Goal: Answer question/provide support

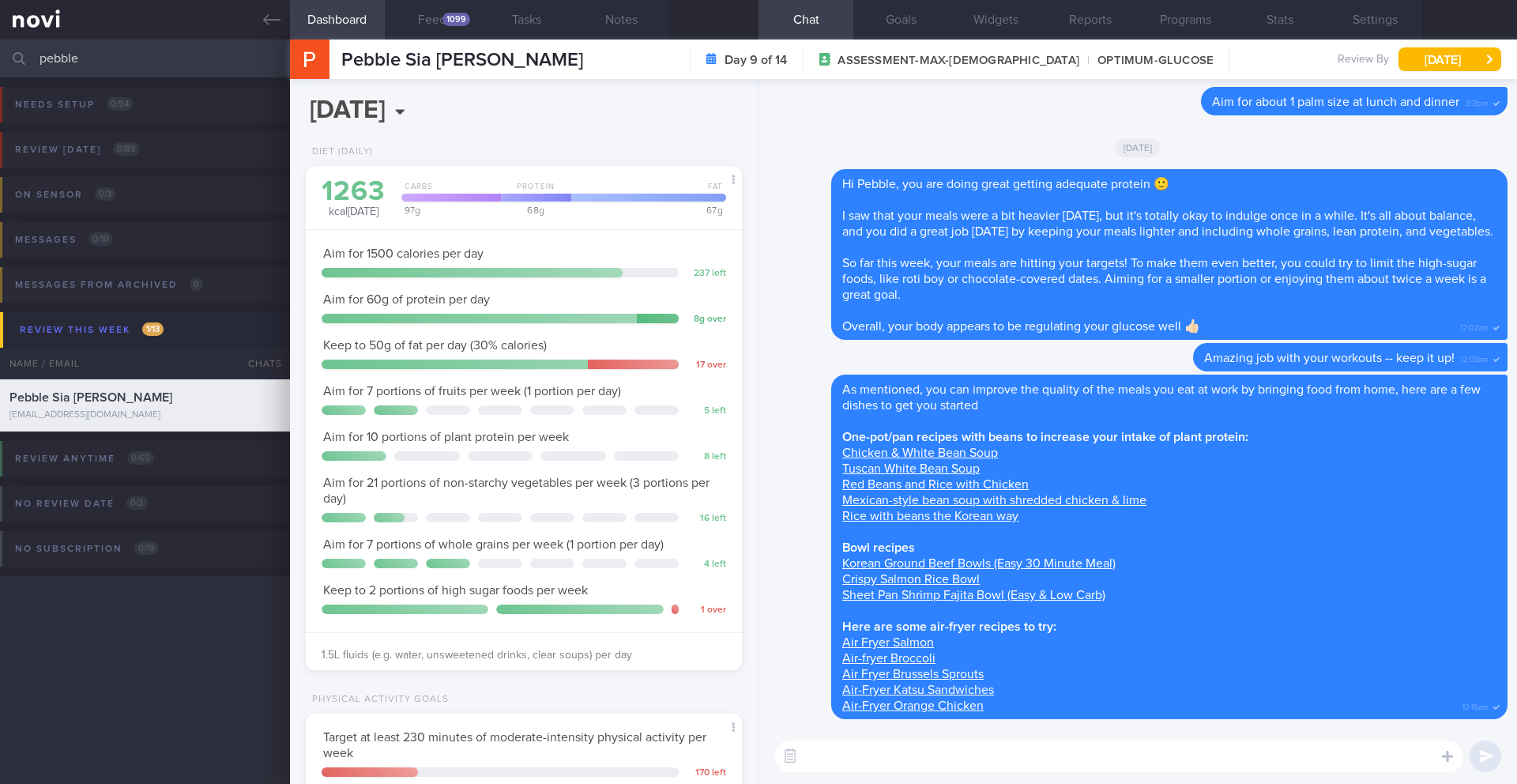
select select "8"
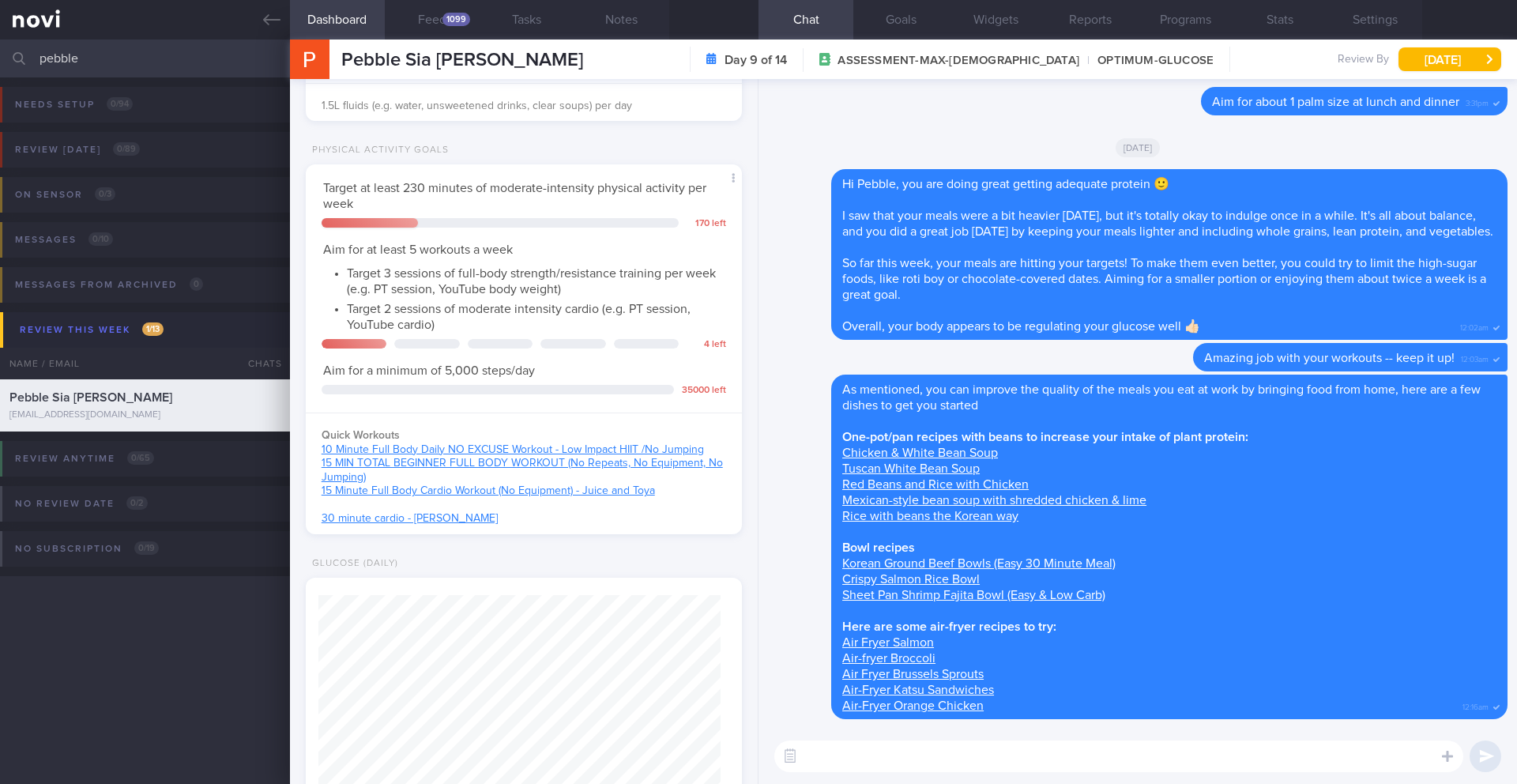
click at [217, 53] on input "pebble" at bounding box center [758, 58] width 1517 height 38
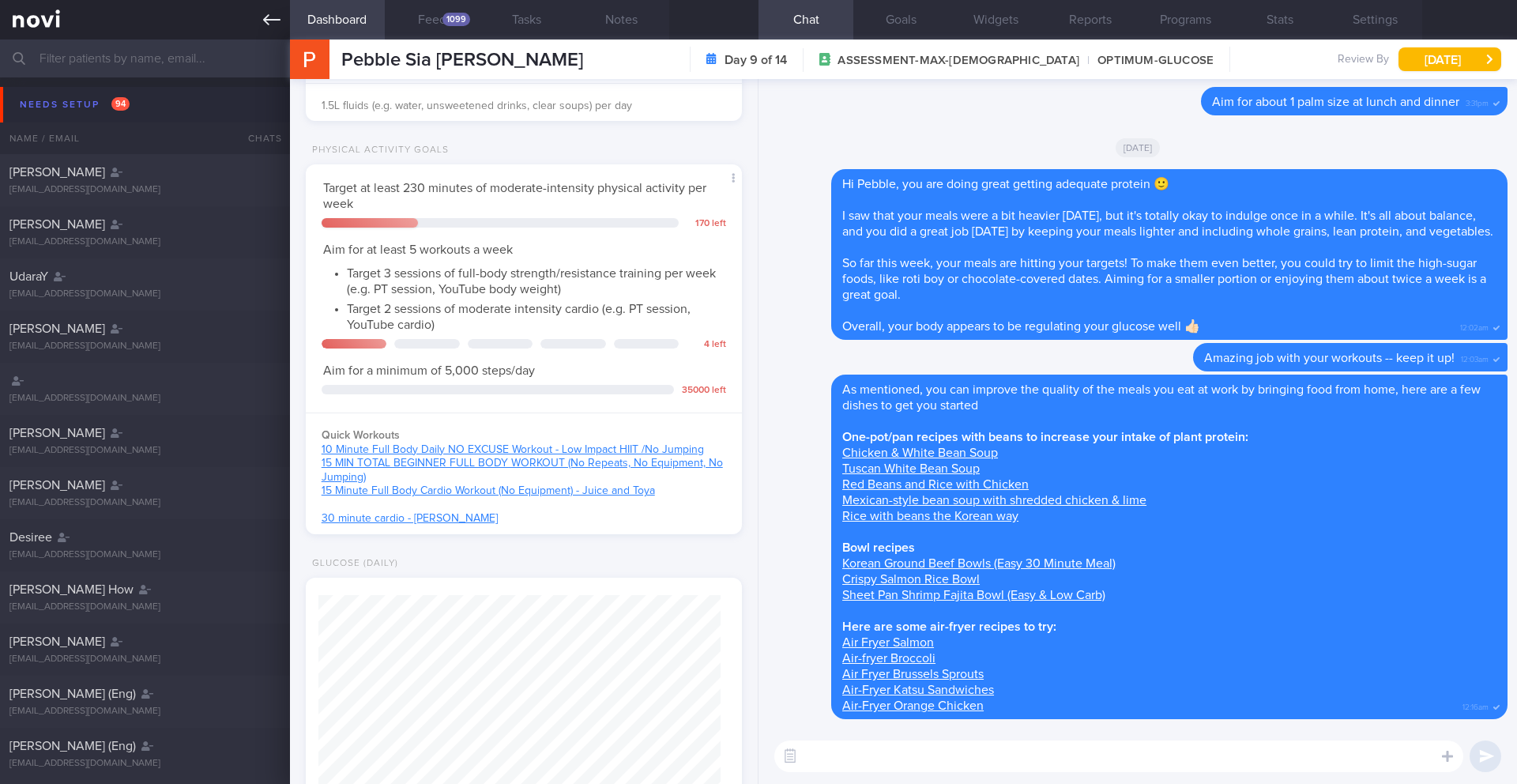
click at [270, 25] on icon at bounding box center [272, 20] width 18 height 18
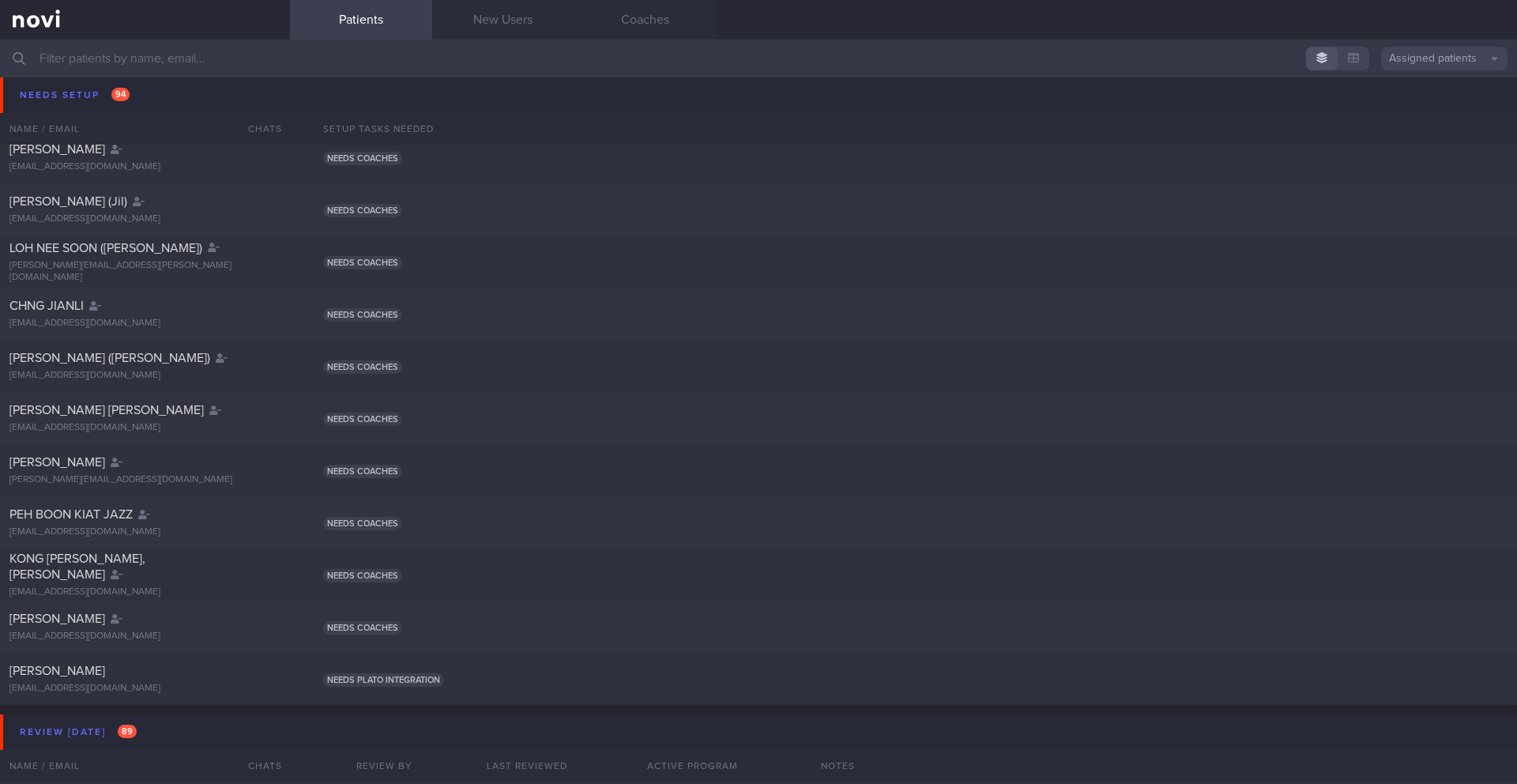
scroll to position [4688, 0]
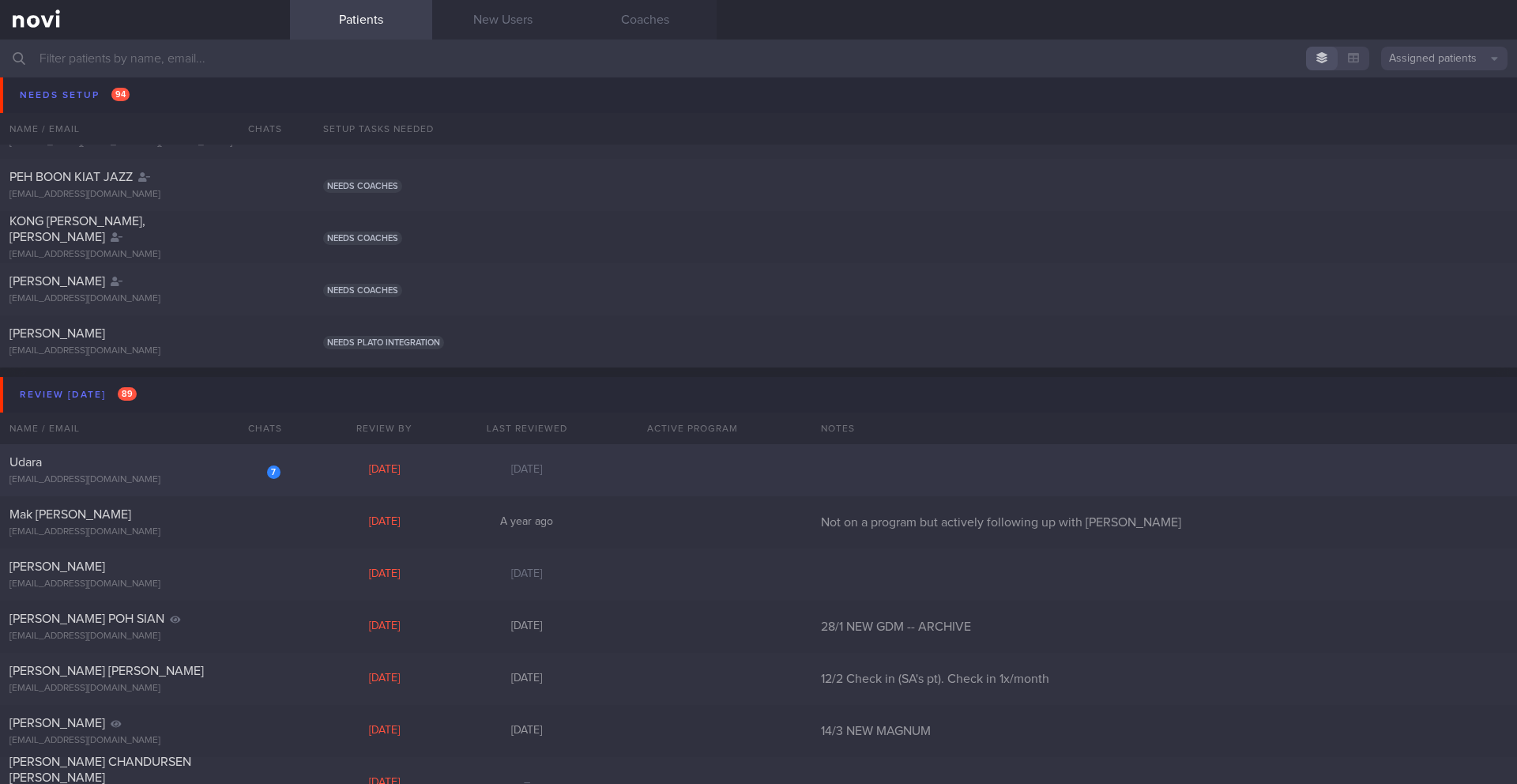
click at [188, 473] on div "7 Udara [EMAIL_ADDRESS][DOMAIN_NAME]" at bounding box center [144, 470] width 290 height 32
select select "8"
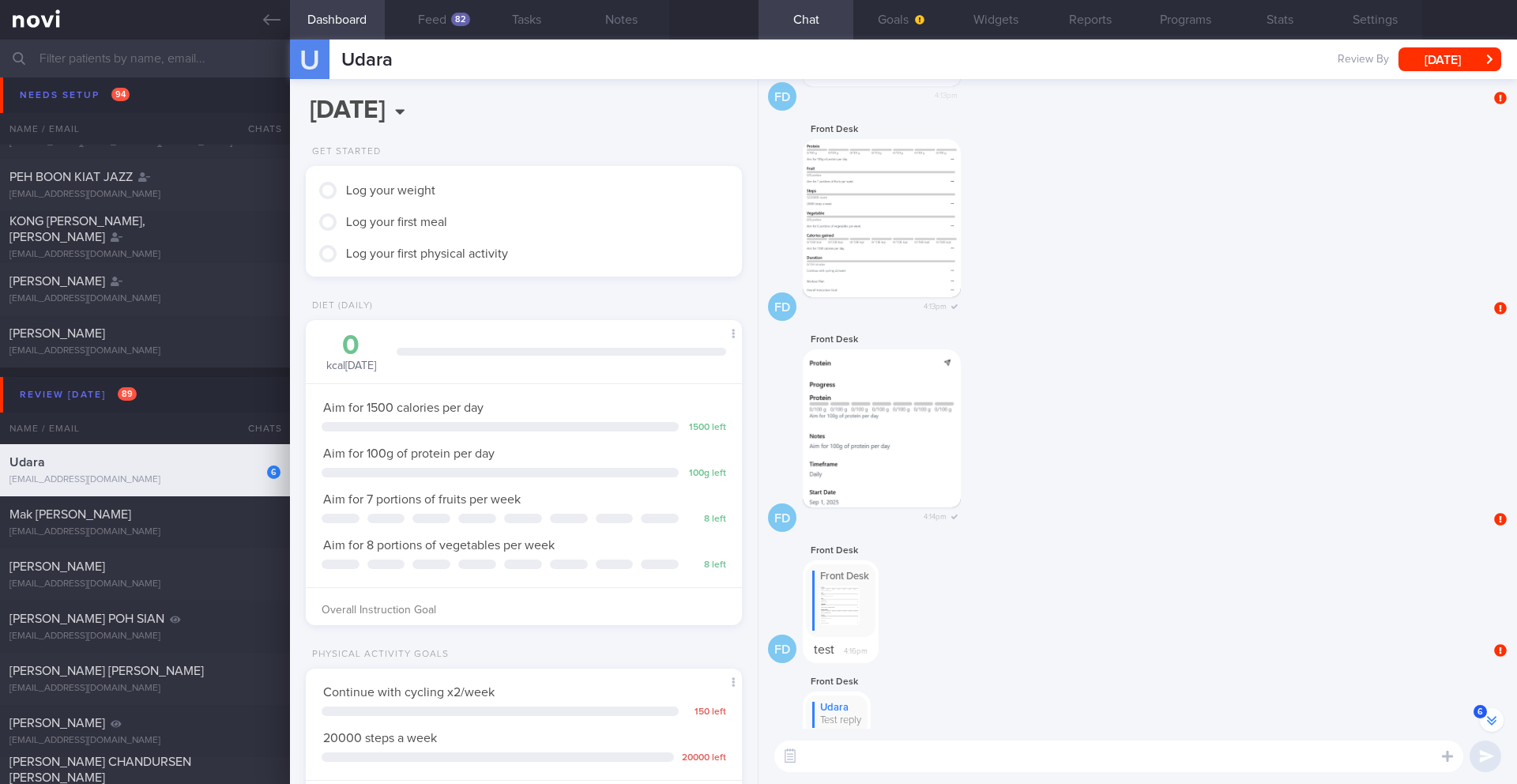
scroll to position [1, 0]
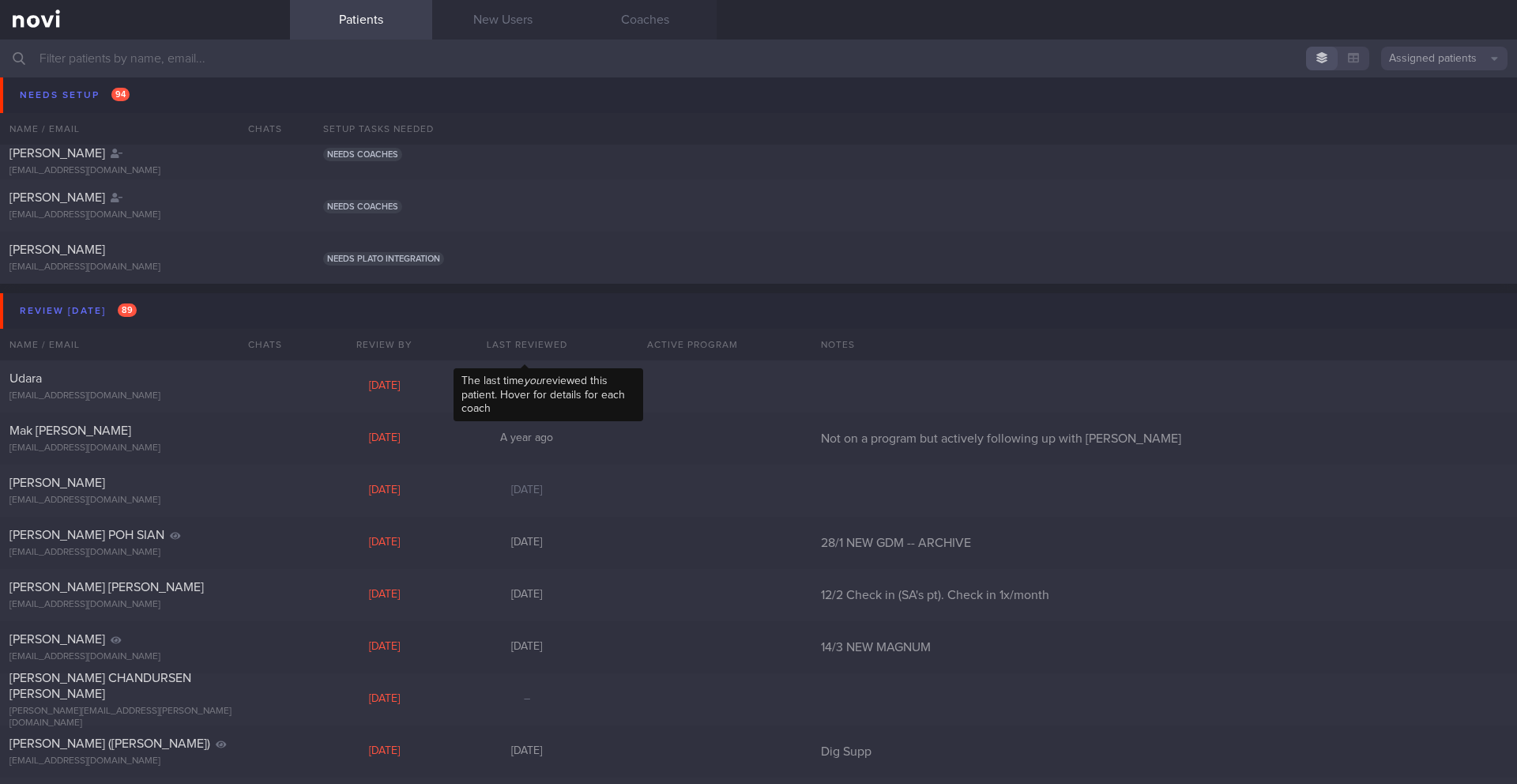
scroll to position [4209, 0]
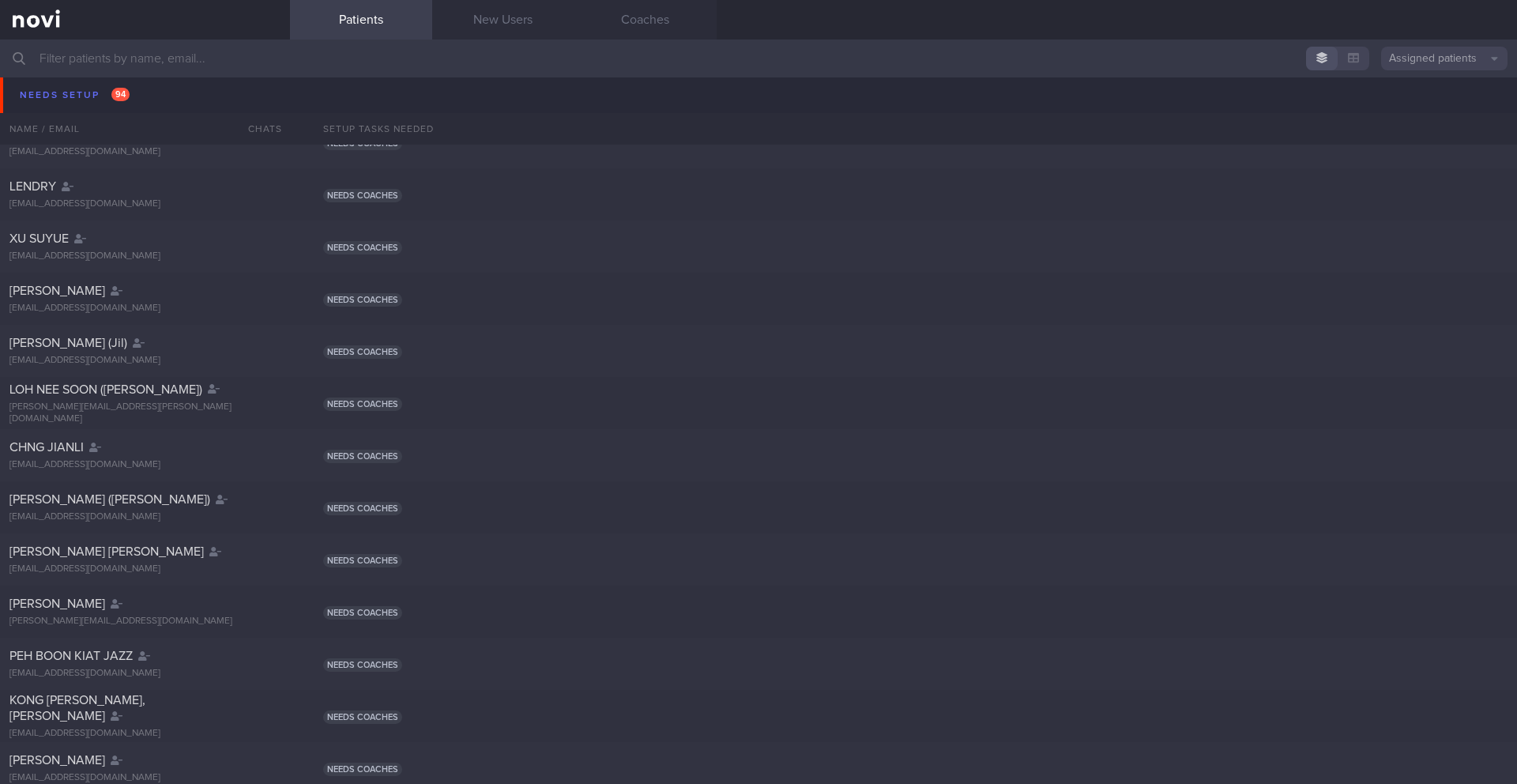
click at [1421, 63] on button "Assigned patients" at bounding box center [1444, 58] width 127 height 23
click at [1397, 88] on button "Assigned patients" at bounding box center [1444, 84] width 127 height 23
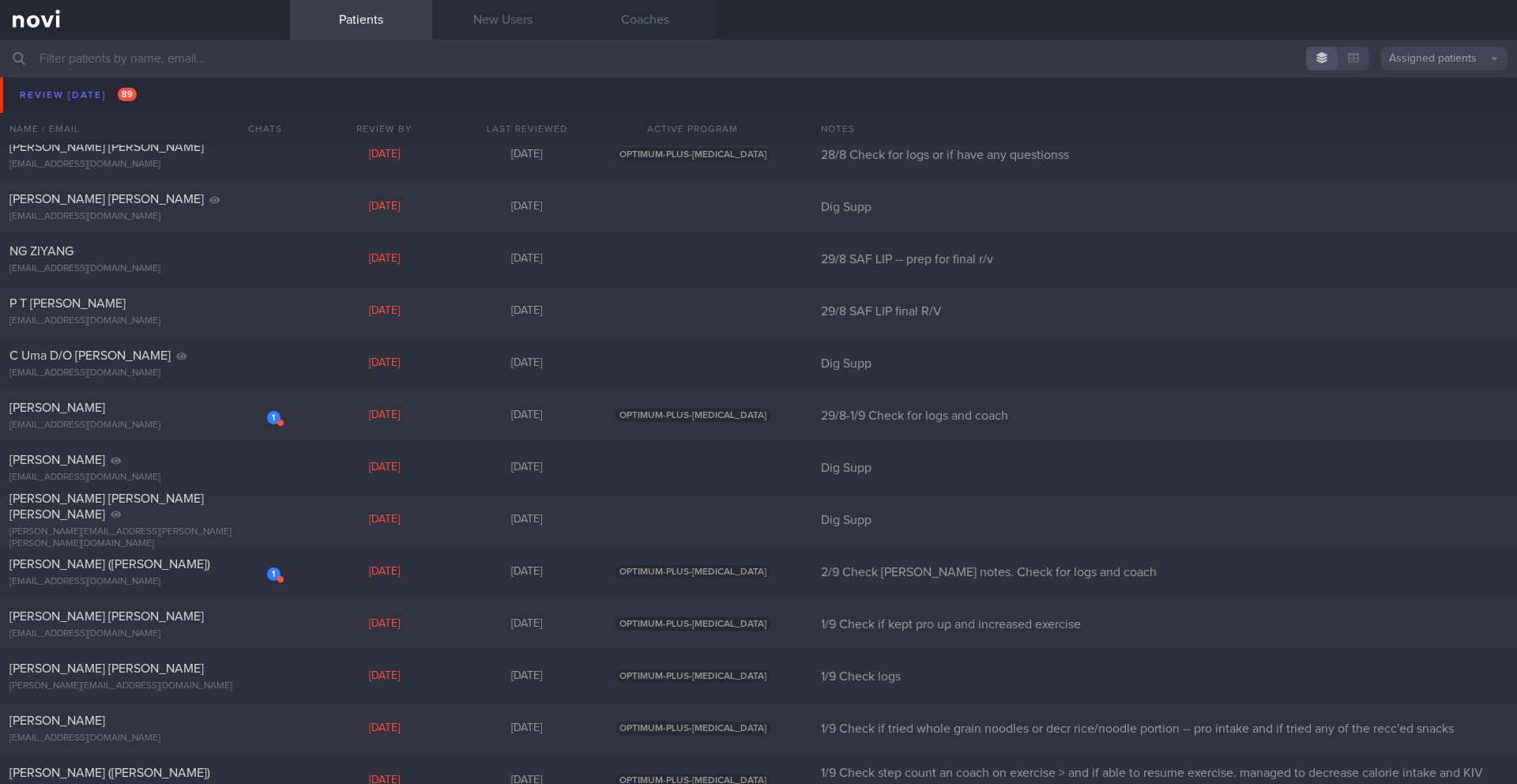
scroll to position [6776, 0]
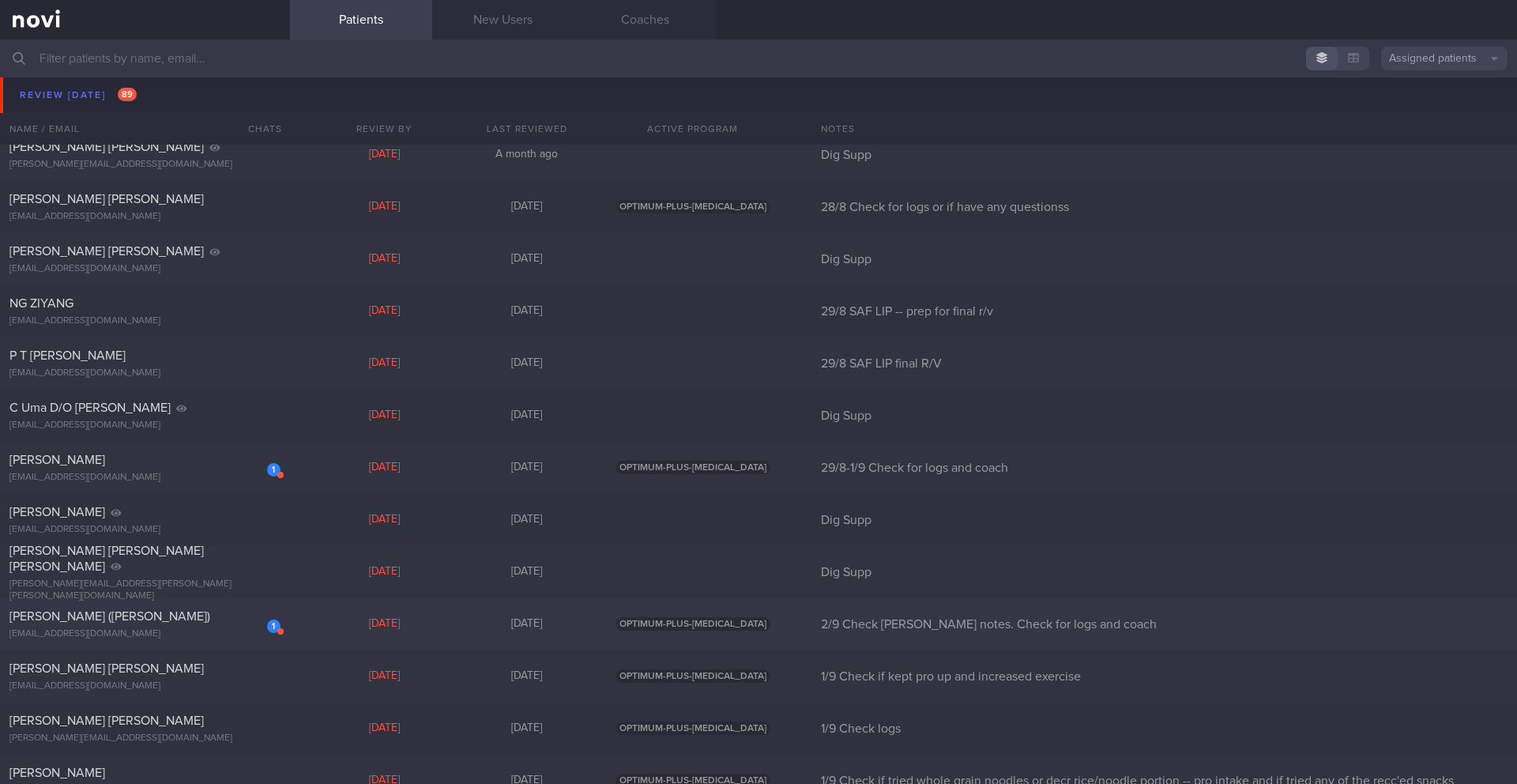
click at [139, 629] on div "[EMAIL_ADDRESS][DOMAIN_NAME]" at bounding box center [144, 634] width 271 height 12
select select "7"
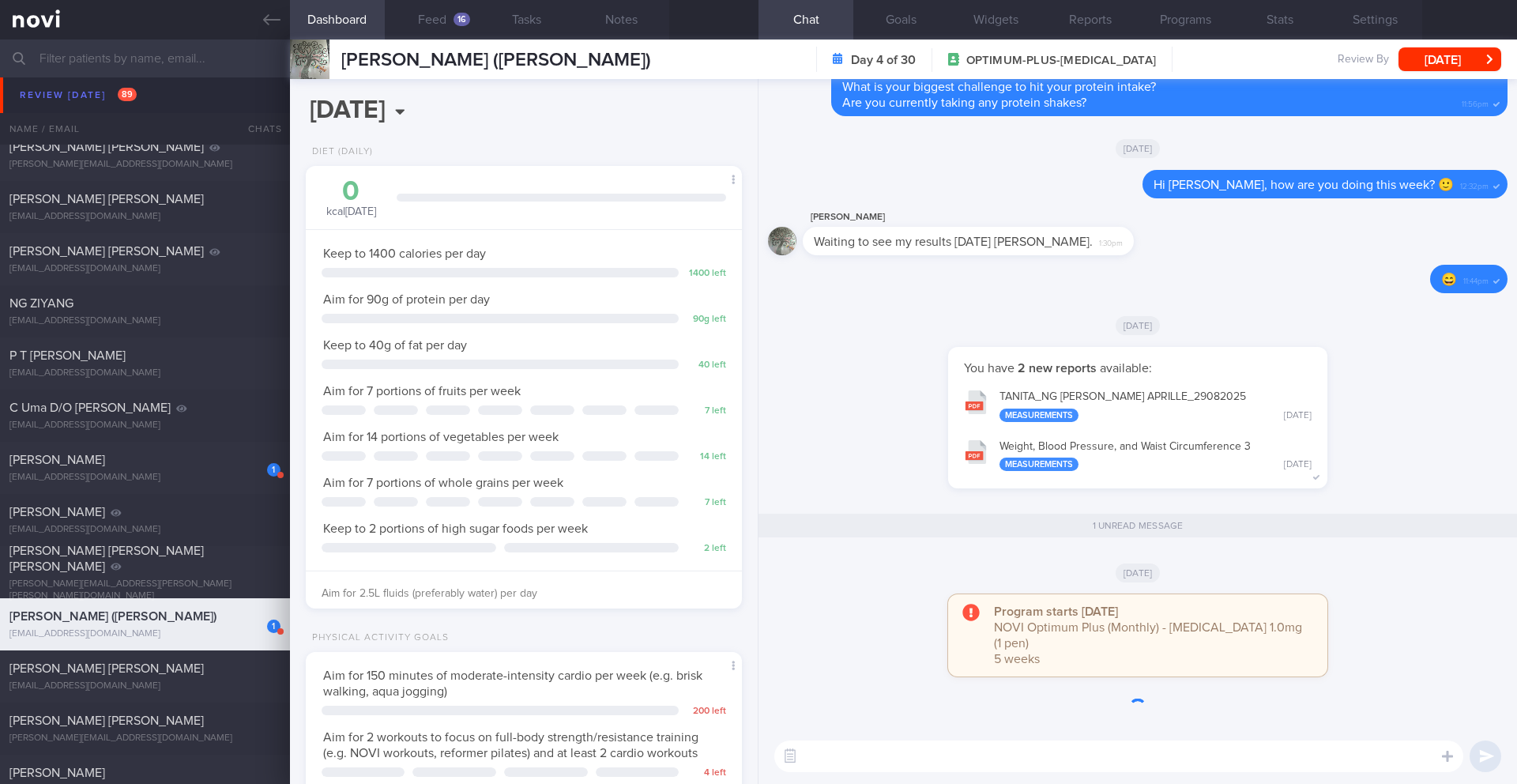
scroll to position [220, 397]
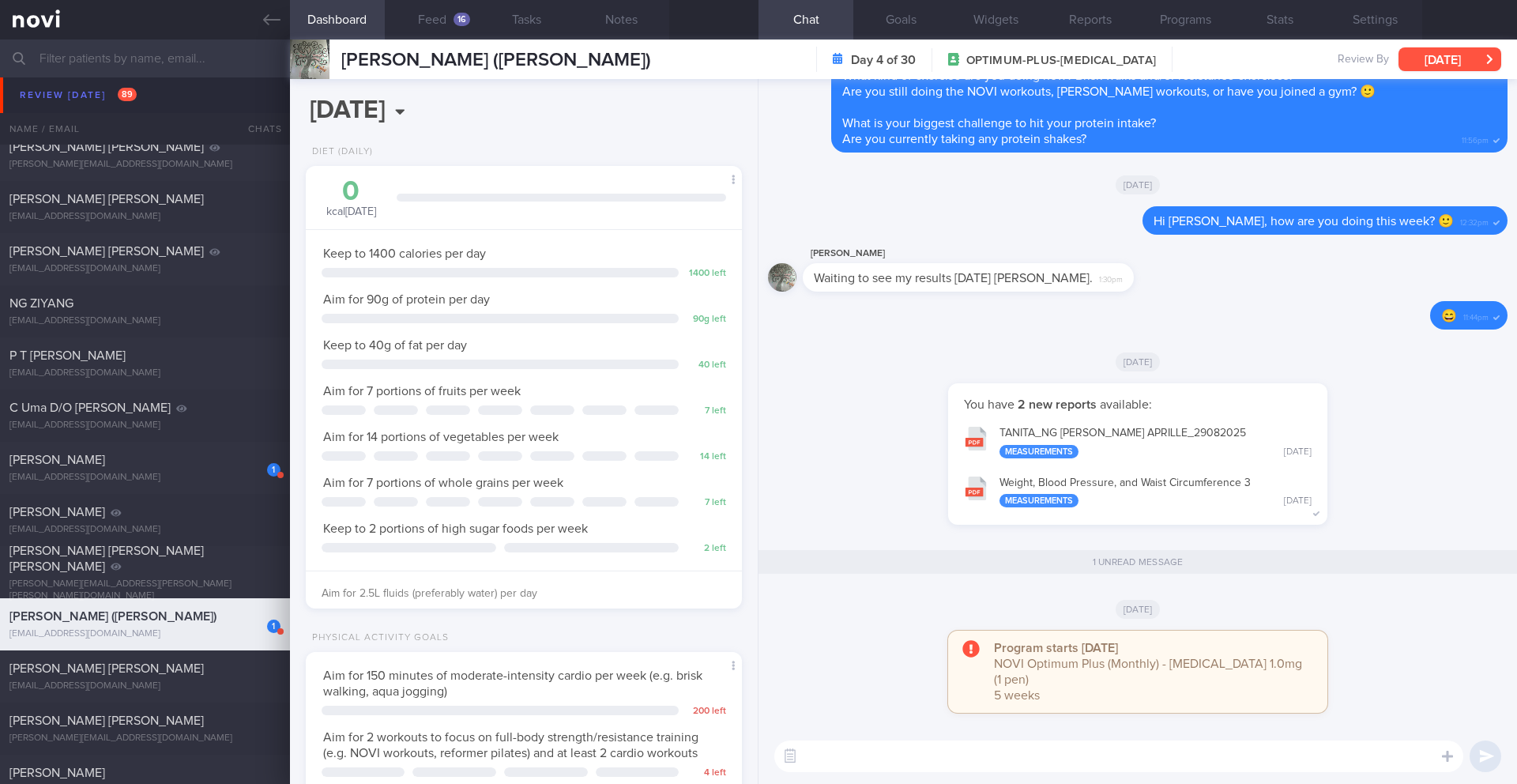
click at [1430, 61] on button "[DATE]" at bounding box center [1450, 59] width 103 height 23
drag, startPoint x: 431, startPoint y: 58, endPoint x: 334, endPoint y: 53, distance: 97.1
click at [334, 53] on div "[PERSON_NAME] ([PERSON_NAME]) [PERSON_NAME] ([PERSON_NAME]) [EMAIL_ADDRESS][DOM…" at bounding box center [470, 59] width 361 height 39
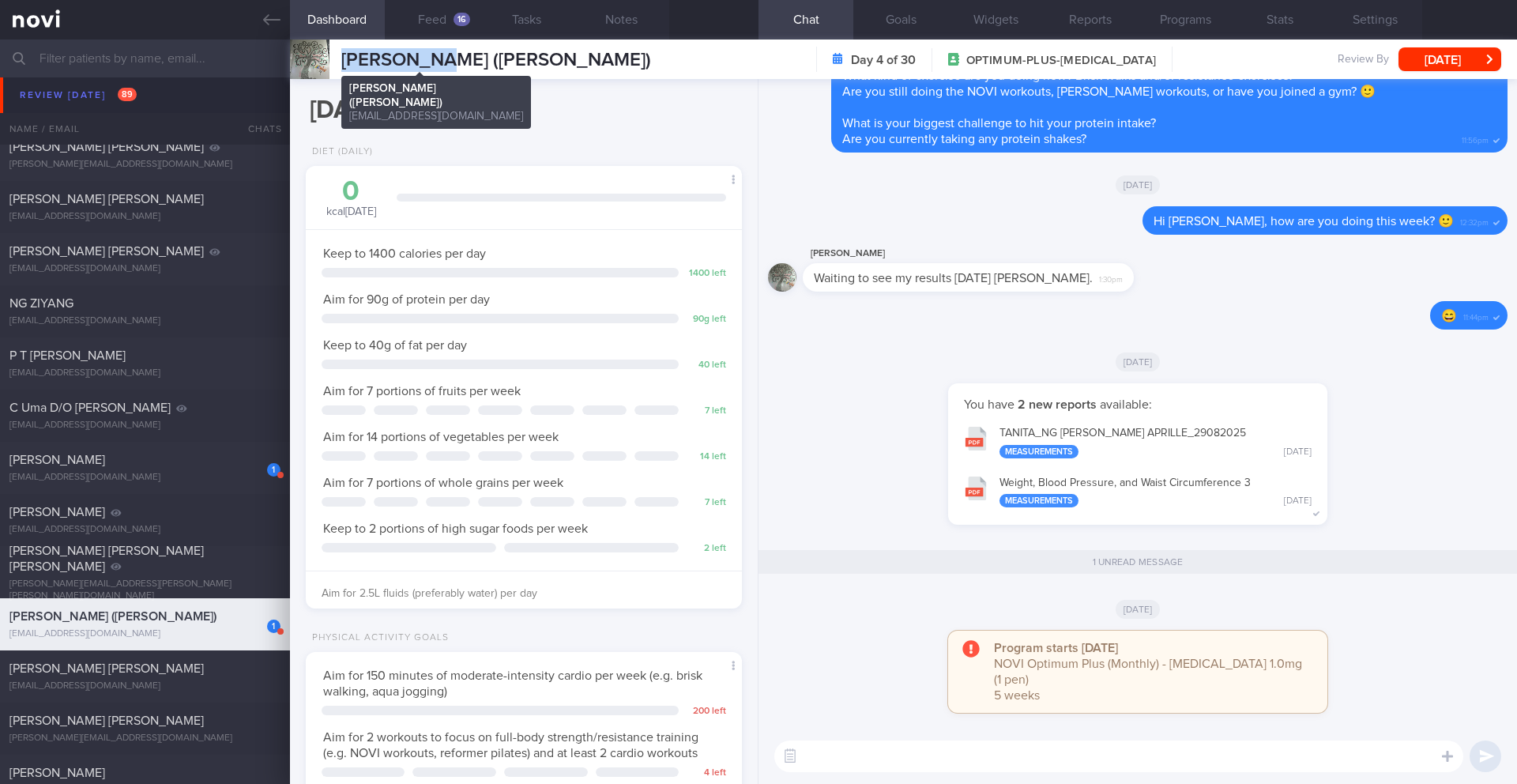
copy div "[PERSON_NAME]"
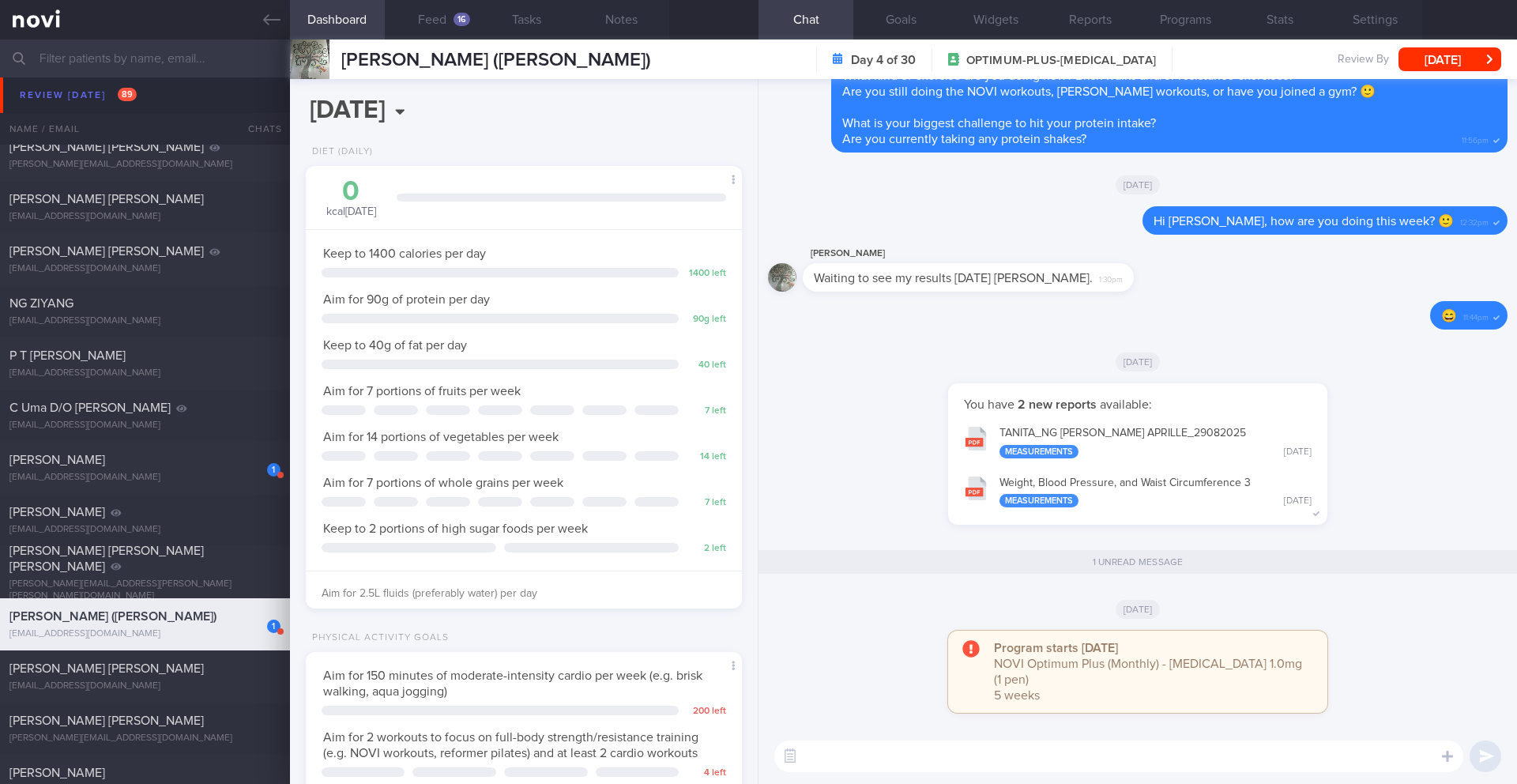
click at [845, 746] on textarea at bounding box center [1119, 756] width 690 height 32
type textarea "Hi [PERSON_NAME],"
click at [614, 19] on button "Notes" at bounding box center [621, 20] width 95 height 39
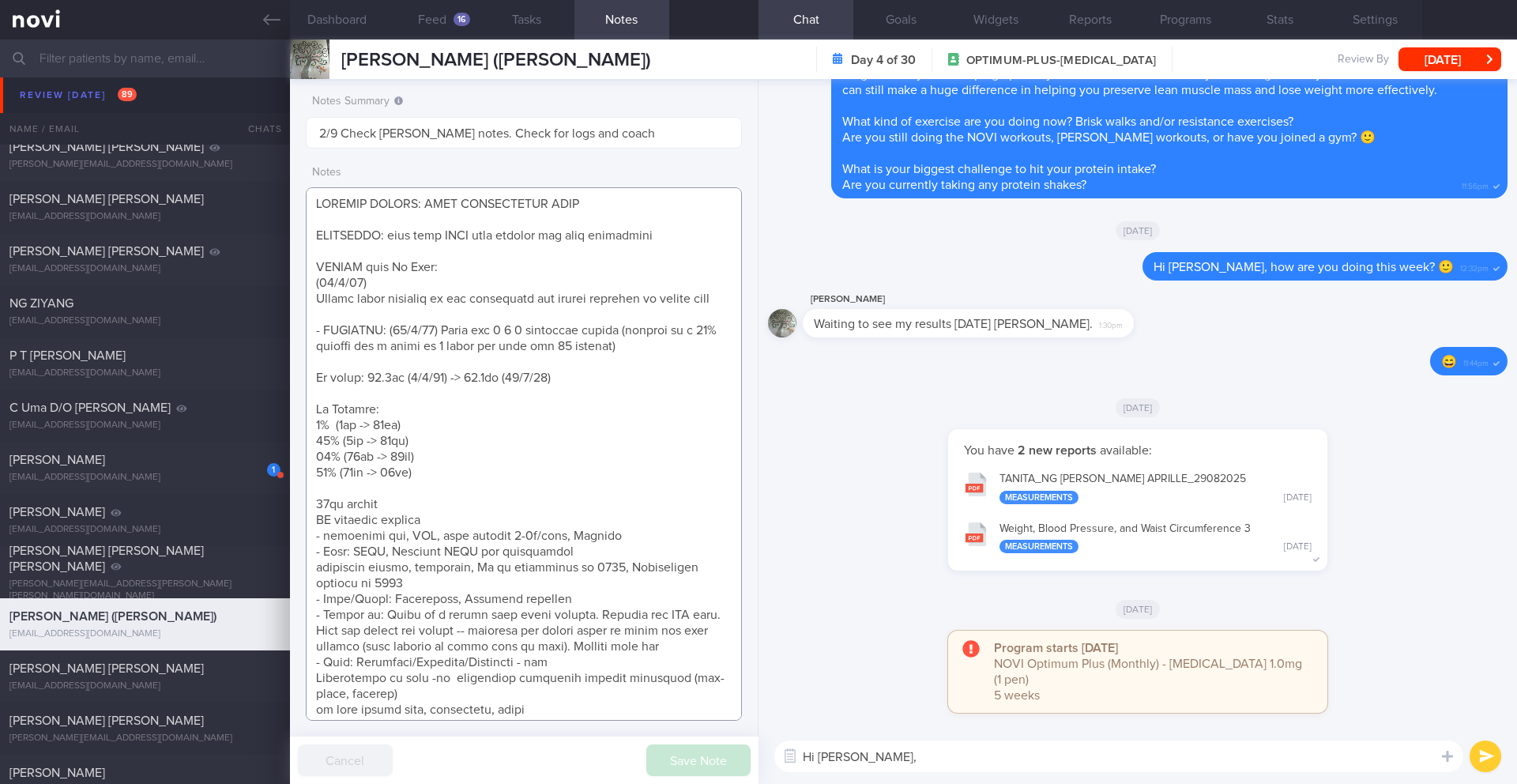
click at [560, 397] on textarea at bounding box center [523, 454] width 436 height 534
paste textarea "78.9kg ([DATE])"
type textarea "SUPPORT NEEDED: MORE ENCOURAGING MSGS CHALLENGE: pain from PCOS will prevent he…"
click at [914, 755] on textarea "Hi [PERSON_NAME]," at bounding box center [1119, 756] width 690 height 32
type textarea "H"
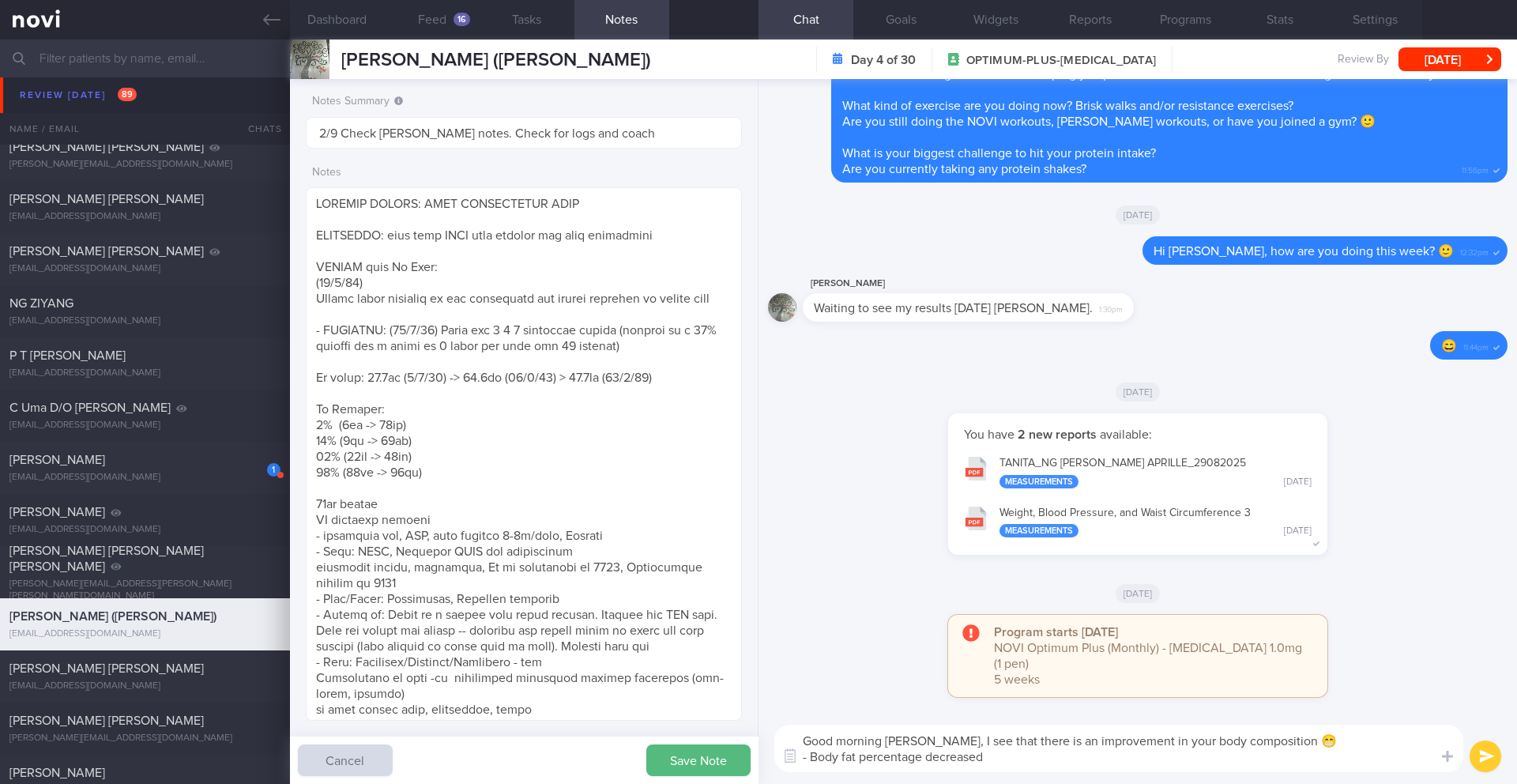
click at [925, 760] on textarea "Good morning [PERSON_NAME], I see that there is an improvement in your body com…" at bounding box center [1119, 747] width 690 height 48
type textarea "Good morning [PERSON_NAME], I see that there is an improvement in your body com…"
click at [539, 270] on textarea at bounding box center [523, 454] width 436 height 534
click at [634, 312] on textarea at bounding box center [523, 454] width 436 height 534
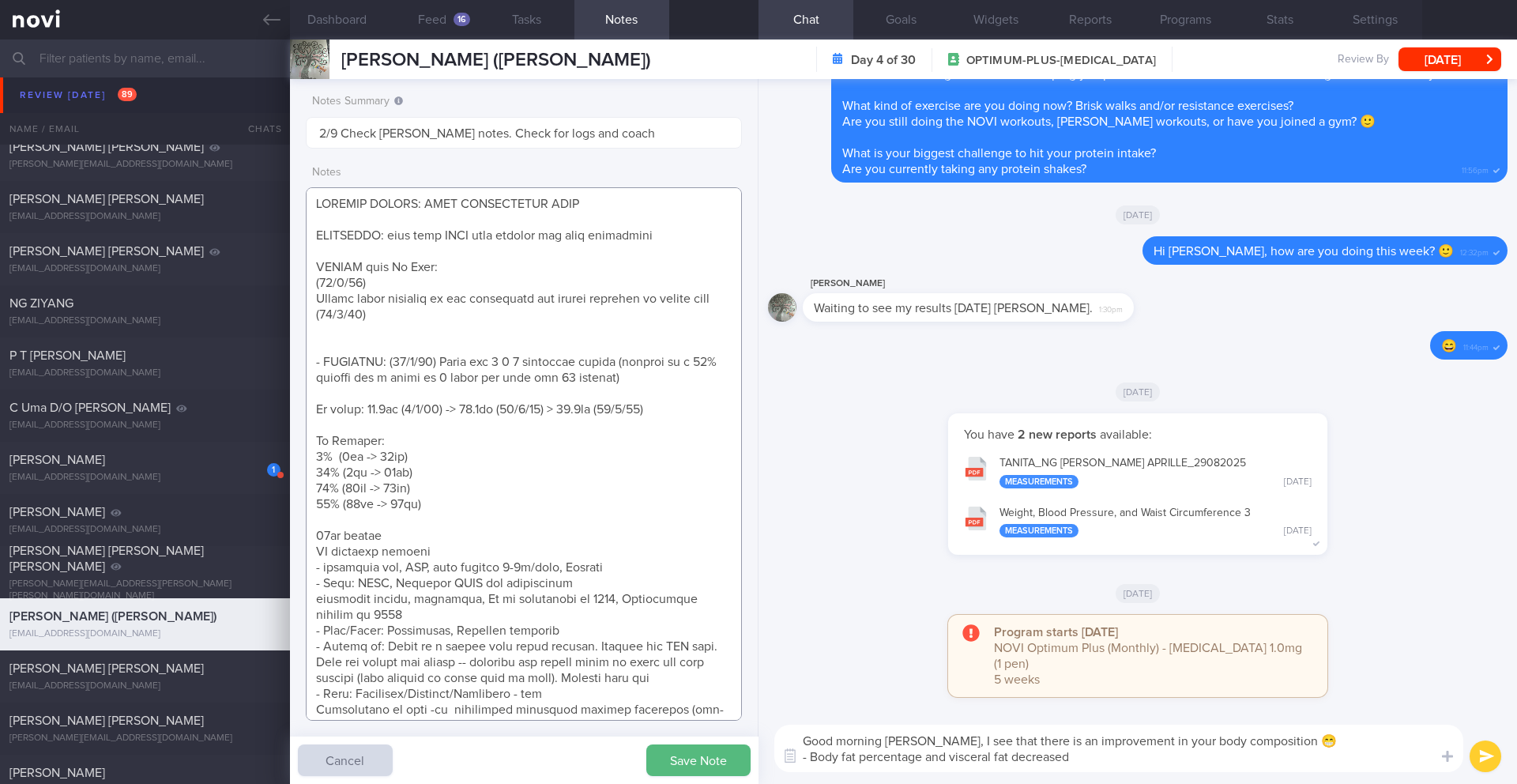
paste textarea "has more nausea on 3rd and 4th week of [MEDICAL_DATA]"
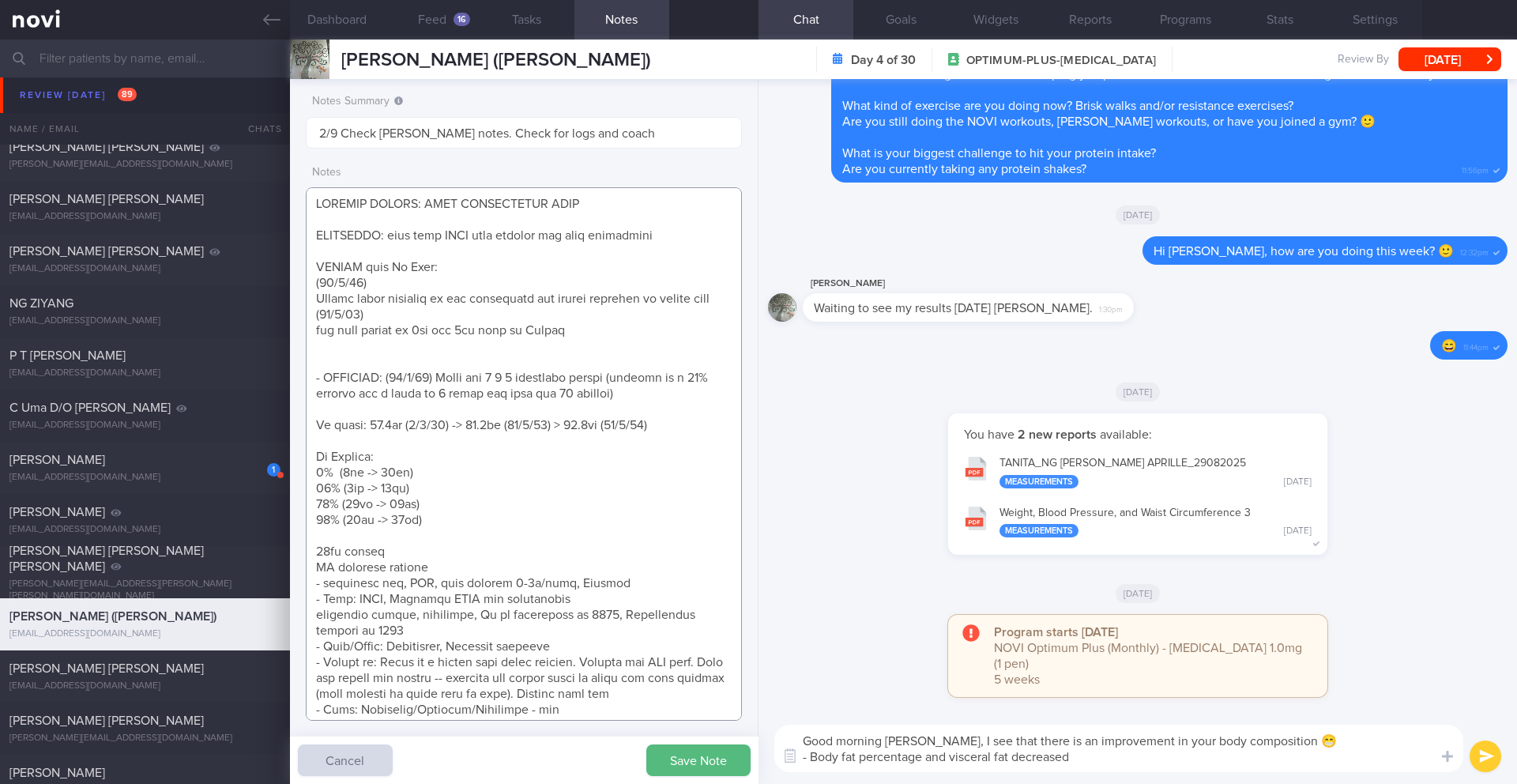
paste textarea "constipation, manageable by eating banana/probiotics"
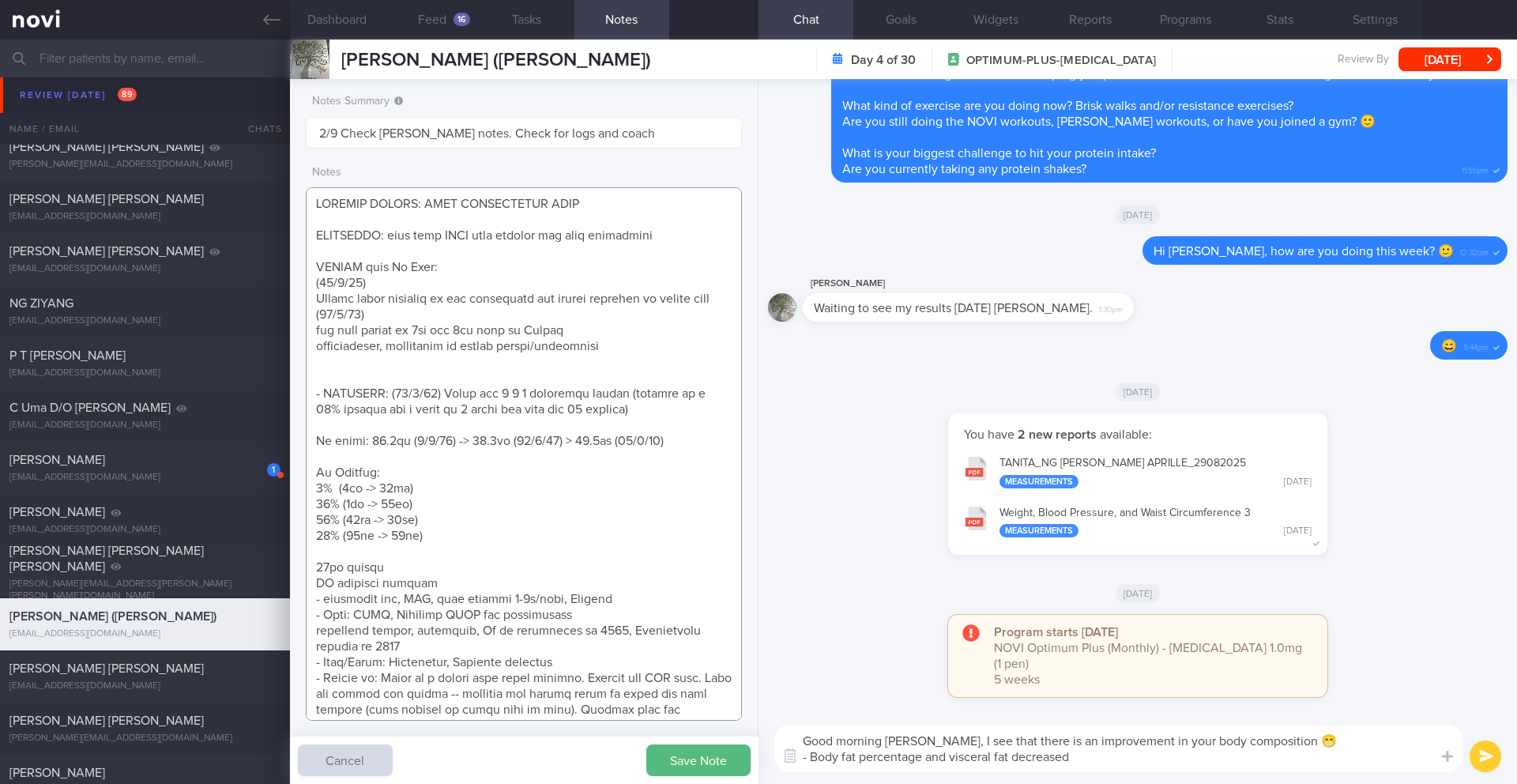
paste textarea "portion sizes are even smaller"
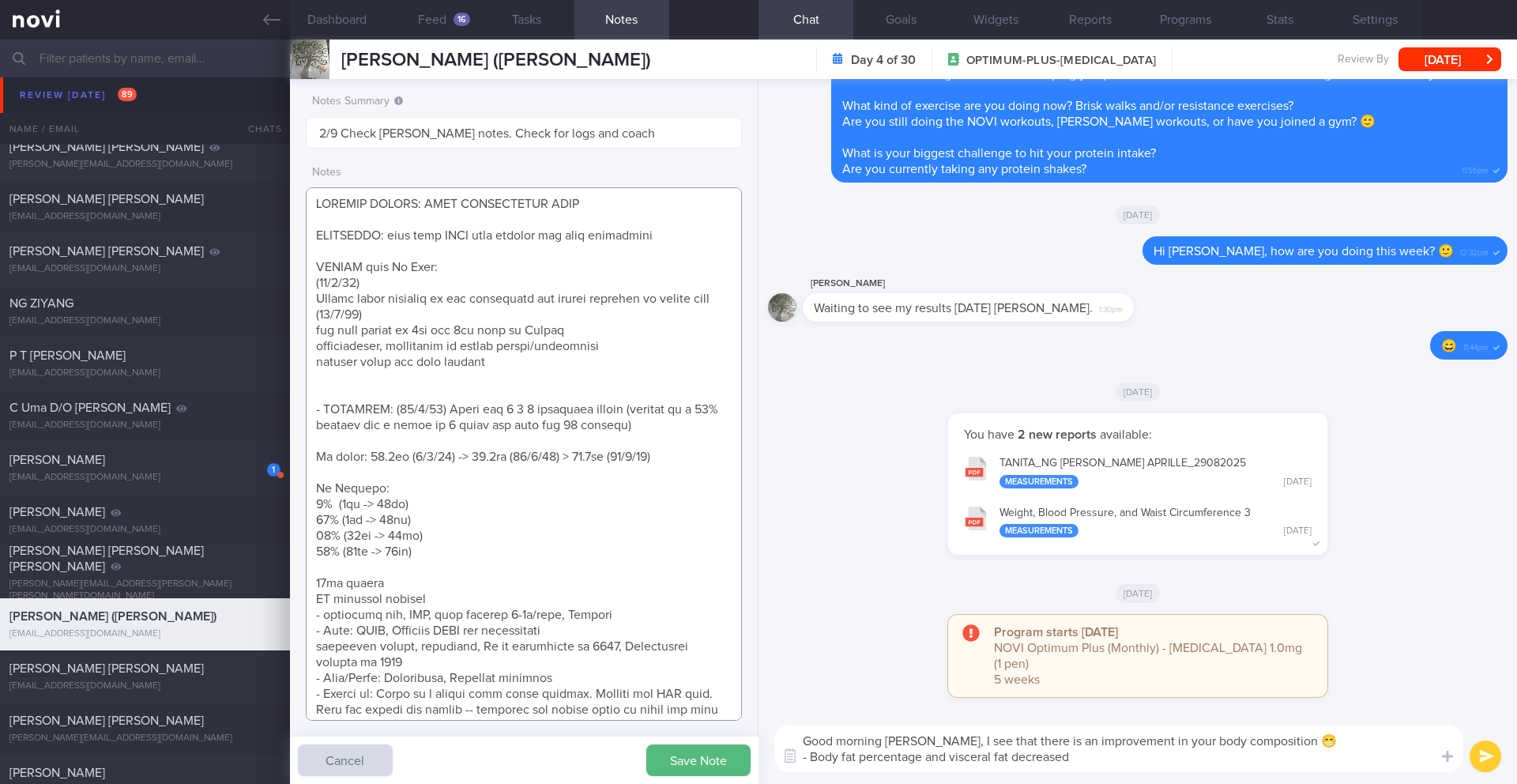
paste textarea "portion sizes are even smaller"
drag, startPoint x: 484, startPoint y: 393, endPoint x: 283, endPoint y: 389, distance: 201.0
click at [283, 389] on div "Patients New Users Coaches Assigned patients Assigned patients All active patie…" at bounding box center [758, 412] width 1517 height 745
paste textarea "Continue [MEDICAL_DATA] 1mg once/week for 4 weeks"
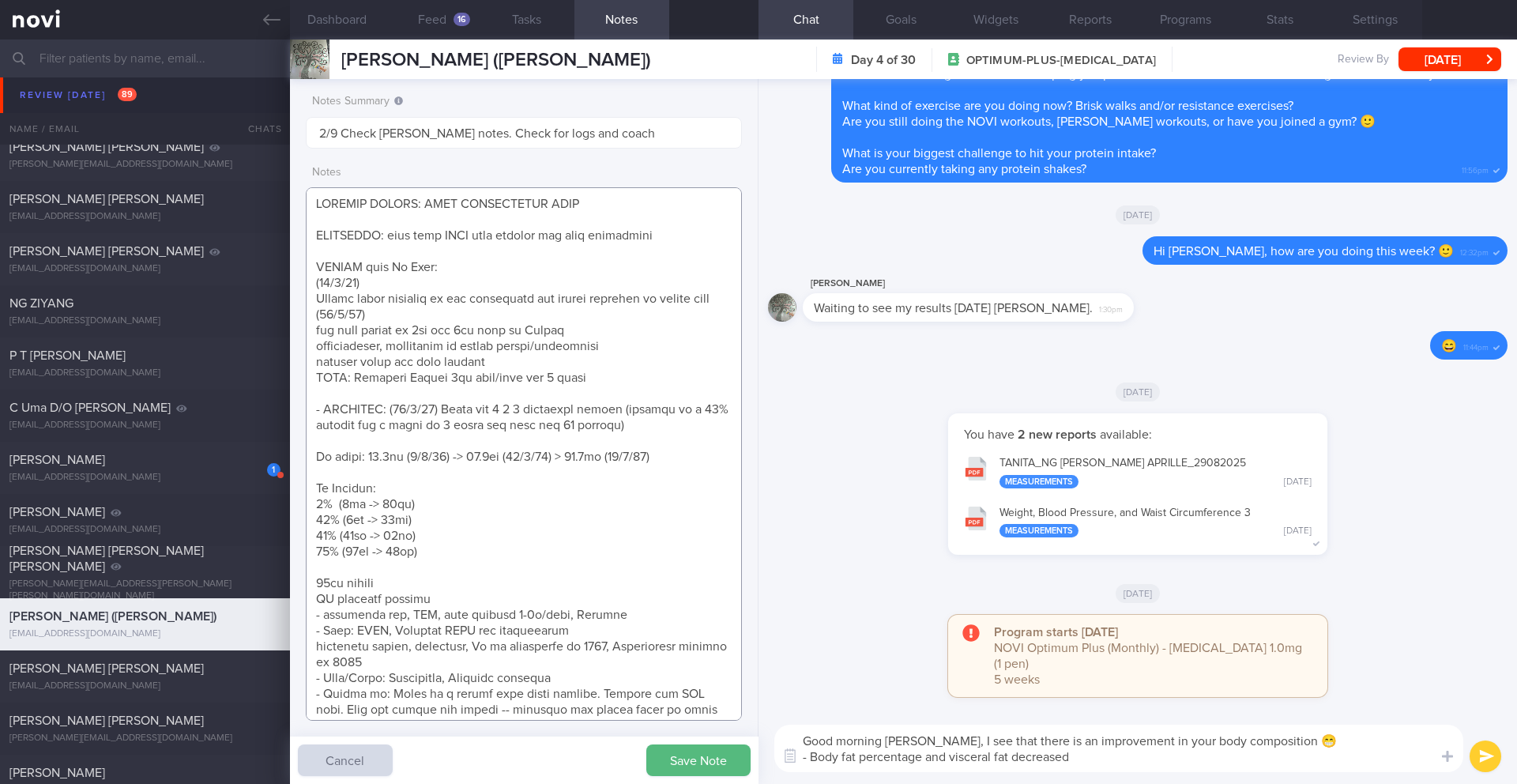
click at [504, 384] on textarea at bounding box center [523, 454] width 436 height 534
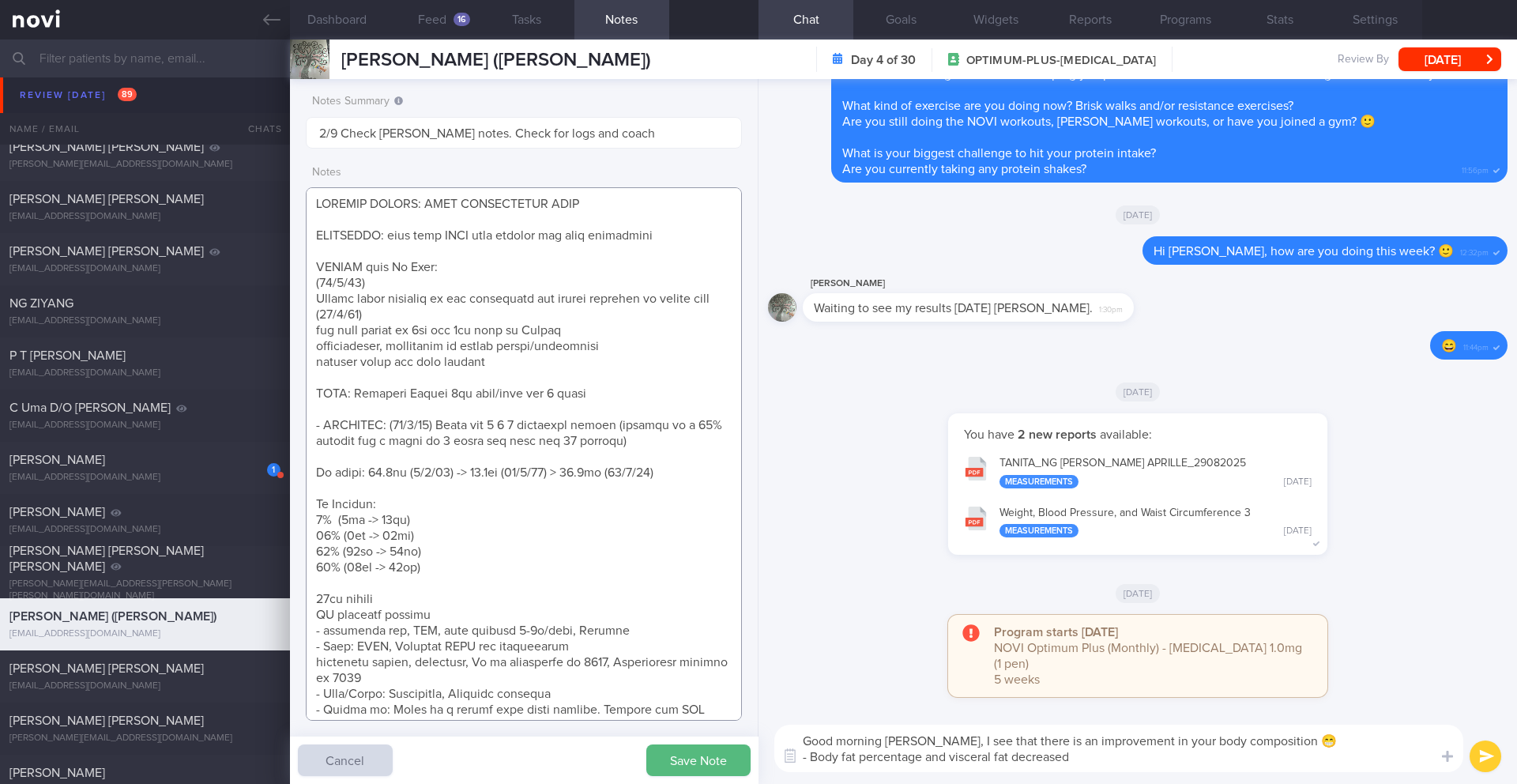
paste textarea "planking exercise 30s, Mon to Fri went for body combat class 1h, once/week"
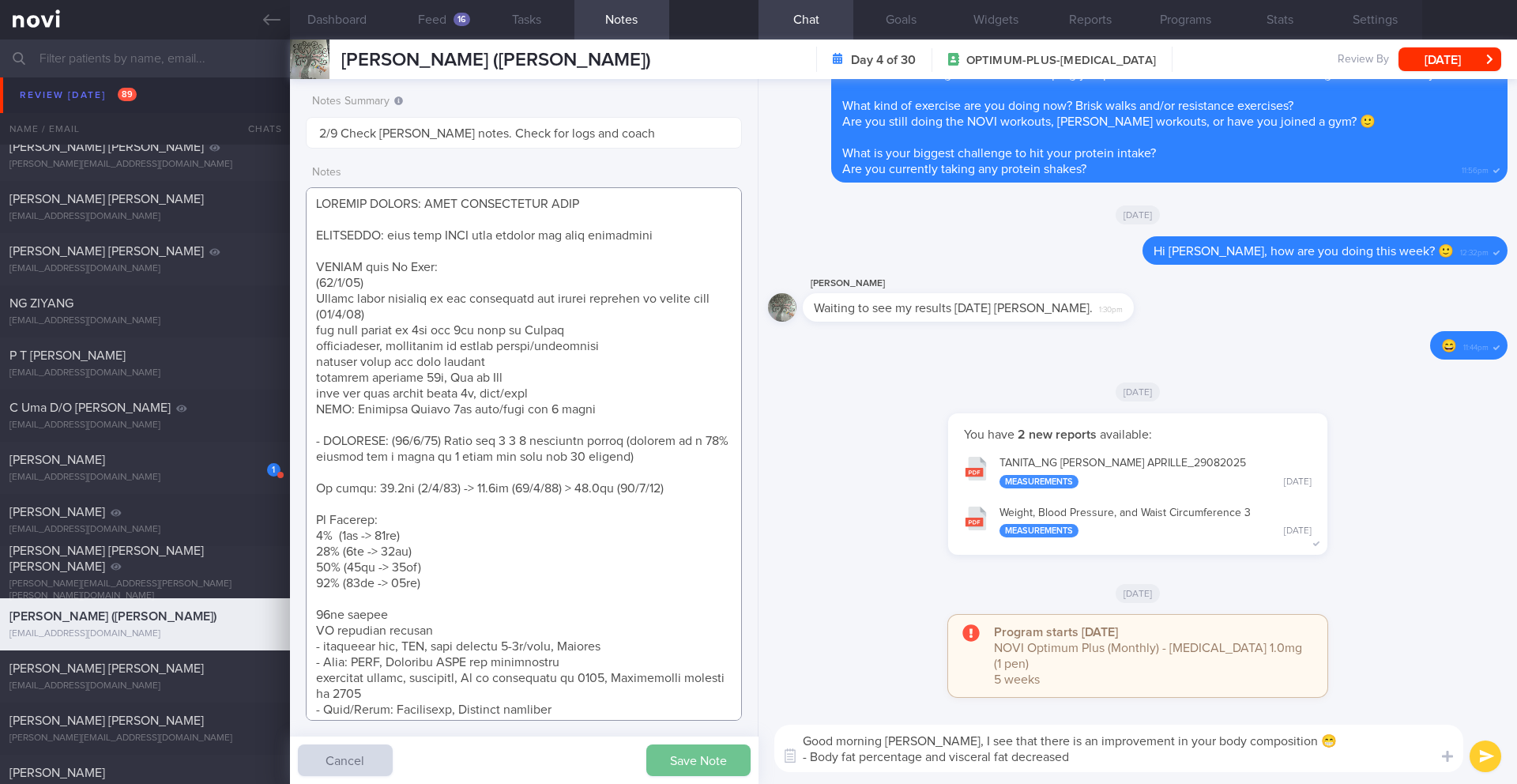
type textarea "SUPPORT NEEDED: MORE ENCOURAGING MSGS CHALLENGE: pain from PCOS will prevent he…"
click at [679, 769] on button "Save Note" at bounding box center [698, 761] width 104 height 32
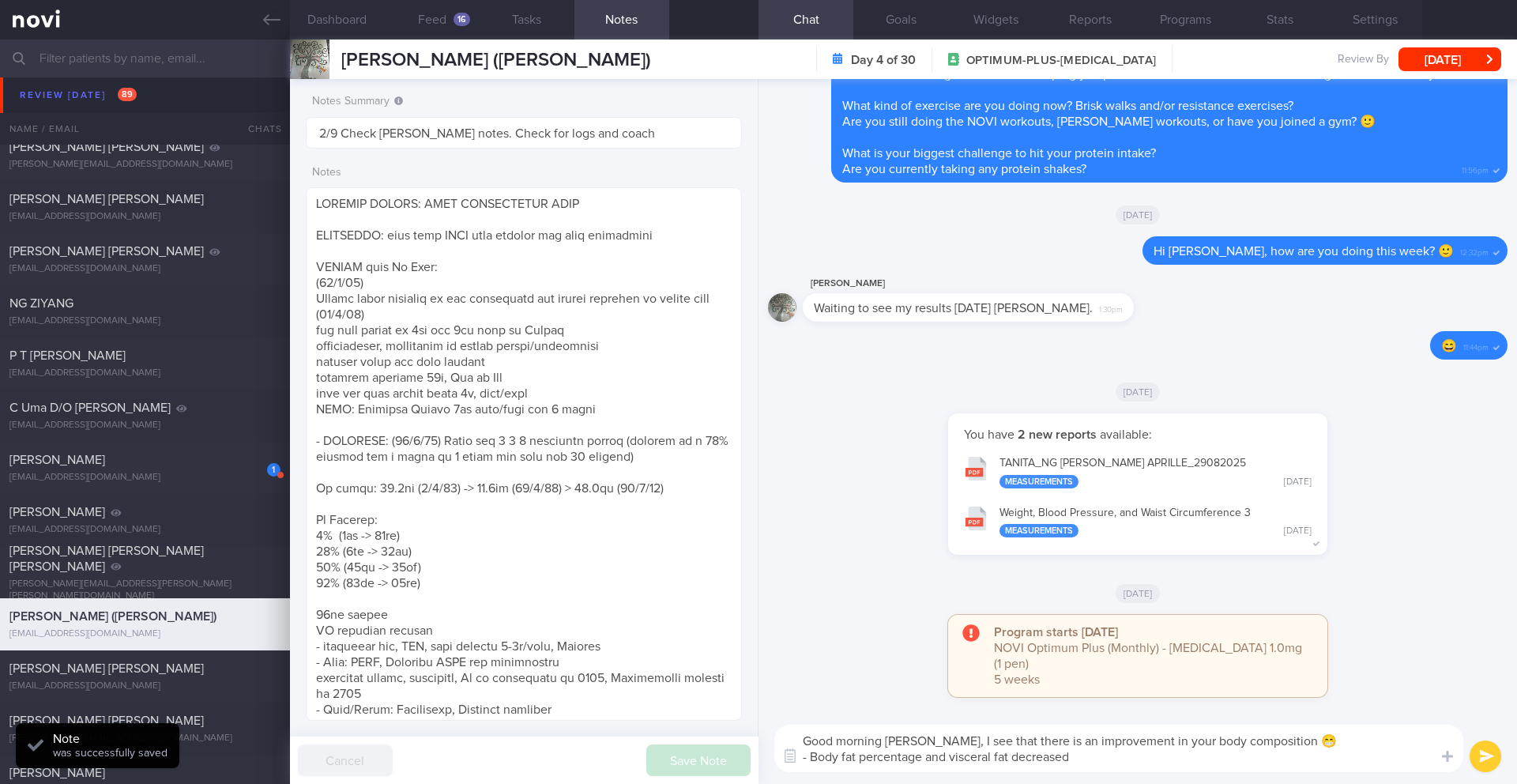
click at [806, 755] on textarea "Good morning [PERSON_NAME], I see that there is an improvement in your body com…" at bounding box center [1119, 747] width 690 height 48
click at [810, 758] on textarea "Good morning [PERSON_NAME], I see that there is an improvement in your body com…" at bounding box center [1119, 747] width 690 height 48
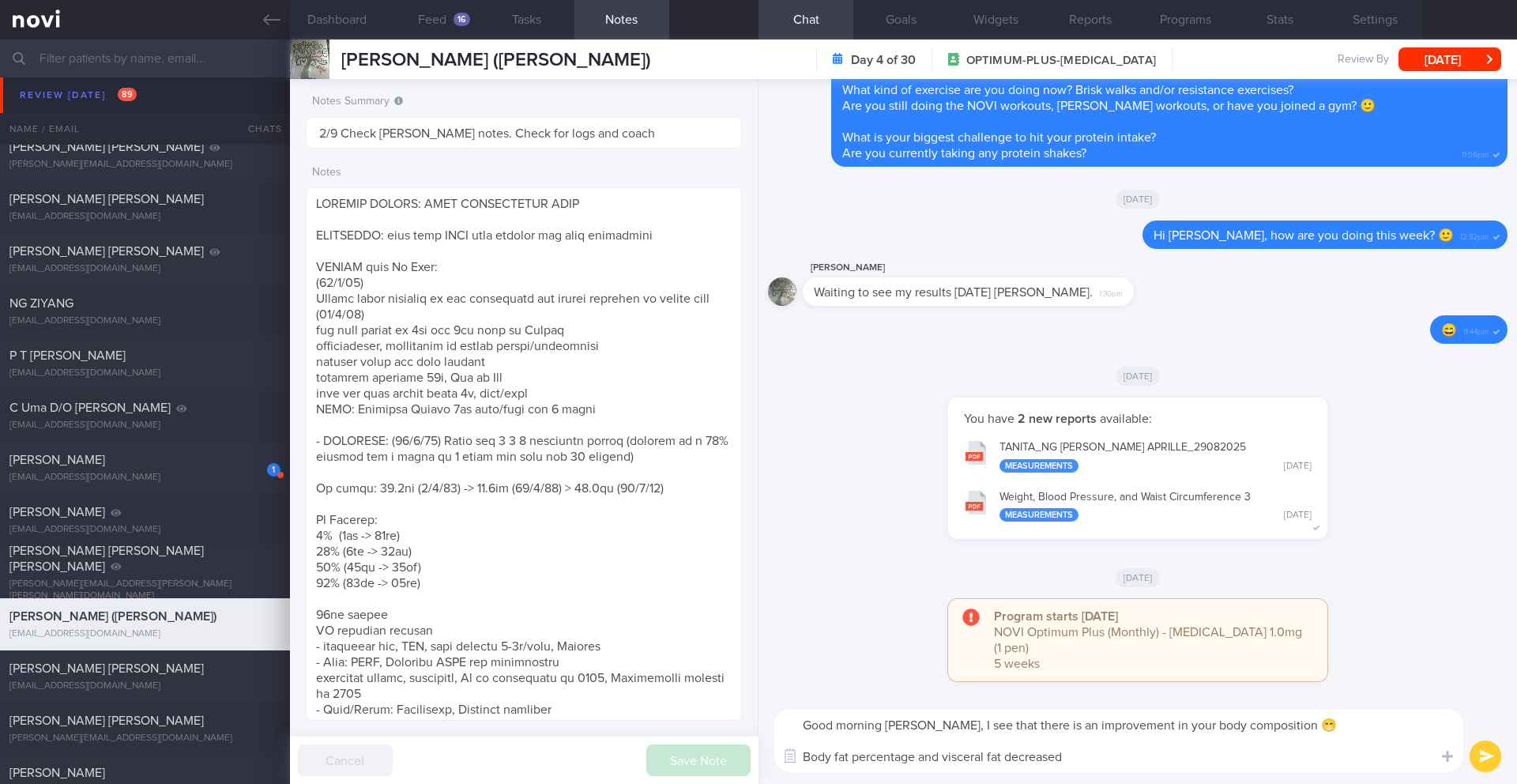
click at [1081, 760] on textarea "Good morning [PERSON_NAME], I see that there is an improvement in your body com…" at bounding box center [1119, 740] width 690 height 63
type textarea "Good morning [PERSON_NAME], I see that there is an improvement in your body com…"
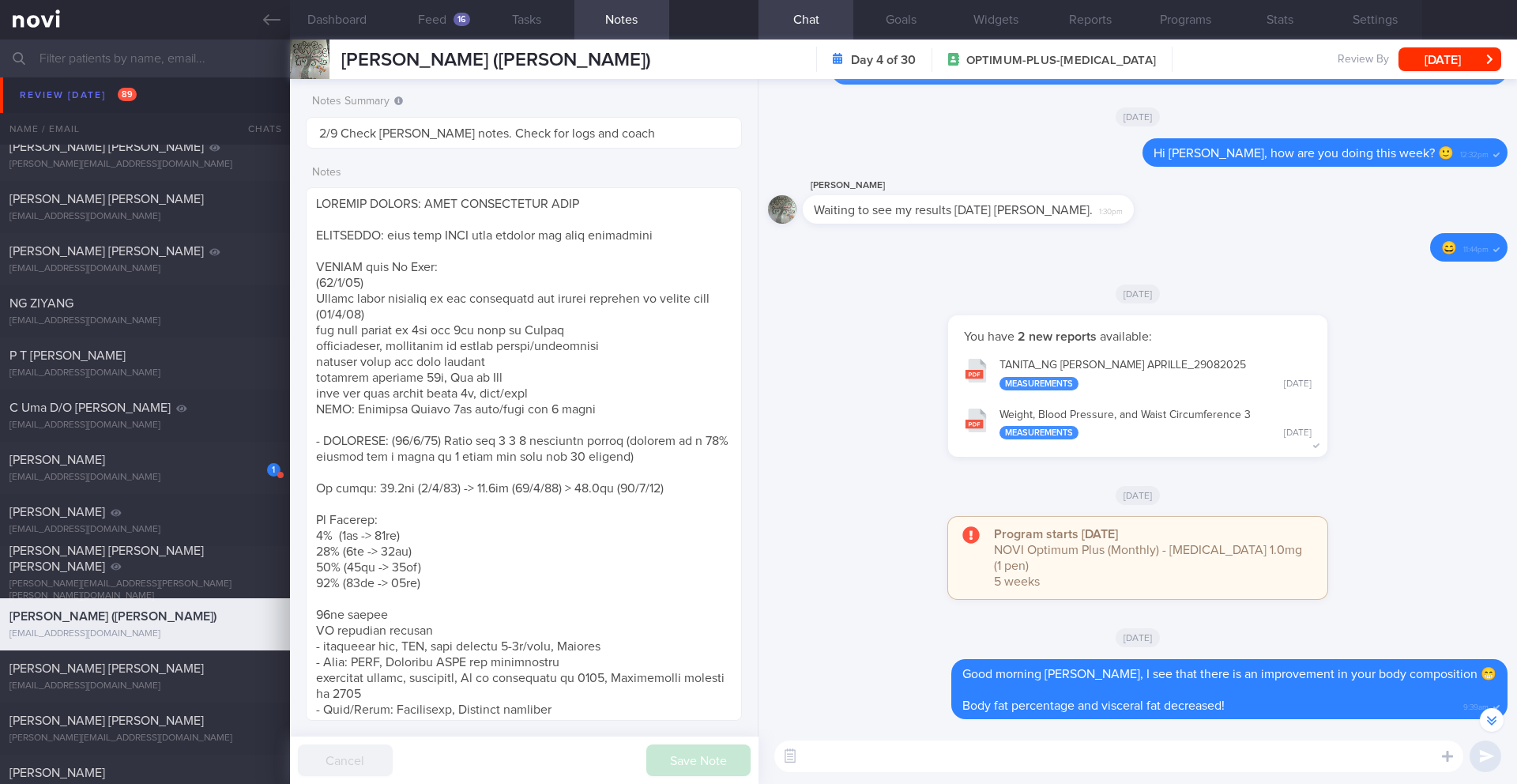
click at [996, 761] on textarea at bounding box center [1119, 756] width 690 height 32
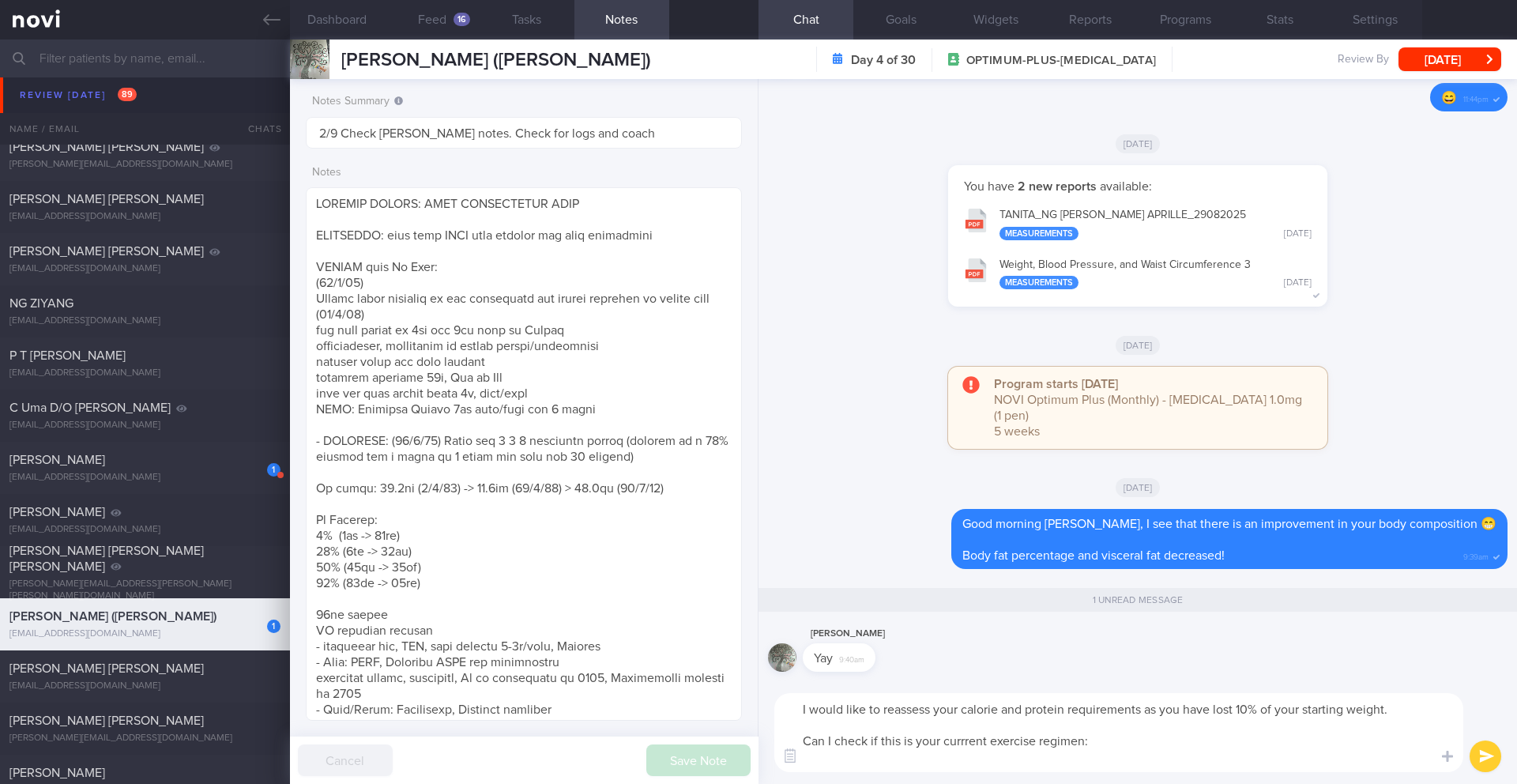
paste textarea "walks 40min on treadmill, Mon to Fri planking exercise 30s, Mon to Fri went for…"
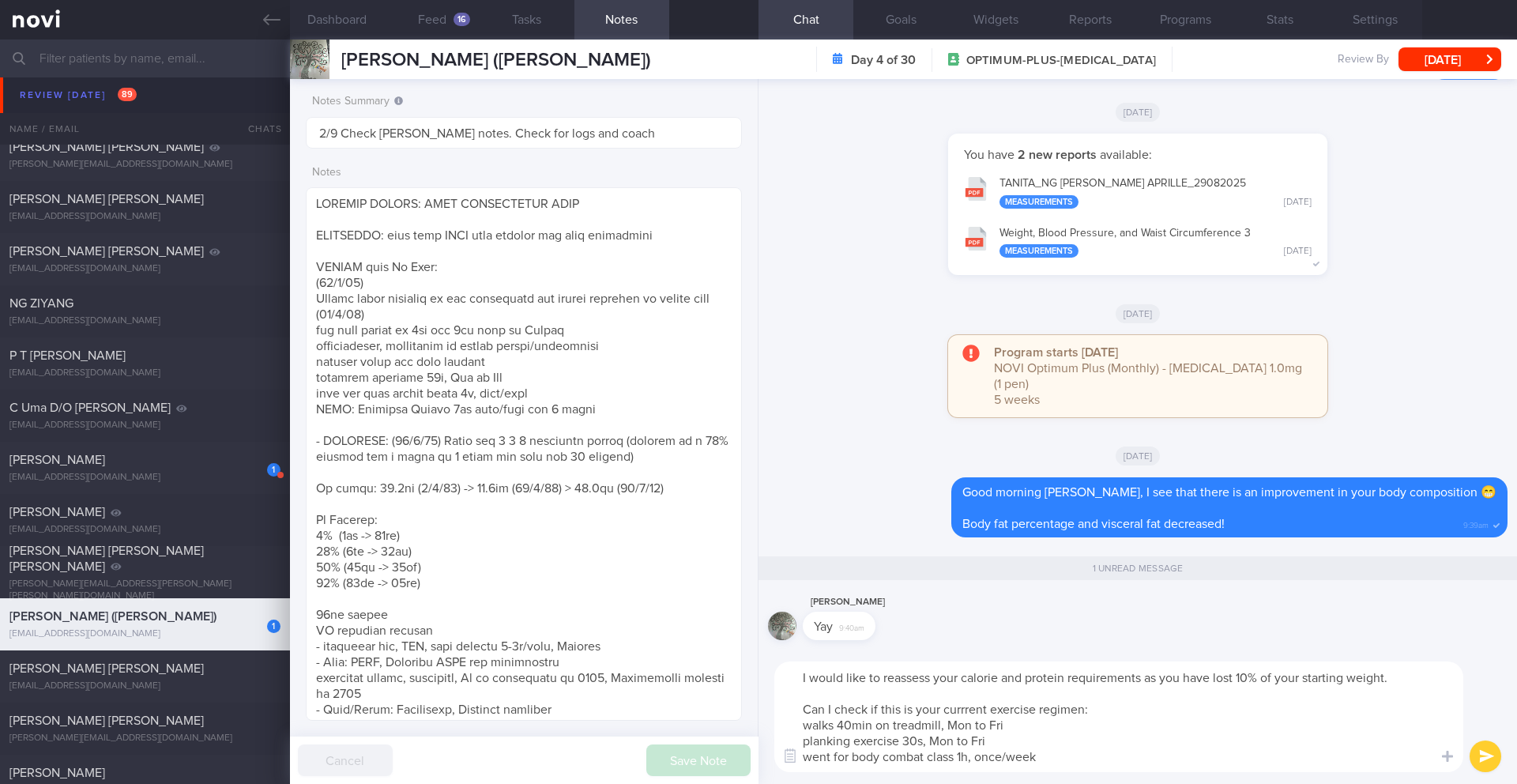
click at [787, 732] on textarea "I would like to reassess your calorie and protein requirements as you have lost…" at bounding box center [1119, 716] width 690 height 111
drag, startPoint x: 856, startPoint y: 758, endPoint x: 825, endPoint y: 759, distance: 31.0
click at [825, 759] on textarea "I would like to reassess your calorie and protein requirements as you have lost…" at bounding box center [1119, 716] width 690 height 111
click at [1096, 706] on textarea "I would like to reassess your calorie and protein requirements as you have lost…" at bounding box center [1119, 716] width 690 height 111
type textarea "I would like to reassess your calorie and protein requirements as you have lost…"
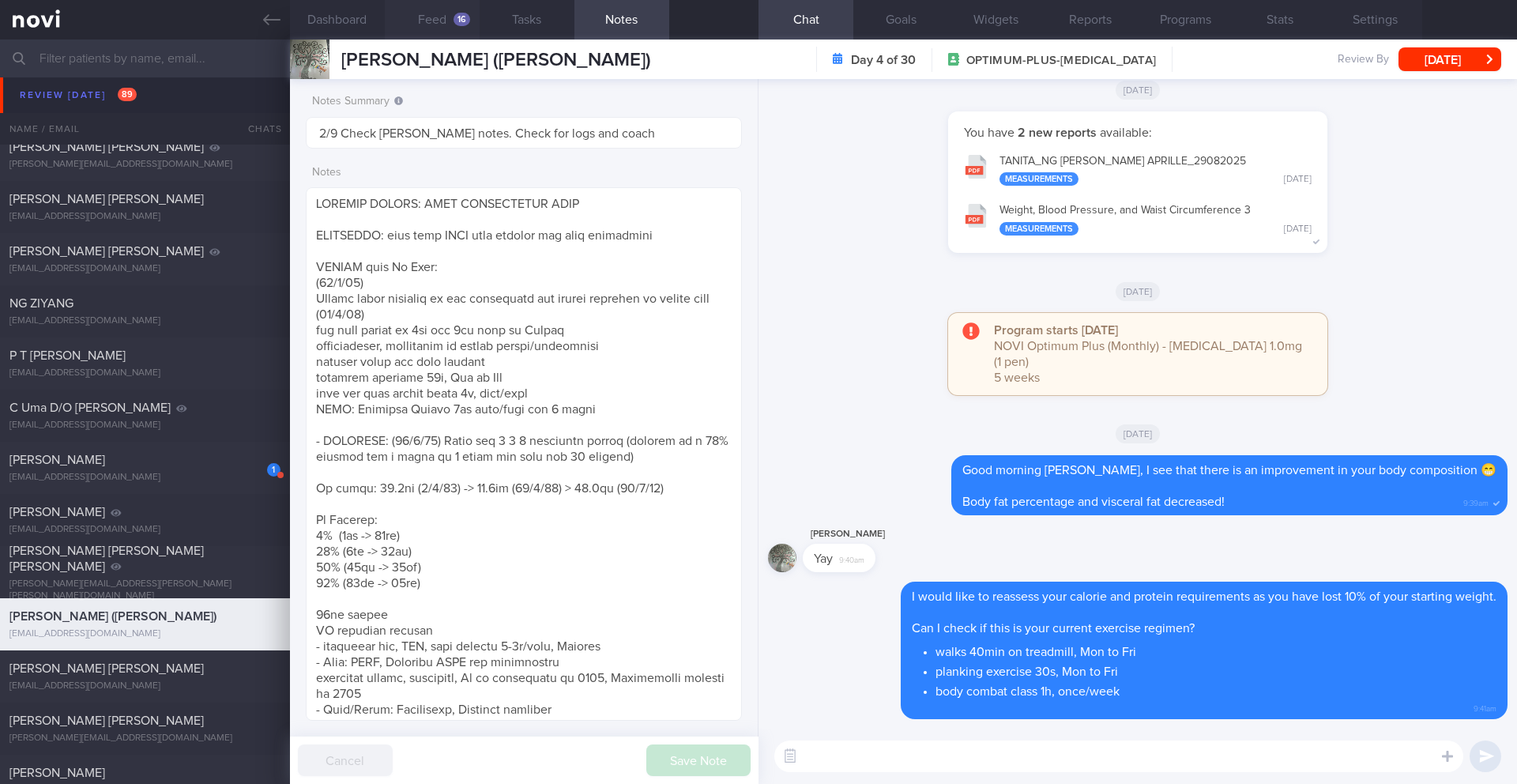
click at [437, 22] on button "Feed 16" at bounding box center [432, 20] width 95 height 39
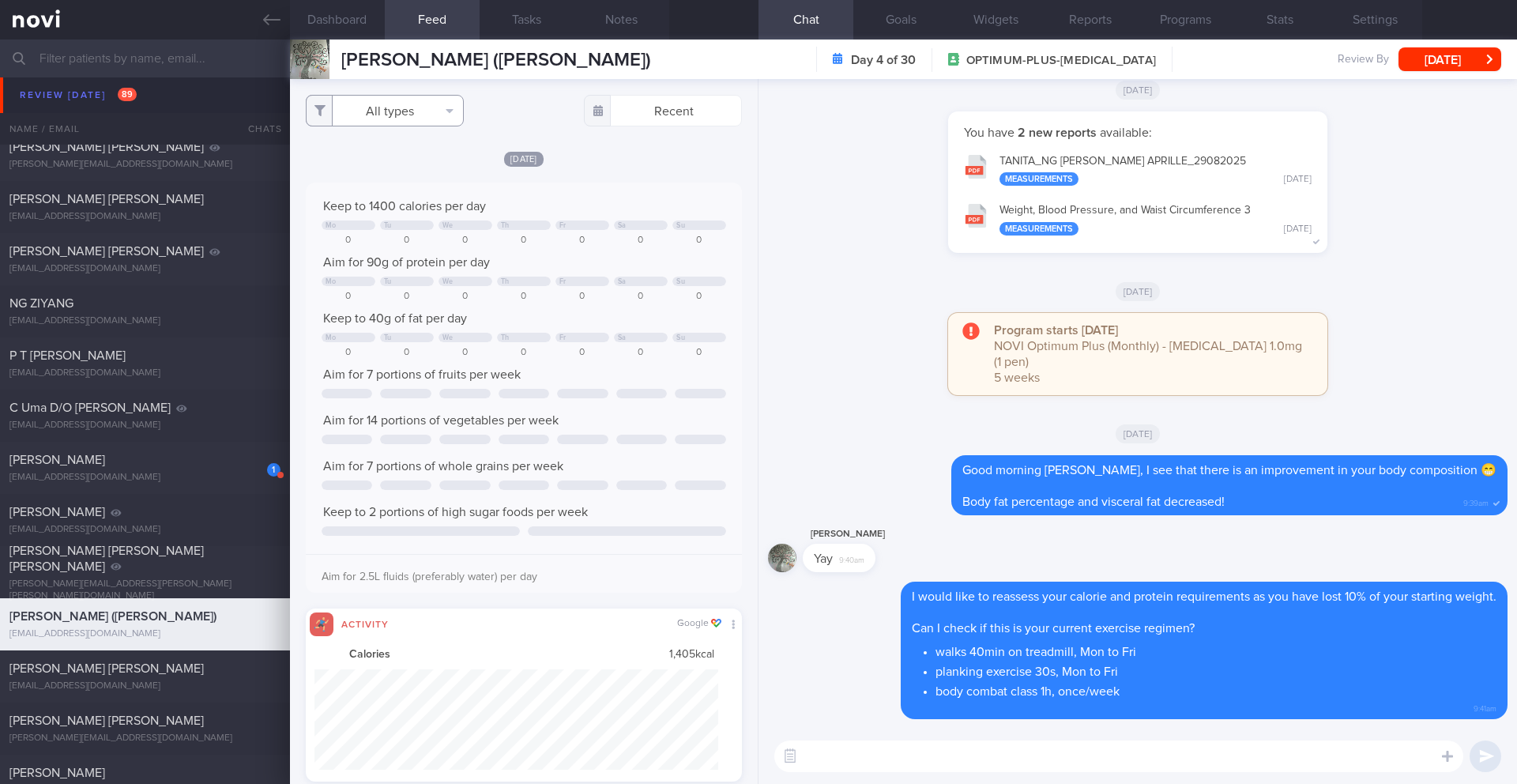
click at [373, 108] on button "All types" at bounding box center [385, 111] width 158 height 32
click at [354, 157] on button "Activity" at bounding box center [385, 164] width 157 height 23
checkbox input "false"
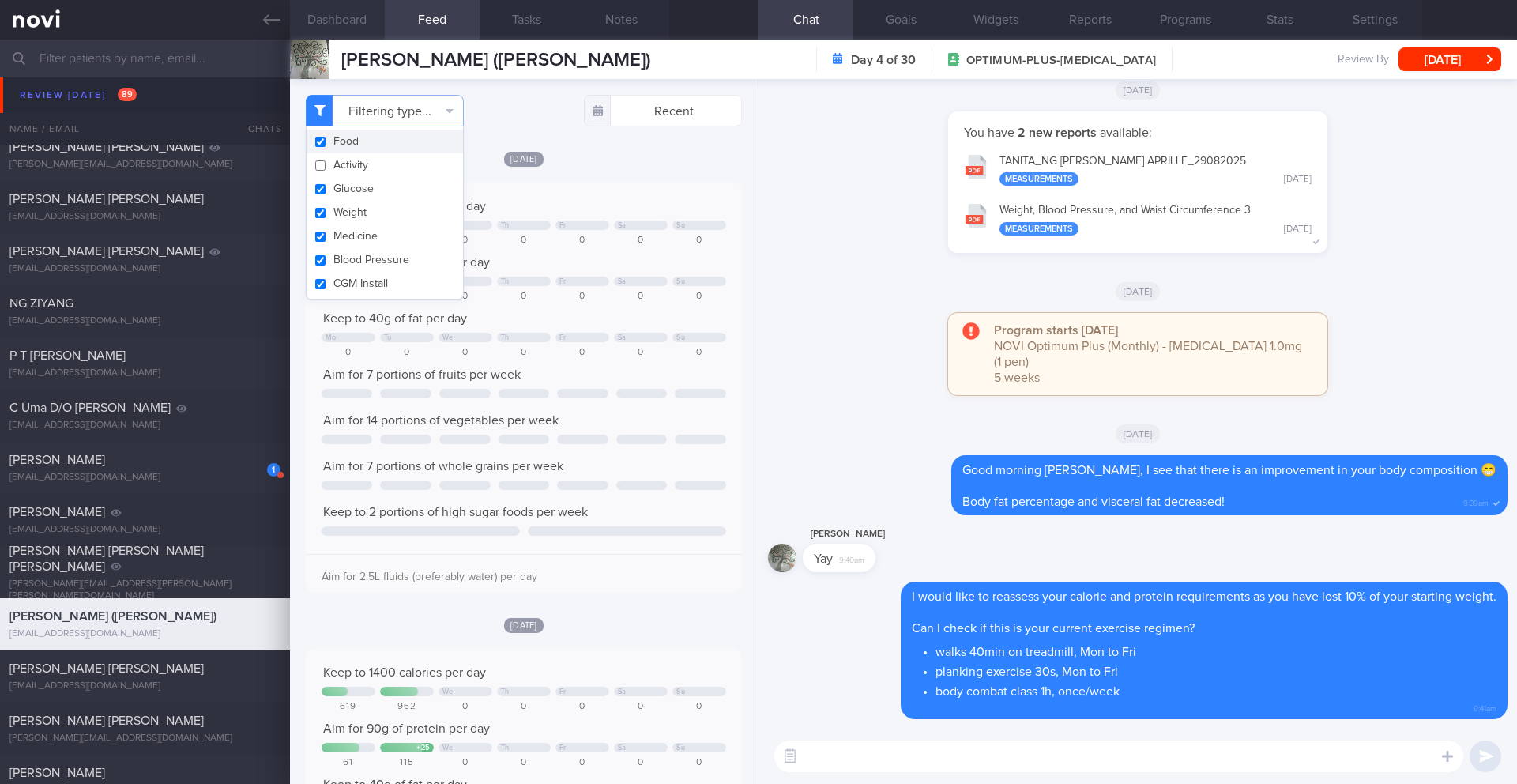
click at [354, 23] on button "Dashboard" at bounding box center [337, 20] width 95 height 39
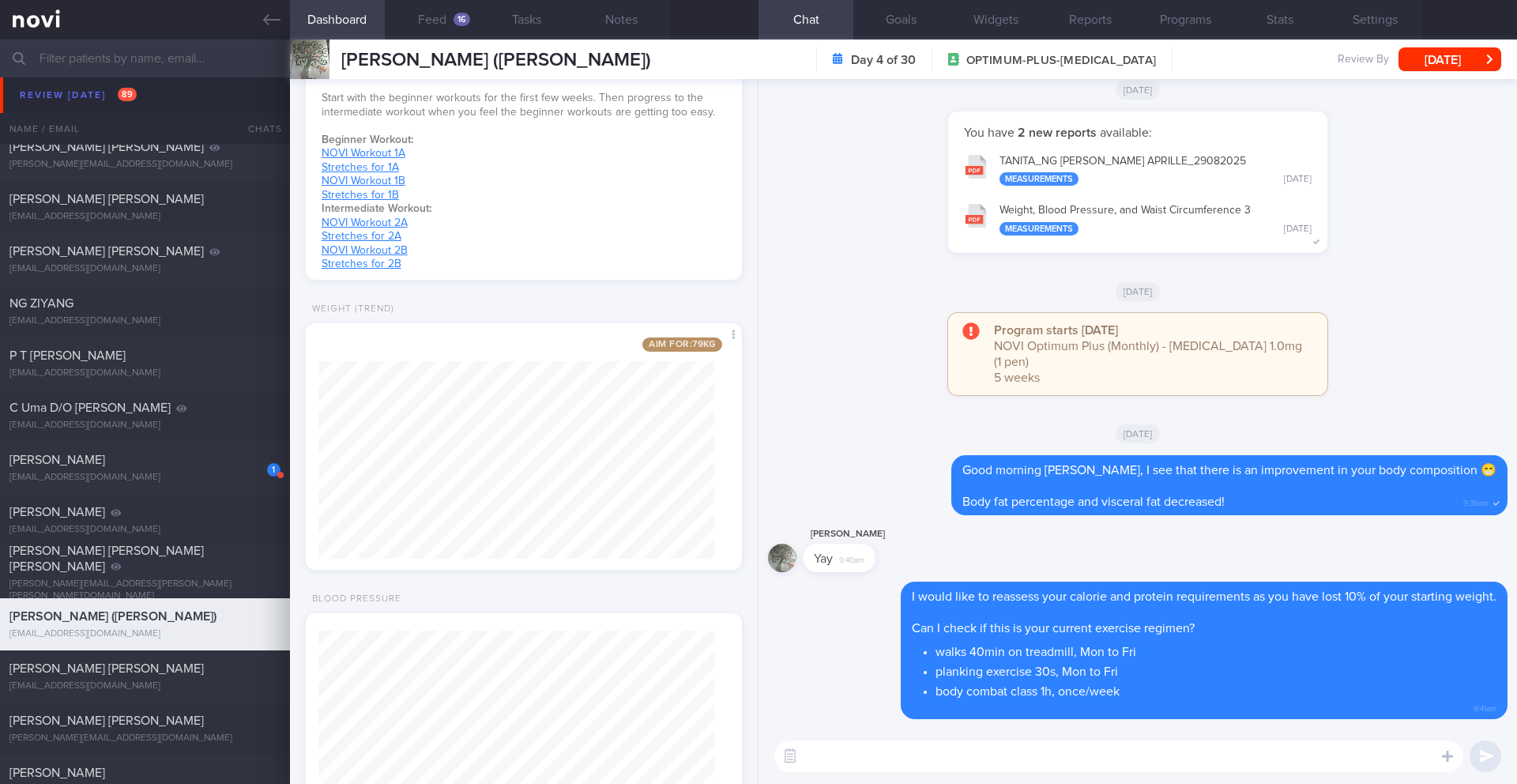
scroll to position [860, 0]
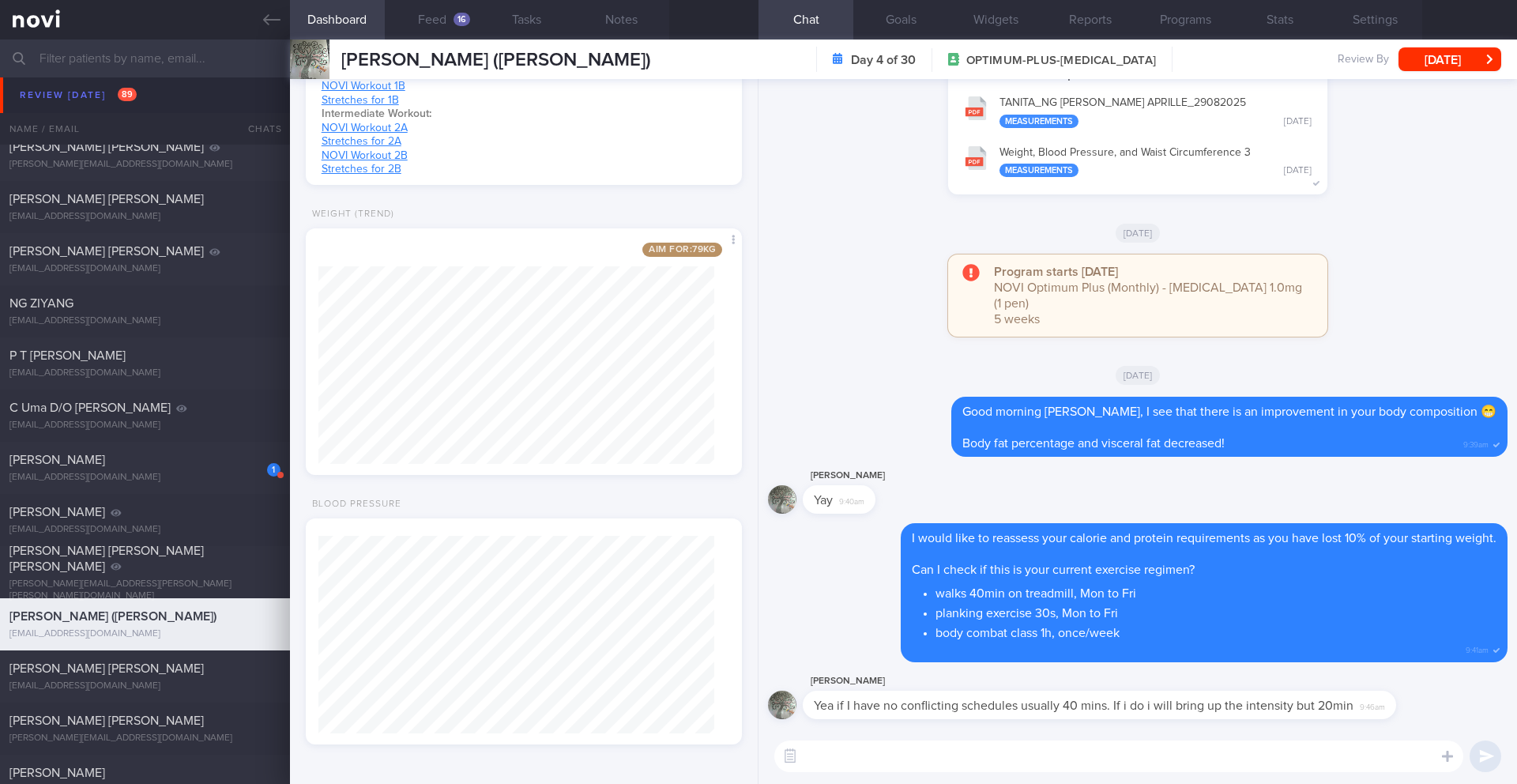
click at [819, 761] on textarea at bounding box center [1119, 756] width 690 height 32
type textarea "Got it"
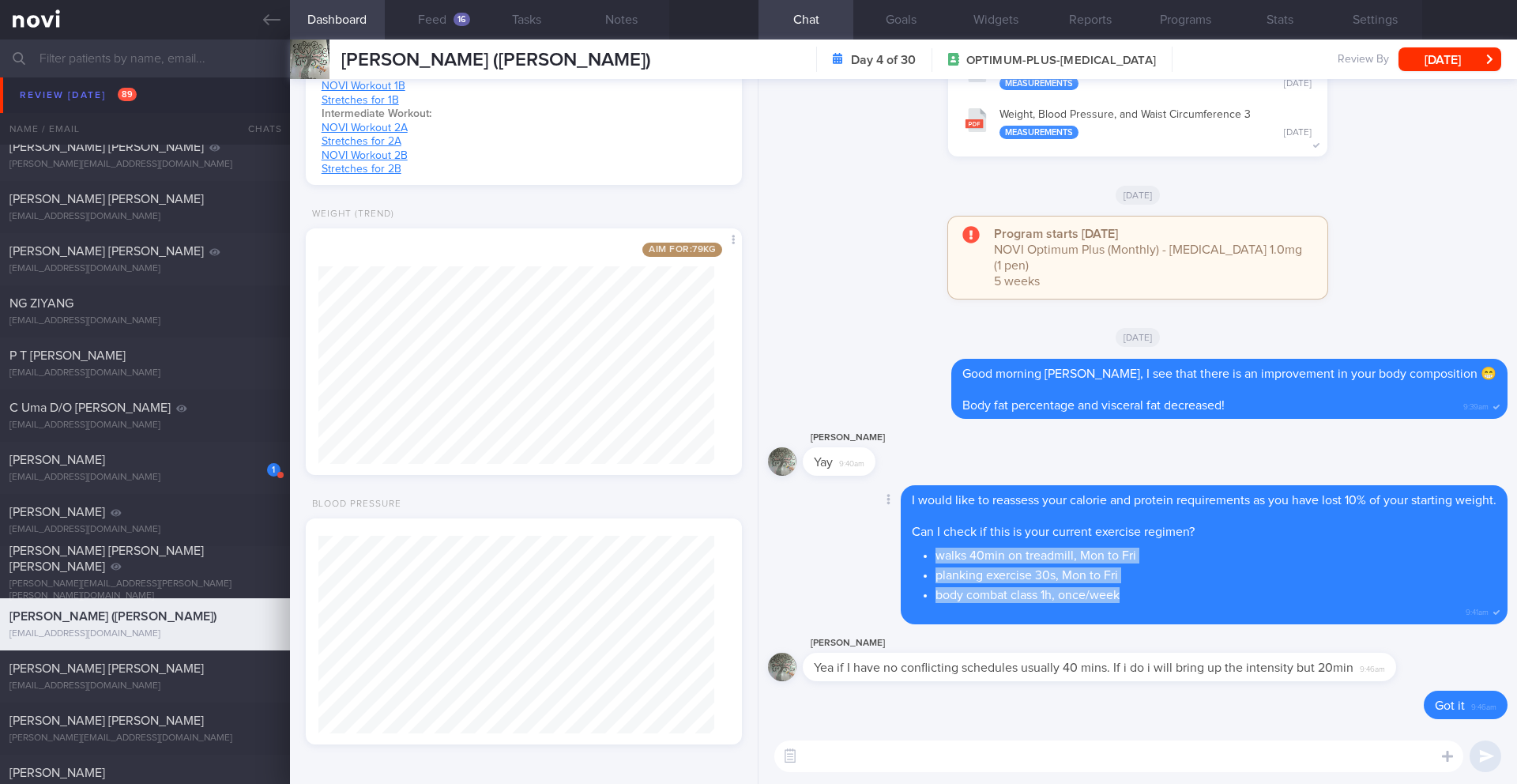
drag, startPoint x: 920, startPoint y: 555, endPoint x: 1112, endPoint y: 596, distance: 196.3
click at [1112, 596] on ul "walks 40min on treadmill, Mon to Fri planking exercise 30s, Mon to Fri body com…" at bounding box center [1204, 573] width 584 height 59
copy ul "walks 40min on treadmill, Mon to Fri planking exercise 30s, Mon to Fri body com…"
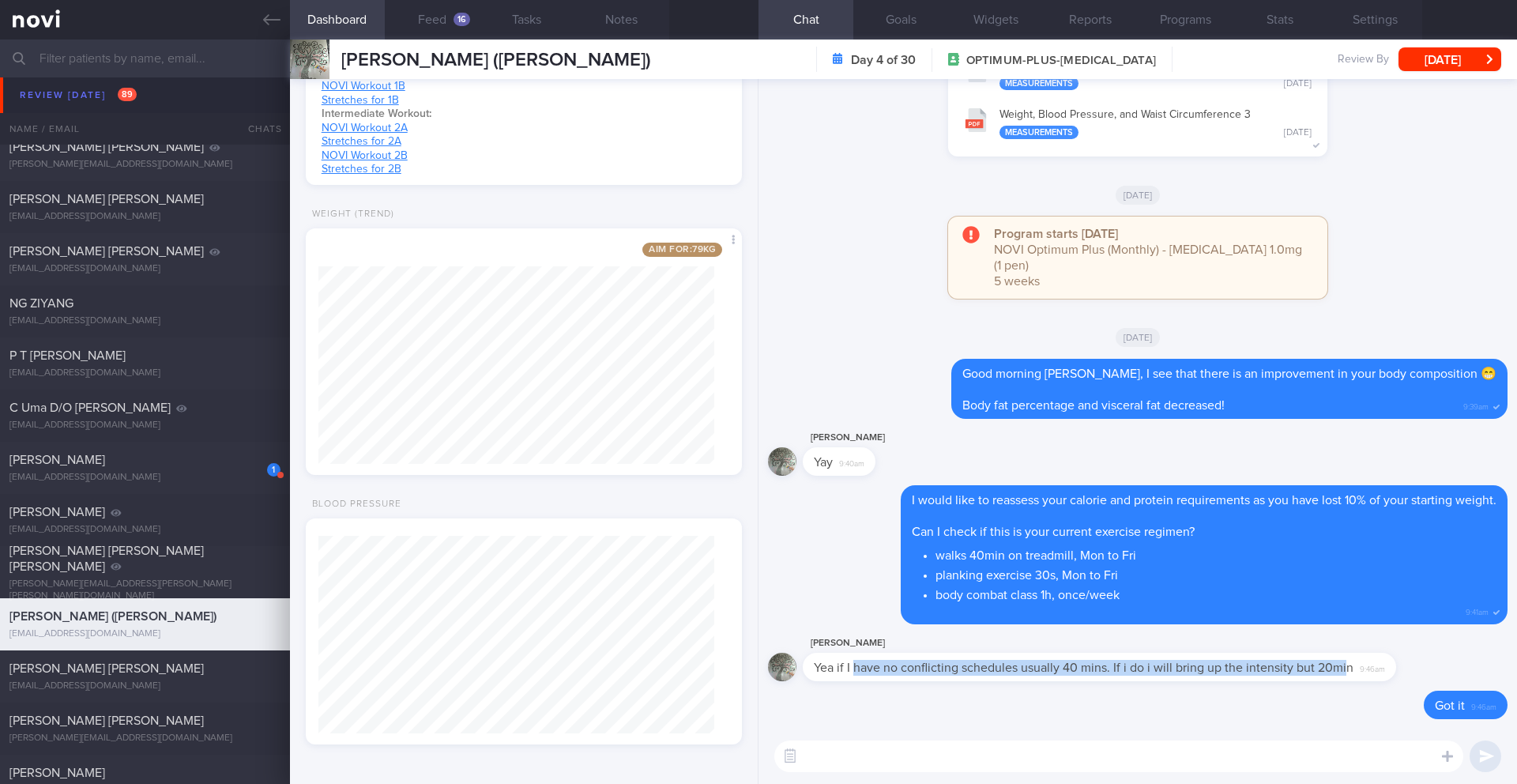
drag, startPoint x: 857, startPoint y: 668, endPoint x: 1345, endPoint y: 670, distance: 488.0
click at [1345, 670] on span "Yea if I have no conflicting schedules usually 40 mins. If i do i will bring up…" at bounding box center [1084, 667] width 539 height 12
drag, startPoint x: 1352, startPoint y: 668, endPoint x: 1115, endPoint y: 671, distance: 237.0
click at [1115, 671] on div "Yea if I have no conflicting schedules usually 40 mins. If i do i will bring up…" at bounding box center [1100, 667] width 594 height 28
copy span "f i do i will bring up the intensity but 20min"
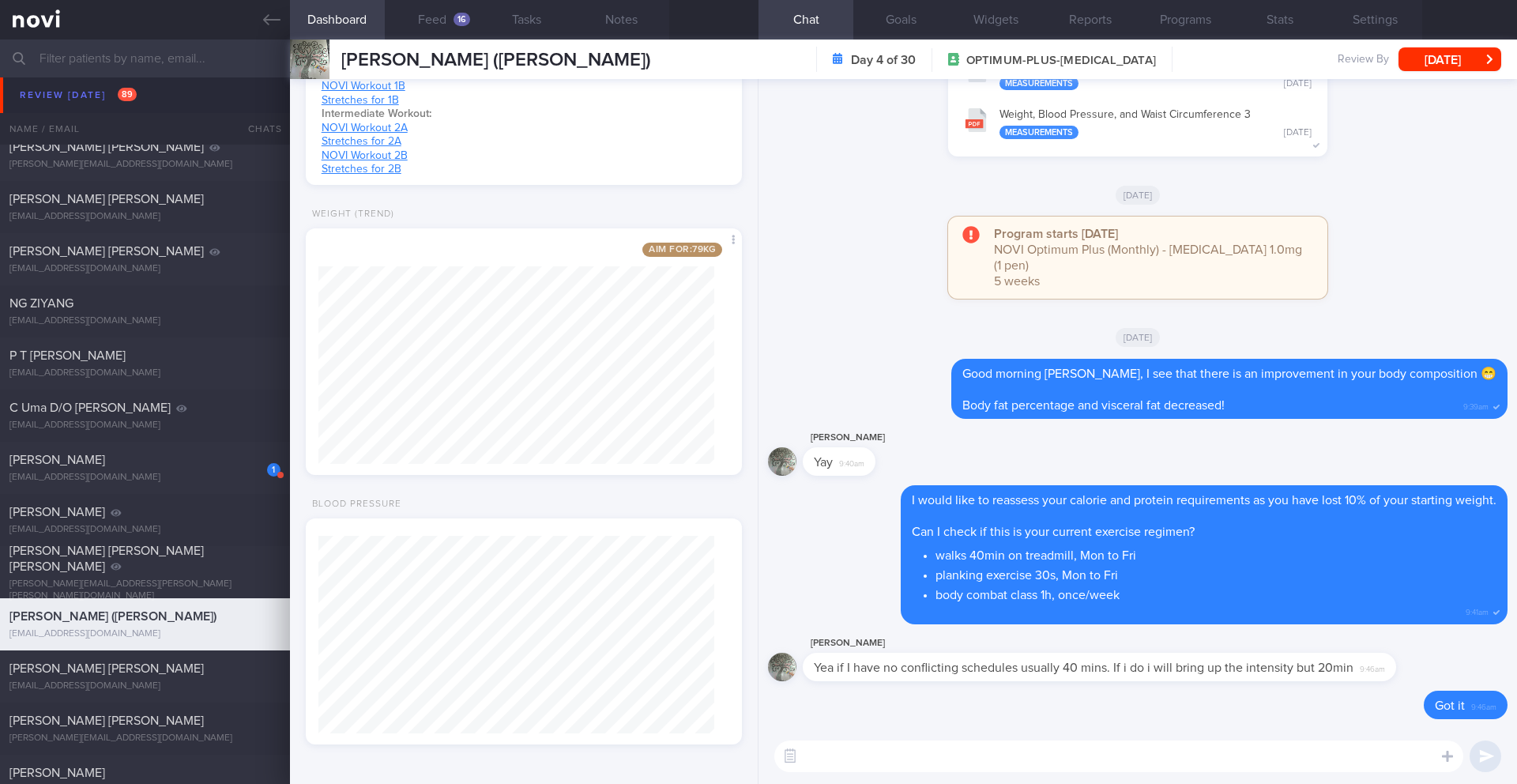
click at [955, 753] on textarea at bounding box center [1119, 756] width 690 height 32
type textarea "a"
type textarea "Is Body Combat on the weekend?"
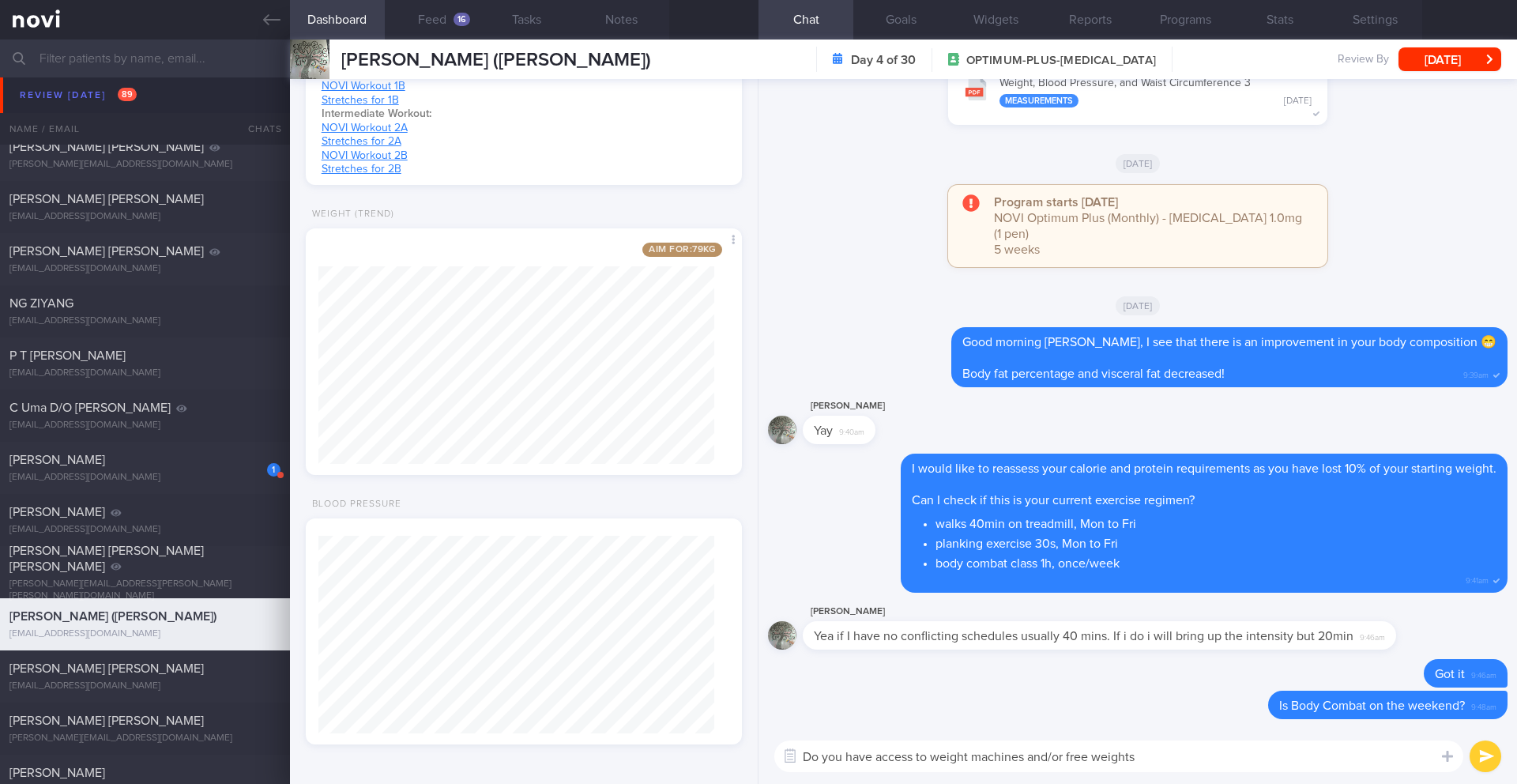
type textarea "Do you have access to weight machines and/or free weights?"
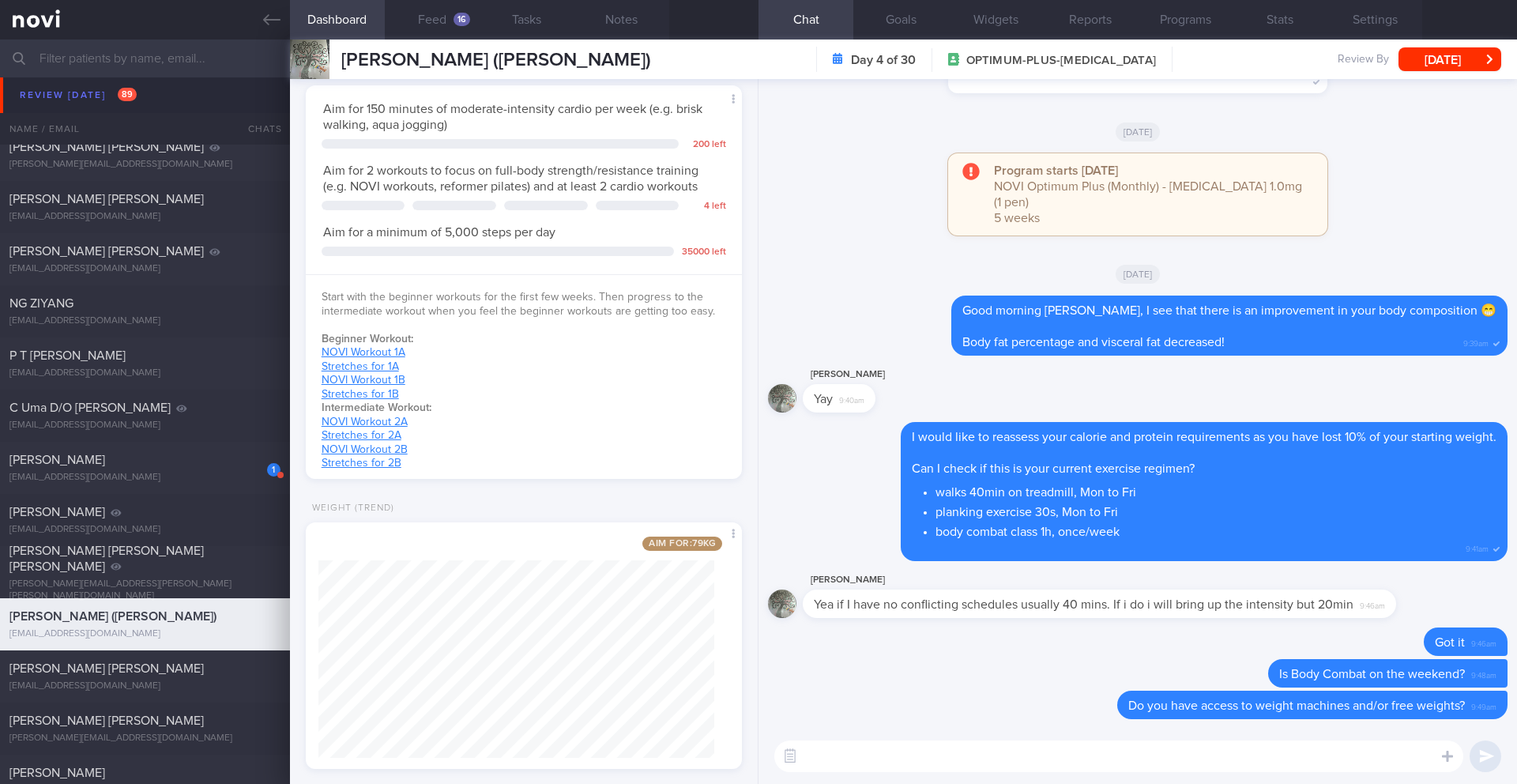
scroll to position [563, 0]
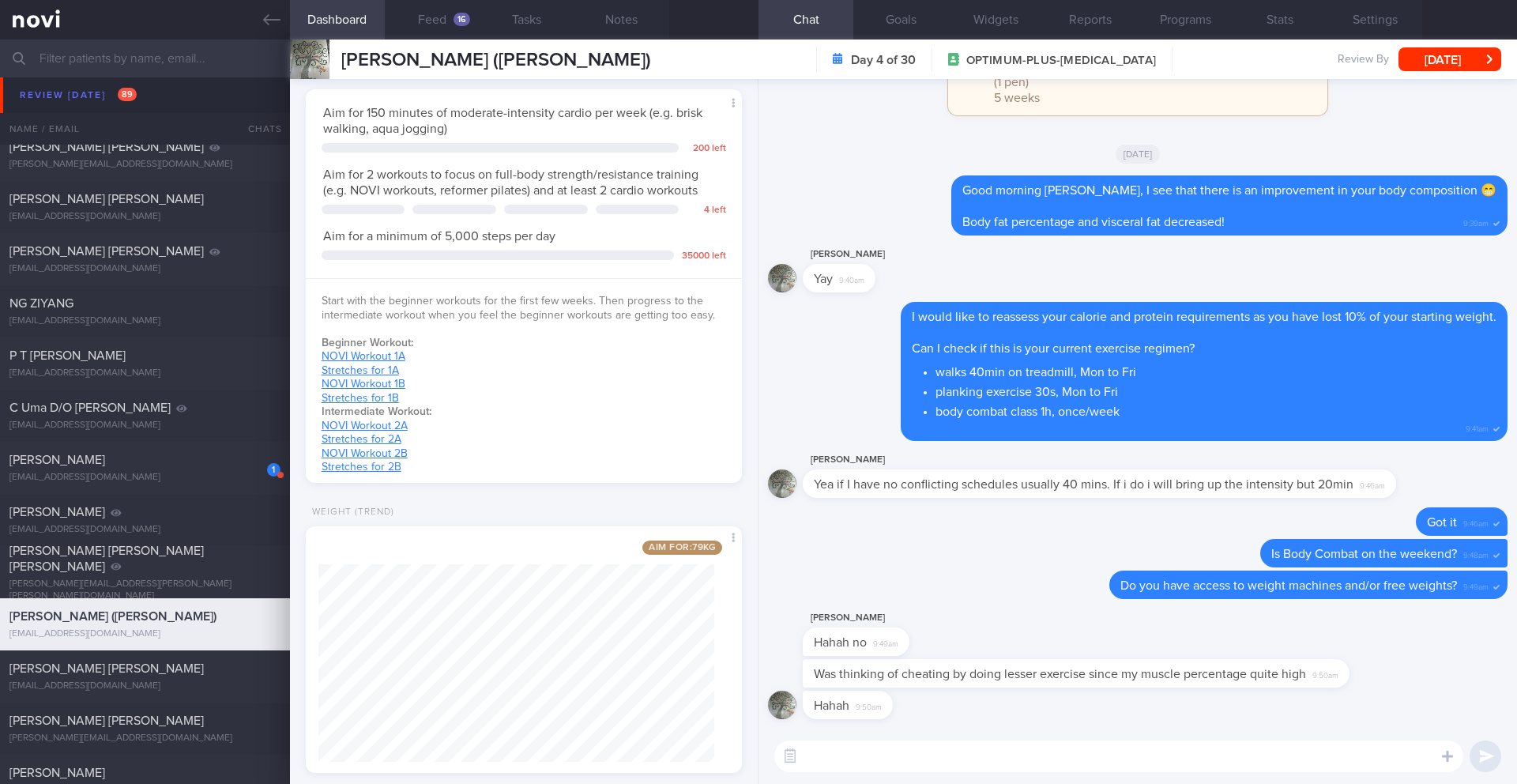
click at [991, 768] on textarea at bounding box center [1119, 756] width 690 height 32
click at [874, 752] on textarea at bounding box center [1119, 756] width 690 height 32
type textarea "I"
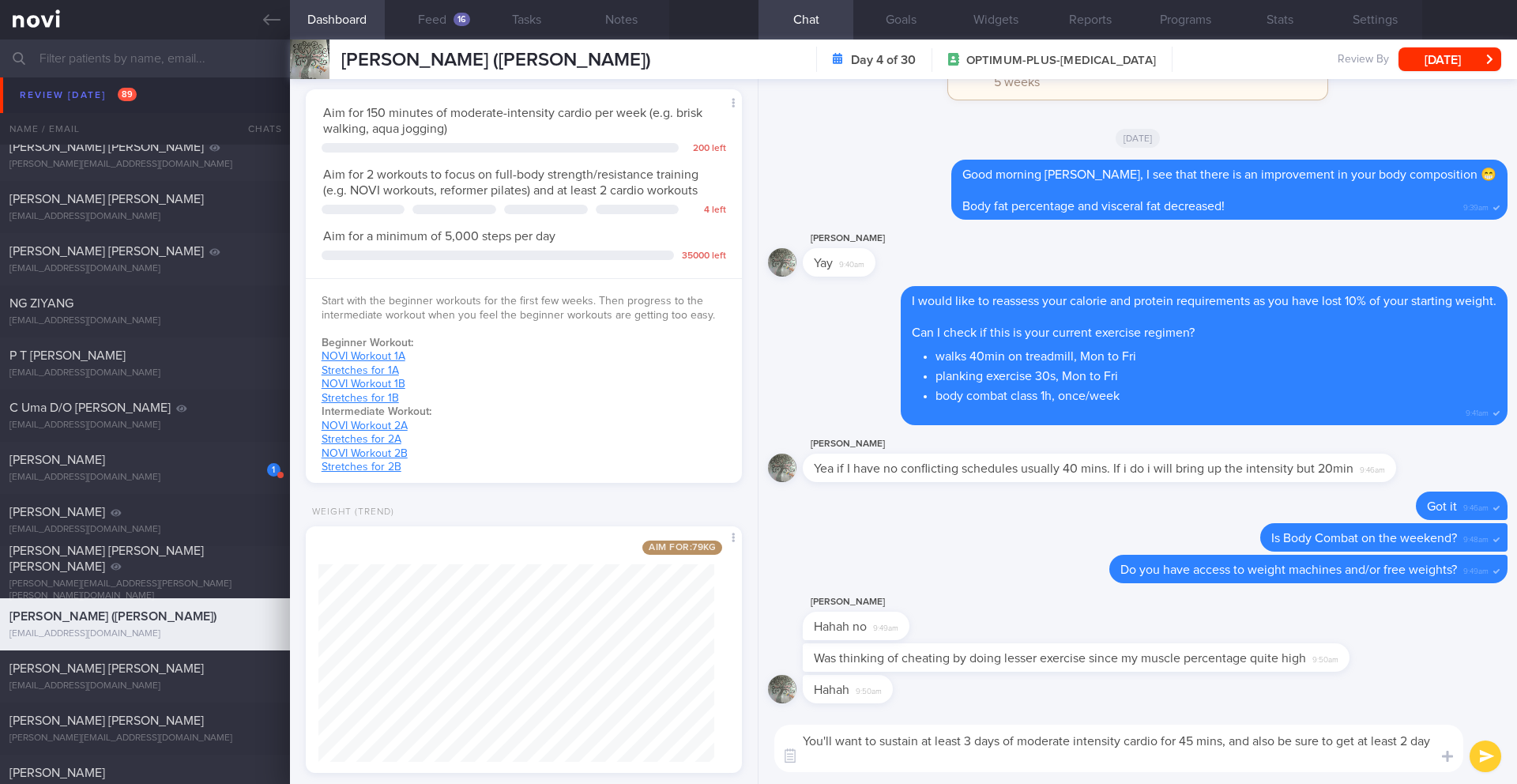
scroll to position [0, 0]
click at [799, 735] on textarea "You'll want to sustain at least 3 days of moderate intensity cardio for 45 mins…" at bounding box center [1119, 747] width 690 height 48
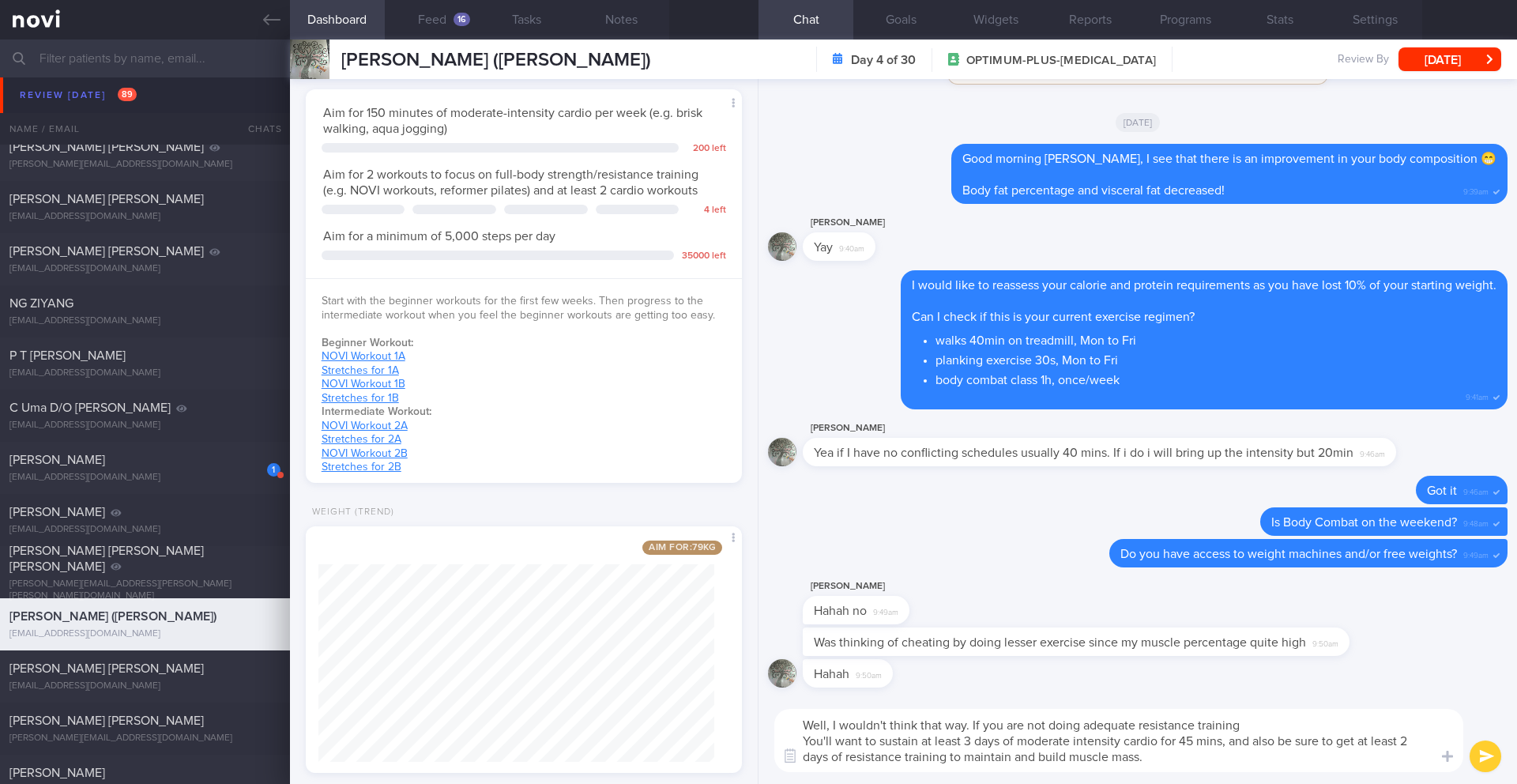
drag, startPoint x: 969, startPoint y: 724, endPoint x: 1253, endPoint y: 729, distance: 284.0
click at [1253, 729] on textarea "Well, I wouldn't think that way. If you are not doing adequate resistance train…" at bounding box center [1119, 740] width 690 height 63
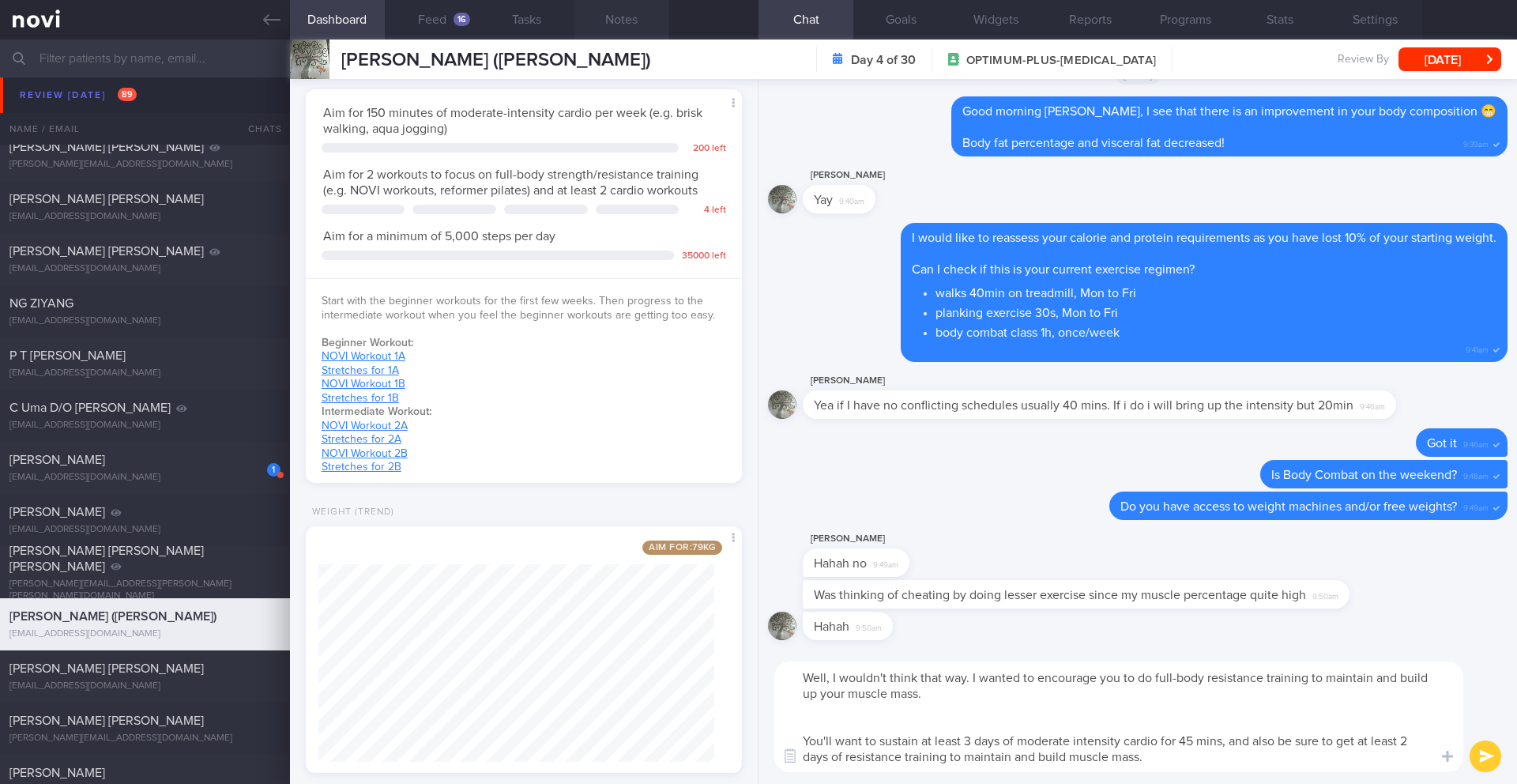
click at [613, 26] on button "Notes" at bounding box center [621, 20] width 95 height 39
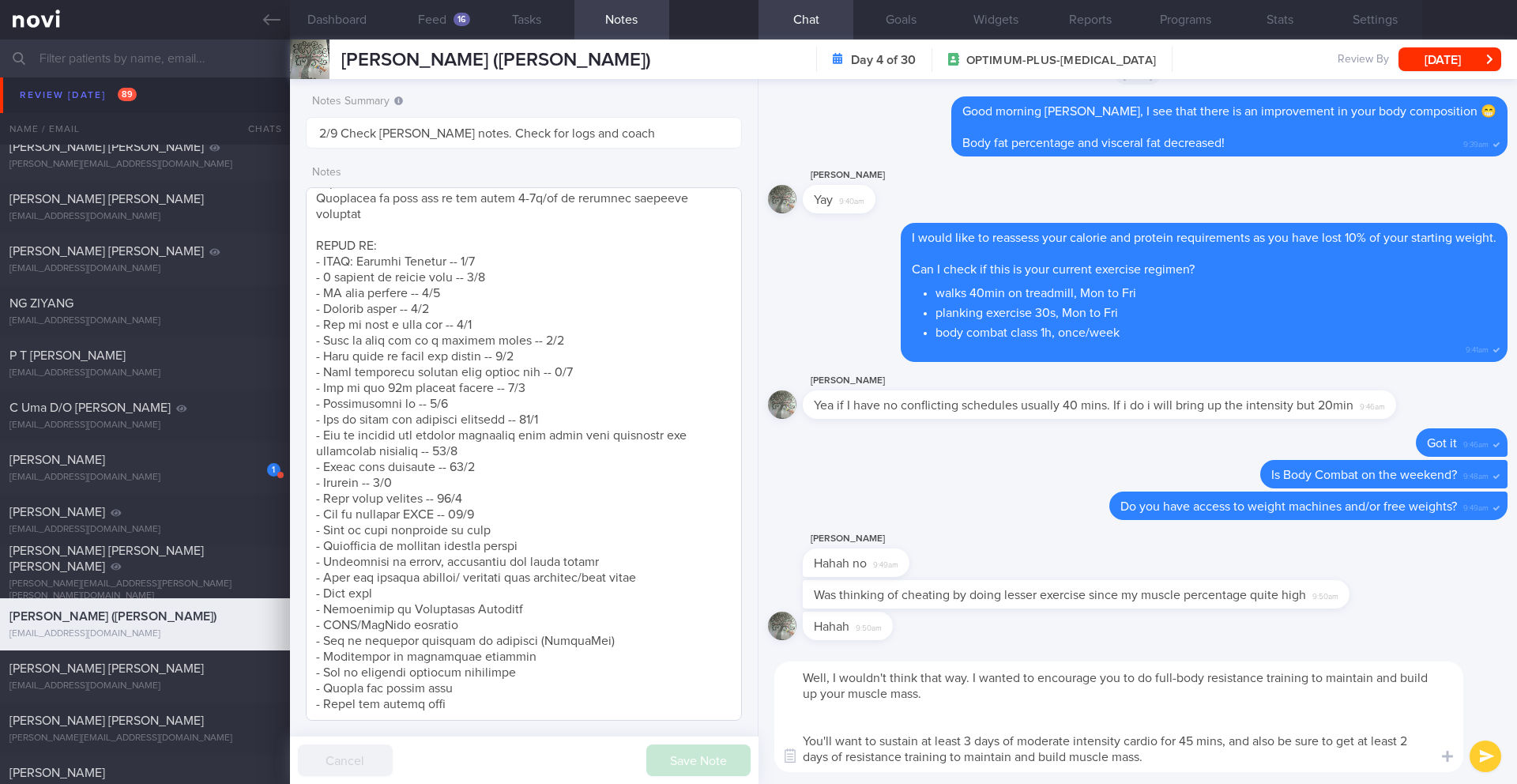
scroll to position [753, 0]
drag, startPoint x: 970, startPoint y: 675, endPoint x: 769, endPoint y: 677, distance: 201.0
click at [769, 677] on div "Well, I wouldn't think that way. I wanted to encourage you to do full-body resi…" at bounding box center [1138, 716] width 759 height 134
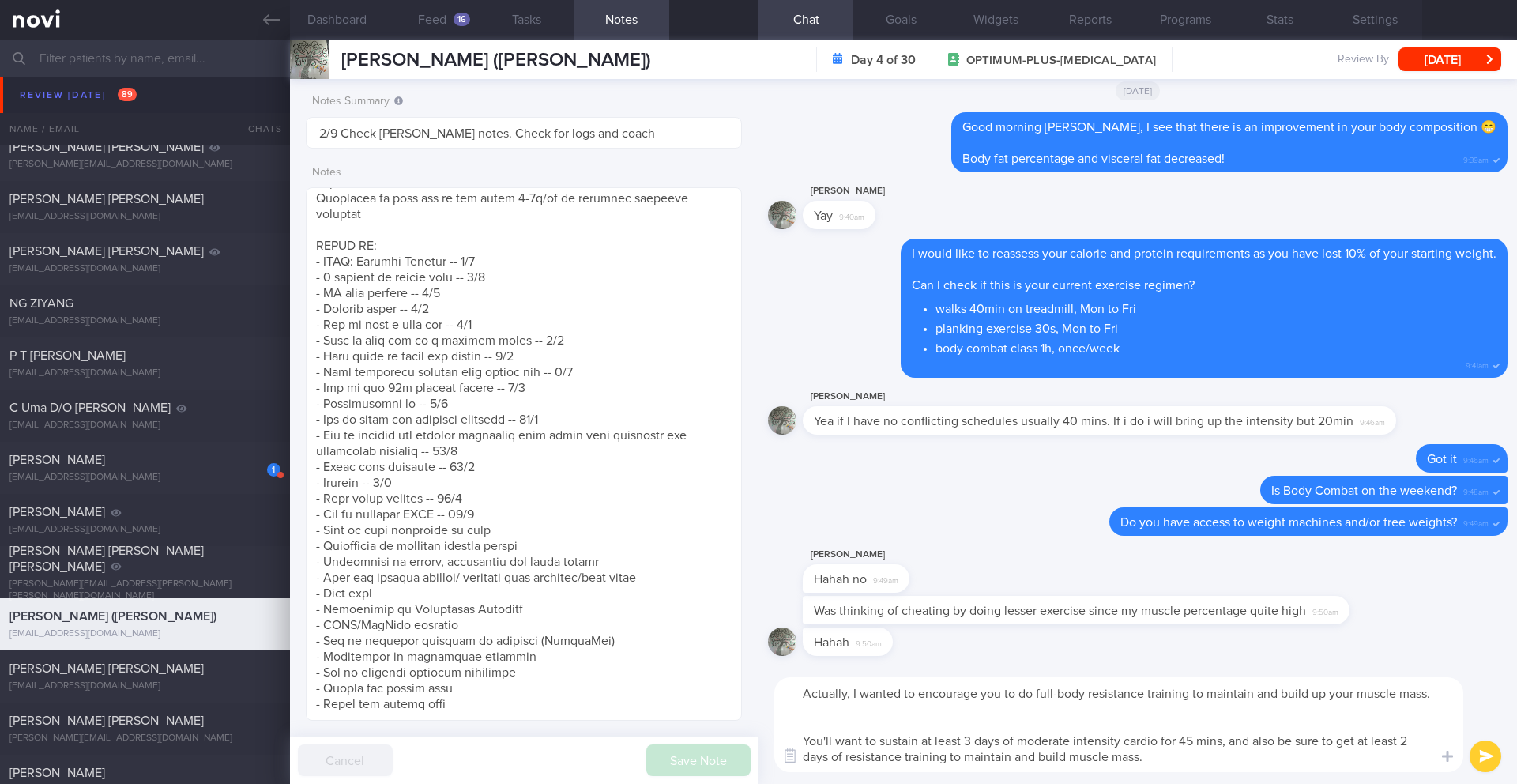
click at [887, 725] on textarea "Actually, I wanted to encourage you to do full-body resistance training to main…" at bounding box center [1119, 724] width 690 height 95
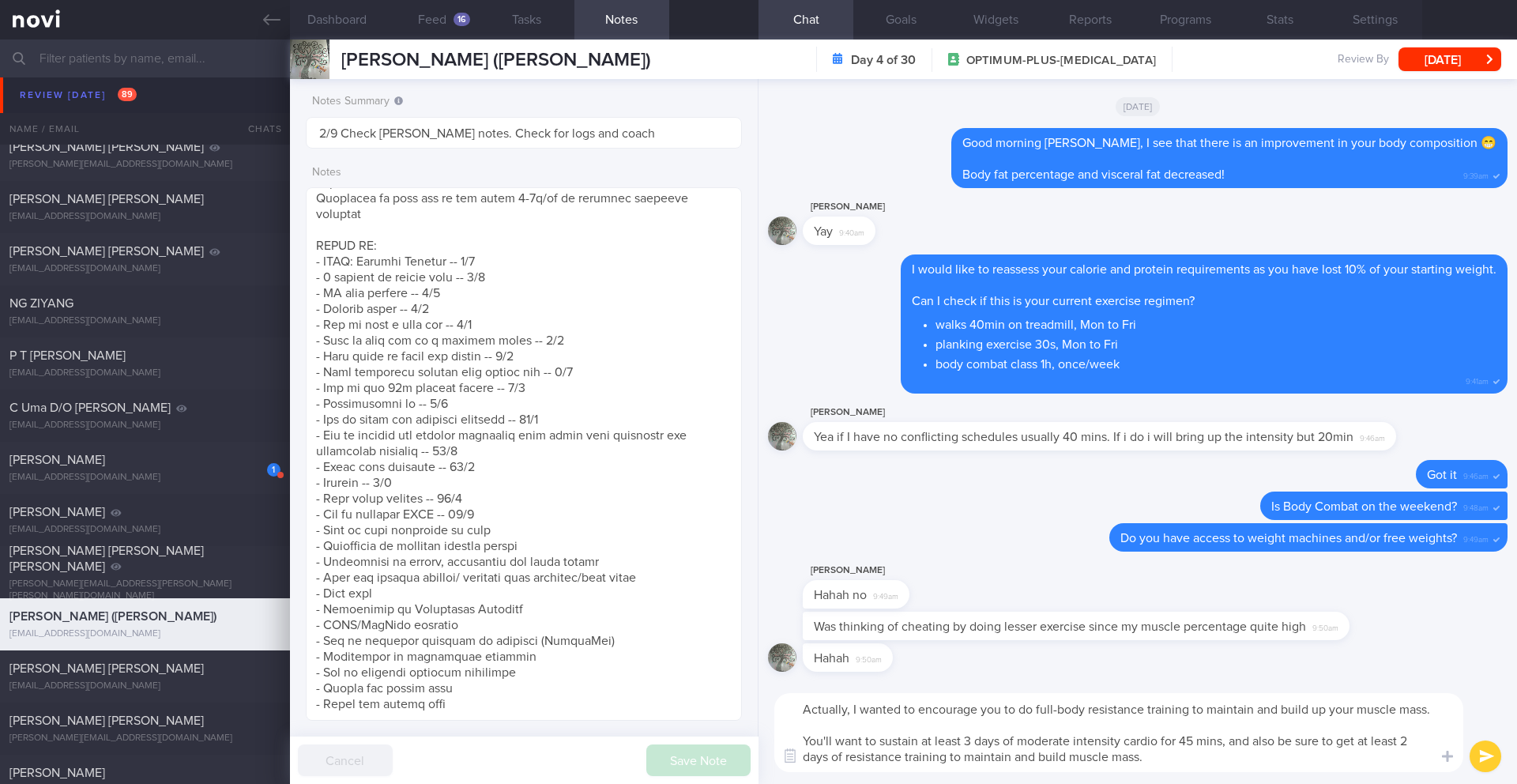
drag, startPoint x: 918, startPoint y: 739, endPoint x: 754, endPoint y: 743, distance: 164.0
click at [753, 745] on div "Dashboard Feed 16 Tasks Notes Chat Goals Widgets Reports Programs Stats Setting…" at bounding box center [903, 412] width 1227 height 745
drag, startPoint x: 1330, startPoint y: 741, endPoint x: 1286, endPoint y: 743, distance: 44.0
click at [1286, 743] on textarea "Actually, I wanted to encourage you to do full-body resistance training to main…" at bounding box center [1119, 732] width 690 height 79
drag, startPoint x: 1355, startPoint y: 740, endPoint x: 1225, endPoint y: 747, distance: 130.2
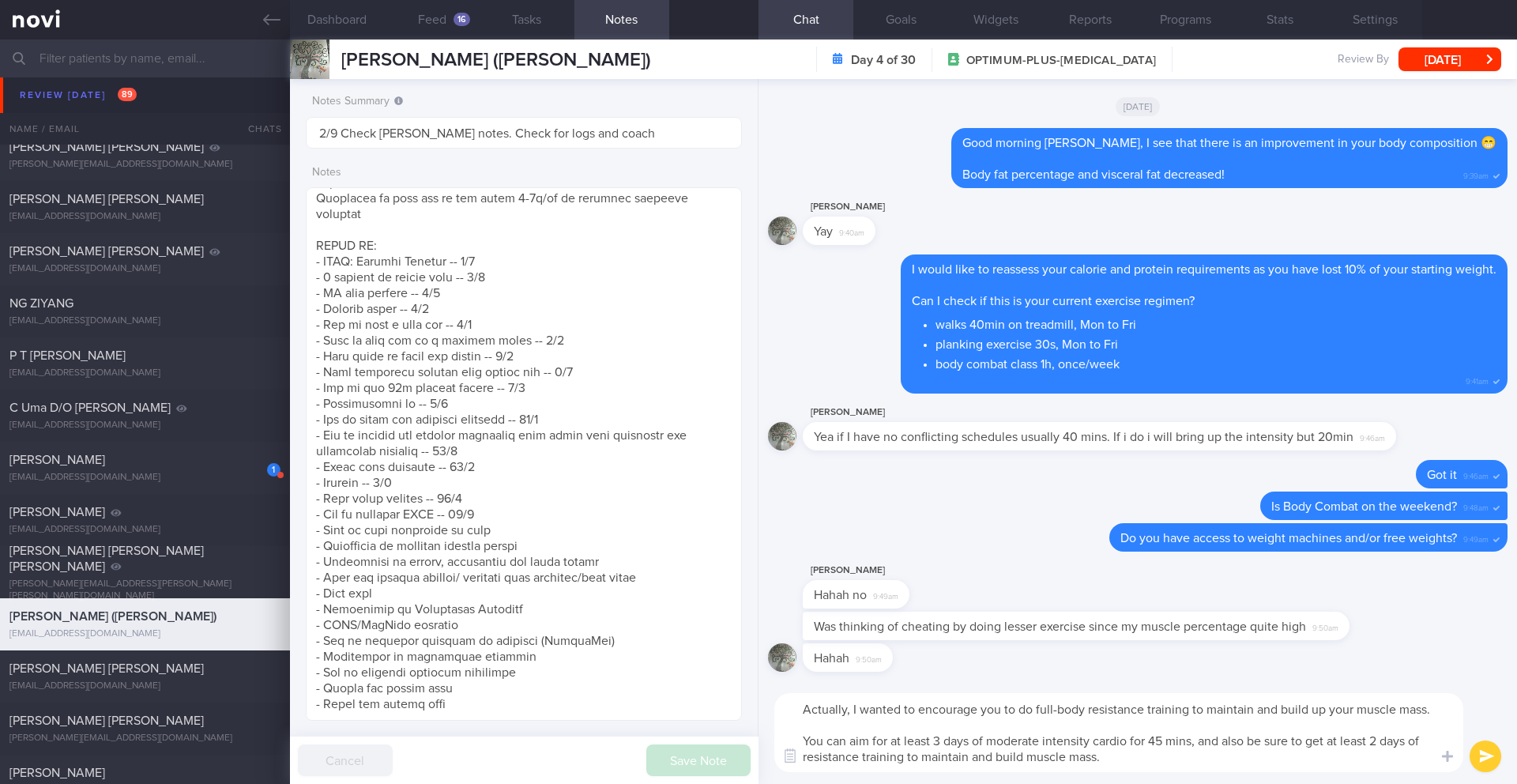
click at [1225, 747] on textarea "Actually, I wanted to encourage you to do full-body resistance training to main…" at bounding box center [1119, 732] width 690 height 79
click at [1236, 739] on textarea "Actually, I wanted to encourage you to do full-body resistance training to main…" at bounding box center [1119, 732] width 690 height 79
drag, startPoint x: 1005, startPoint y: 754, endPoint x: 1391, endPoint y: 741, distance: 386.2
click at [1391, 741] on textarea "Actually, I wanted to encourage you to do full-body resistance training to main…" at bounding box center [1119, 732] width 690 height 79
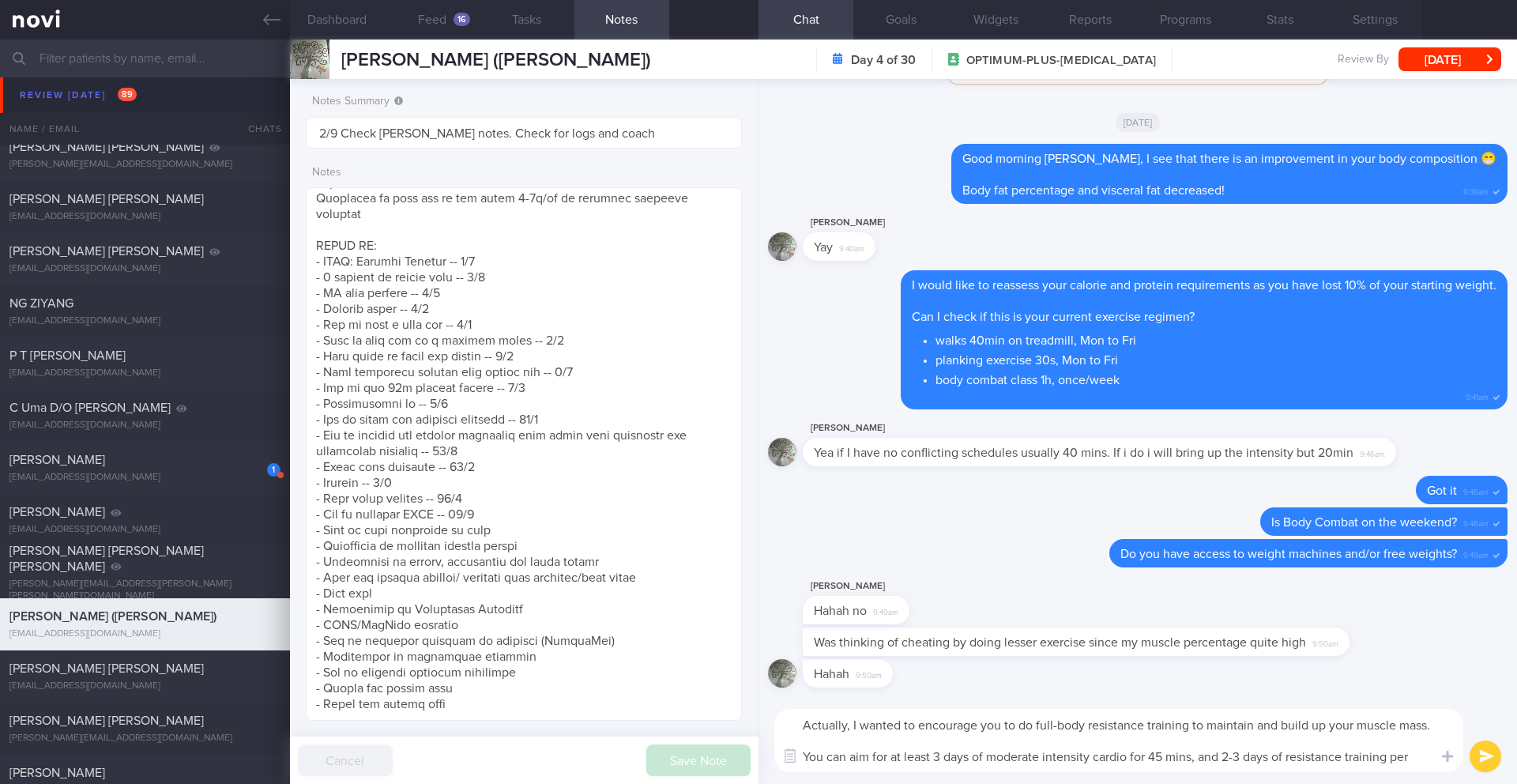
scroll to position [16, 0]
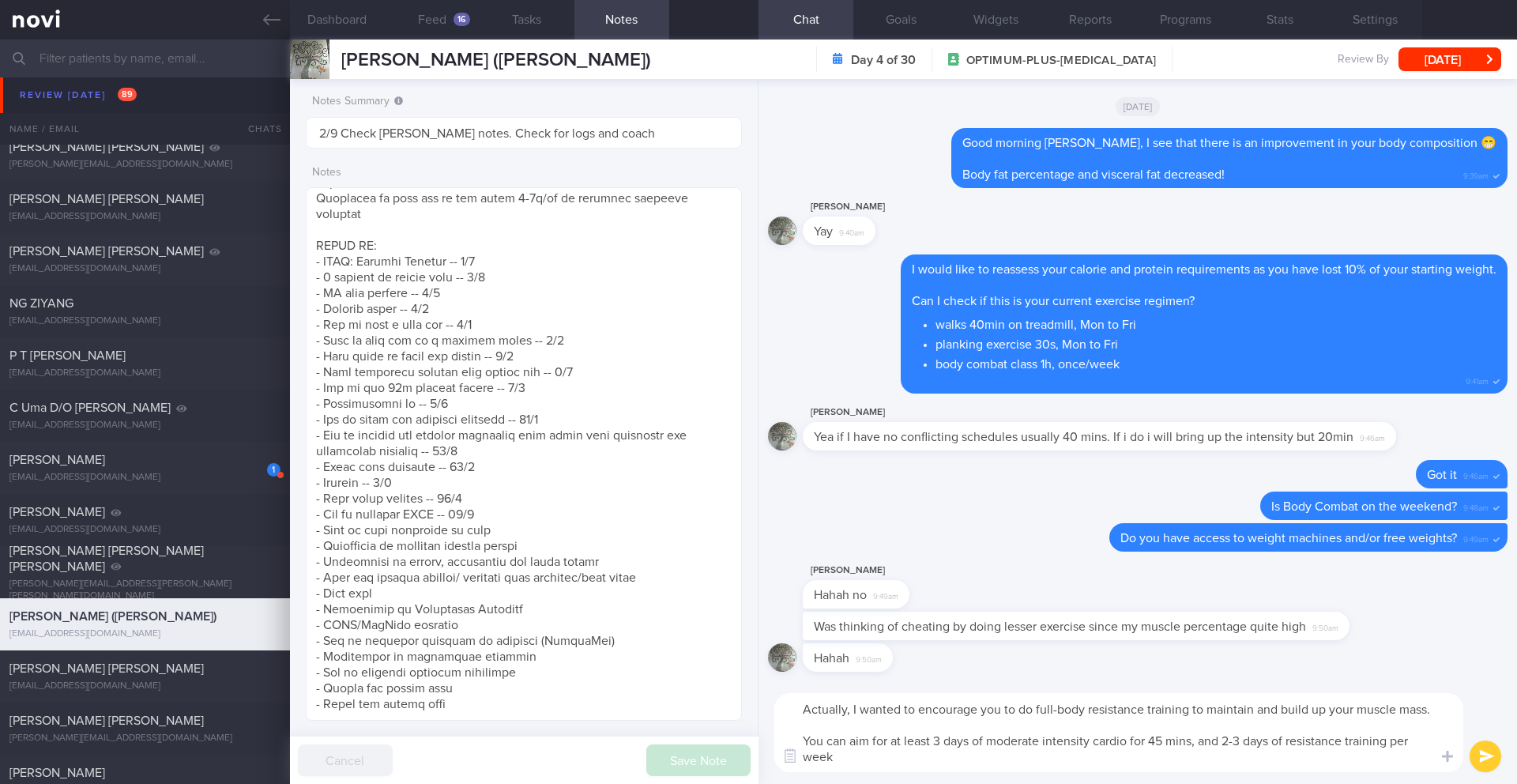
click at [876, 724] on textarea "Actually, I wanted to encourage you to do full-body resistance training to main…" at bounding box center [1119, 732] width 690 height 79
drag, startPoint x: 1461, startPoint y: 743, endPoint x: 1461, endPoint y: 734, distance: 9.0
click at [1461, 734] on div "Chat Templates Admin [MEDICAL_DATA] Weight Nutrition Physical Activity Infograp…" at bounding box center [1138, 732] width 759 height 103
click at [1297, 718] on textarea "Actually, I wanted to encourage you to do full-body resistance training to main…" at bounding box center [1119, 732] width 690 height 79
drag, startPoint x: 1461, startPoint y: 747, endPoint x: 1461, endPoint y: 731, distance: 16.0
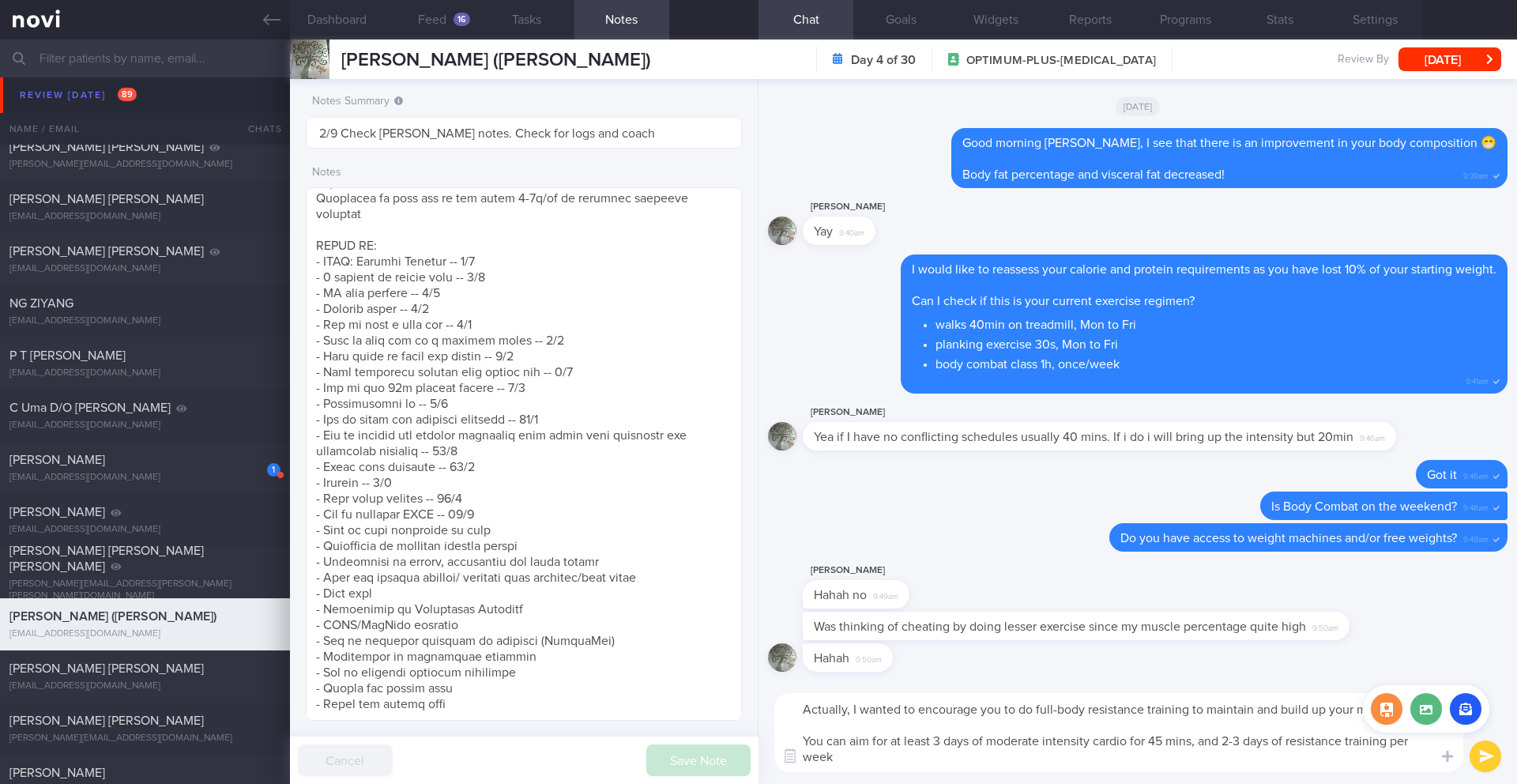
click at [1461, 731] on div "Chat Templates Admin [MEDICAL_DATA] Weight Nutrition Physical Activity Infograp…" at bounding box center [1138, 732] width 759 height 103
click at [1211, 711] on textarea "Actually, I wanted to encourage you to do full-body resistance training to main…" at bounding box center [1119, 732] width 690 height 79
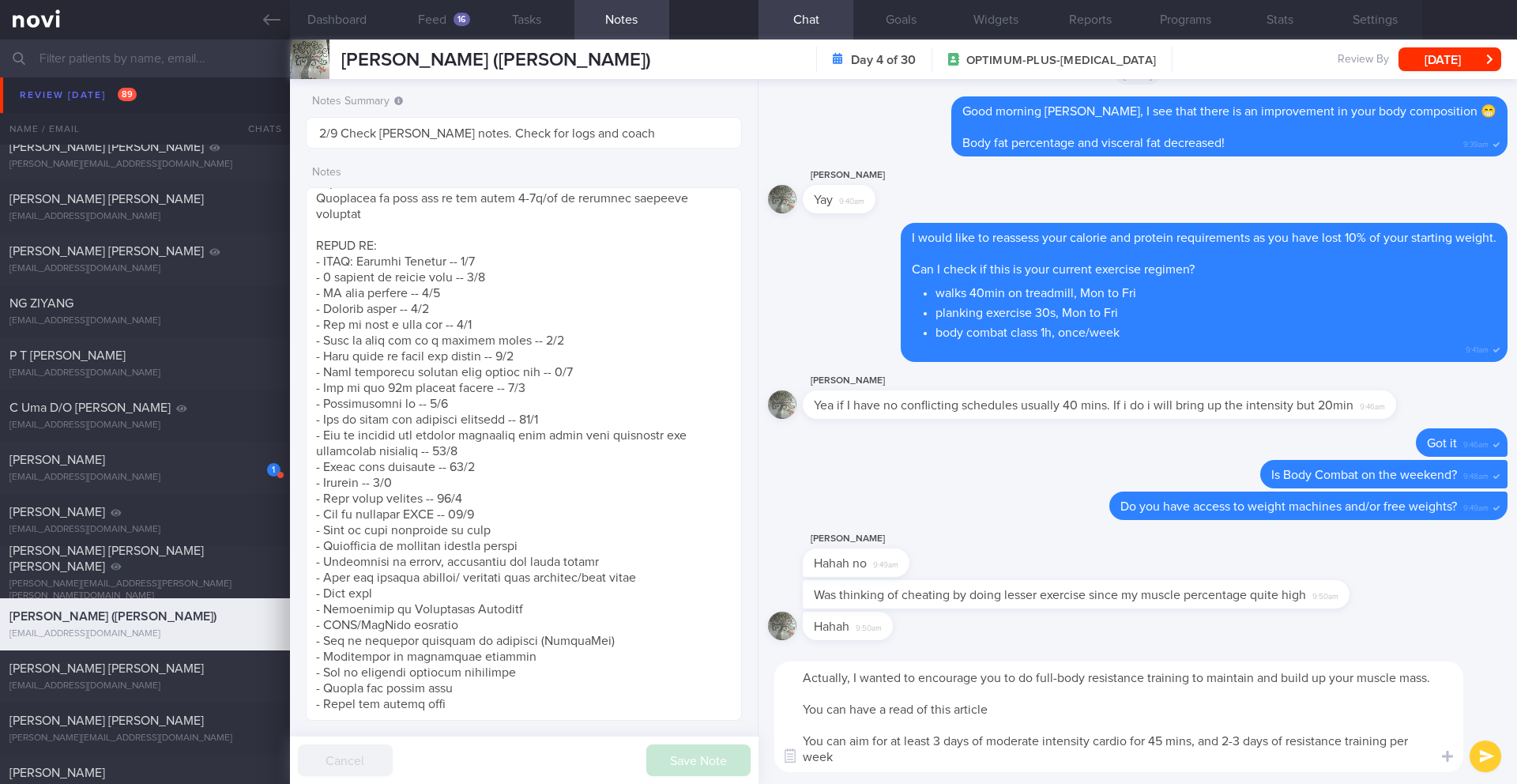
paste textarea "[How to maintain muscle while on GLP-1 RAs]([URL][DOMAIN_NAME]) *Key Takeaways*…"
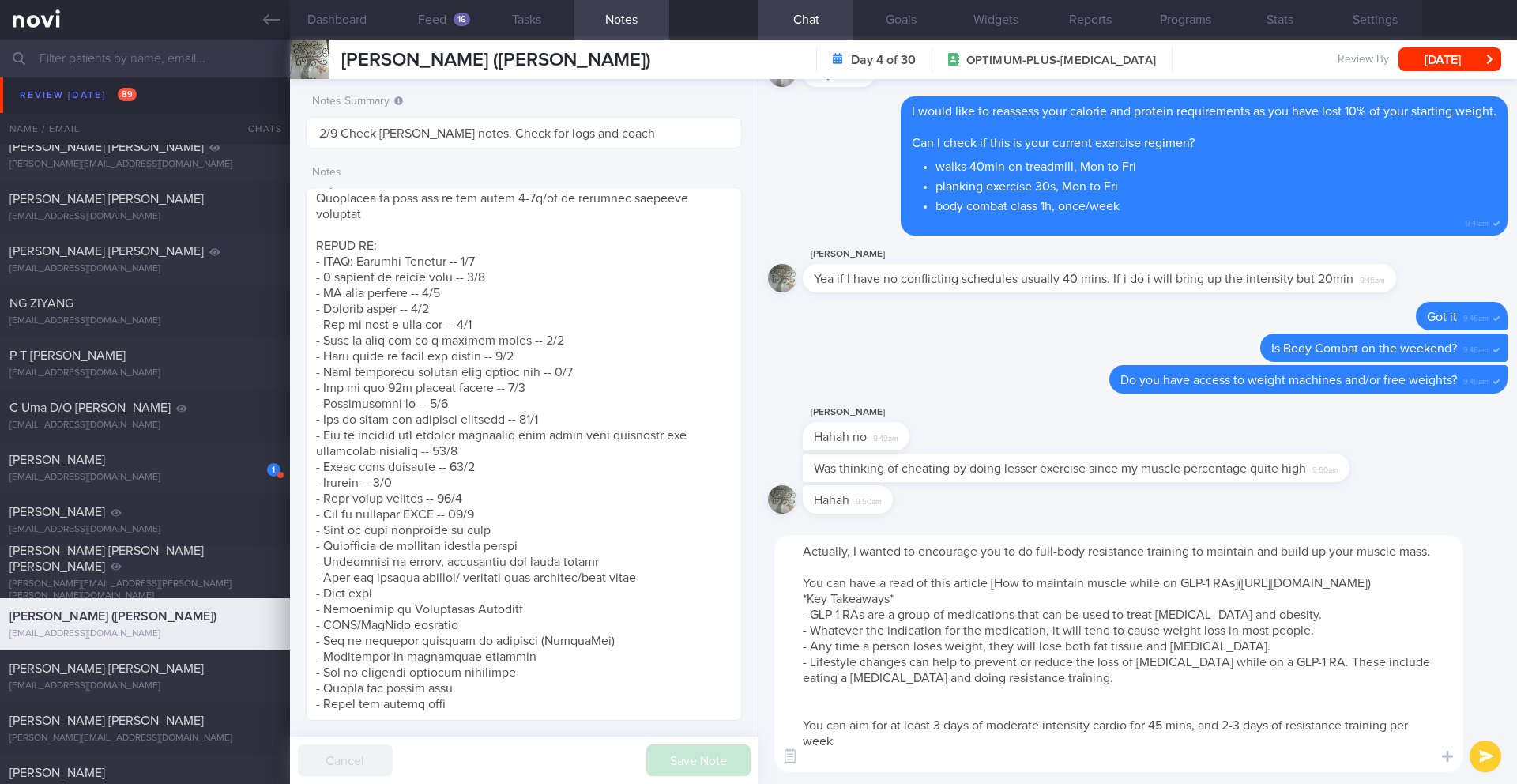
scroll to position [16, 0]
click at [799, 618] on textarea "Actually, I wanted to encourage you to do full-body resistance training to main…" at bounding box center [1119, 653] width 690 height 237
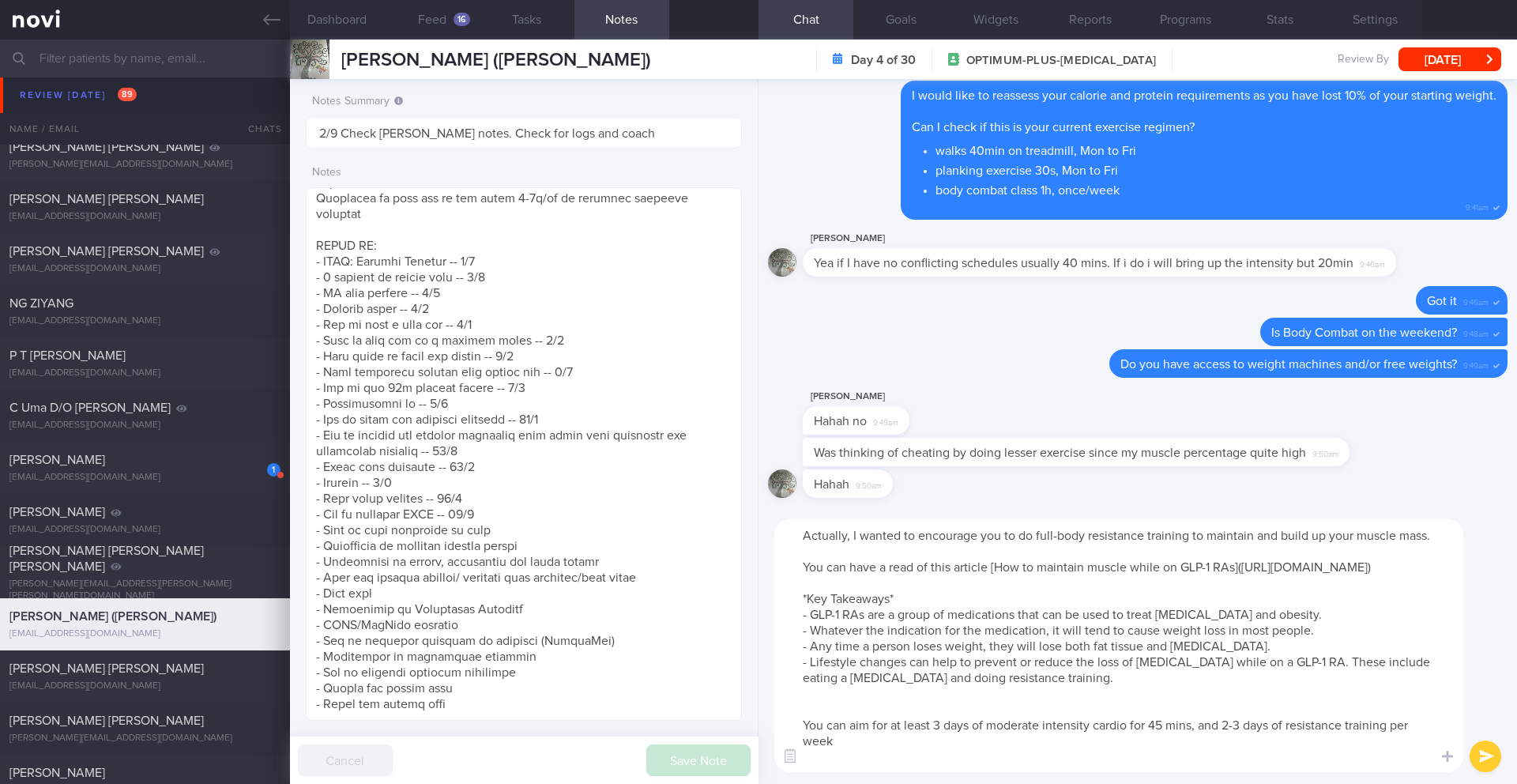
scroll to position [0, 0]
drag, startPoint x: 814, startPoint y: 684, endPoint x: 1298, endPoint y: 709, distance: 484.6
click at [1298, 709] on textarea "Actually, I wanted to encourage you to do full-body resistance training to main…" at bounding box center [1119, 645] width 690 height 253
click at [1027, 651] on textarea "Actually, I wanted to encourage you to do full-body resistance training to main…" at bounding box center [1119, 645] width 690 height 253
drag, startPoint x: 1123, startPoint y: 704, endPoint x: 772, endPoint y: 633, distance: 358.1
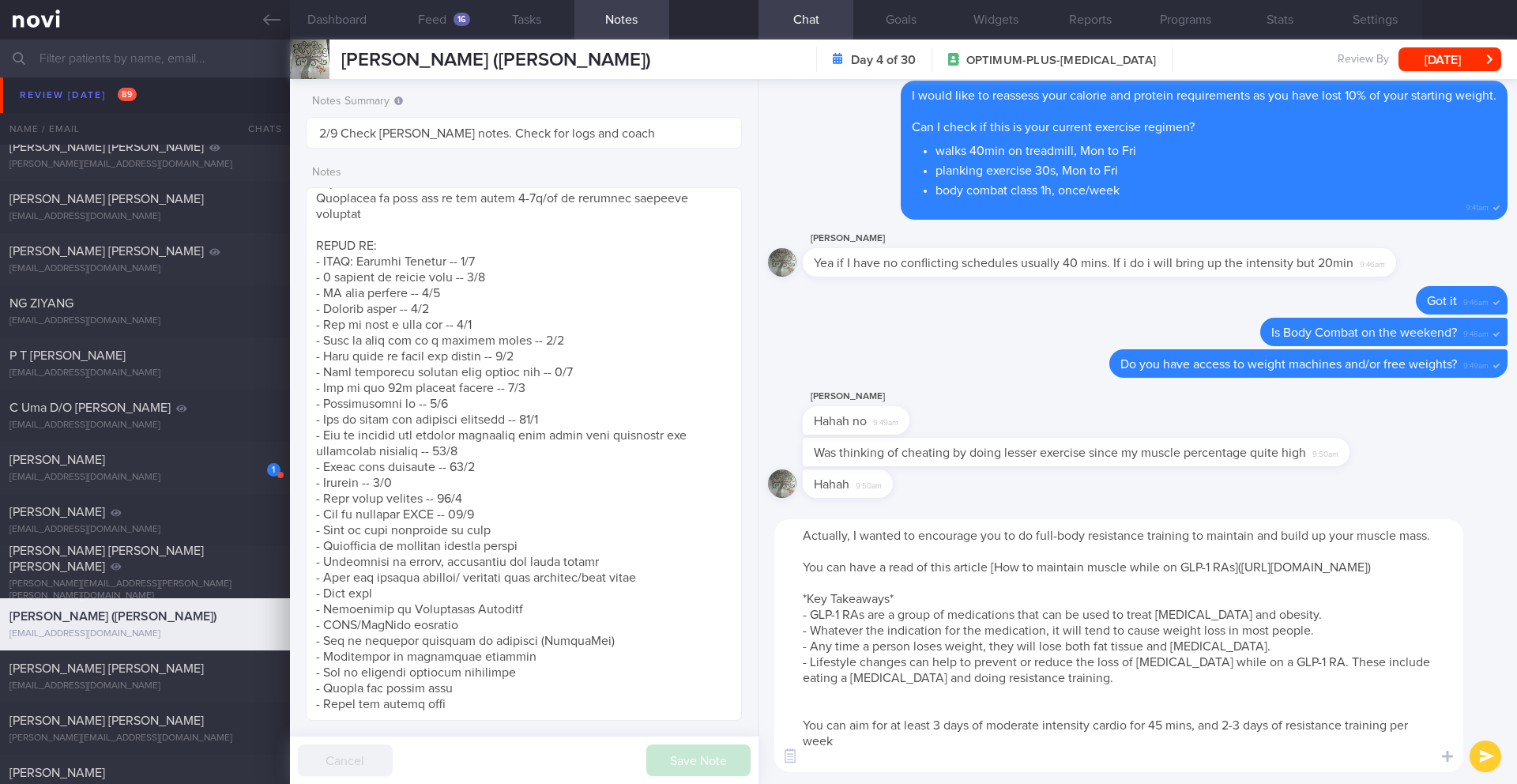
click at [772, 633] on div "Actually, I wanted to encourage you to do full-body resistance training to main…" at bounding box center [1138, 645] width 759 height 277
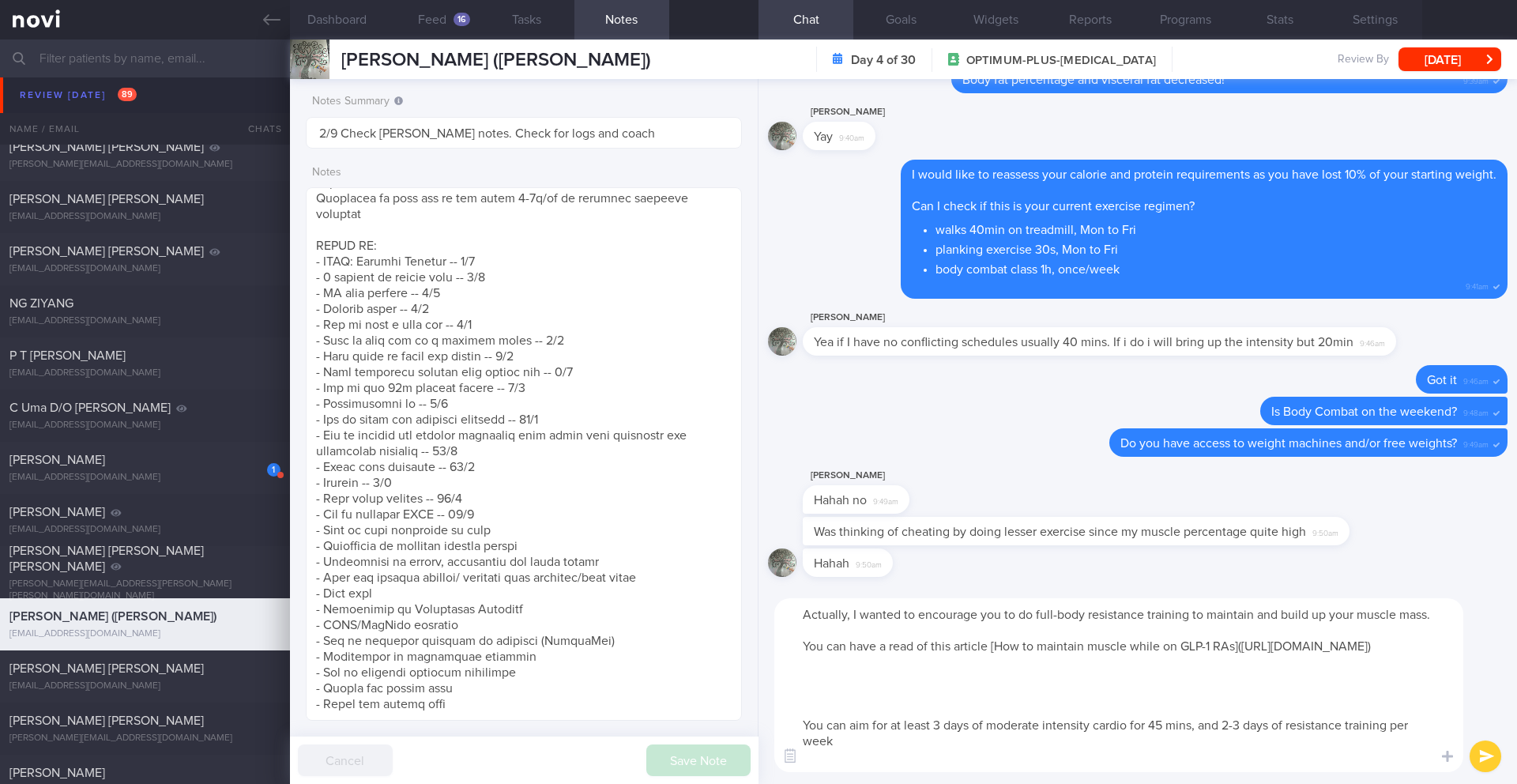
click at [1446, 611] on textarea "Actually, I wanted to encourage you to do full-body resistance training to main…" at bounding box center [1119, 685] width 690 height 173
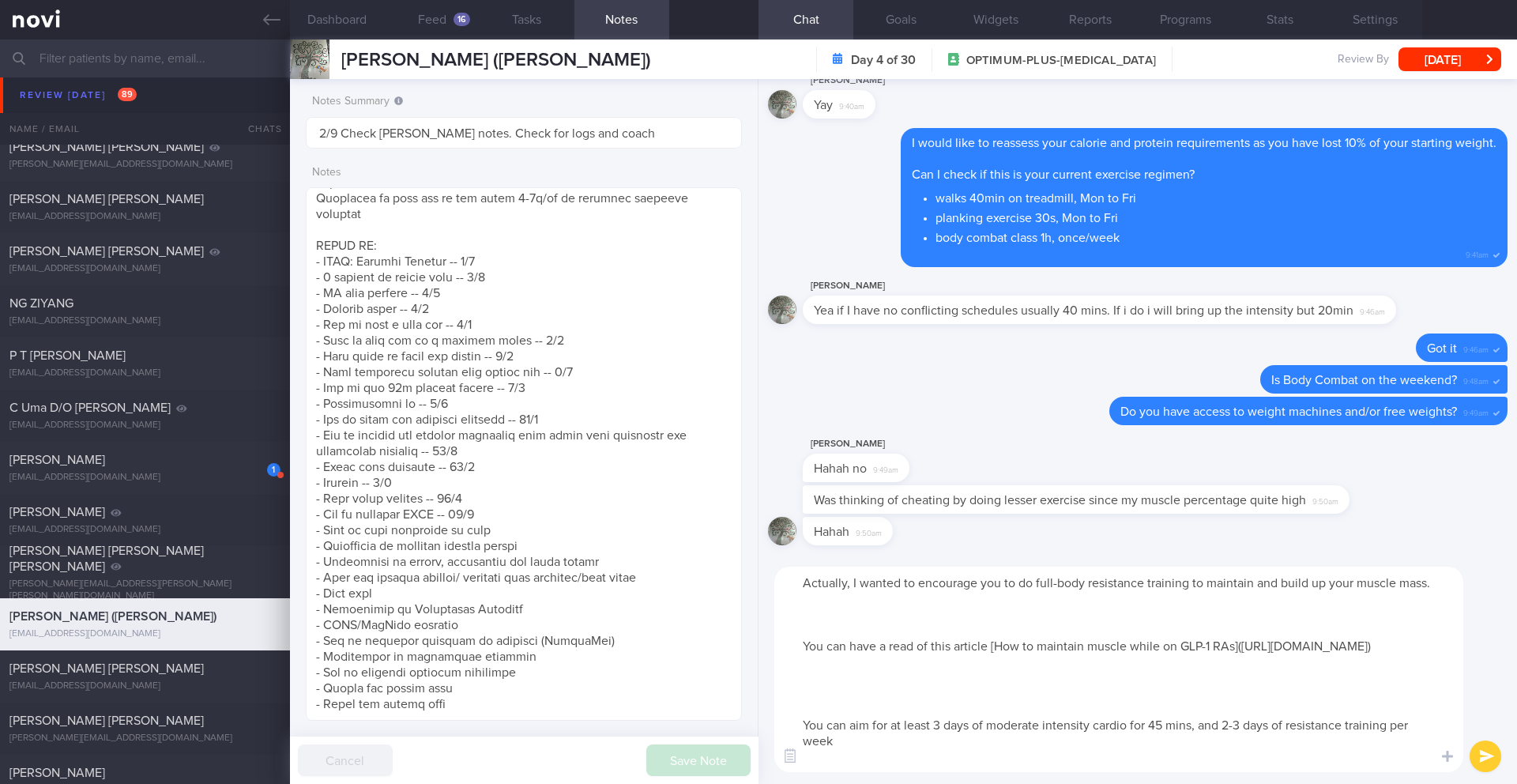
paste textarea "When you lose weight, you will naturally lose both fat and [MEDICAL_DATA]. To p…"
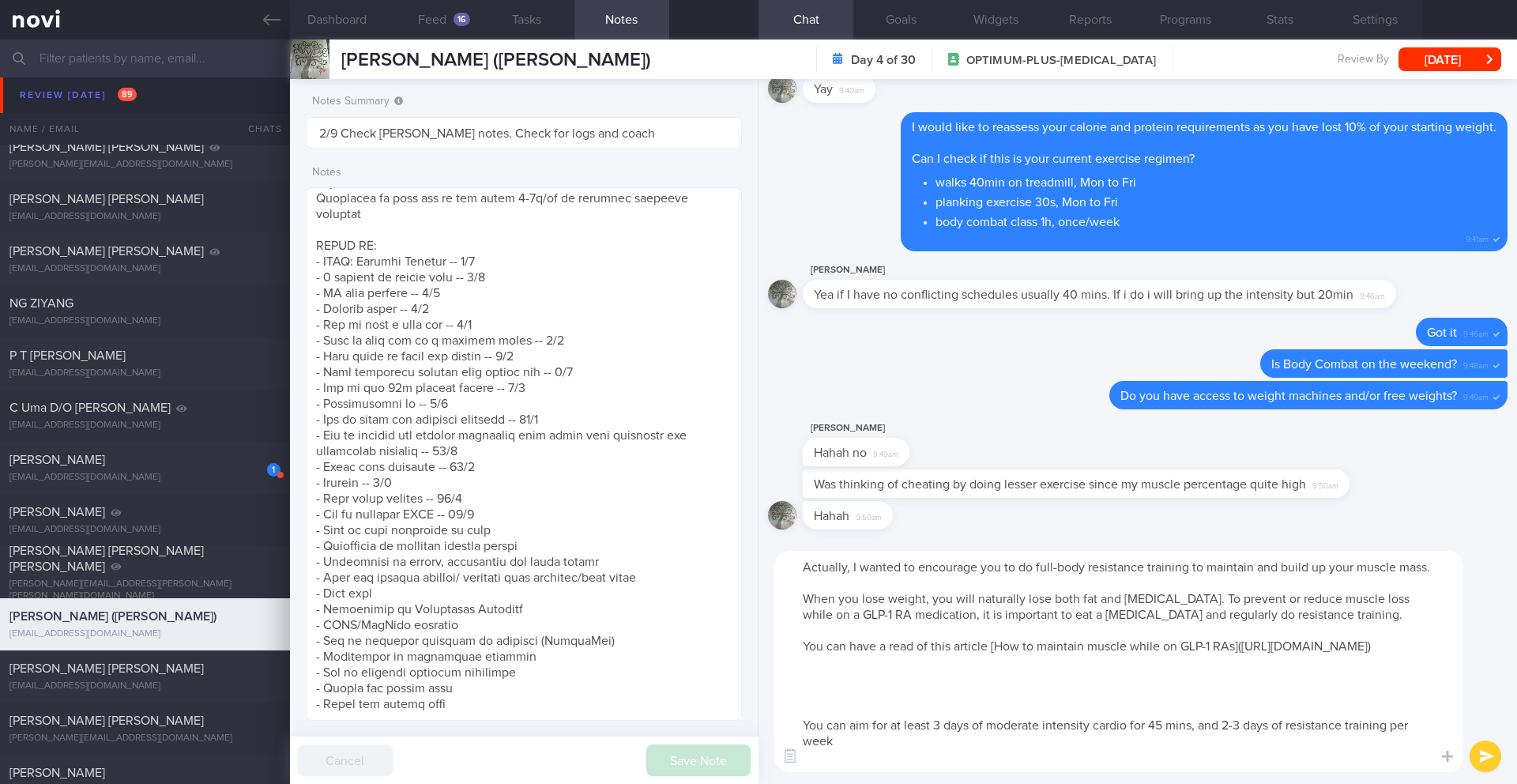
click at [1168, 734] on textarea "Actually, I wanted to encourage you to do full-body resistance training to main…" at bounding box center [1119, 661] width 690 height 221
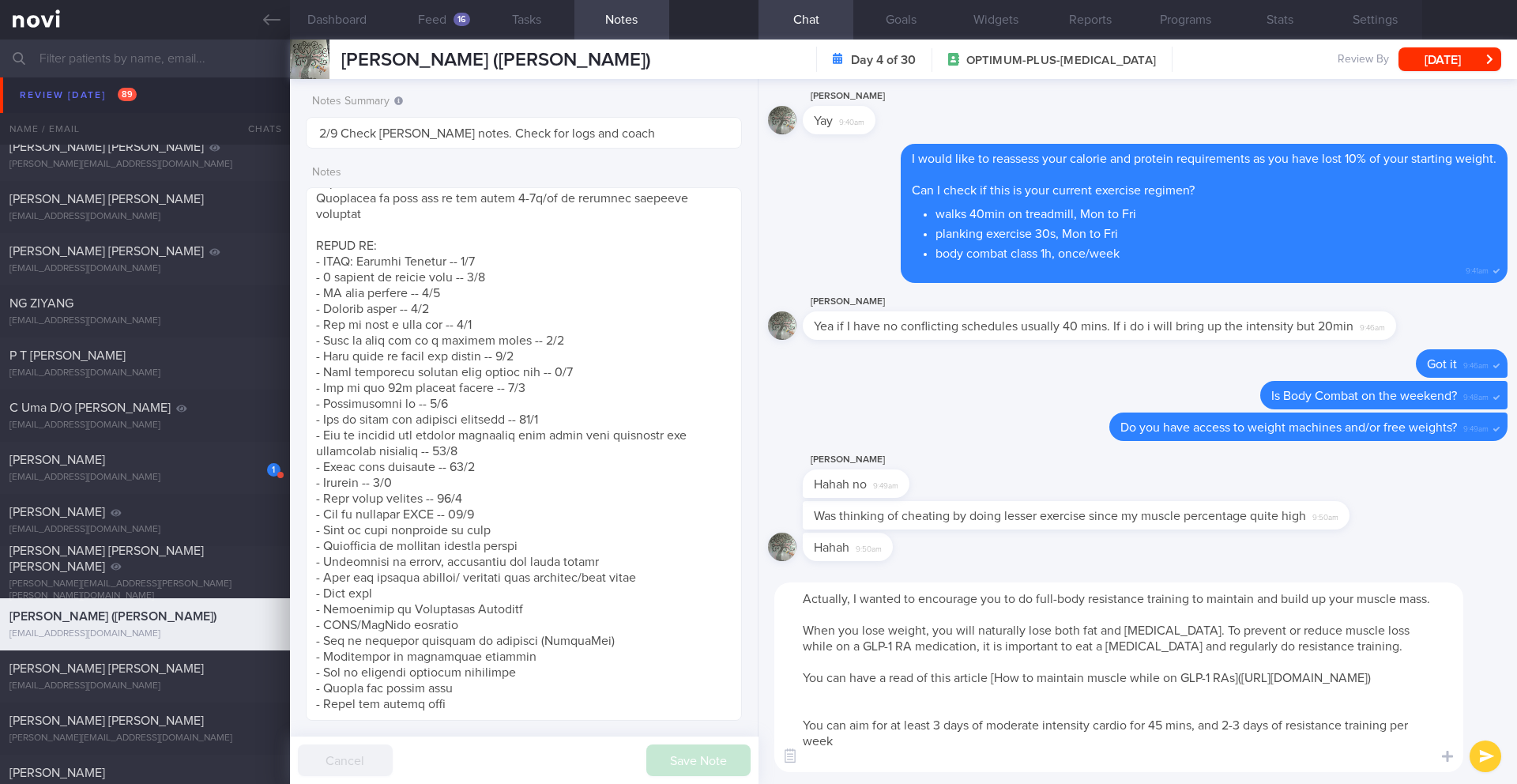
drag, startPoint x: 1175, startPoint y: 696, endPoint x: 840, endPoint y: 684, distance: 335.2
click at [840, 684] on textarea "Actually, I wanted to encourage you to do full-body resistance training to main…" at bounding box center [1119, 677] width 690 height 189
click at [821, 726] on textarea "Actually, I wanted to encourage you to do full-body resistance training to main…" at bounding box center [1119, 677] width 690 height 189
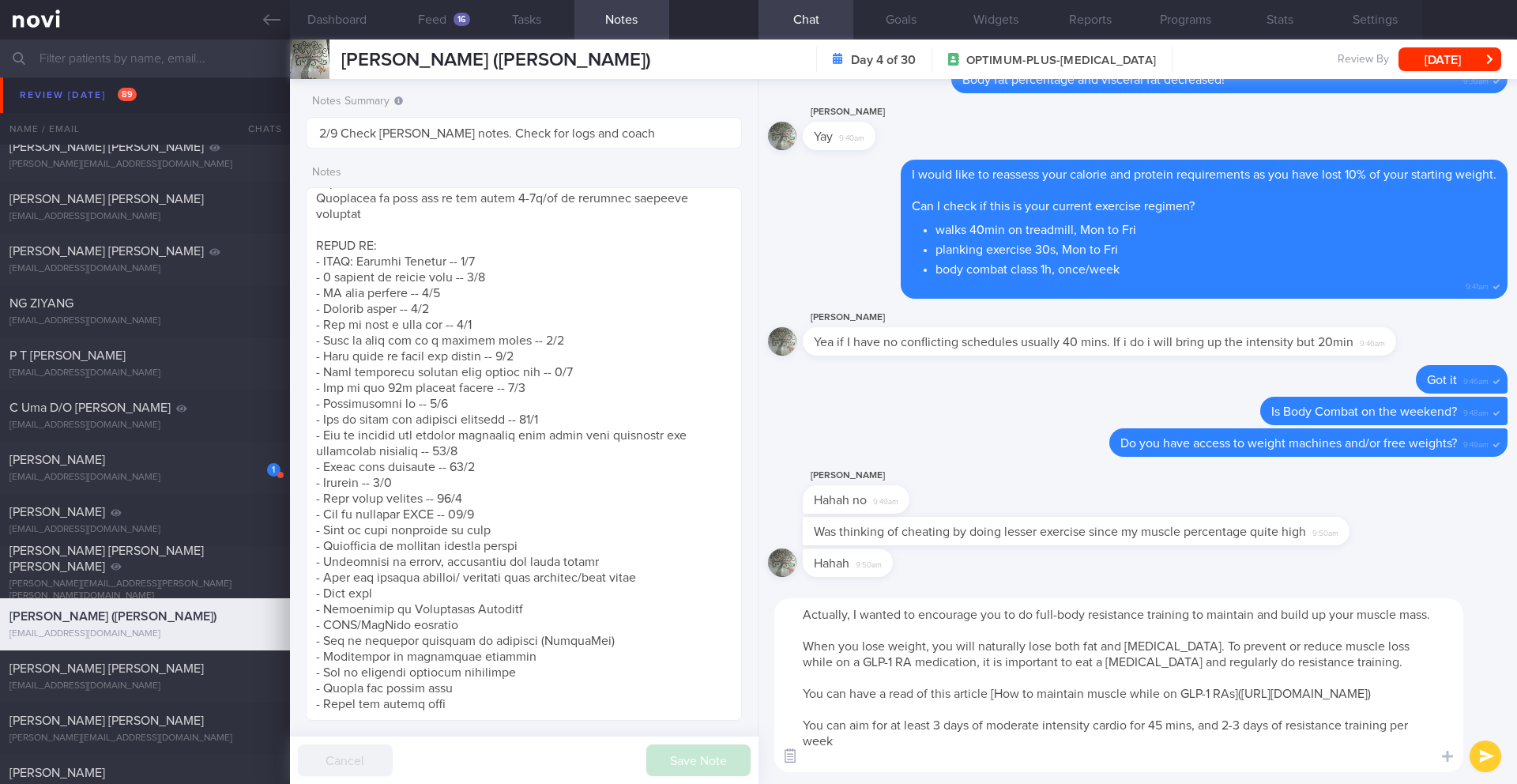
drag, startPoint x: 863, startPoint y: 741, endPoint x: 785, endPoint y: 744, distance: 78.1
click at [785, 744] on div "Food repository Chat Templates Admin [MEDICAL_DATA] Weight Nutrition Physical A…" at bounding box center [1138, 685] width 759 height 198
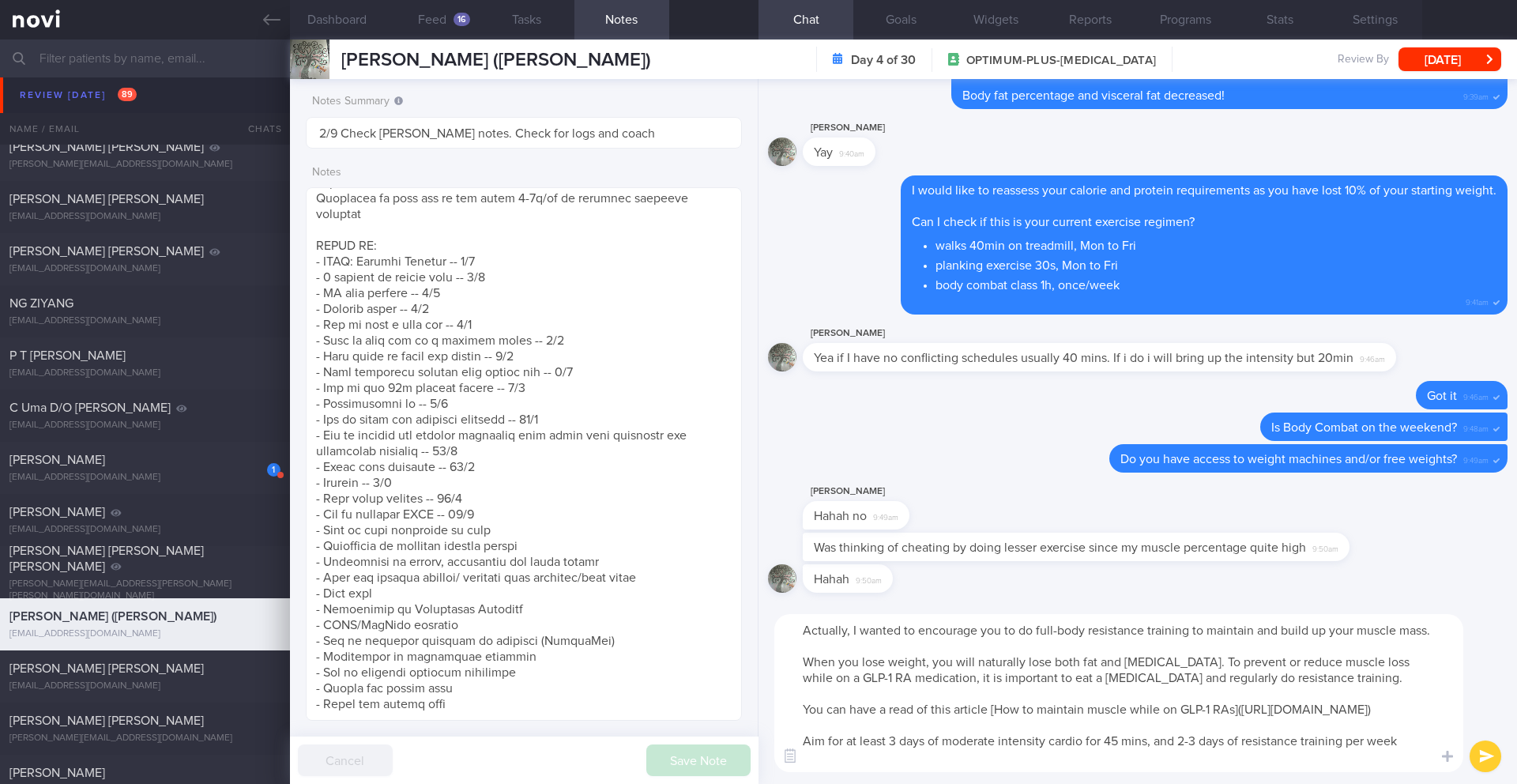
click at [996, 720] on textarea "Actually, I wanted to encourage you to do full-body resistance training to main…" at bounding box center [1119, 693] width 690 height 158
drag, startPoint x: 1429, startPoint y: 754, endPoint x: 794, endPoint y: 631, distance: 646.8
click at [794, 631] on textarea "Actually, I wanted to encourage you to do full-body resistance training to main…" at bounding box center [1119, 693] width 690 height 158
click at [863, 660] on textarea "Actually, I wanted to encourage you to do full-body resistance training to main…" at bounding box center [1119, 693] width 690 height 158
drag, startPoint x: 805, startPoint y: 665, endPoint x: 1444, endPoint y: 760, distance: 646.0
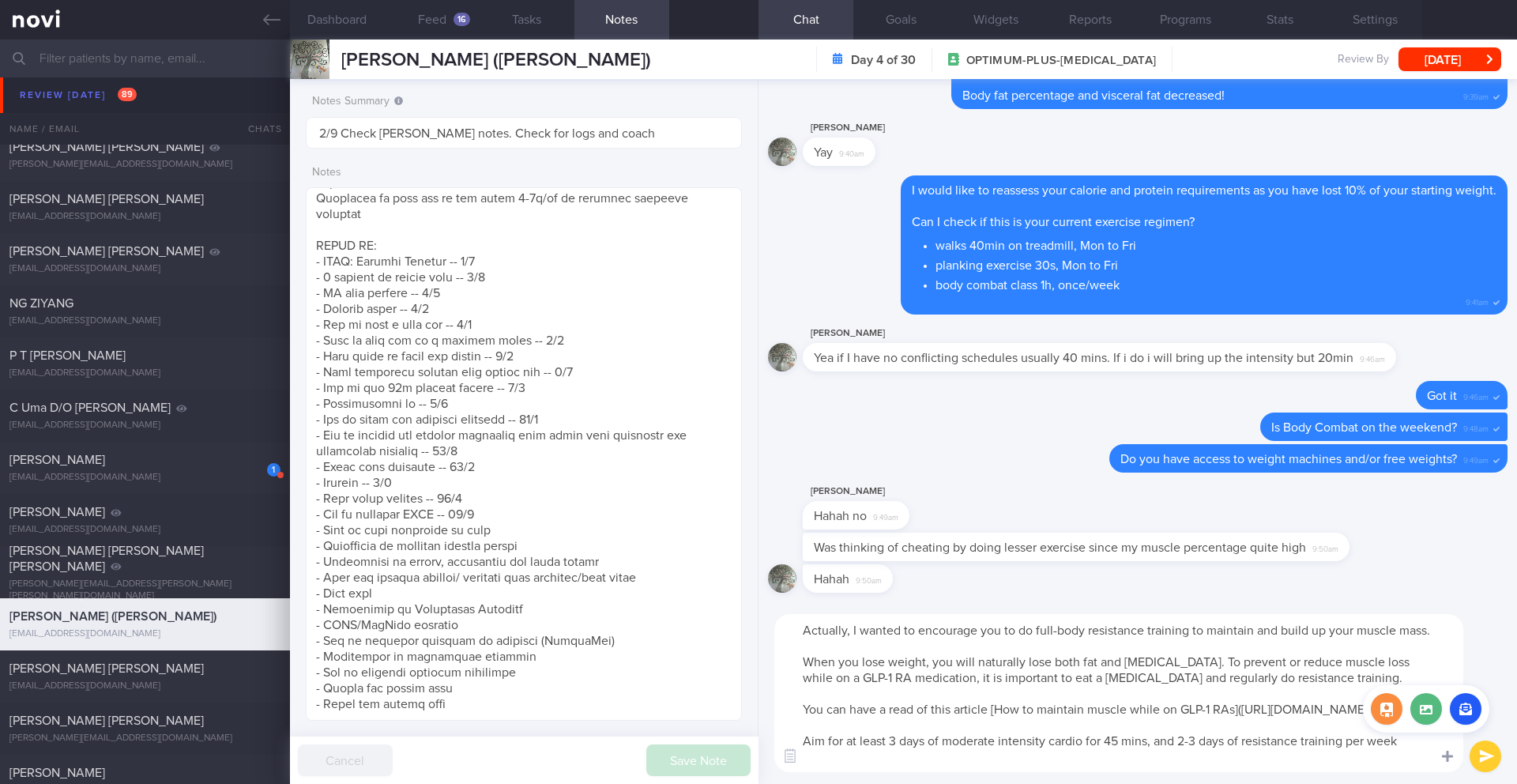
click at [1444, 760] on div "Food repository Chat Templates Admin [MEDICAL_DATA] Weight Nutrition Physical A…" at bounding box center [1138, 693] width 759 height 182
type textarea "Actually, I wanted to encourage you to do full-body resistance training to main…"
click at [1489, 754] on button "submit" at bounding box center [1486, 756] width 32 height 32
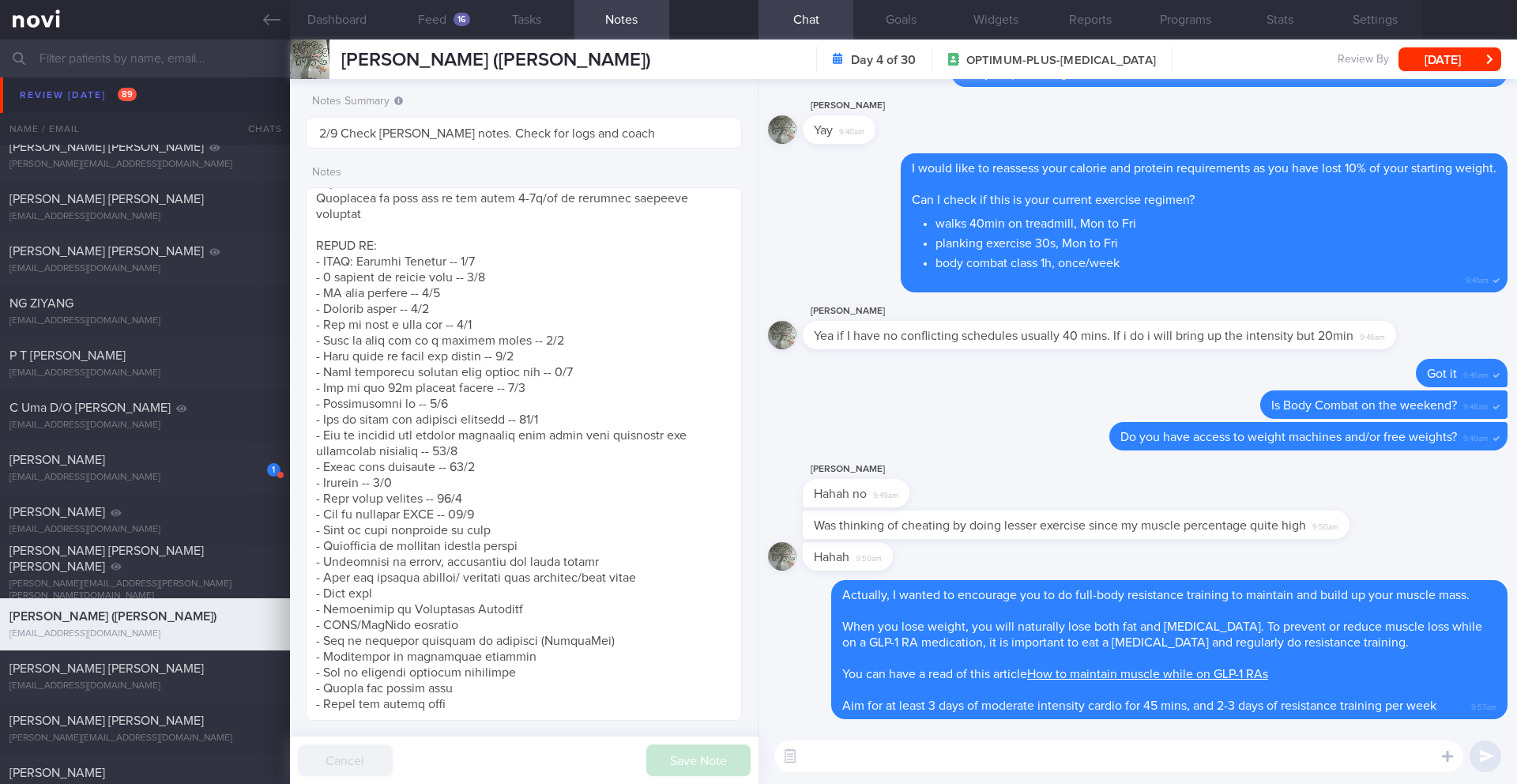
click at [877, 750] on textarea at bounding box center [1119, 756] width 690 height 32
type textarea "D"
click at [347, 26] on button "Dashboard" at bounding box center [337, 20] width 95 height 39
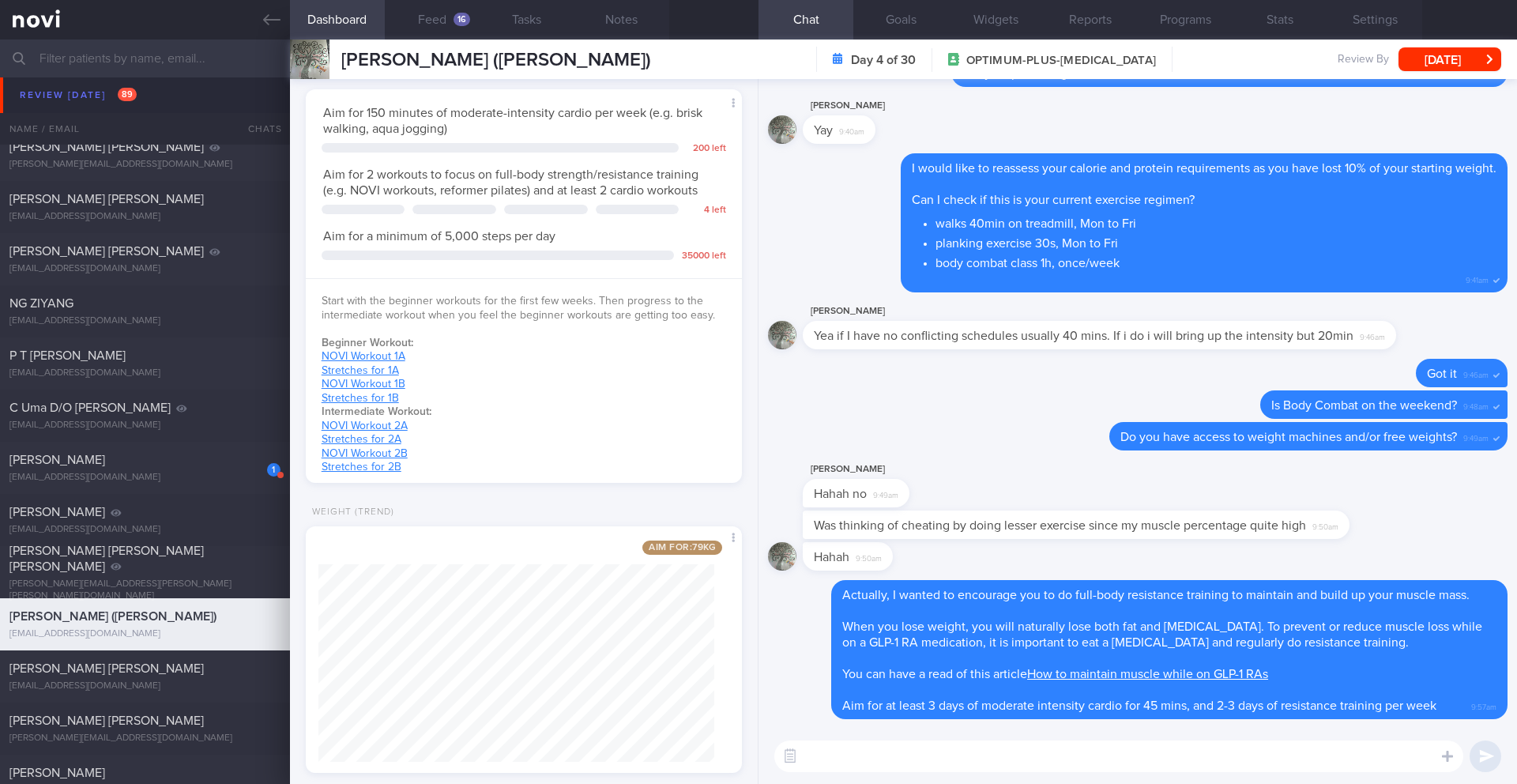
click at [932, 755] on textarea at bounding box center [1119, 756] width 690 height 32
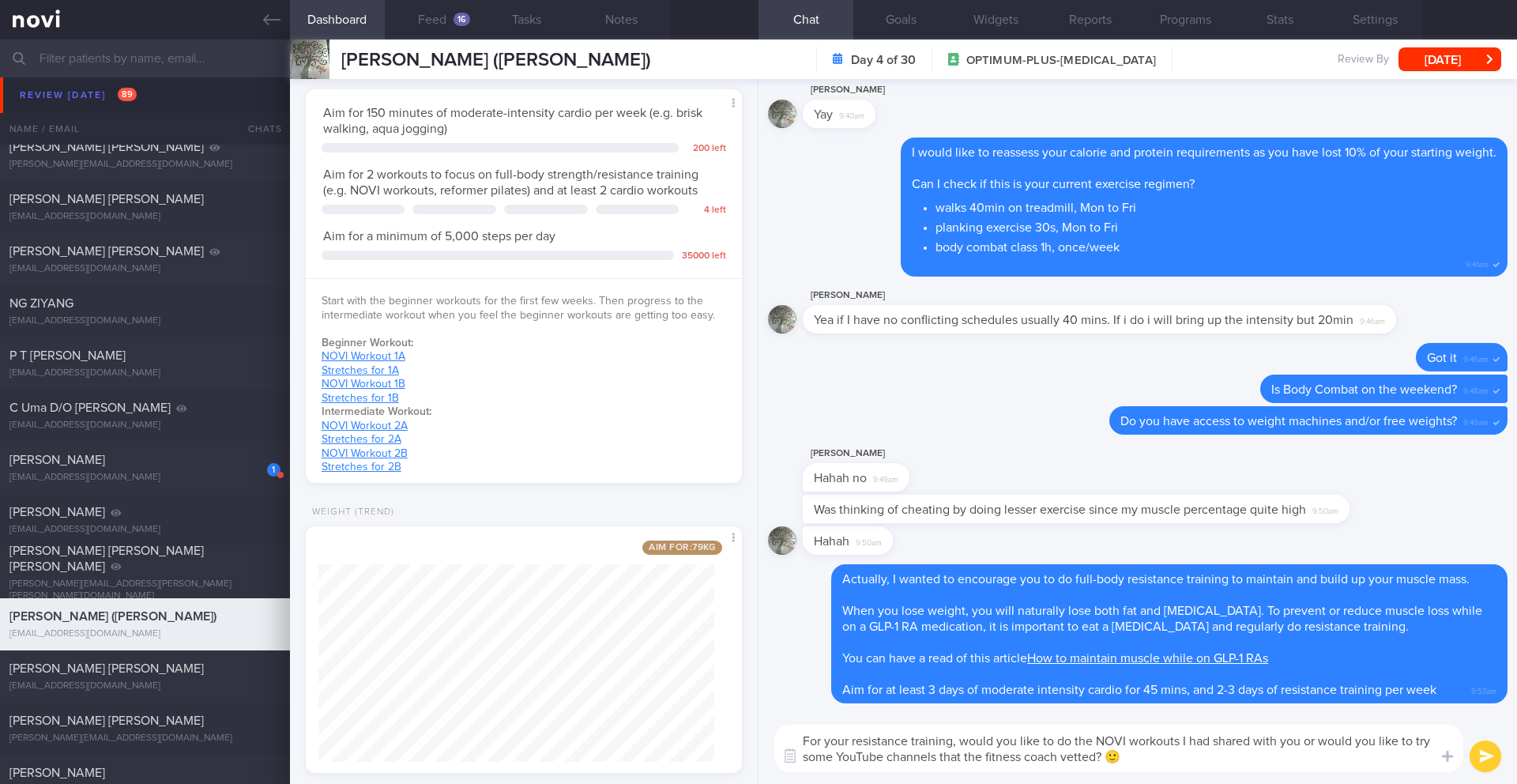
type textarea "For your resistance training, would you like to do the NOVI workouts I had shar…"
click at [1479, 749] on button "submit" at bounding box center [1486, 756] width 32 height 32
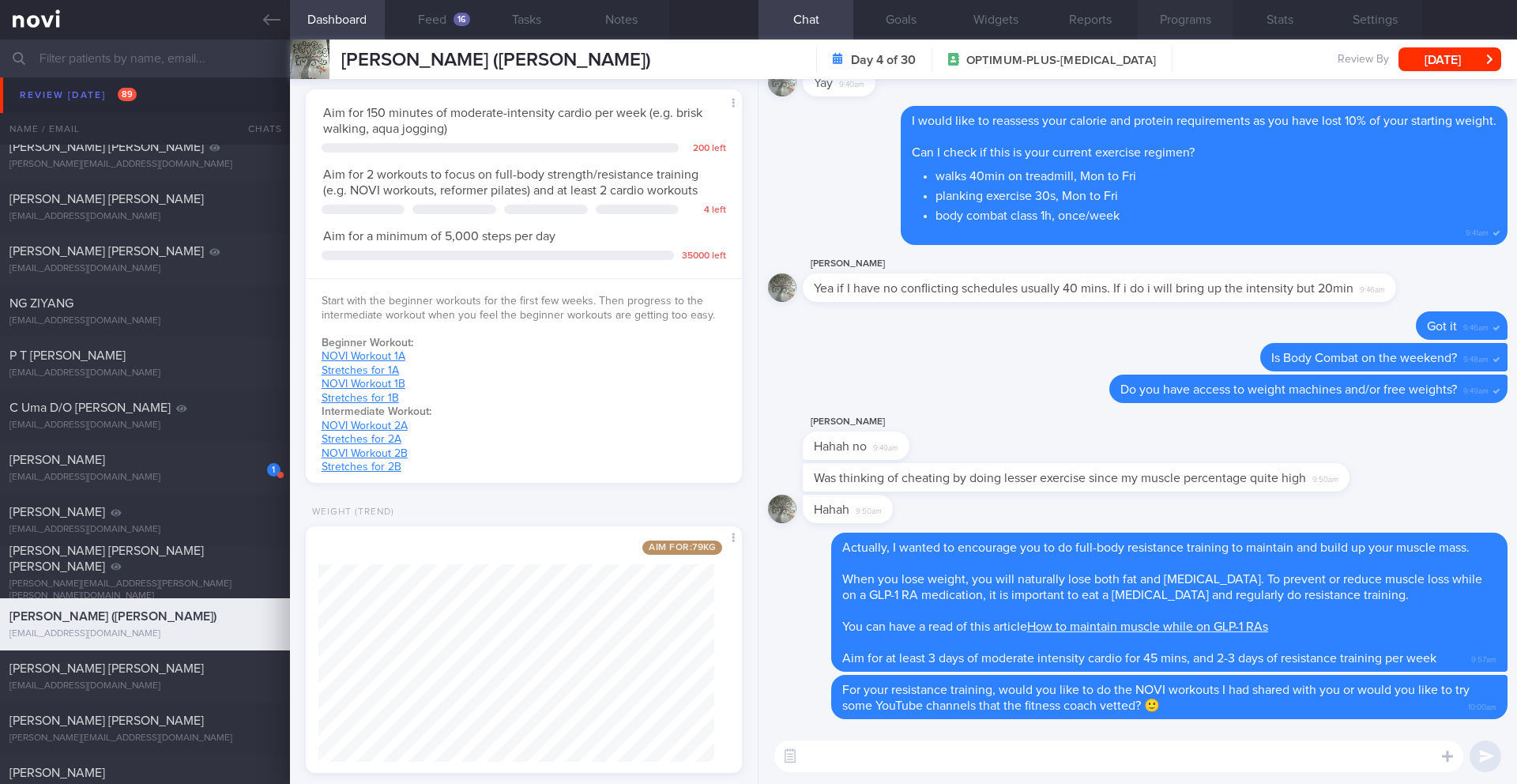
click at [1165, 23] on button "Programs" at bounding box center [1185, 20] width 95 height 39
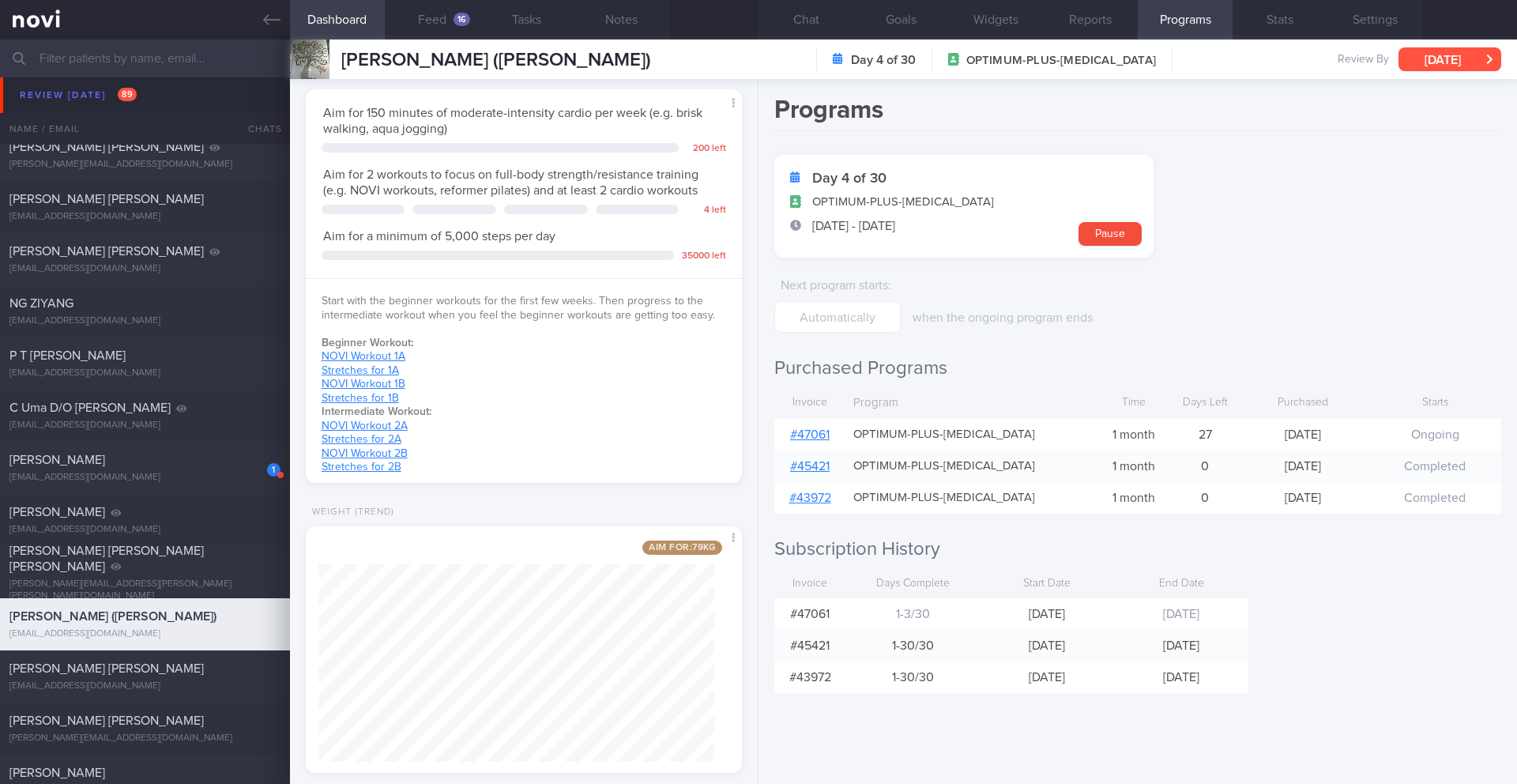
click at [1456, 57] on button "[DATE]" at bounding box center [1450, 59] width 103 height 23
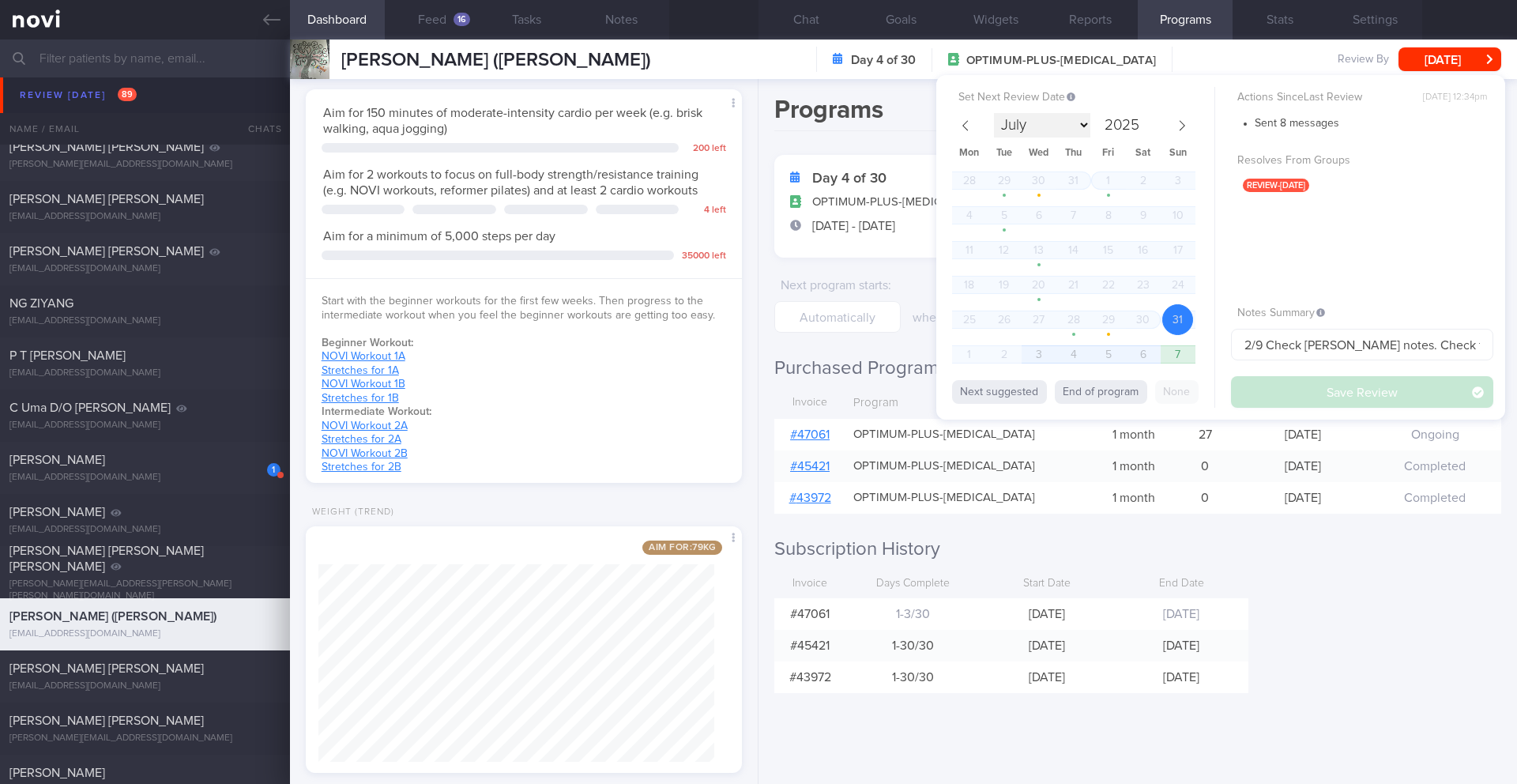
click at [1085, 128] on select "July August September October November December" at bounding box center [1042, 125] width 97 height 24
select select "8"
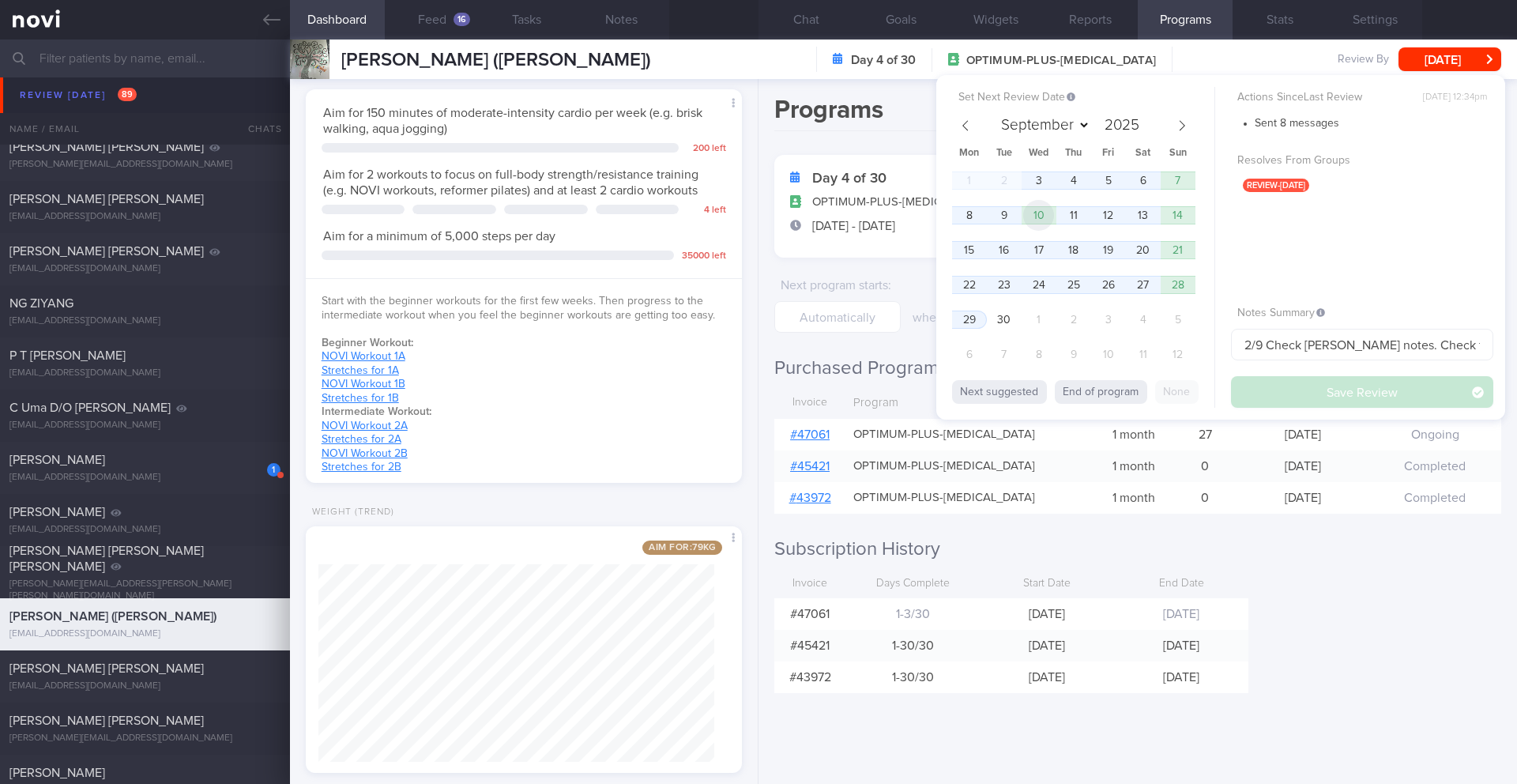
click at [1046, 215] on span "10" at bounding box center [1039, 215] width 31 height 31
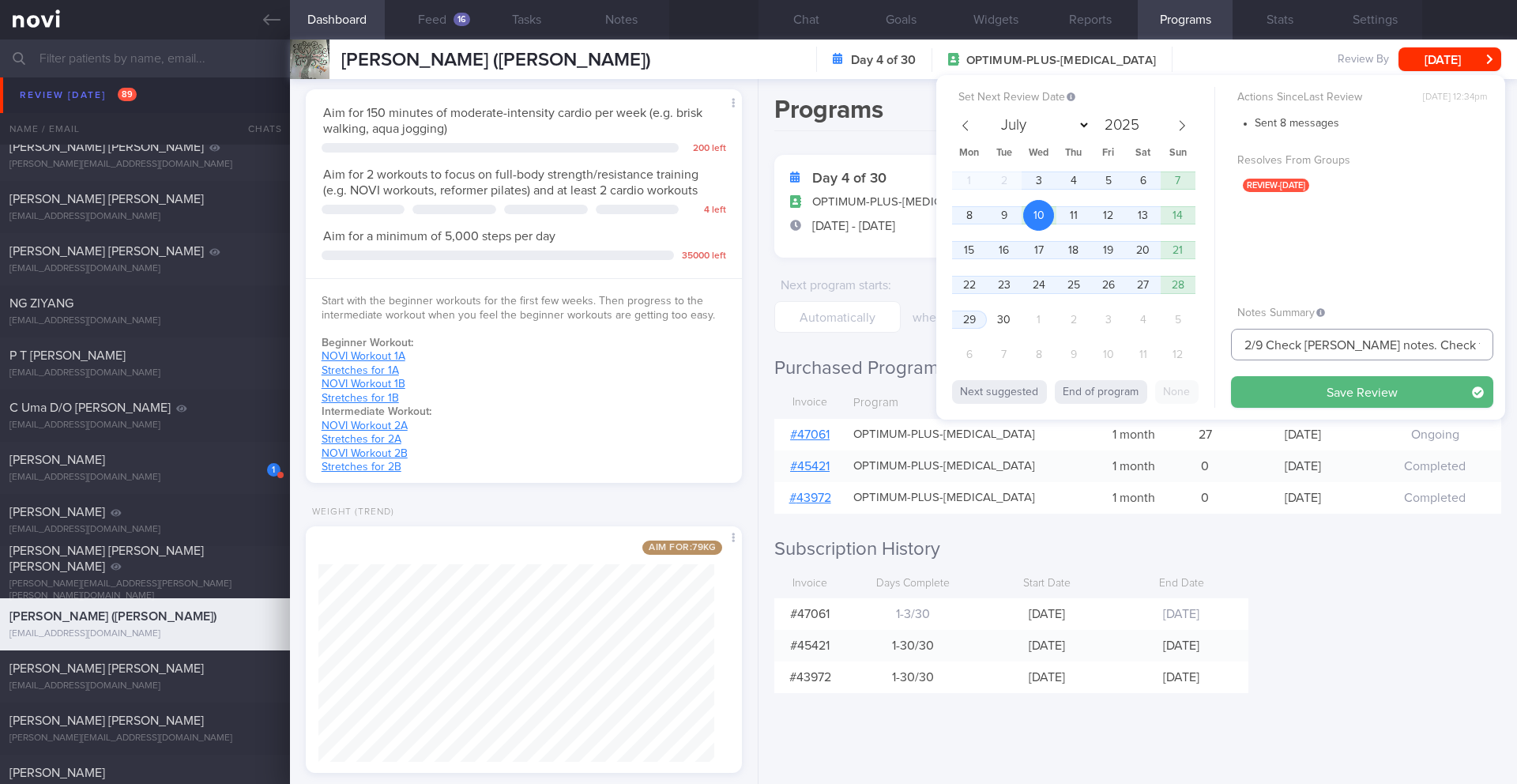
drag, startPoint x: 1248, startPoint y: 348, endPoint x: 1210, endPoint y: 347, distance: 38.0
click at [1210, 347] on div "Set Next Review Date [DATE] July August September October November [DATE] Mon T…" at bounding box center [1221, 247] width 569 height 344
drag, startPoint x: 1374, startPoint y: 346, endPoint x: 1268, endPoint y: 350, distance: 106.1
click at [1268, 350] on input "10/9 Check [PERSON_NAME] notes. Check for logs and coach" at bounding box center [1362, 344] width 263 height 32
type input "10/9 Check for logs and coach"
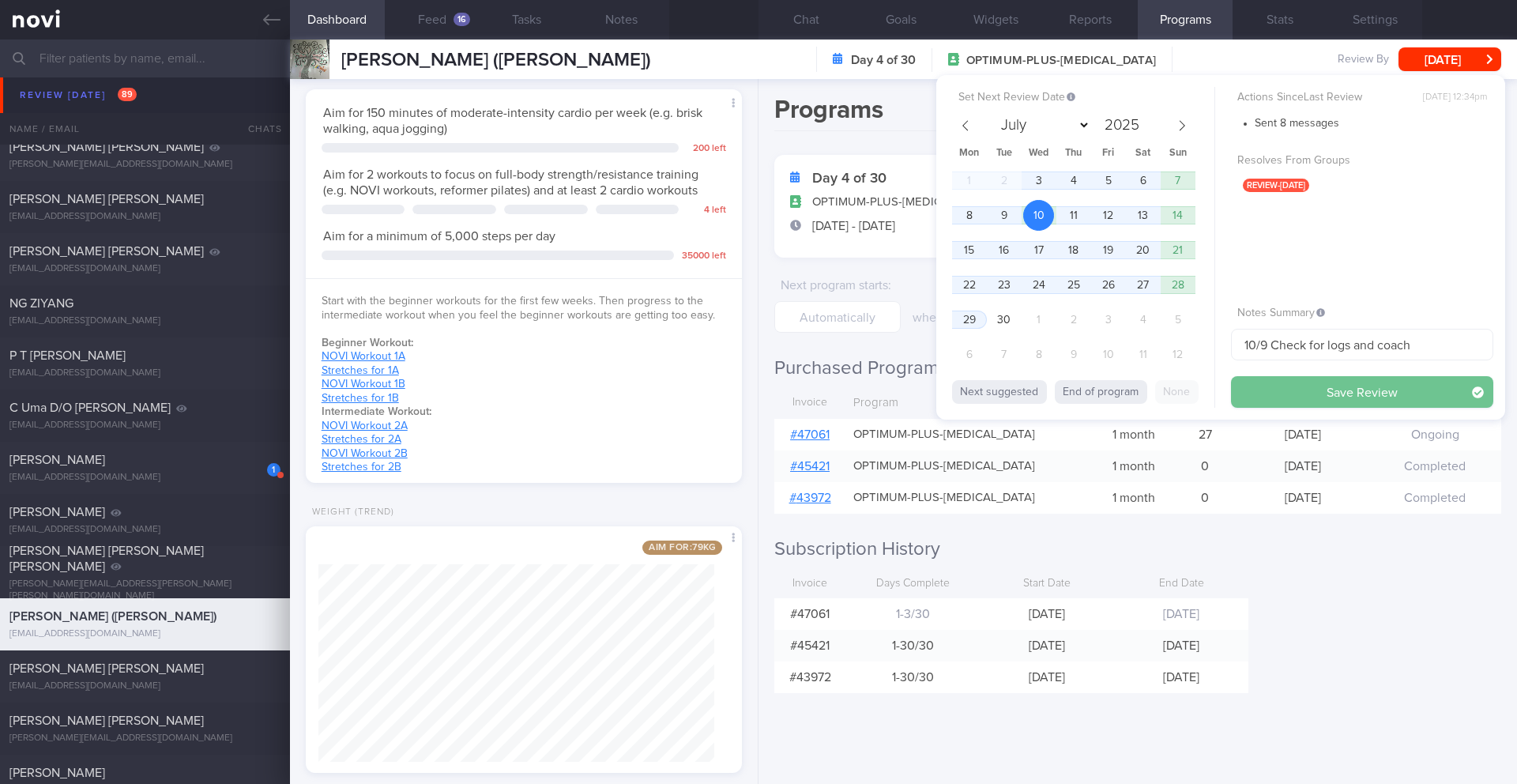
click at [1315, 388] on button "Save Review" at bounding box center [1362, 392] width 263 height 32
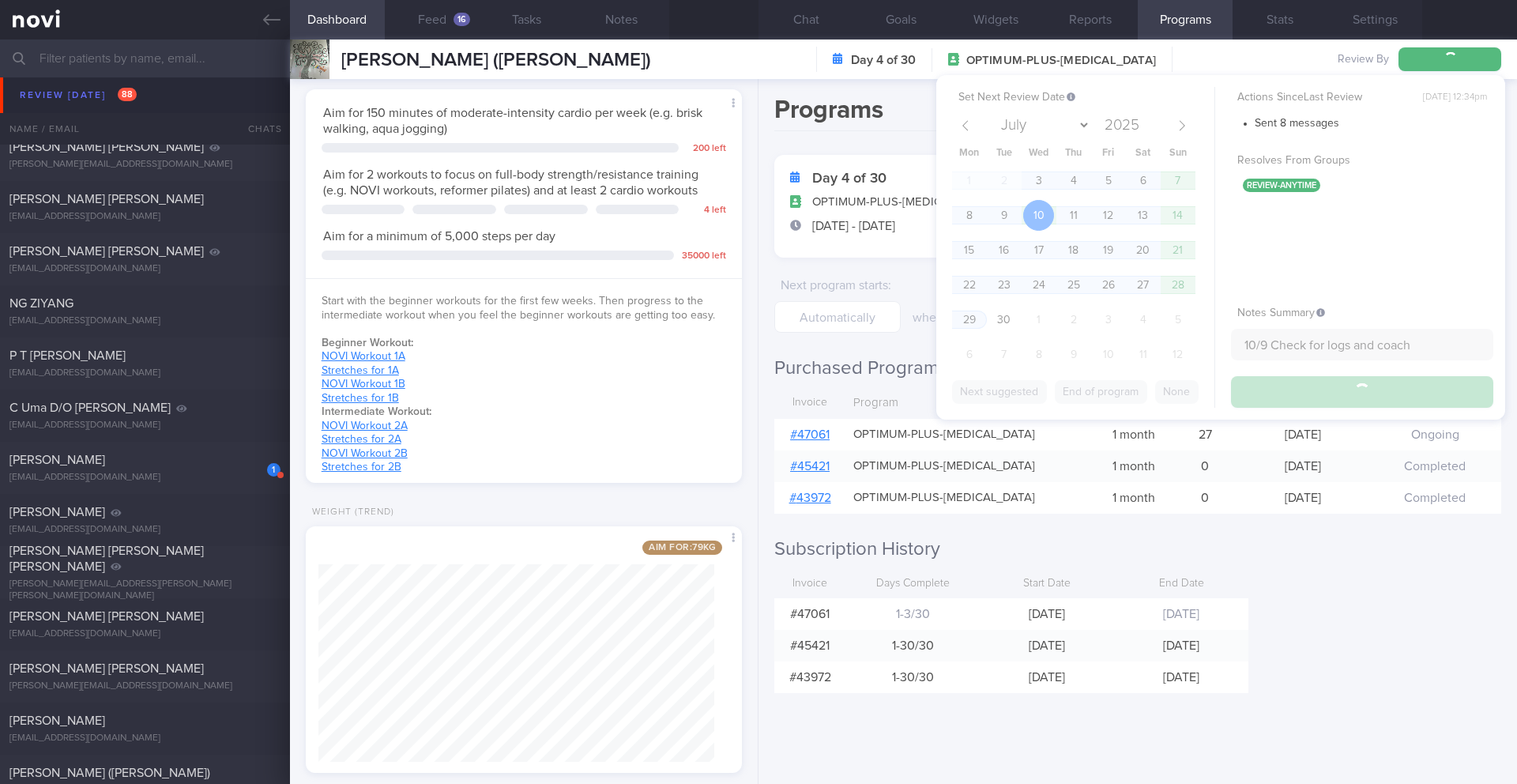
type input "10/9 Check for logs and coach"
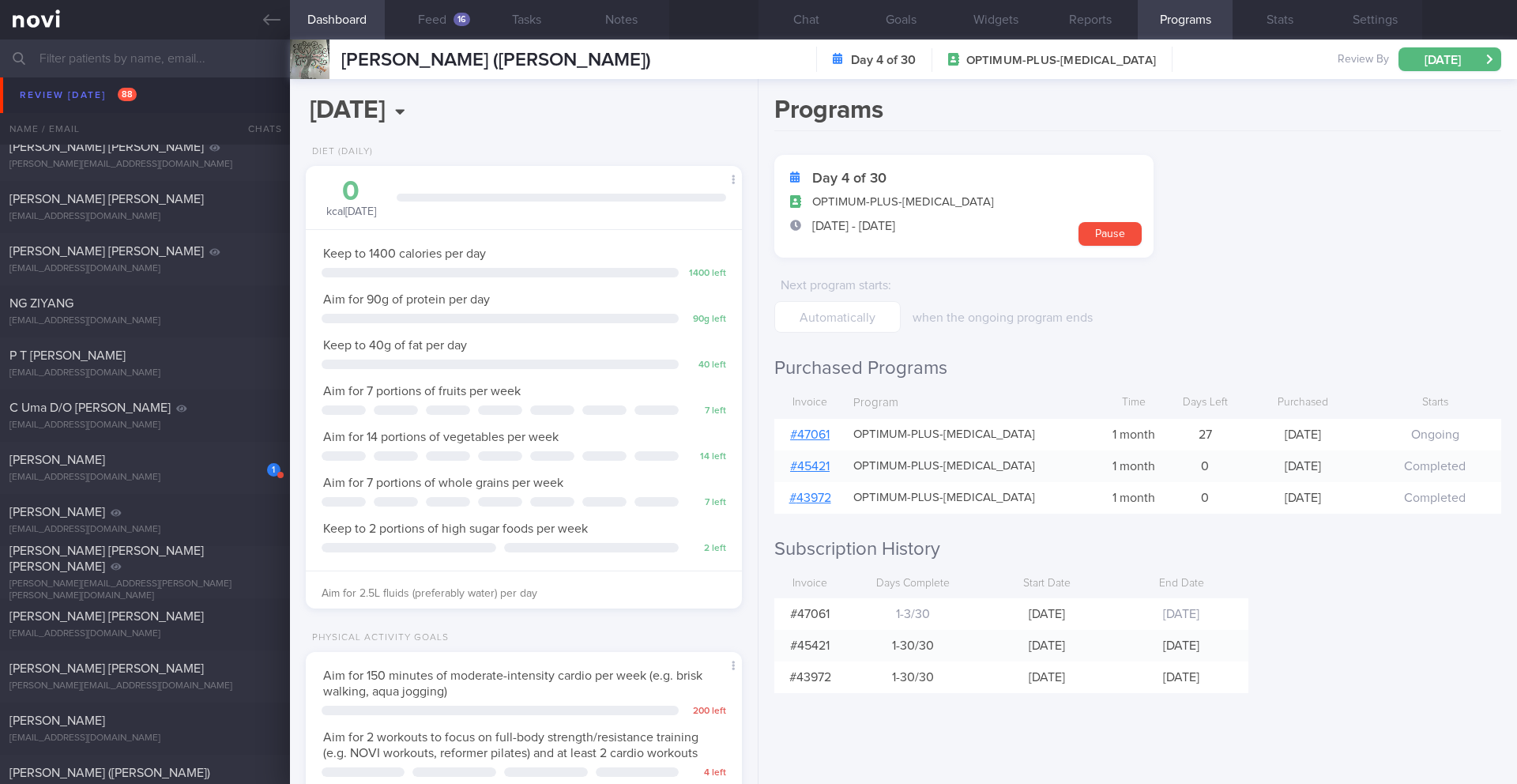
click at [358, 23] on button "Dashboard" at bounding box center [337, 20] width 95 height 39
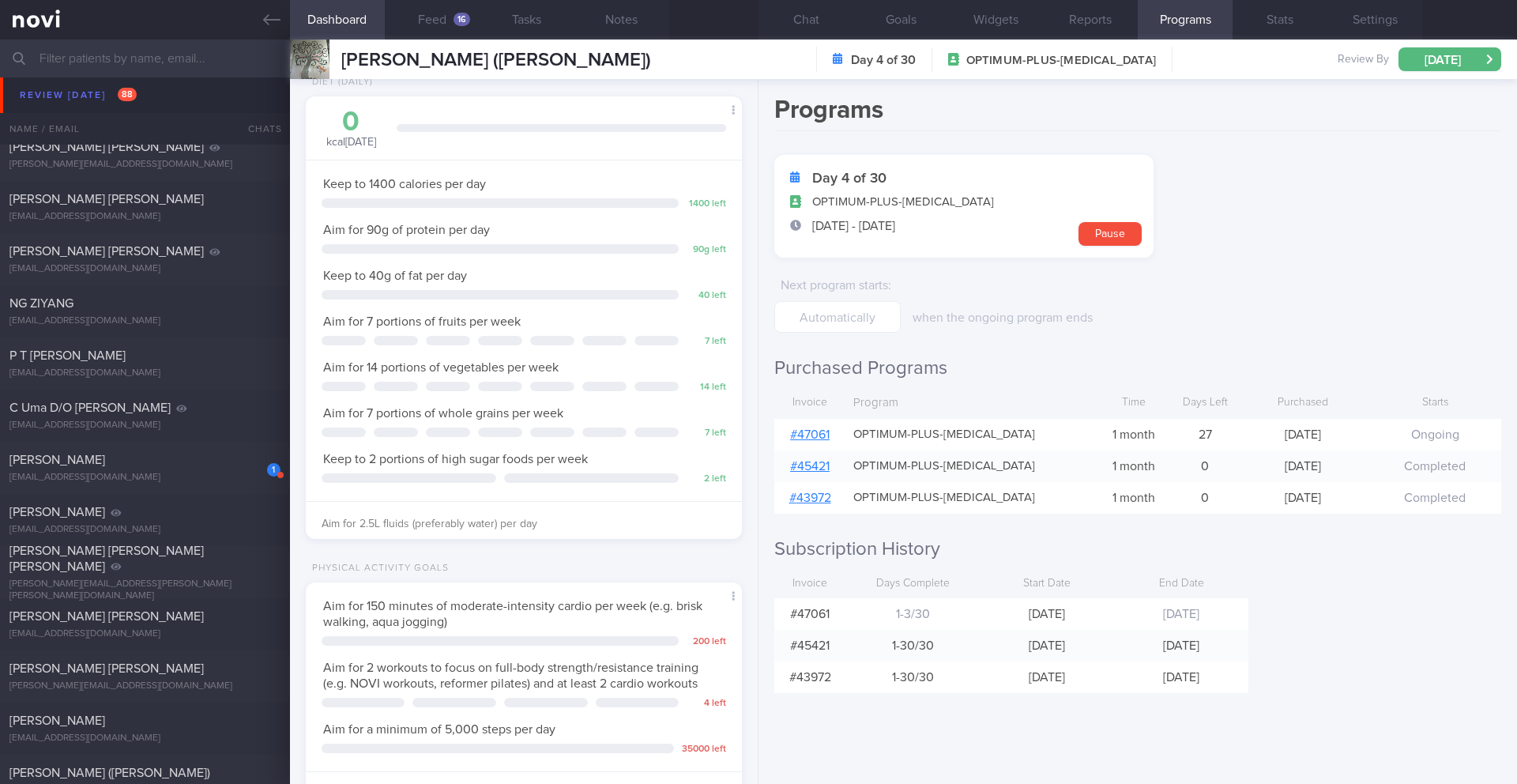
scroll to position [204, 0]
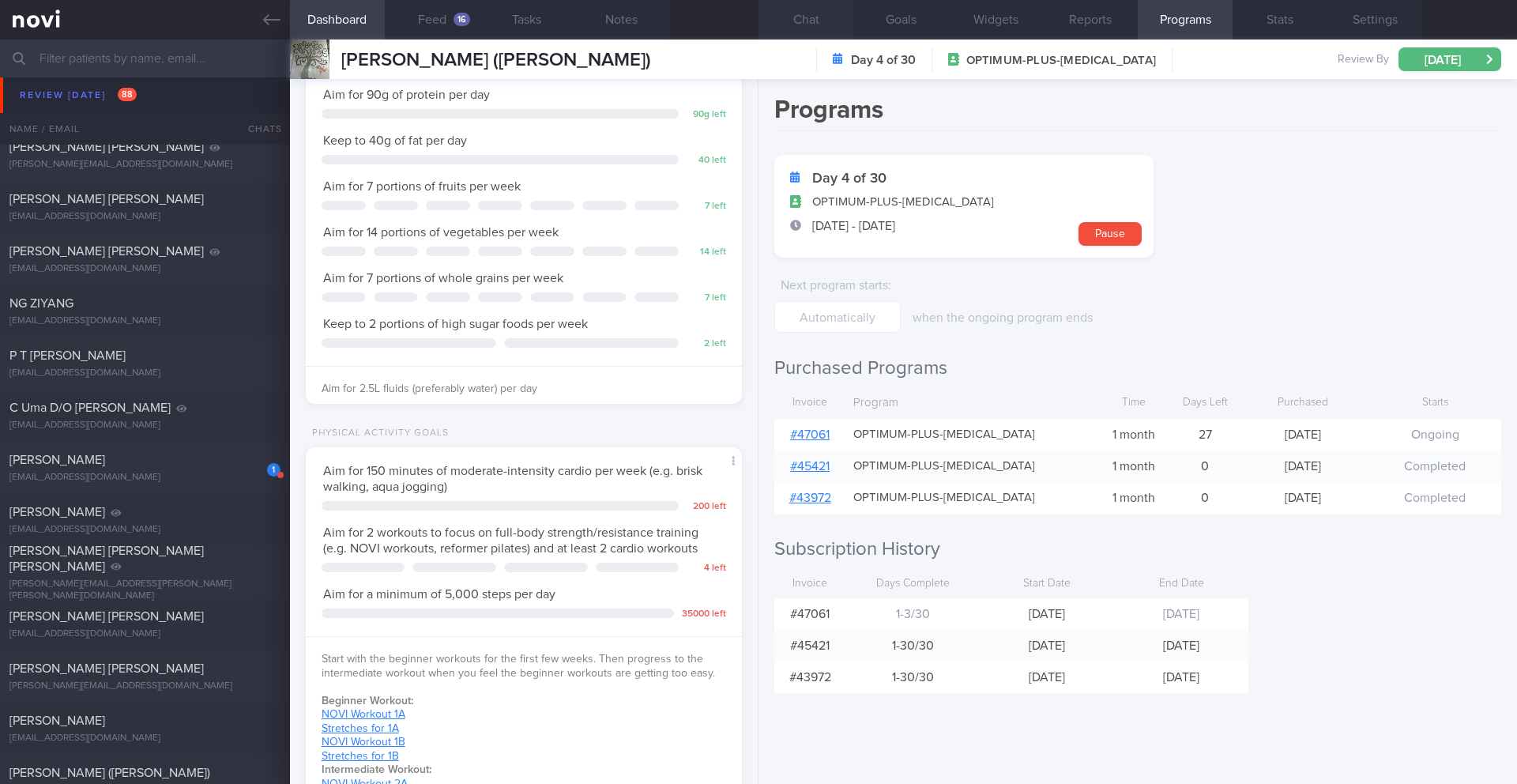
click at [813, 27] on button "Chat" at bounding box center [806, 20] width 95 height 39
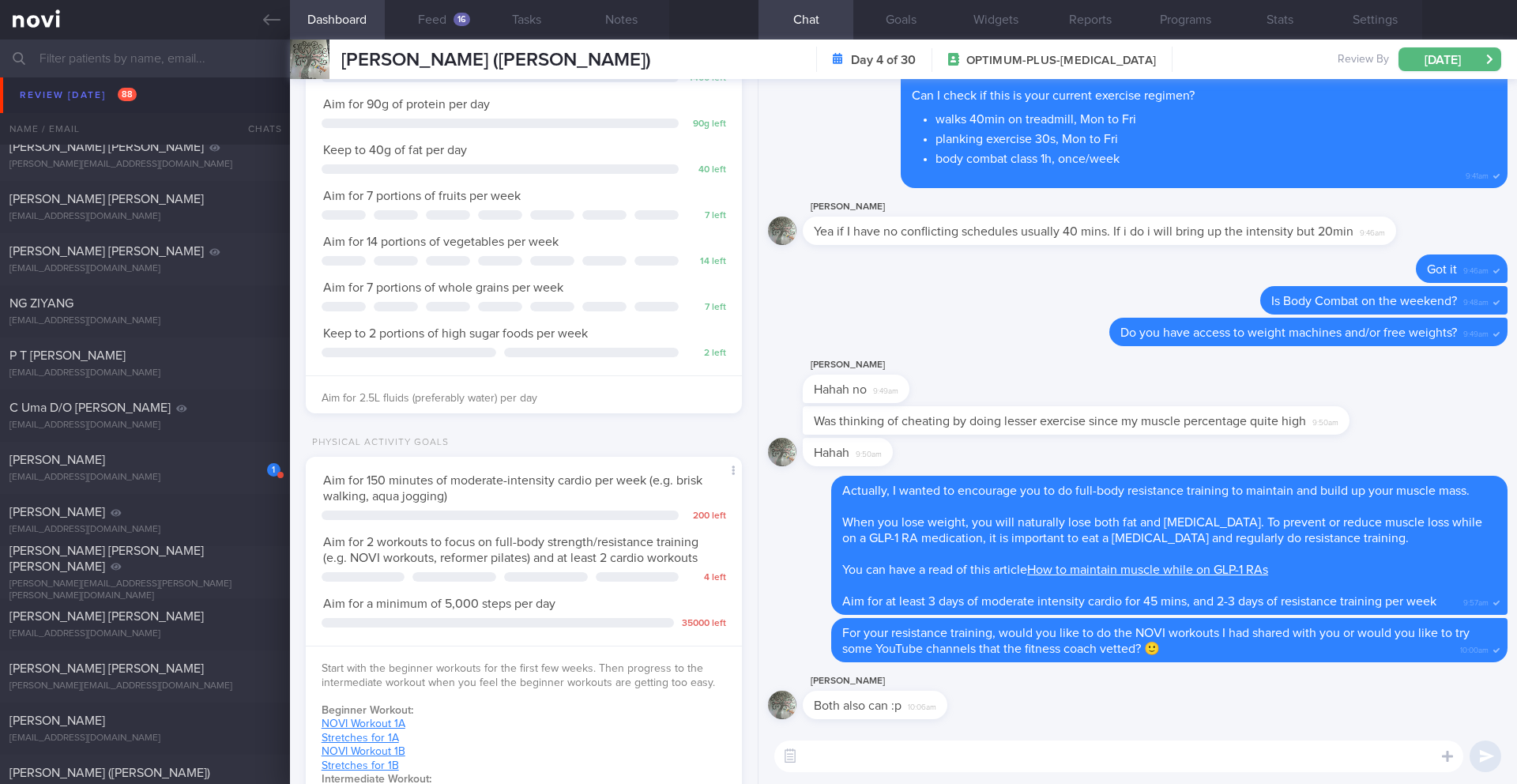
scroll to position [173, 0]
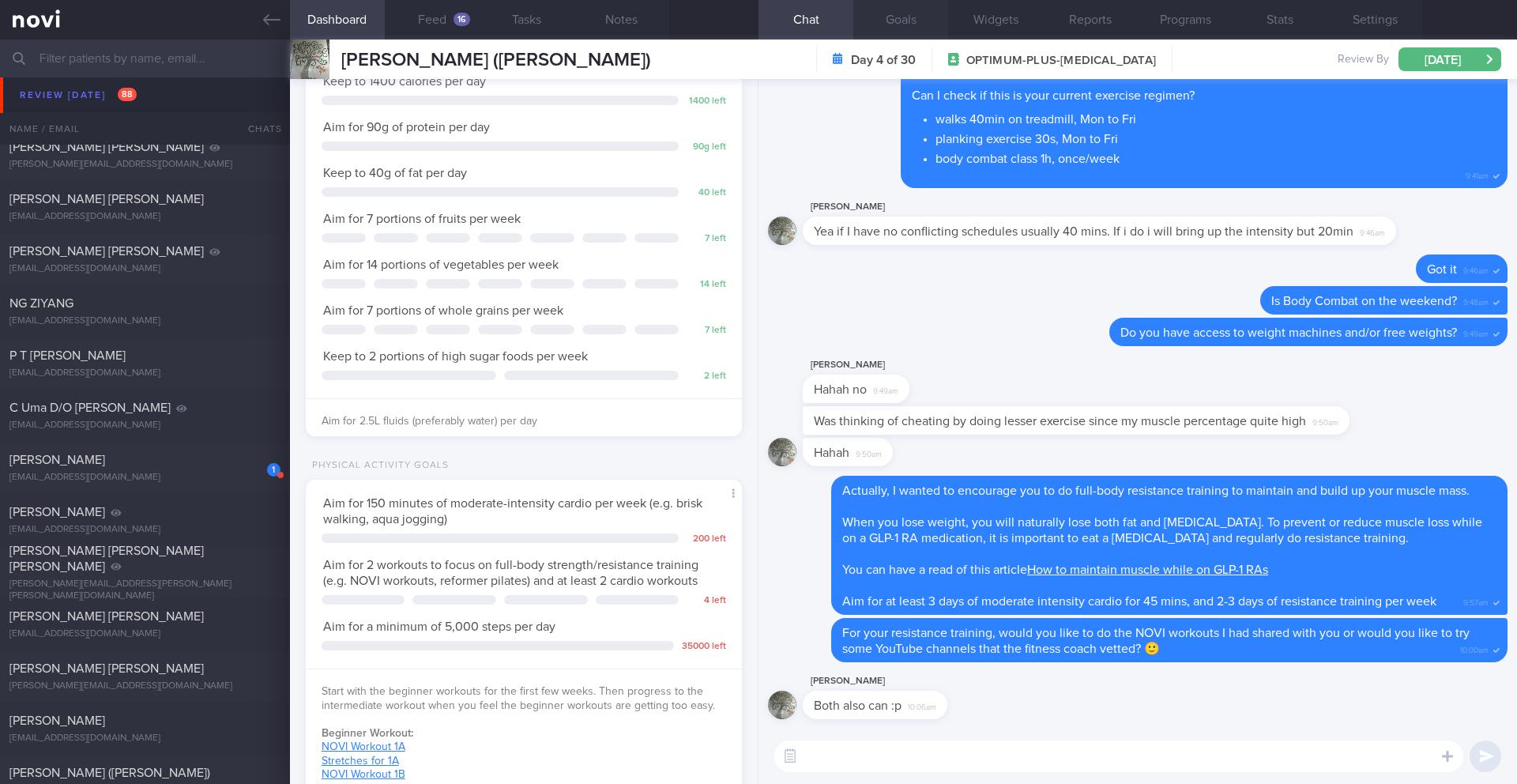
click at [895, 26] on button "Goals" at bounding box center [901, 20] width 95 height 39
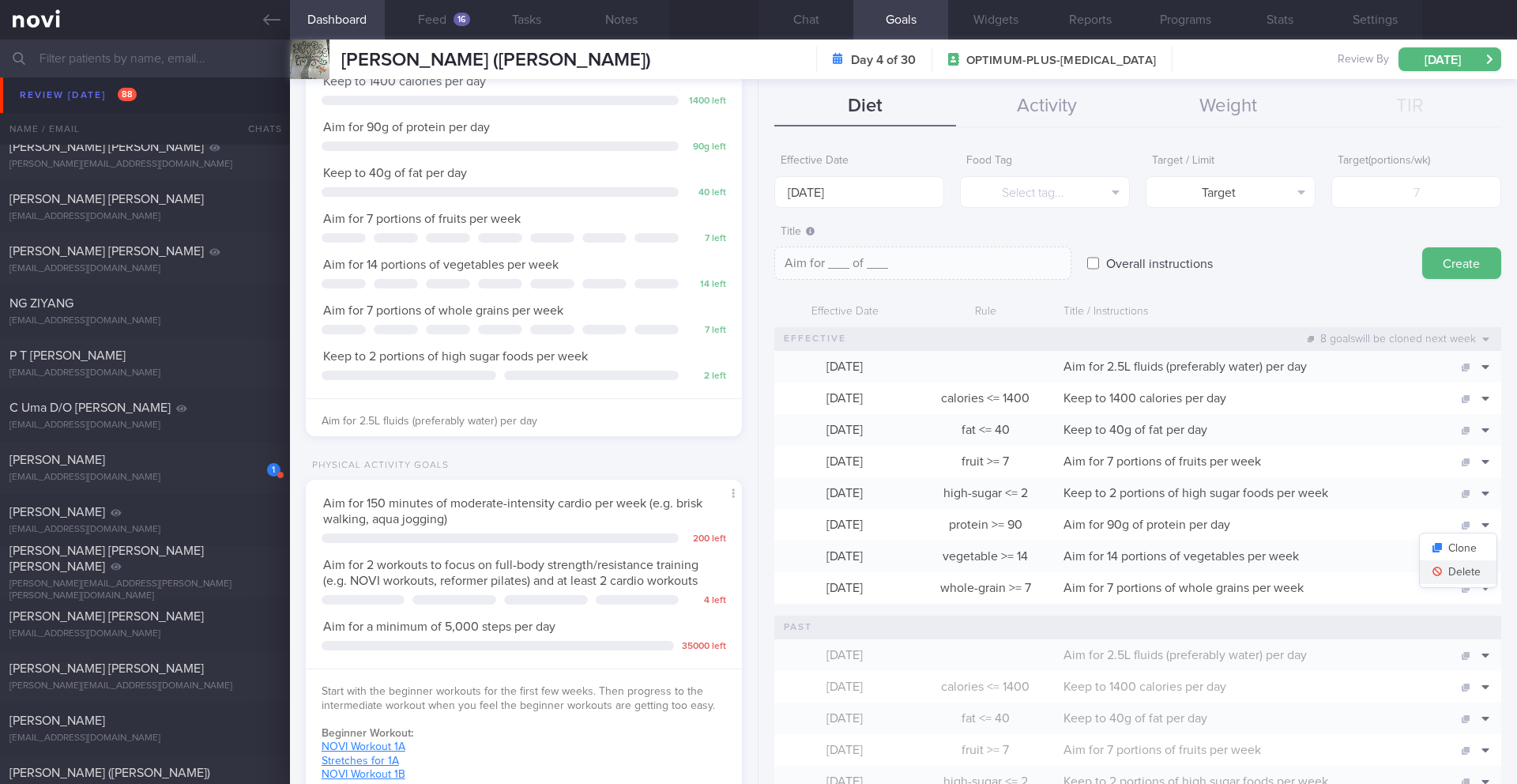
click at [1472, 568] on button "Delete" at bounding box center [1459, 571] width 77 height 23
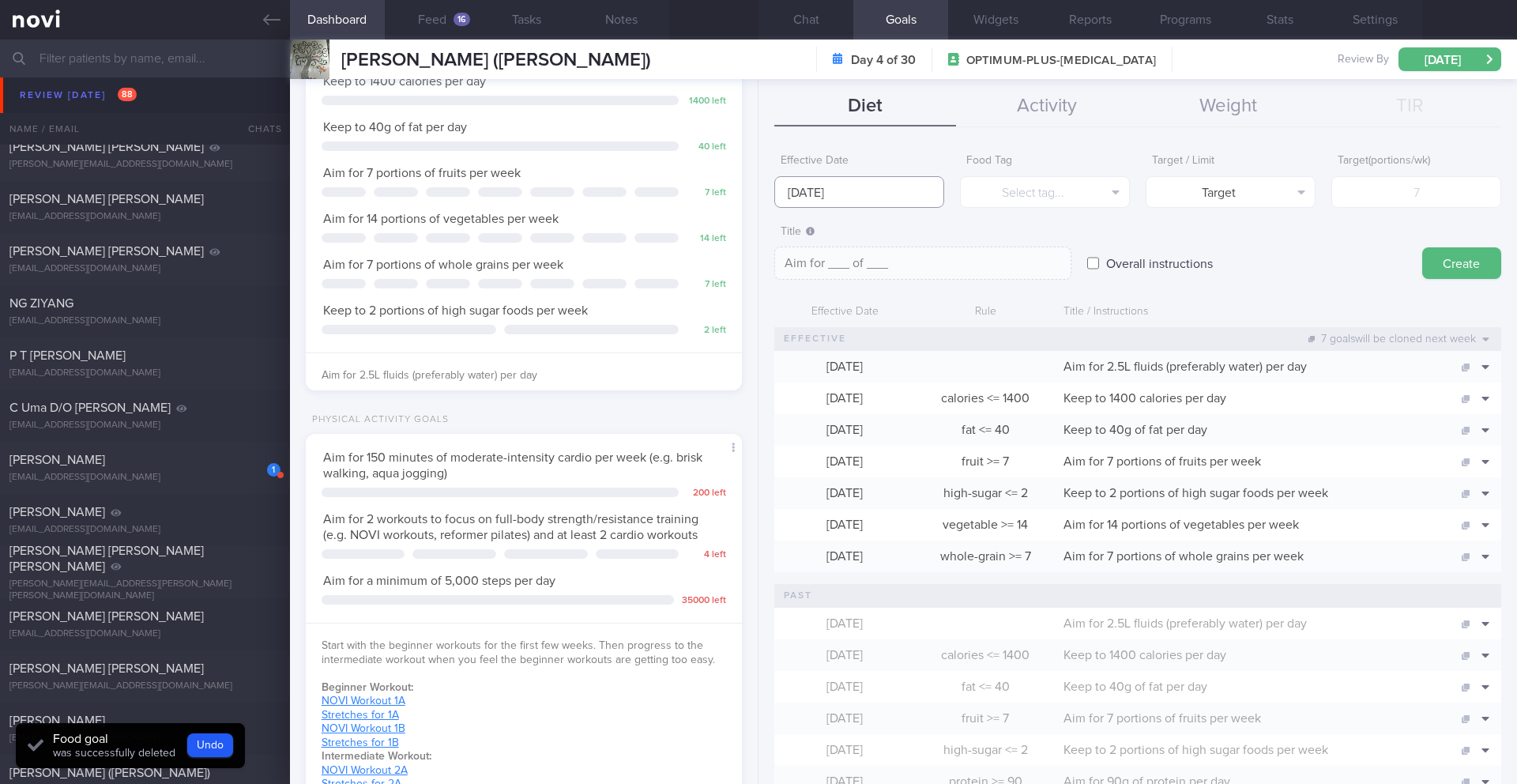
click at [874, 205] on body "You are offline! Some functionality will be unavailable Patients New Users Coac…" at bounding box center [758, 392] width 1517 height 784
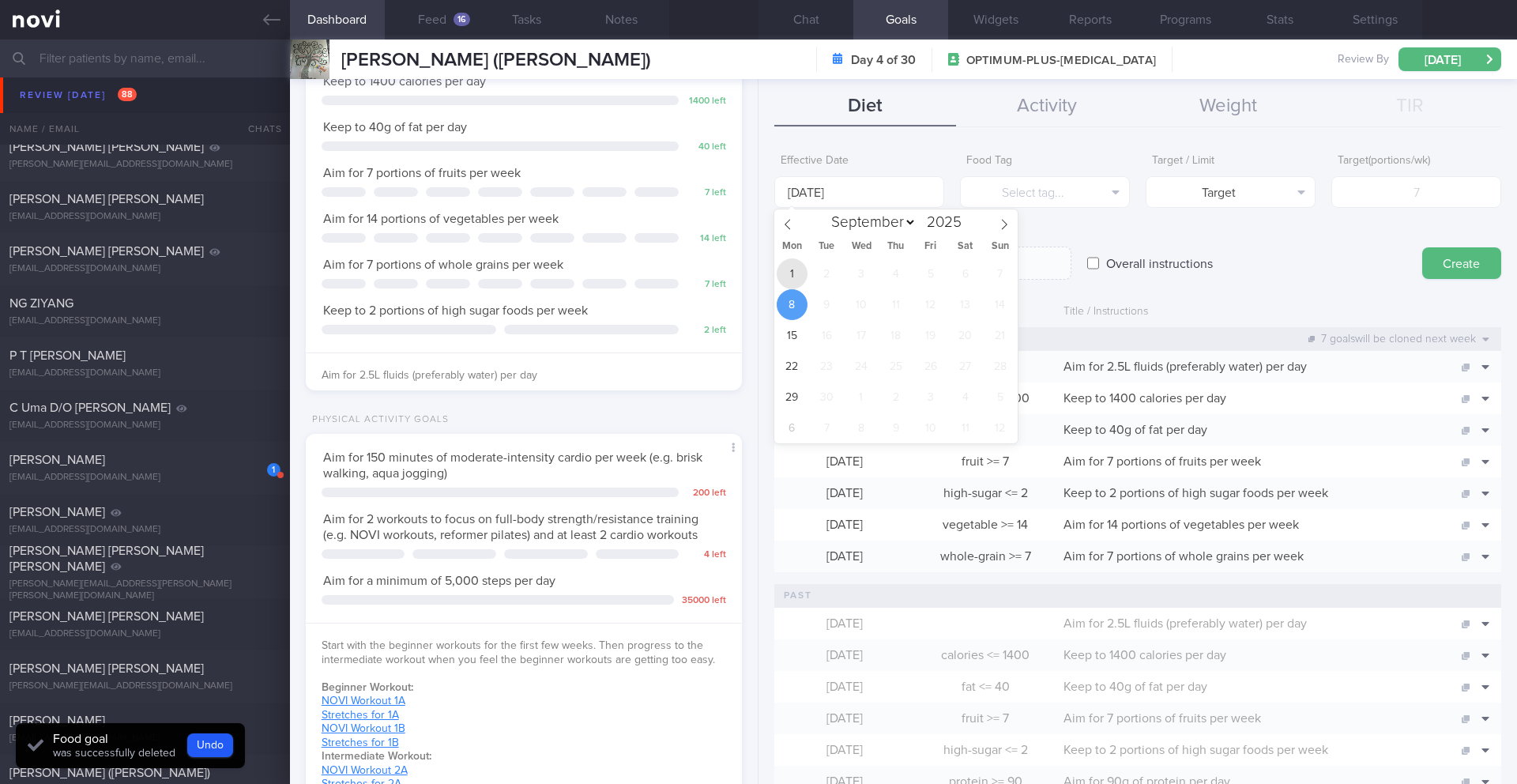
click at [798, 274] on span "1" at bounding box center [792, 273] width 31 height 31
type input "[DATE]"
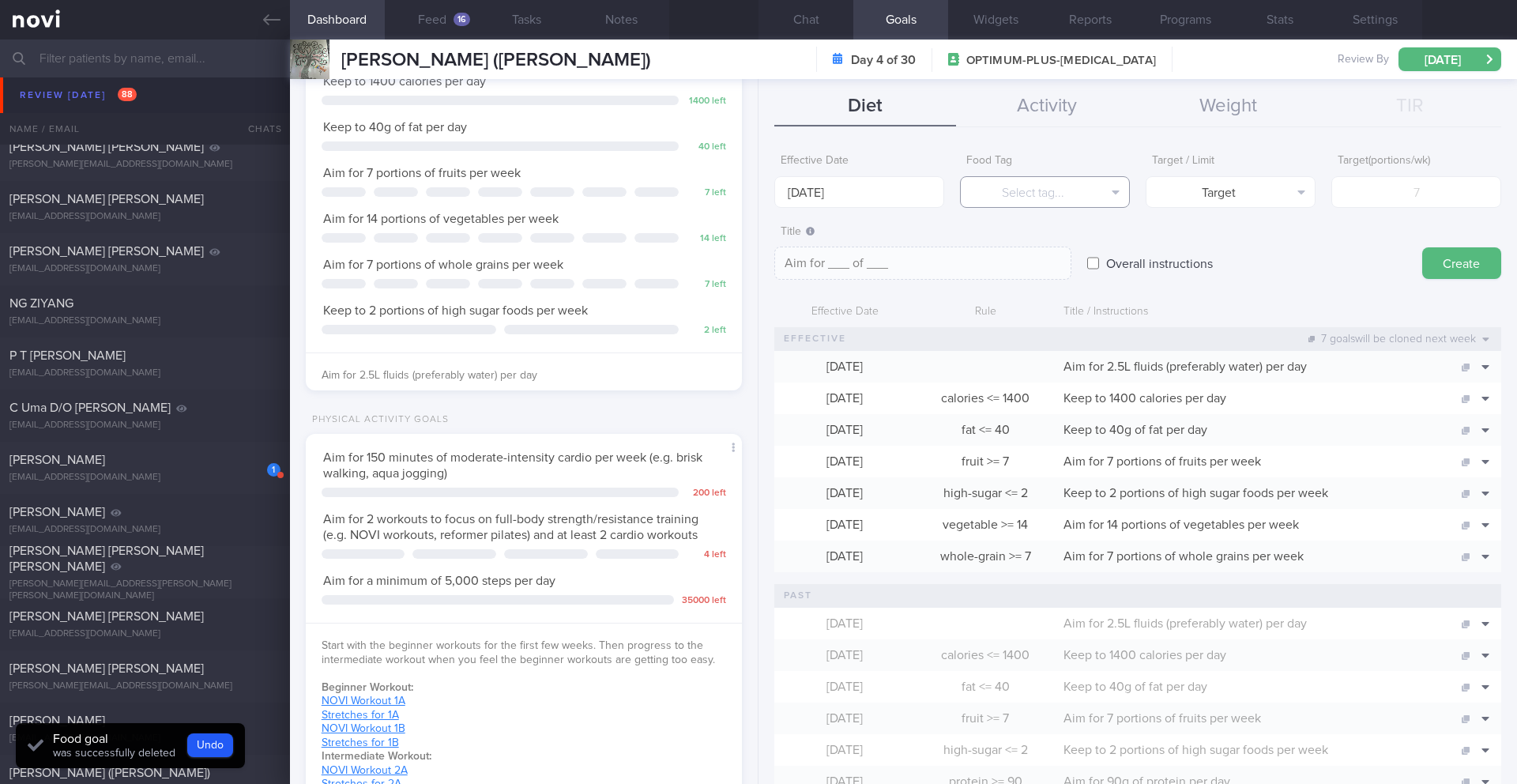
click at [965, 204] on button "Select tag..." at bounding box center [1044, 192] width 170 height 32
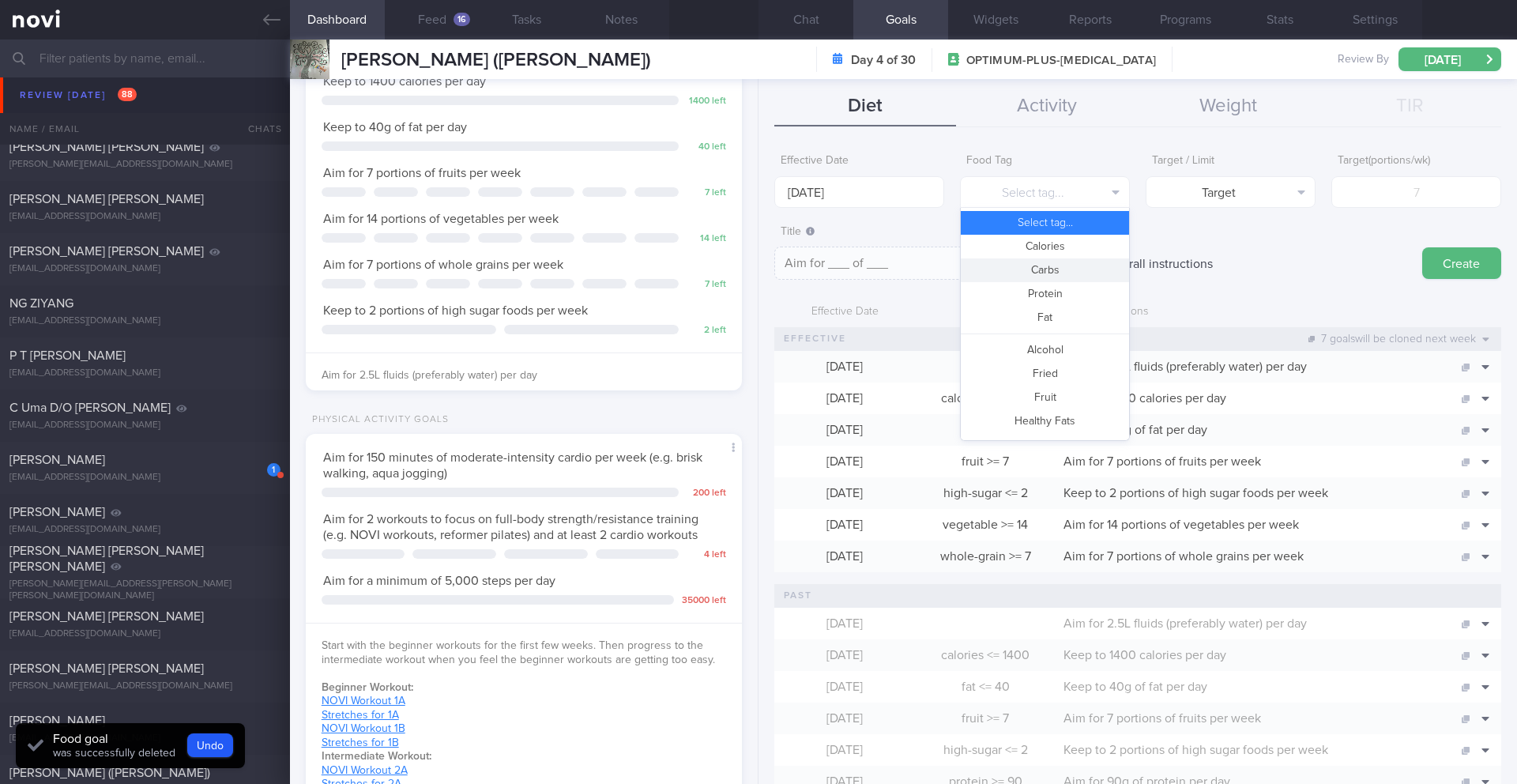
click at [1022, 296] on button "Protein" at bounding box center [1044, 294] width 168 height 23
type textarea "Aim for __g of protein per day"
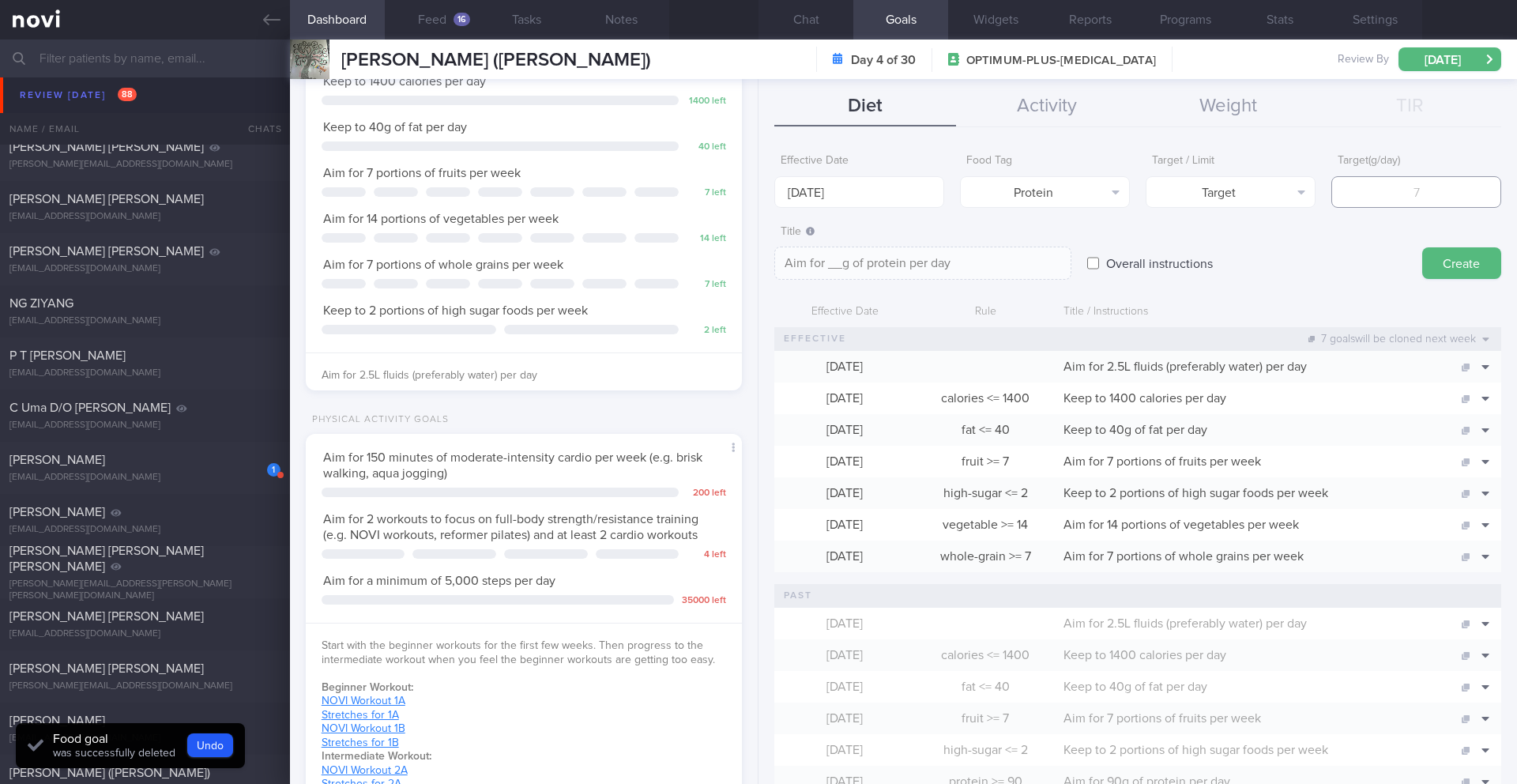
click at [1393, 196] on input "number" at bounding box center [1416, 192] width 170 height 32
type input "9"
type textarea "Aim for 9g of protein per day"
type input "95"
type textarea "Aim for 95g of protein per day"
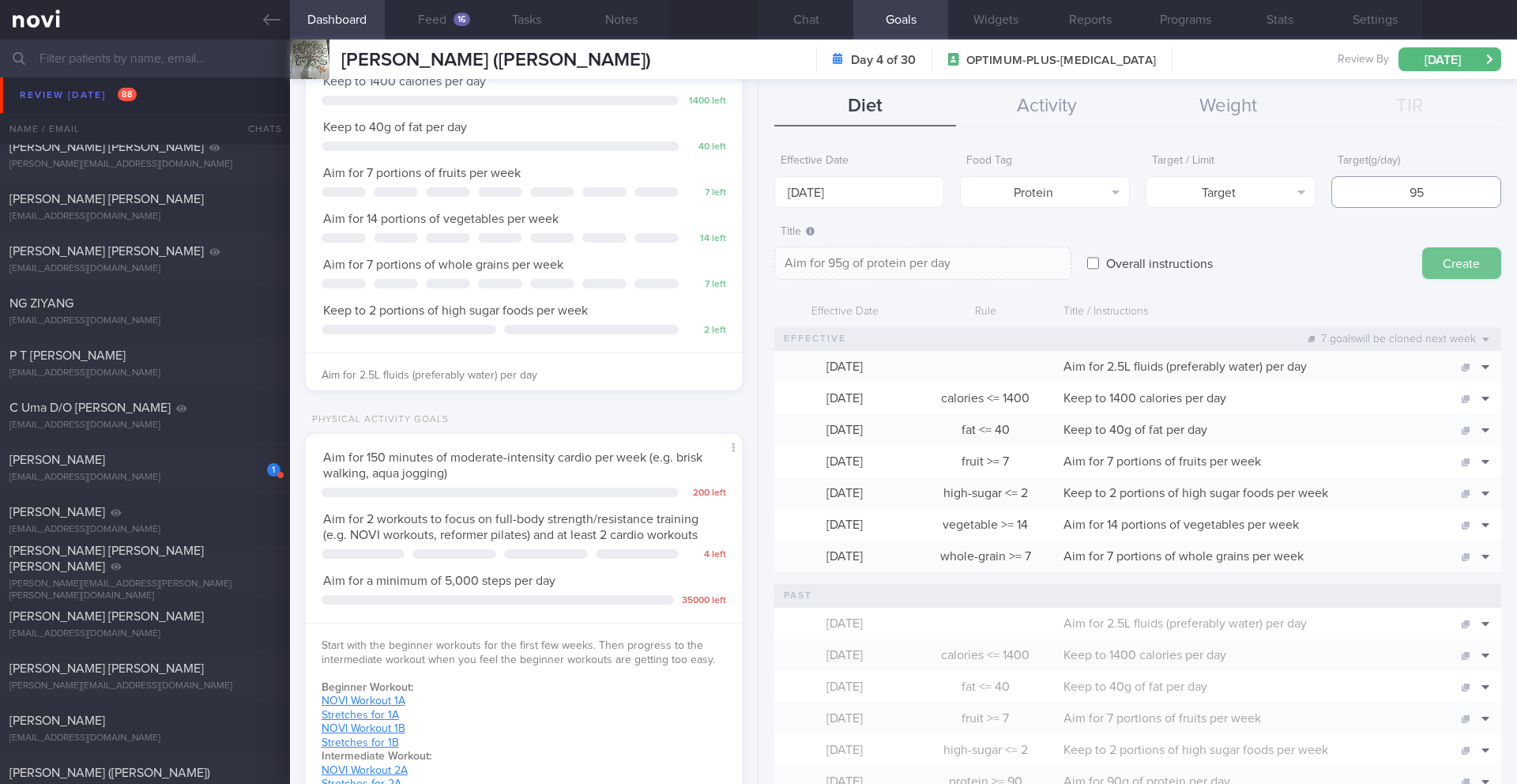
type input "95"
click at [1445, 269] on button "Create" at bounding box center [1462, 264] width 79 height 32
type input "[DATE]"
type textarea "Aim for ___ of ___"
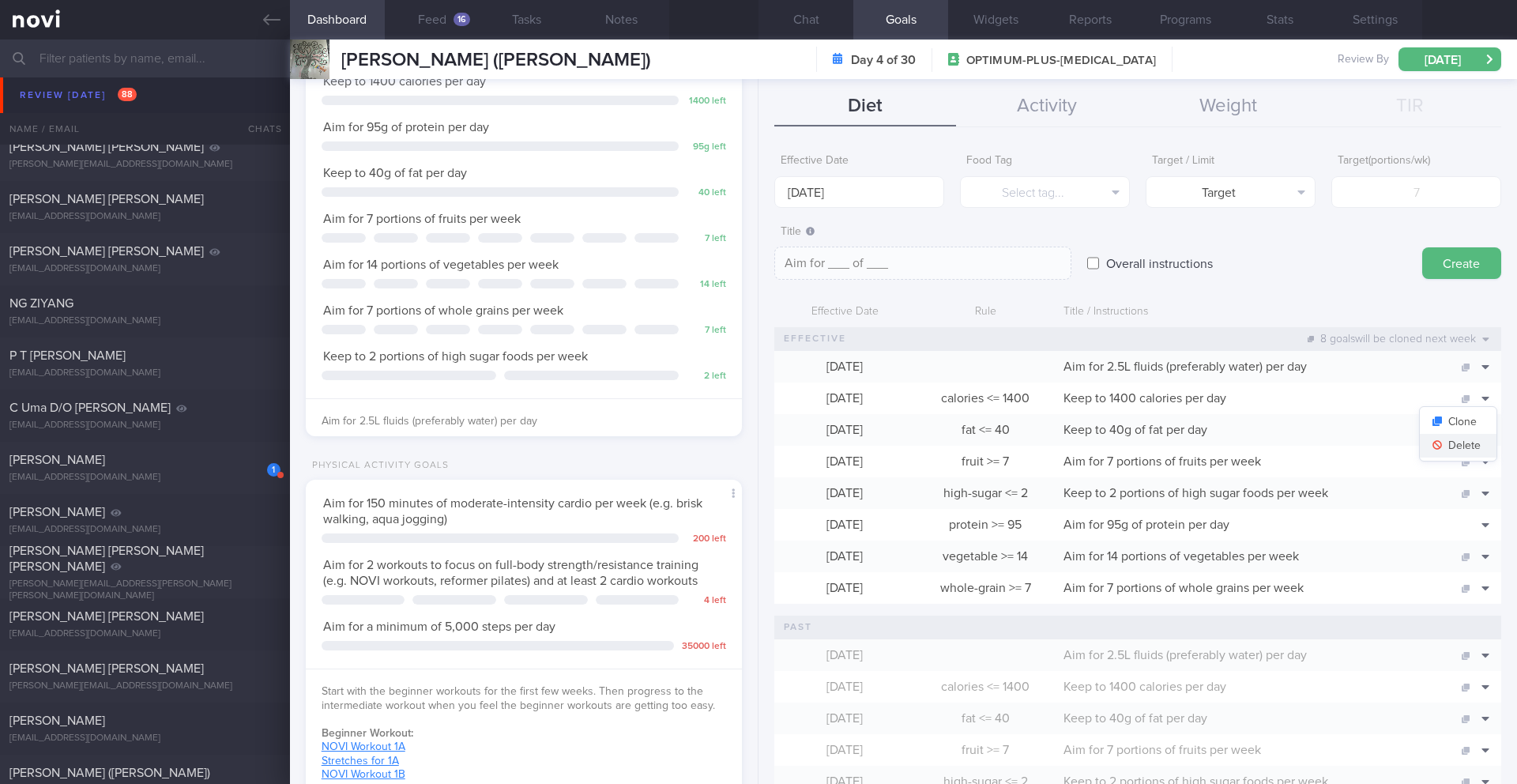
click at [1462, 439] on button "Delete" at bounding box center [1459, 445] width 77 height 23
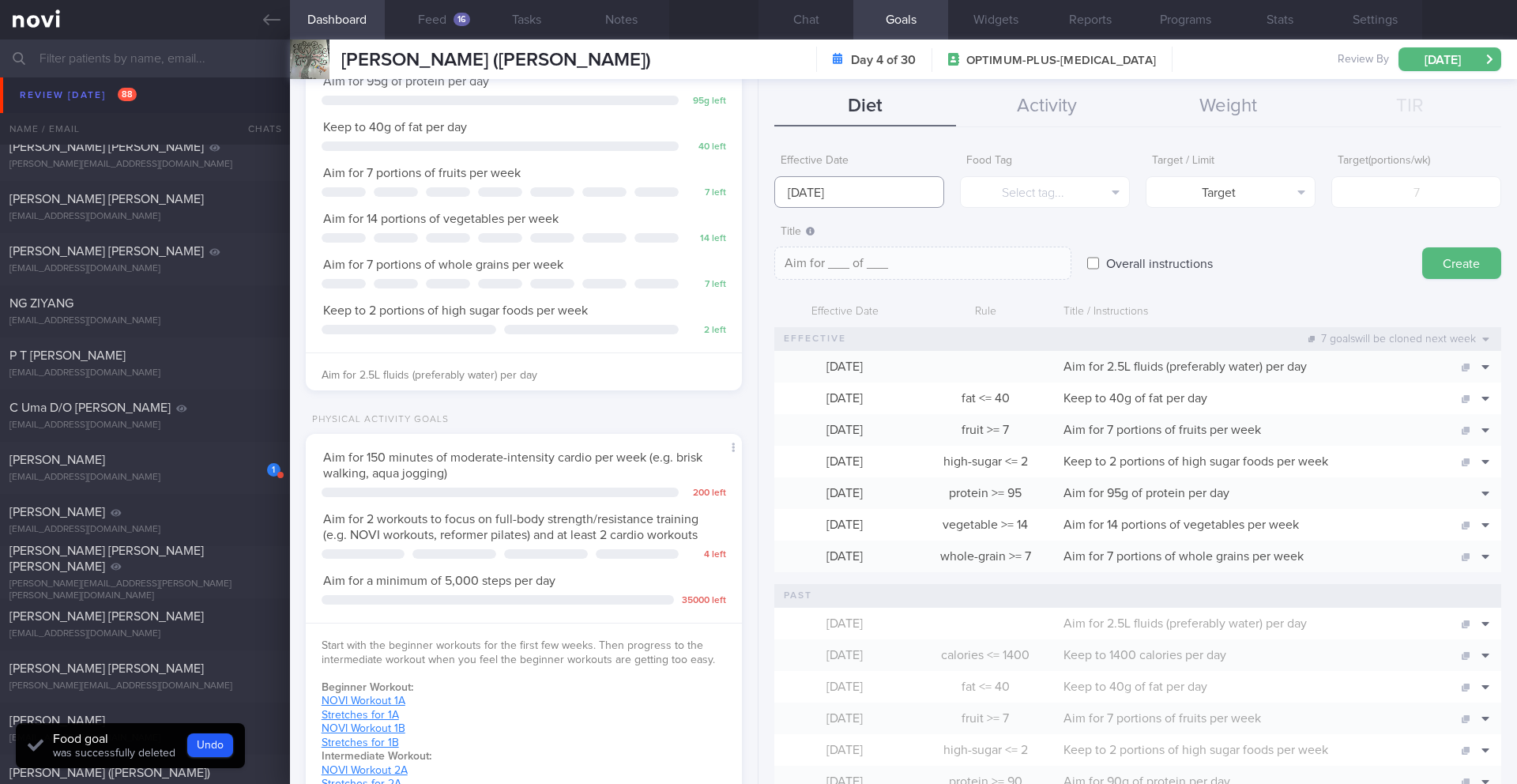
click at [856, 198] on input "[DATE]" at bounding box center [859, 192] width 170 height 32
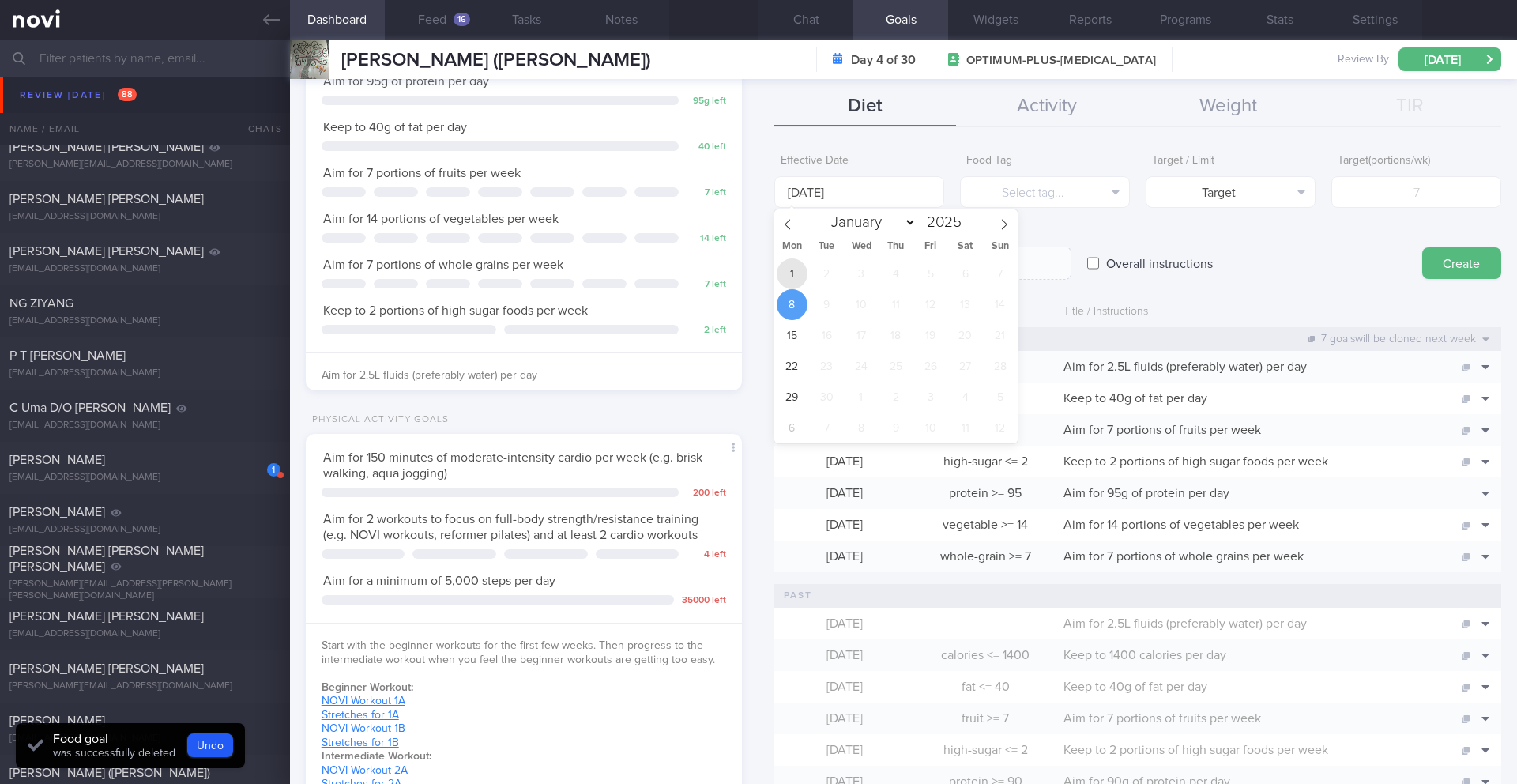
click at [795, 276] on span "1" at bounding box center [792, 273] width 31 height 31
type input "[DATE]"
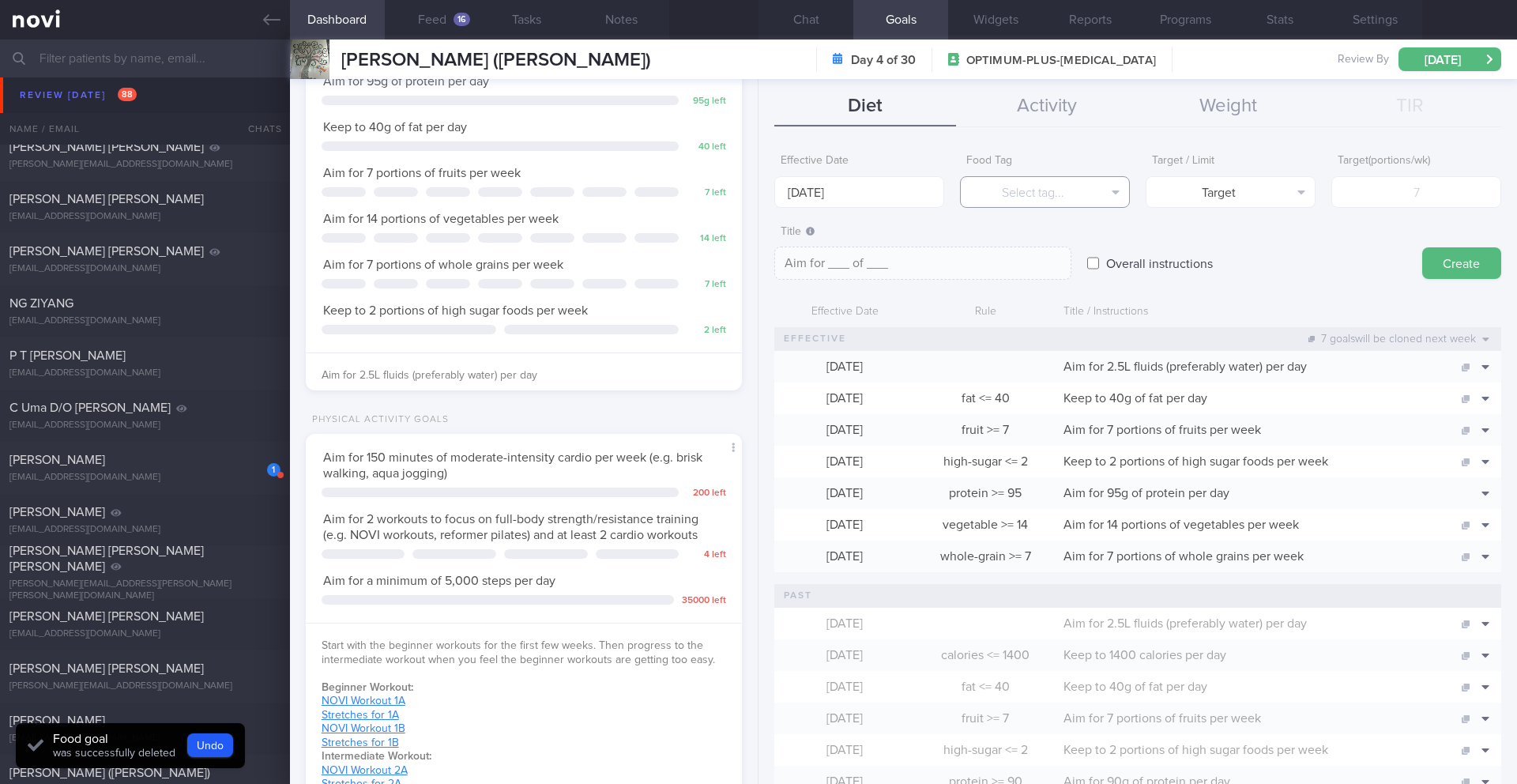
click at [1076, 204] on button "Select tag..." at bounding box center [1044, 192] width 170 height 32
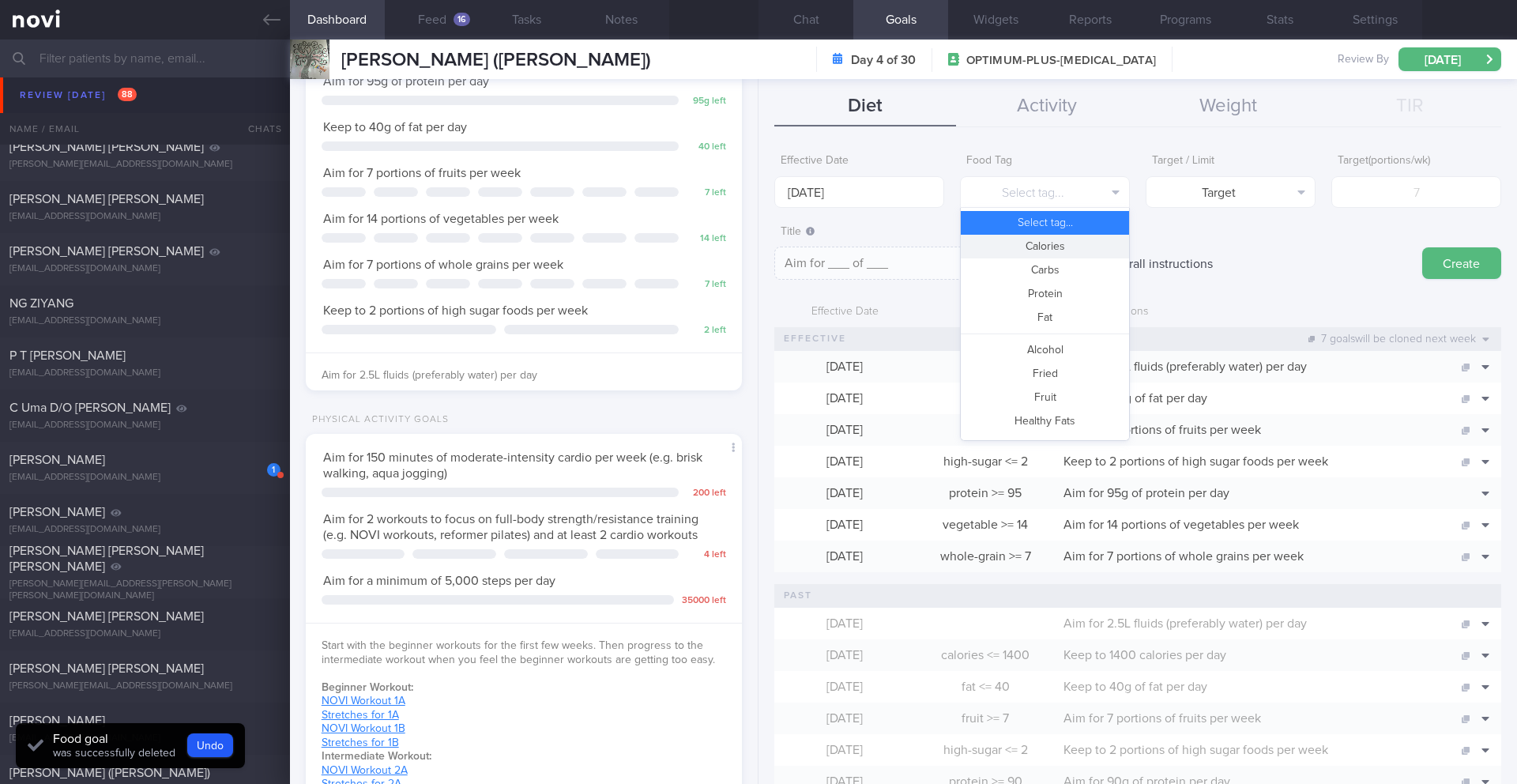
click at [1047, 244] on button "Calories" at bounding box center [1044, 246] width 168 height 23
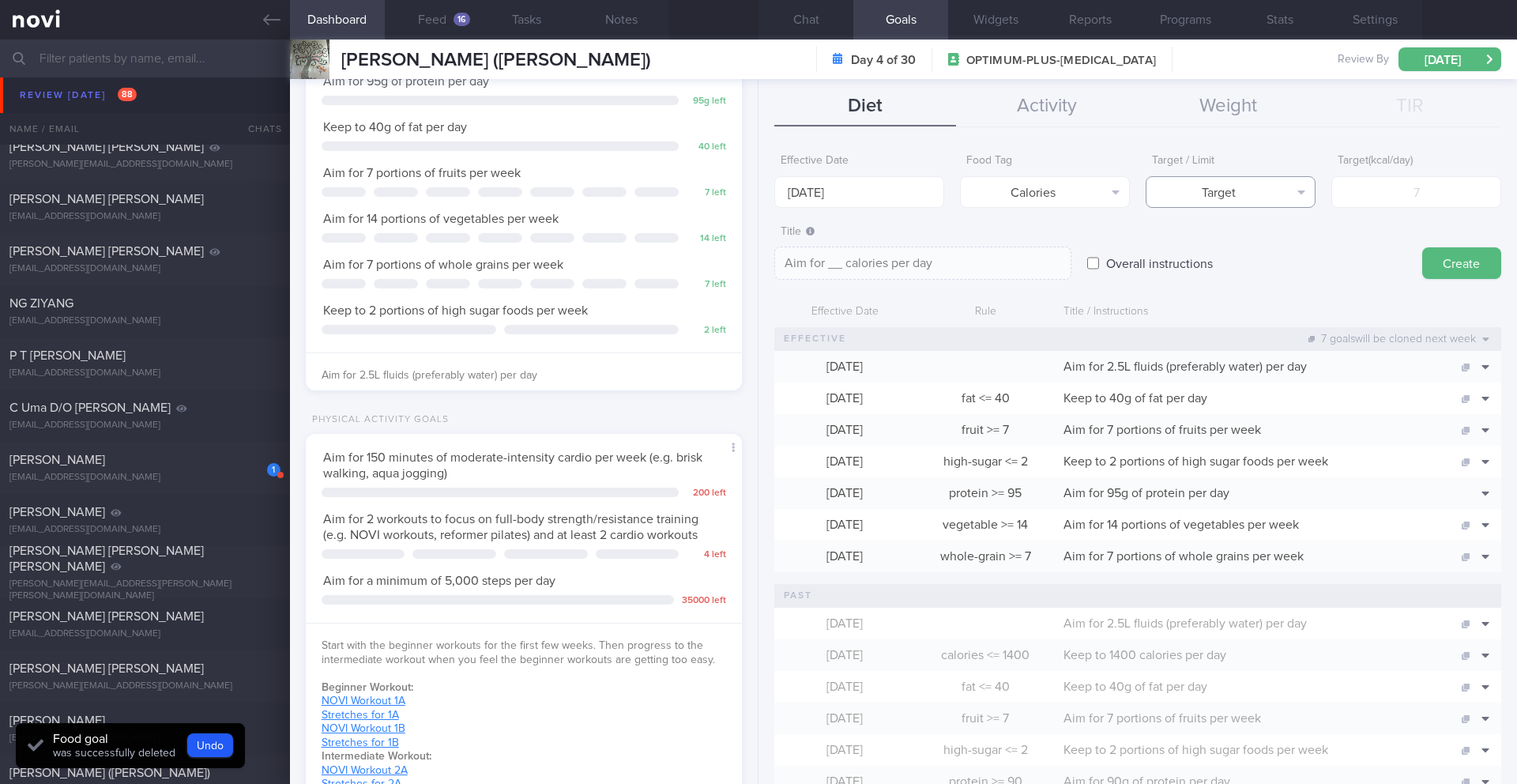
click at [1197, 188] on button "Target" at bounding box center [1230, 192] width 170 height 32
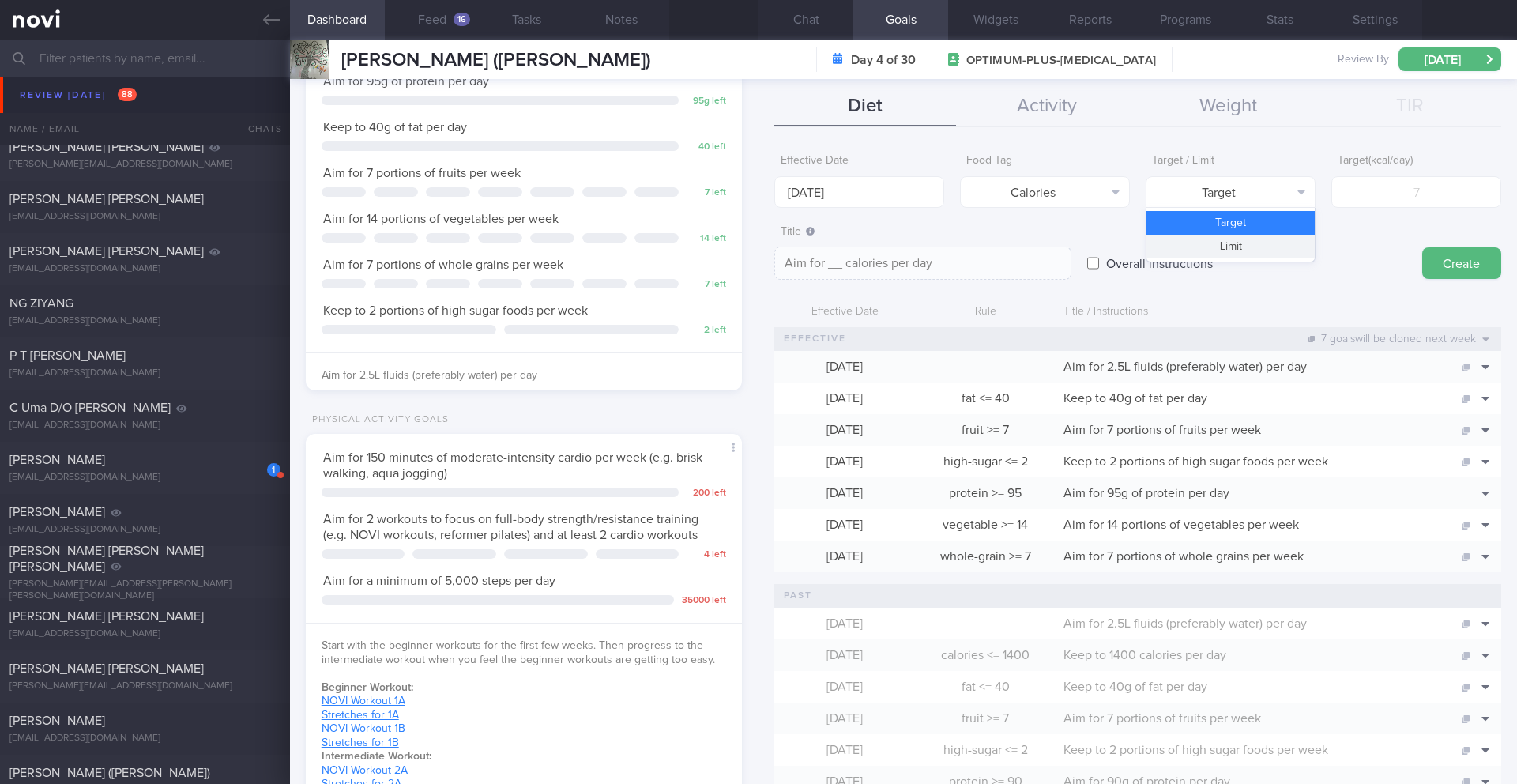
click at [1208, 247] on button "Limit" at bounding box center [1230, 246] width 168 height 23
type textarea "Keep to __ calories per day"
click at [1405, 202] on input "number" at bounding box center [1416, 192] width 170 height 32
type input "1"
type textarea "Keep to 1 calories per day"
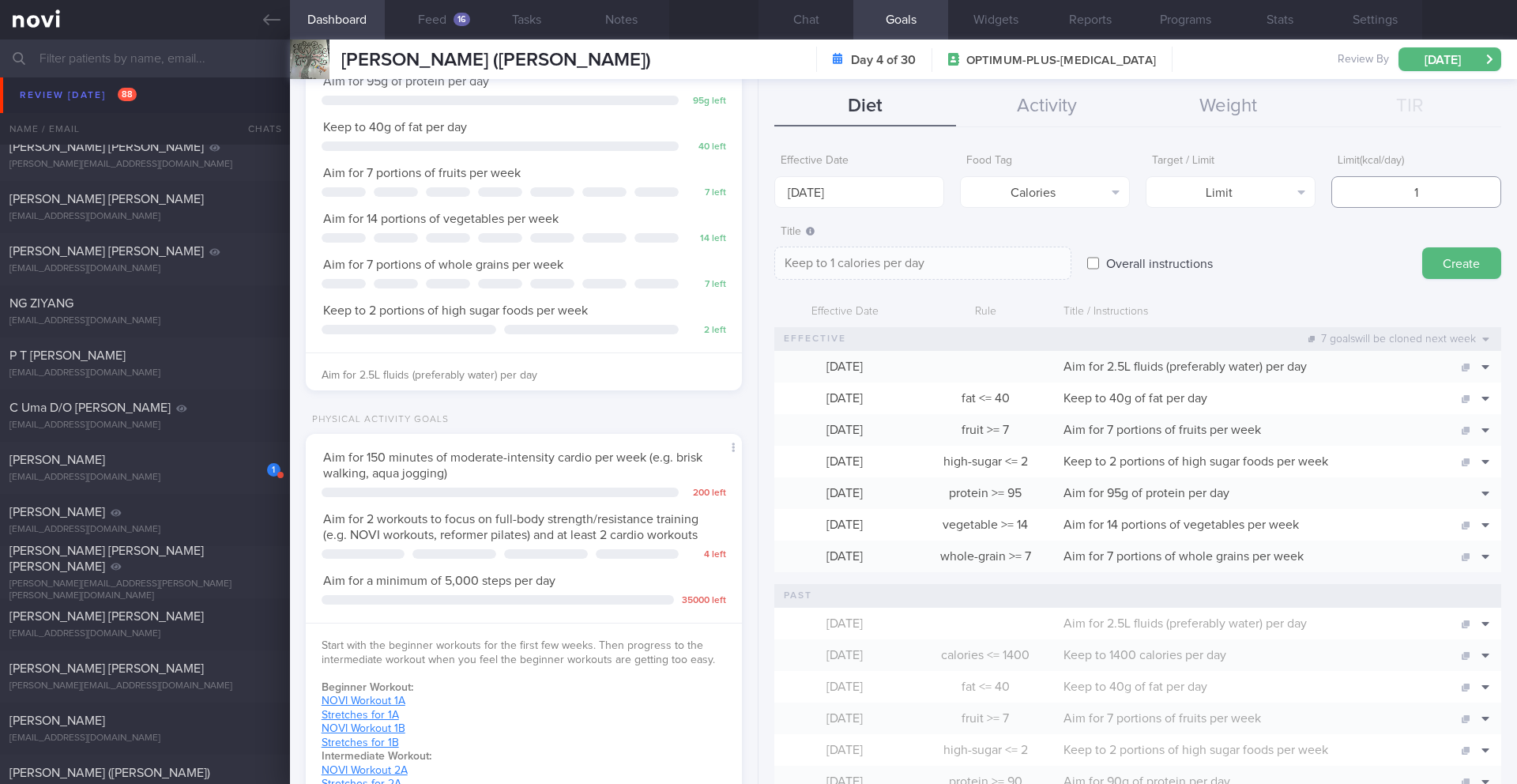
type input "13"
type textarea "Keep to 13 calories per day"
type input "130"
type textarea "Keep to 130 calories per day"
type input "1300"
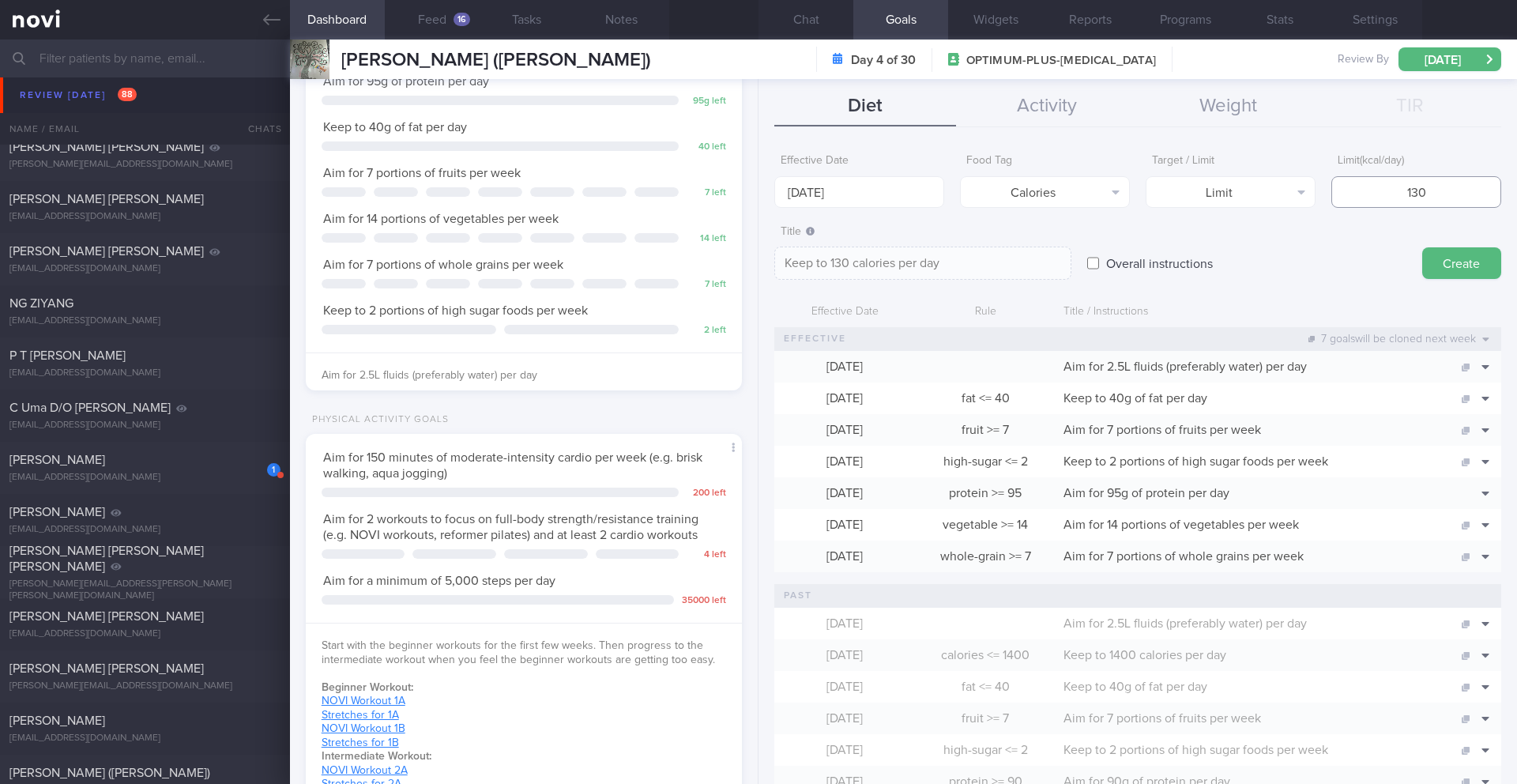
type textarea "Keep to 1300 calories per day"
type input "1300"
click at [1429, 273] on button "Create" at bounding box center [1462, 264] width 79 height 32
type input "[DATE]"
type textarea "Aim for ___ of ___"
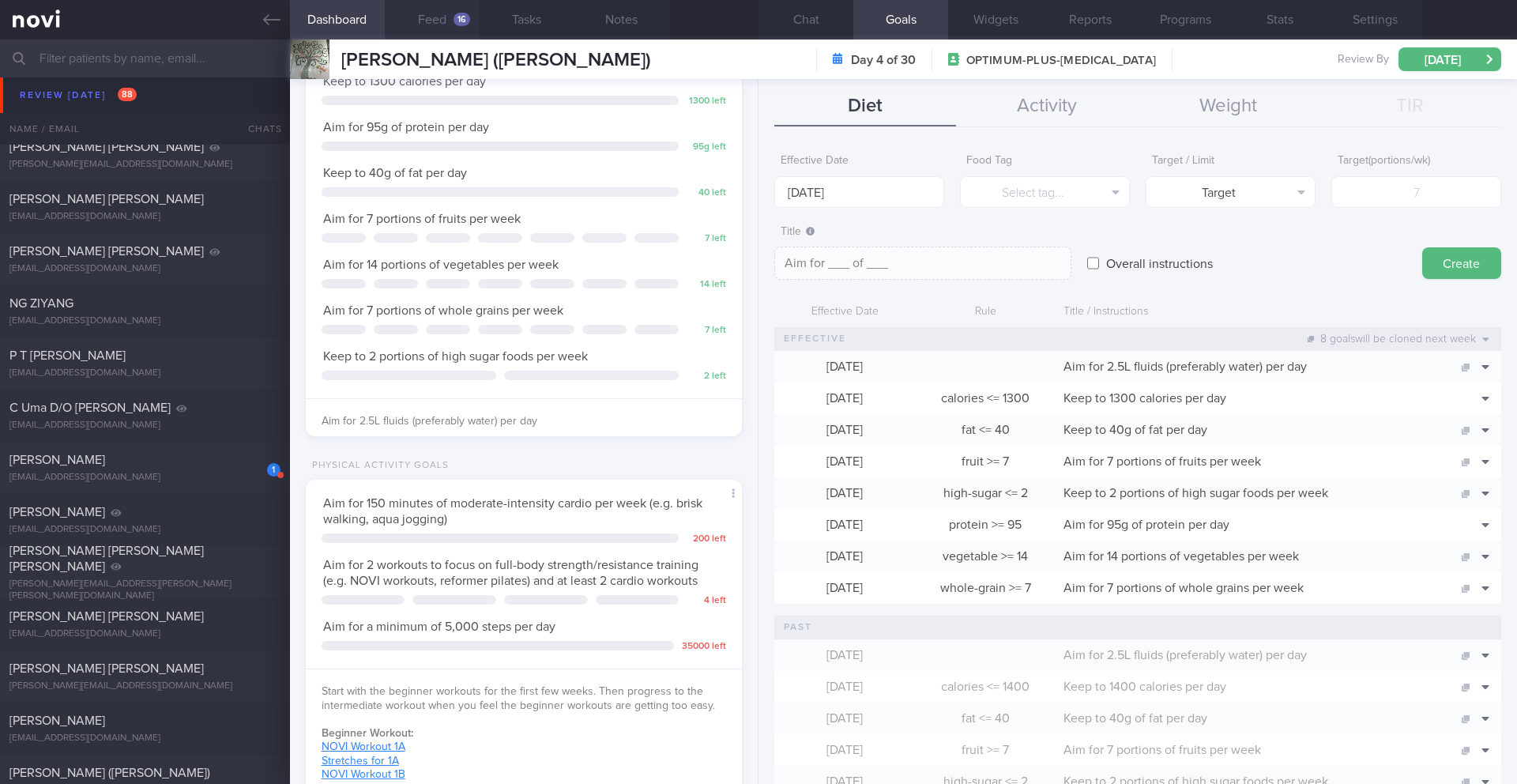
click at [445, 20] on button "Feed 16" at bounding box center [432, 20] width 95 height 39
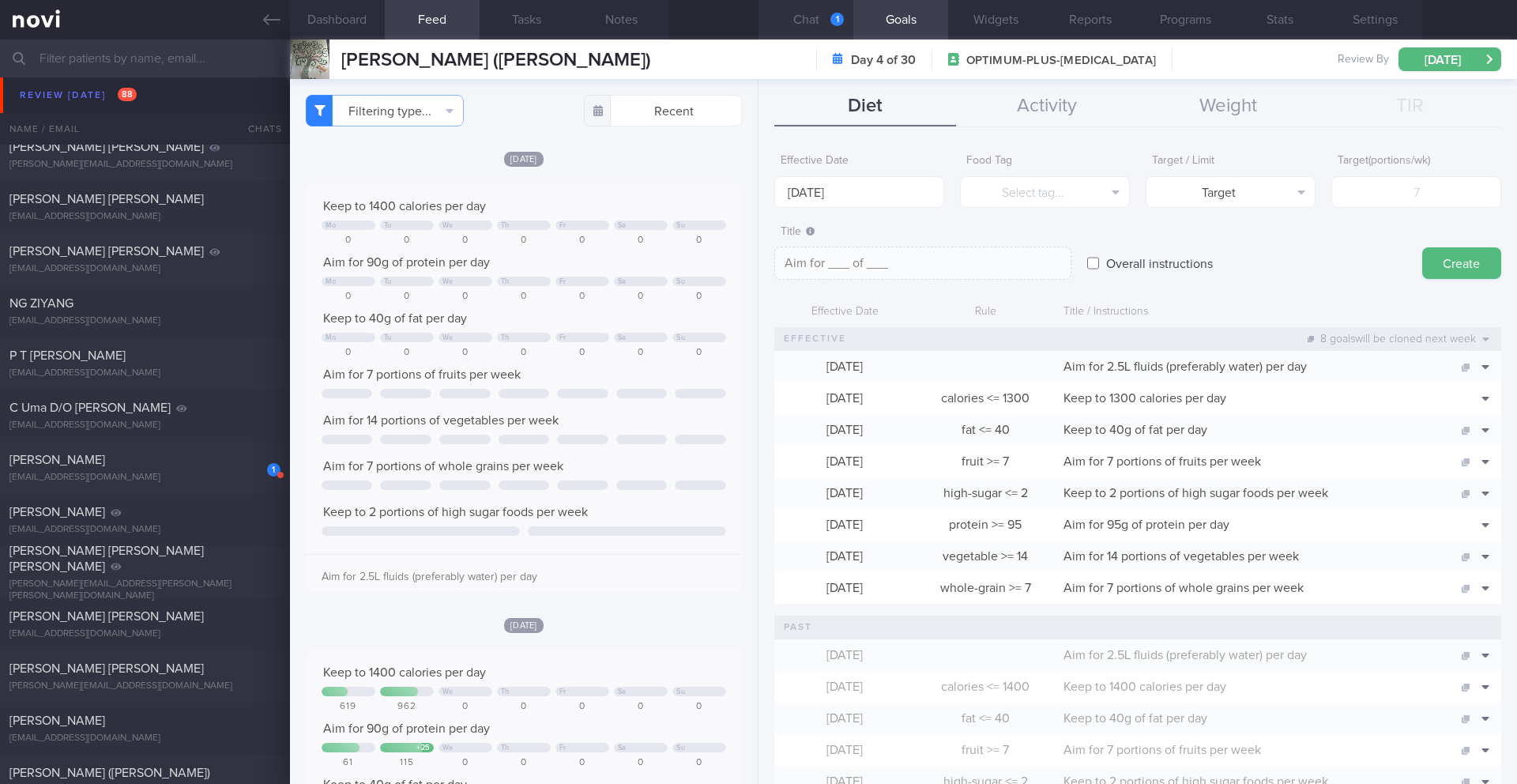
click at [821, 30] on button "Chat 1" at bounding box center [806, 20] width 95 height 39
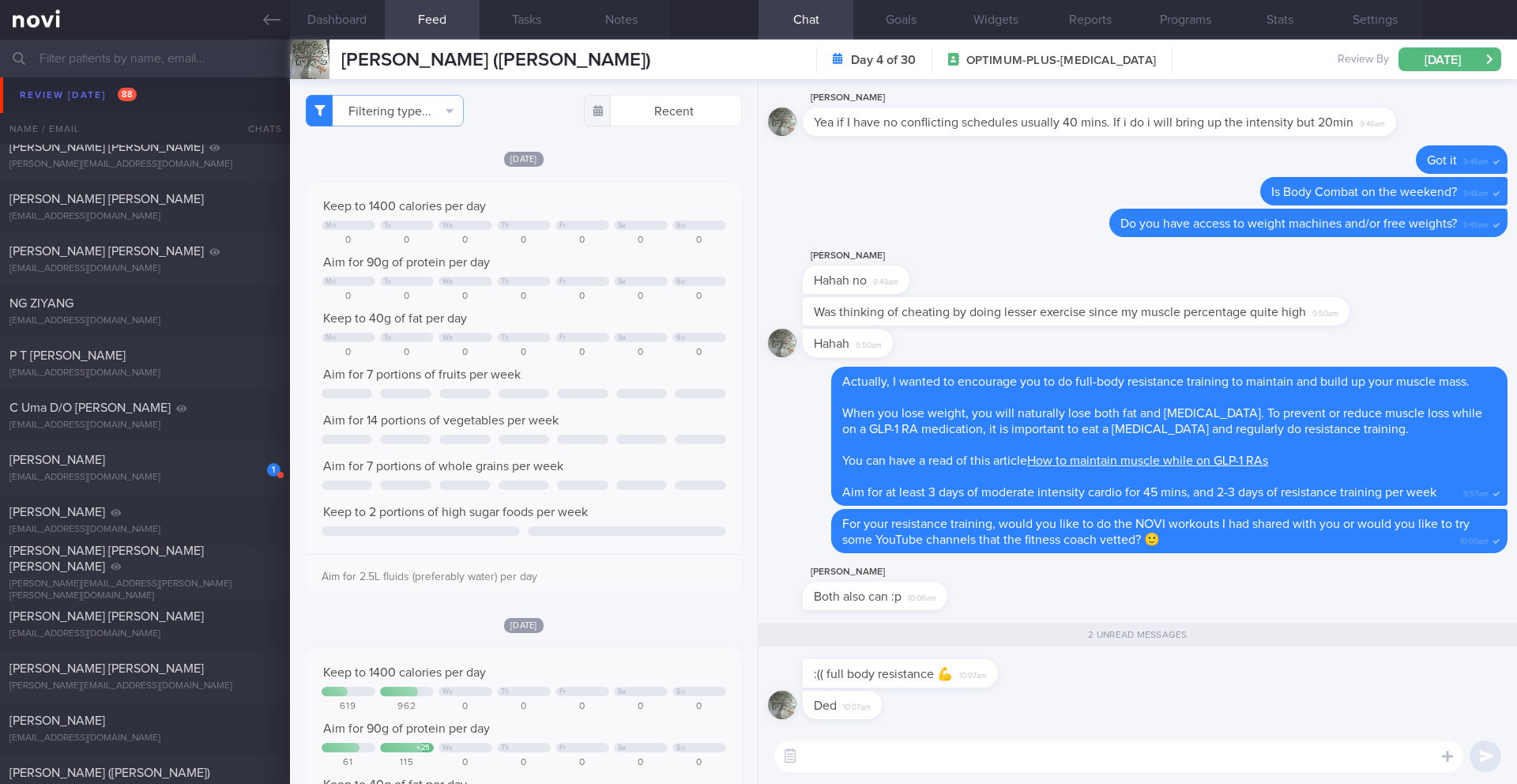
click at [928, 753] on textarea at bounding box center [1119, 756] width 690 height 32
type textarea "They can be quite fun and enjoyable. Just got to find an instructor that you li…"
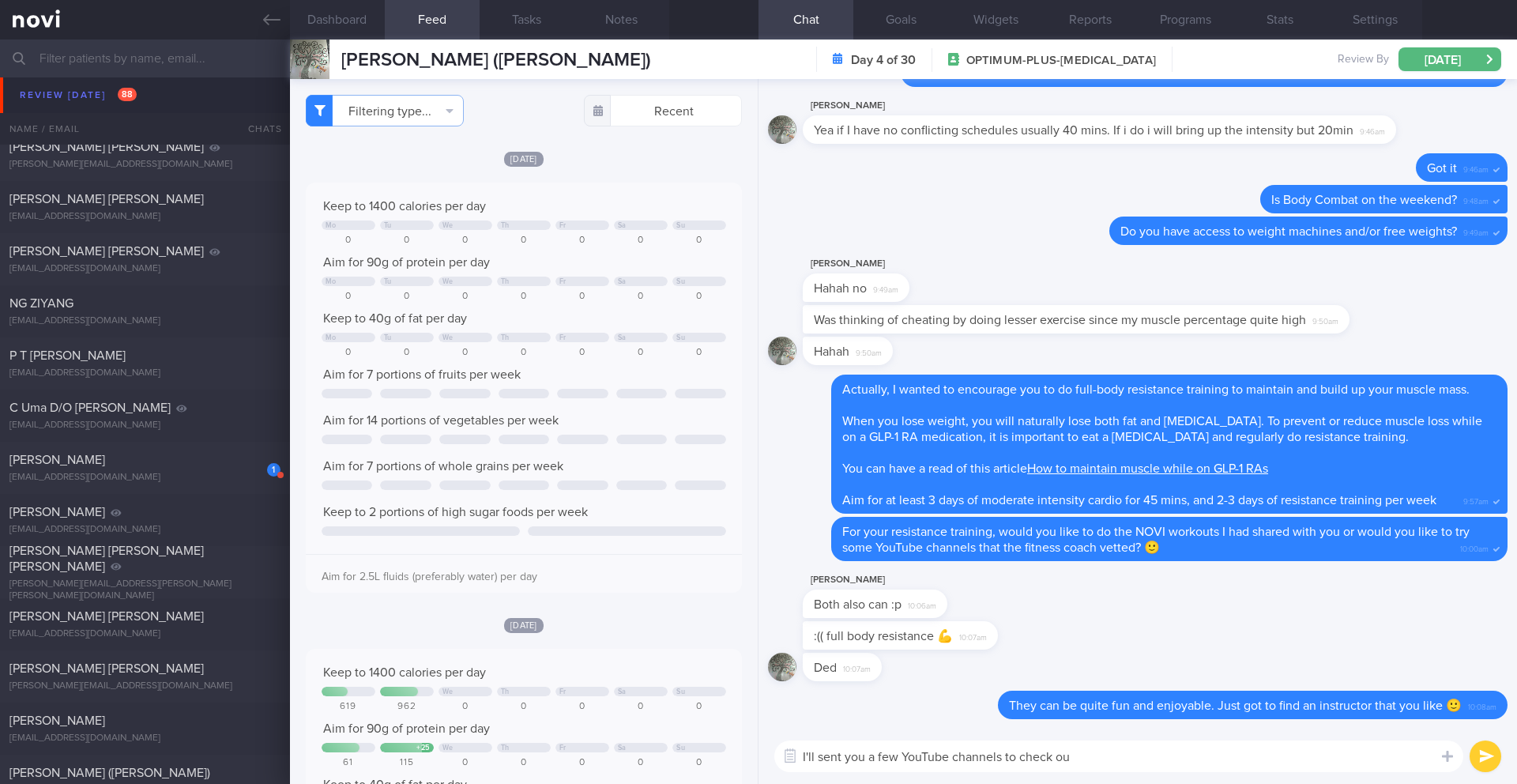
type textarea "I'll sent you a few YouTube channels to check out"
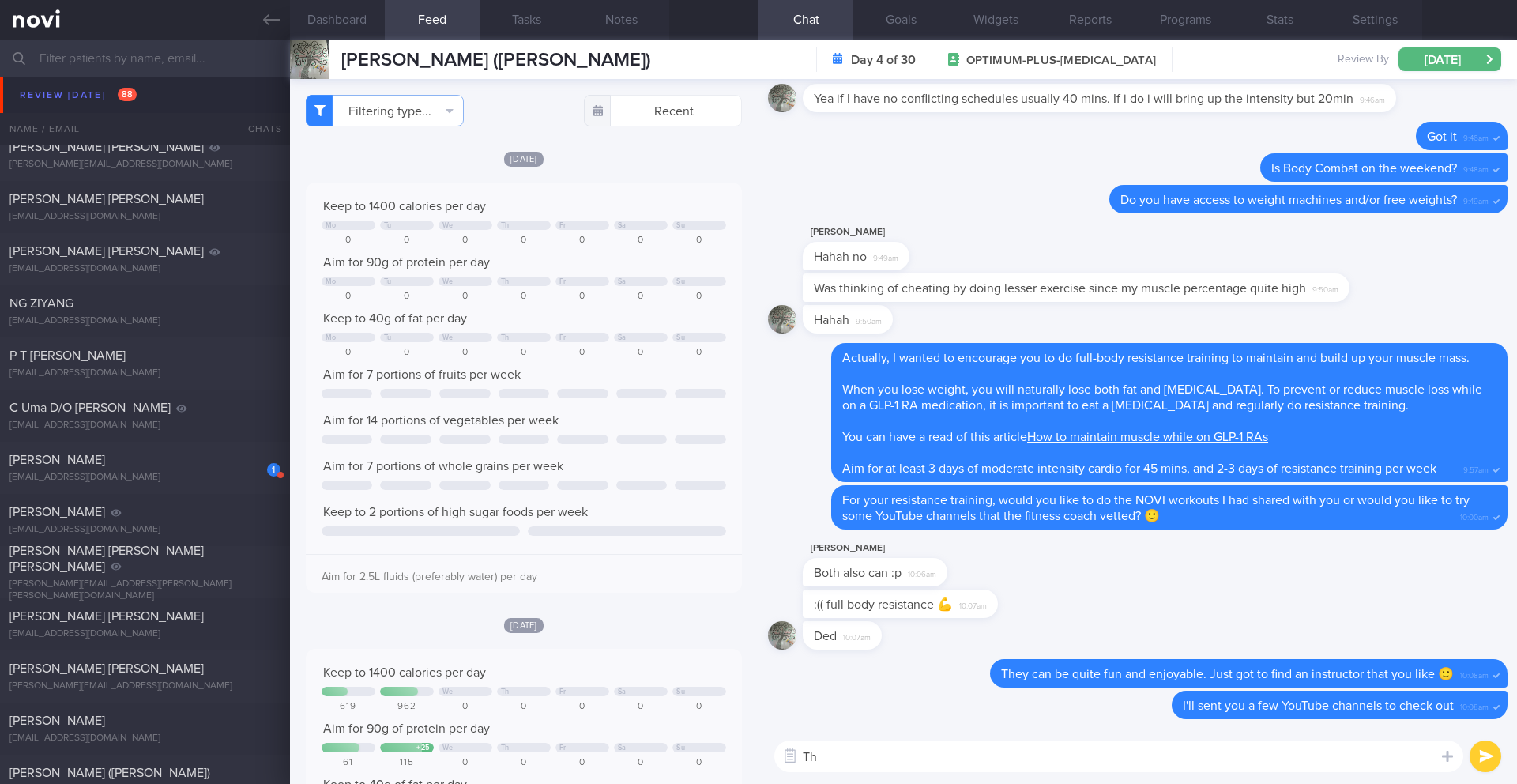
type textarea "T"
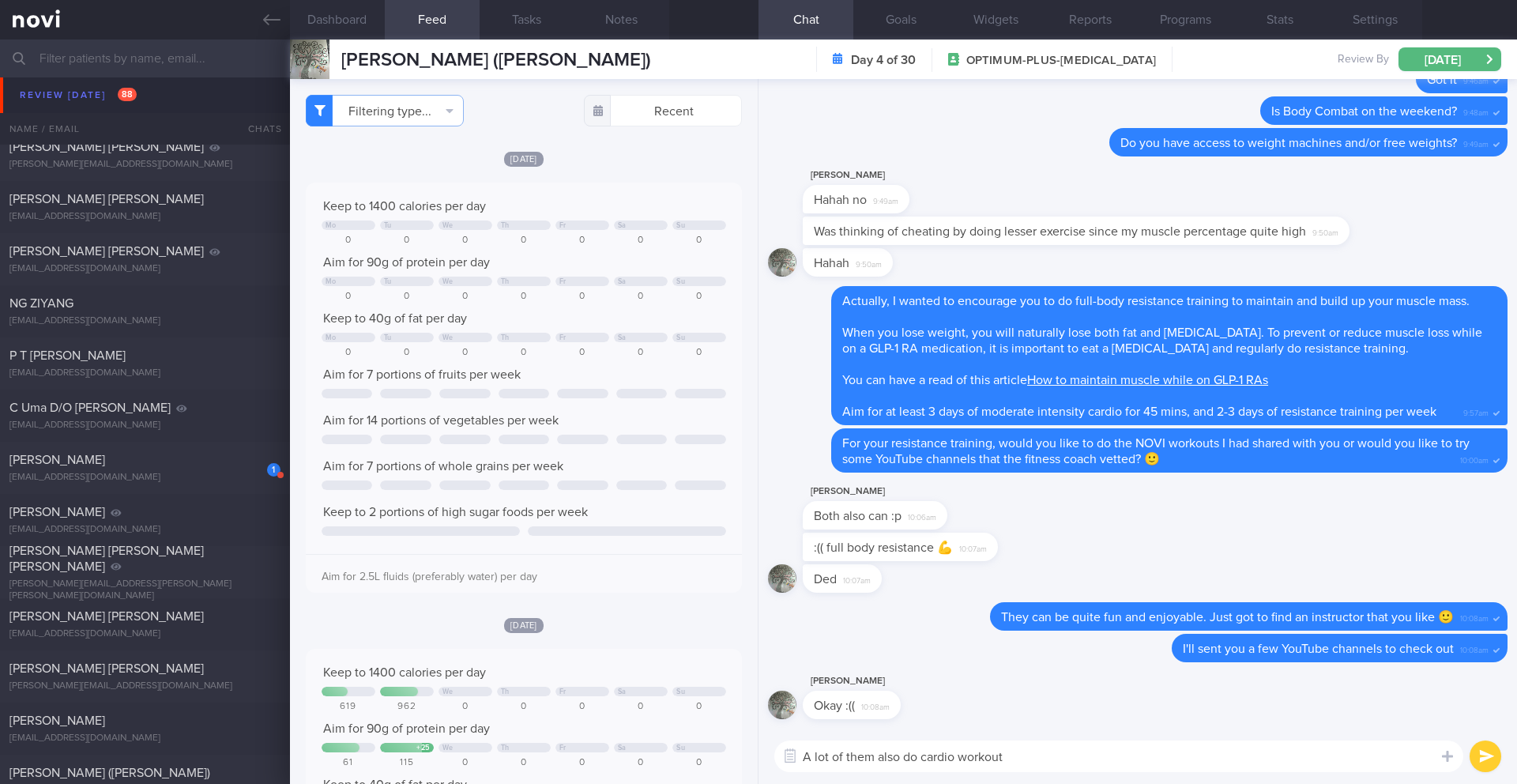
type textarea "A lot of them also do cardio workouts"
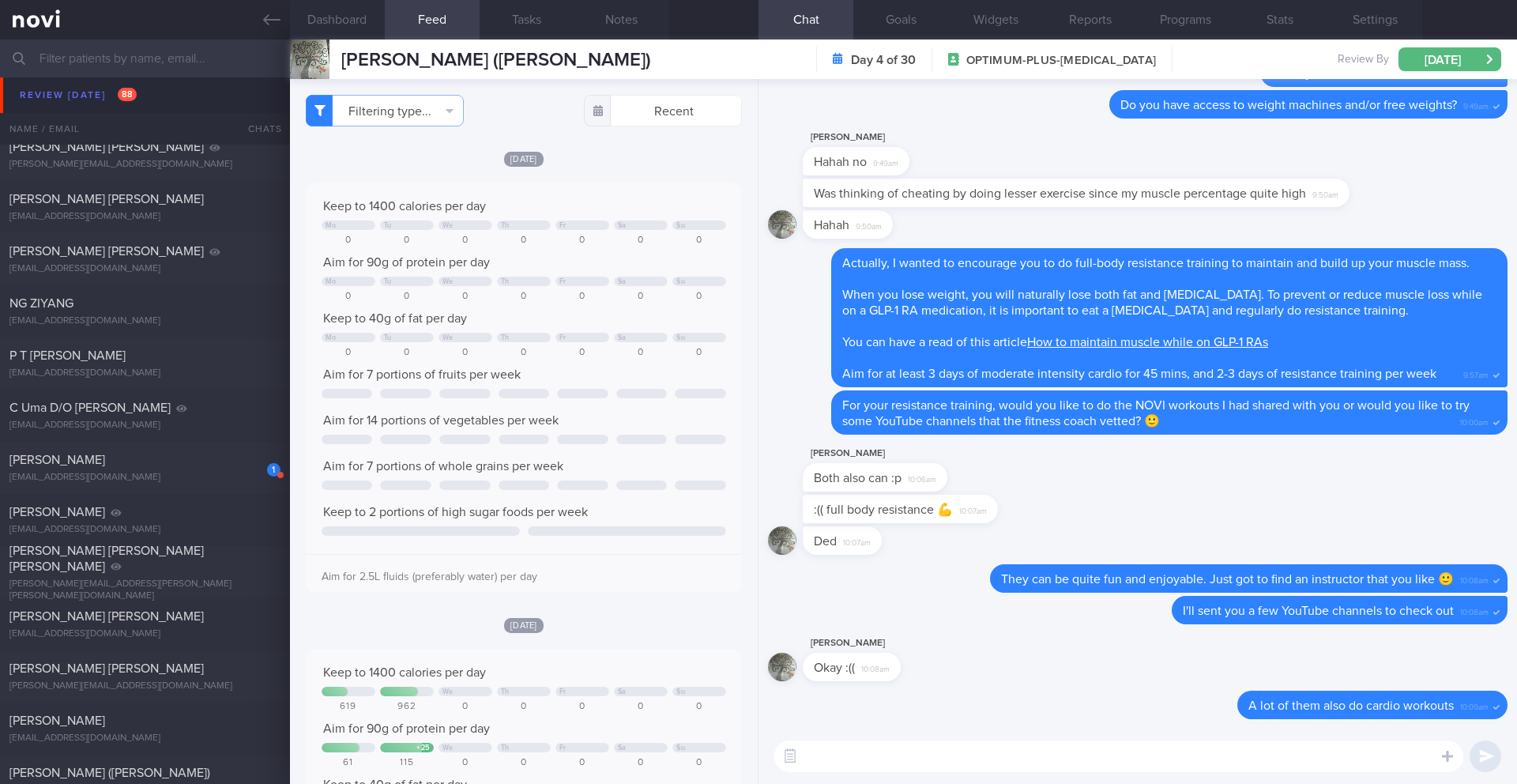
type textarea "w"
click at [633, 31] on button "Notes" at bounding box center [621, 20] width 95 height 39
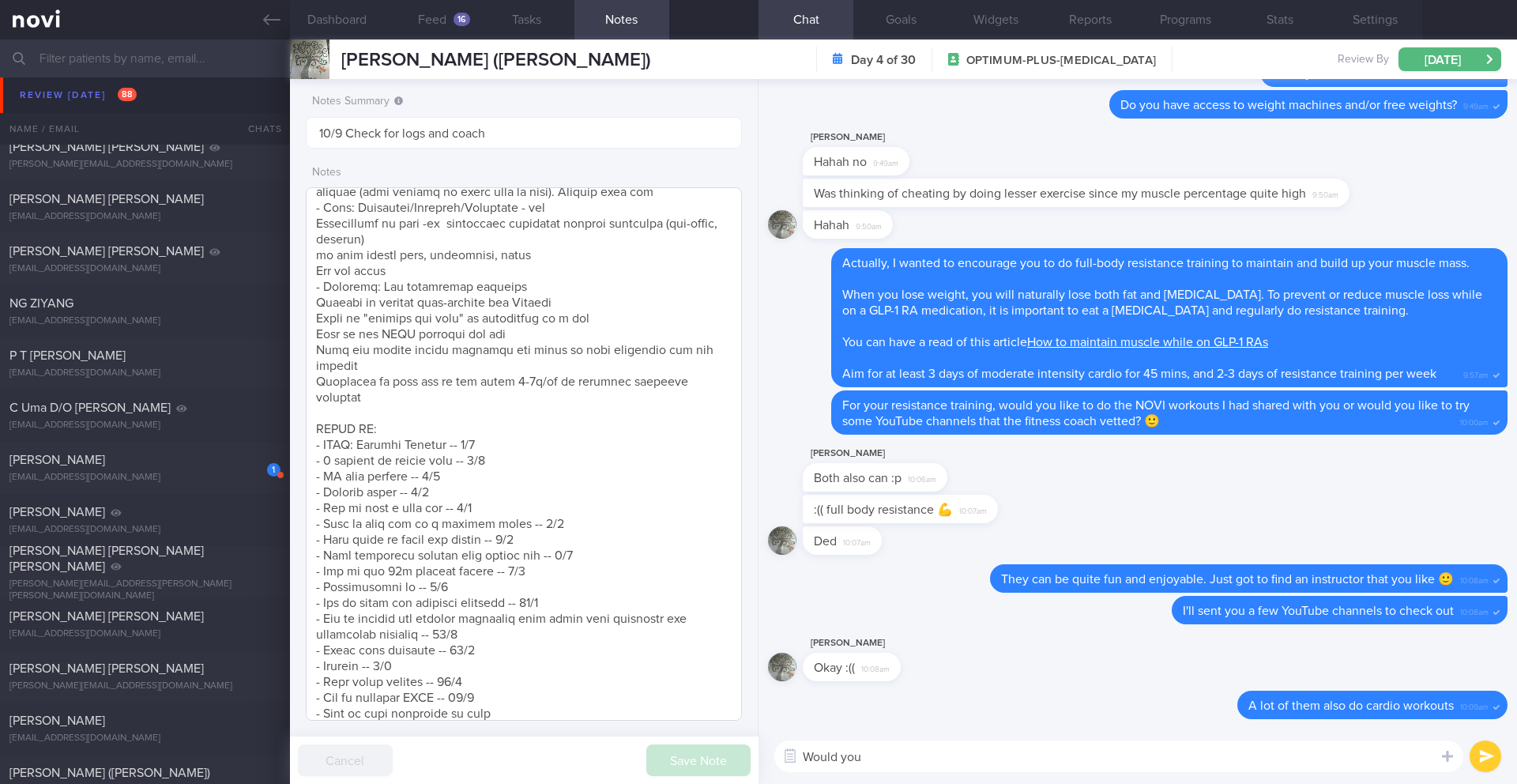
scroll to position [466, 0]
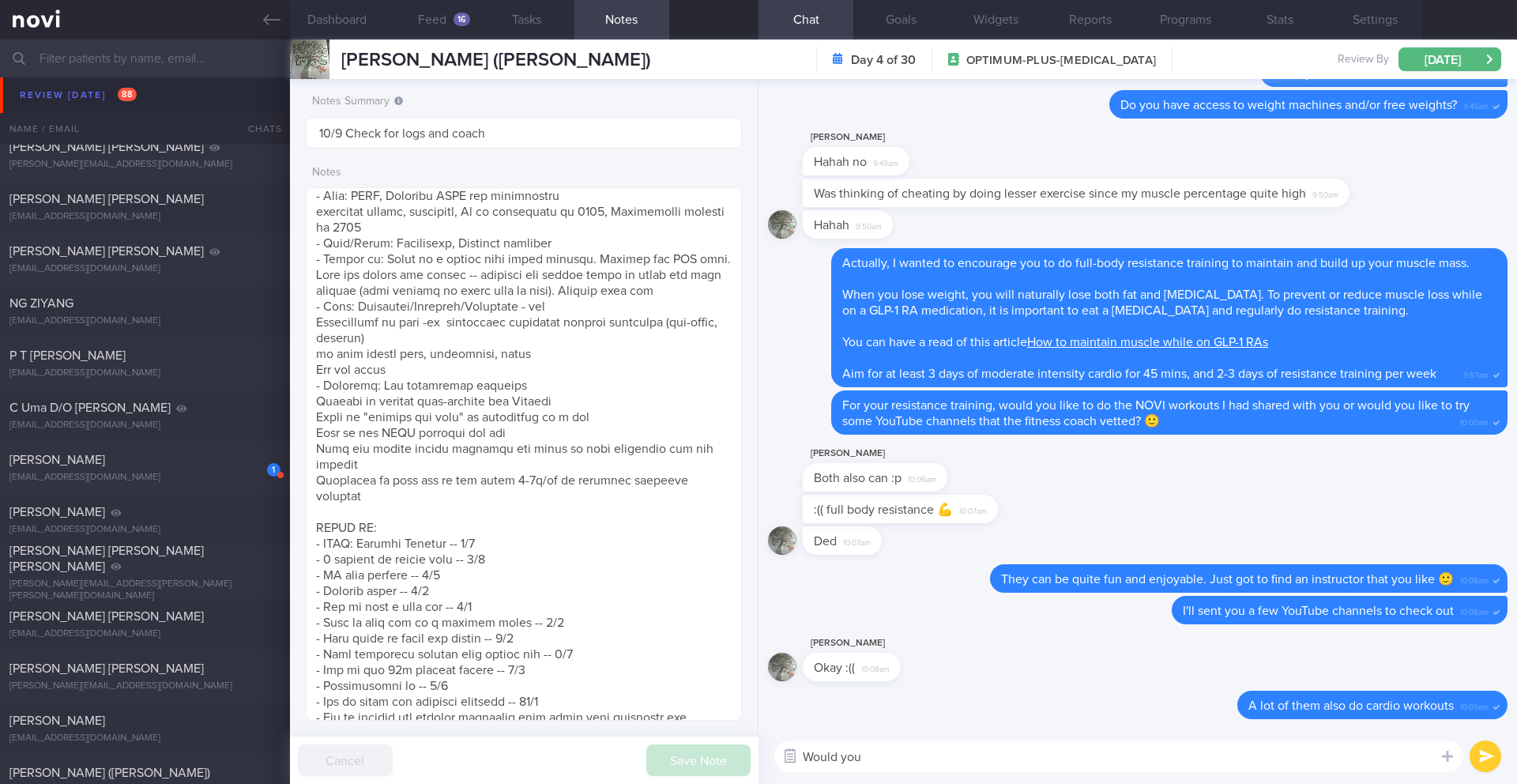
drag, startPoint x: 860, startPoint y: 753, endPoint x: 797, endPoint y: 752, distance: 63.0
click at [796, 754] on div "Food repository Chat Templates Admin [MEDICAL_DATA] Weight Nutrition Physical A…" at bounding box center [1138, 756] width 759 height 55
type textarea "W"
type textarea "Are you planning to restart Pilates?"
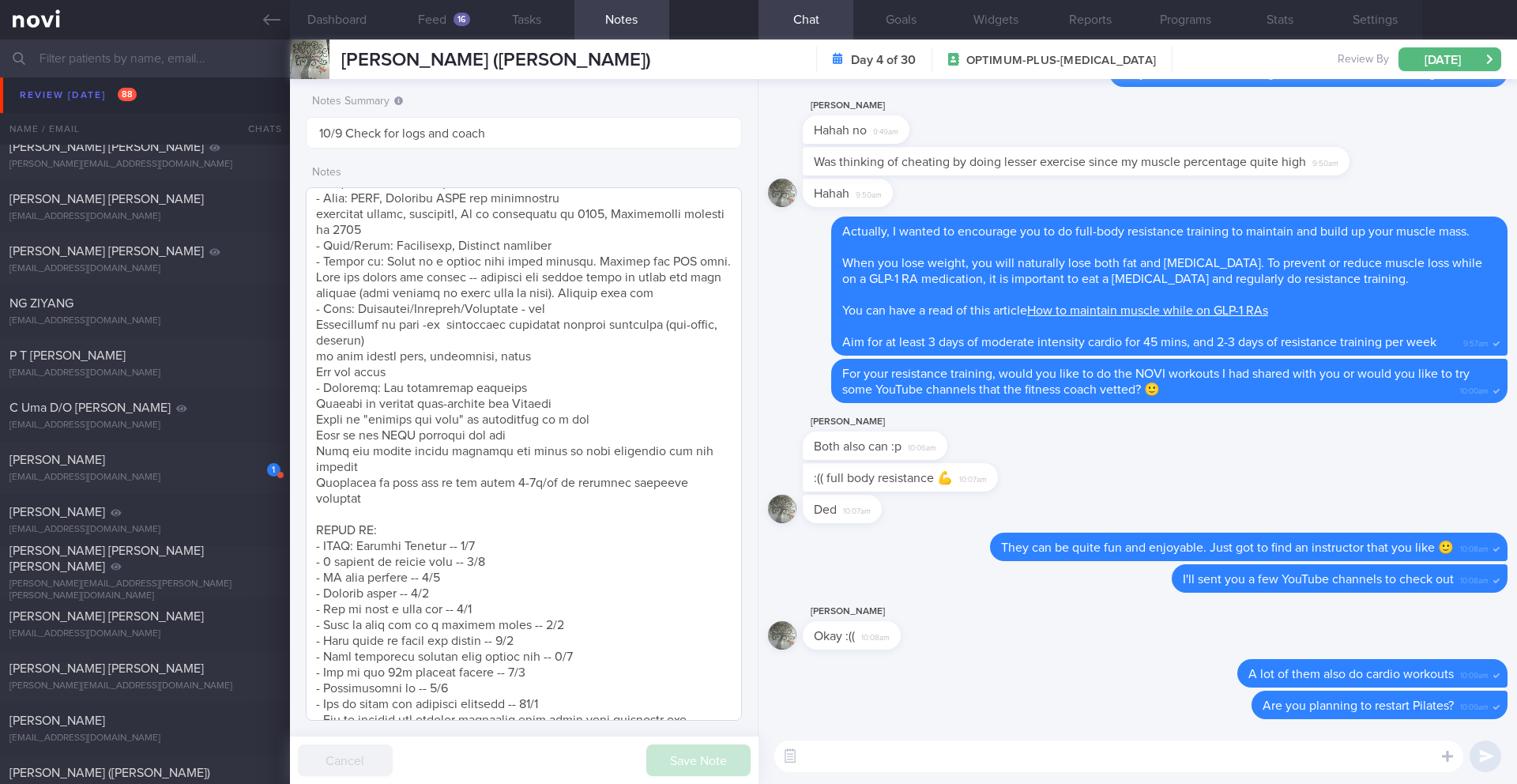
scroll to position [764, 0]
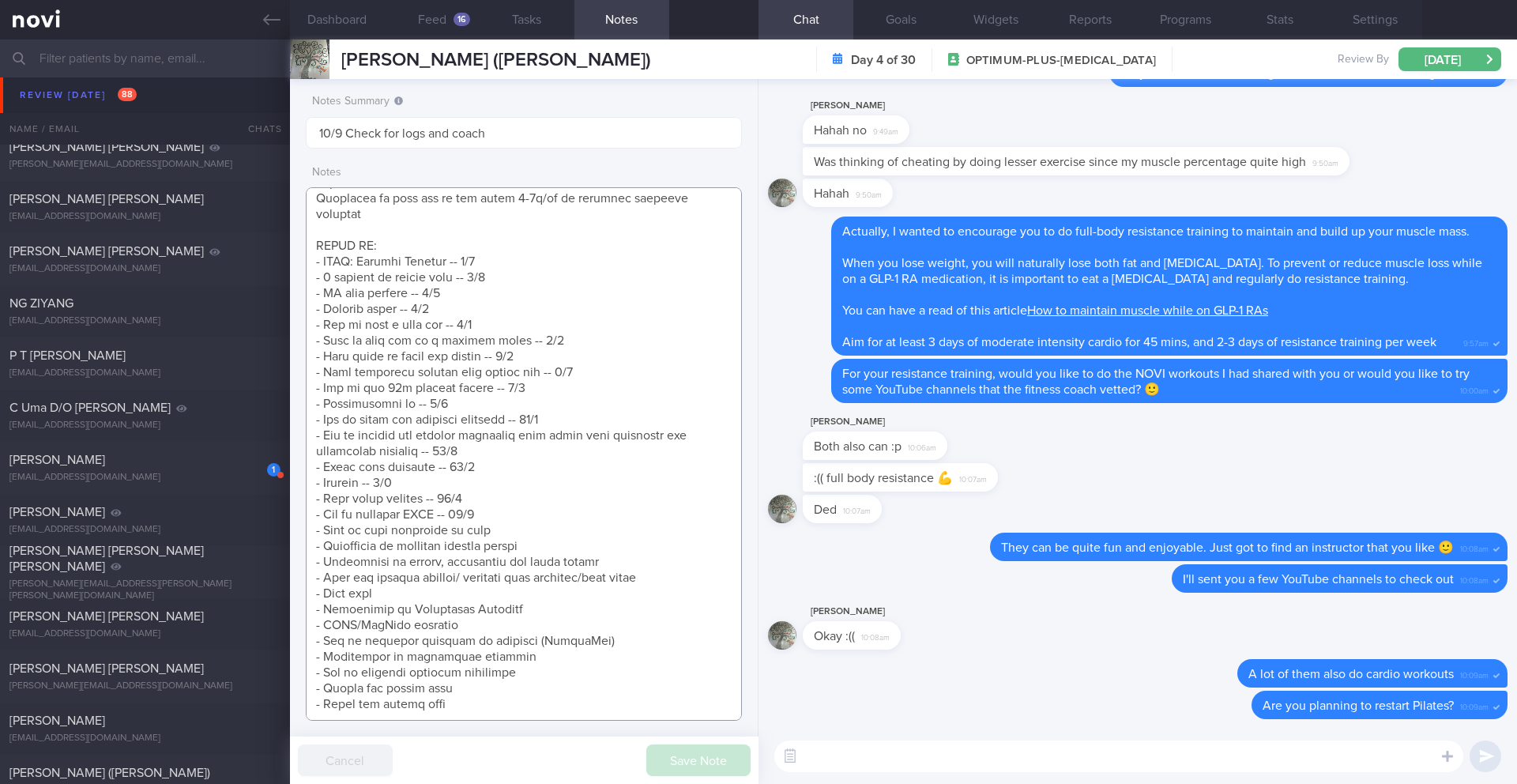
click at [504, 495] on textarea at bounding box center [523, 454] width 436 height 534
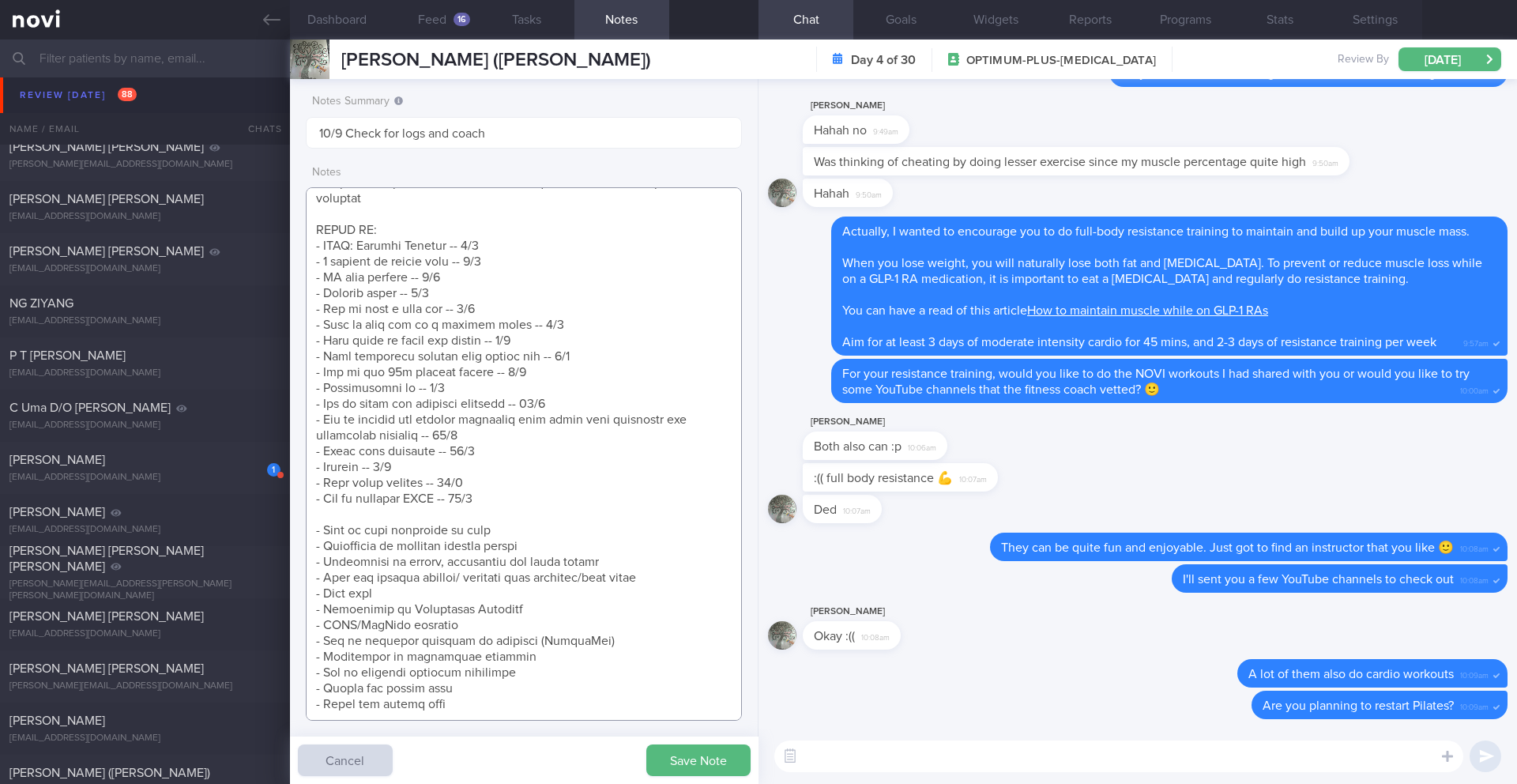
scroll to position [779, 0]
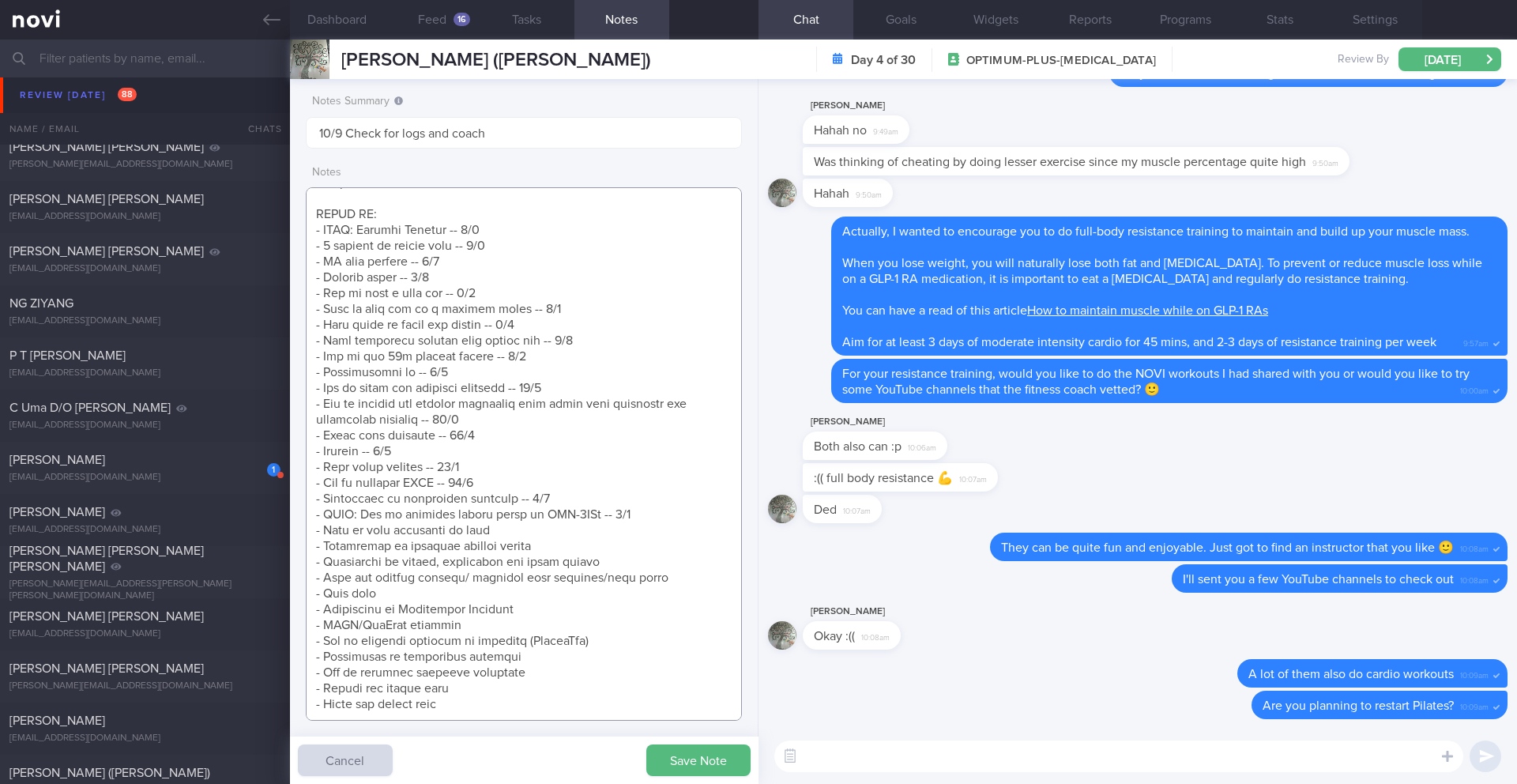
click at [478, 508] on textarea at bounding box center [523, 454] width 436 height 534
type textarea "SUPPORT NEEDED: MORE ENCOURAGING MSGS CHALLENGE: pain from PCOS will prevent he…"
click at [704, 763] on button "Save Note" at bounding box center [698, 761] width 104 height 32
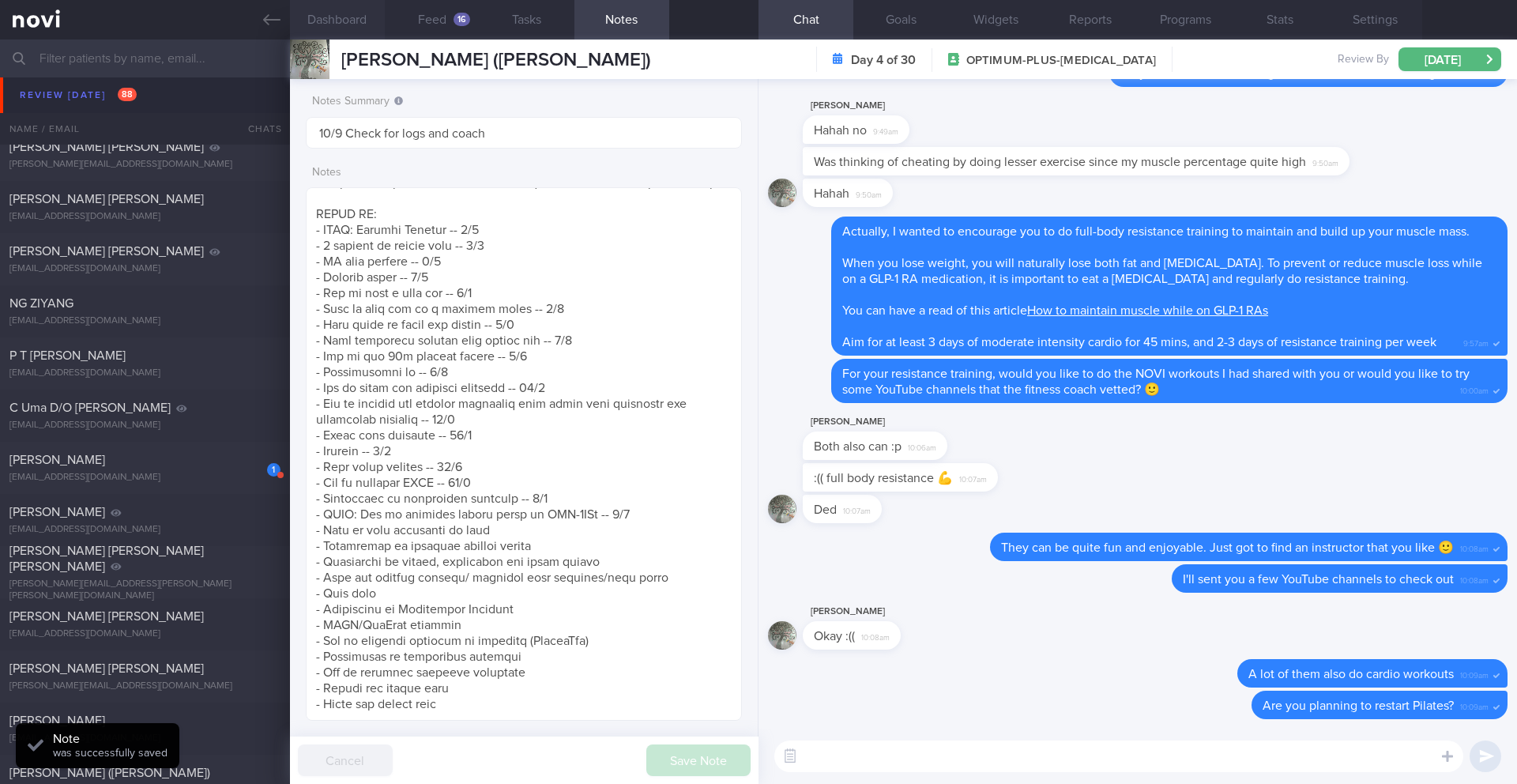
click at [341, 23] on button "Dashboard" at bounding box center [337, 20] width 95 height 39
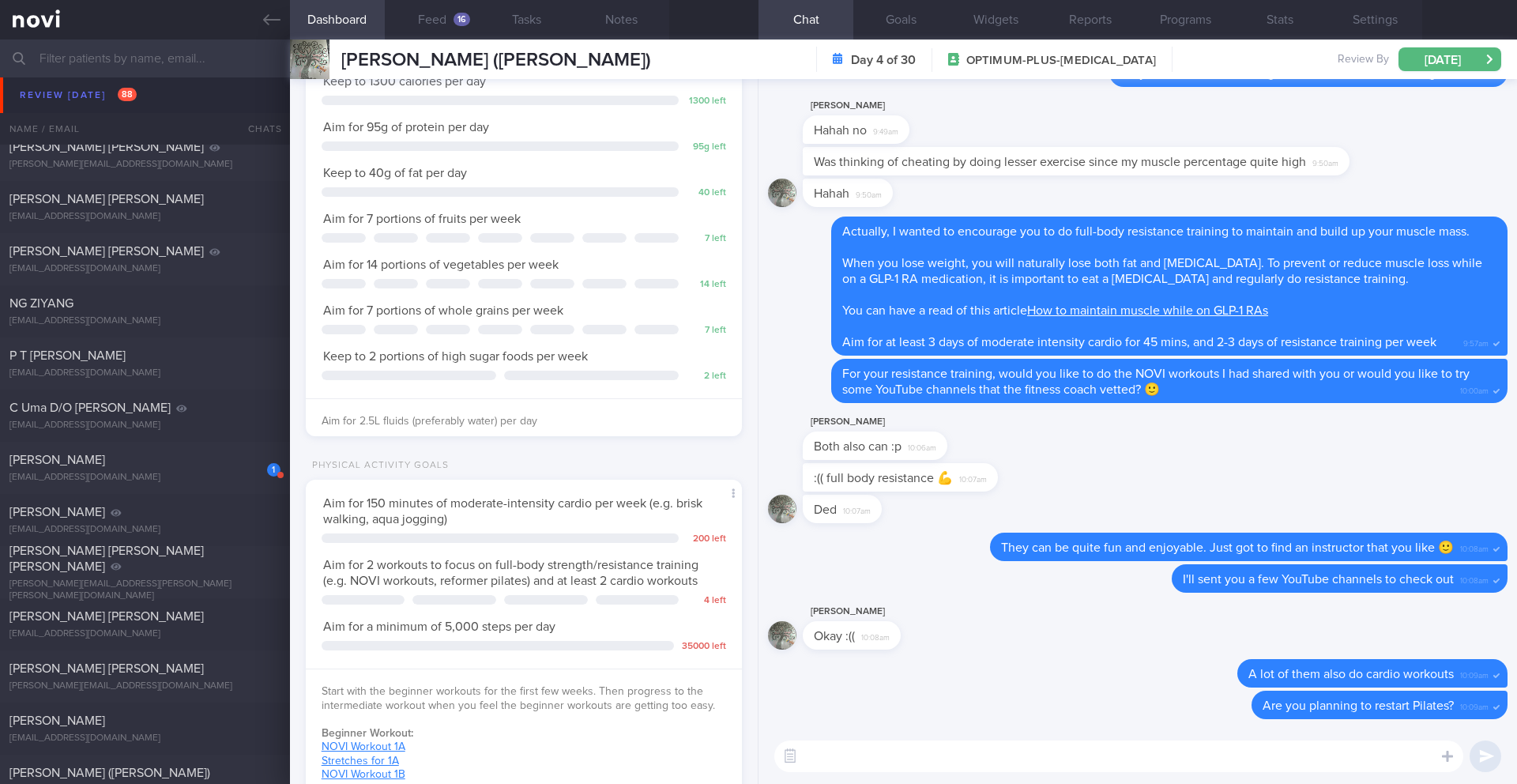
click at [850, 764] on textarea at bounding box center [1119, 756] width 690 height 32
paste textarea "I have reassessed your nutritional requirements and updated your targets based …"
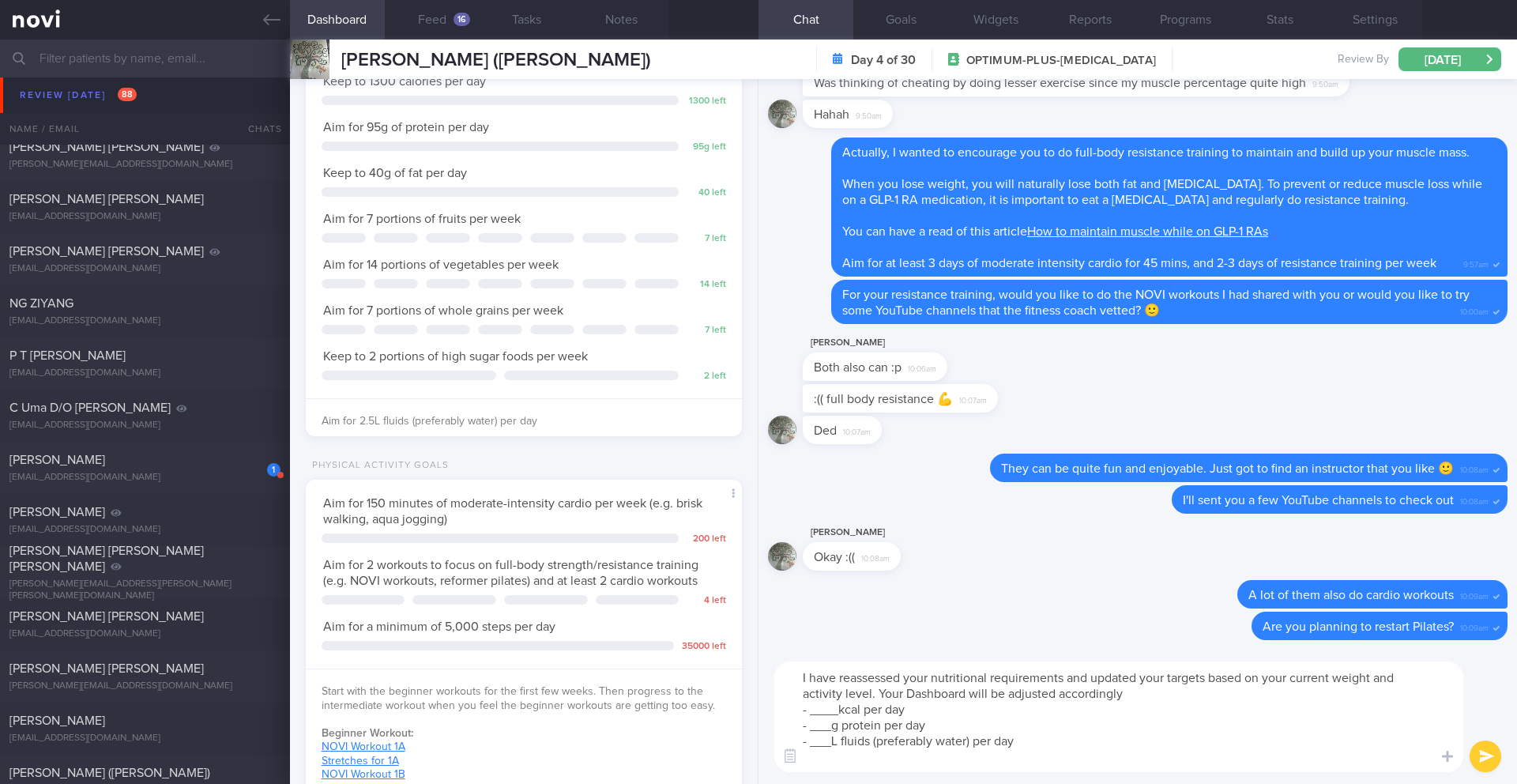
click at [799, 693] on textarea "I have reassessed your nutritional requirements and updated your targets based …" at bounding box center [1119, 716] width 690 height 111
drag, startPoint x: 836, startPoint y: 714, endPoint x: 791, endPoint y: 711, distance: 45.1
click at [796, 716] on textarea "I have reassessed your nutritional requirements and updated your targets based …" at bounding box center [1119, 716] width 690 height 111
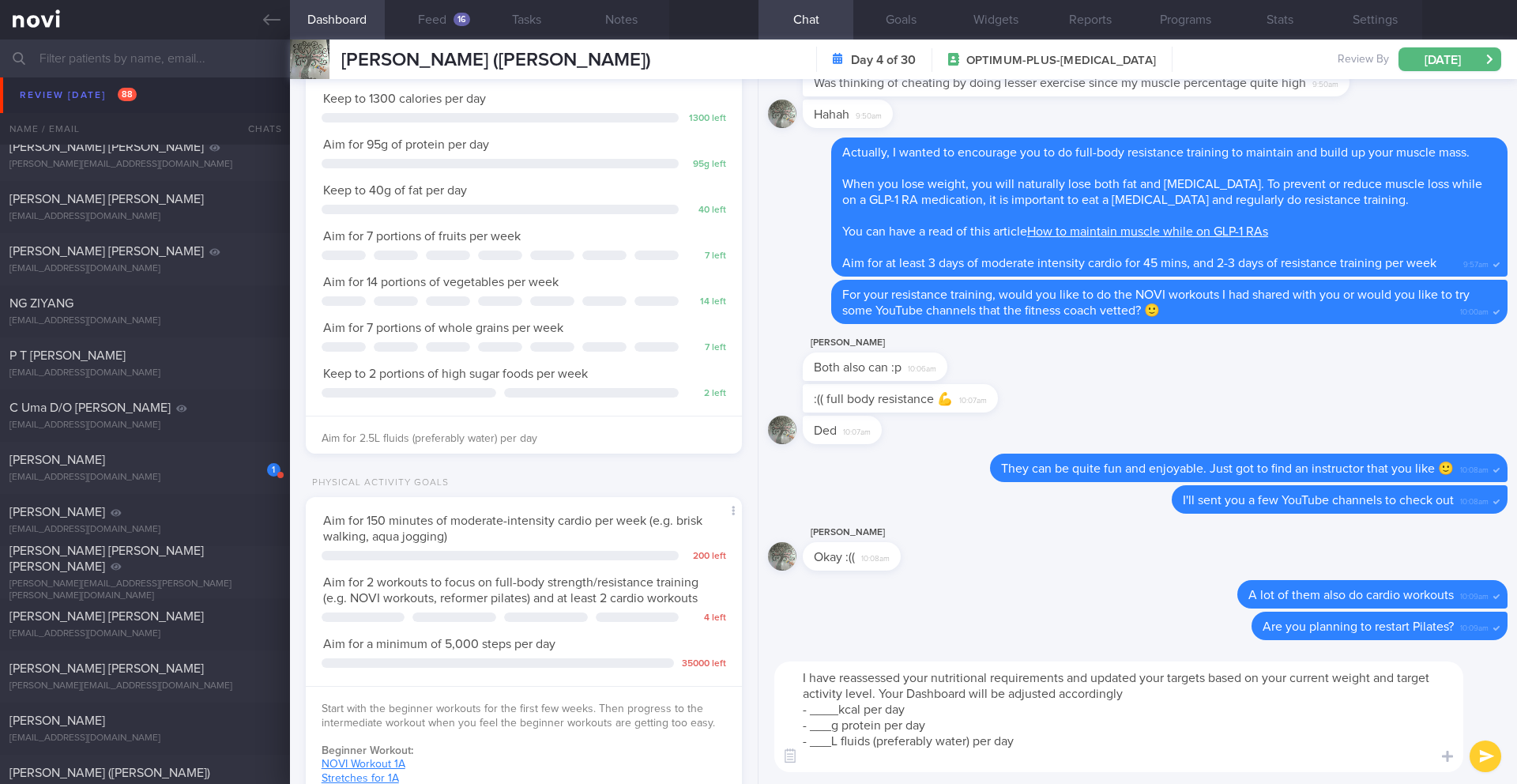
scroll to position [153, 0]
click at [830, 726] on textarea "I have reassessed your nutritional requirements and updated your targets based …" at bounding box center [1119, 716] width 690 height 111
click at [832, 746] on textarea "I have reassessed your nutritional requirements and updated your targets based …" at bounding box center [1119, 716] width 690 height 111
type textarea "I have reassessed your nutritional requirements and updated your targets based …"
click at [894, 22] on button "Goals" at bounding box center [901, 20] width 95 height 39
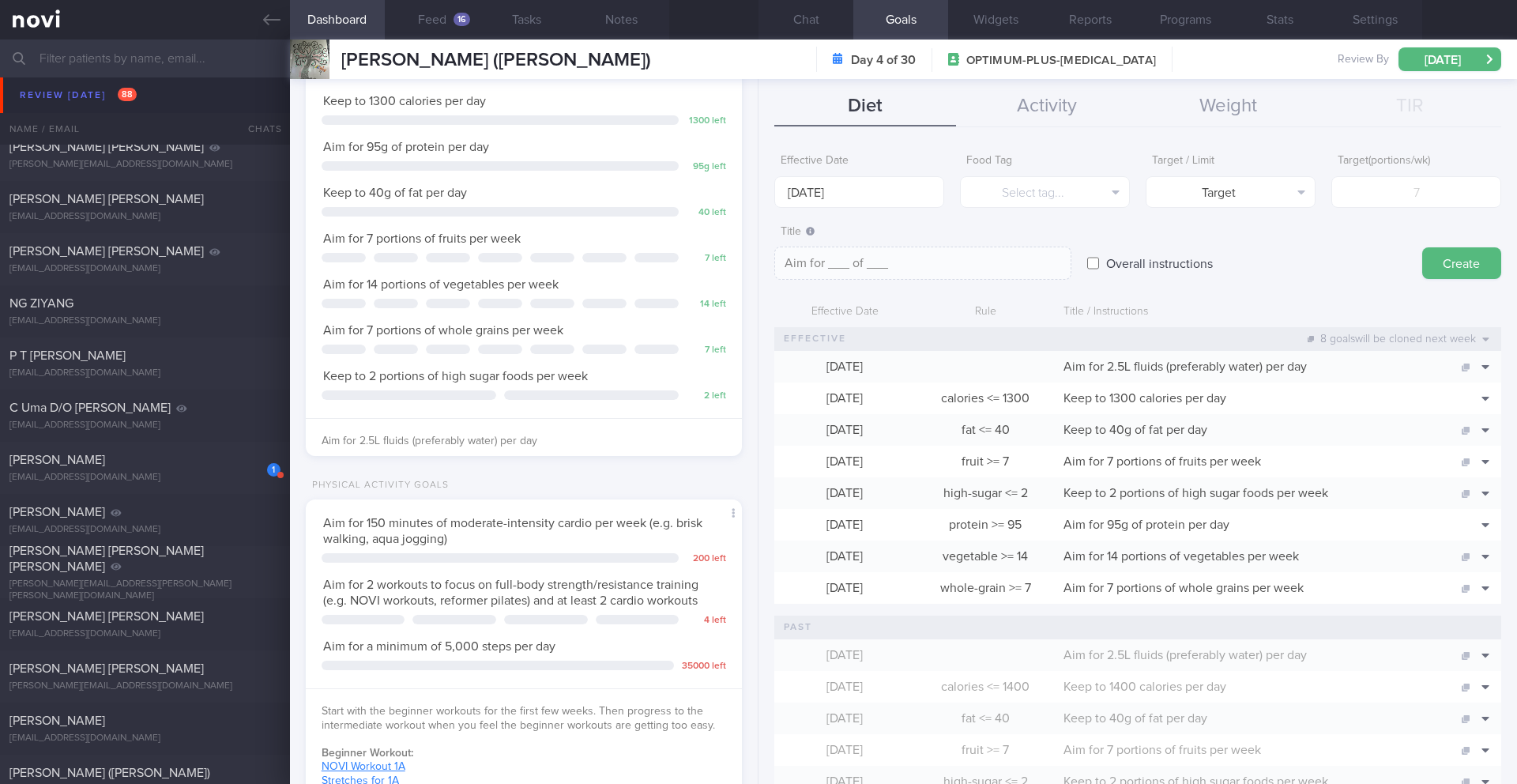
click at [1453, 412] on button "Delete" at bounding box center [1459, 414] width 77 height 23
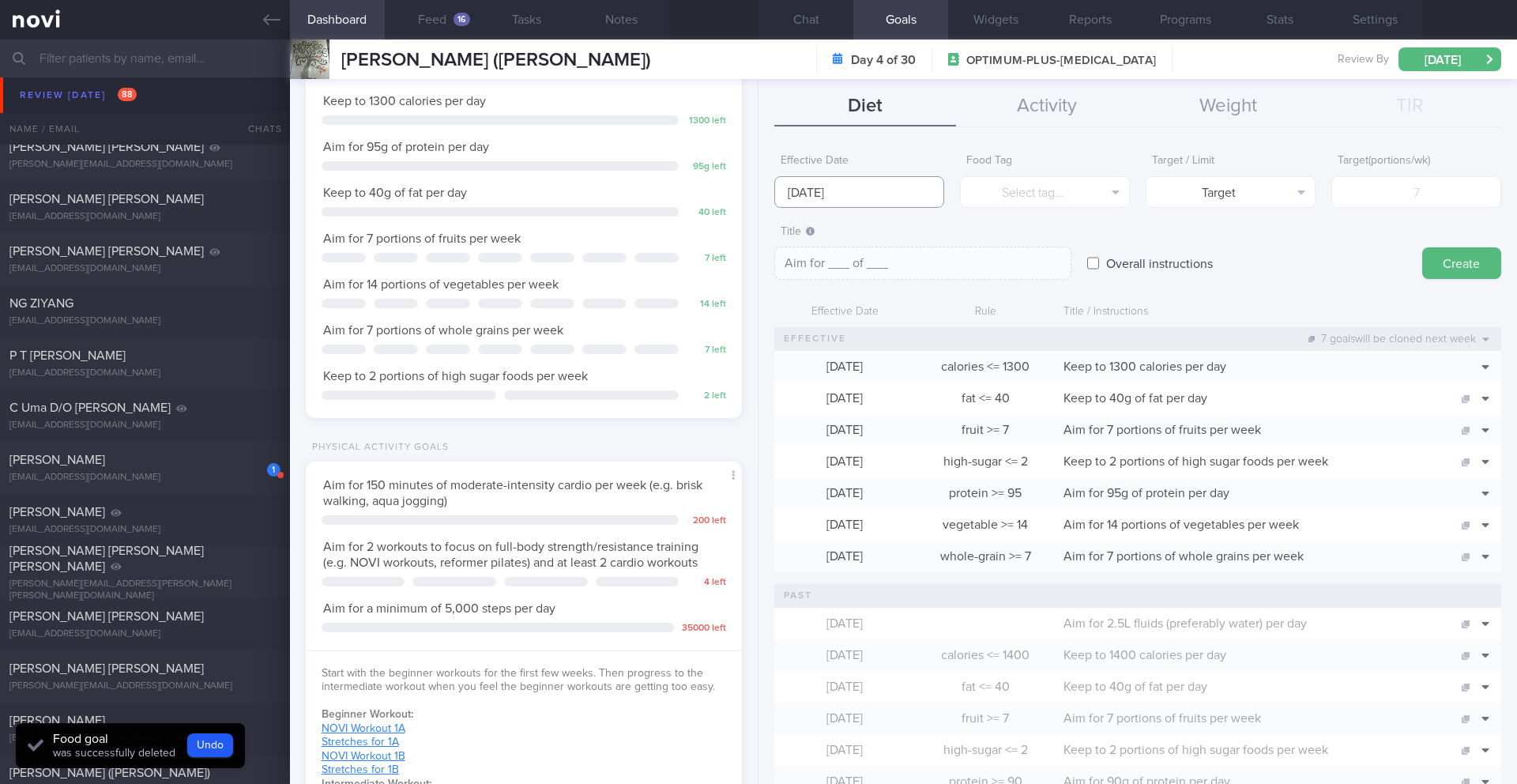
click at [836, 204] on body "You are offline! Some functionality will be unavailable Patients New Users Coac…" at bounding box center [758, 392] width 1517 height 784
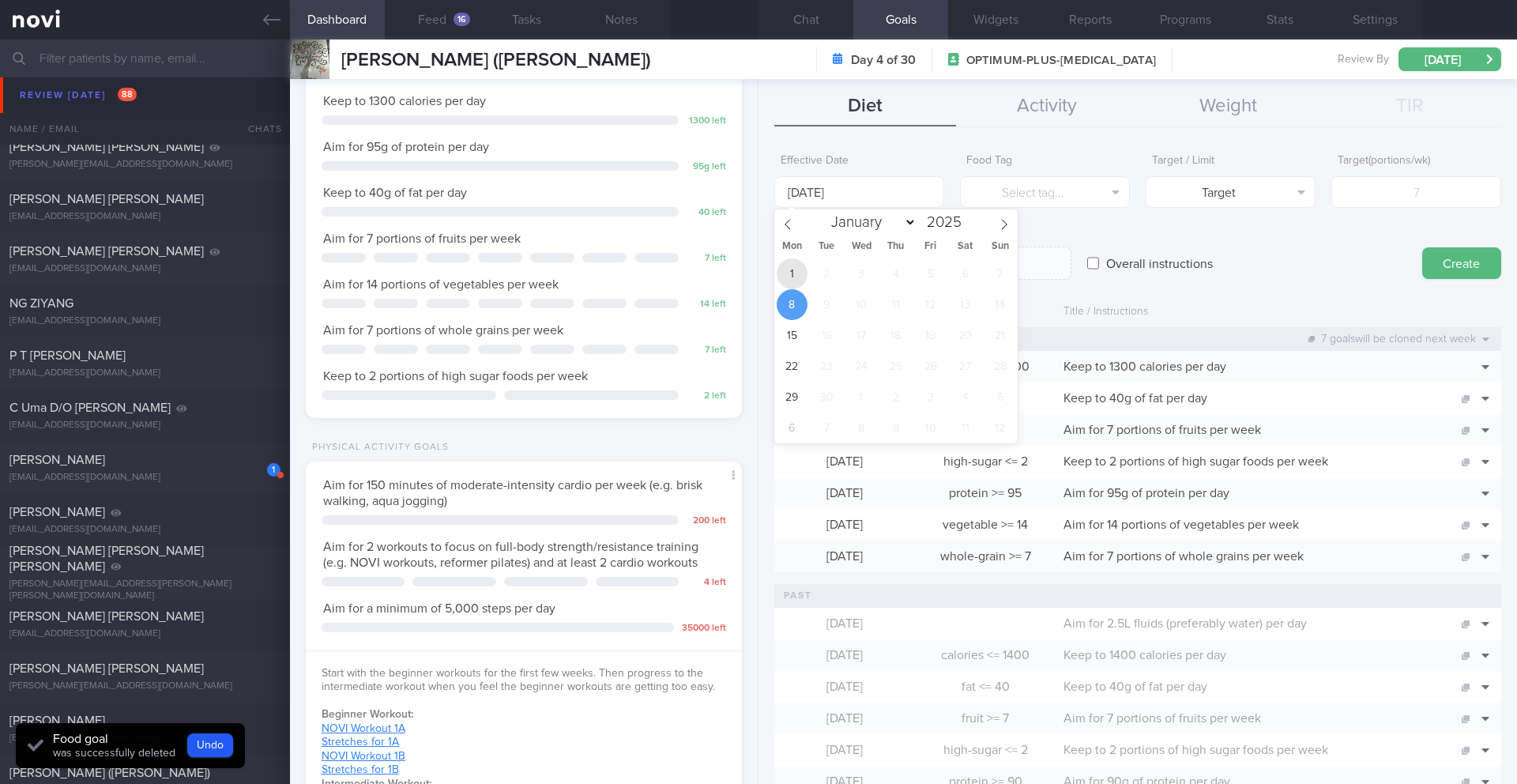
click at [789, 274] on span "1" at bounding box center [792, 273] width 31 height 31
type input "[DATE]"
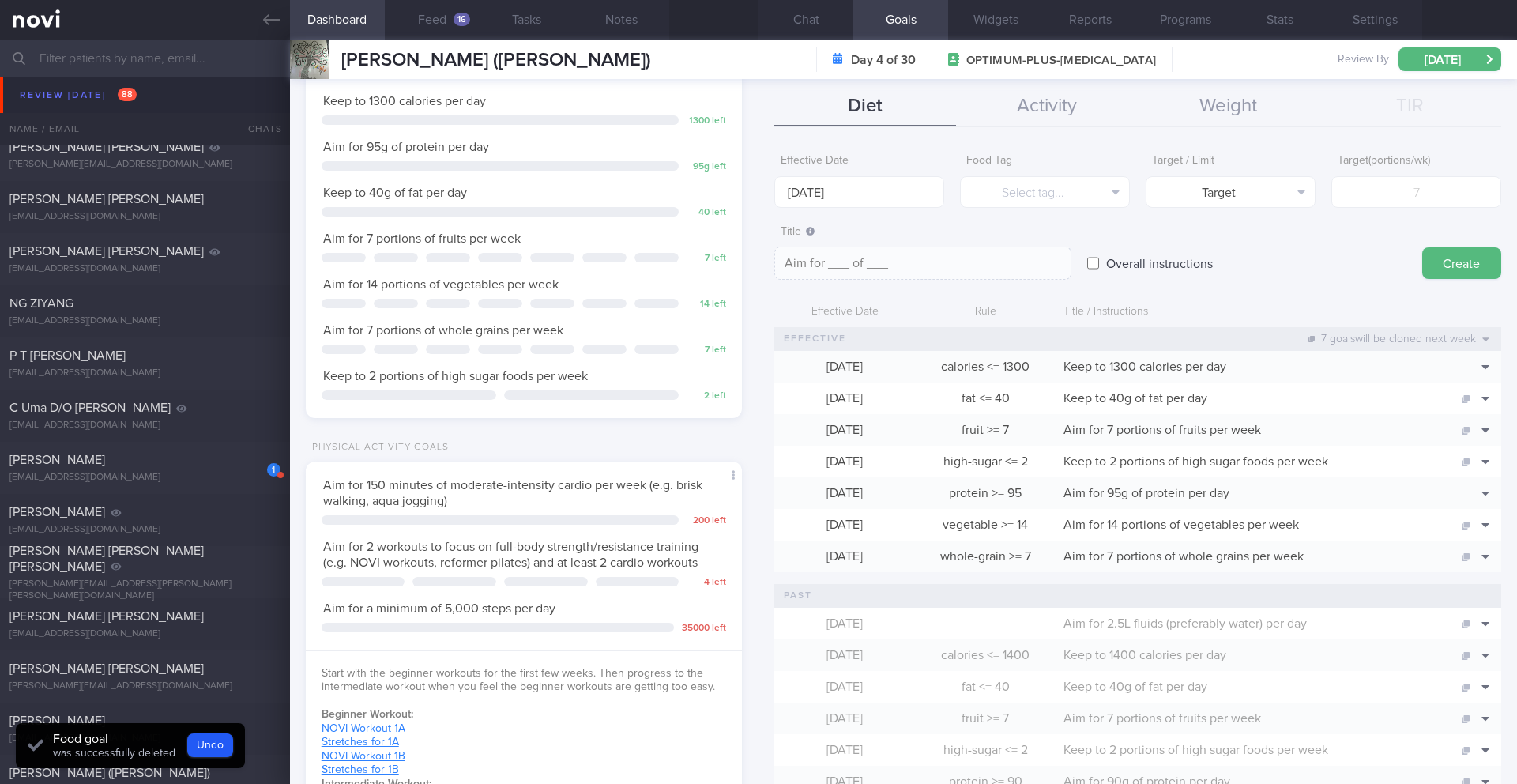
click at [1115, 278] on label "Overall instructions" at bounding box center [1160, 264] width 123 height 32
click at [1100, 278] on input "Overall instructions" at bounding box center [1093, 264] width 12 height 32
checkbox input "true"
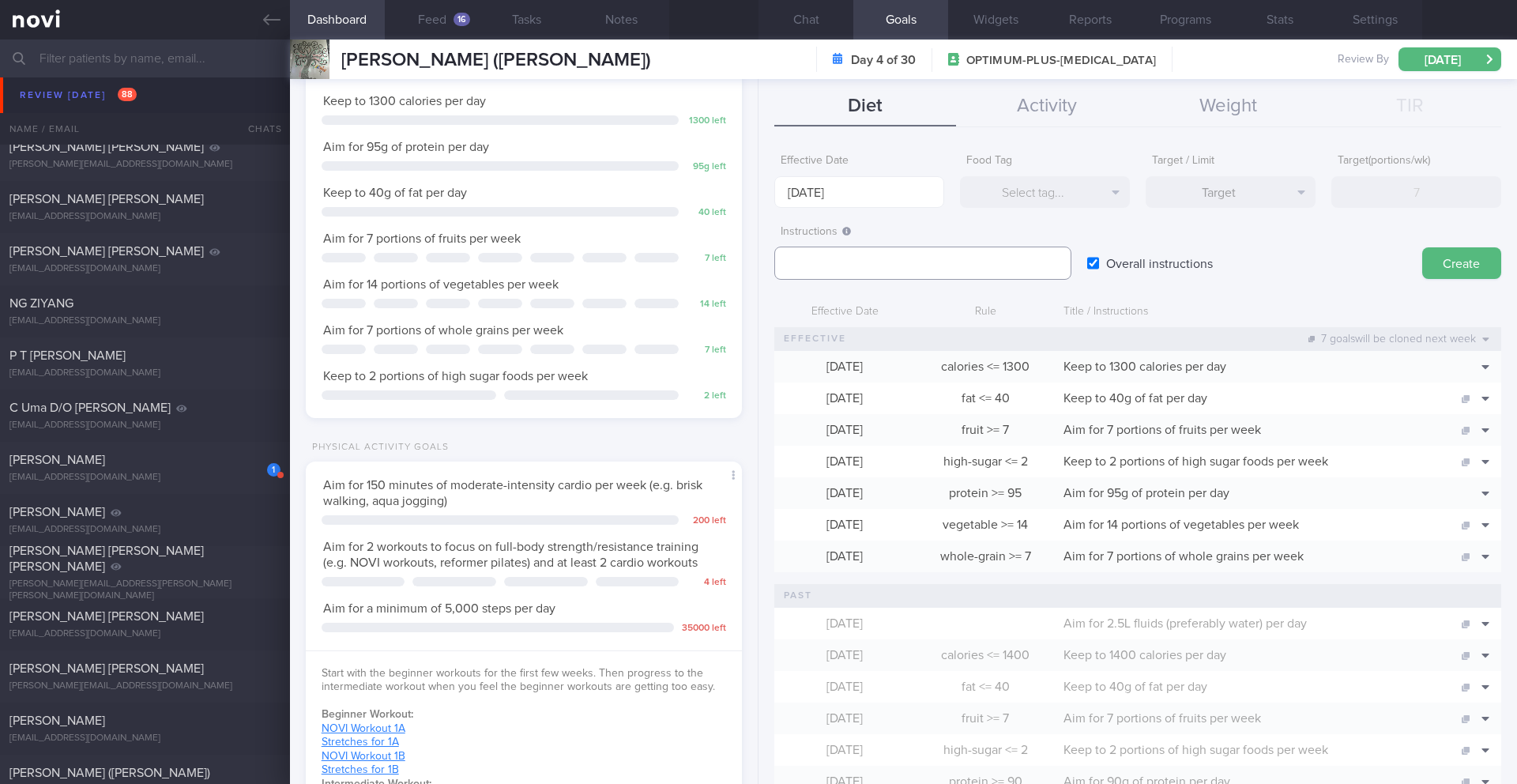
click at [887, 264] on textarea at bounding box center [923, 263] width 297 height 33
paste textarea "2.4L fluids (preferably water, unsweetened beverages, clear soups) per day"
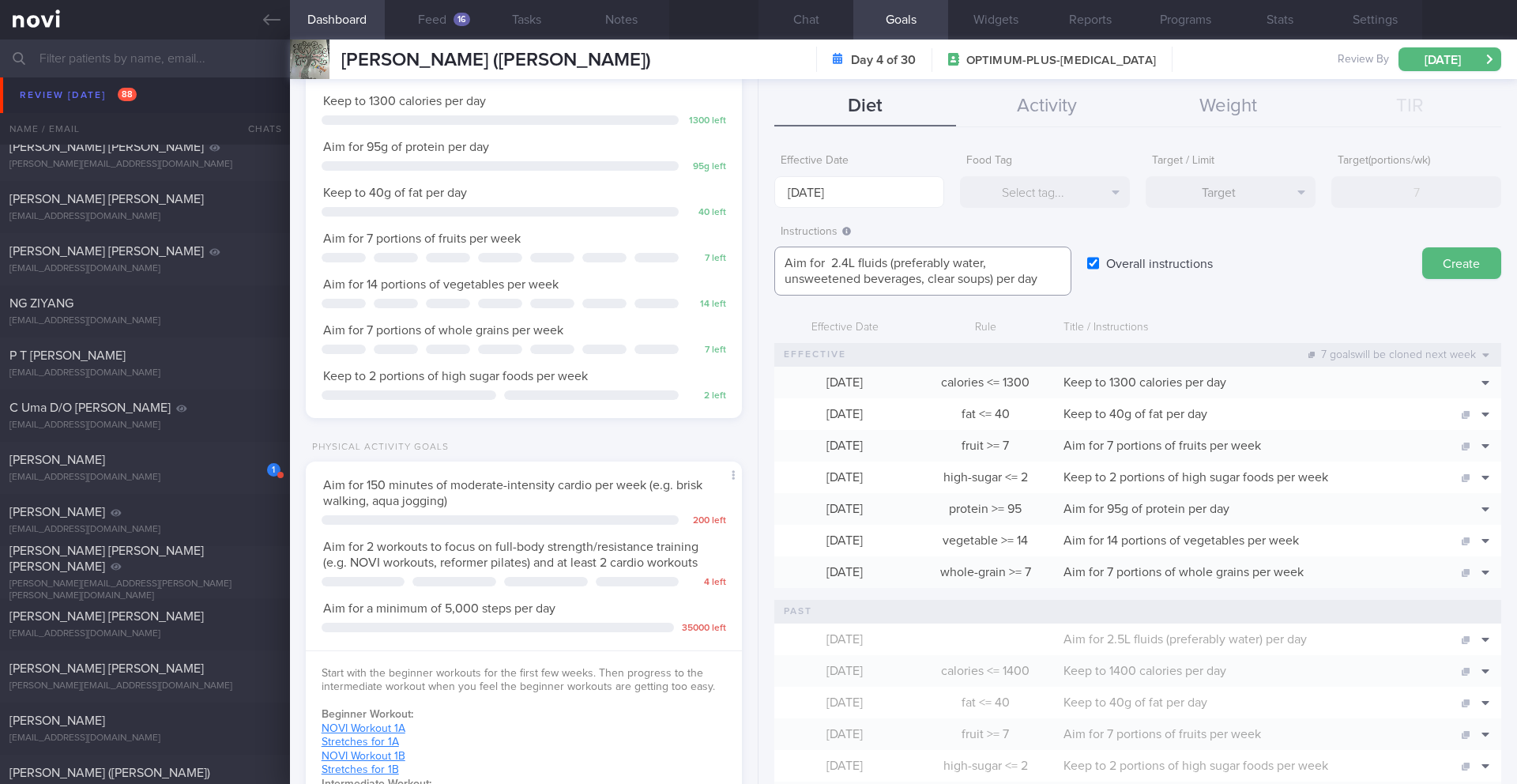
click at [824, 261] on textarea "Aim for 2.4L fluids (preferably water, unsweetened beverages, clear soups) per …" at bounding box center [923, 271] width 297 height 49
click at [833, 260] on textarea "Aim for 2.4L fluids (preferably water, unsweetened beverages, clear soups) per …" at bounding box center [923, 271] width 297 height 49
type textarea "Aim for 2.4L fluids (preferably water, unsweetened beverages, clear soups) per …"
click at [1438, 265] on button "Create" at bounding box center [1462, 264] width 79 height 32
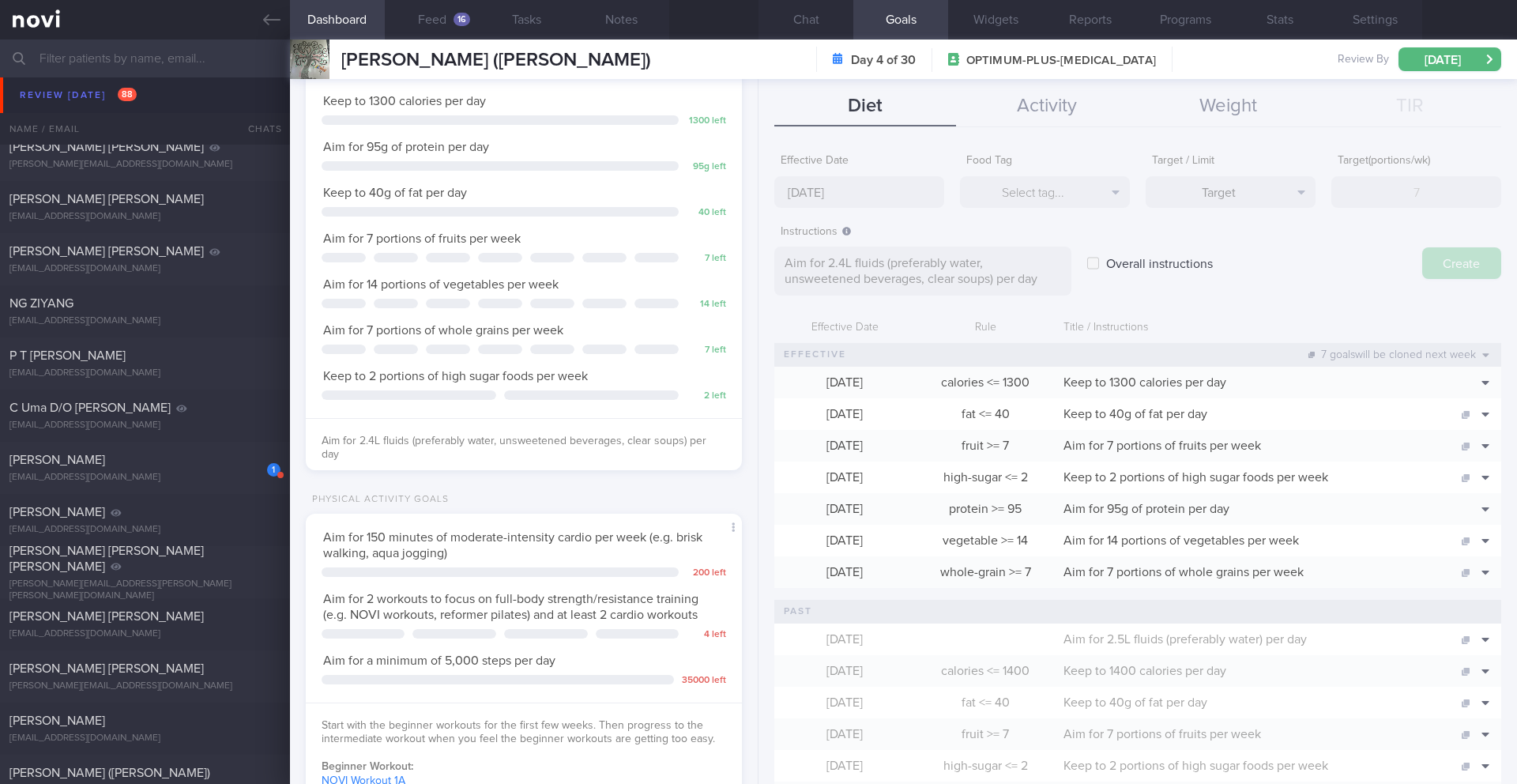
type input "[DATE]"
type textarea "Aim for ___ of ___"
checkbox input "false"
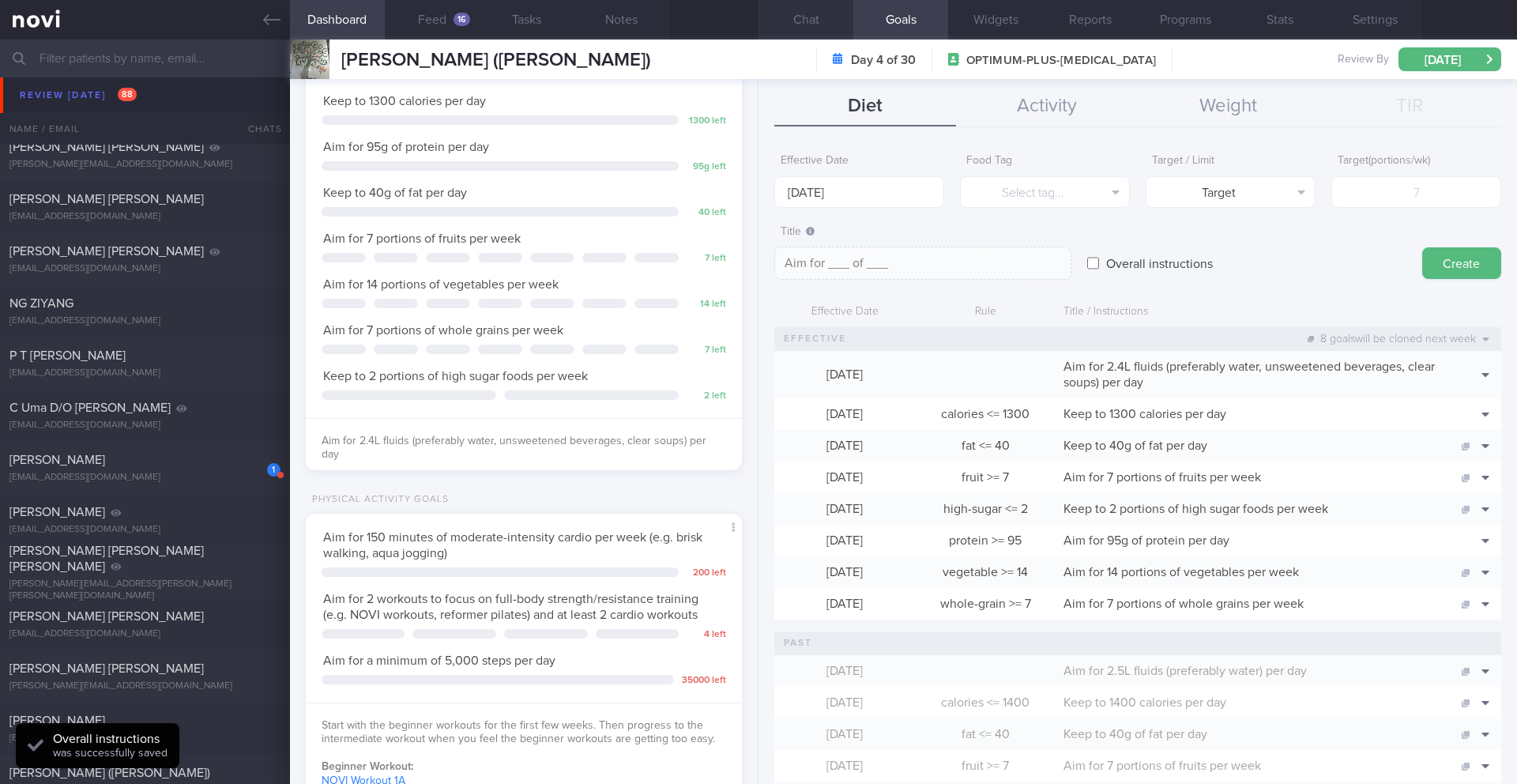
click at [804, 23] on button "Chat" at bounding box center [806, 20] width 95 height 39
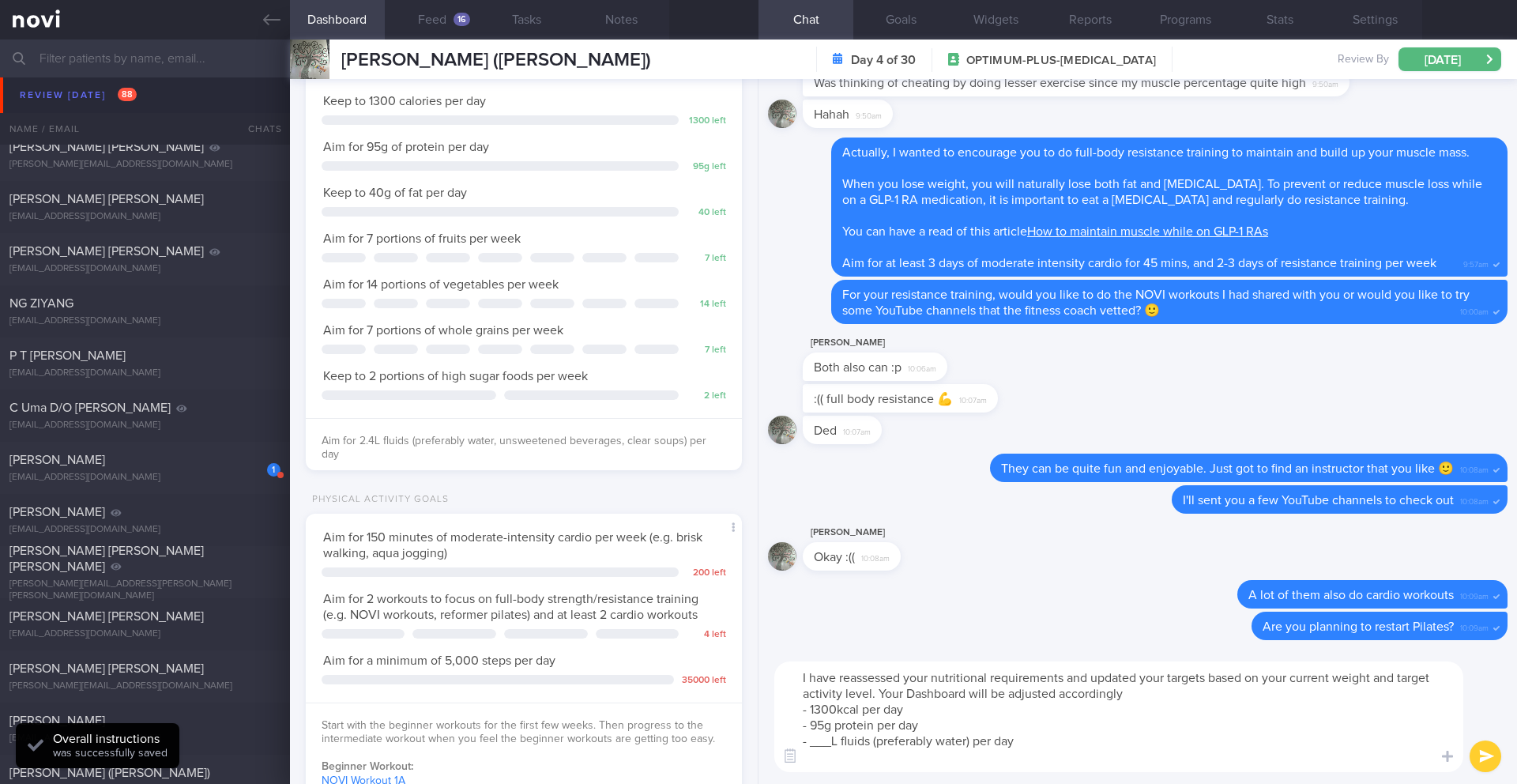
click at [831, 743] on textarea "I have reassessed your nutritional requirements and updated your targets based …" at bounding box center [1119, 716] width 690 height 111
drag, startPoint x: 971, startPoint y: 696, endPoint x: 1003, endPoint y: 692, distance: 32.2
click at [1003, 692] on textarea "I have reassessed your nutritional requirements and updated your targets based …" at bounding box center [1119, 716] width 690 height 111
click at [1030, 734] on textarea "I have reassessed your nutritional requirements and updated your targets based …" at bounding box center [1119, 716] width 690 height 111
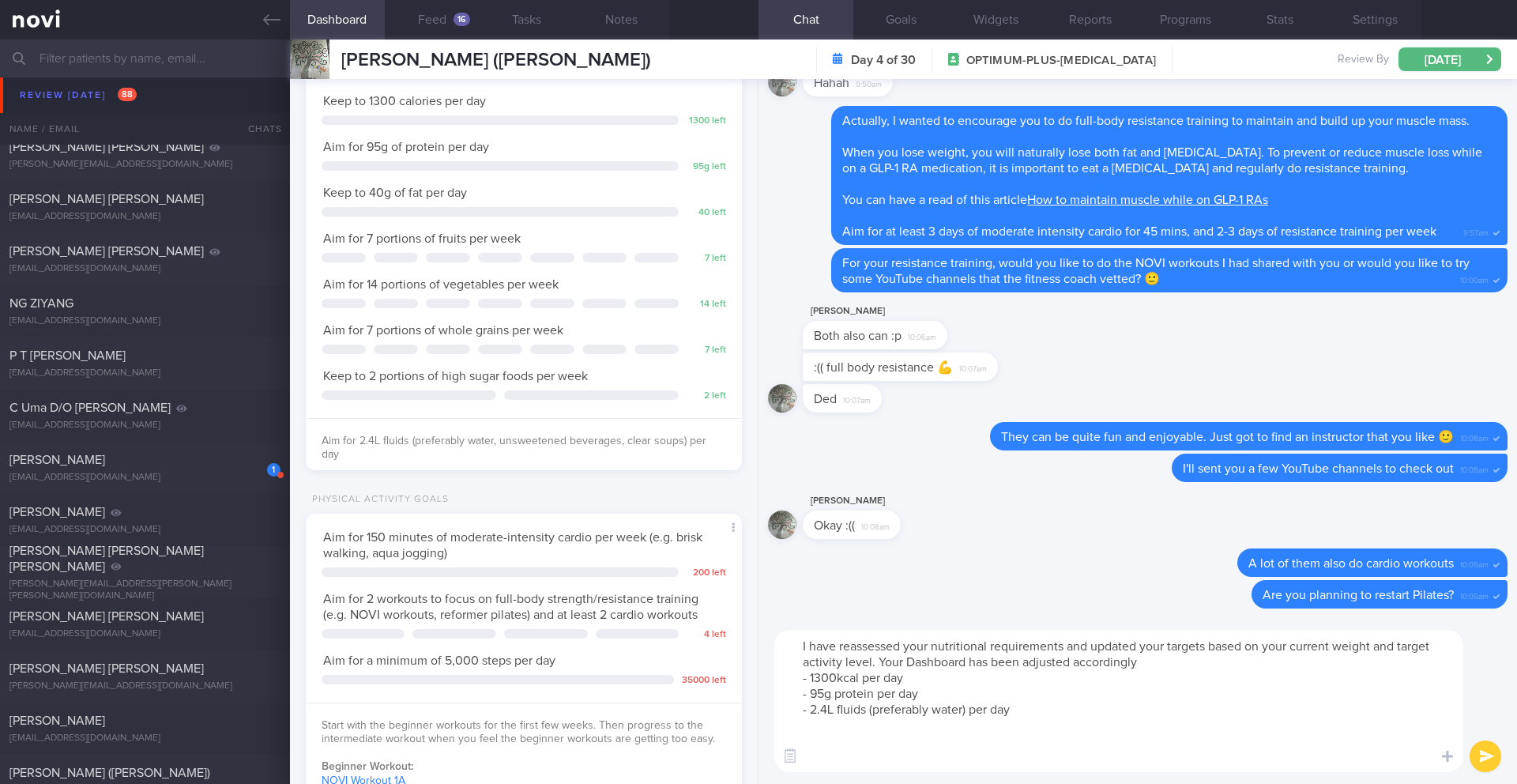
paste textarea "As you lose weight, your calorie needs go down because a smaller body requires …"
type textarea "I have reassessed your nutritional requirements and updated your targets based …"
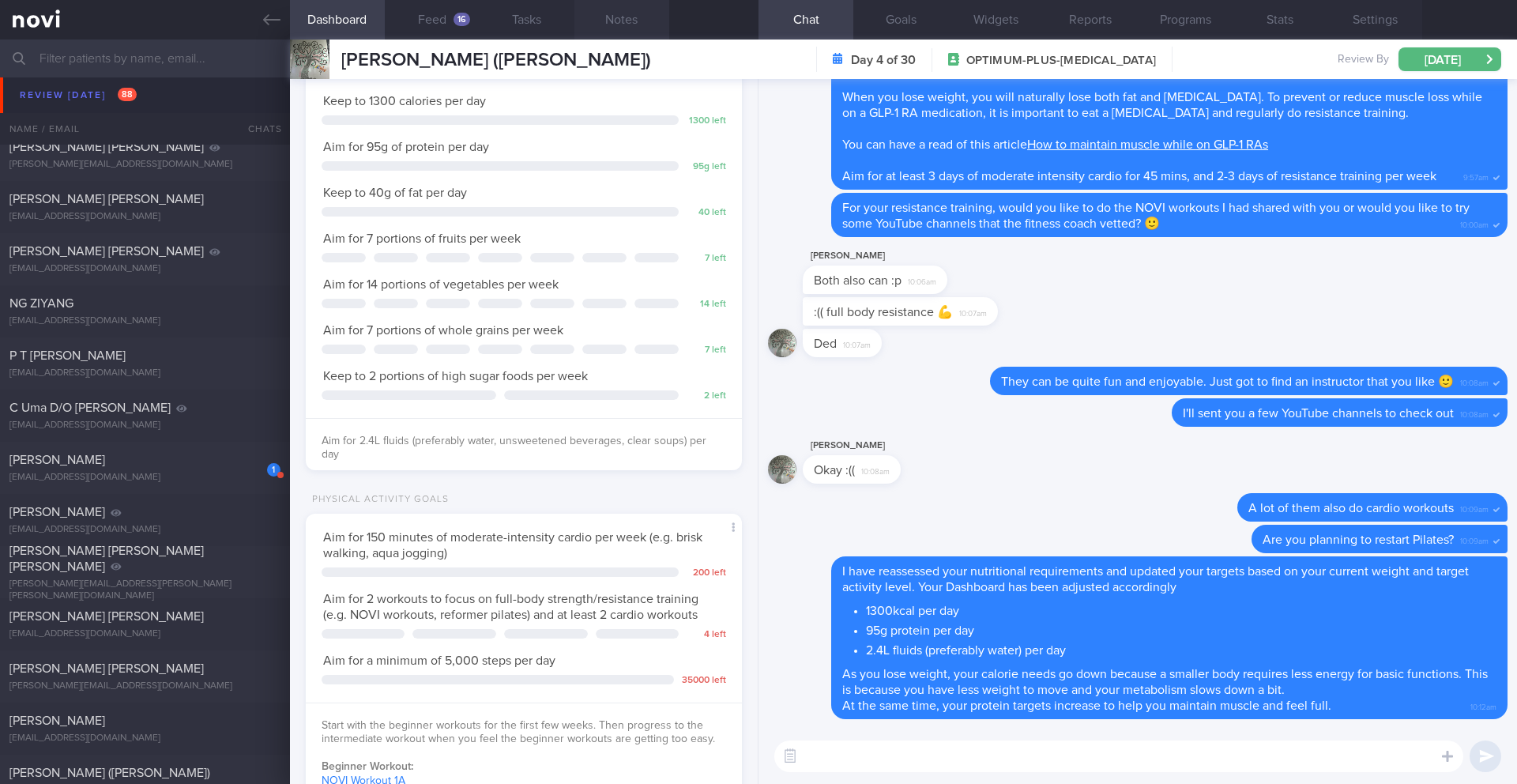
click at [612, 8] on button "Notes" at bounding box center [621, 20] width 95 height 39
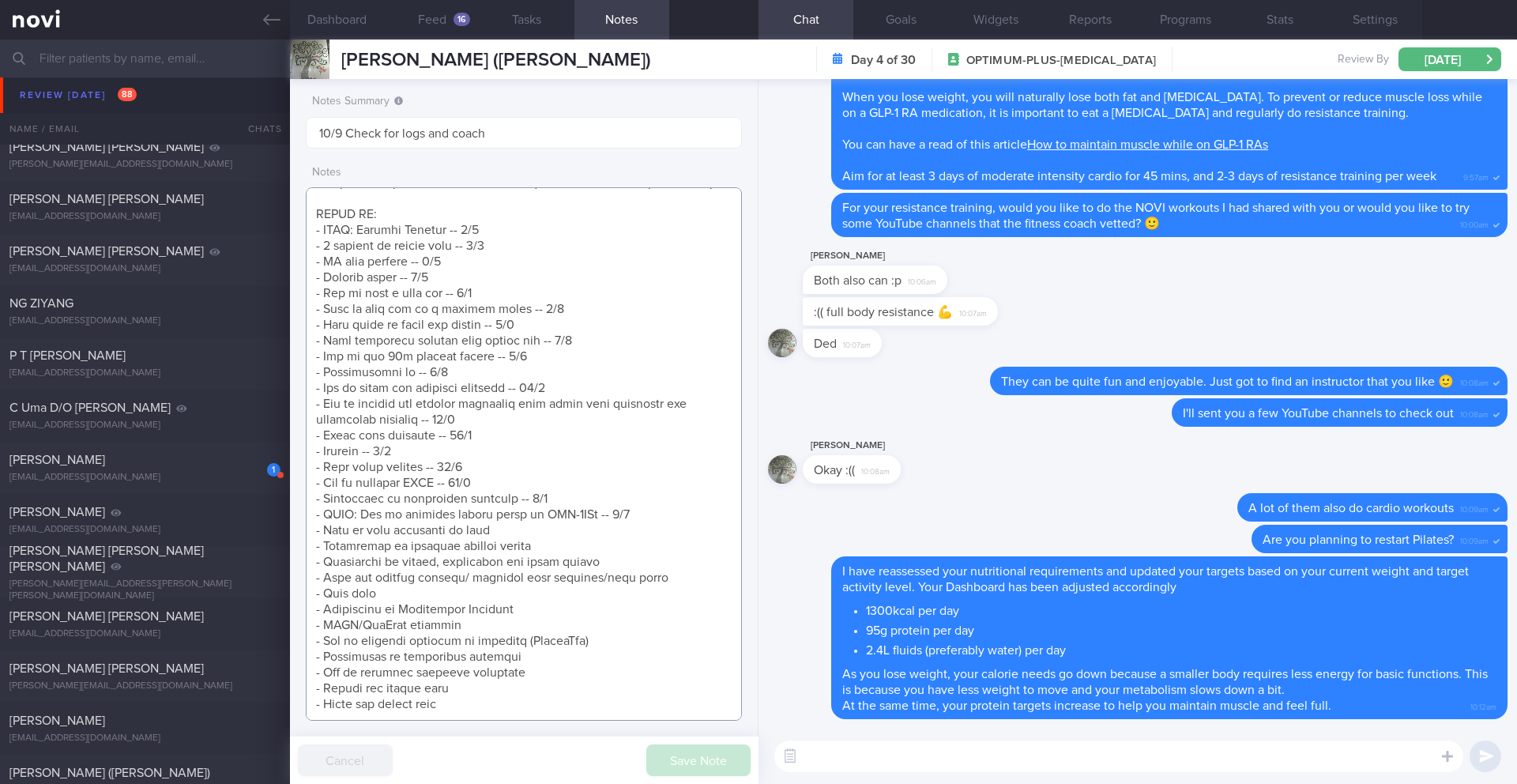
click at [640, 508] on textarea at bounding box center [523, 454] width 436 height 534
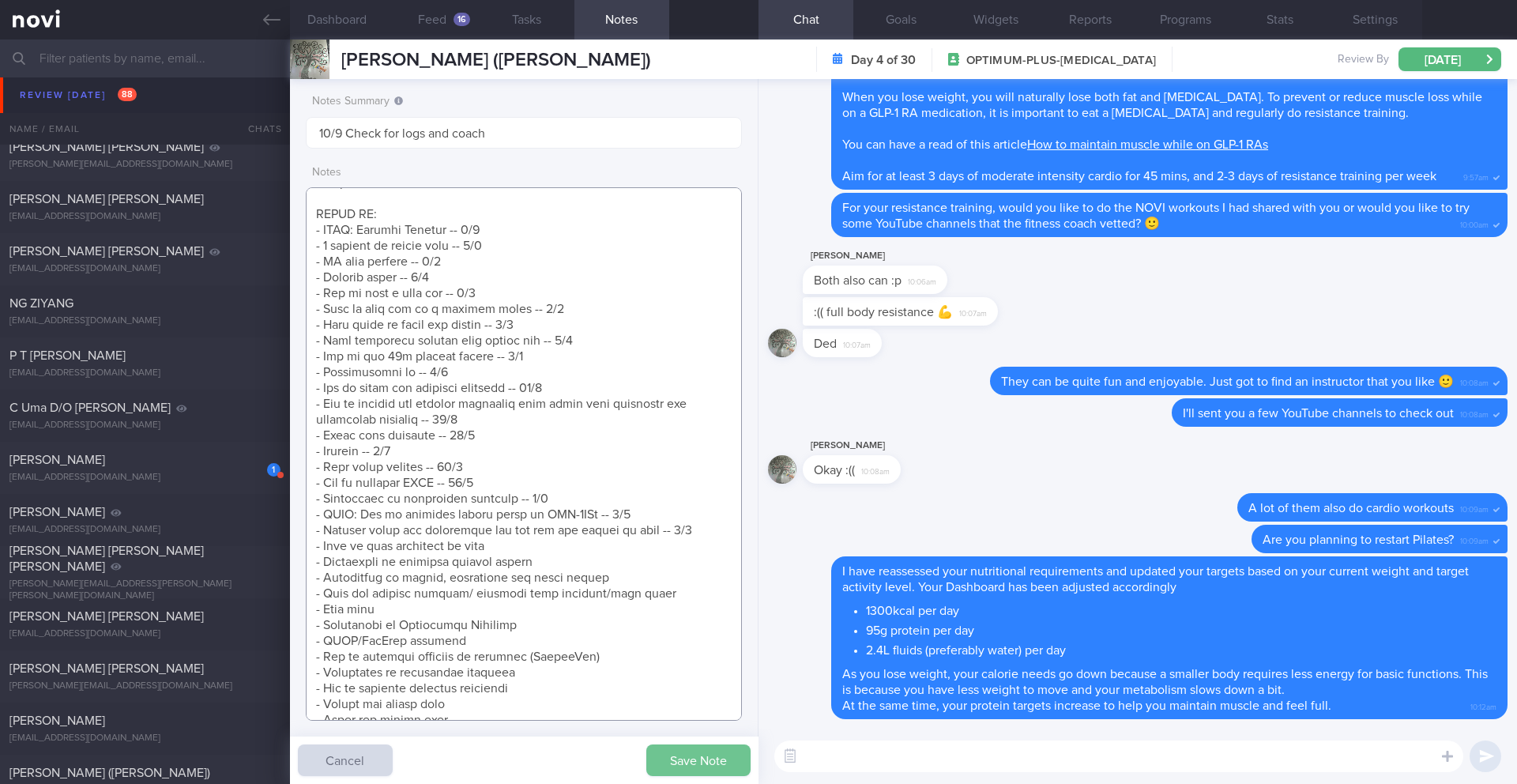
type textarea "SUPPORT NEEDED: MORE ENCOURAGING MSGS CHALLENGE: pain from PCOS will prevent he…"
click at [678, 760] on button "Save Note" at bounding box center [698, 761] width 104 height 32
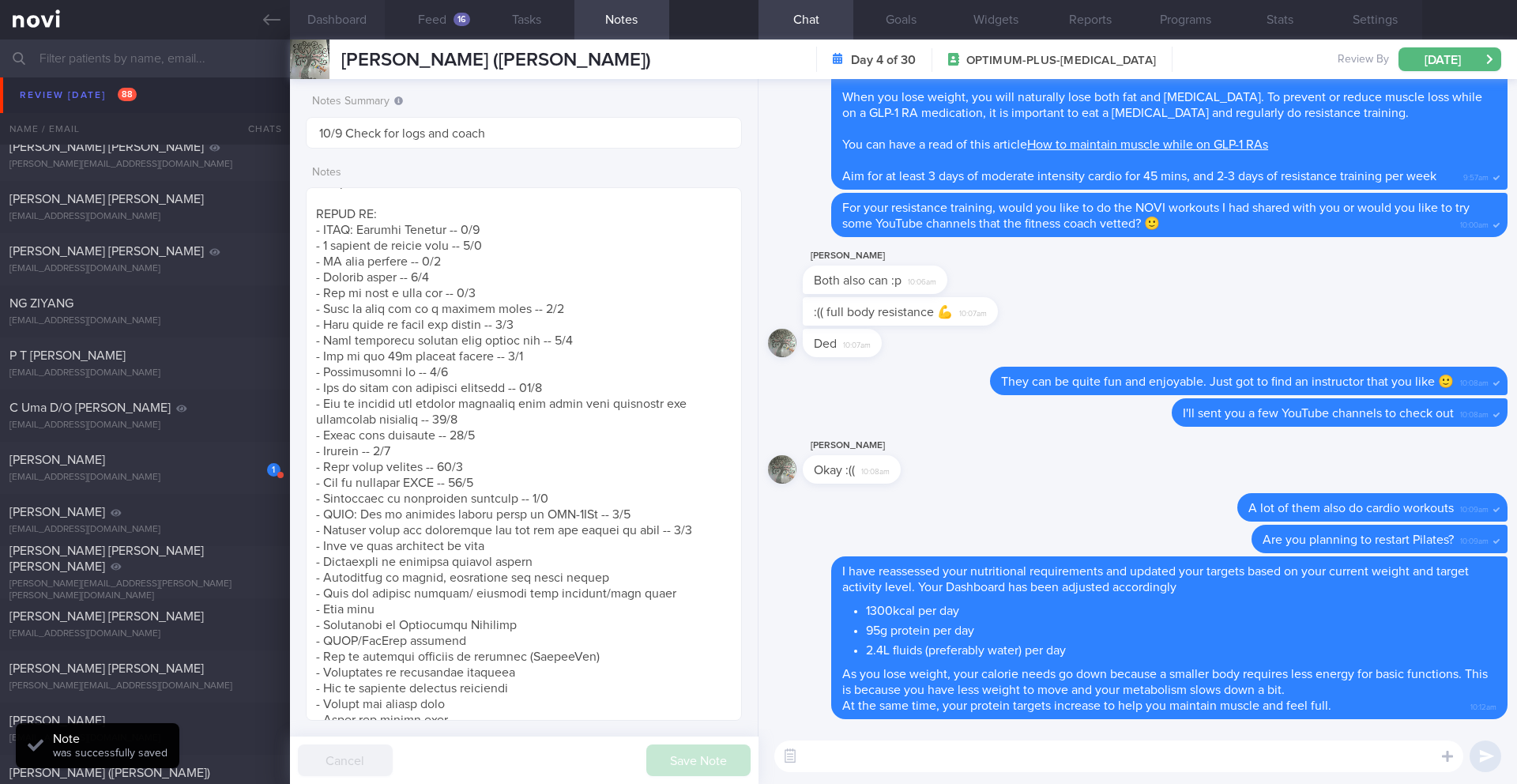
click at [323, 26] on button "Dashboard" at bounding box center [337, 20] width 95 height 39
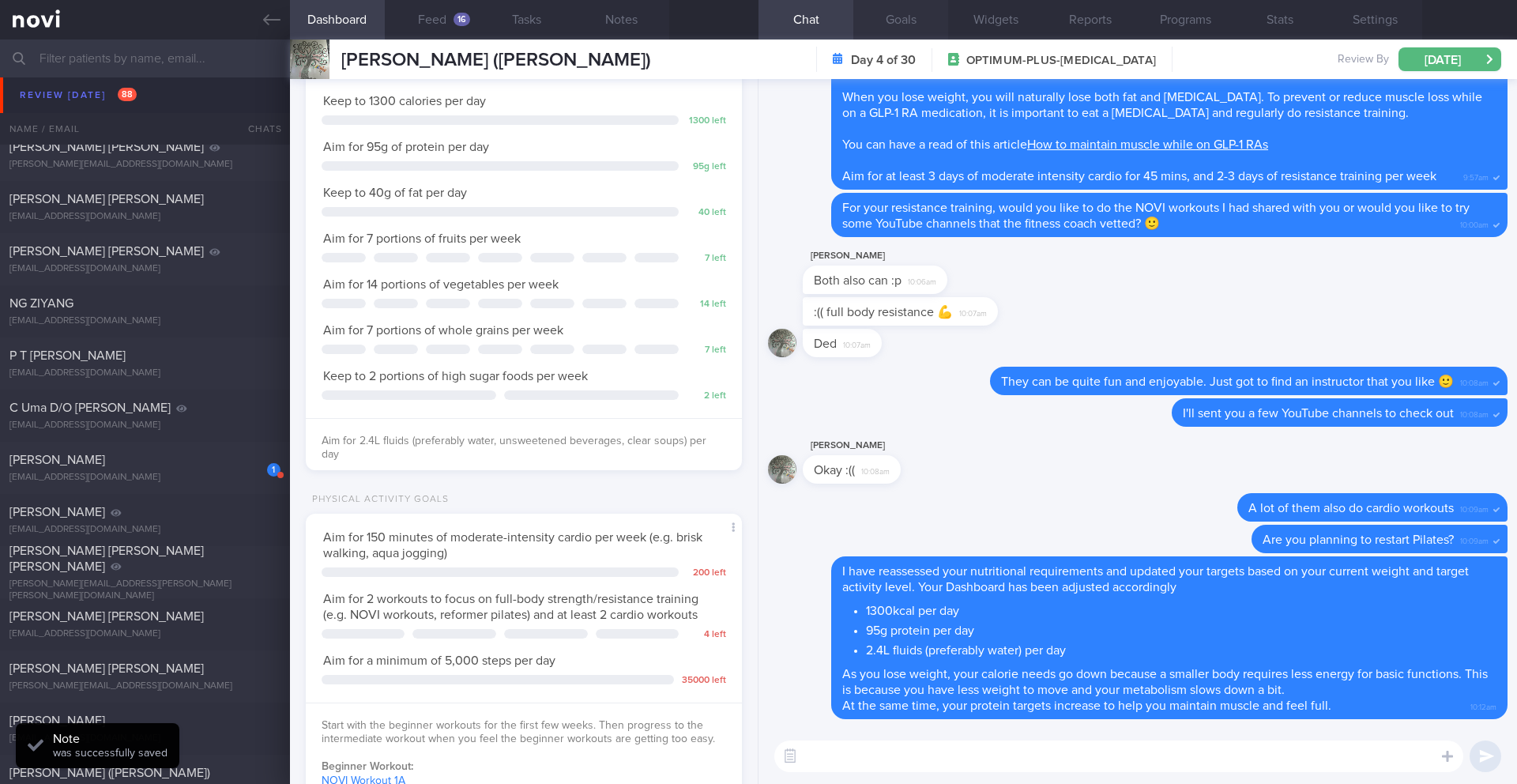
click at [905, 25] on button "Goals" at bounding box center [901, 20] width 95 height 39
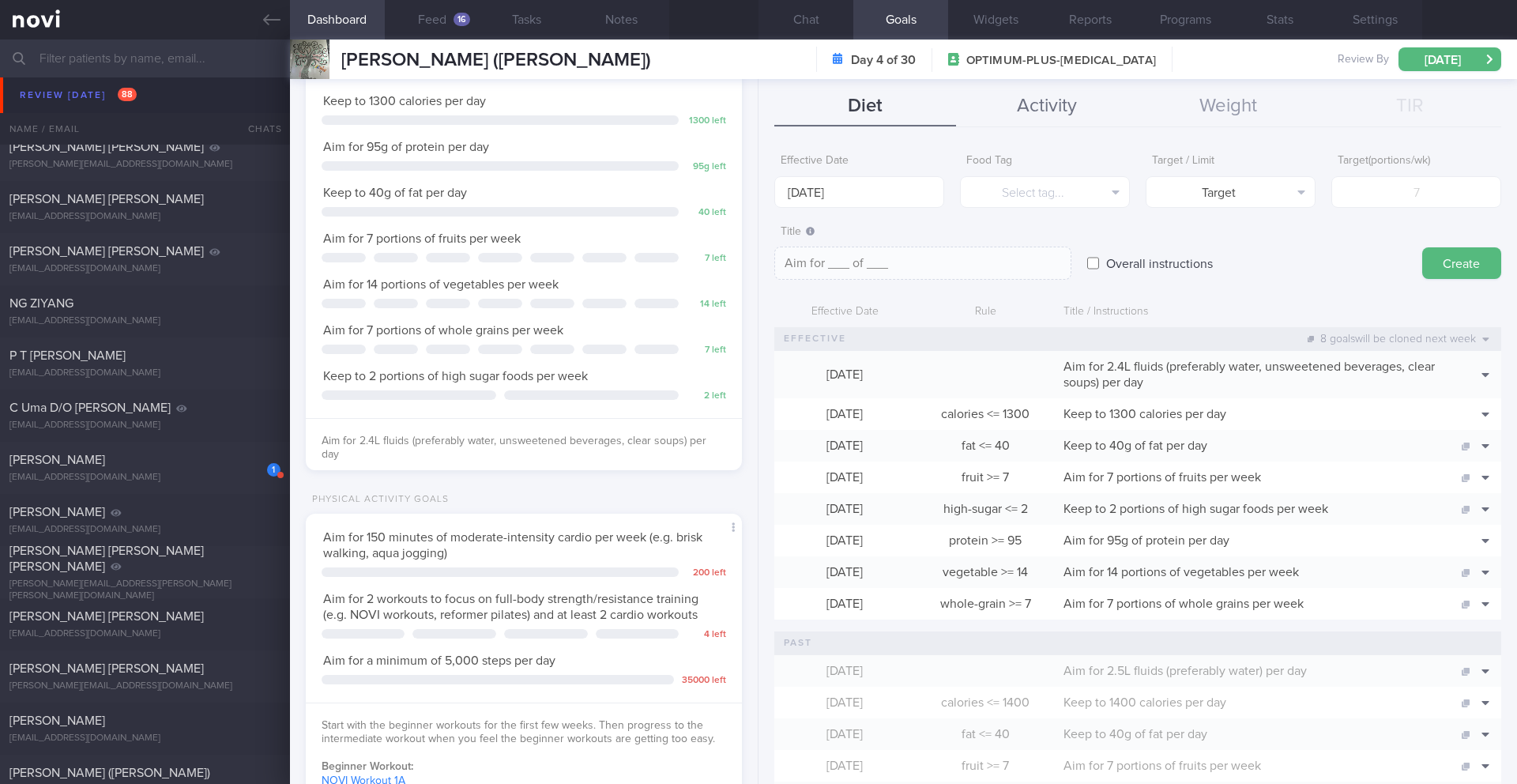
click at [1047, 103] on button "Activity" at bounding box center [1047, 107] width 182 height 39
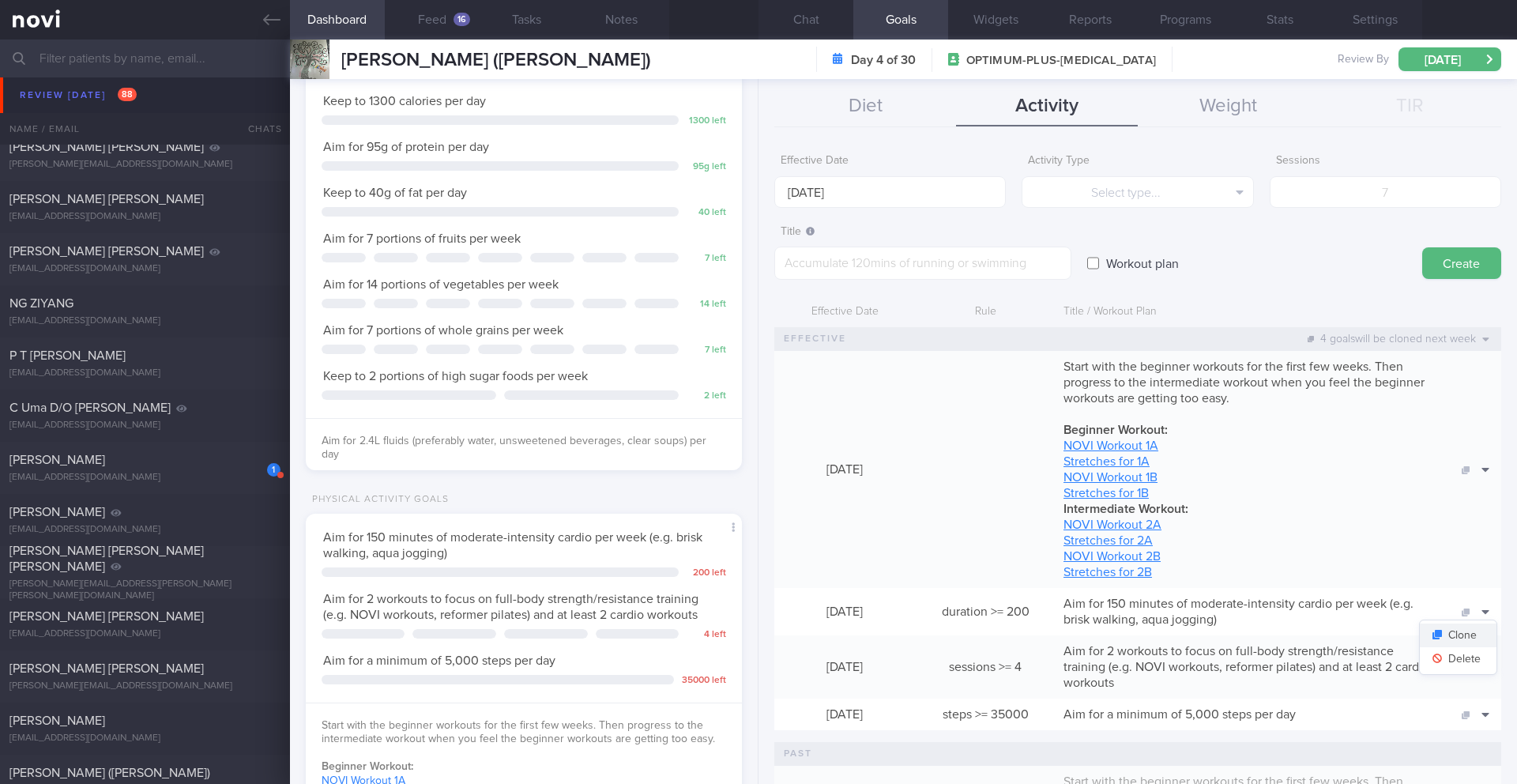
click at [1462, 639] on button "Clone" at bounding box center [1459, 635] width 77 height 23
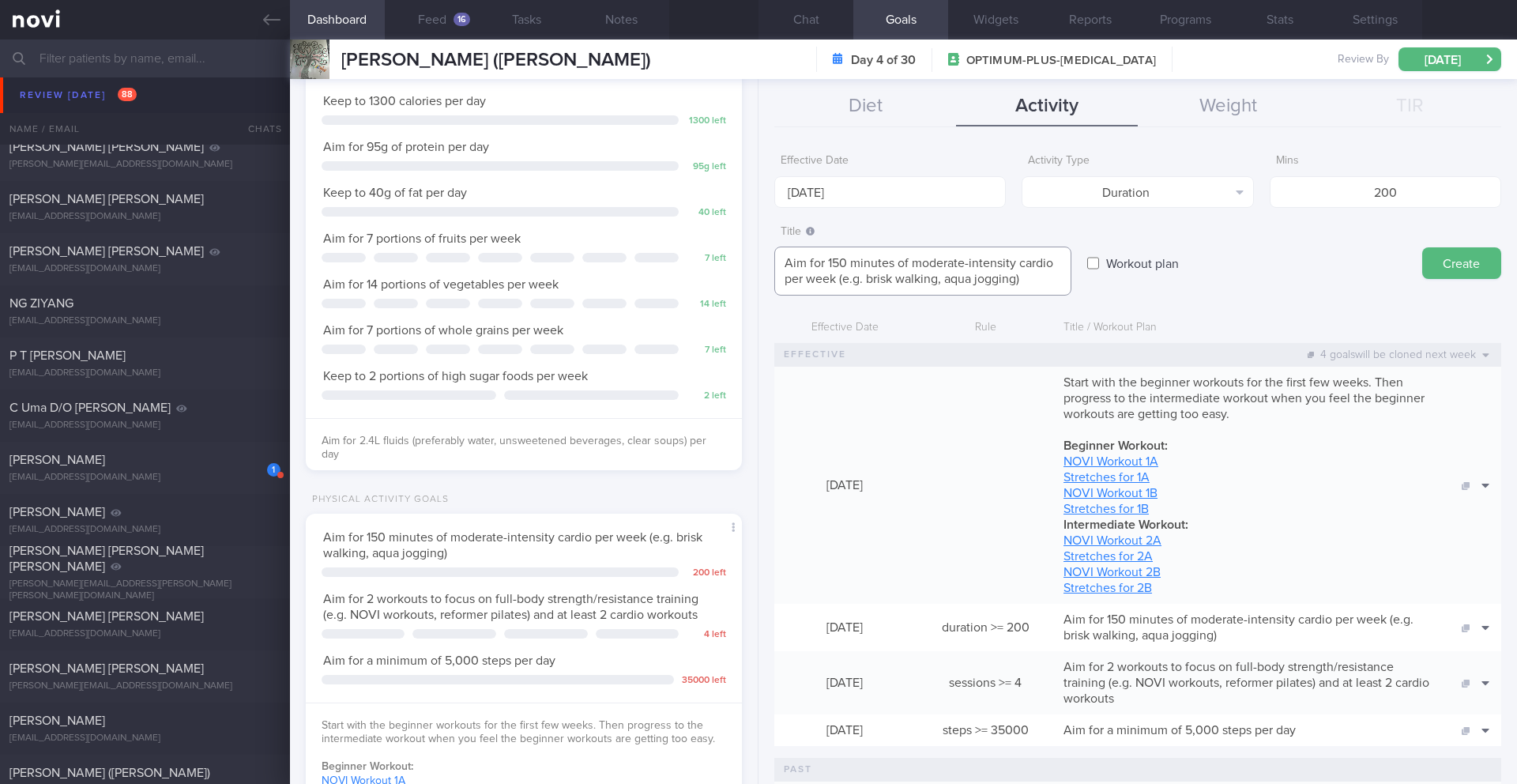
click at [887, 288] on textarea "Aim for 150 minutes of moderate-intensity cardio per week (e.g. brisk walking, …" at bounding box center [923, 271] width 297 height 49
click at [906, 281] on textarea "Aim for 150 minutes of moderate-intensity cardio per week (e.g. brisk walking, …" at bounding box center [923, 271] width 297 height 49
drag, startPoint x: 845, startPoint y: 259, endPoint x: 829, endPoint y: 263, distance: 16.5
click at [829, 263] on textarea "Aim for 150 minutes of moderate-intensity cardio per week (e.g. brisk walking, …" at bounding box center [923, 271] width 297 height 49
drag, startPoint x: 874, startPoint y: 280, endPoint x: 825, endPoint y: 283, distance: 49.1
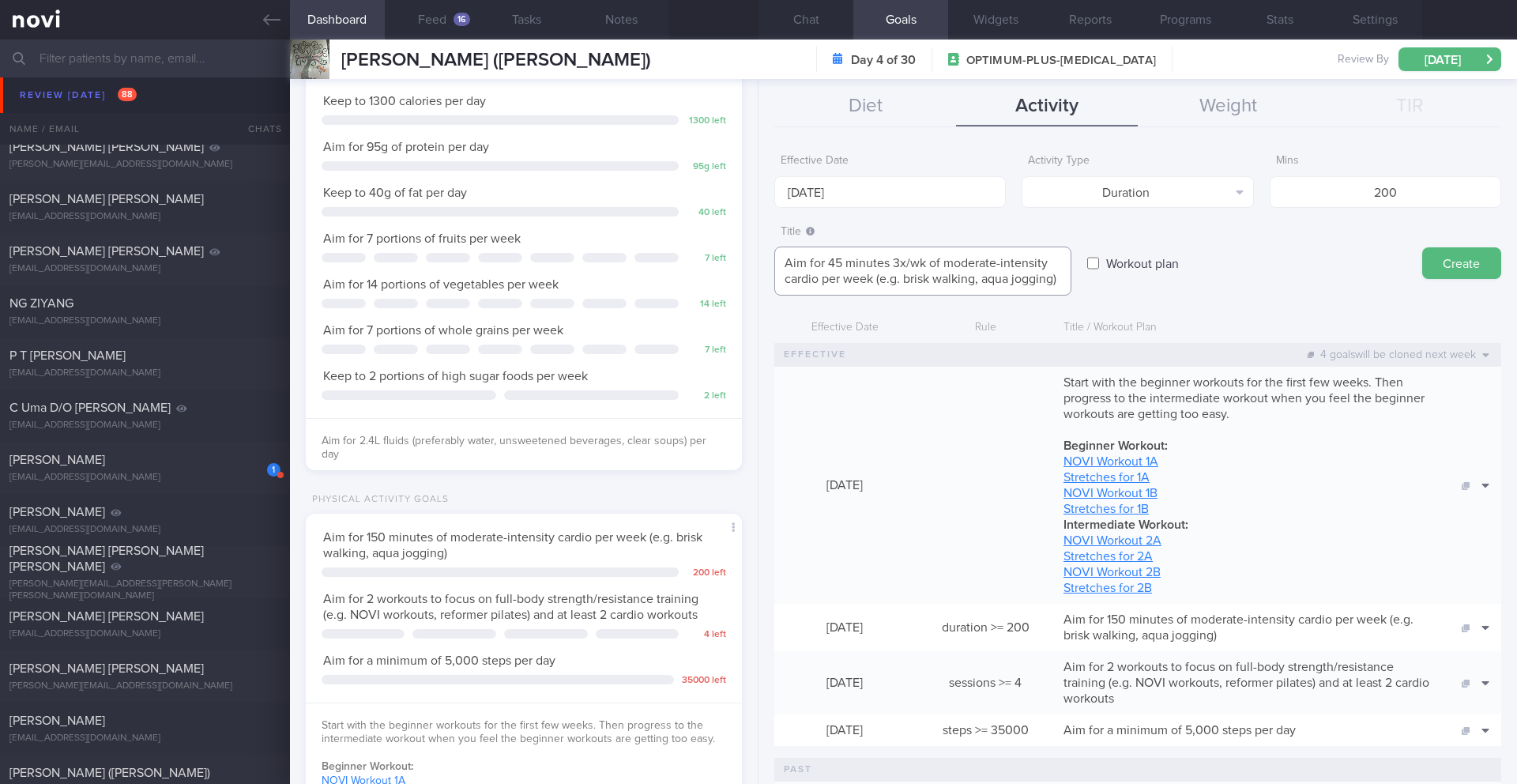
click at [825, 283] on textarea "Aim for 45 minutes 3x/wk of moderate-intensity cardio per week (e.g. brisk walk…" at bounding box center [923, 271] width 297 height 49
click at [923, 263] on textarea "Aim for 45 minutes 3x/wk of moderate-intensity cardio (e.g. brisk walking, aqua…" at bounding box center [923, 271] width 297 height 49
type textarea "Aim for 45 minutes 3x per week of moderate-intensity cardio ([PERSON_NAME] walk…"
click at [1462, 669] on button "Delete" at bounding box center [1459, 674] width 77 height 23
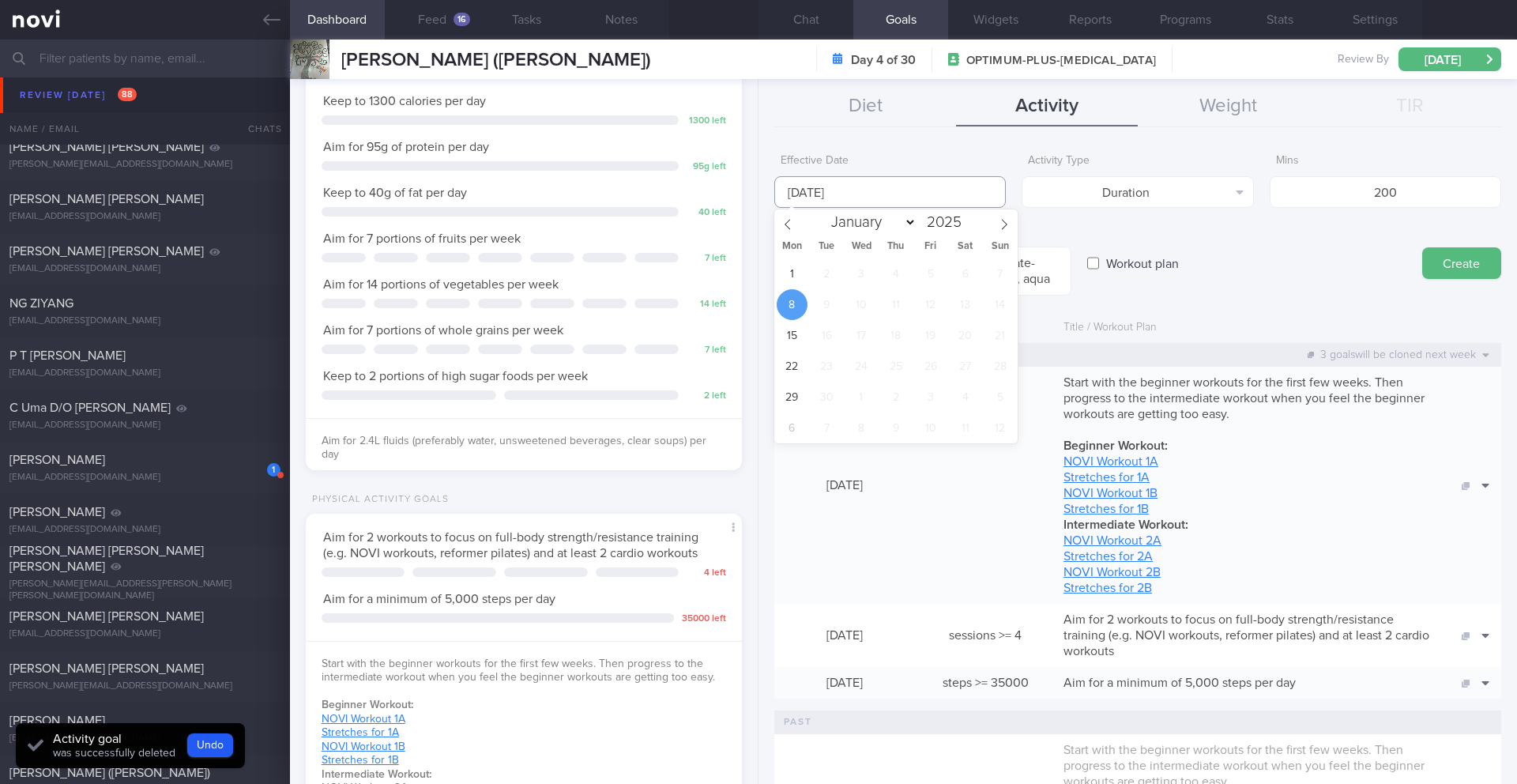
click at [872, 188] on input "[DATE]" at bounding box center [890, 192] width 232 height 32
click at [789, 278] on span "1" at bounding box center [792, 273] width 31 height 31
type input "[DATE]"
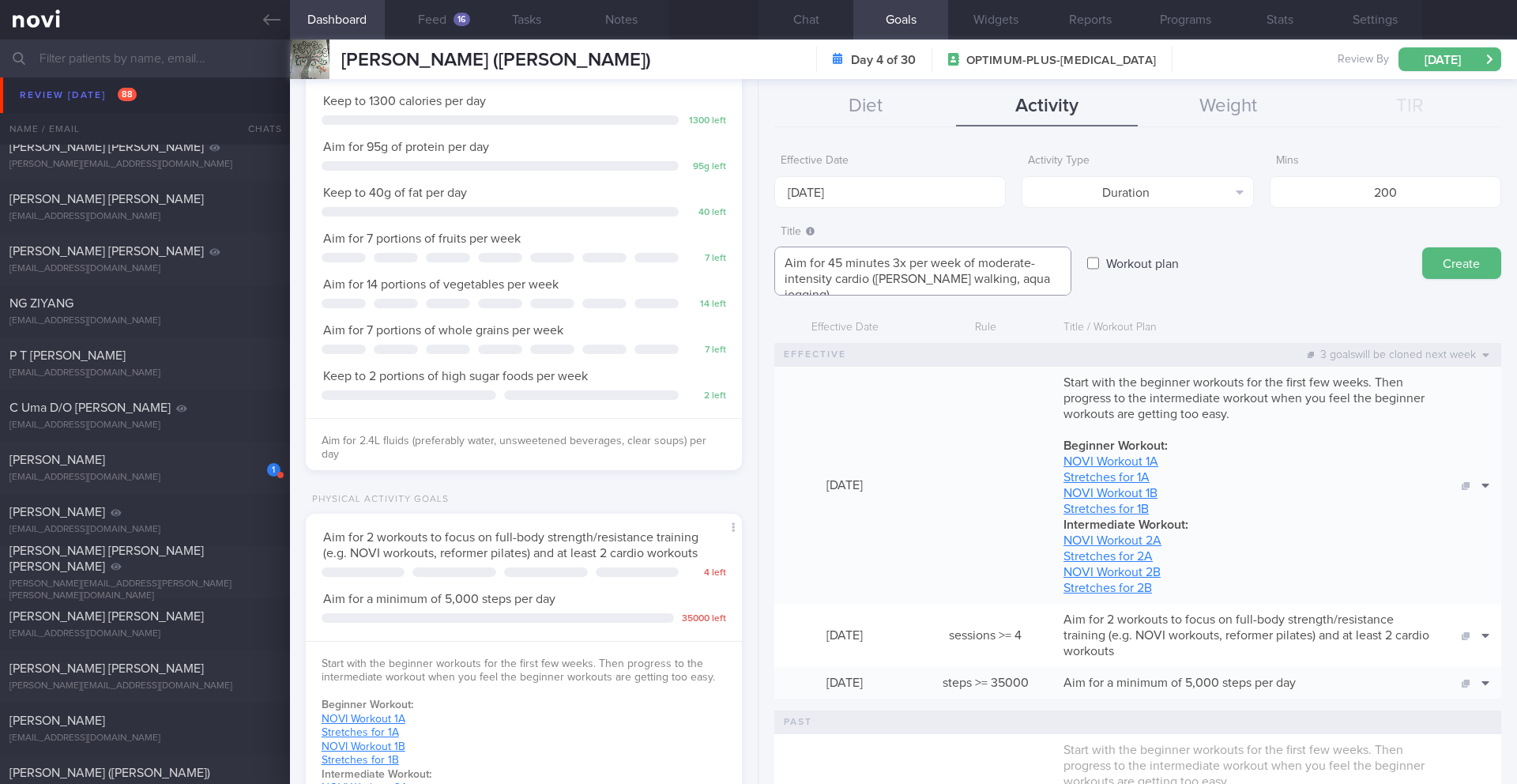
click at [827, 264] on textarea "Aim for 45 minutes 3x per week of moderate-intensity cardio ([PERSON_NAME] walk…" at bounding box center [923, 271] width 297 height 49
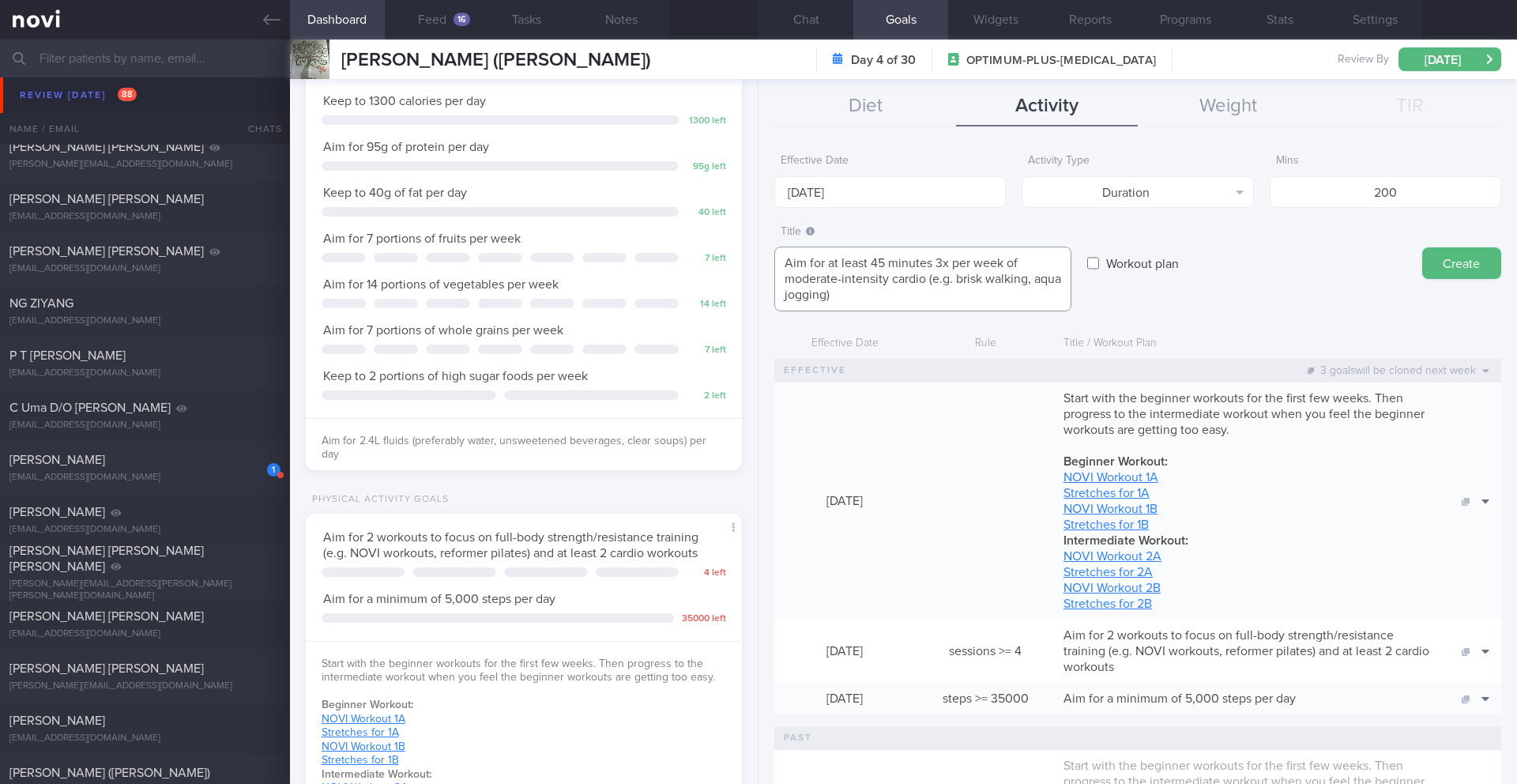
click at [882, 298] on textarea "Aim for at least 45 minutes 3x per week of moderate-intensity cardio (e.g. bris…" at bounding box center [923, 279] width 297 height 65
drag, startPoint x: 933, startPoint y: 264, endPoint x: 911, endPoint y: 263, distance: 22.0
click at [911, 263] on textarea "Aim for at least 45 minutes 3x per week of moderate-intensity cardio (e.g. bris…" at bounding box center [923, 279] width 297 height 65
click at [893, 295] on textarea "Aim for at least 45 min 3x per week of moderate-intensity cardio (e.g. brisk wa…" at bounding box center [923, 279] width 297 height 65
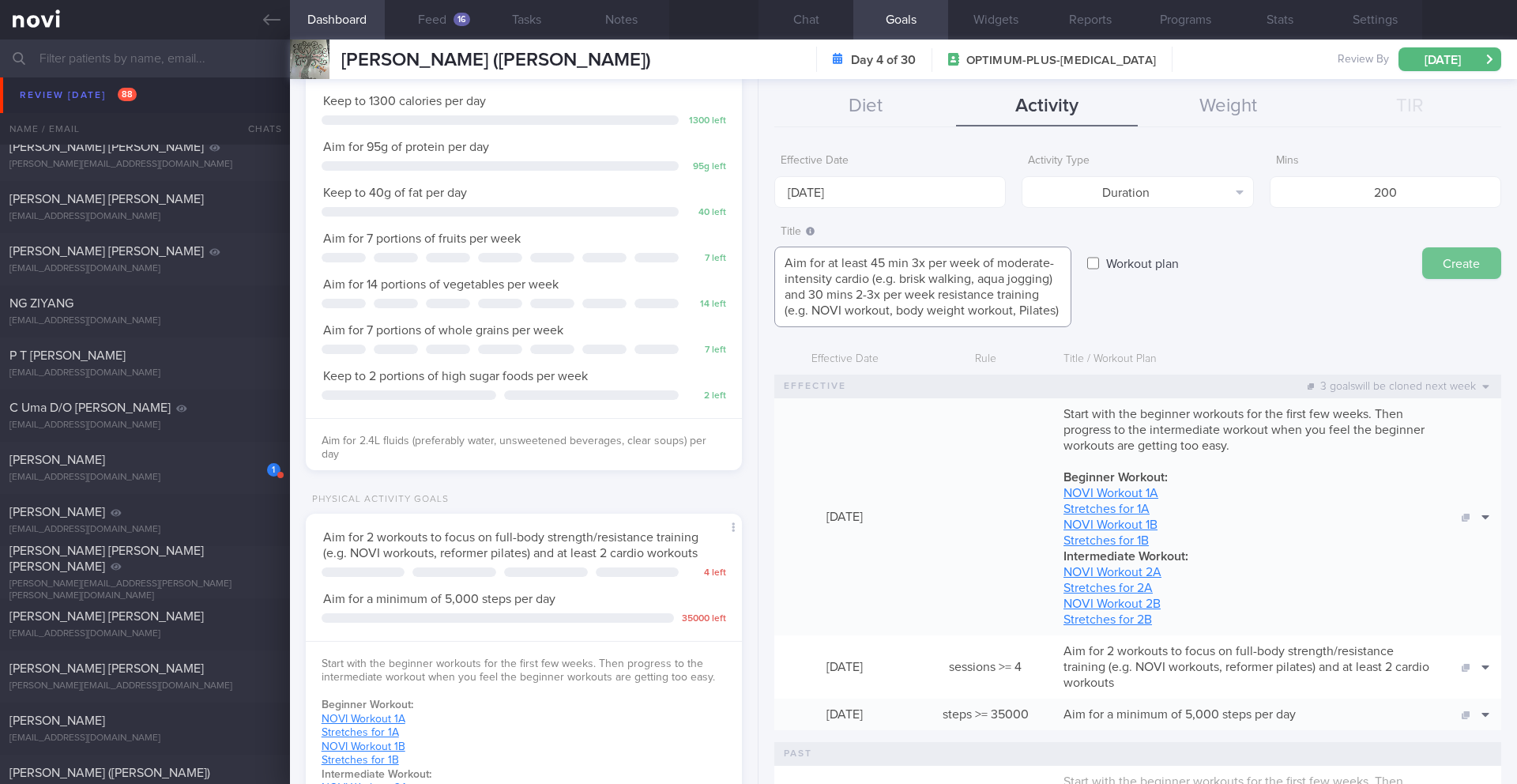
type textarea "Aim for at least 45 min 3x per week of moderate-intensity cardio (e.g. brisk wa…"
click at [1429, 268] on button "Create" at bounding box center [1462, 264] width 79 height 32
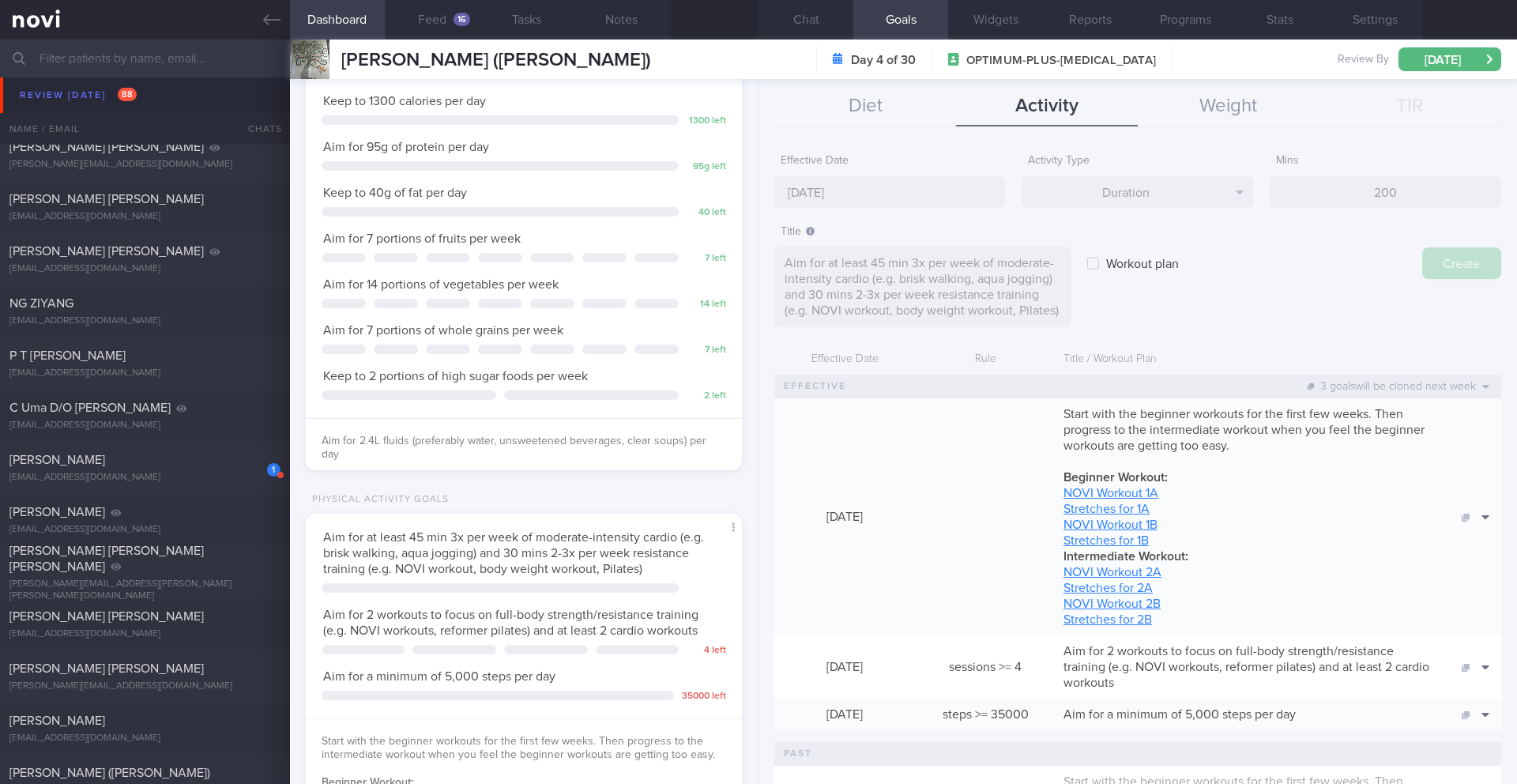
type input "[DATE]"
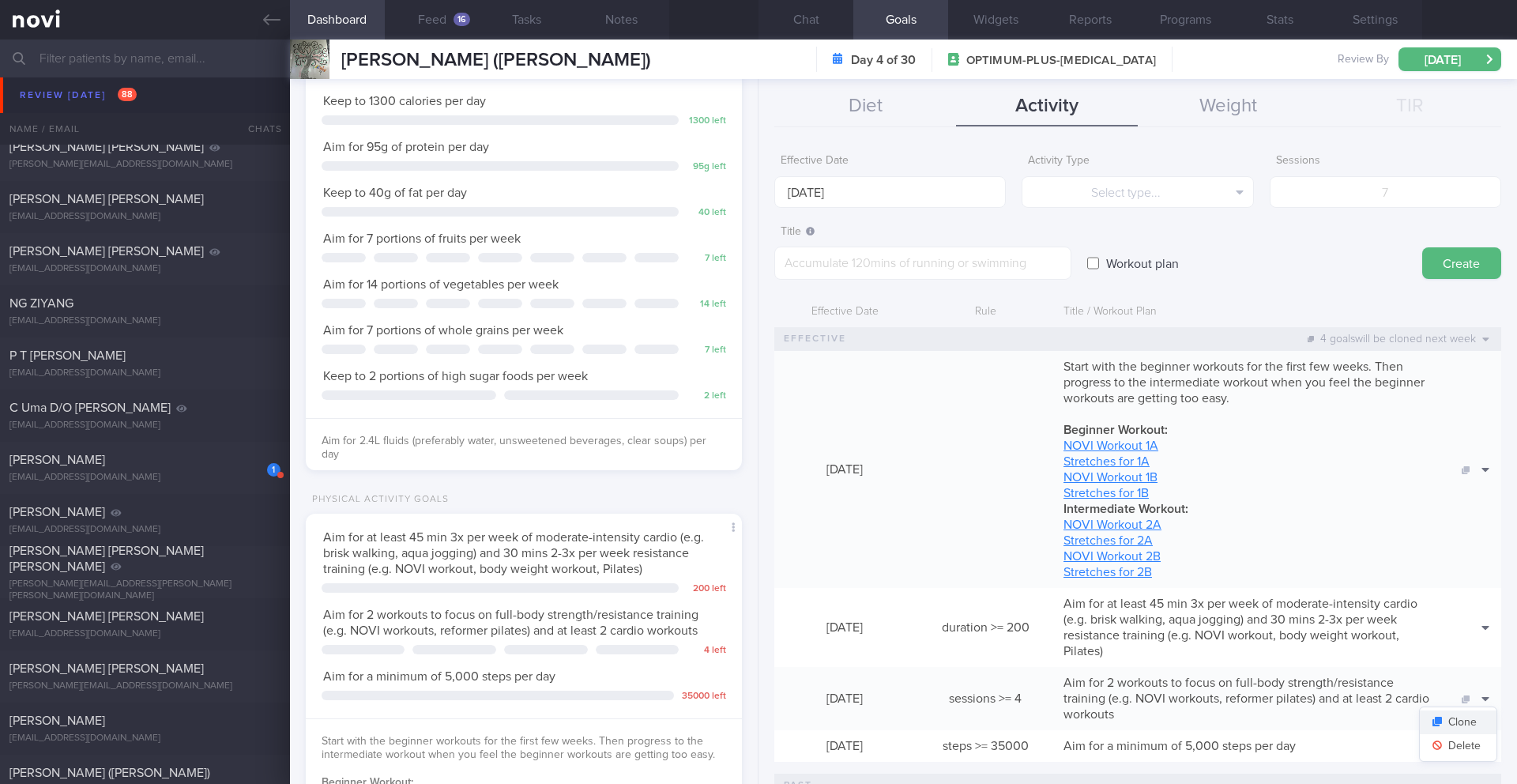
click at [1463, 718] on button "Clone" at bounding box center [1459, 721] width 77 height 23
type textarea "Aim for 2 workouts to focus on full-body strength/resistance training (e.g. NOV…"
type input "4"
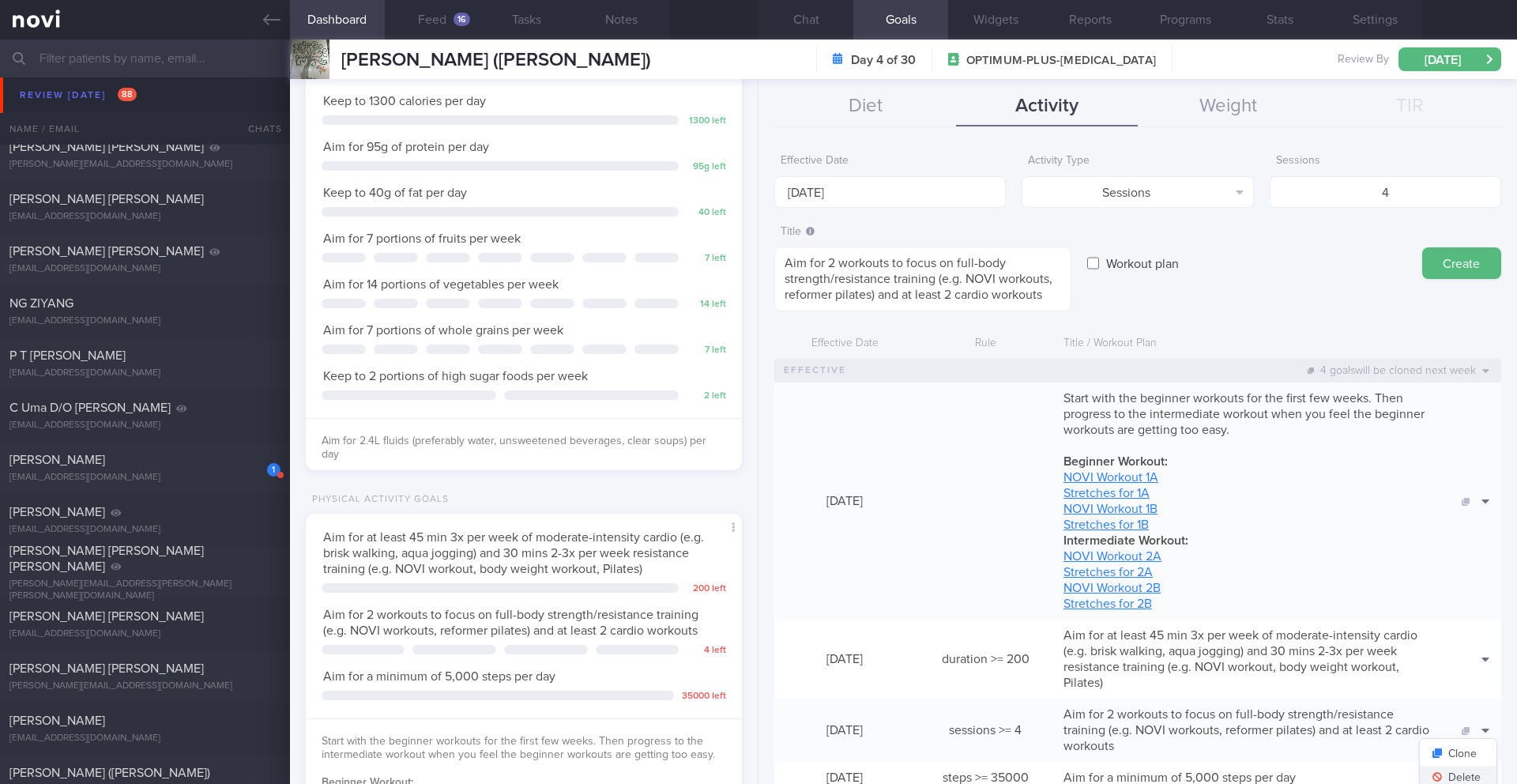
click at [1453, 769] on button "Delete" at bounding box center [1459, 776] width 77 height 23
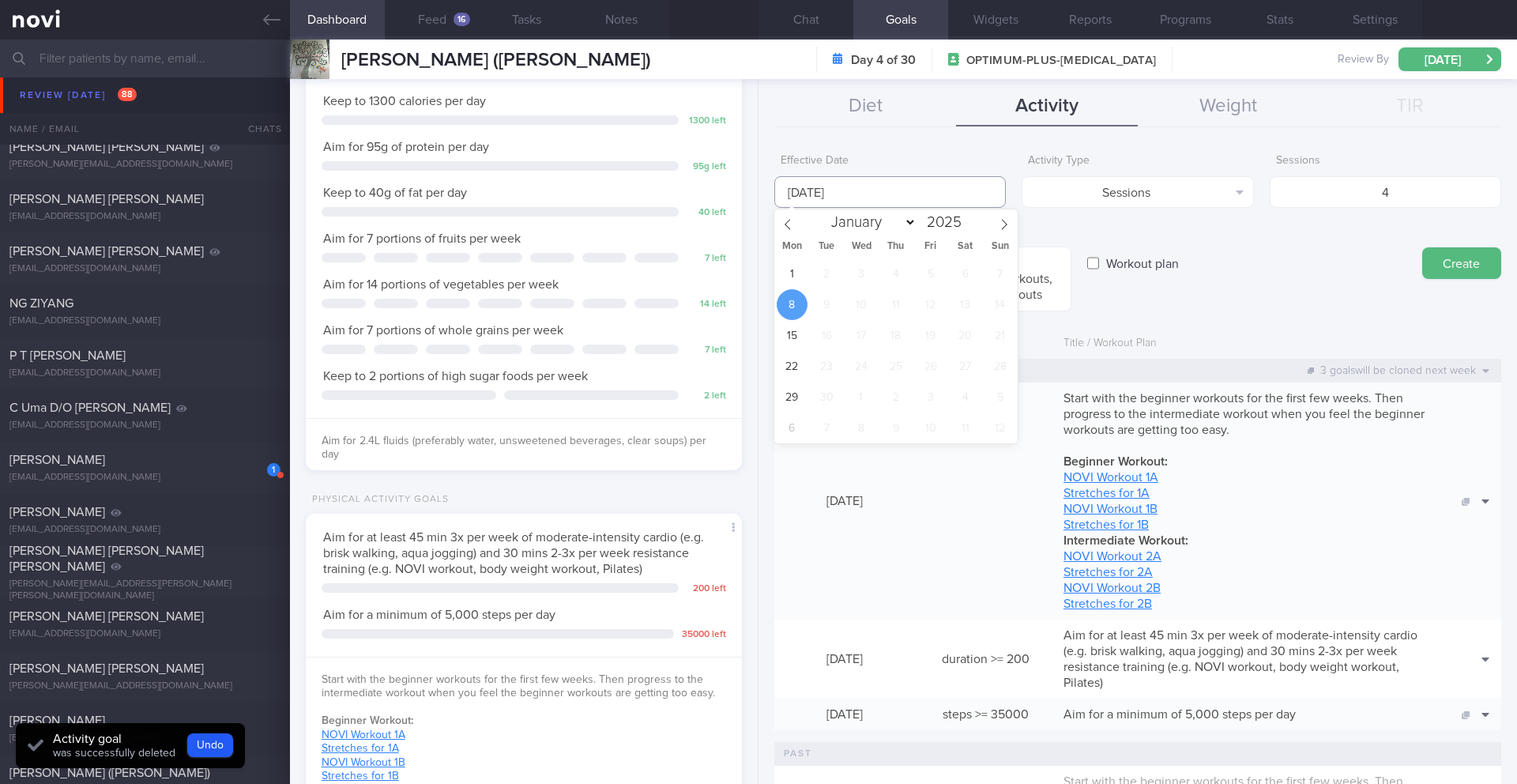
click at [871, 196] on input "[DATE]" at bounding box center [890, 192] width 232 height 32
click at [793, 273] on span "1" at bounding box center [792, 273] width 31 height 31
type input "[DATE]"
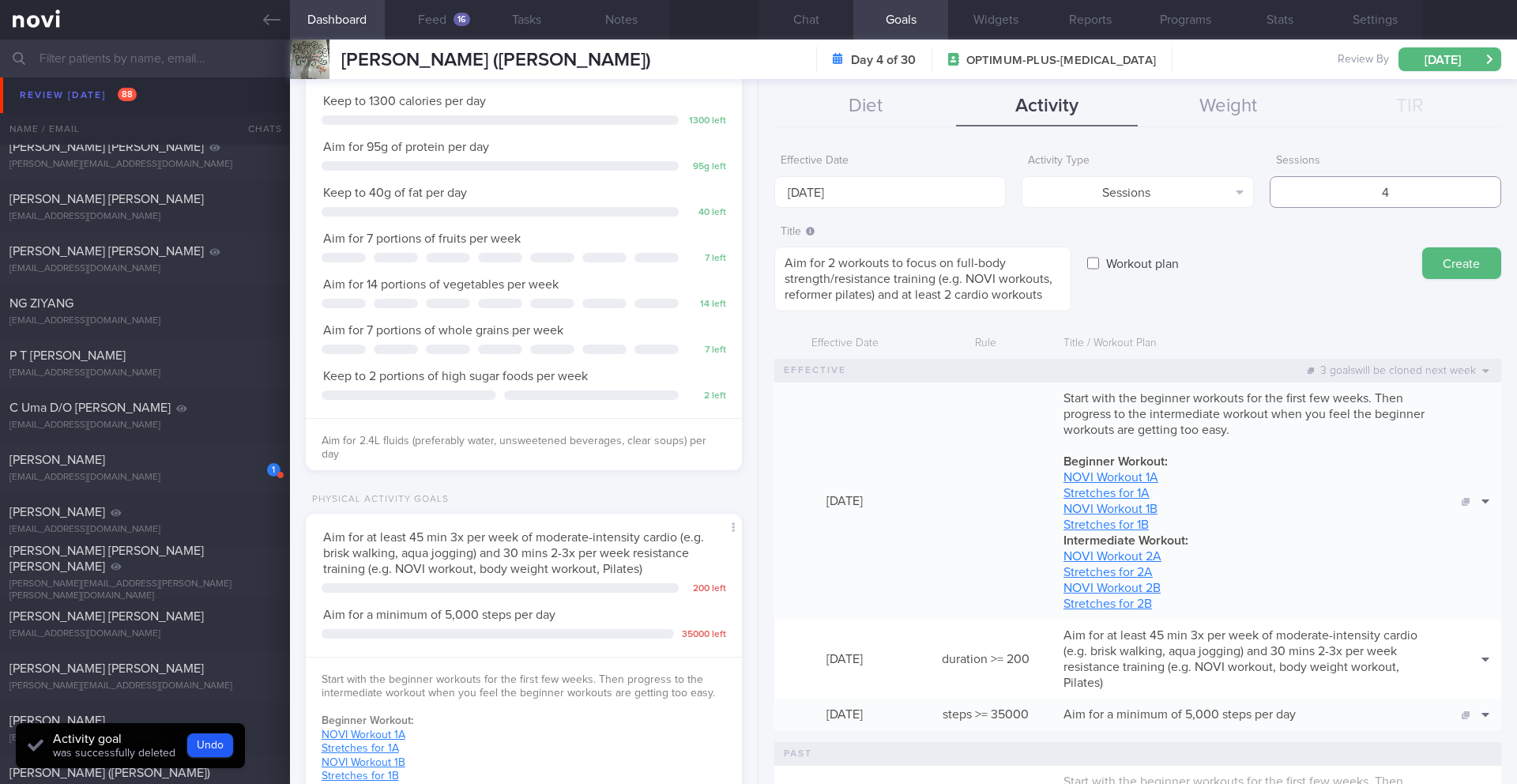
drag, startPoint x: 1350, startPoint y: 185, endPoint x: 1397, endPoint y: 183, distance: 47.0
click at [1397, 183] on input "4" at bounding box center [1386, 192] width 232 height 32
drag, startPoint x: 1404, startPoint y: 197, endPoint x: 1370, endPoint y: 198, distance: 34.0
click at [1370, 198] on input "4" at bounding box center [1386, 192] width 232 height 32
type input "5"
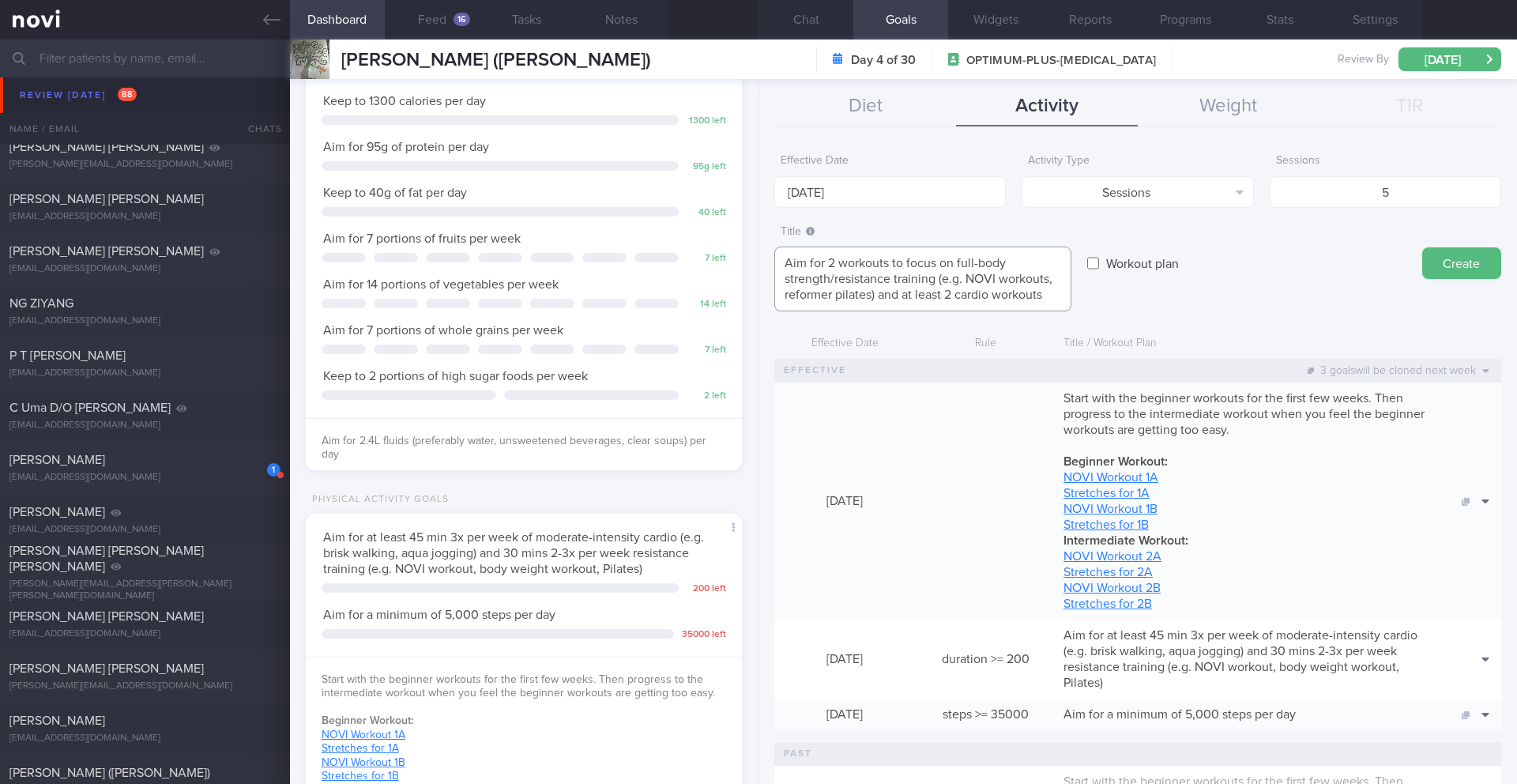
click at [835, 264] on textarea "Aim for 2 workouts to focus on full-body strength/resistance training (e.g. NOV…" at bounding box center [923, 279] width 297 height 65
drag, startPoint x: 1050, startPoint y: 294, endPoint x: 930, endPoint y: 270, distance: 122.4
click at [930, 270] on textarea "Aim for 5 workouts to focus on full-body strength/resistance training (e.g. NOV…" at bounding box center [923, 279] width 297 height 65
click at [957, 270] on textarea "Aim for 5 workouts to focus on full-body strength/resistance training (e.g. NOV…" at bounding box center [923, 279] width 297 height 65
click at [894, 264] on textarea "Aim for 5 workouts to focus on full-body strength/resistance training (e.g. NOV…" at bounding box center [923, 279] width 297 height 65
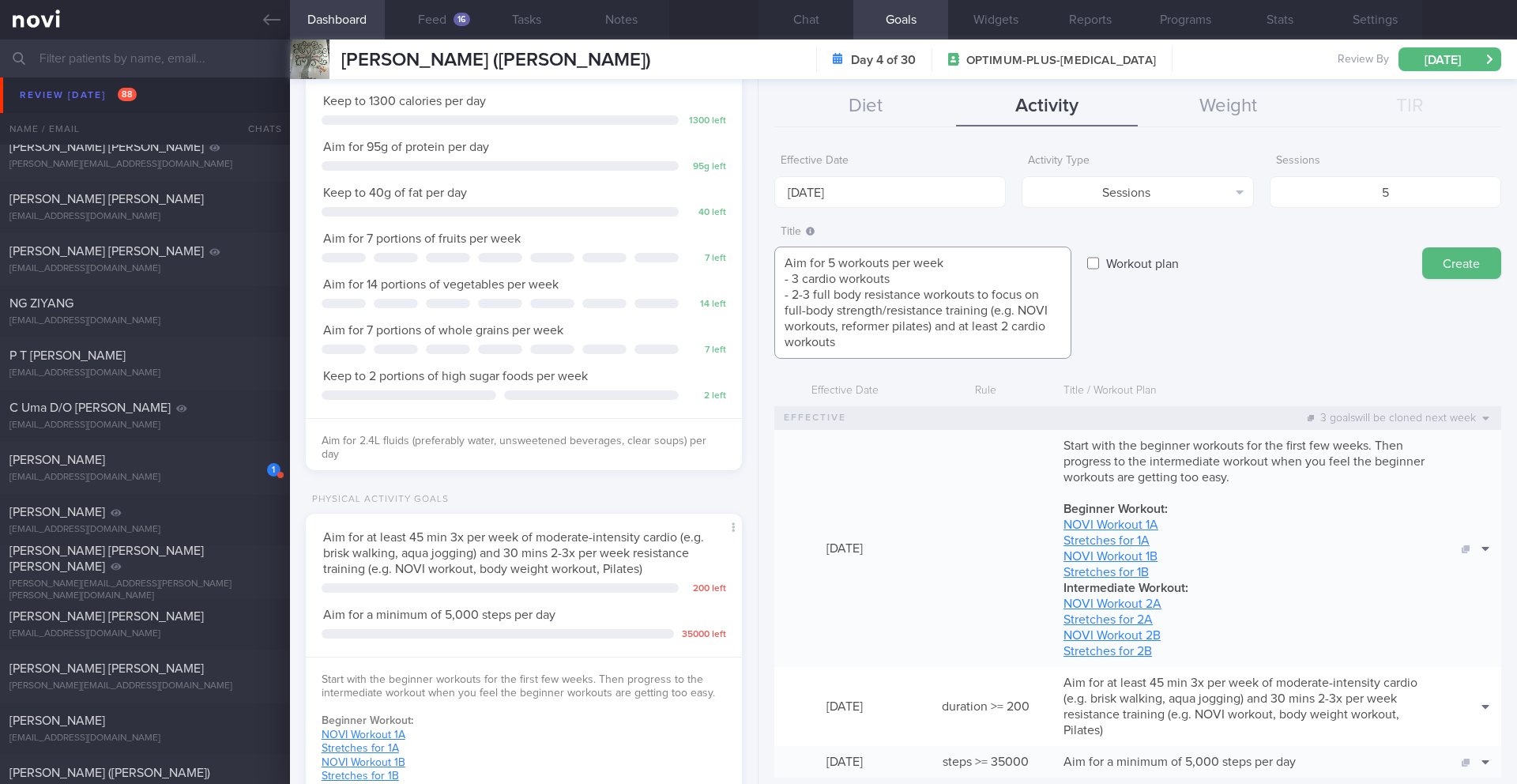
drag, startPoint x: 978, startPoint y: 295, endPoint x: 995, endPoint y: 356, distance: 63.3
click at [995, 356] on textarea "Aim for 5 workouts per week - 3 cardio workouts - 2-3 full body resistance work…" at bounding box center [923, 303] width 297 height 113
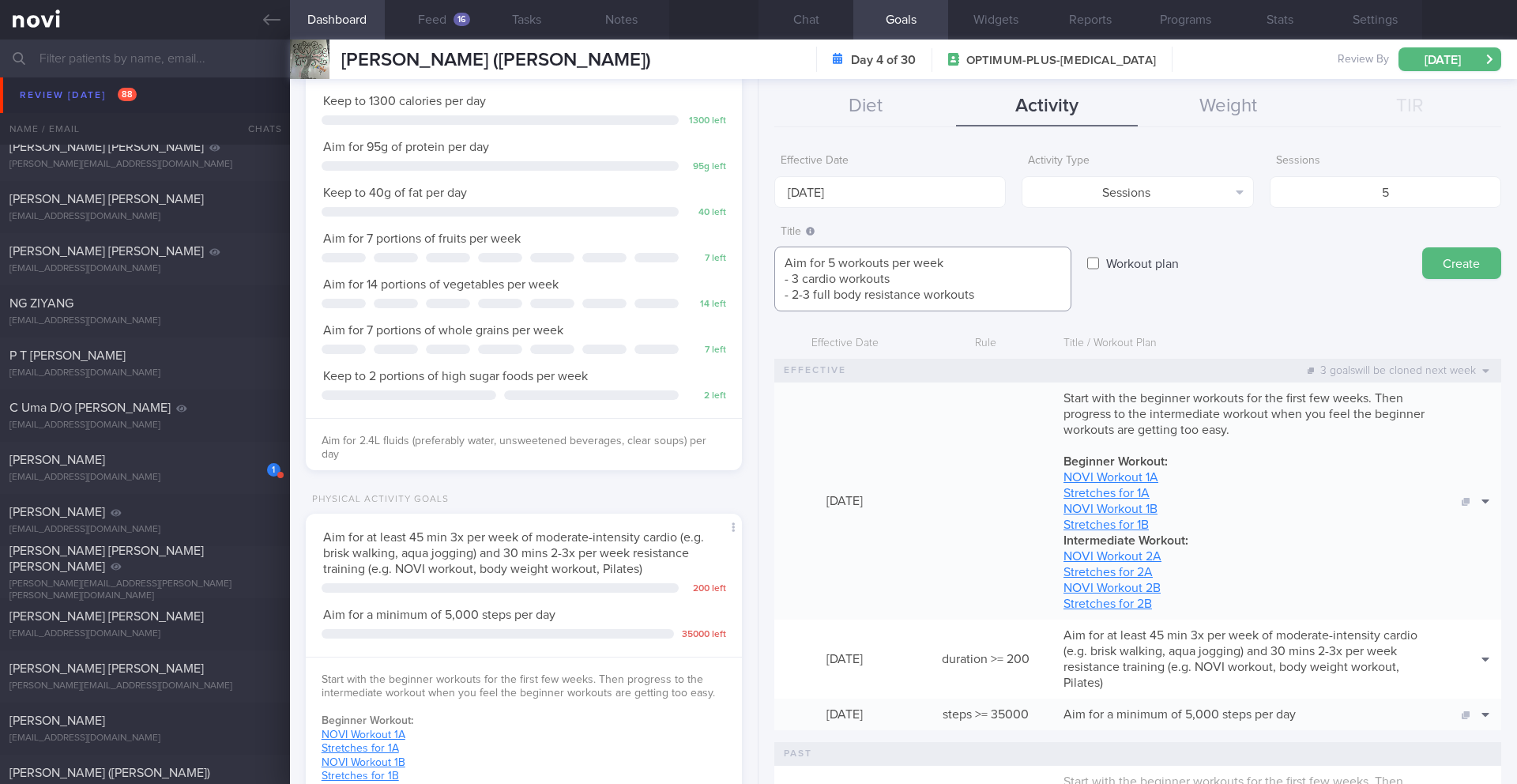
click at [822, 259] on textarea "Aim for 5 workouts per week - 3 cardio workouts - 2-3 full body resistance work…" at bounding box center [923, 279] width 297 height 65
type textarea "Aim for at least 5 workouts per week - 3 cardio workouts - 2-3 full body resist…"
click at [1456, 261] on button "Create" at bounding box center [1462, 264] width 79 height 32
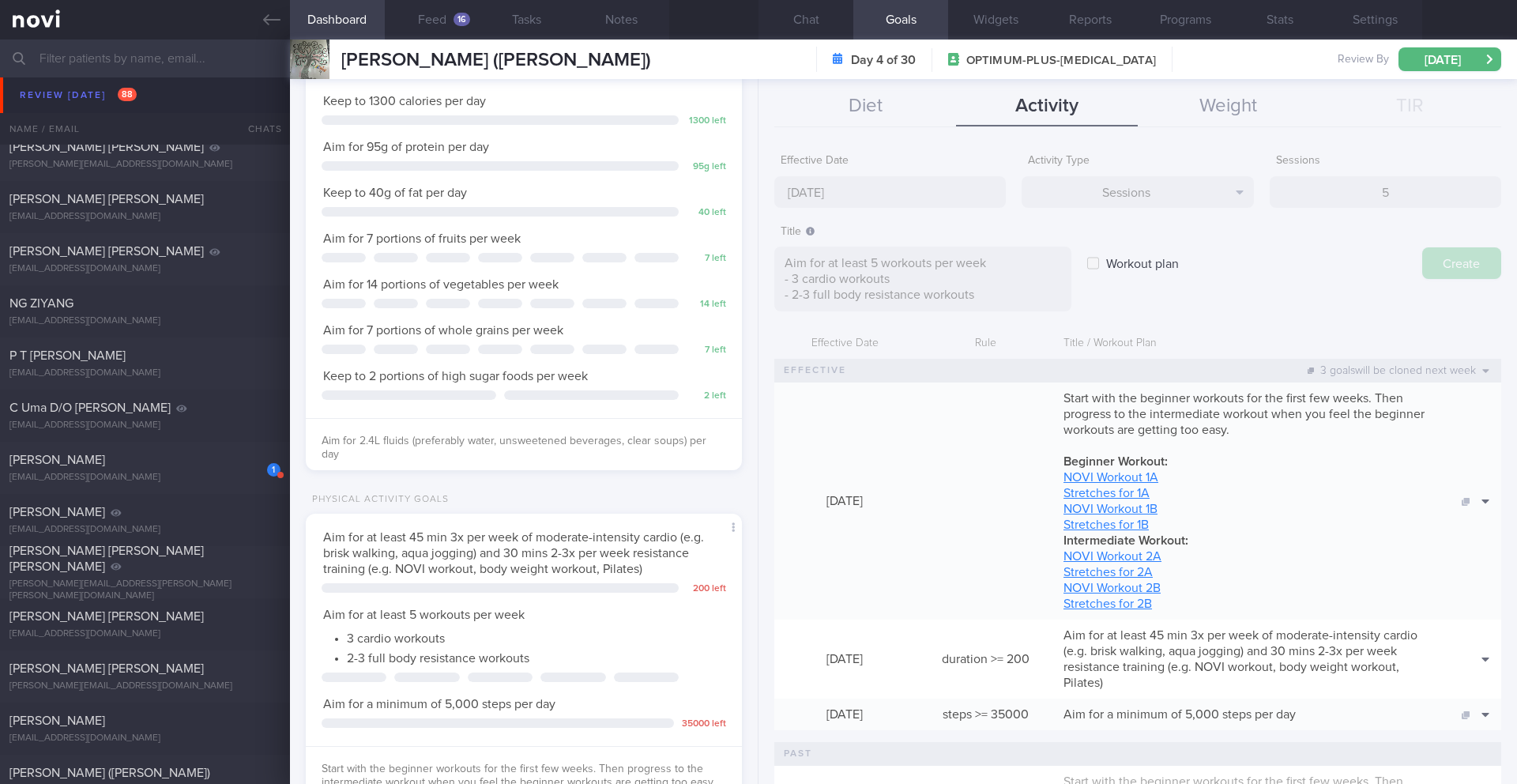
type input "[DATE]"
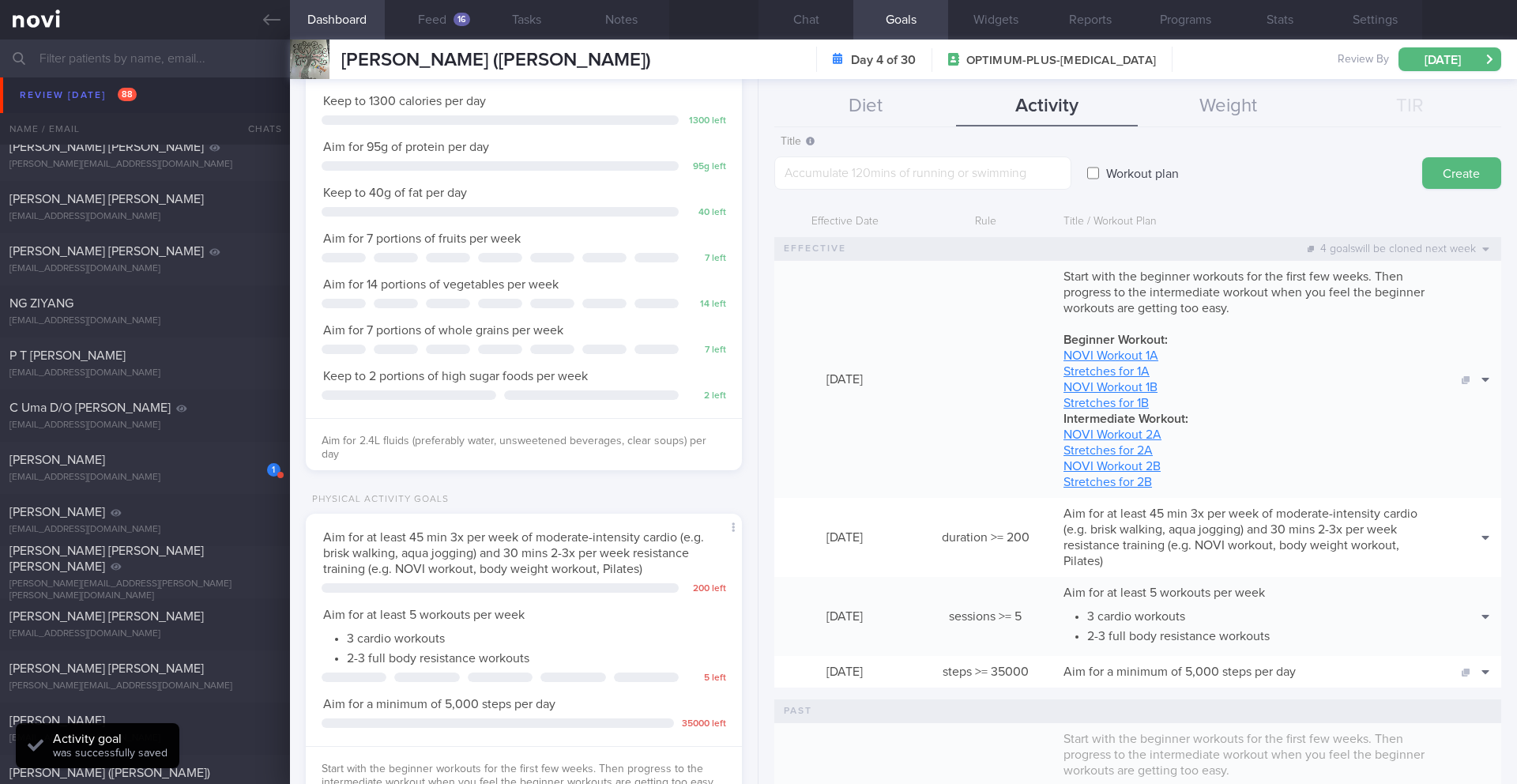
scroll to position [113, 0]
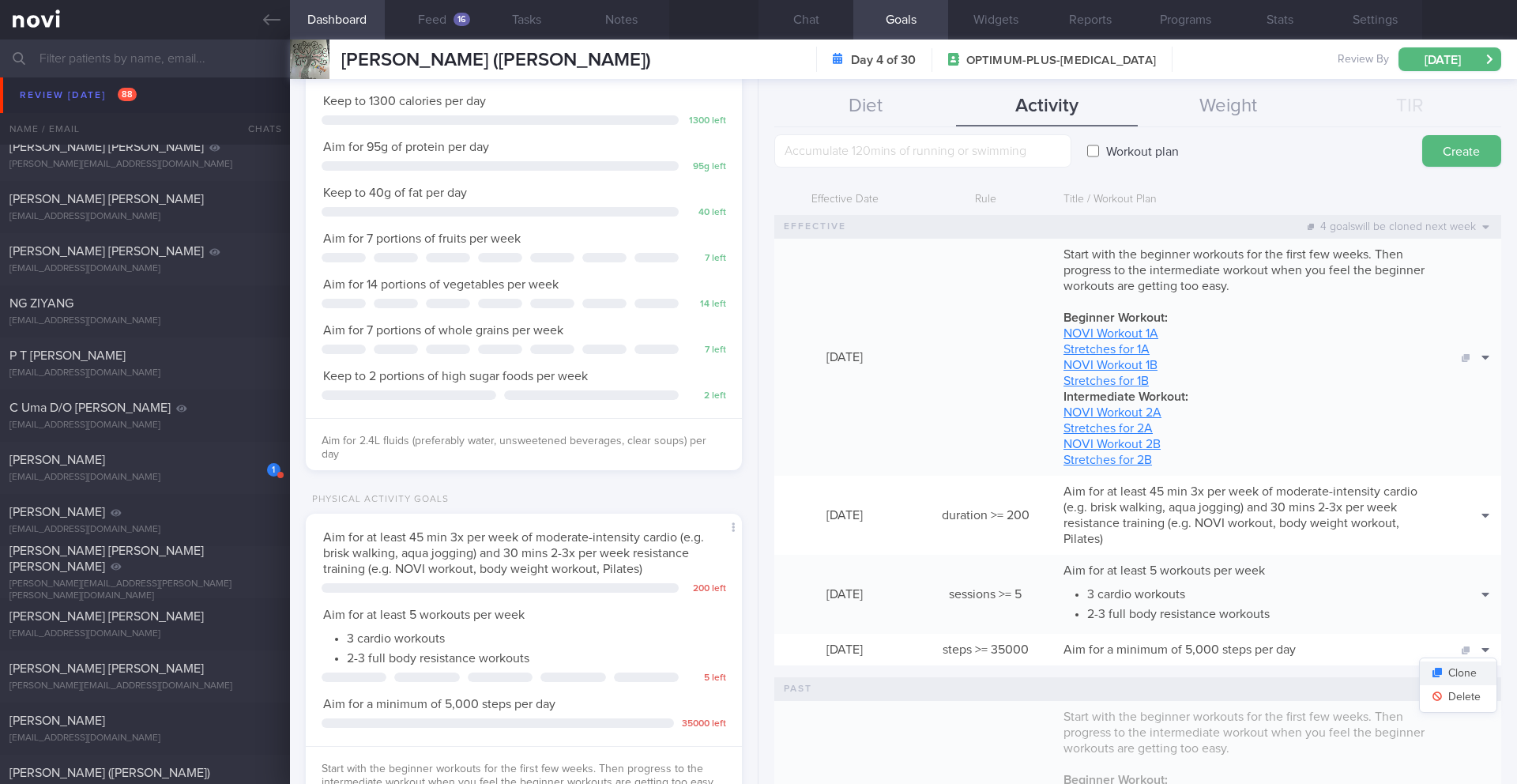
click at [1463, 668] on button "Clone" at bounding box center [1459, 672] width 77 height 23
type textarea "Aim for a minimum of 5,000 steps per day"
click at [1463, 695] on button "Delete" at bounding box center [1459, 696] width 77 height 23
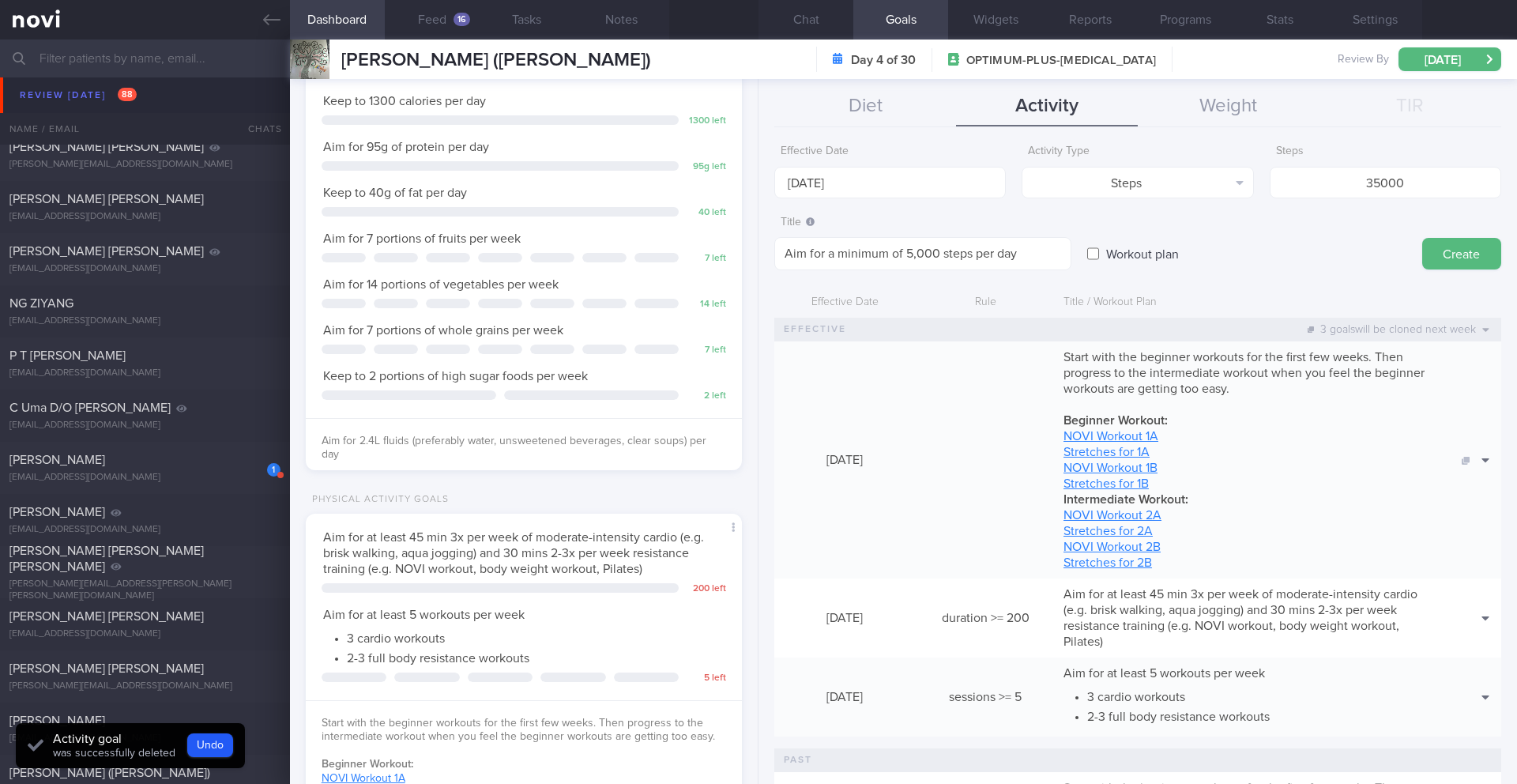
scroll to position [0, 0]
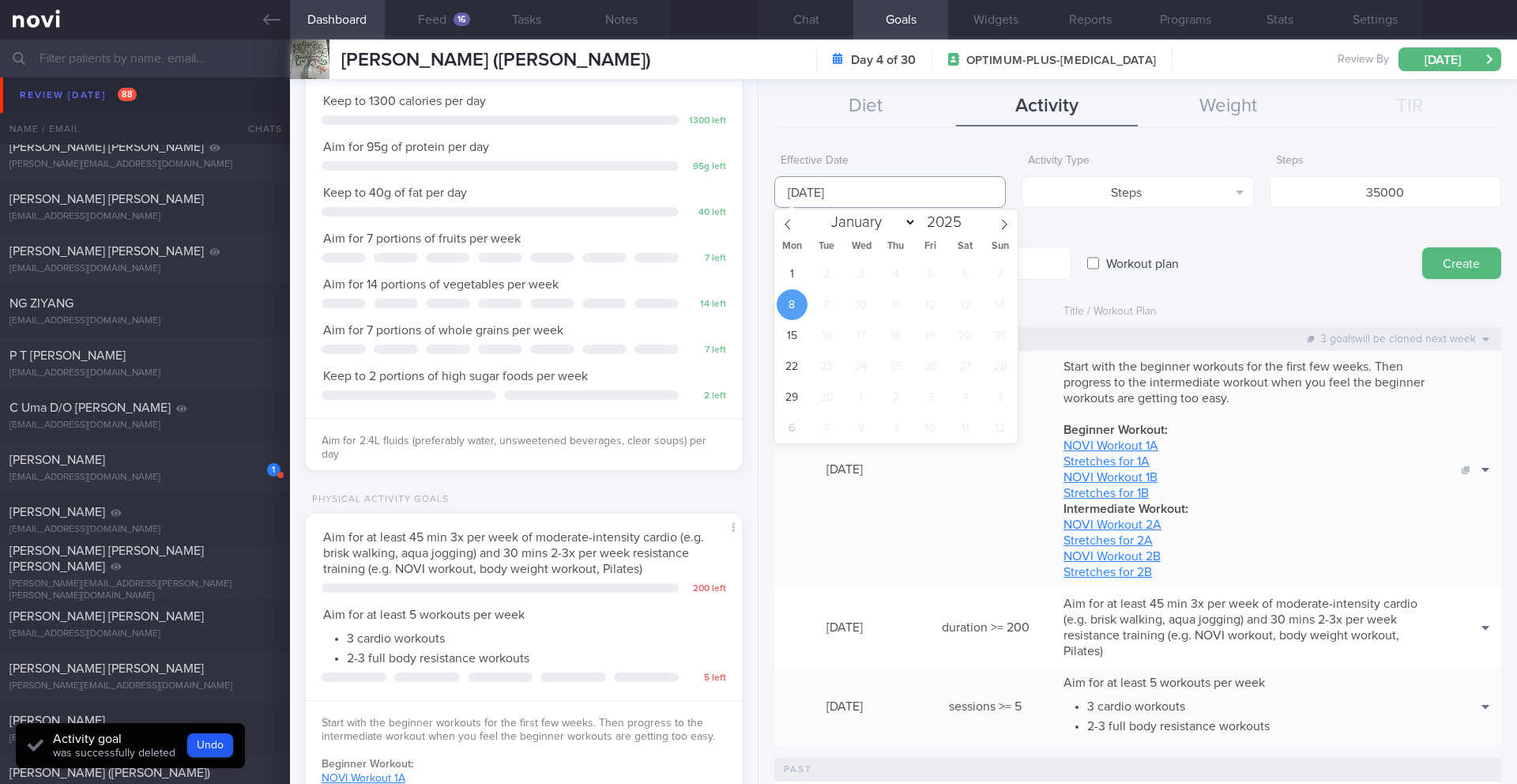
click at [831, 193] on input "[DATE]" at bounding box center [890, 192] width 232 height 32
click at [794, 280] on span "1" at bounding box center [792, 273] width 31 height 31
type input "[DATE]"
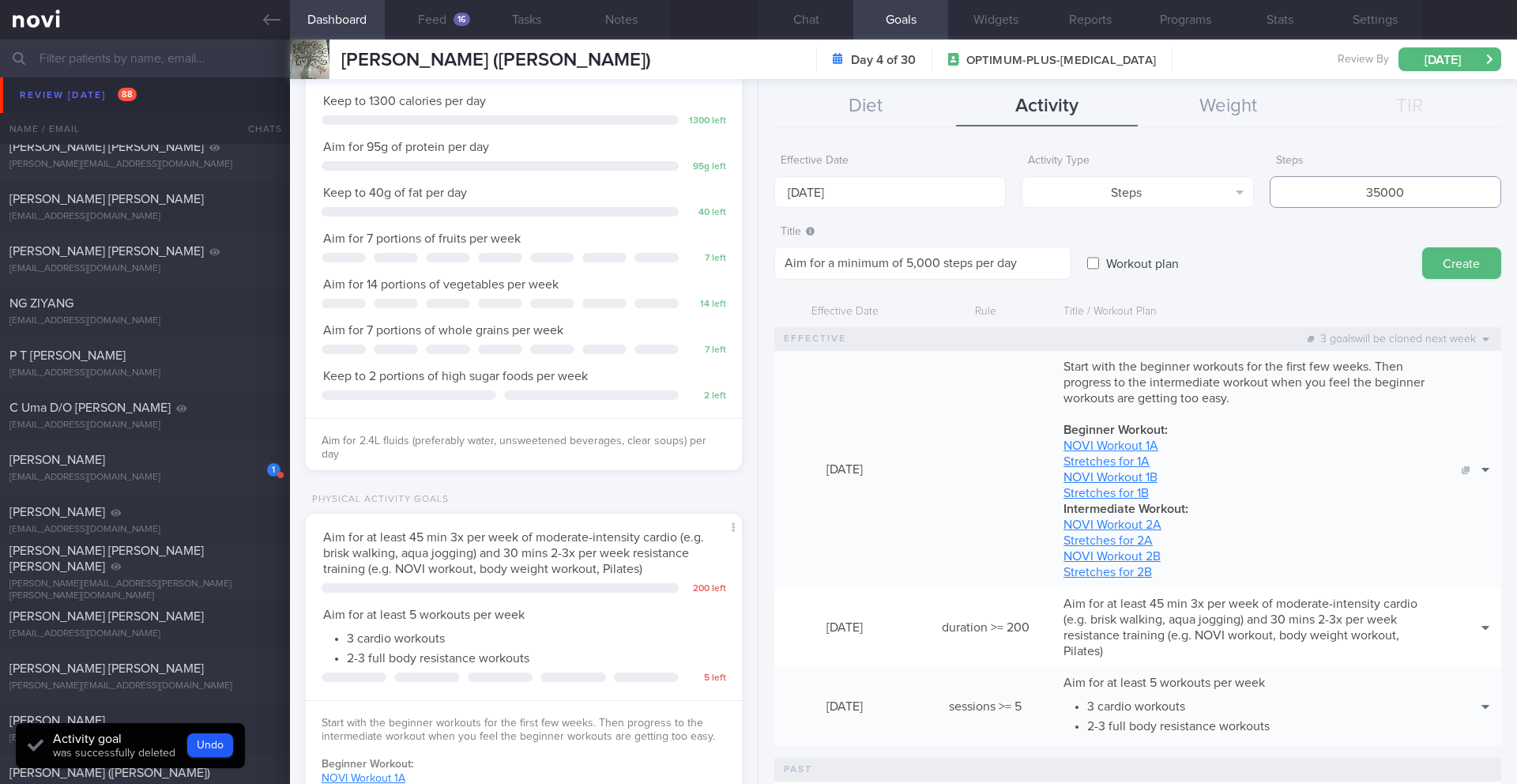
click at [1388, 198] on input "35000" at bounding box center [1386, 192] width 232 height 32
drag, startPoint x: 1345, startPoint y: 198, endPoint x: 1414, endPoint y: 188, distance: 69.7
click at [1414, 188] on input "35000" at bounding box center [1386, 192] width 232 height 32
type input "42000"
click at [911, 264] on textarea "Aim for a minimum of 5,000 steps per day" at bounding box center [923, 263] width 297 height 33
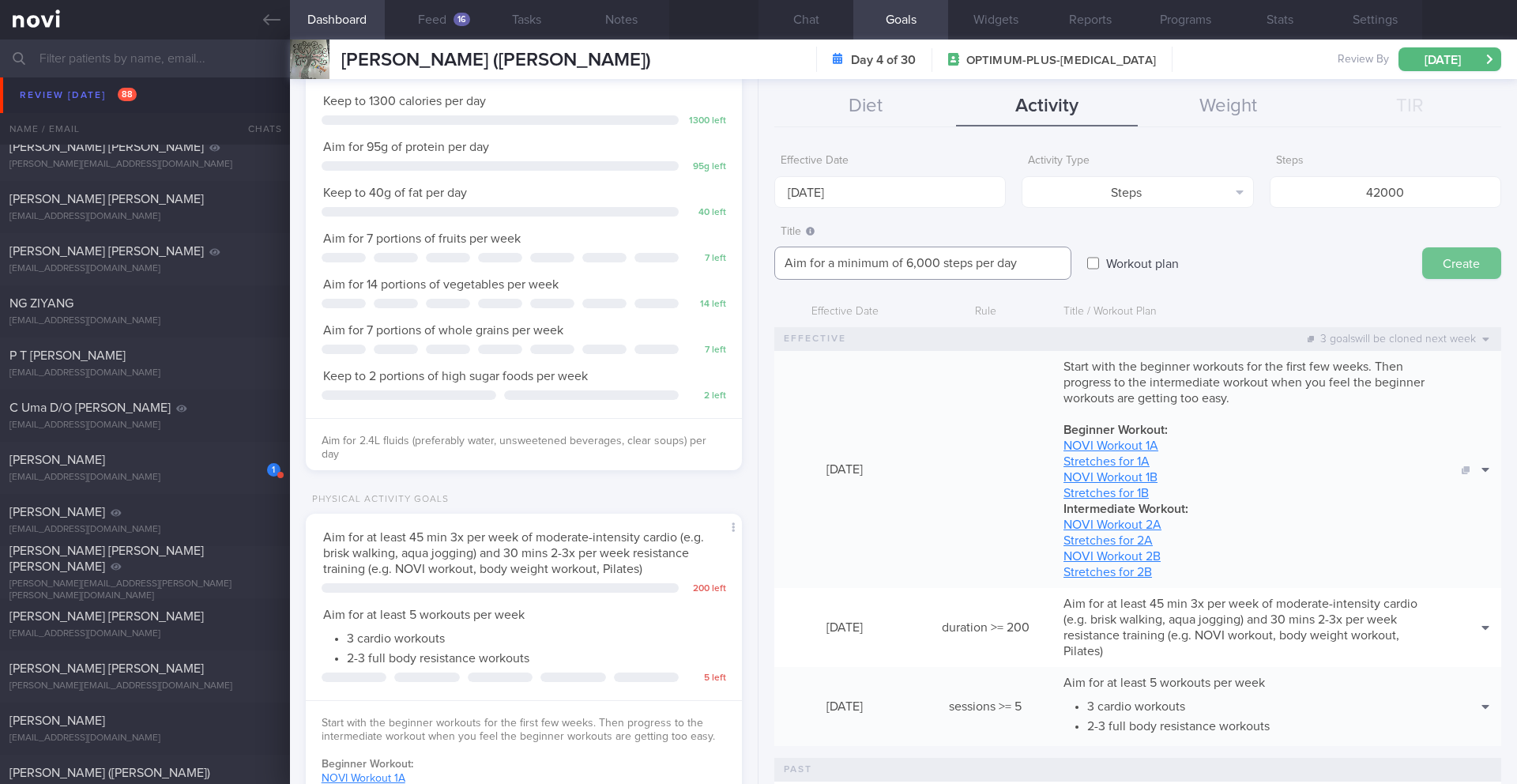
type textarea "Aim for a minimum of 6,000 steps per day"
click at [1461, 259] on button "Create" at bounding box center [1462, 264] width 79 height 32
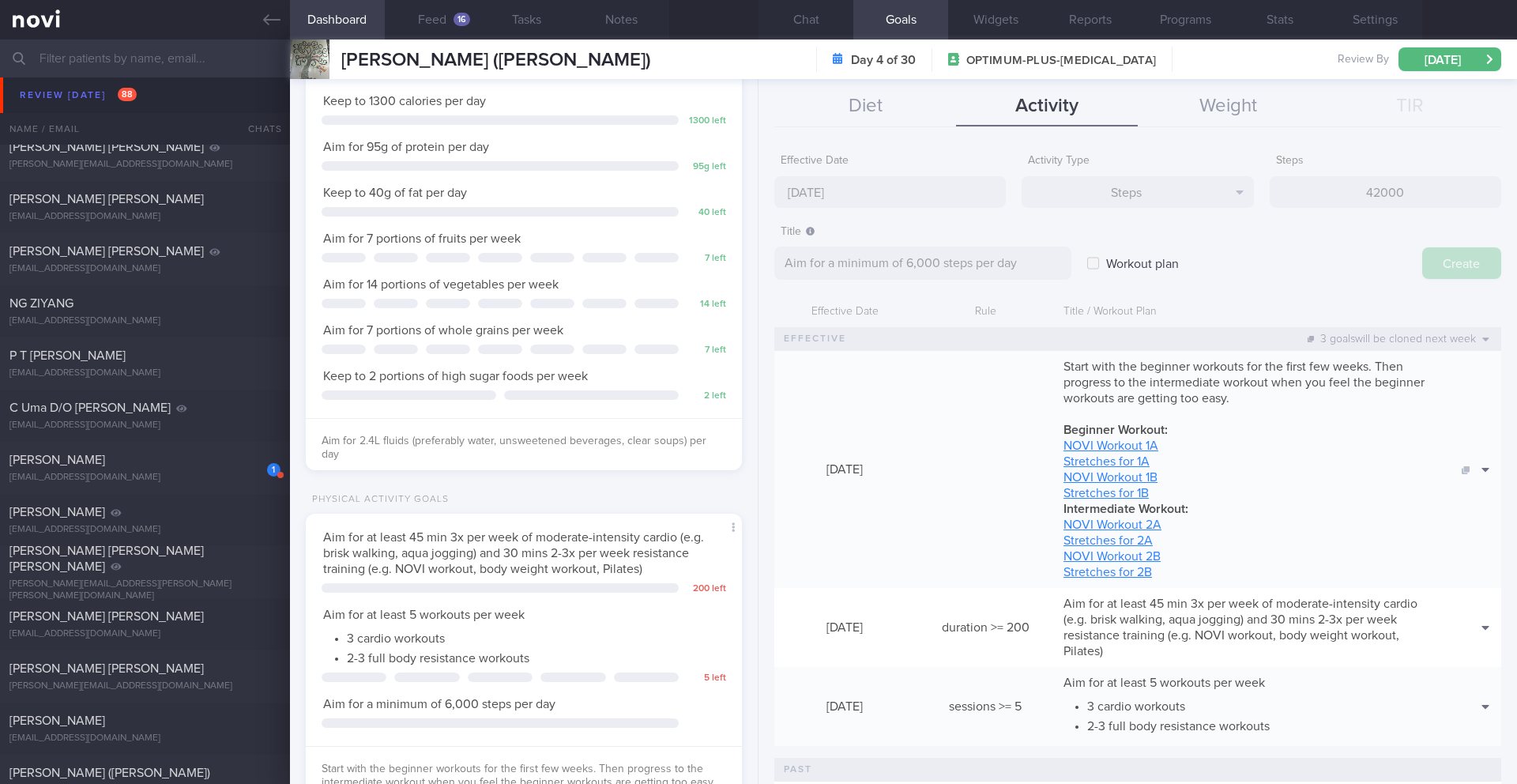
type input "[DATE]"
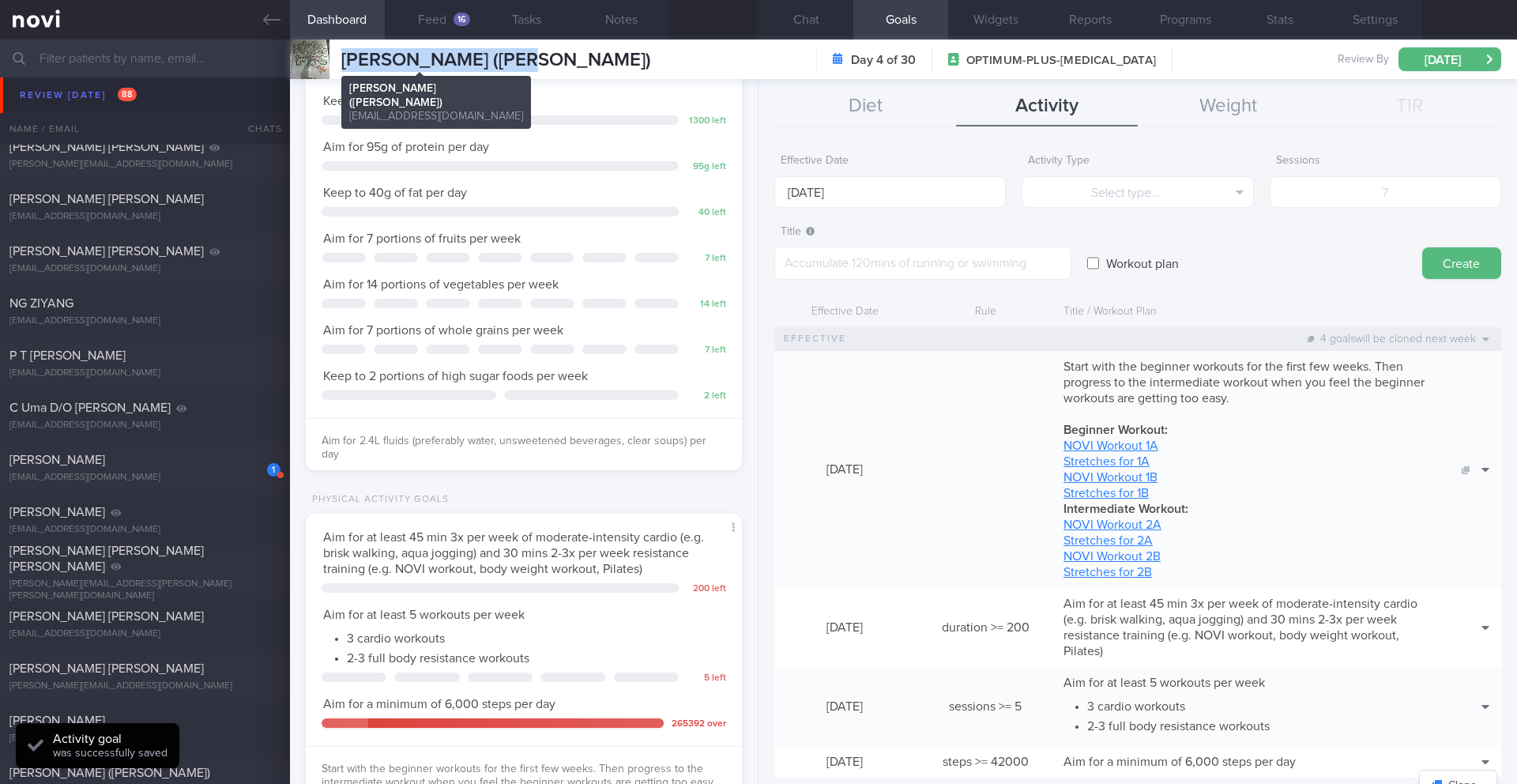
drag, startPoint x: 343, startPoint y: 63, endPoint x: 504, endPoint y: 61, distance: 161.0
click at [504, 61] on div "[PERSON_NAME] ([PERSON_NAME]) [PERSON_NAME] ([PERSON_NAME]) [EMAIL_ADDRESS][DOM…" at bounding box center [903, 59] width 1227 height 39
copy span "[PERSON_NAME] ([PERSON_NAME])"
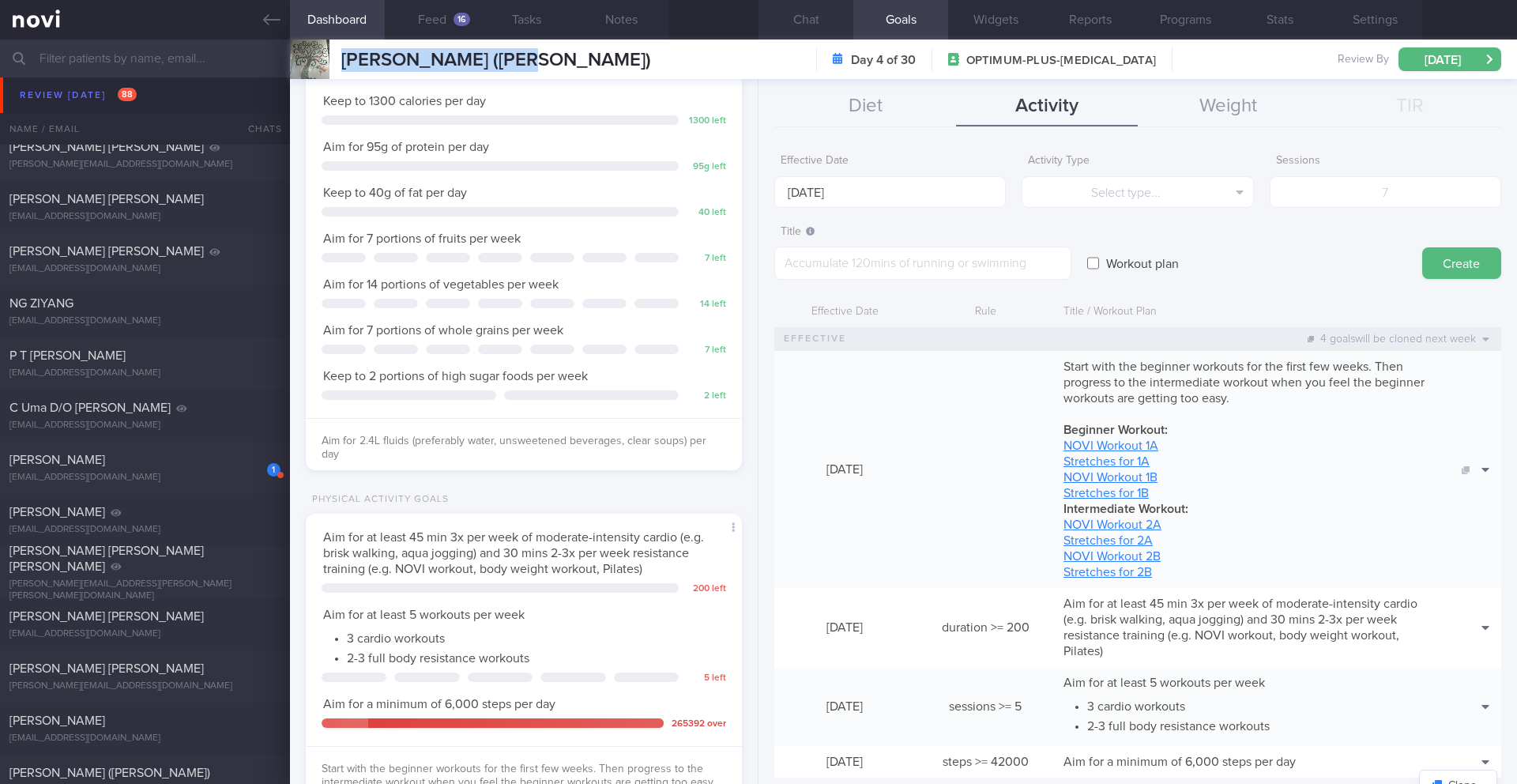
click at [815, 10] on button "Chat" at bounding box center [806, 20] width 95 height 39
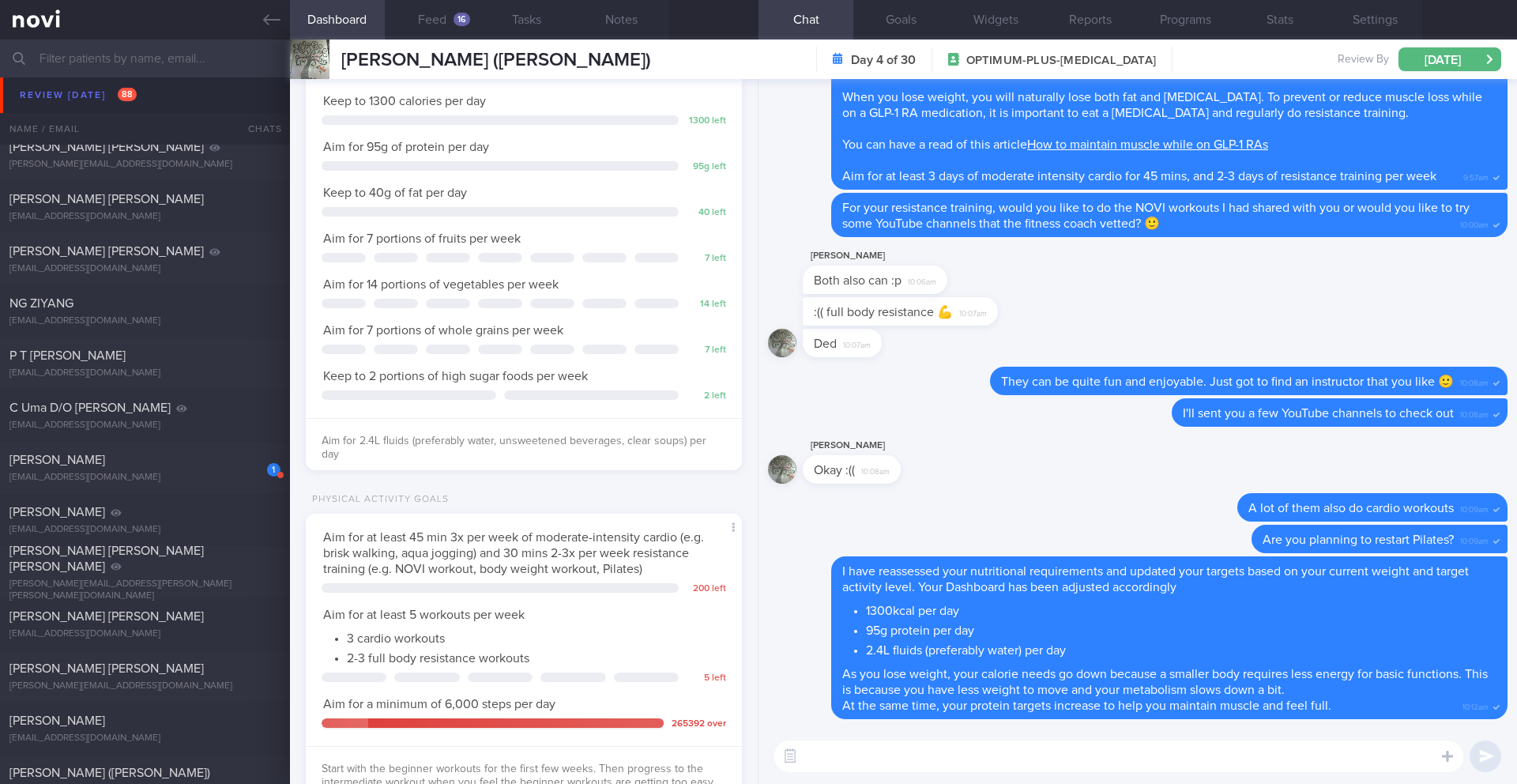
click at [199, 63] on input "text" at bounding box center [758, 58] width 1517 height 38
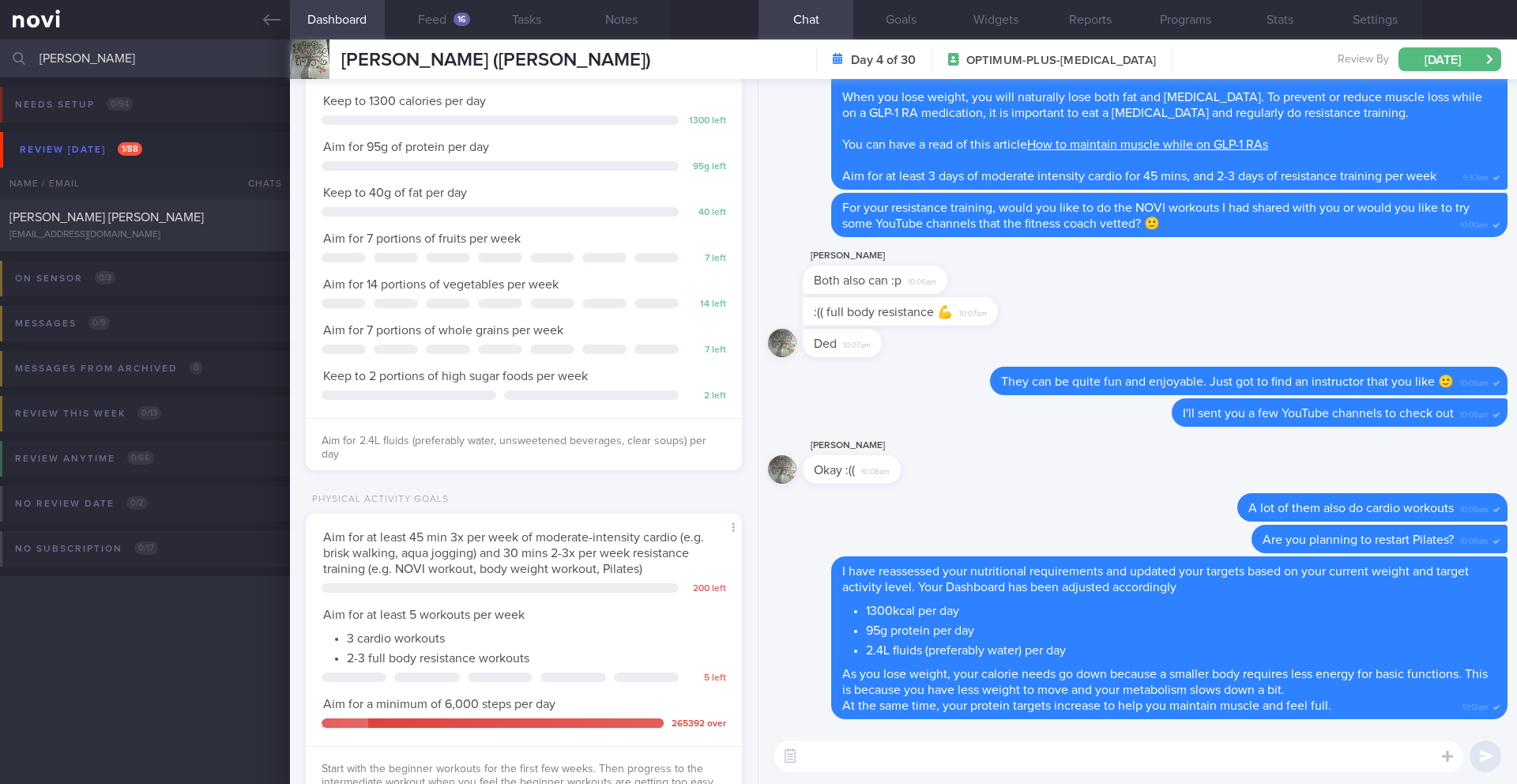
type input "[PERSON_NAME]"
click at [177, 251] on div "On sensor 0 / 3 Name / Email Chats Installed Glucose Range % TIR % Active Dismi…" at bounding box center [758, 290] width 1517 height 77
click at [161, 221] on div "[PERSON_NAME] [PERSON_NAME]" at bounding box center [143, 217] width 267 height 16
type input "28/8 Check for logs or if have any questionss"
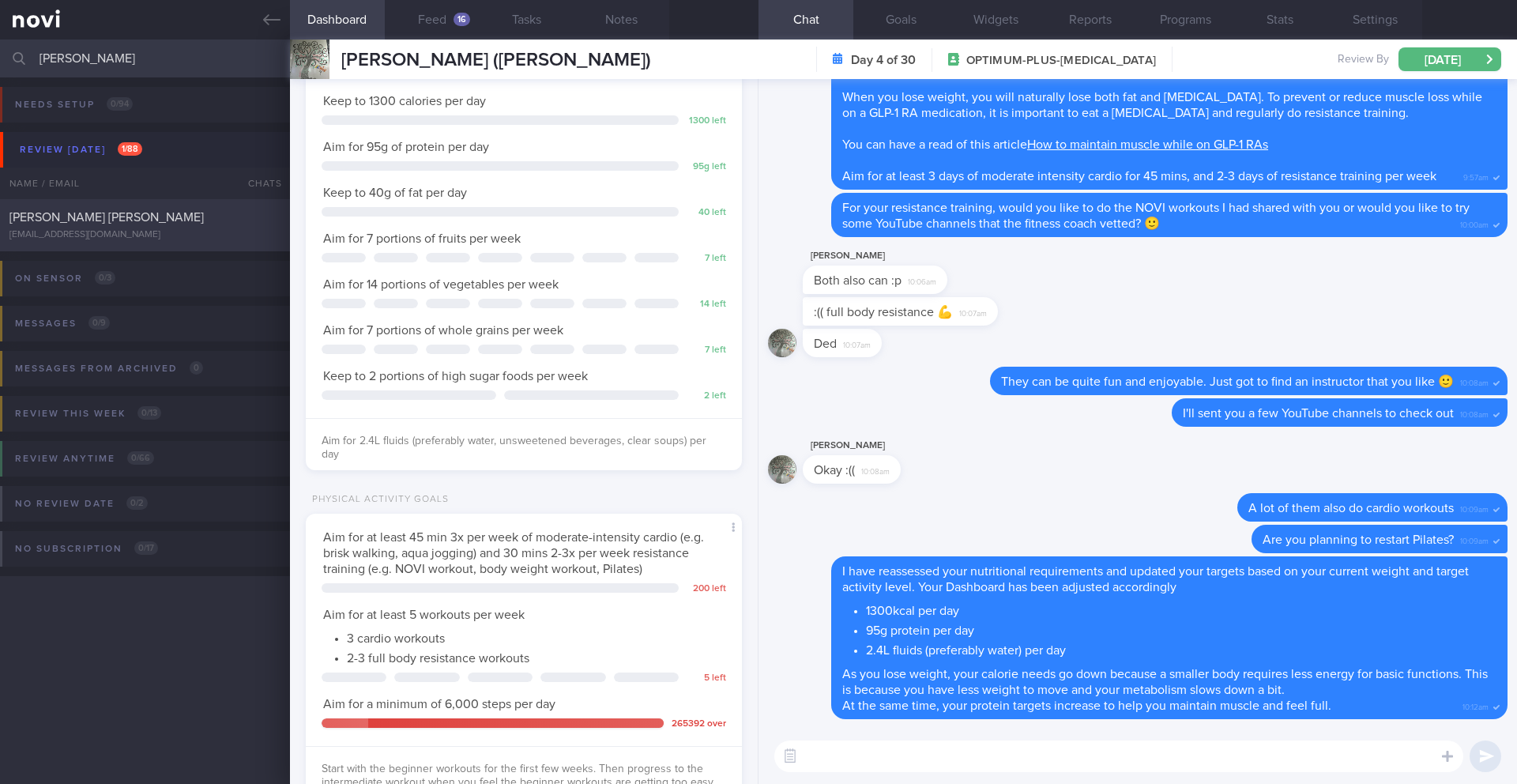
type textarea "LOREMIP DOLORS: Ame cons adi elit sedd eiusmodte inci utla ETDOLOREM: Aliquaeni…"
select select "7"
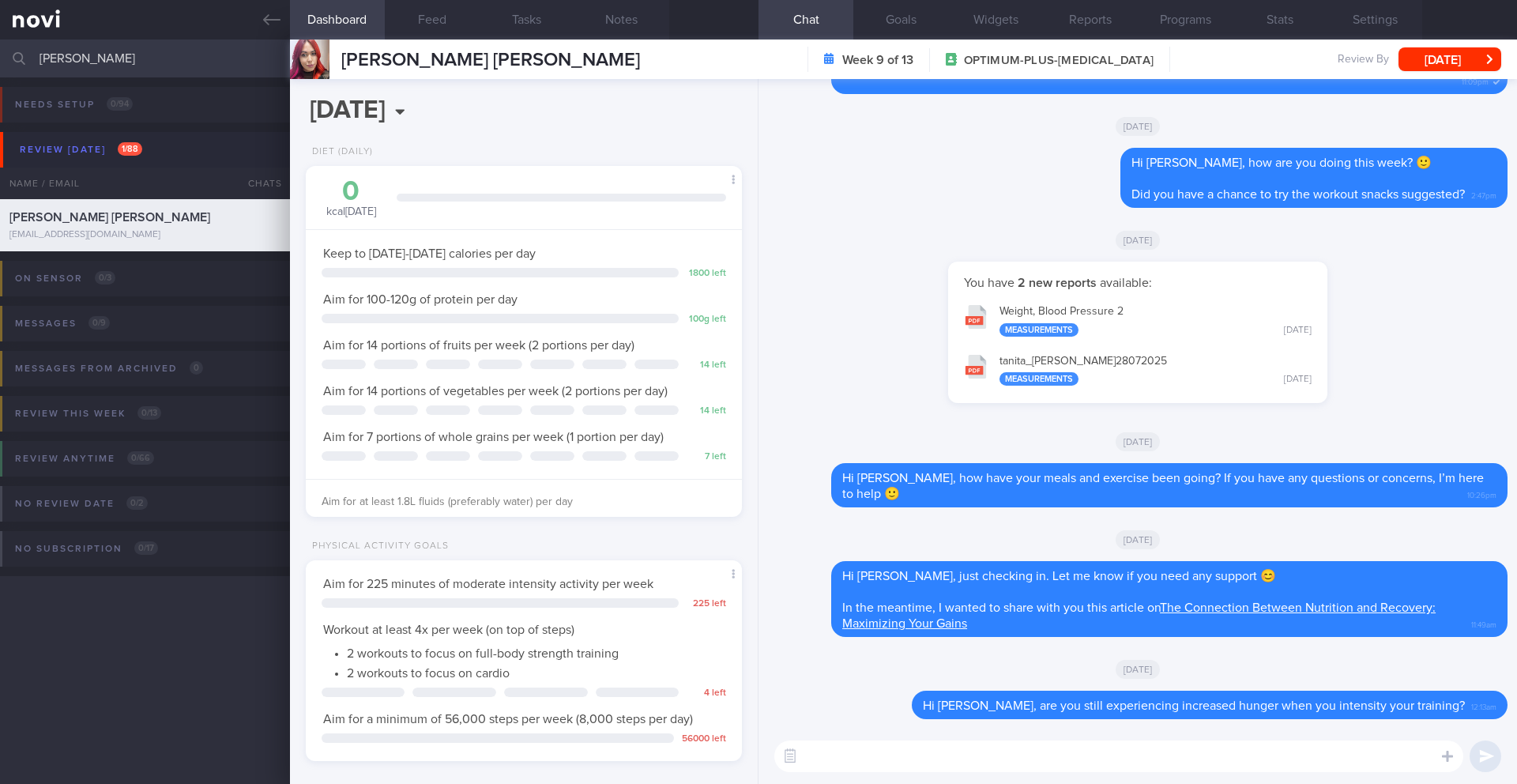
scroll to position [220, 397]
click at [451, 23] on button "Feed" at bounding box center [432, 20] width 95 height 39
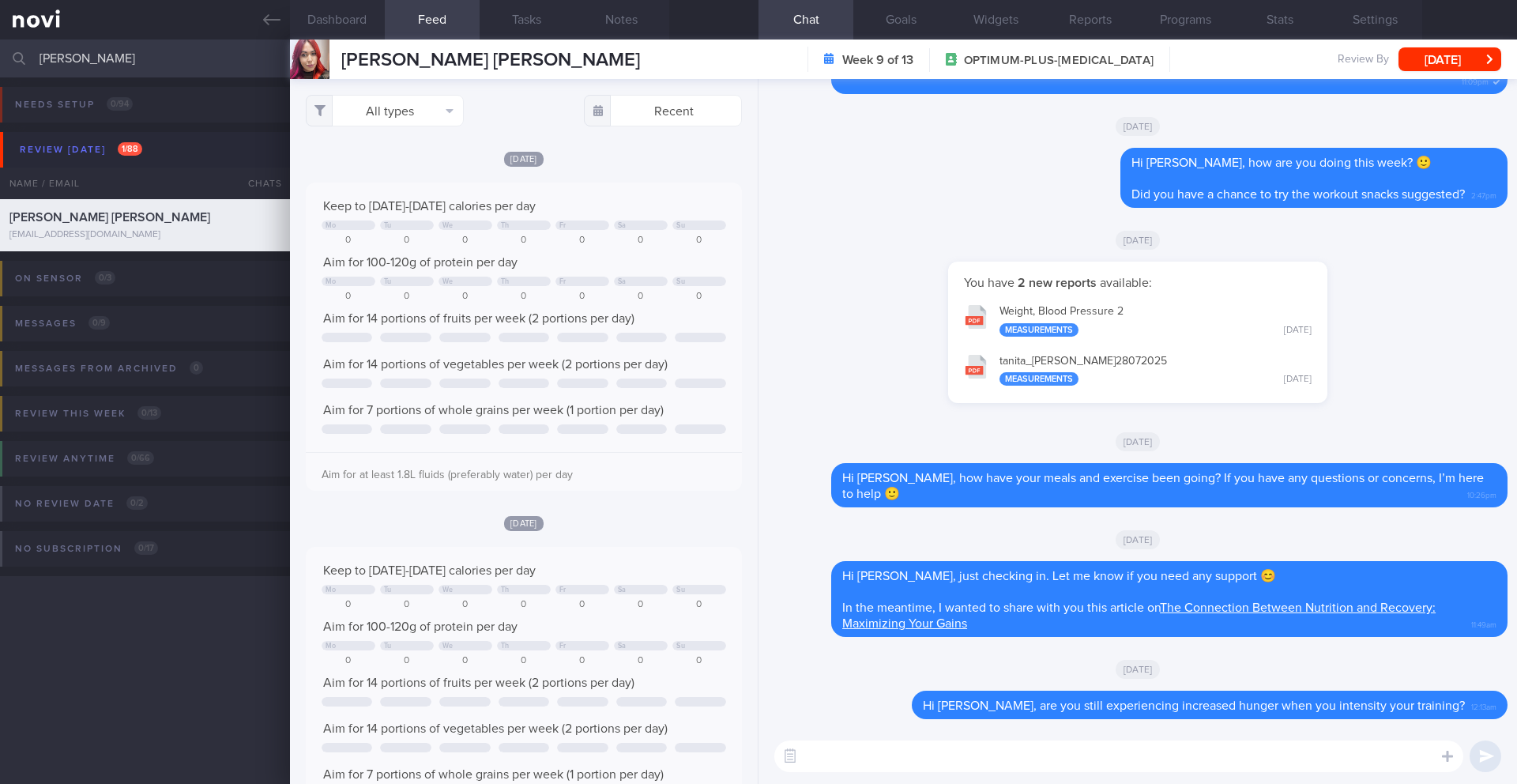
scroll to position [100, 404]
drag, startPoint x: 515, startPoint y: 62, endPoint x: 322, endPoint y: 66, distance: 193.0
click at [321, 66] on div "[PERSON_NAME] [PERSON_NAME] [PERSON_NAME] [PERSON_NAME] [EMAIL_ADDRESS][DOMAIN_…" at bounding box center [903, 59] width 1227 height 39
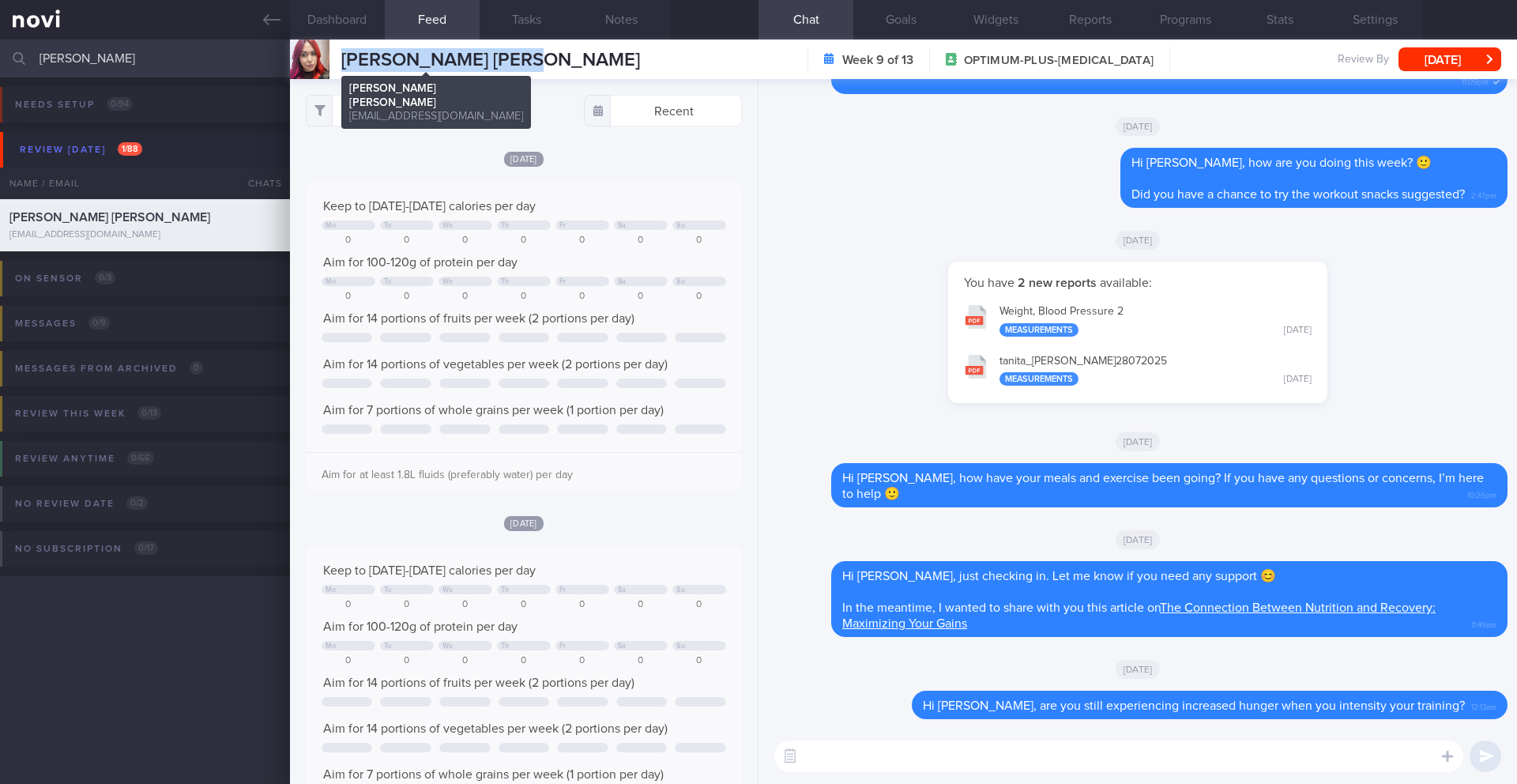
copy div "[PERSON_NAME] [PERSON_NAME]"
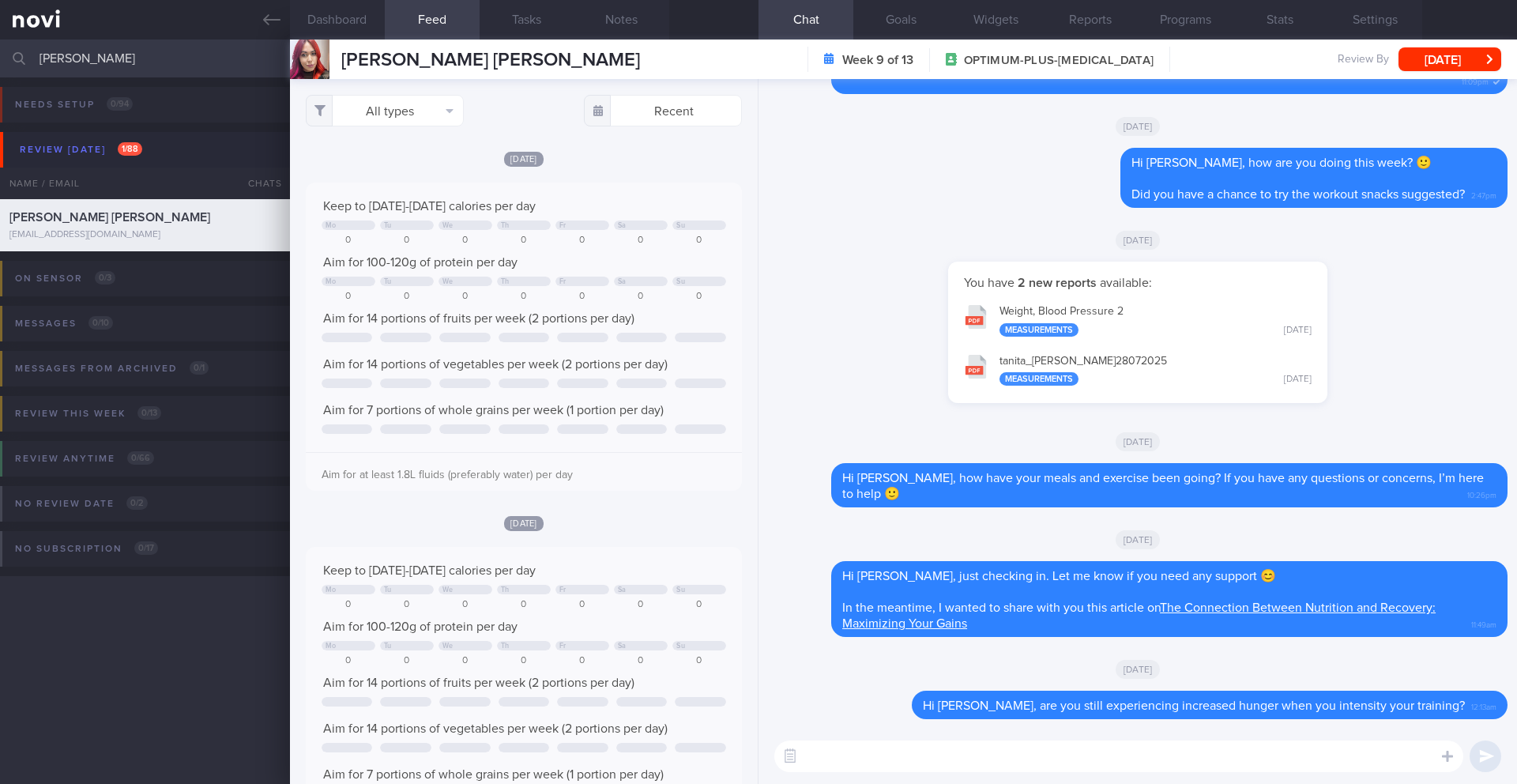
click at [998, 763] on textarea at bounding box center [1119, 756] width 690 height 32
type textarea "Hi [PERSON_NAME], how are you doing? Is there anything that I can help you with…"
click at [1489, 759] on button "submit" at bounding box center [1486, 756] width 32 height 32
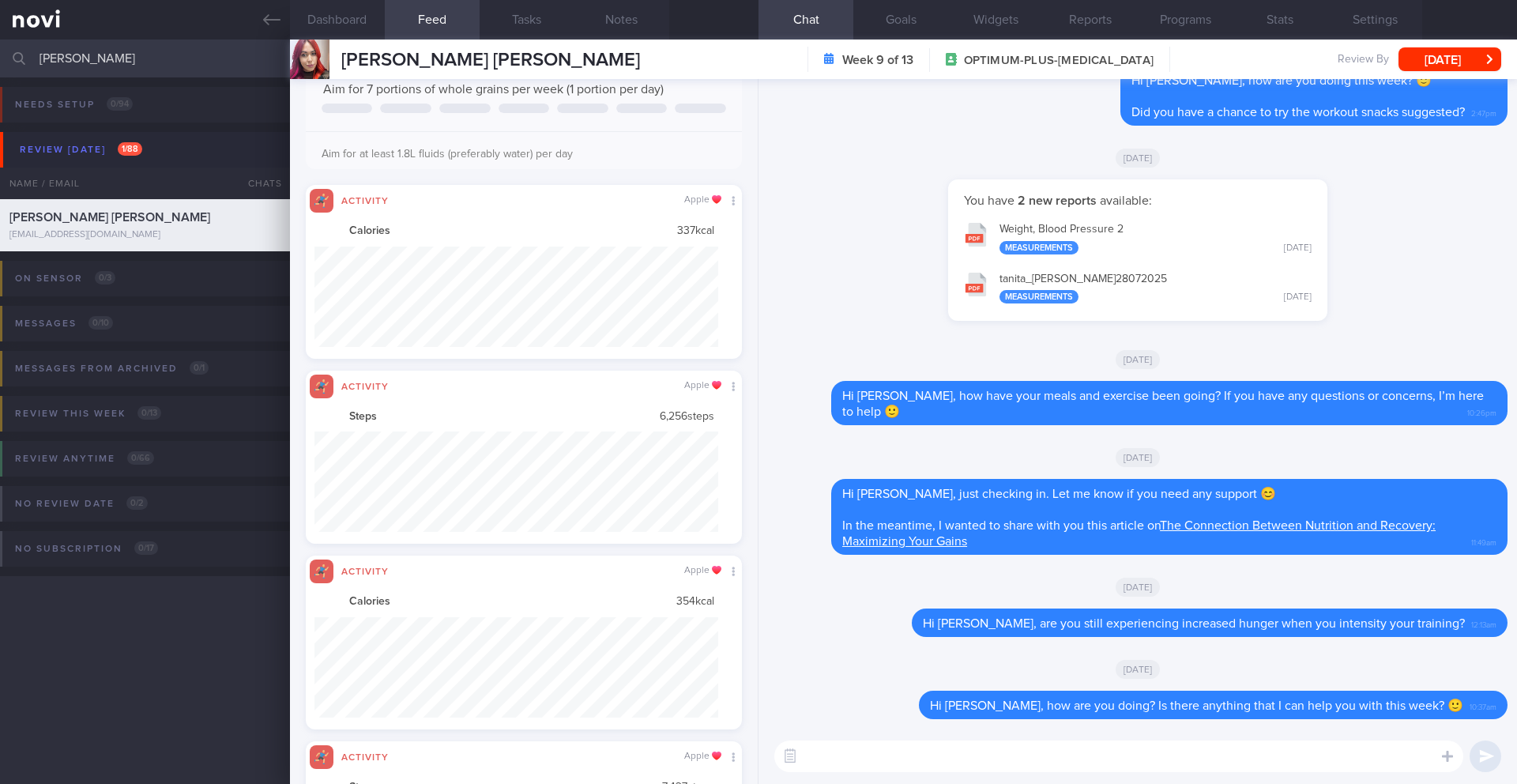
scroll to position [0, 0]
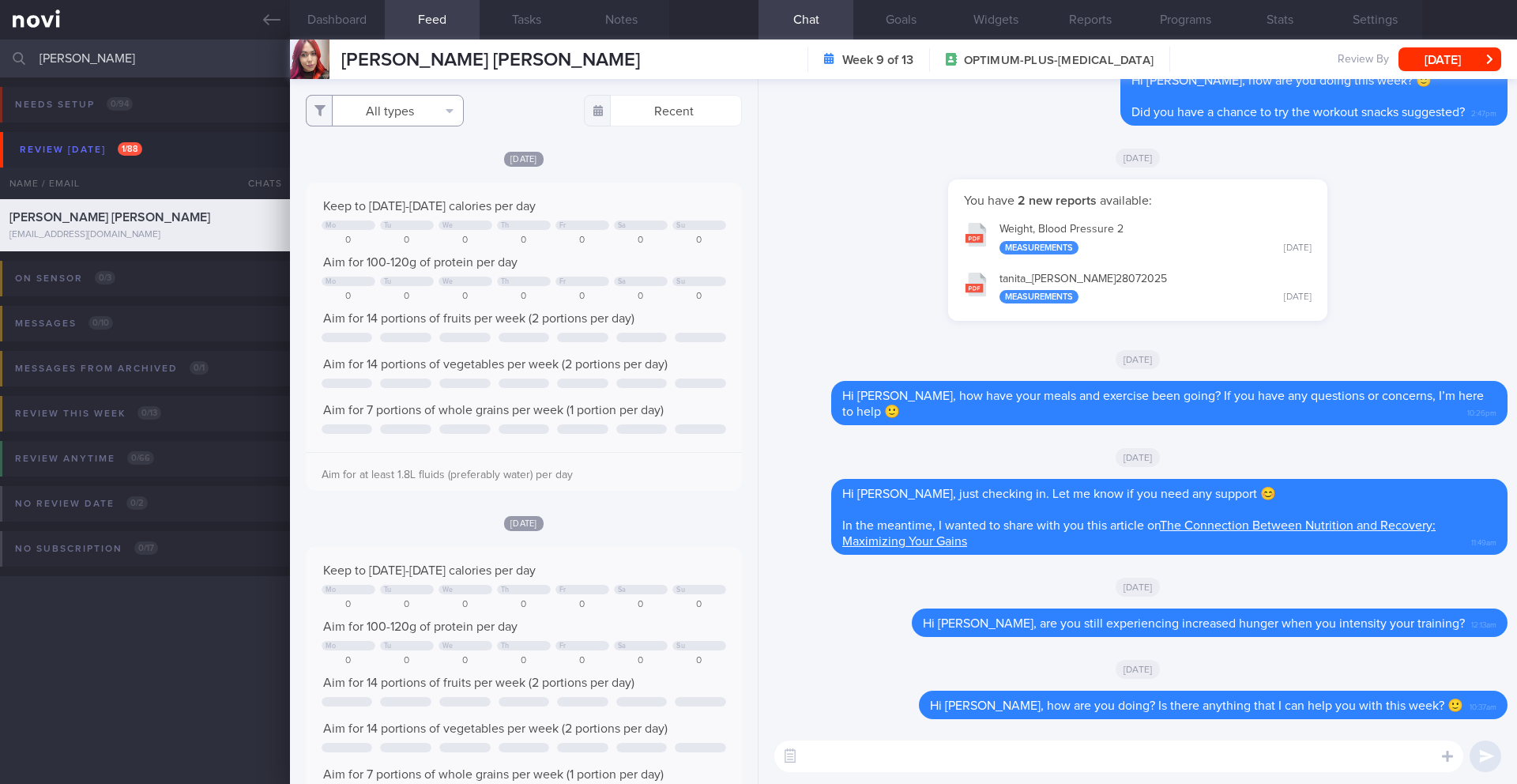
click at [403, 111] on button "All types" at bounding box center [385, 111] width 158 height 32
click at [363, 171] on button "Activity" at bounding box center [385, 164] width 157 height 23
checkbox input "false"
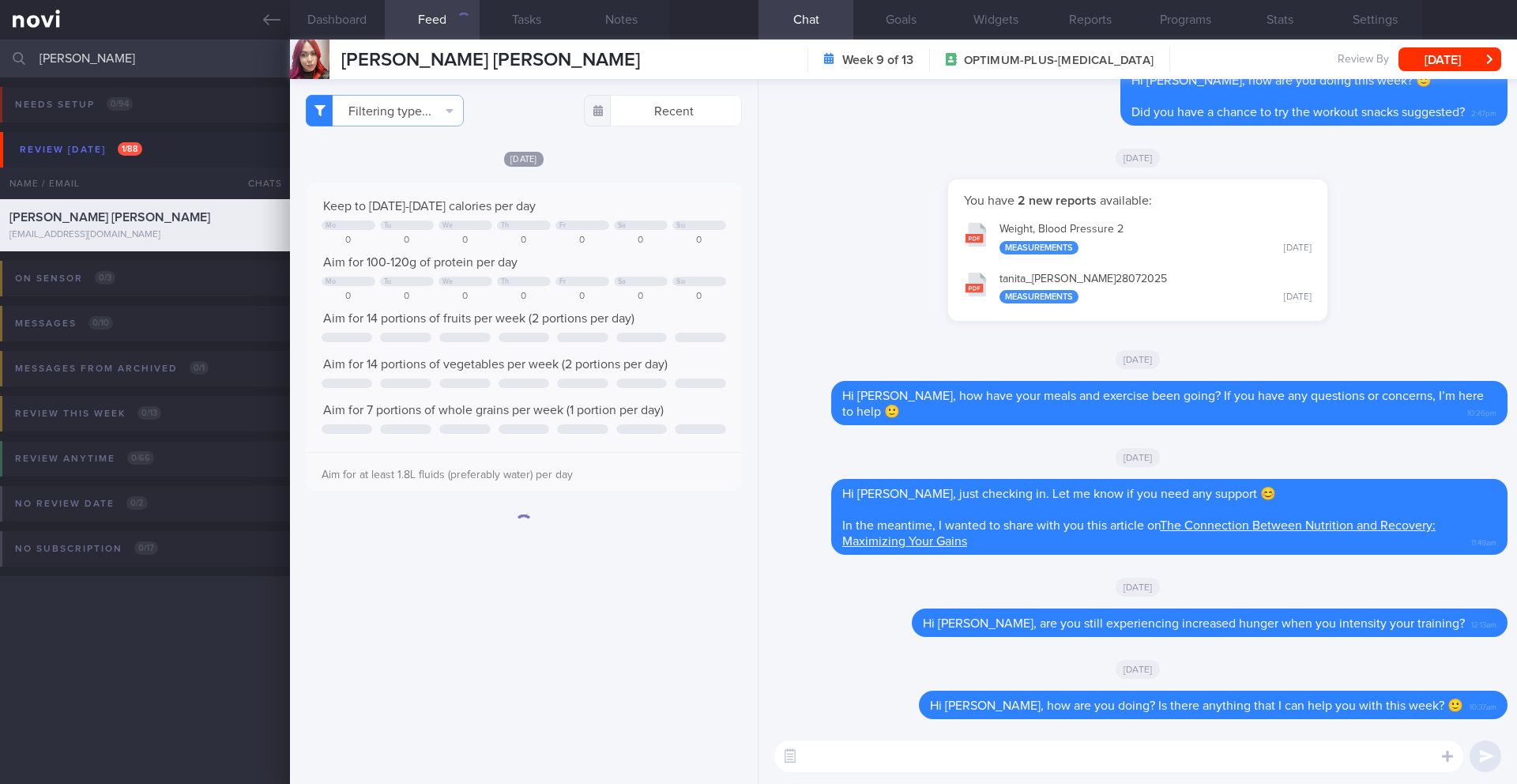
click at [639, 169] on div "[DATE] Keep to [DATE]-[DATE] calories per day Mo Tu We Th Fr Sa Su 0 0 0 0 0 0 …" at bounding box center [523, 320] width 436 height 340
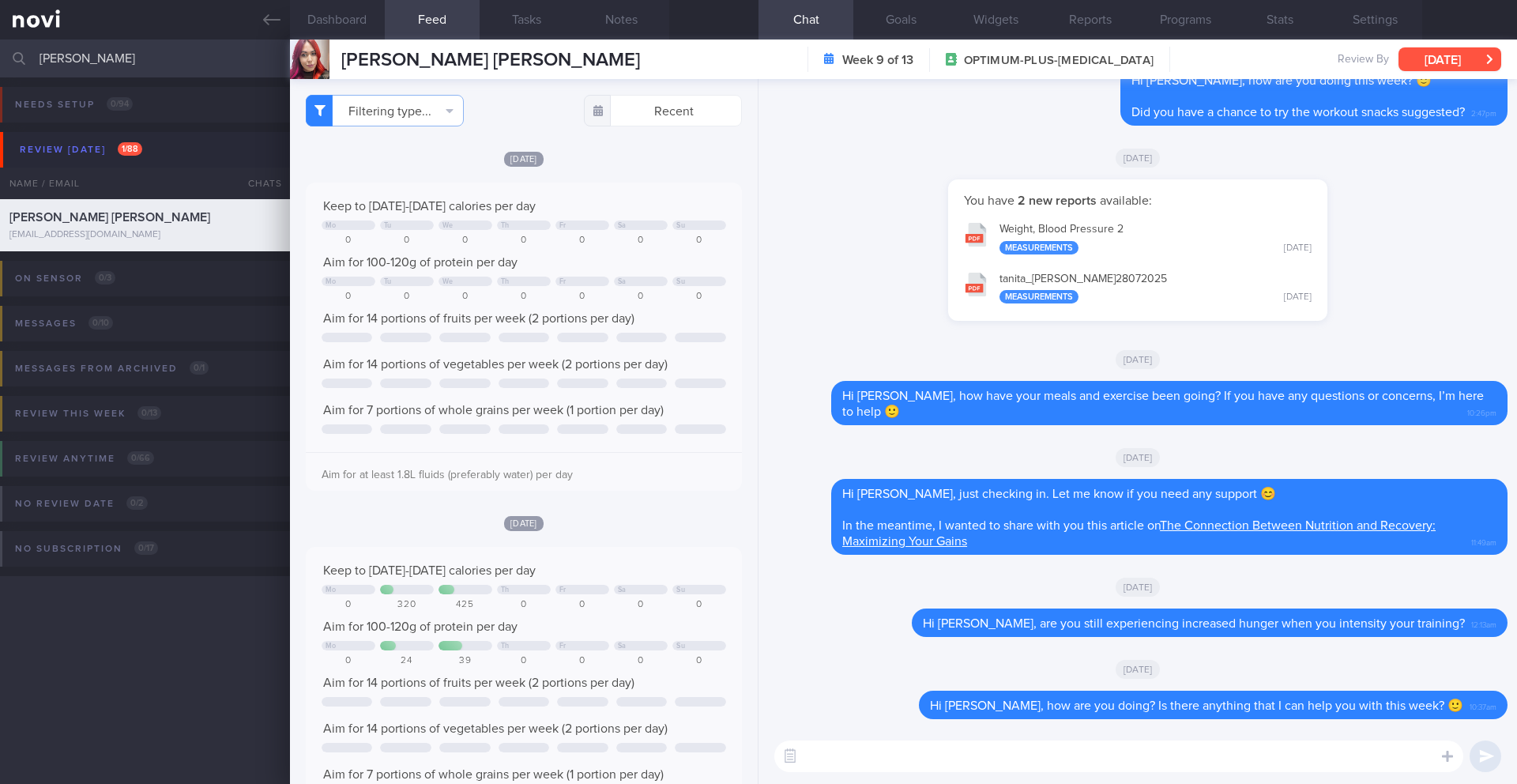
click at [1435, 65] on button "[DATE]" at bounding box center [1450, 59] width 103 height 23
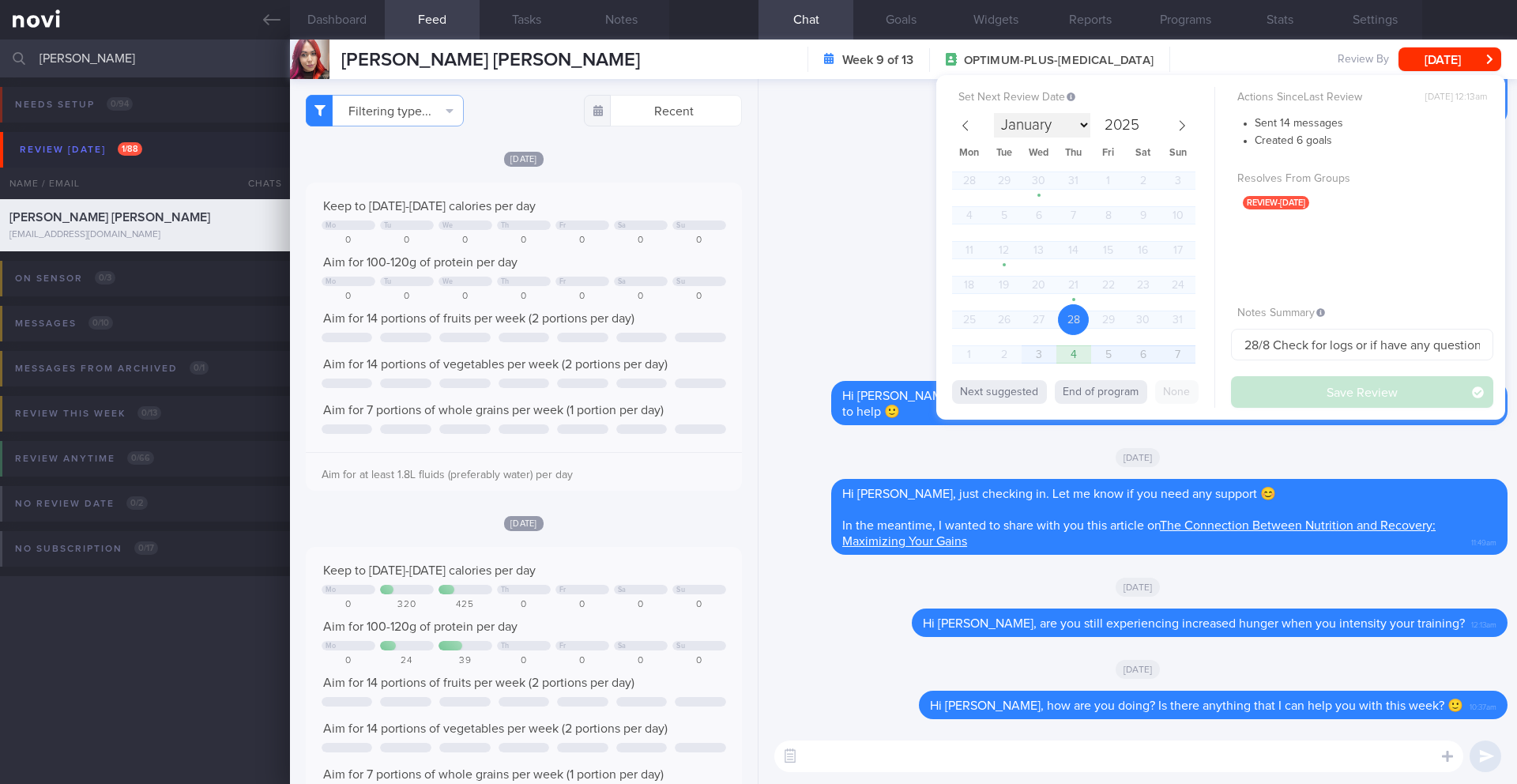
click at [1083, 126] on select "January February March April May June July August September October November De…" at bounding box center [1042, 125] width 97 height 24
select select "8"
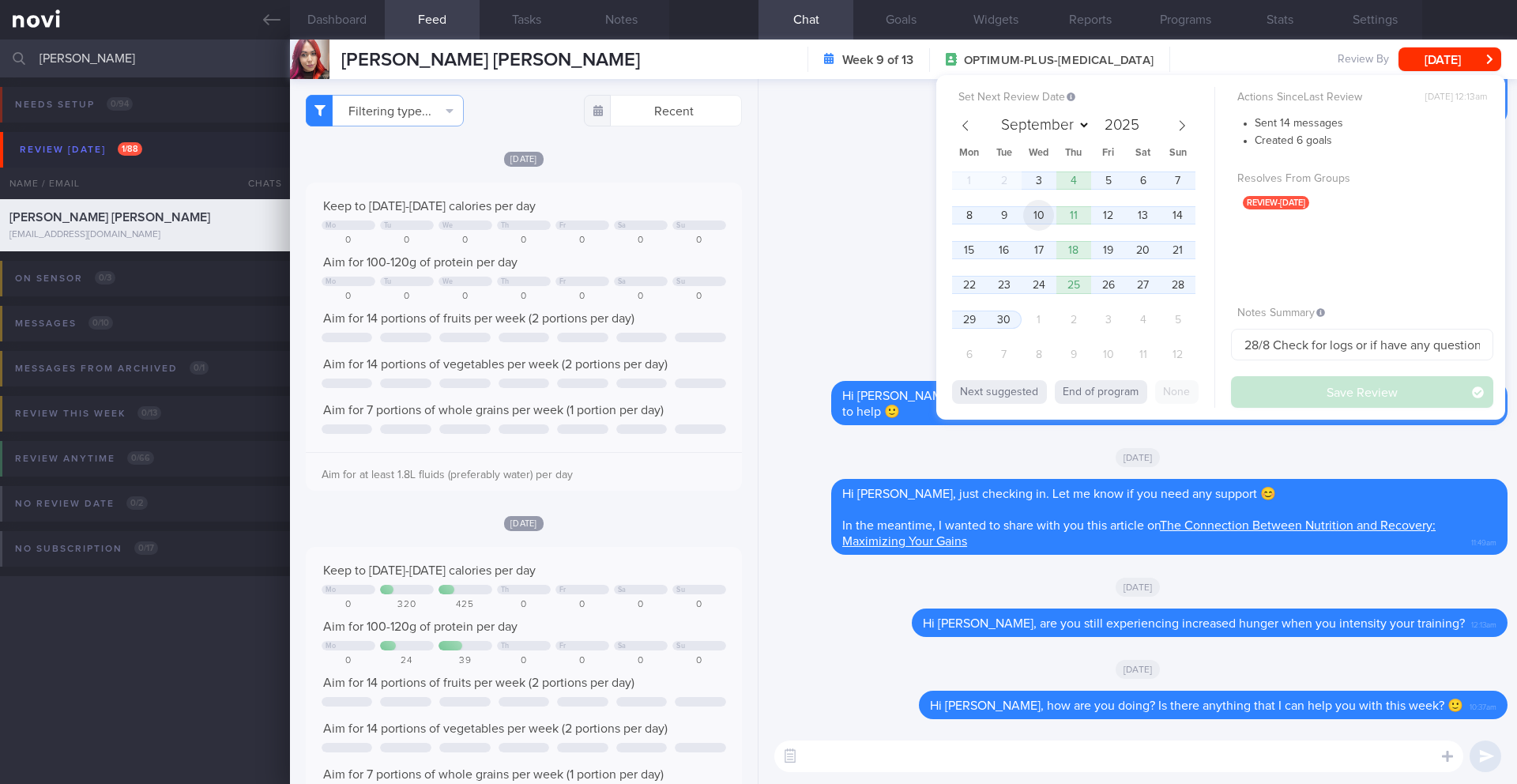
click at [1032, 212] on span "10" at bounding box center [1039, 215] width 31 height 31
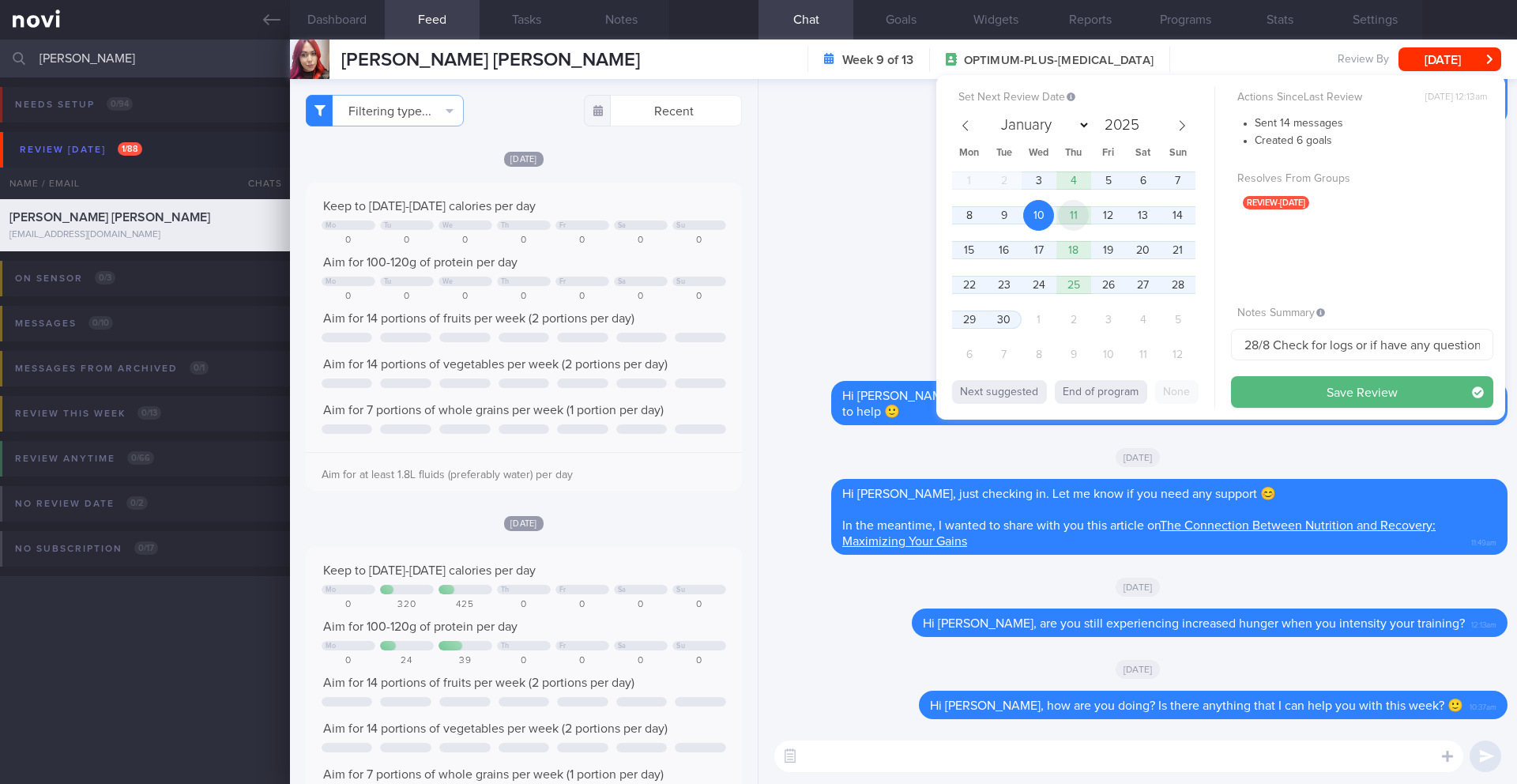
click at [1077, 210] on span "11" at bounding box center [1073, 215] width 31 height 31
drag, startPoint x: 1270, startPoint y: 343, endPoint x: 1209, endPoint y: 343, distance: 61.0
click at [1209, 343] on div "Set Next Review Date [DATE] January February March April May June July August S…" at bounding box center [1221, 247] width 569 height 344
type input "11/9 Check for logs or if have any questionss"
click at [1317, 403] on button "Save Review" at bounding box center [1362, 392] width 263 height 32
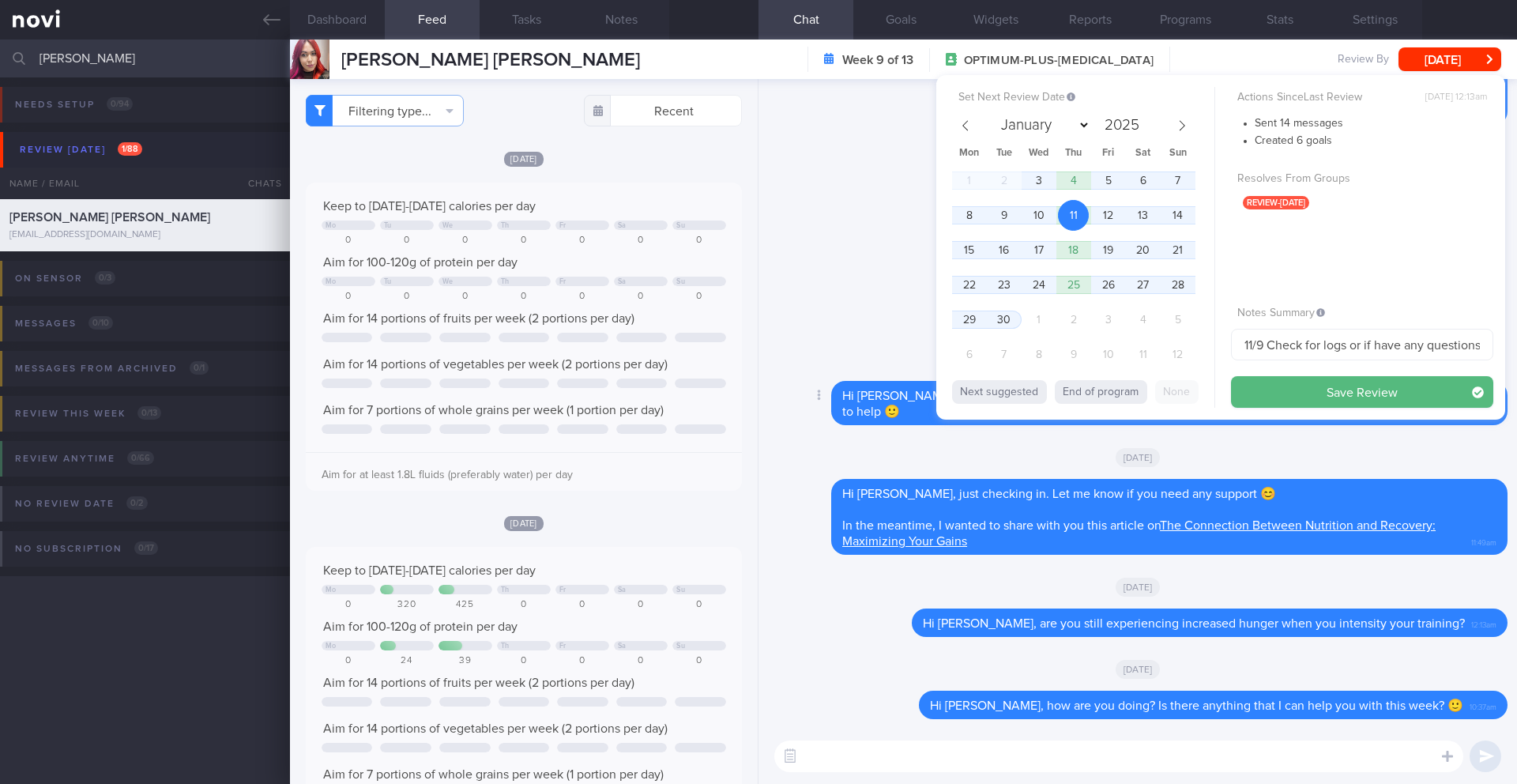
type input "11/9 Check for logs or if have any questionss"
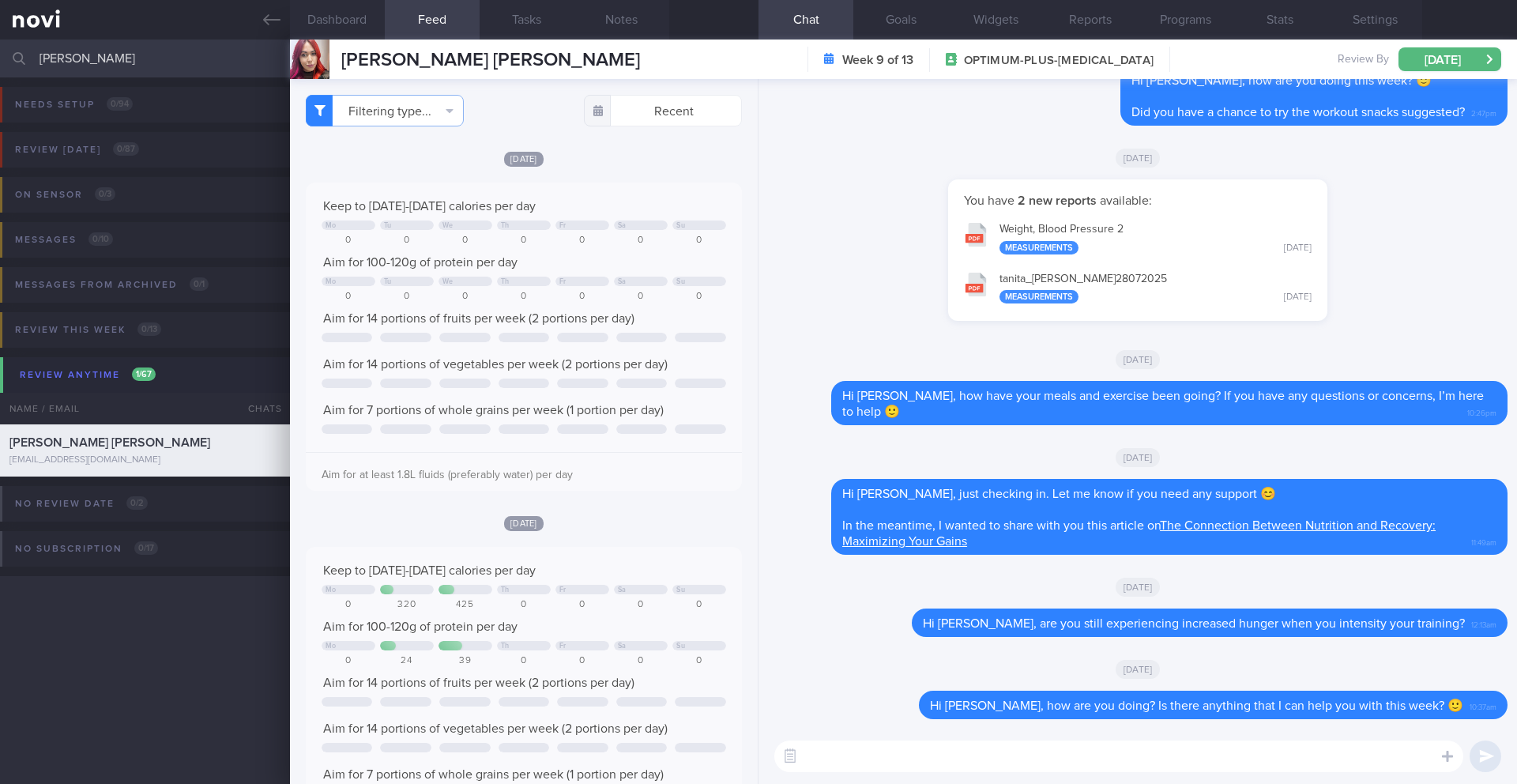
click at [149, 54] on input "[PERSON_NAME]" at bounding box center [758, 58] width 1517 height 38
click at [258, 23] on link at bounding box center [144, 20] width 290 height 39
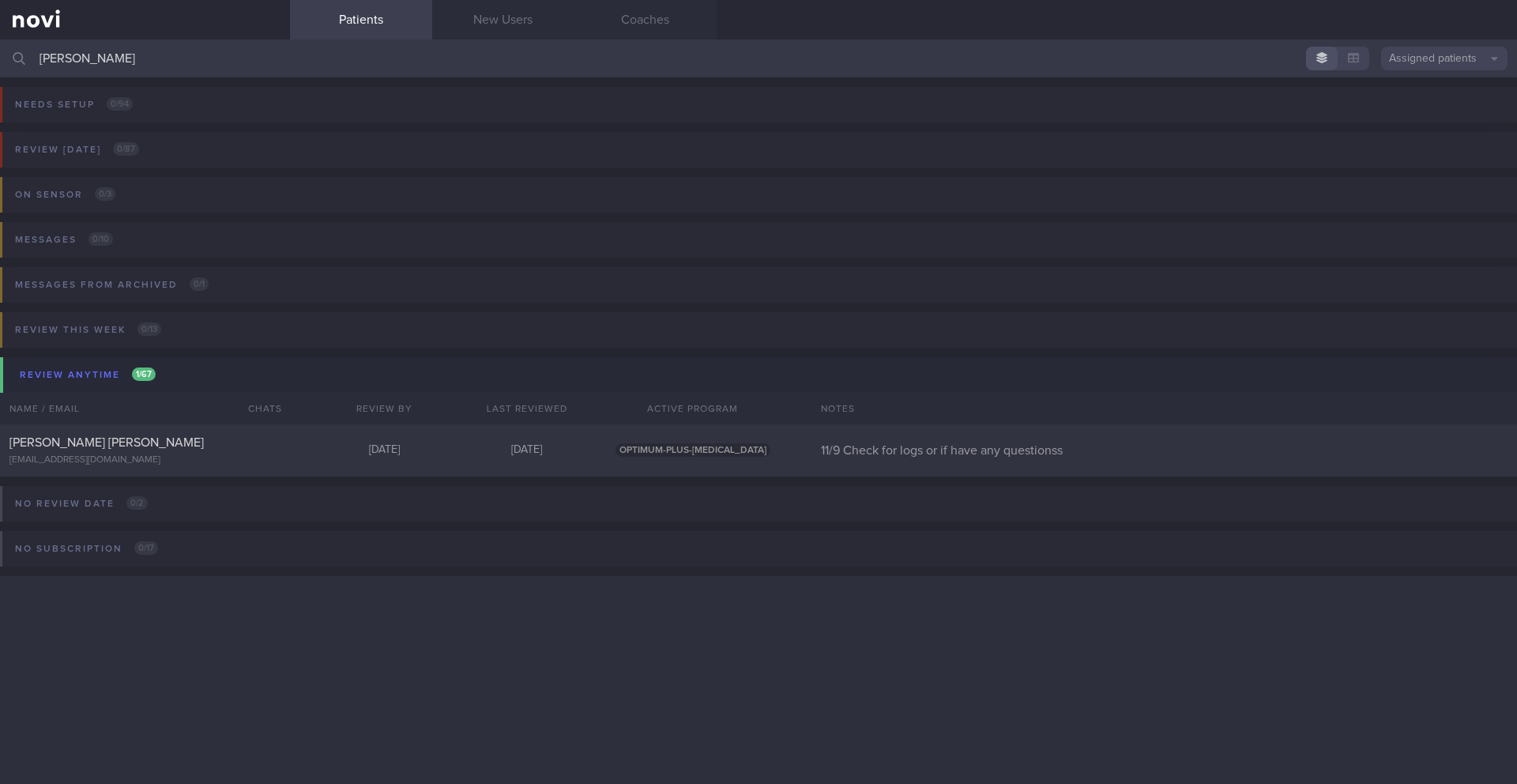
click at [185, 48] on input "[PERSON_NAME]" at bounding box center [758, 58] width 1517 height 38
click at [172, 59] on input "[PERSON_NAME]" at bounding box center [758, 58] width 1517 height 38
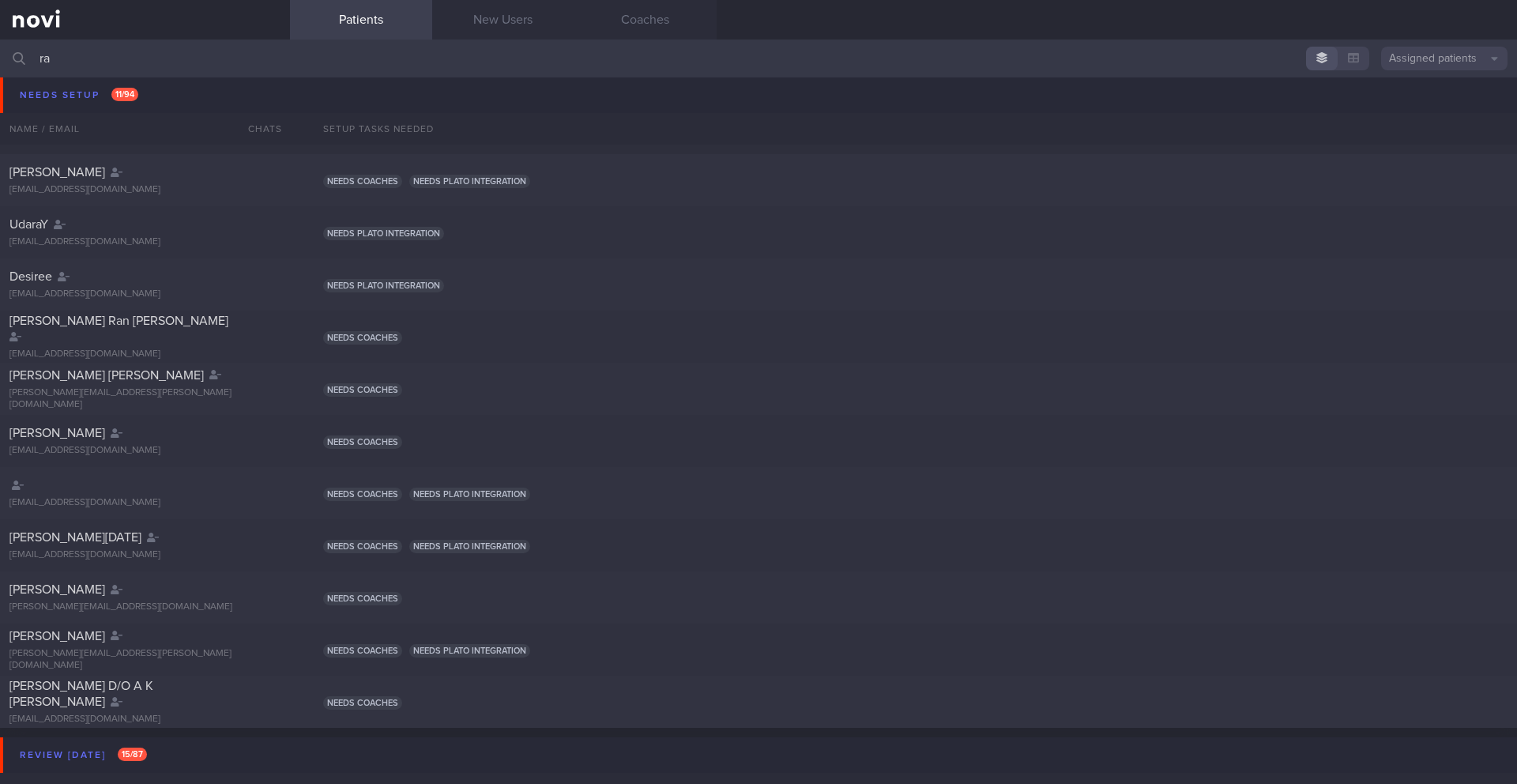
type input "r"
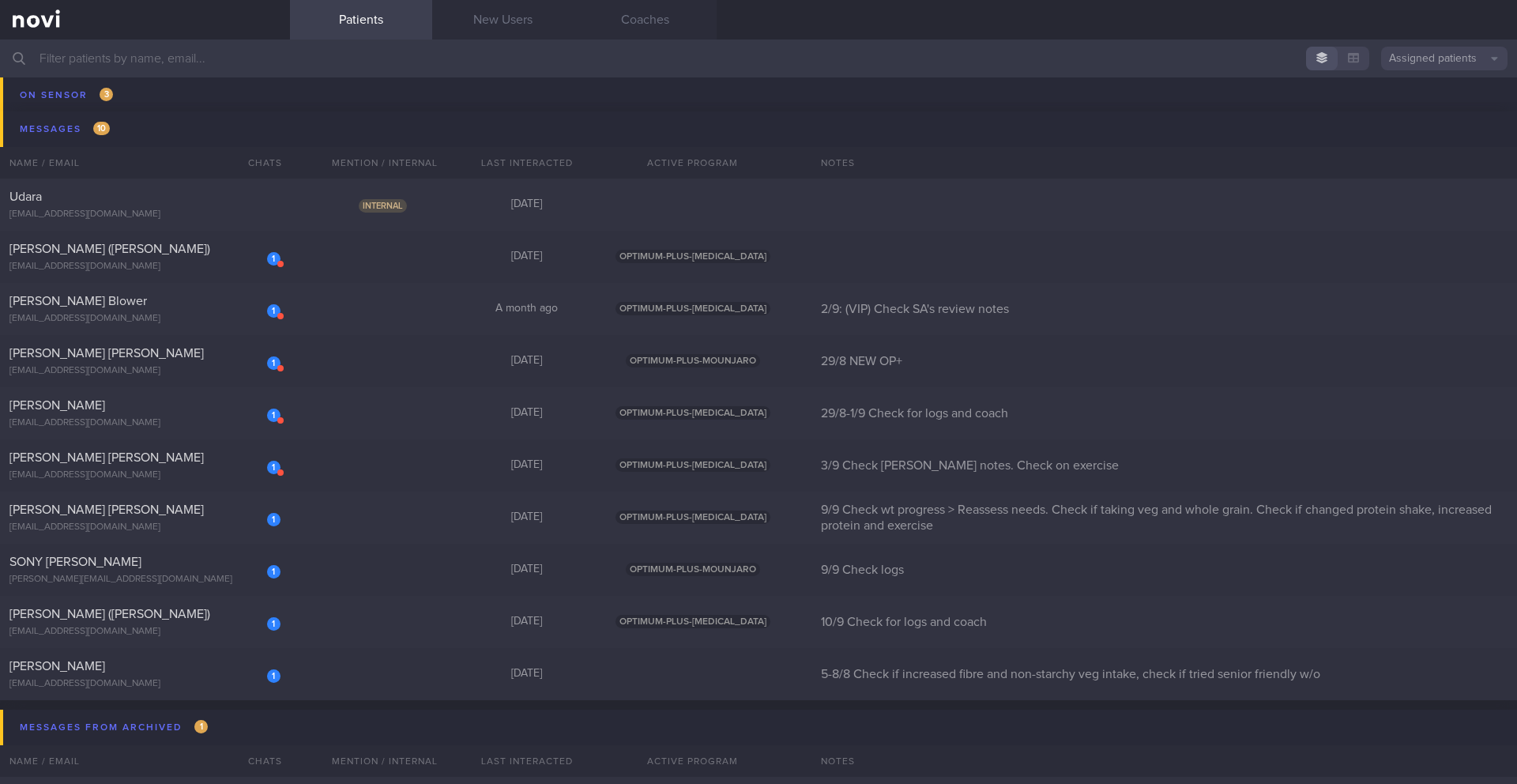
scroll to position [9777, 0]
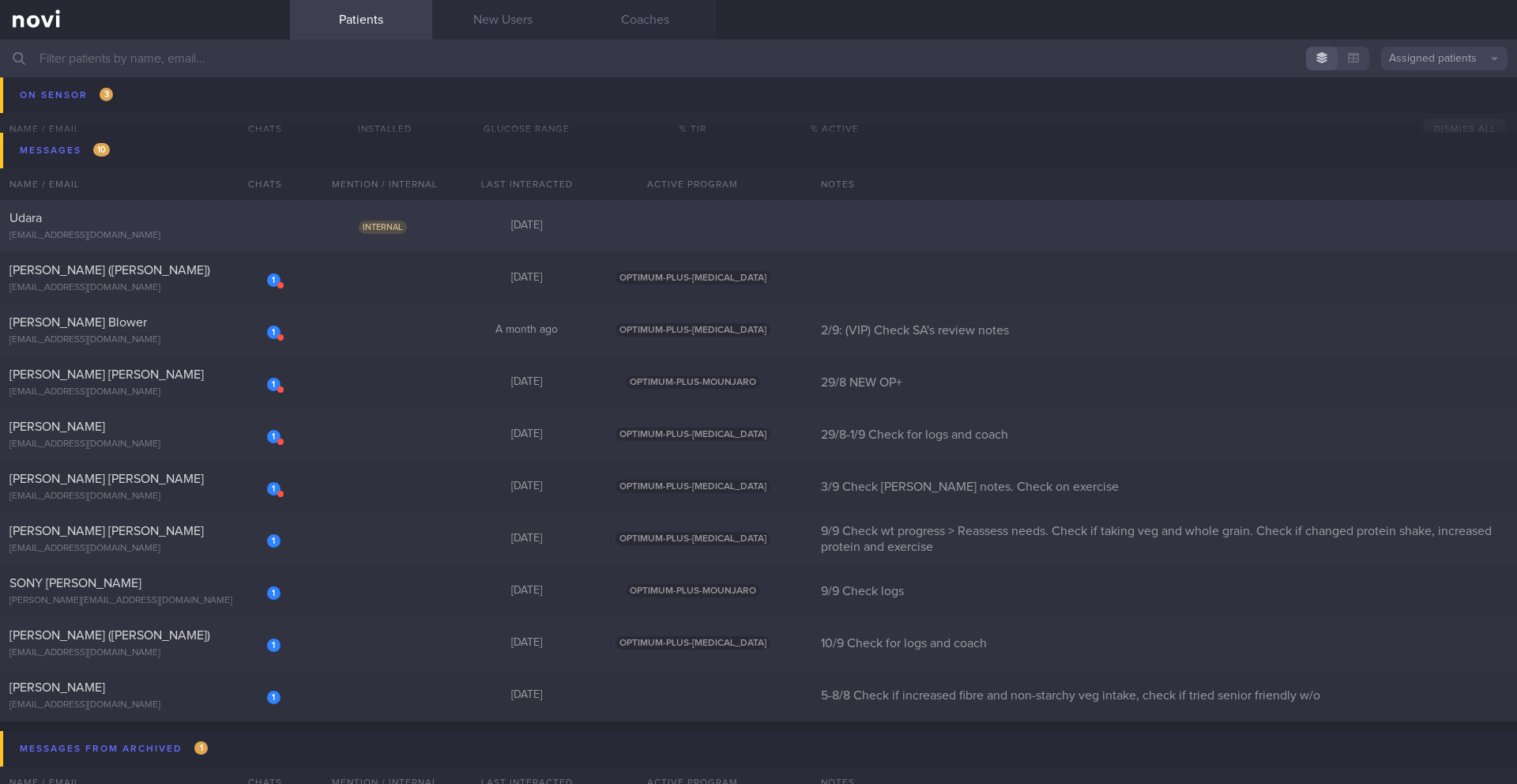
click at [340, 232] on div "Internal" at bounding box center [385, 225] width 143 height 16
select select "8"
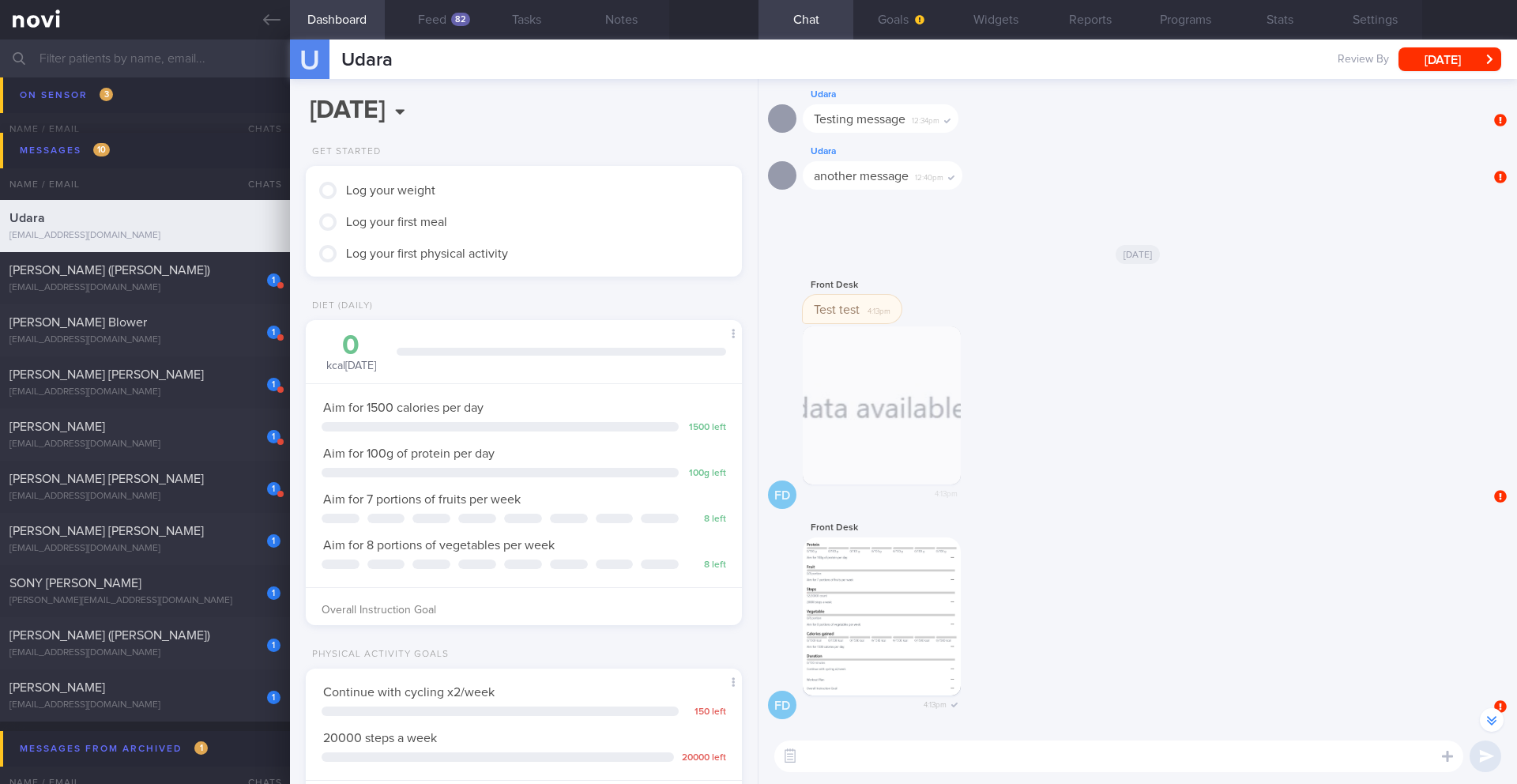
scroll to position [-317, 0]
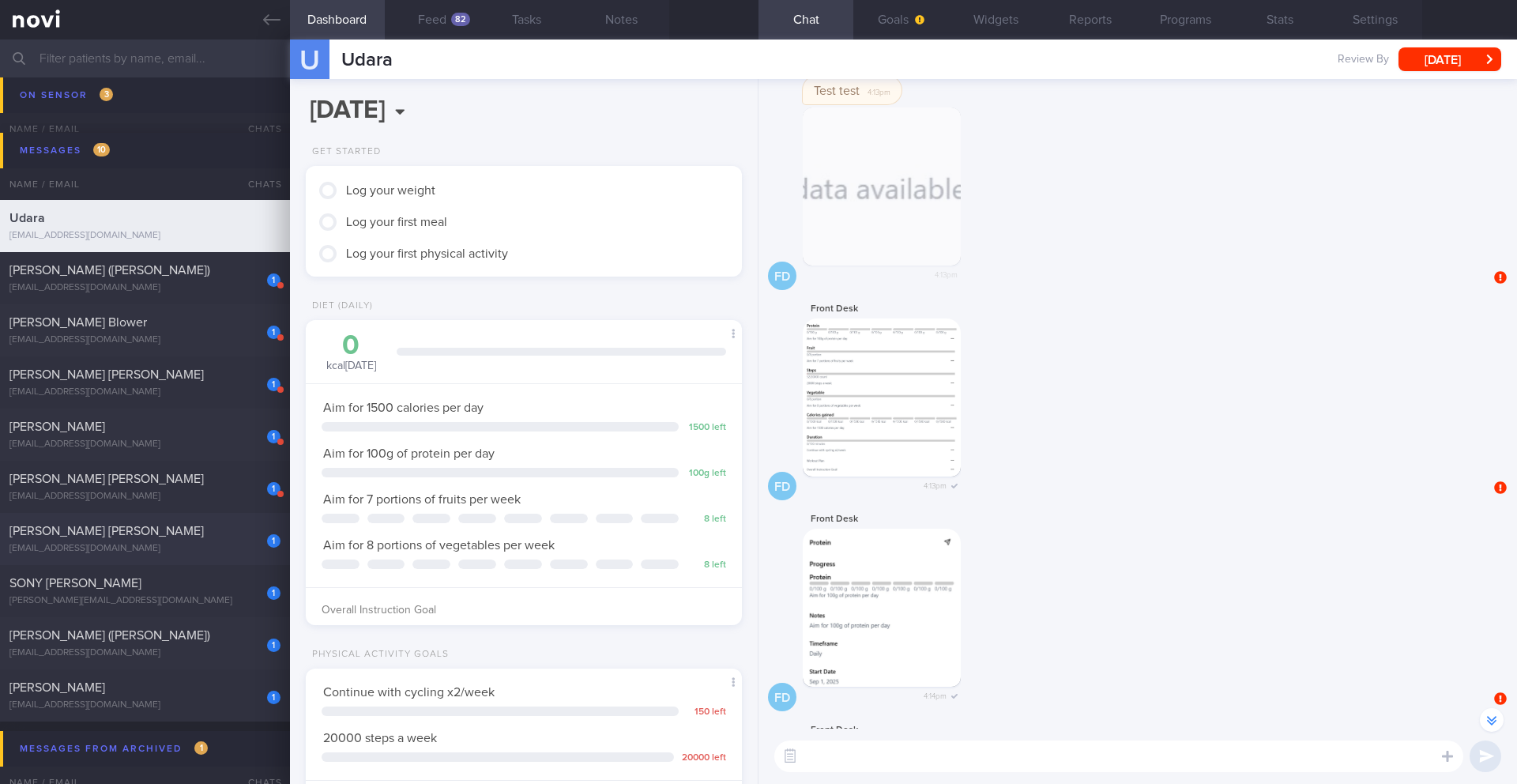
click at [224, 525] on div "[PERSON_NAME] [PERSON_NAME]" at bounding box center [143, 531] width 267 height 16
type input "9/9 Check wt progress > Reassess needs. Check if taking veg and whole grain. Ch…"
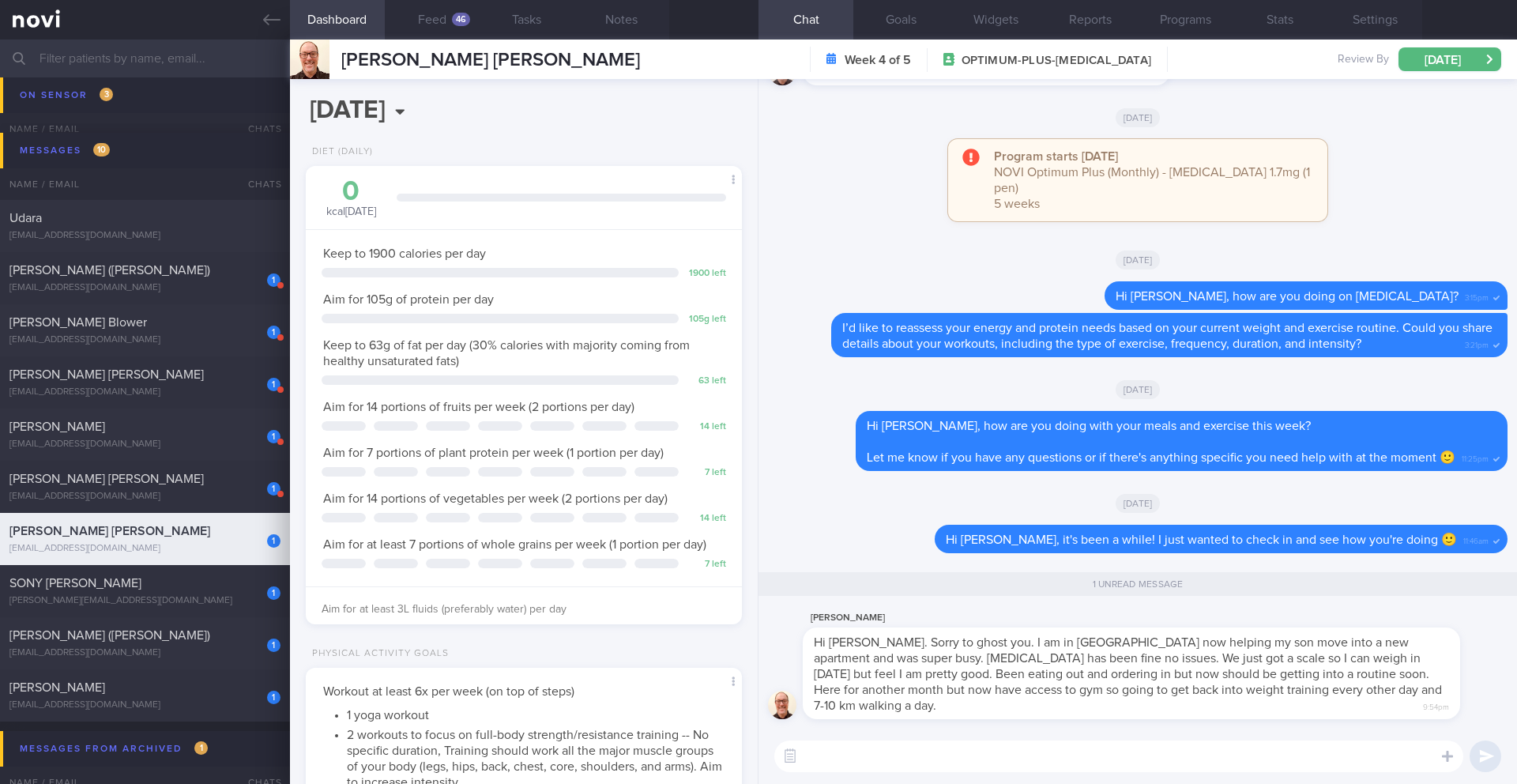
scroll to position [1, 0]
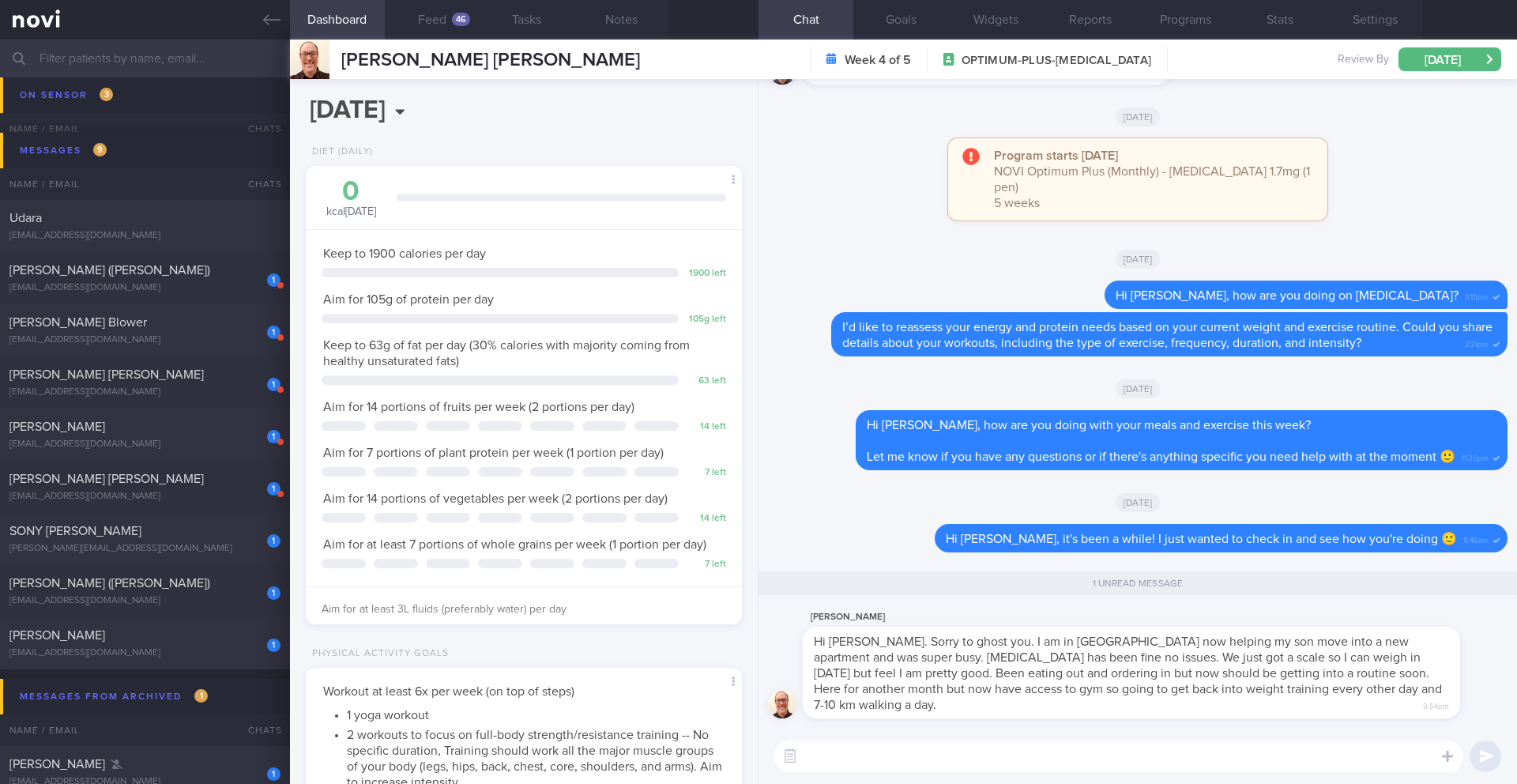
click at [842, 743] on textarea at bounding box center [1119, 756] width 690 height 32
click at [840, 746] on textarea at bounding box center [1119, 756] width 690 height 32
click at [842, 749] on textarea at bounding box center [1119, 756] width 690 height 32
drag, startPoint x: 1007, startPoint y: 760, endPoint x: 994, endPoint y: 758, distance: 13.2
click at [994, 758] on textarea "Hi [PERSON_NAME], good to hear from you 🙂 Must be an exciting and bus" at bounding box center [1119, 756] width 690 height 32
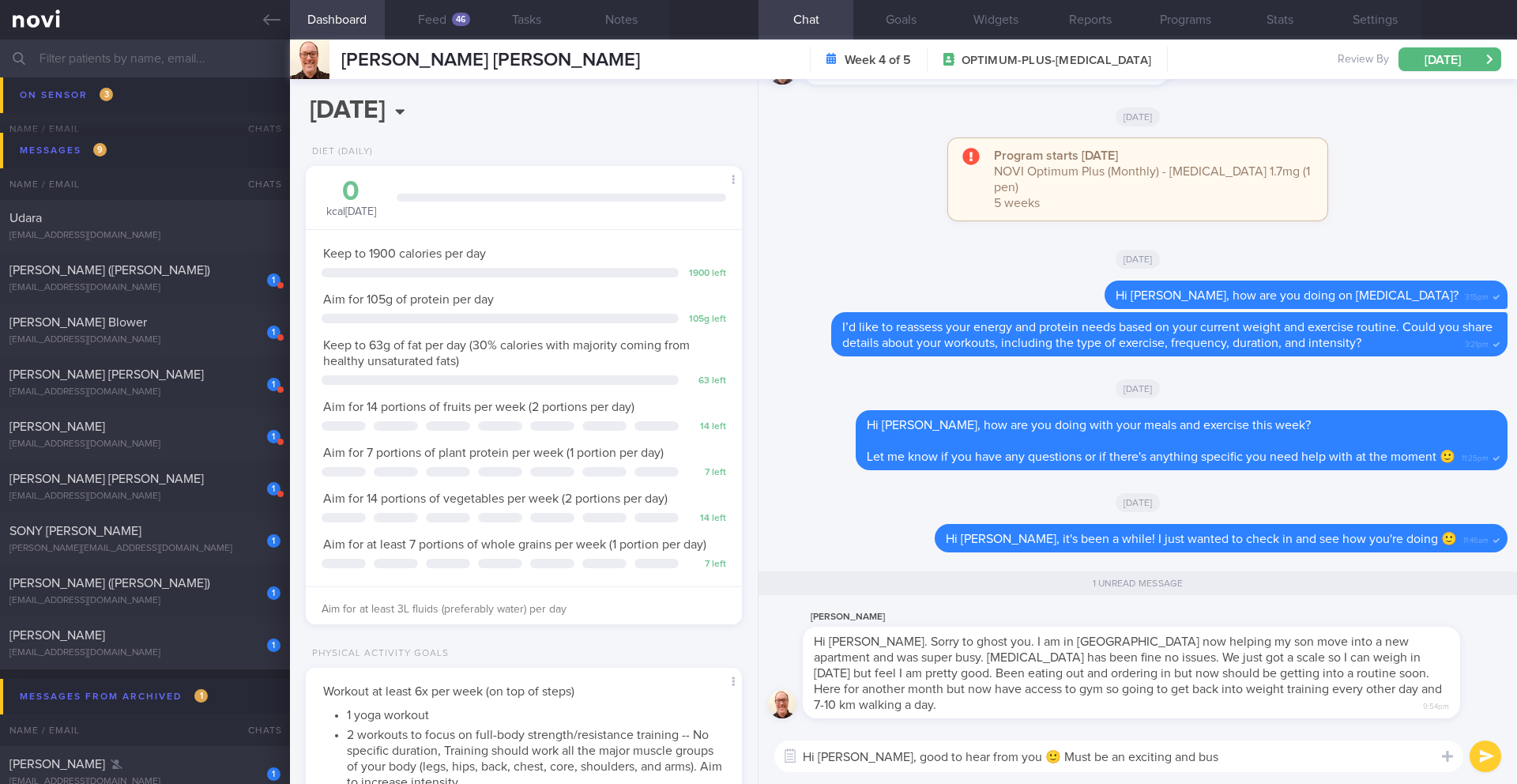
drag, startPoint x: 1045, startPoint y: 757, endPoint x: 993, endPoint y: 760, distance: 52.1
click at [993, 760] on textarea "Hi [PERSON_NAME], good to hear from you 🙂 Must be an exciting and bus" at bounding box center [1119, 756] width 690 height 32
click at [1184, 756] on textarea "Hi [PERSON_NAME], good to hear from you 🙂 Sounds like an exciting and bus" at bounding box center [1119, 756] width 690 height 32
click at [478, 13] on button "Feed 46" at bounding box center [432, 20] width 95 height 39
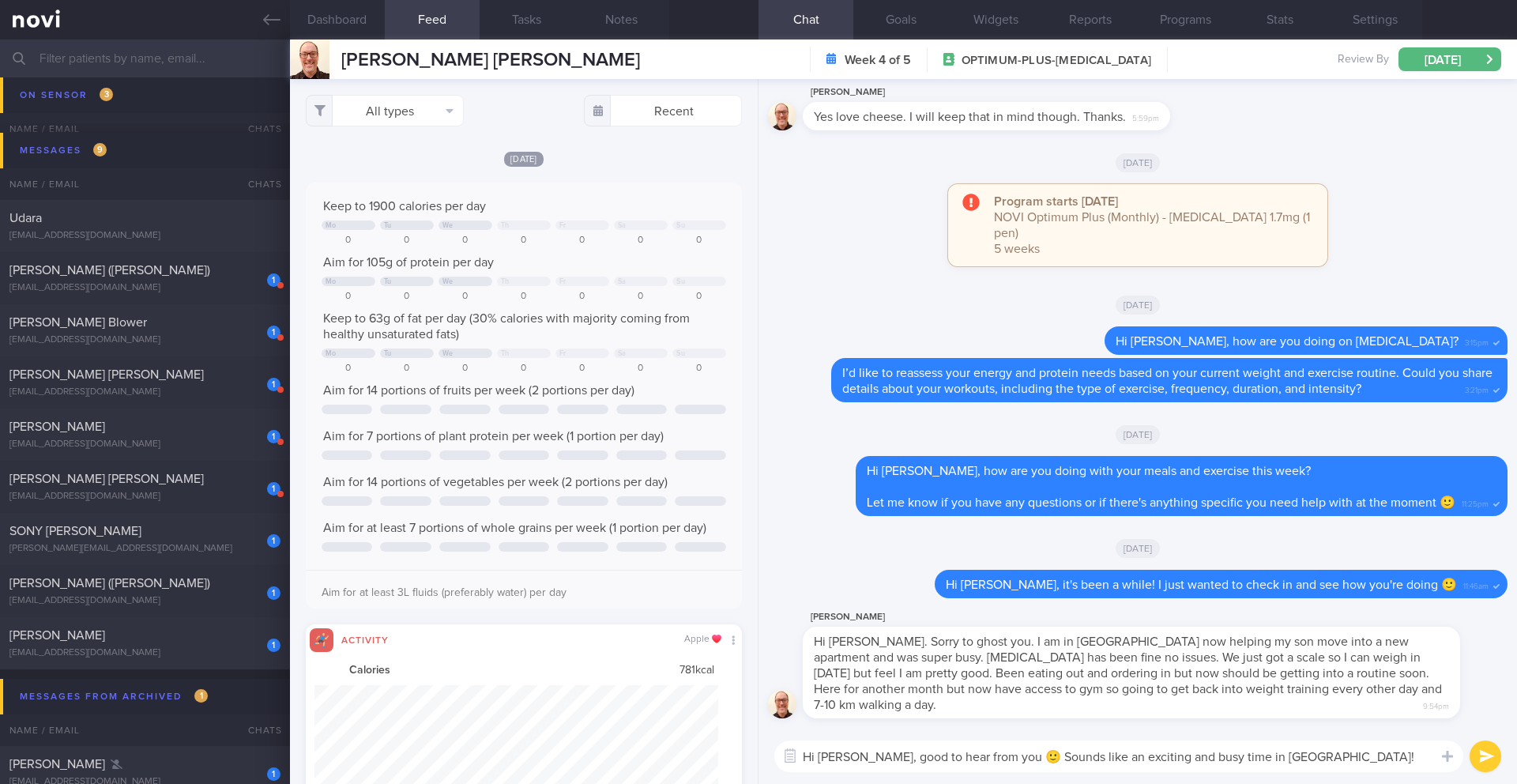
scroll to position [100, 404]
click at [321, 23] on button "Dashboard" at bounding box center [337, 20] width 95 height 39
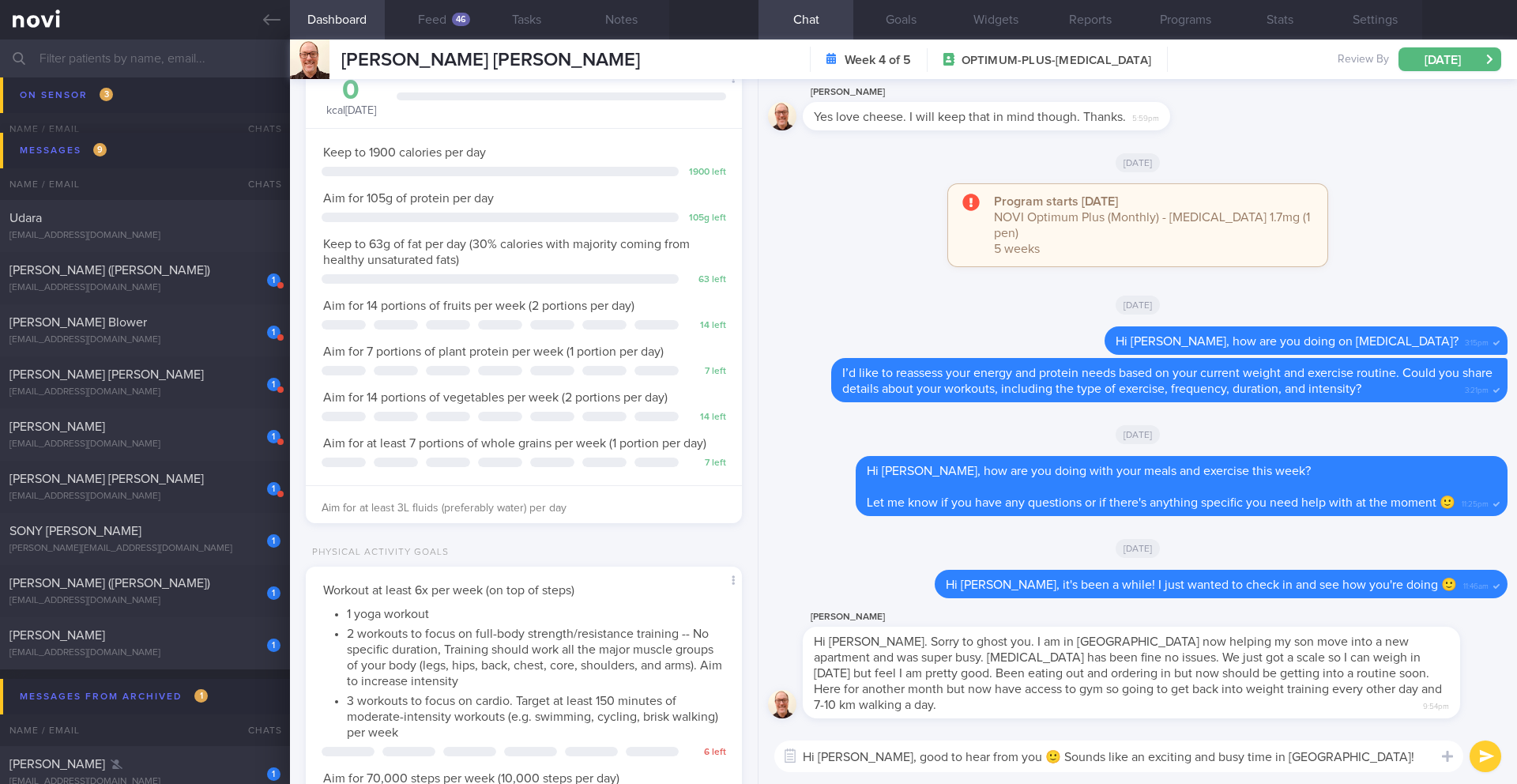
scroll to position [467, 0]
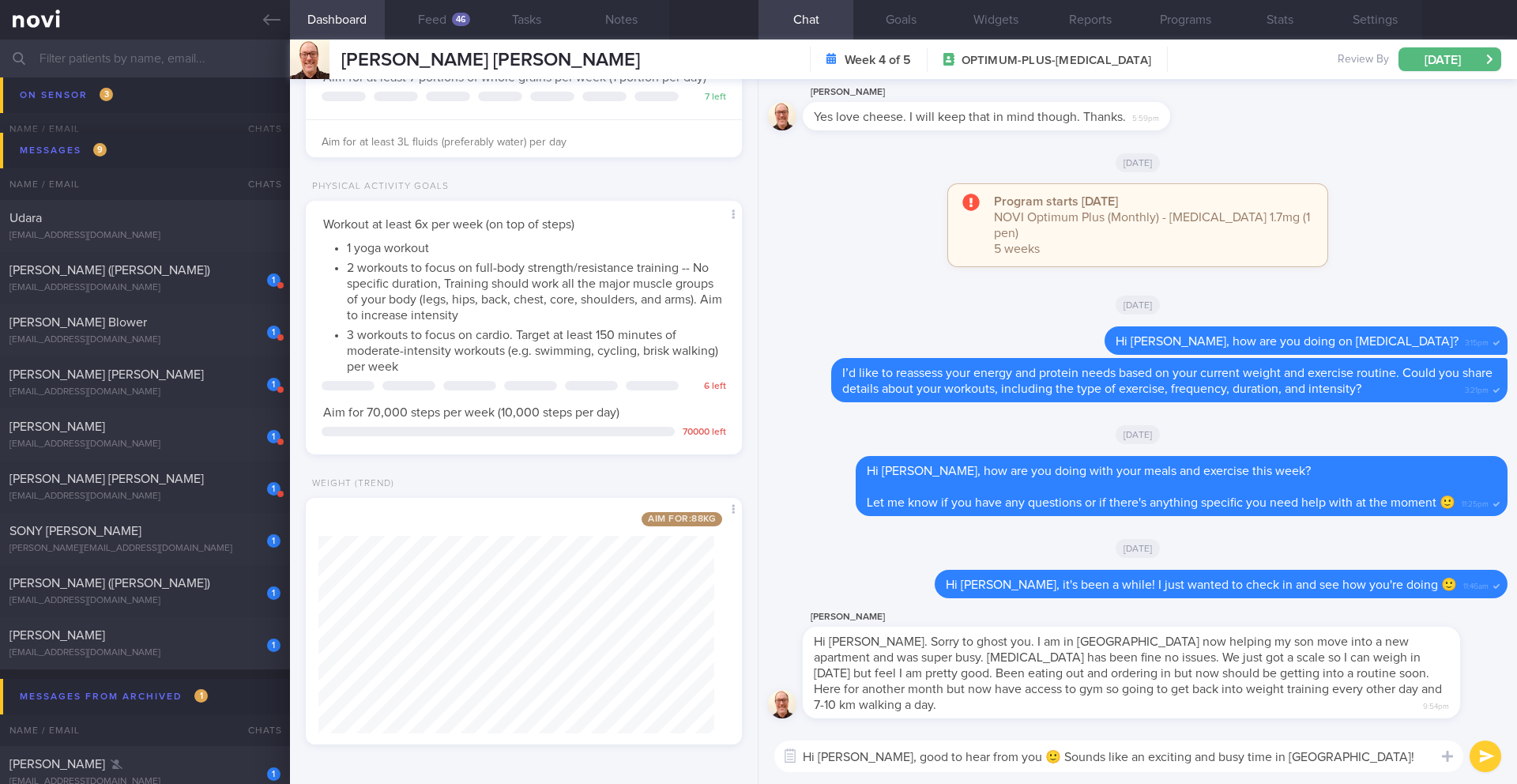
click at [1315, 747] on textarea "Hi [PERSON_NAME], good to hear from you 🙂 Sounds like an exciting and busy time…" at bounding box center [1119, 756] width 690 height 32
click at [1315, 752] on textarea "Hi [PERSON_NAME], good to hear from you 🙂 Sounds like an exciting and busy time…" at bounding box center [1119, 756] width 690 height 32
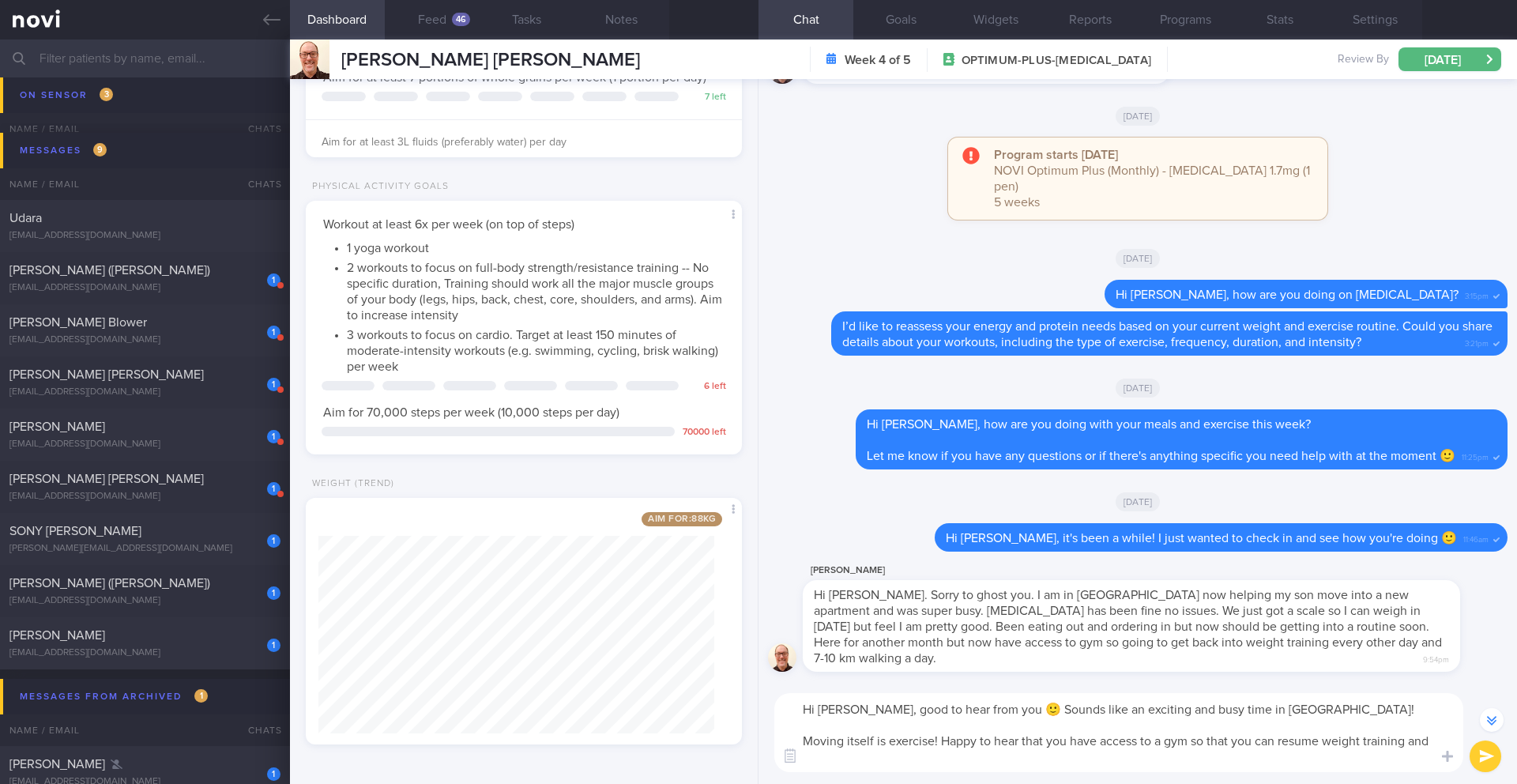
scroll to position [-15, 0]
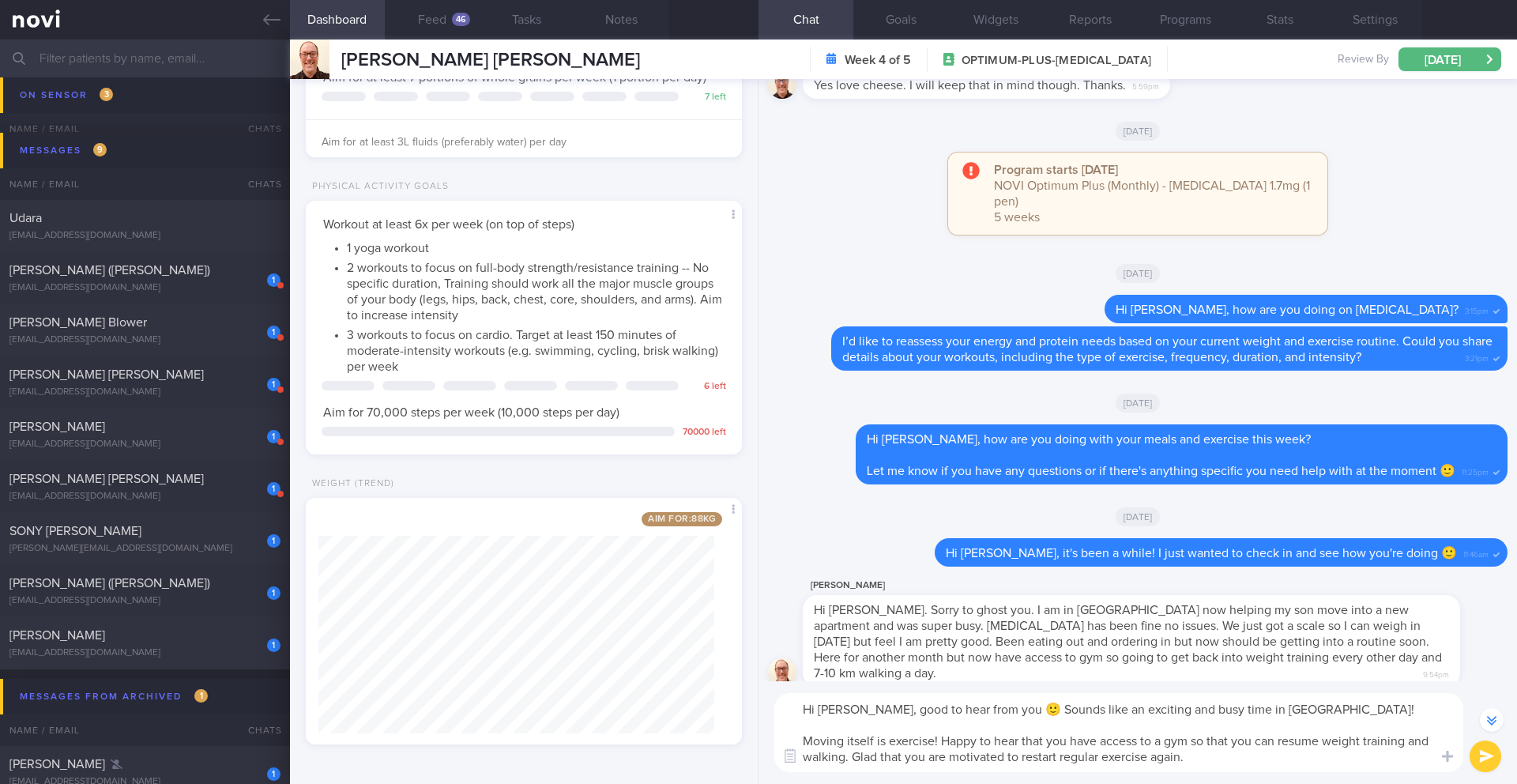
drag, startPoint x: 1196, startPoint y: 762, endPoint x: 827, endPoint y: 694, distance: 375.2
click at [827, 694] on textarea "Hi [PERSON_NAME], good to hear from you 🙂 Sounds like an exciting and busy time…" at bounding box center [1119, 732] width 690 height 79
click at [933, 731] on textarea "Hi [PERSON_NAME], good to hear from you 🙂 Sounds like an exciting and busy time…" at bounding box center [1119, 732] width 690 height 79
drag, startPoint x: 803, startPoint y: 743, endPoint x: 1268, endPoint y: 766, distance: 465.6
click at [1264, 776] on div "Hi [PERSON_NAME], good to hear from you 🙂 Sounds like an exciting and busy time…" at bounding box center [1138, 732] width 759 height 103
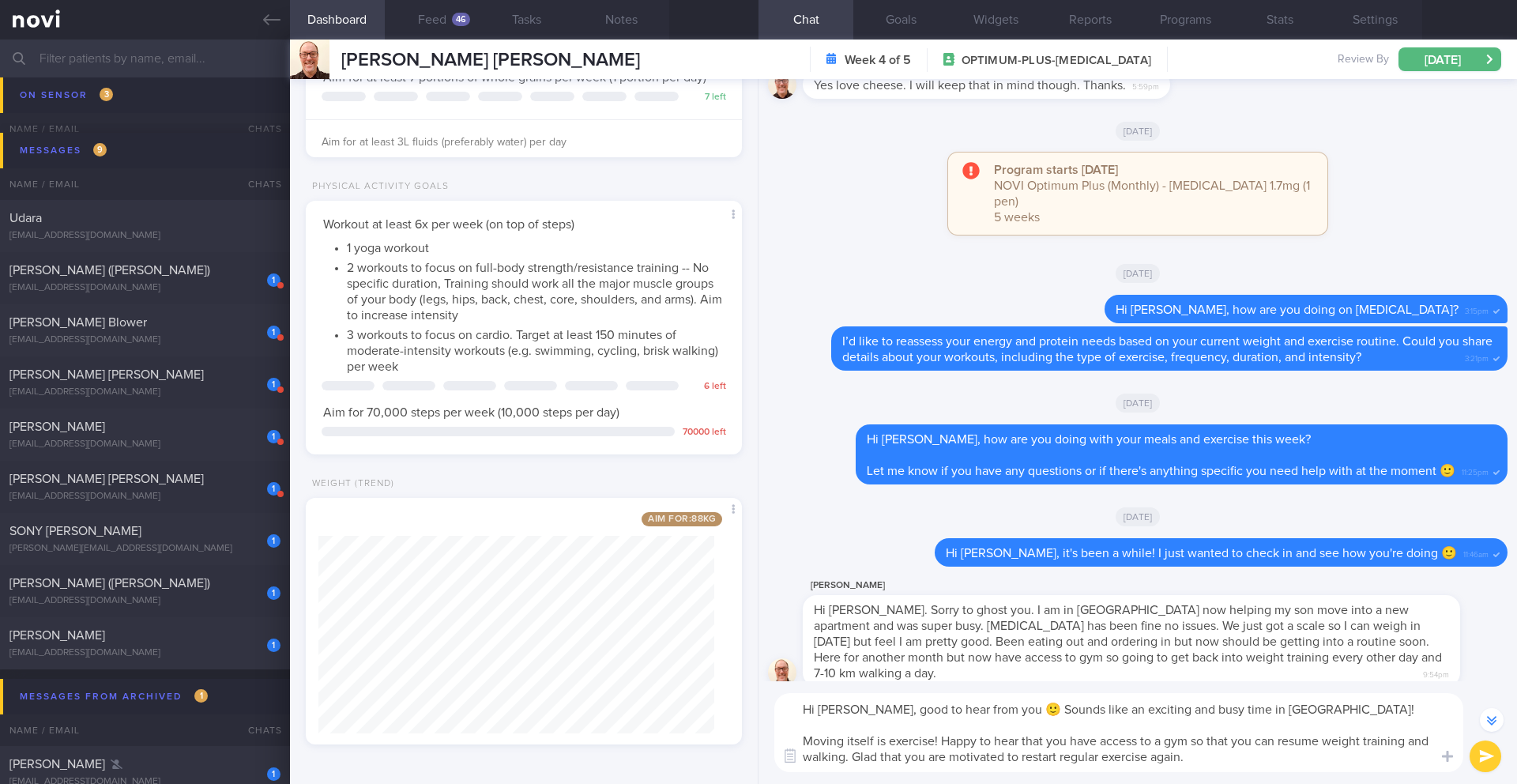
paste textarea "Hi [PERSON_NAME], It's great to hear from you! It sounds like you're having an …"
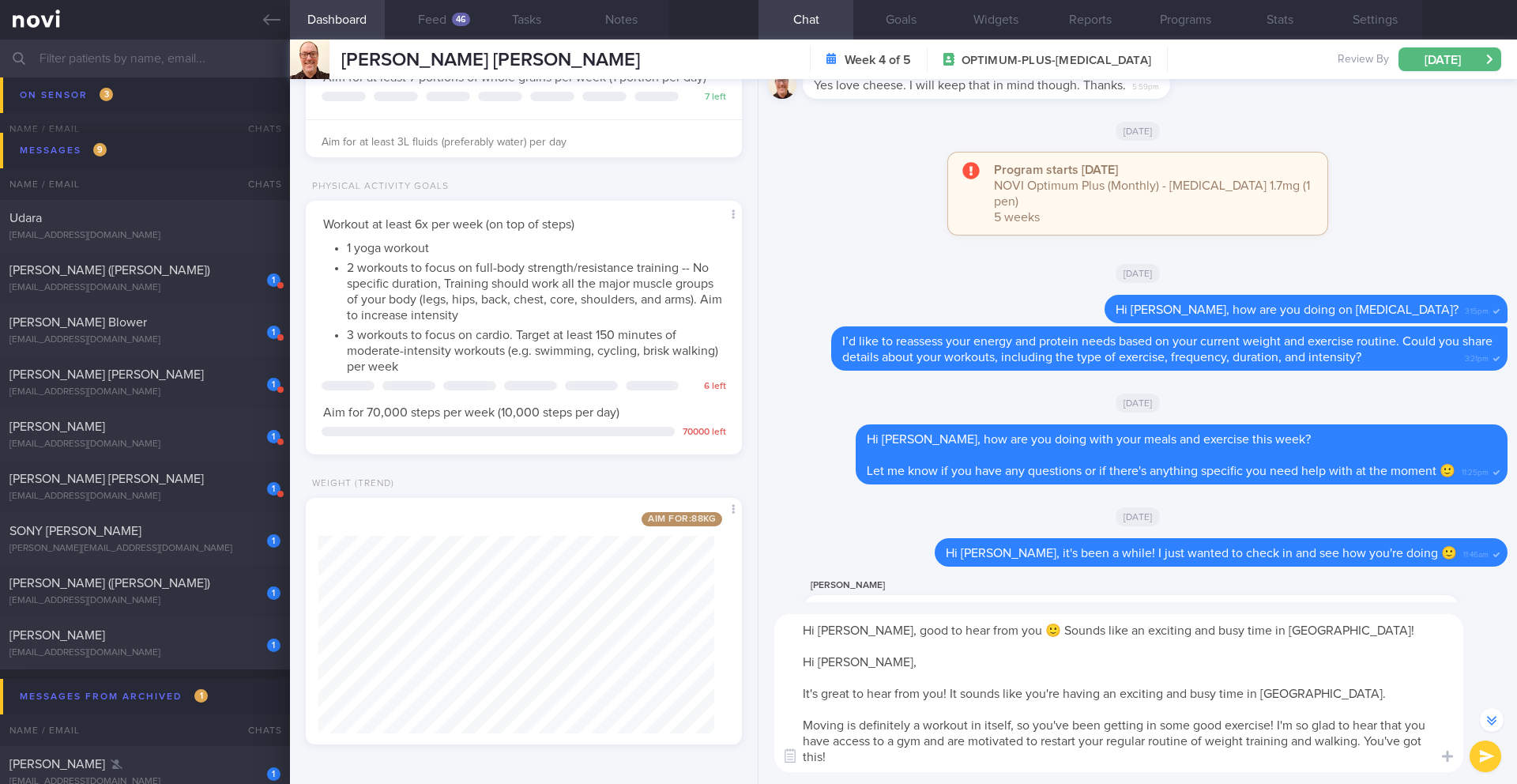
drag, startPoint x: 865, startPoint y: 664, endPoint x: 844, endPoint y: 629, distance: 40.8
click at [844, 629] on textarea "Hi [PERSON_NAME], good to hear from you 🙂 Sounds like an exciting and busy time…" at bounding box center [1119, 693] width 690 height 158
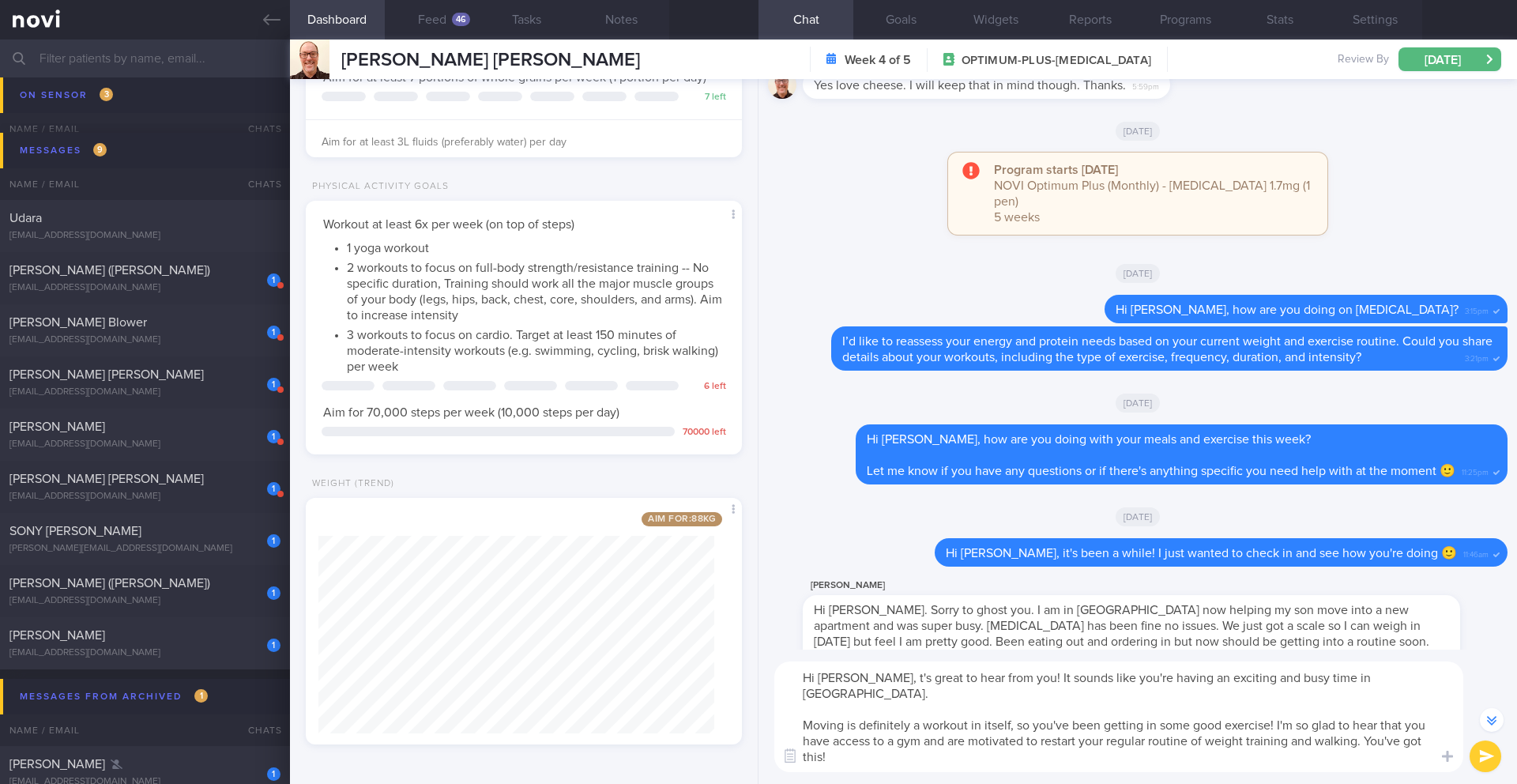
scroll to position [-31, 0]
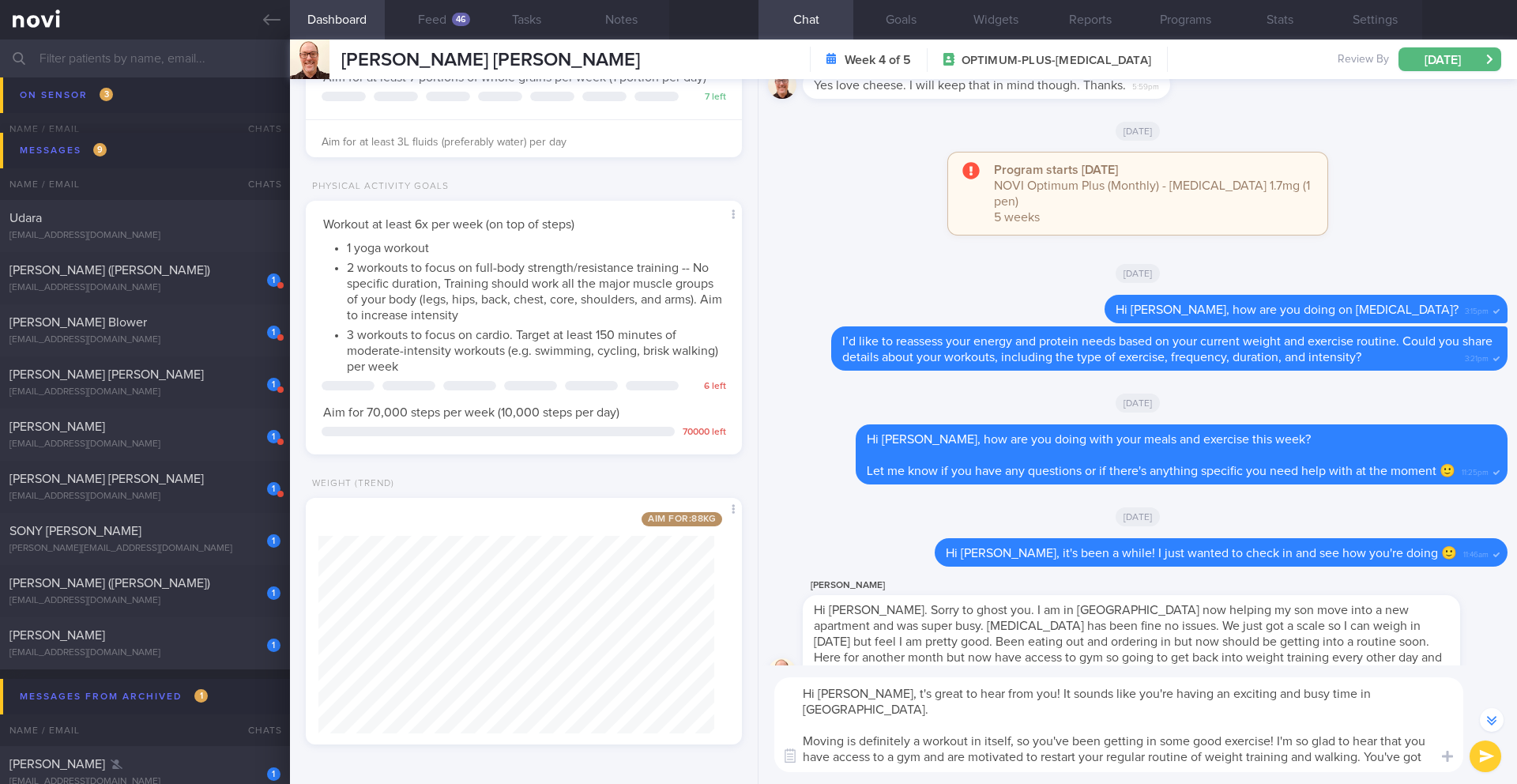
type textarea "Hi [PERSON_NAME], it's great to hear from you! It sounds like you're having an …"
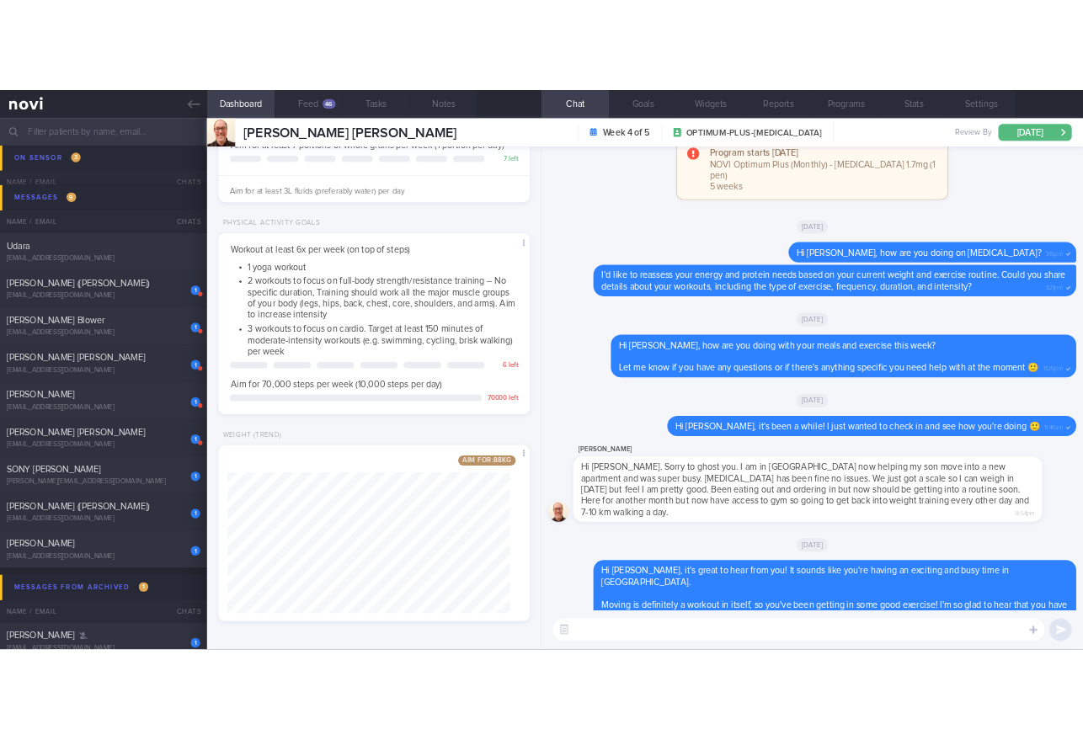
scroll to position [0, 0]
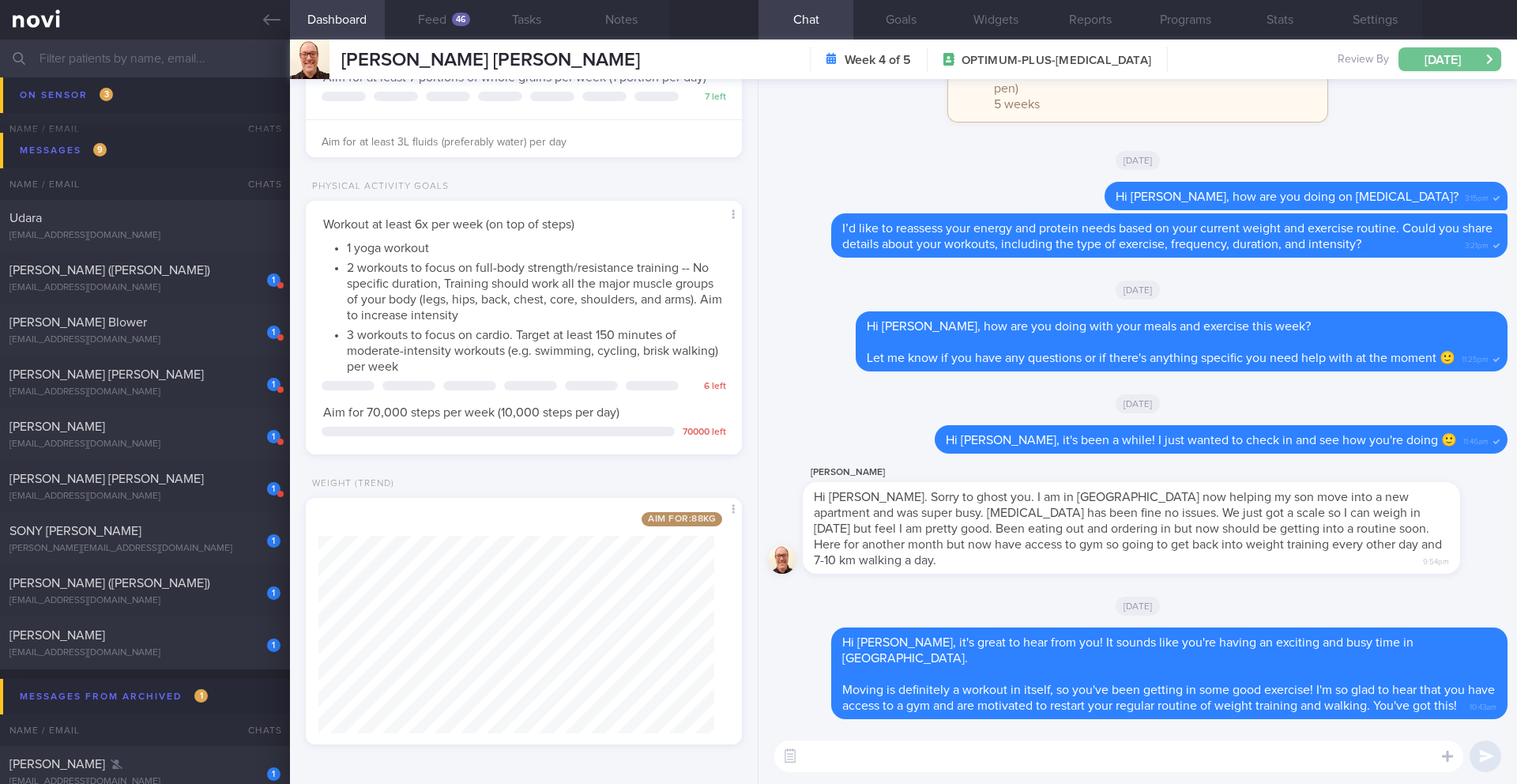
click at [1463, 67] on button "[DATE]" at bounding box center [1450, 59] width 103 height 23
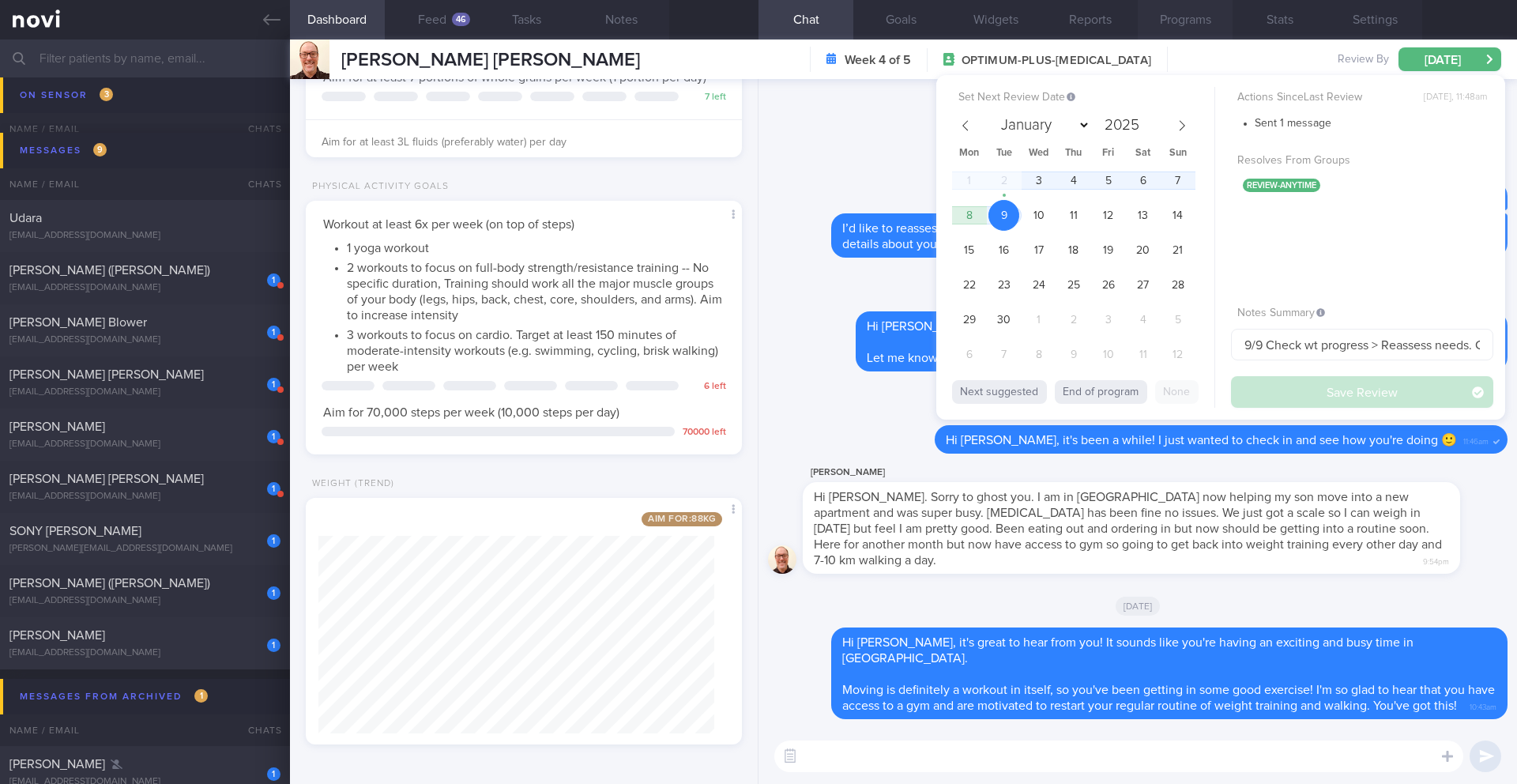
click at [1188, 31] on button "Programs" at bounding box center [1185, 20] width 95 height 39
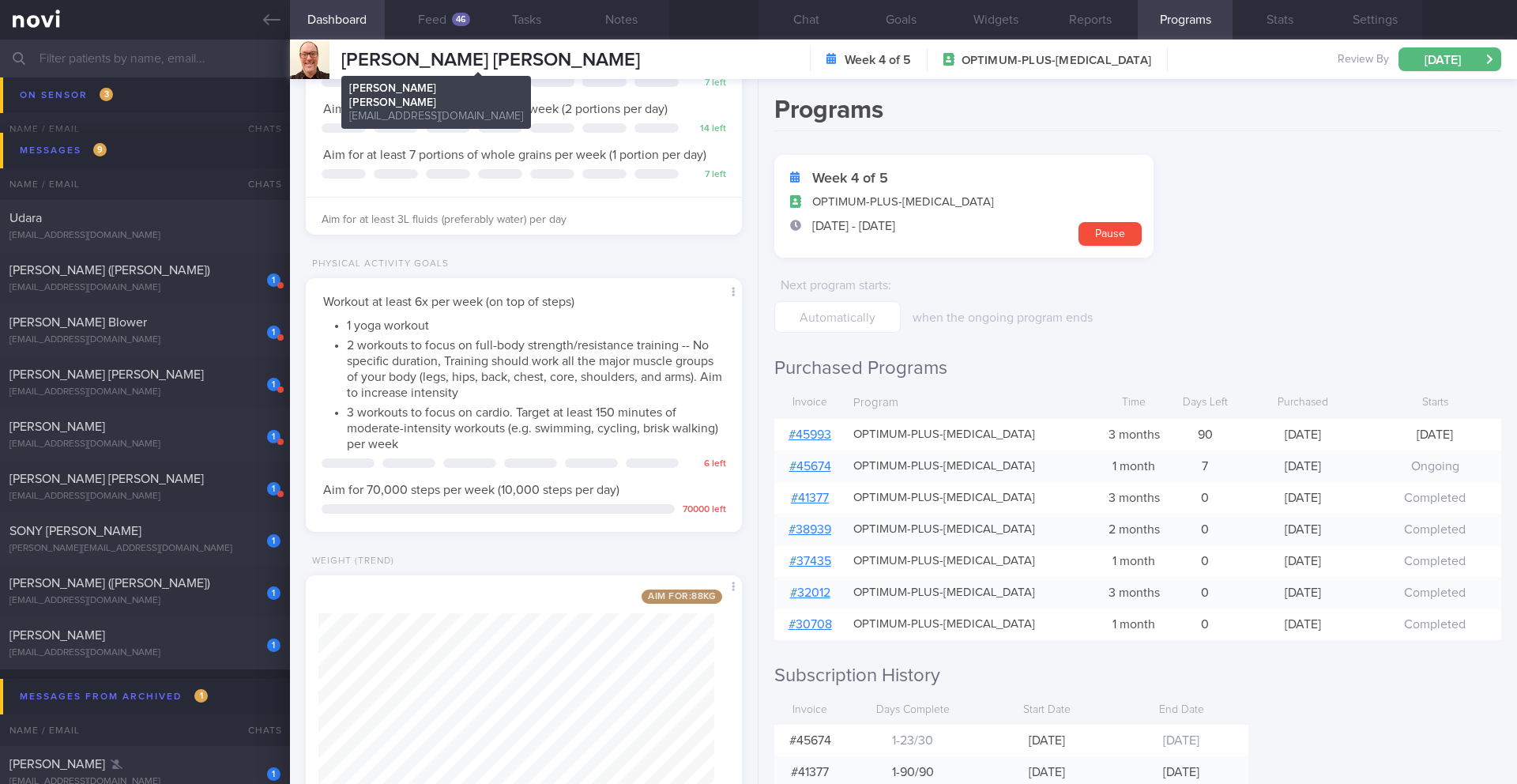
scroll to position [789861, 789860]
click at [911, 16] on button "Goals" at bounding box center [901, 20] width 95 height 39
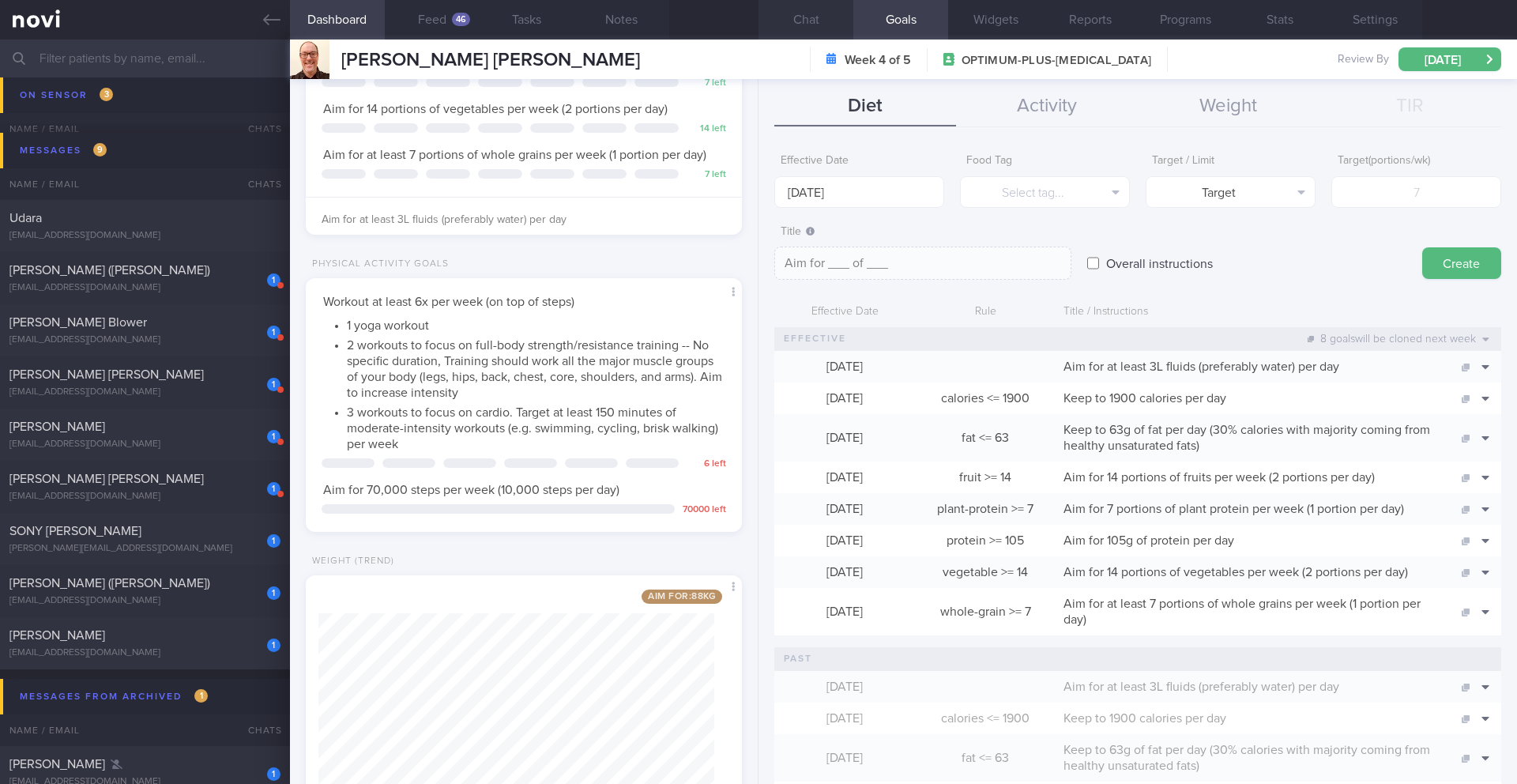
click at [822, 18] on button "Chat" at bounding box center [806, 20] width 95 height 39
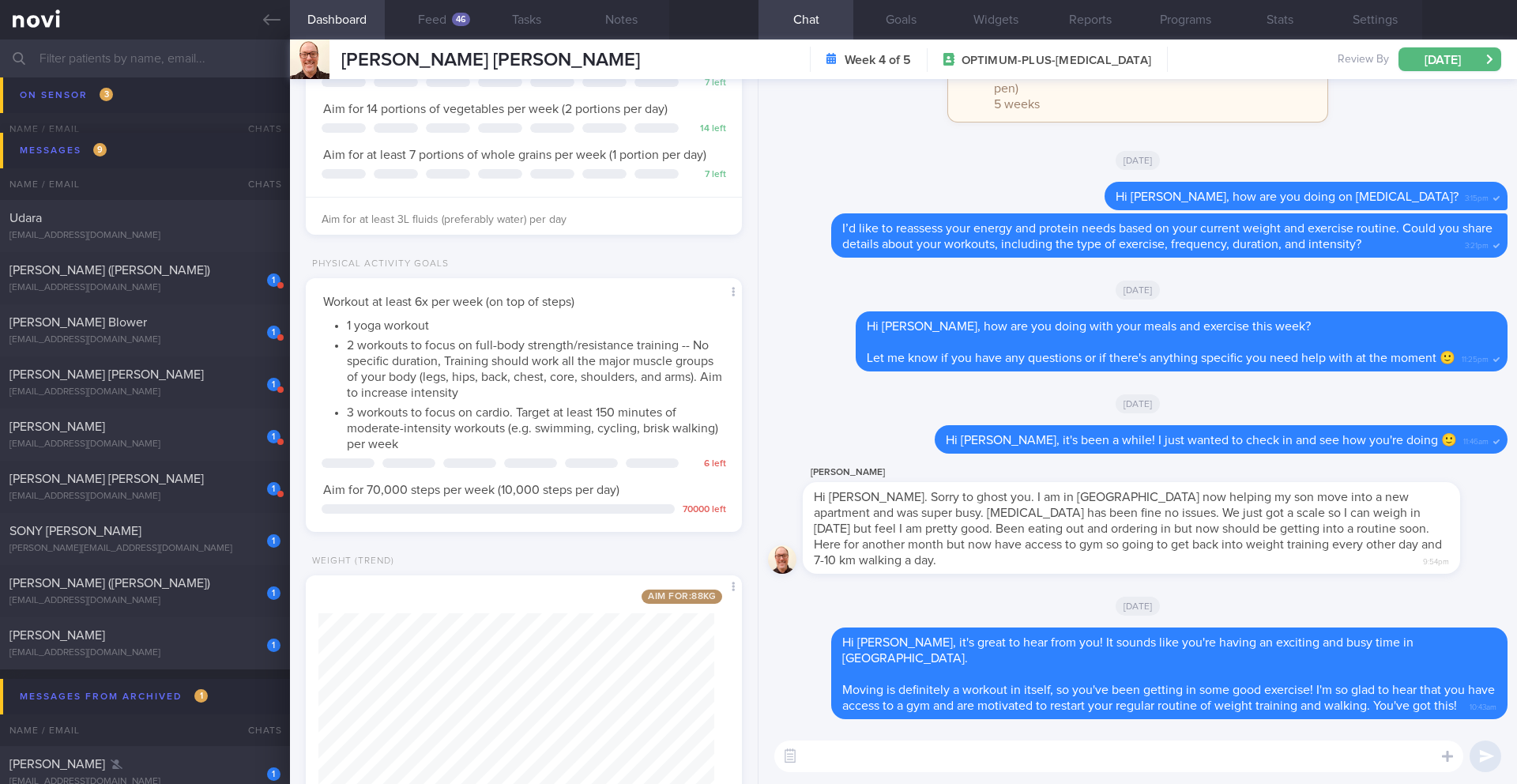
click at [879, 746] on textarea at bounding box center [1119, 756] width 690 height 32
click at [1358, 13] on button "Settings" at bounding box center [1374, 20] width 95 height 39
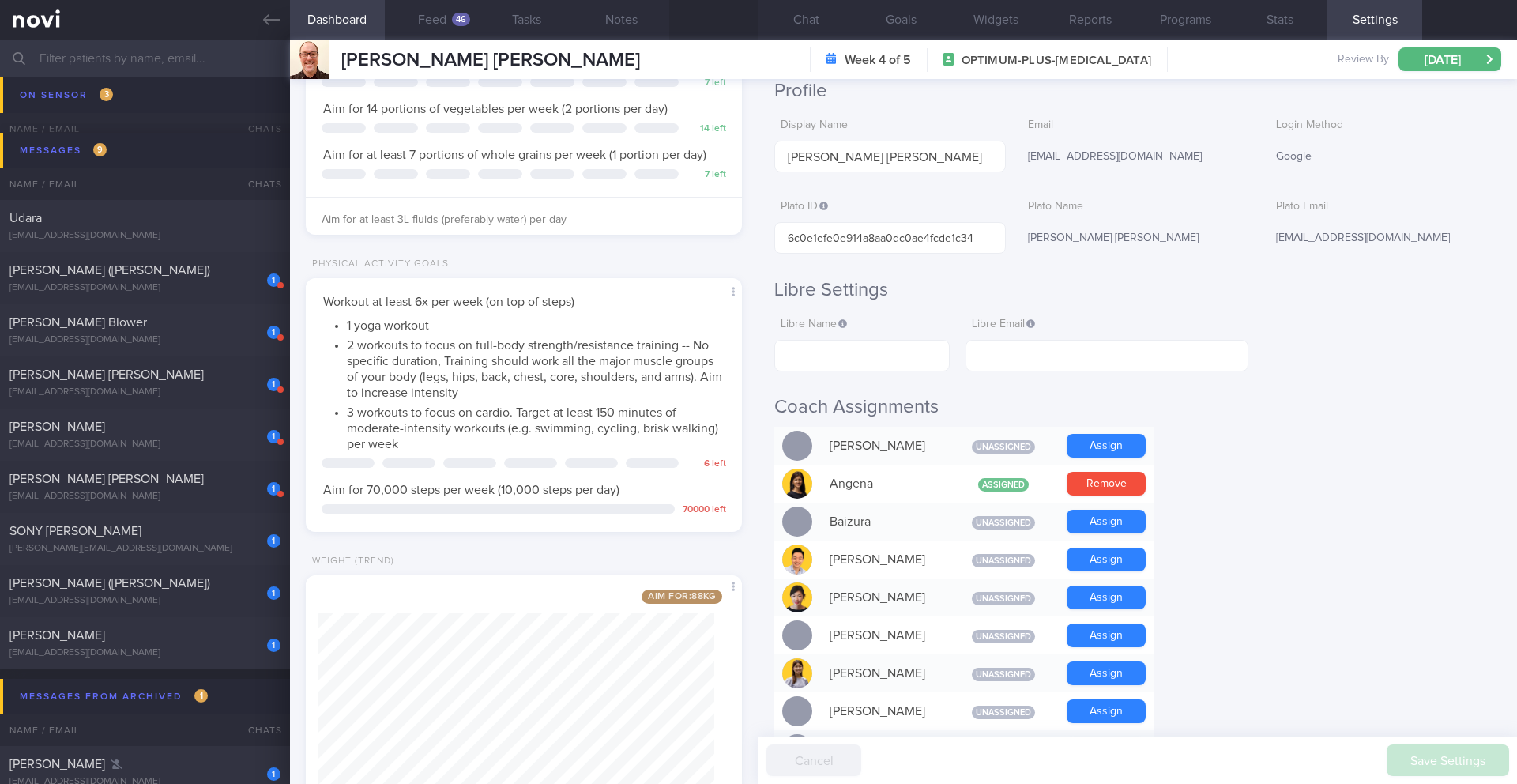
scroll to position [529, 0]
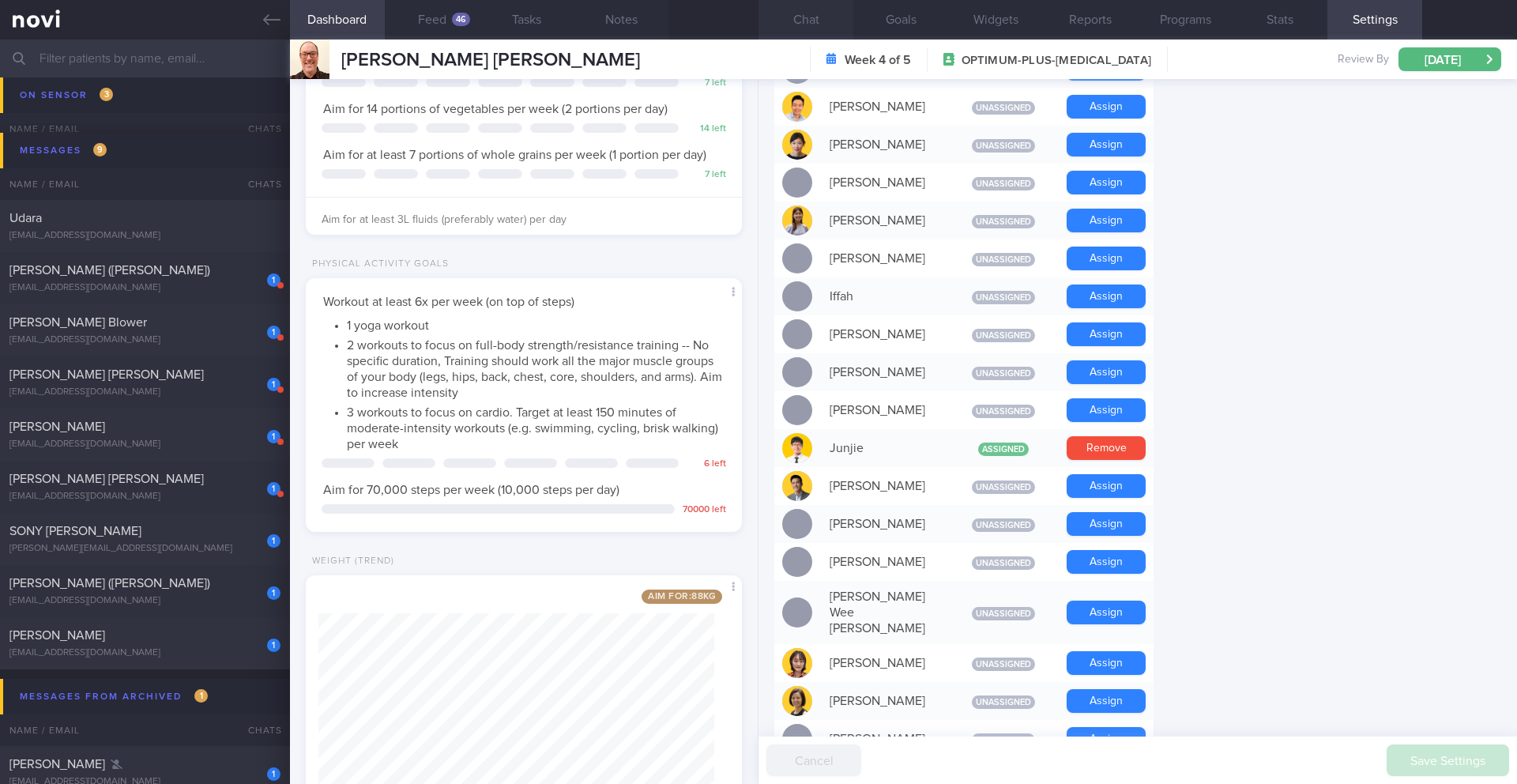
click at [812, 35] on button "Chat" at bounding box center [806, 20] width 95 height 39
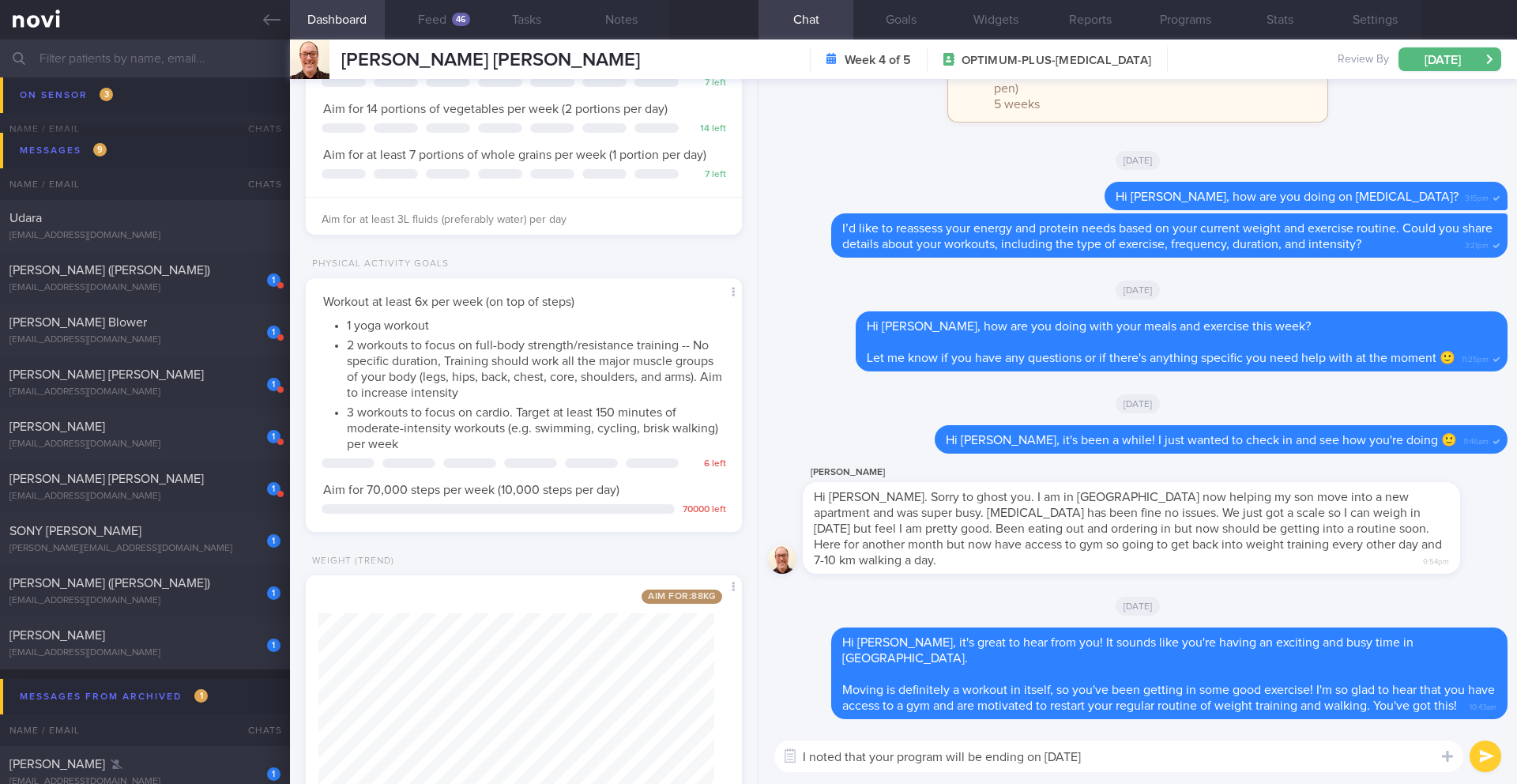
click at [1100, 758] on textarea "I noted that your program will be ending on [DATE]" at bounding box center [1119, 756] width 690 height 32
click at [1096, 760] on textarea "I noted that your program will be ending on [DATE]" at bounding box center [1119, 756] width 690 height 32
paste textarea "you don’t have a review appointment scheduled with Dr. [Doctor’s Last Name] yet"
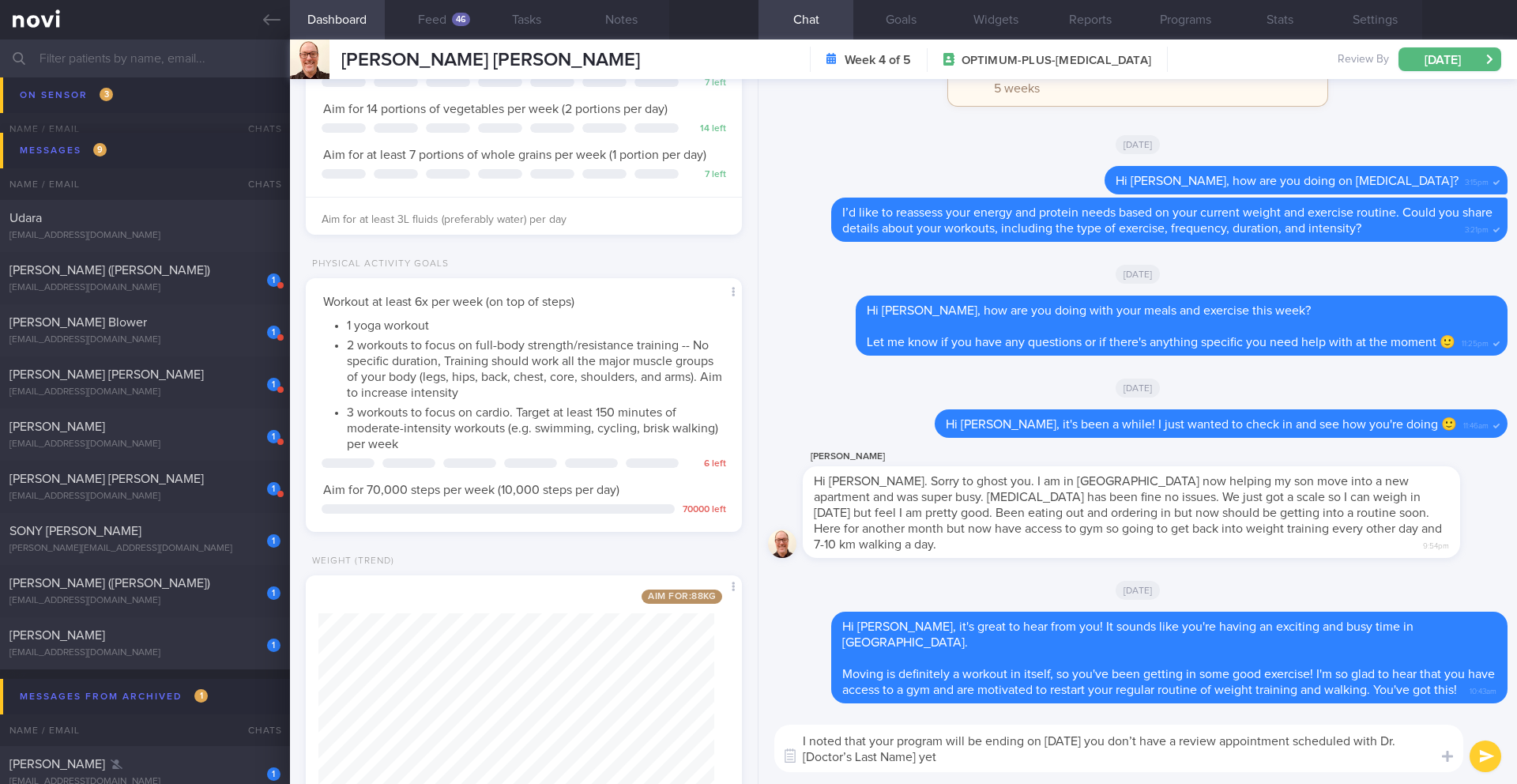
click at [1115, 742] on textarea "I noted that your program will be ending on [DATE] you don’t have a review appo…" at bounding box center [1119, 747] width 690 height 48
click at [838, 741] on textarea "I noted that your program will be ending on [DATE] and you don’t have a review …" at bounding box center [1119, 747] width 690 height 48
drag, startPoint x: 960, startPoint y: 759, endPoint x: 849, endPoint y: 759, distance: 111.0
click at [849, 759] on textarea "I noticed that your program will be ending on [DATE] and you don’t have a revie…" at bounding box center [1119, 747] width 690 height 48
click at [909, 758] on textarea "I noticed that your program will be ending on [DATE] and you don’t have a revie…" at bounding box center [1119, 747] width 690 height 48
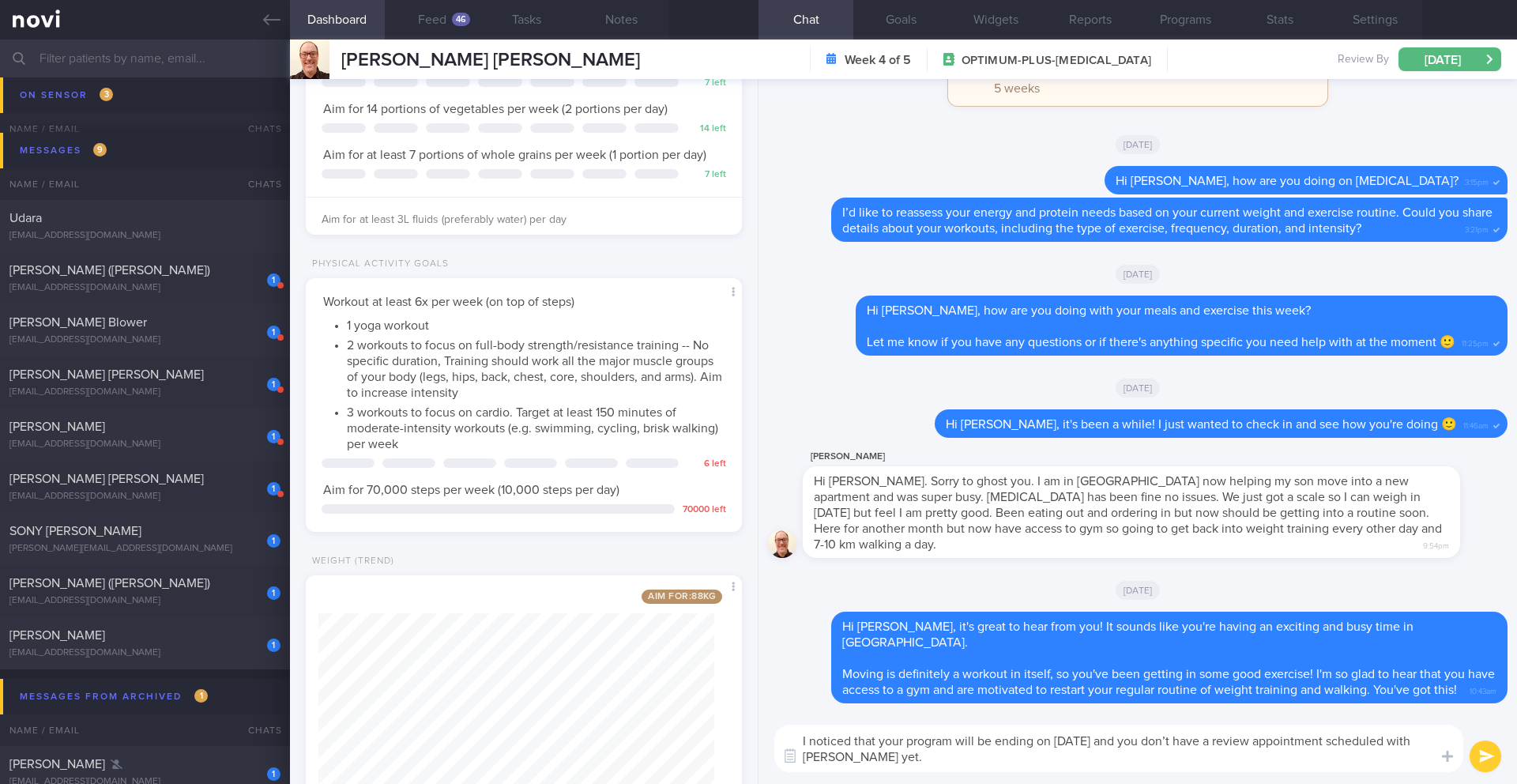
paste textarea "Would you like the front desk to reach out and arrange an appointment?"
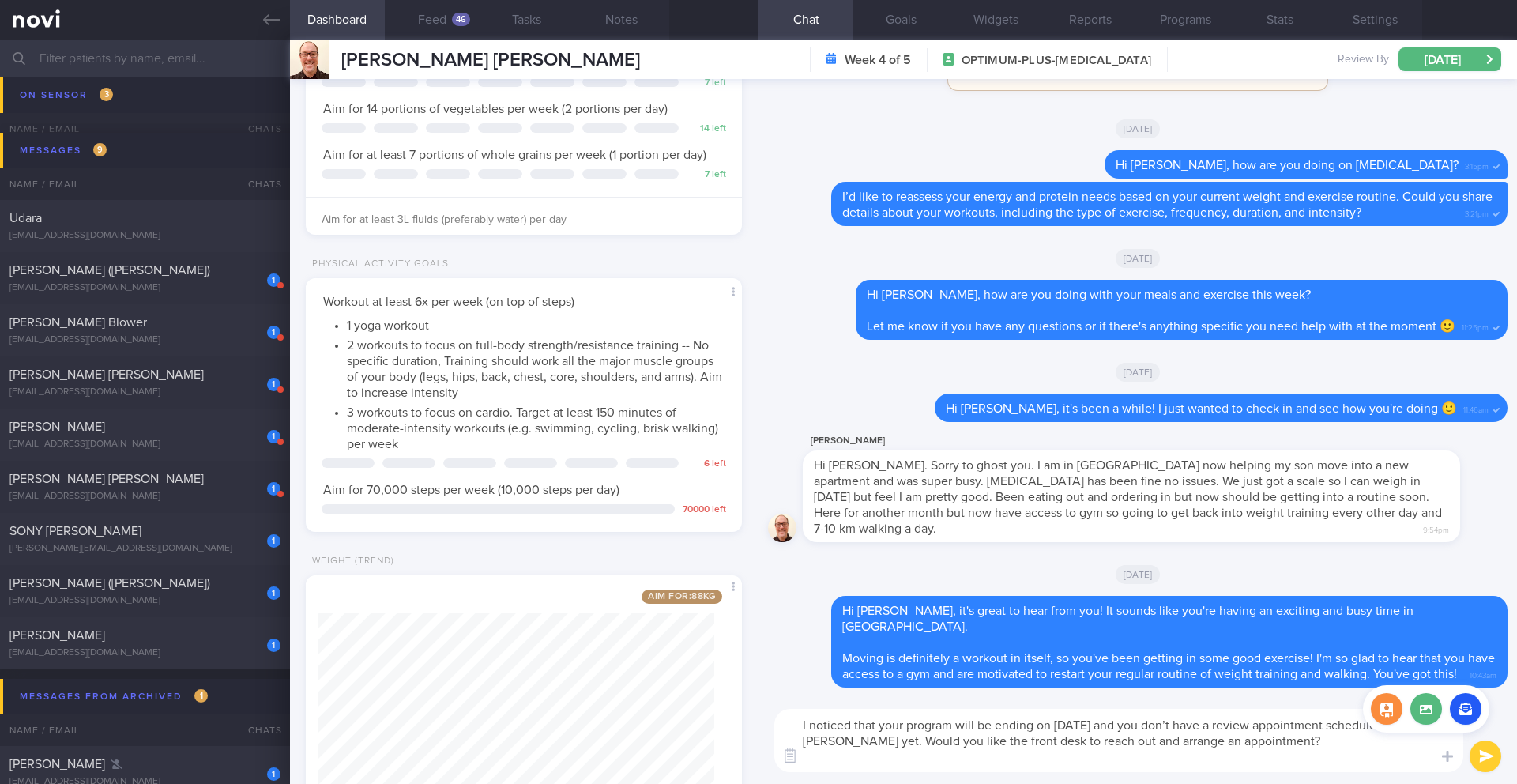
click at [1374, 736] on div at bounding box center [1426, 712] width 127 height 55
click at [1336, 747] on textarea "I noticed that your program will be ending on [DATE] and you don’t have a revie…" at bounding box center [1119, 740] width 690 height 63
click at [1212, 745] on textarea "I noticed that your program will be ending on [DATE] and you don’t have a revie…" at bounding box center [1119, 740] width 690 height 63
type textarea "I noticed that your program will be ending on [DATE] and you don’t have a revie…"
click at [1490, 760] on button "submit" at bounding box center [1486, 756] width 32 height 32
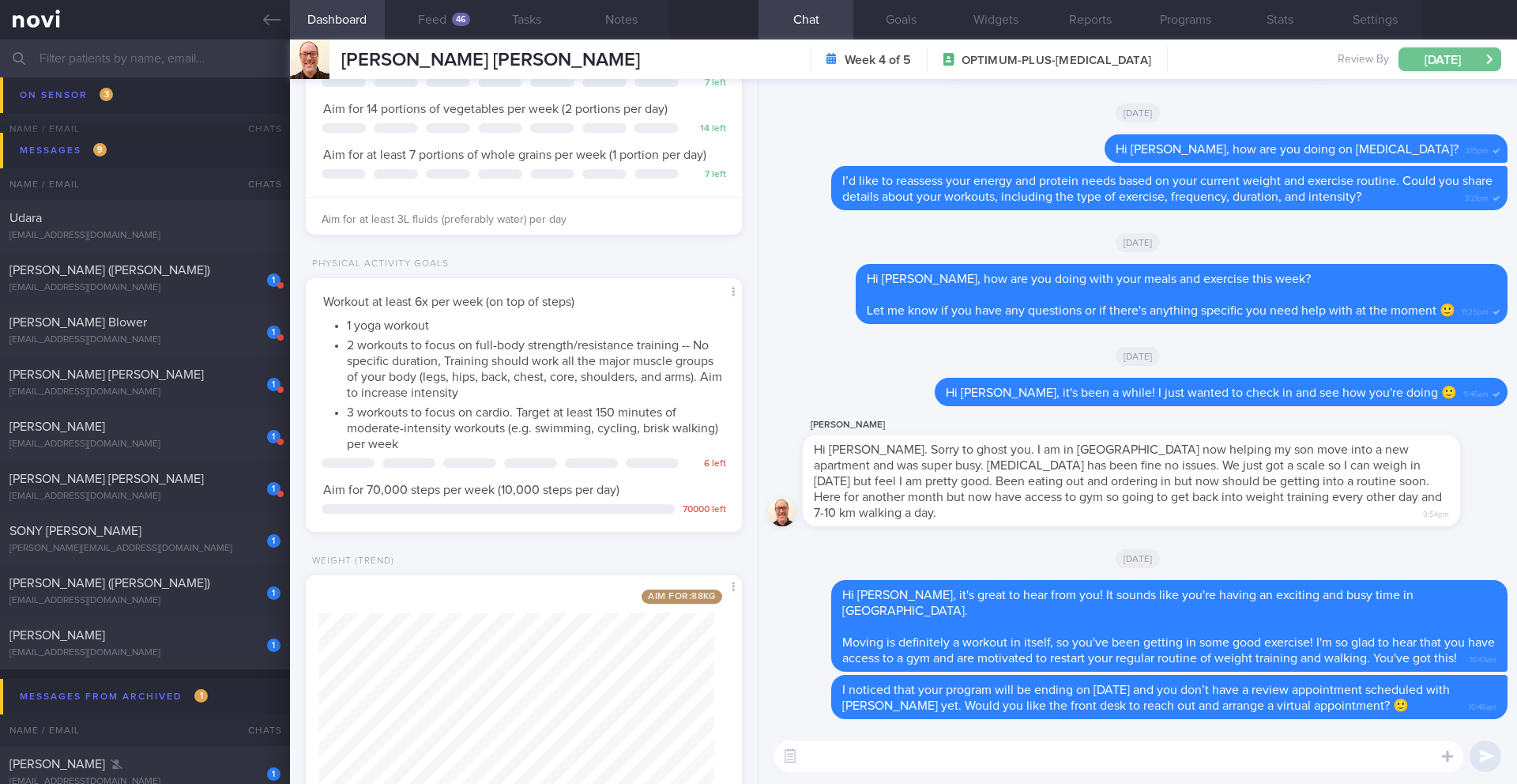
click at [1402, 56] on button "[DATE]" at bounding box center [1450, 59] width 103 height 23
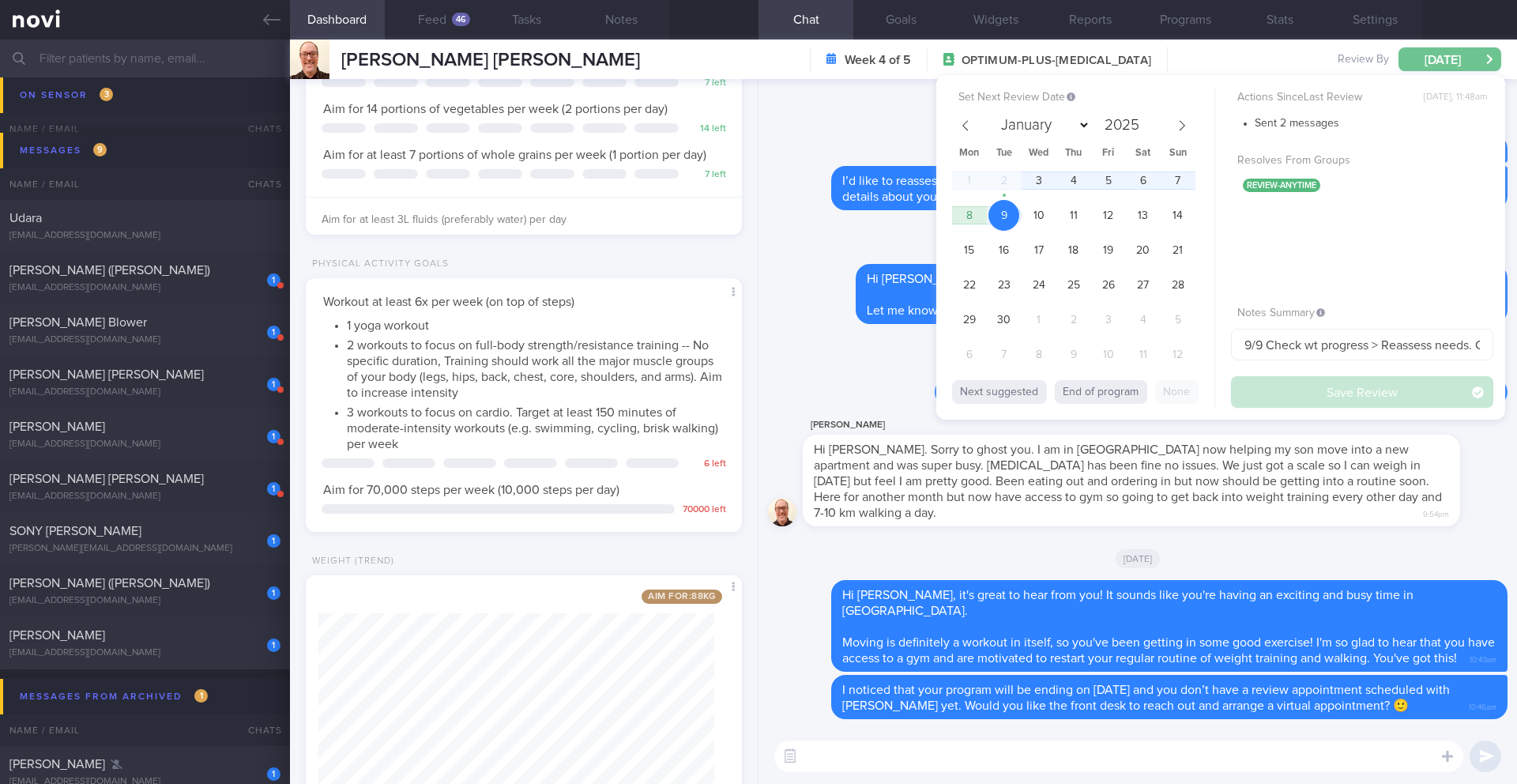
click at [1441, 65] on button "[DATE]" at bounding box center [1450, 59] width 103 height 23
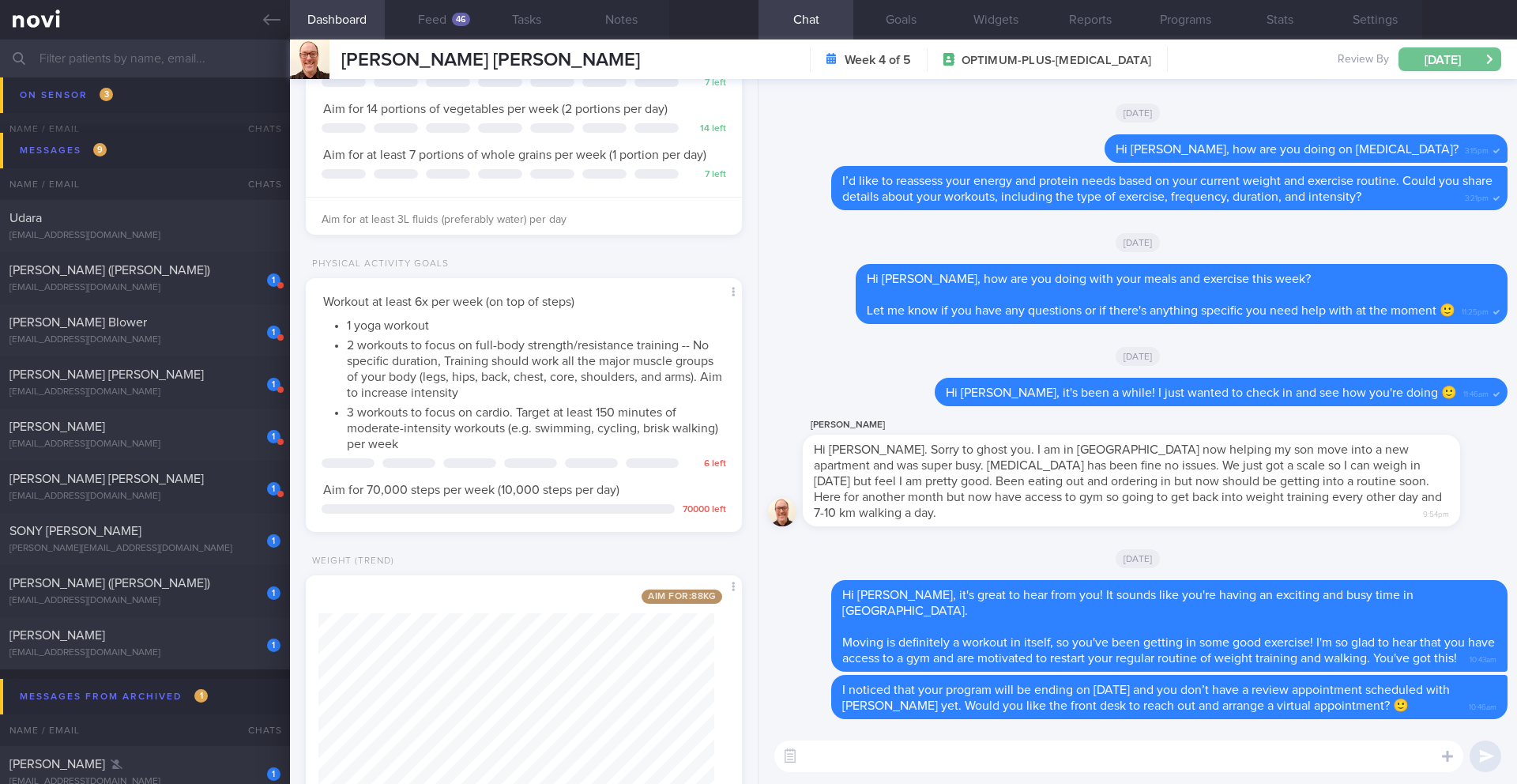
click at [1445, 51] on button "[DATE]" at bounding box center [1450, 59] width 103 height 23
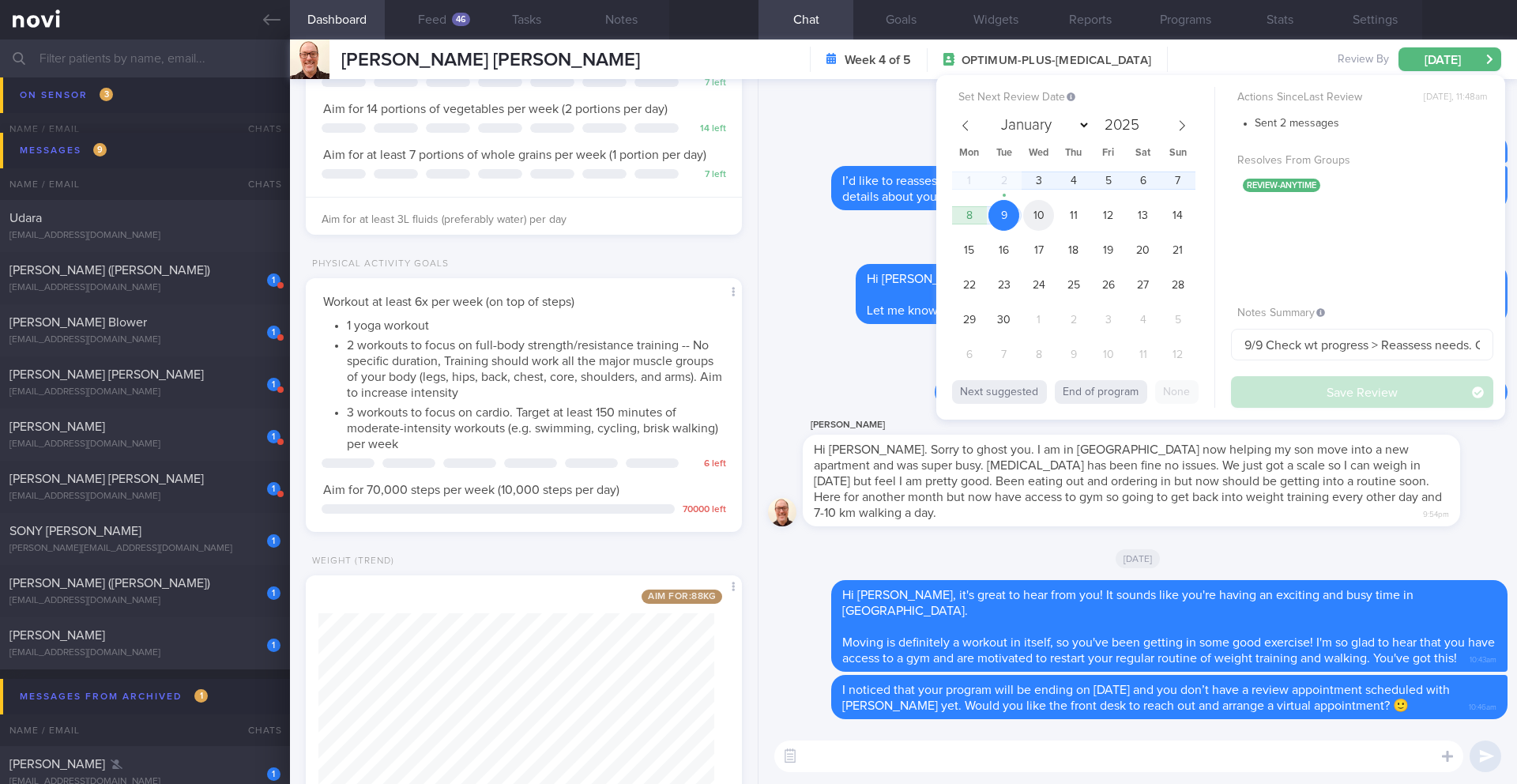
click at [1044, 217] on span "10" at bounding box center [1039, 215] width 31 height 31
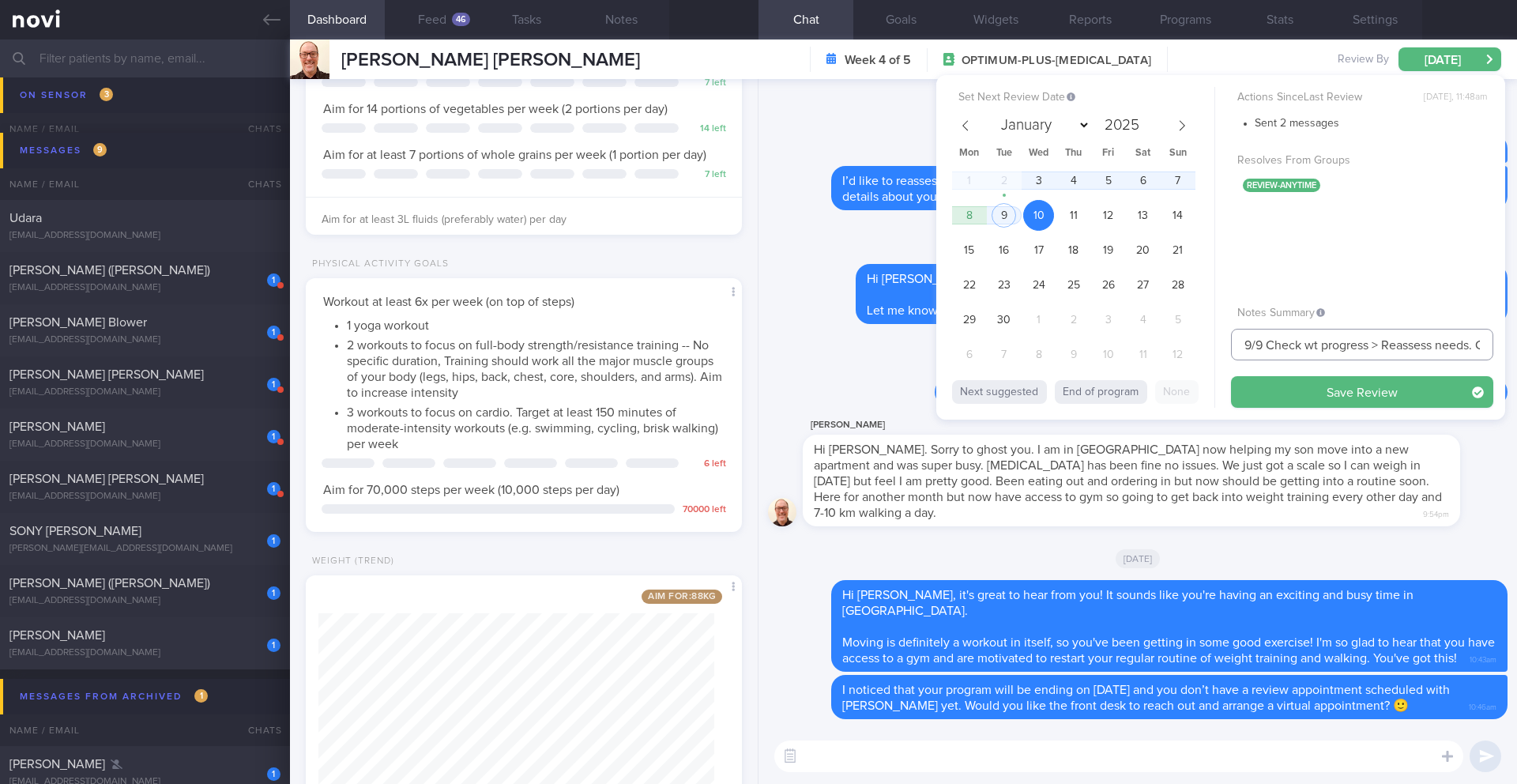
drag, startPoint x: 1251, startPoint y: 347, endPoint x: 1235, endPoint y: 348, distance: 16.0
click at [1235, 348] on input "9/9 Check wt progress > Reassess needs. Check if taking veg and whole grain. Ch…" at bounding box center [1362, 344] width 263 height 32
click at [1315, 396] on button "Save Review" at bounding box center [1362, 392] width 263 height 32
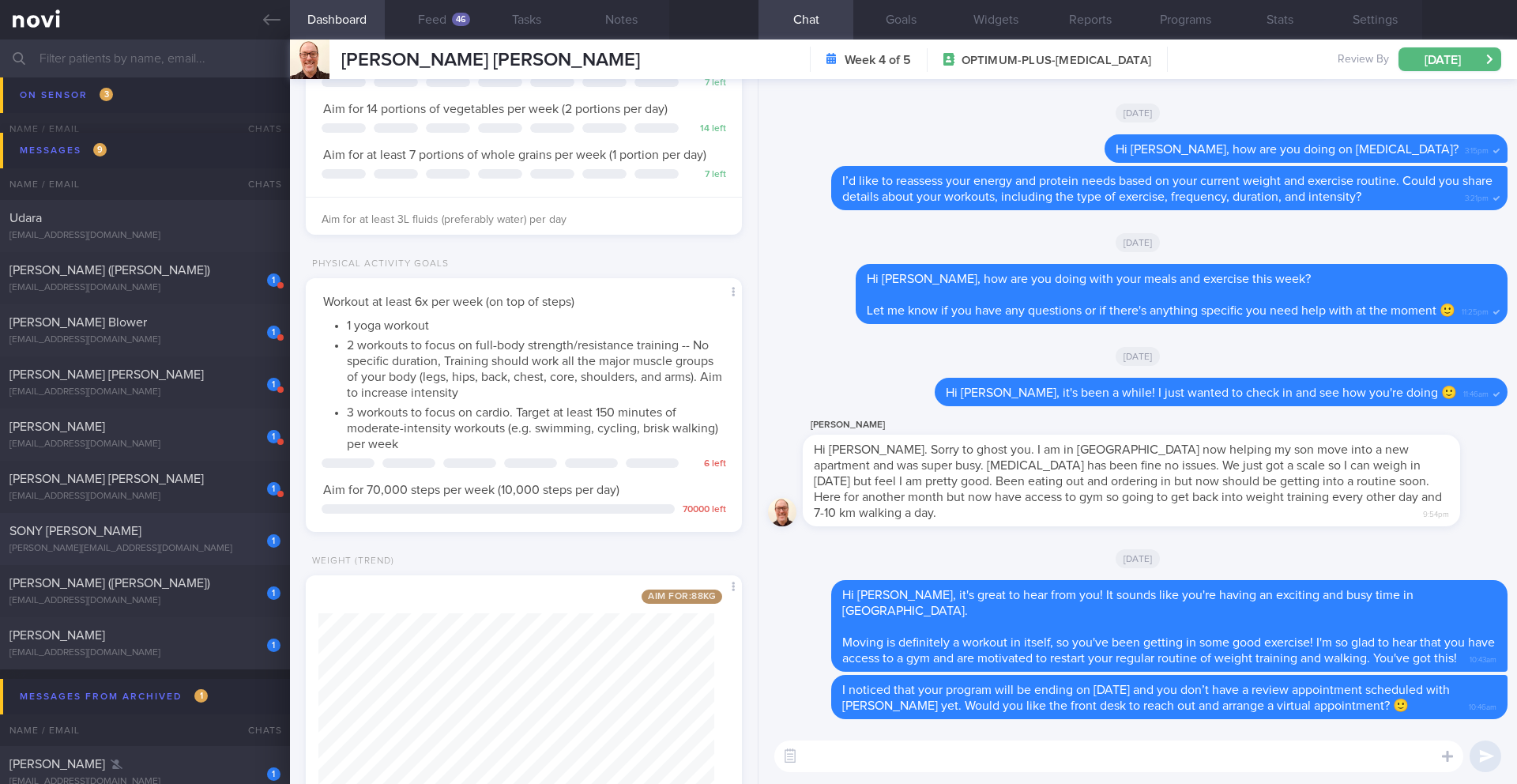
click at [253, 534] on div "1" at bounding box center [263, 535] width 35 height 24
type input "9/9 Check logs"
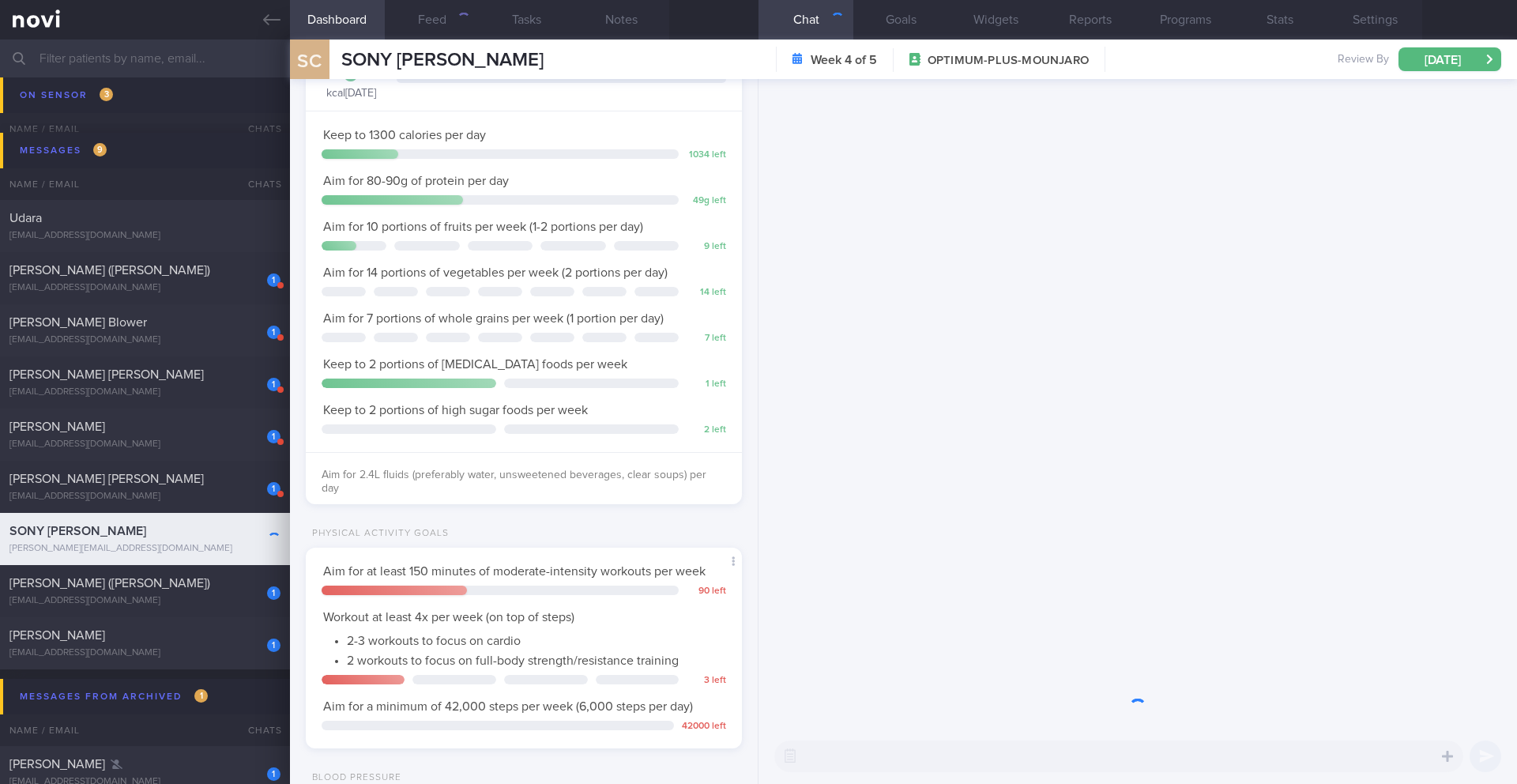
scroll to position [220, 397]
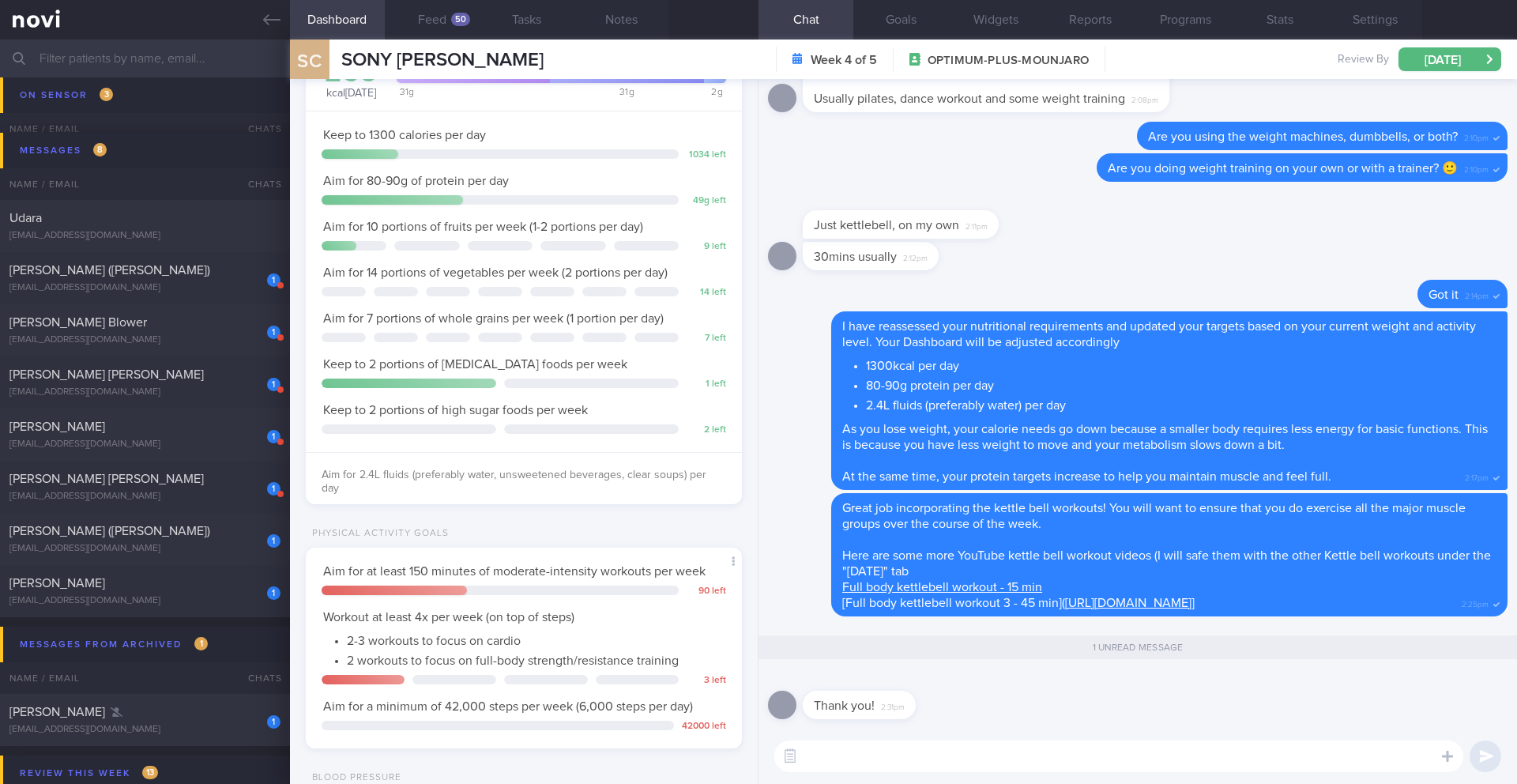
click at [874, 770] on textarea at bounding box center [1119, 756] width 690 height 32
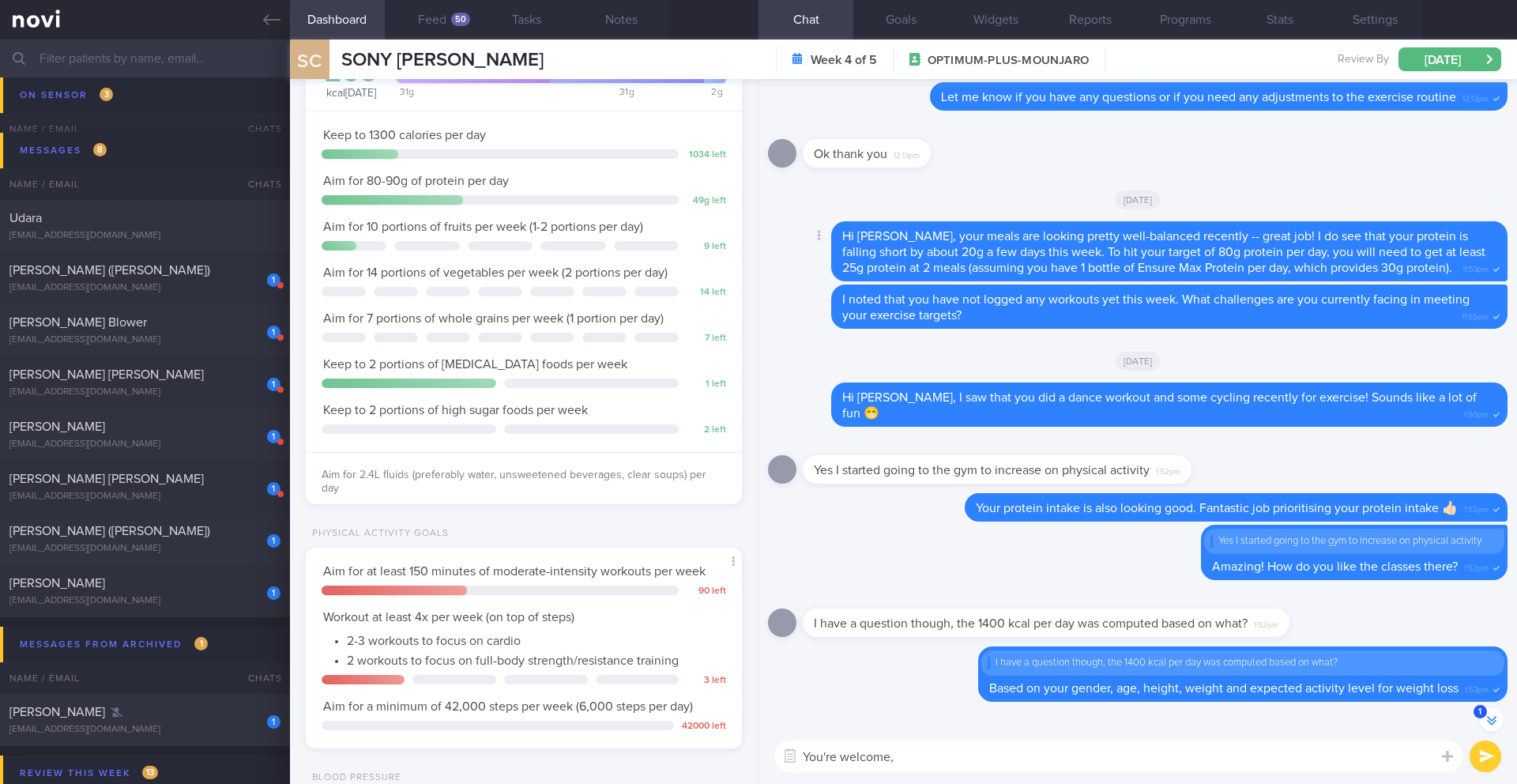
scroll to position [-1500, 0]
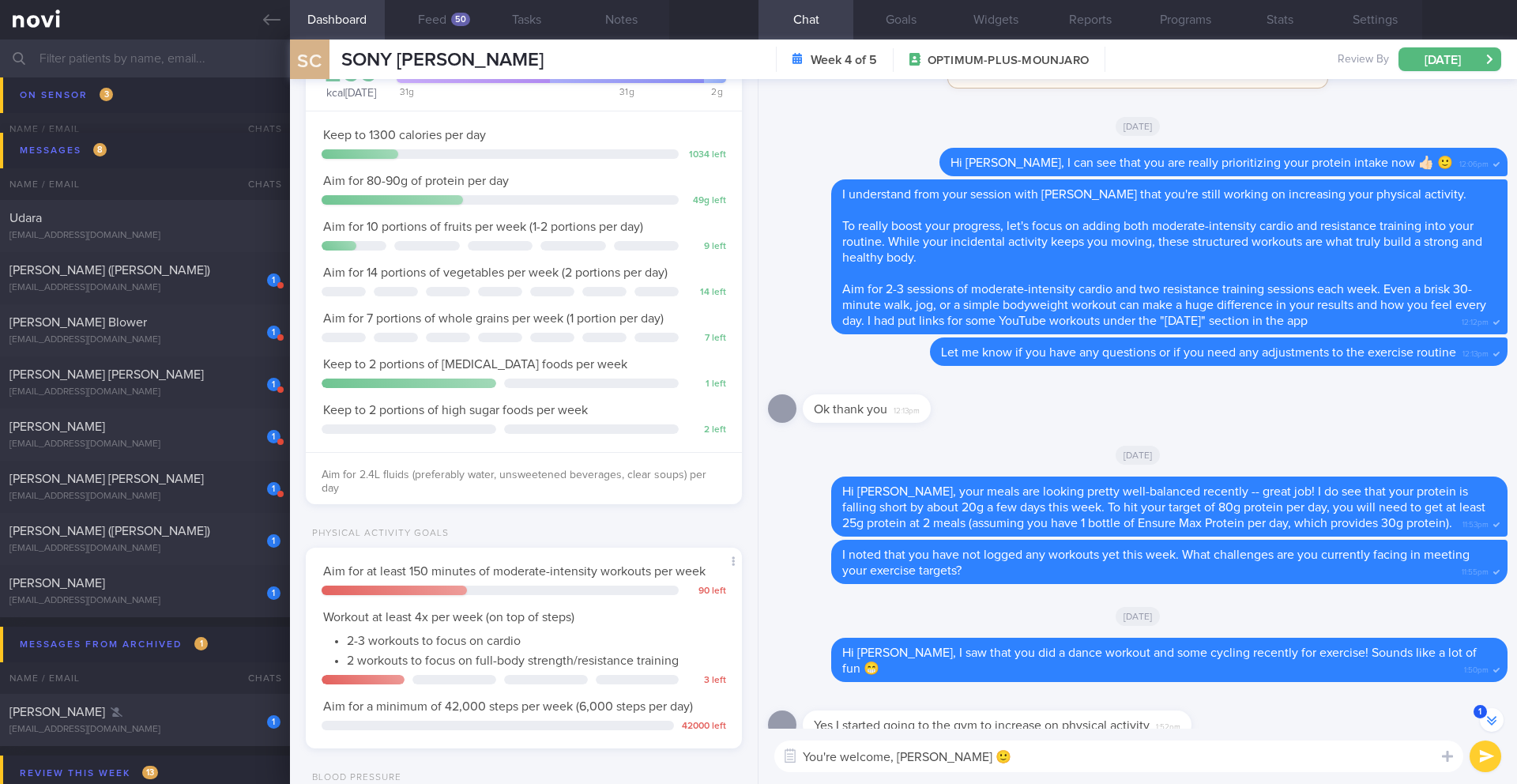
type textarea "You're welcome, [PERSON_NAME] 🙂"
click at [1485, 757] on button "submit" at bounding box center [1486, 756] width 32 height 32
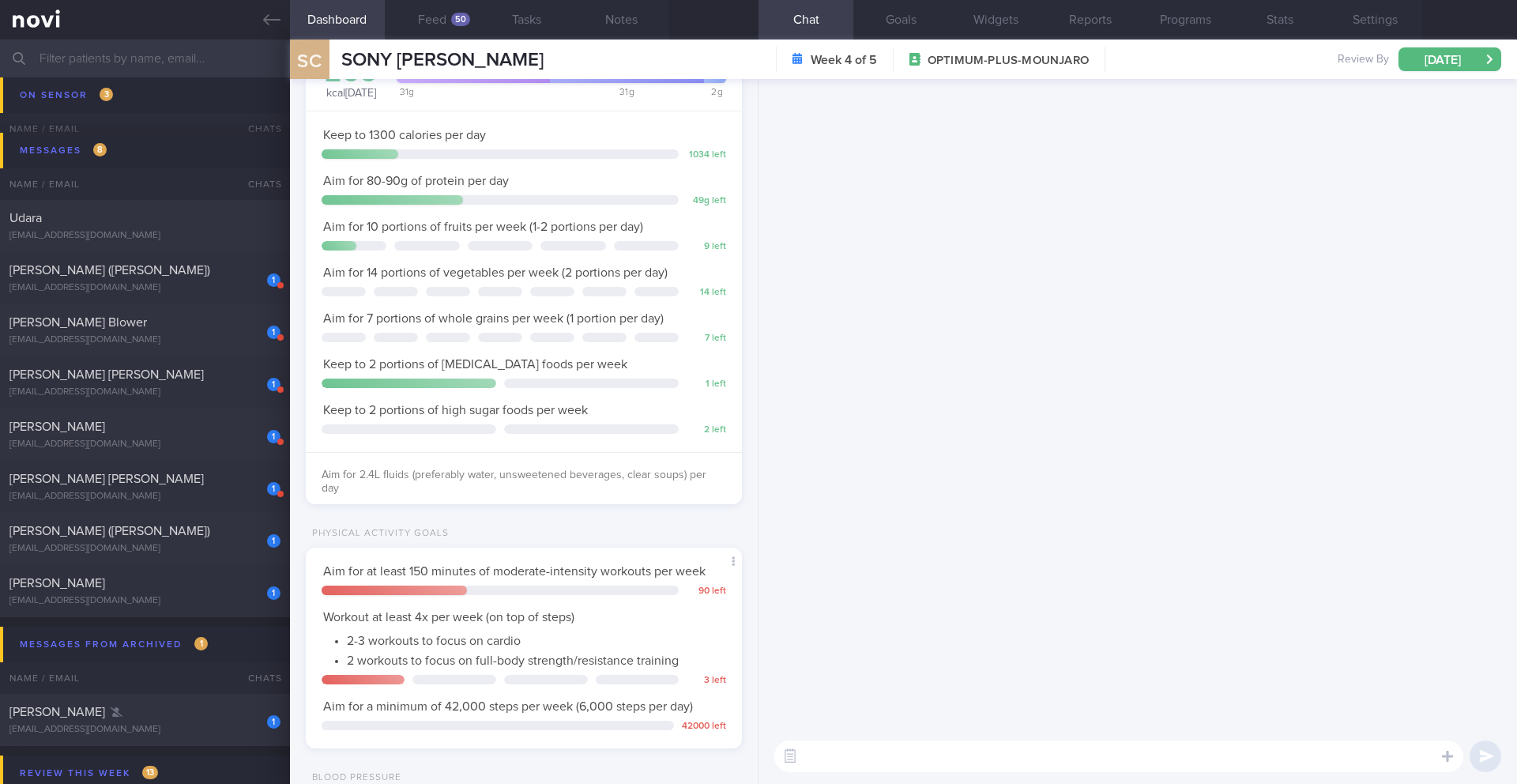
scroll to position [0, 0]
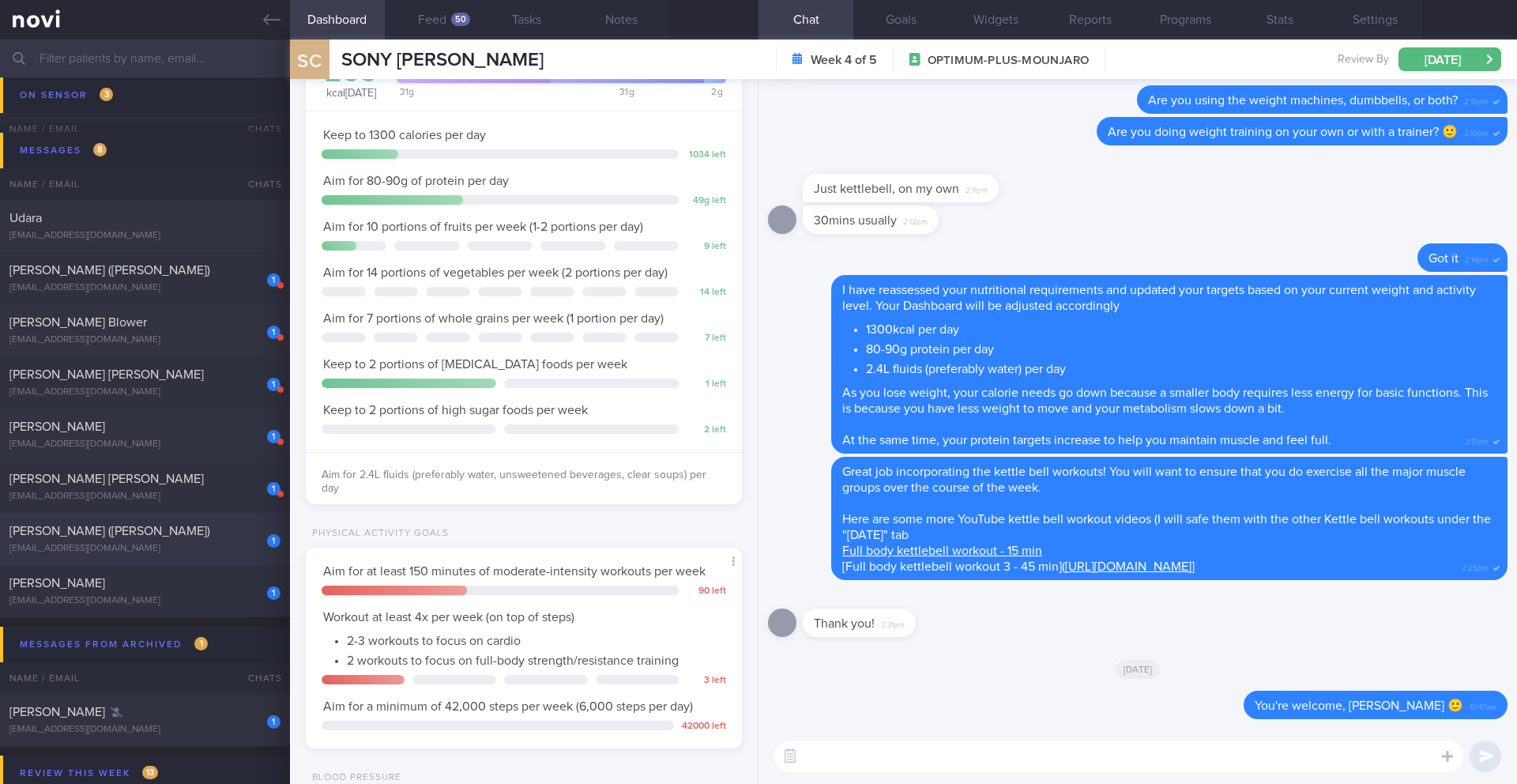
click at [213, 548] on div "[EMAIL_ADDRESS][DOMAIN_NAME]" at bounding box center [144, 549] width 271 height 12
type input "10/9 Check for logs and coach"
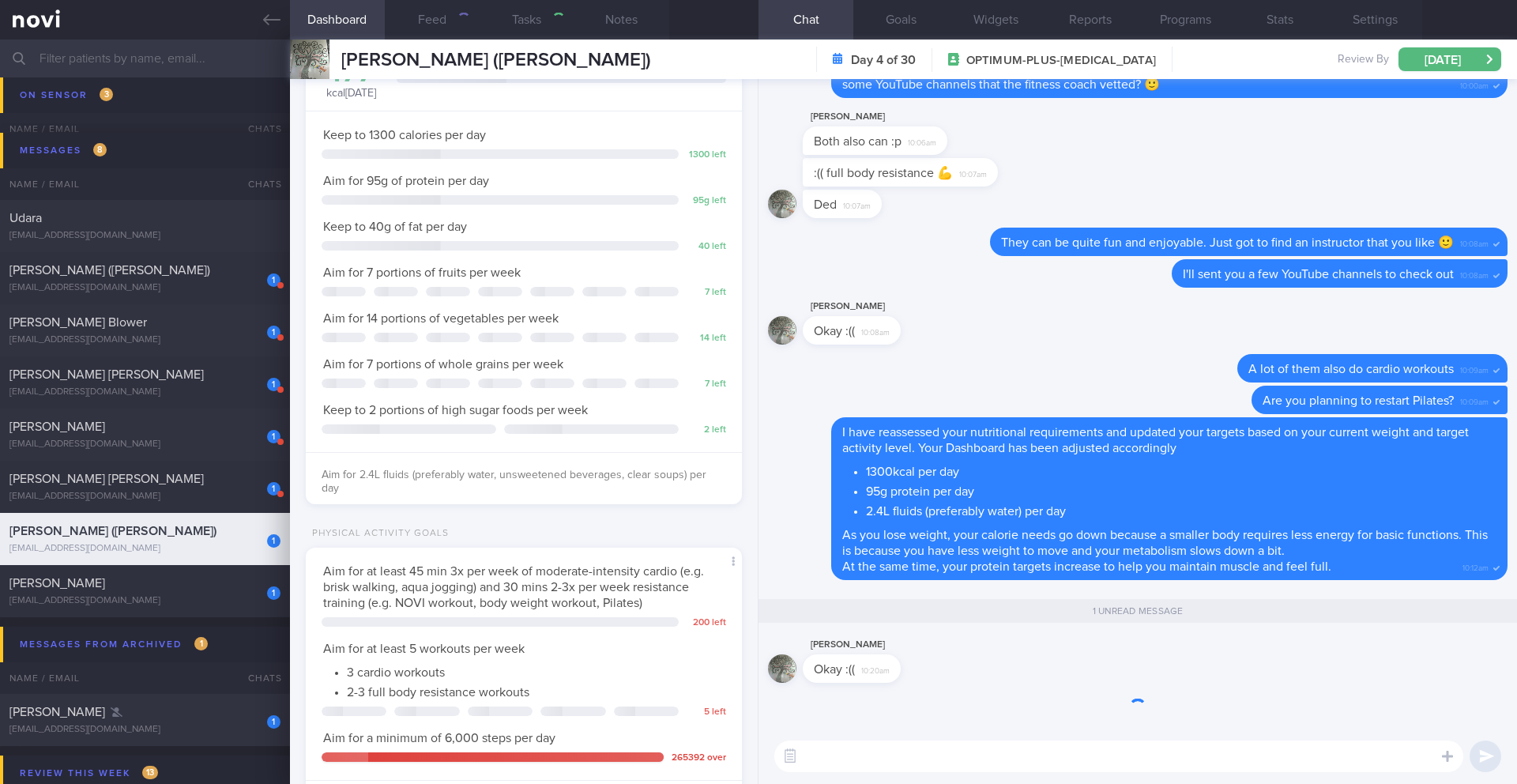
scroll to position [198, 397]
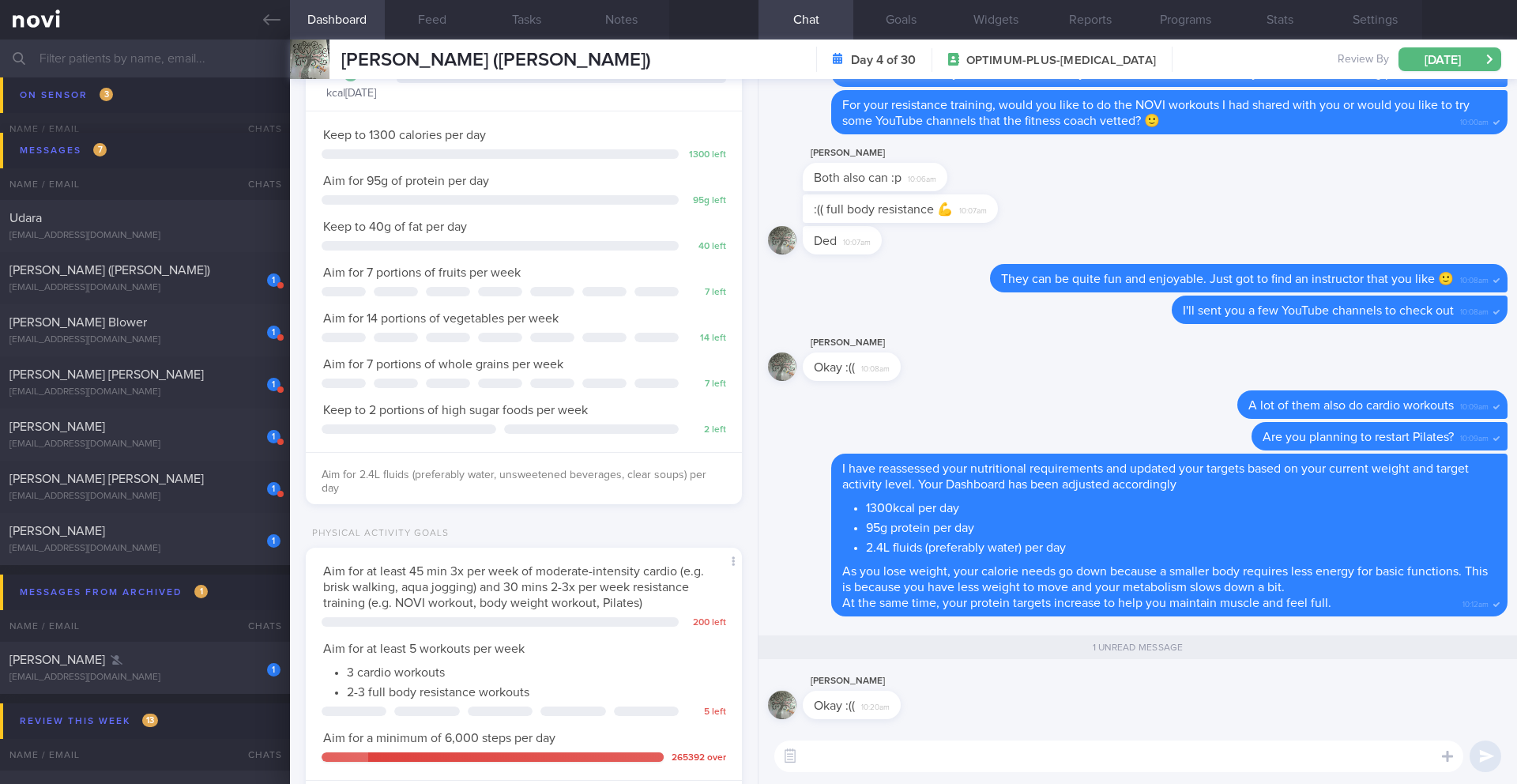
click at [847, 749] on textarea at bounding box center [1119, 756] width 690 height 32
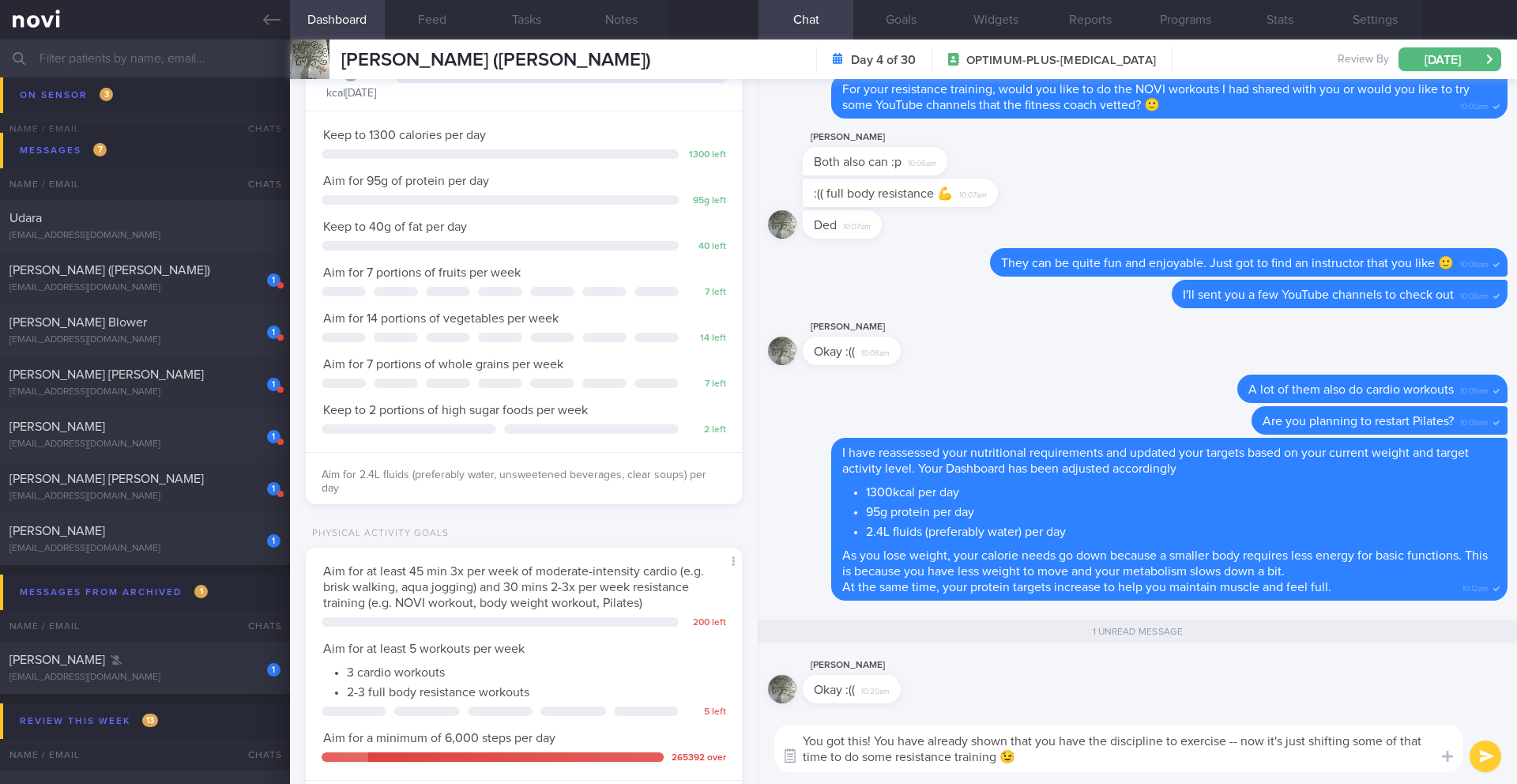
drag, startPoint x: 874, startPoint y: 745, endPoint x: 796, endPoint y: 745, distance: 78.0
click at [795, 745] on div "Chat Templates Admin [MEDICAL_DATA] Weight Nutrition Physical Activity Infograp…" at bounding box center [1138, 748] width 759 height 71
click at [940, 758] on textarea "You have already shown that you have the discipline to exercise -- now it's jus…" at bounding box center [1119, 747] width 690 height 48
click at [937, 759] on textarea "You have already shown that you have the discipline to exercise -- now it's jus…" at bounding box center [1119, 747] width 690 height 48
paste textarea "You got this!"
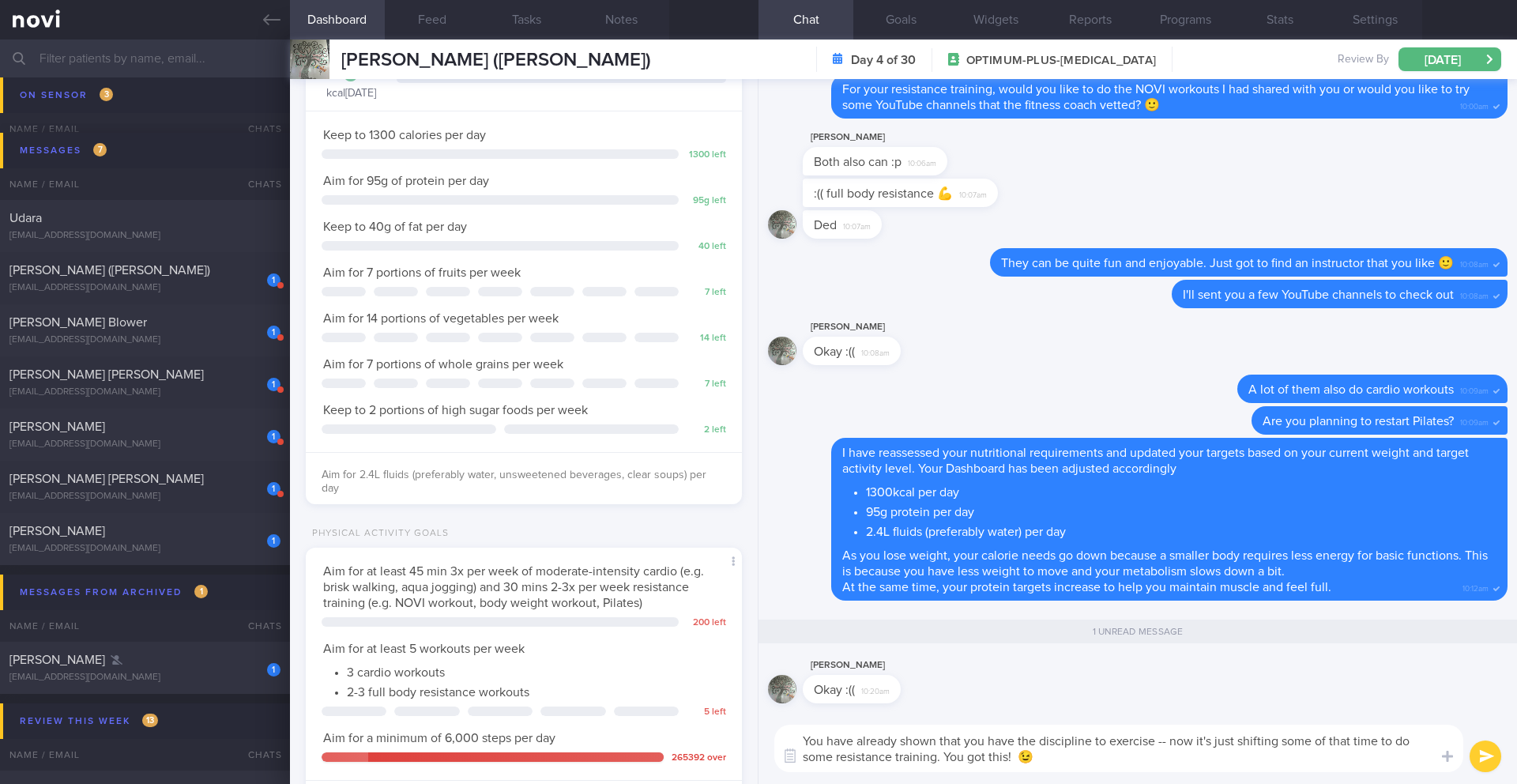
drag, startPoint x: 1036, startPoint y: 747, endPoint x: 887, endPoint y: 755, distance: 149.2
click at [814, 744] on textarea "You have already shown that you have the discipline to exercise -- now it's jus…" at bounding box center [1119, 747] width 690 height 48
drag, startPoint x: 1042, startPoint y: 761, endPoint x: 799, endPoint y: 730, distance: 245.0
click at [799, 730] on textarea "You have already shown that you have the discipline to exercise -- now it's jus…" at bounding box center [1119, 747] width 690 height 48
paste textarea "'ve already shown you have the discipline to exercise—that's the hardest part! …"
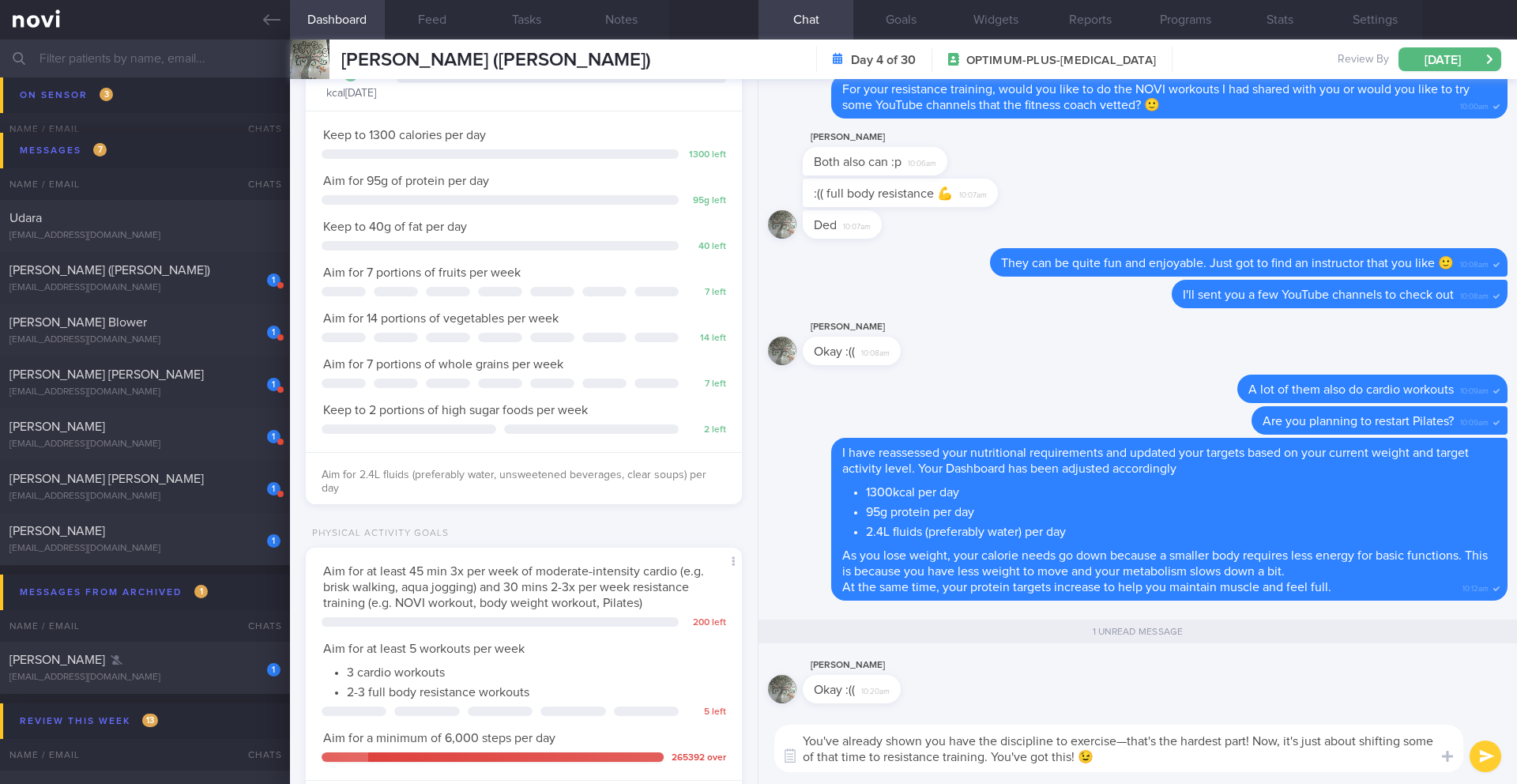
click at [1259, 740] on textarea "You've already shown you have the discipline to exercise—that's the hardest par…" at bounding box center [1119, 747] width 690 height 48
type textarea "You've already shown you have the discipline to exercise—that's the hardest par…"
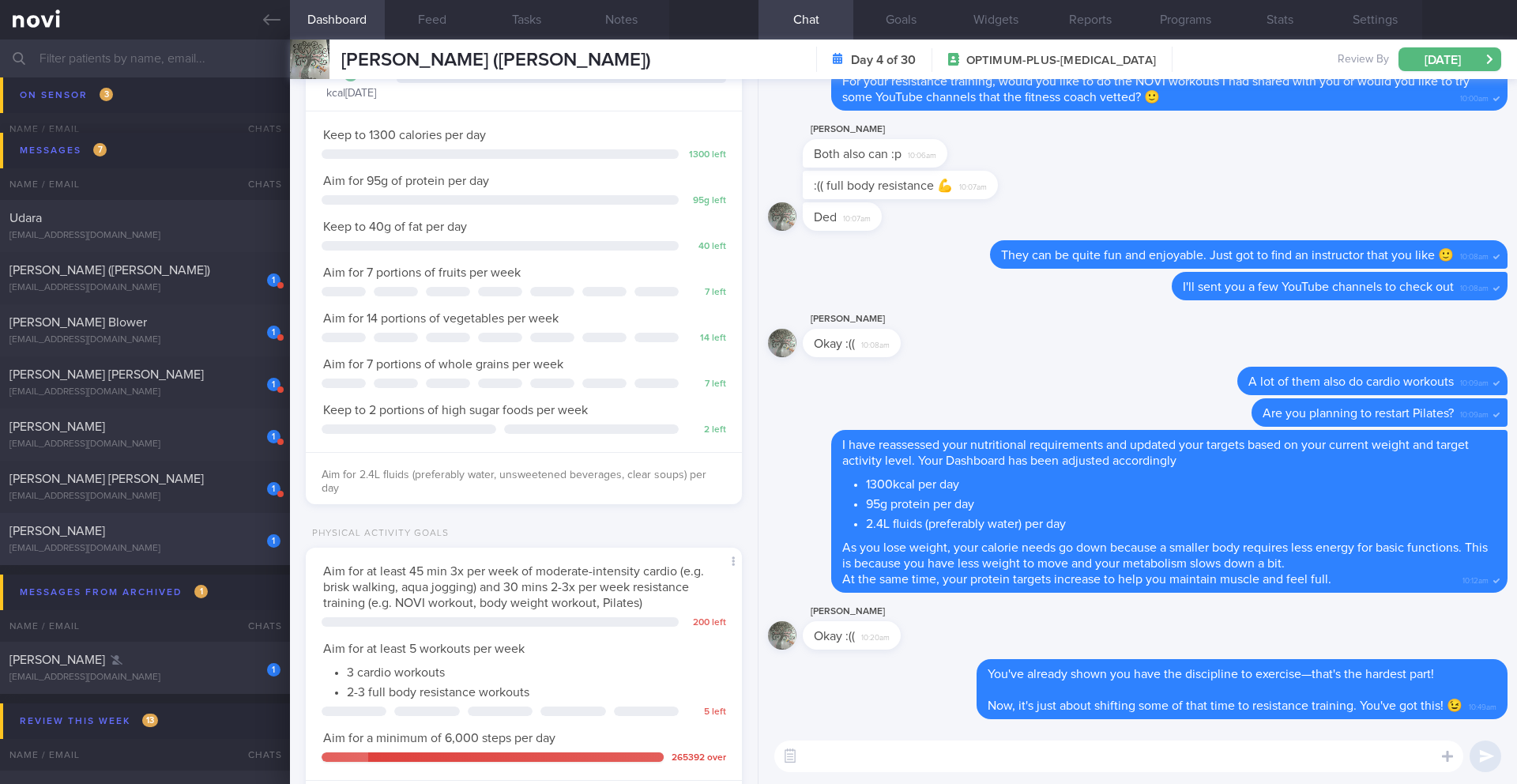
click at [243, 563] on div "1 Elvaline Ho [EMAIL_ADDRESS][DOMAIN_NAME] [DATE] 5-8/8 Check if increased fibr…" at bounding box center [758, 539] width 1517 height 53
type input "5-8/8 Check if increased fibre and non-starchy veg intake, check if tried senio…"
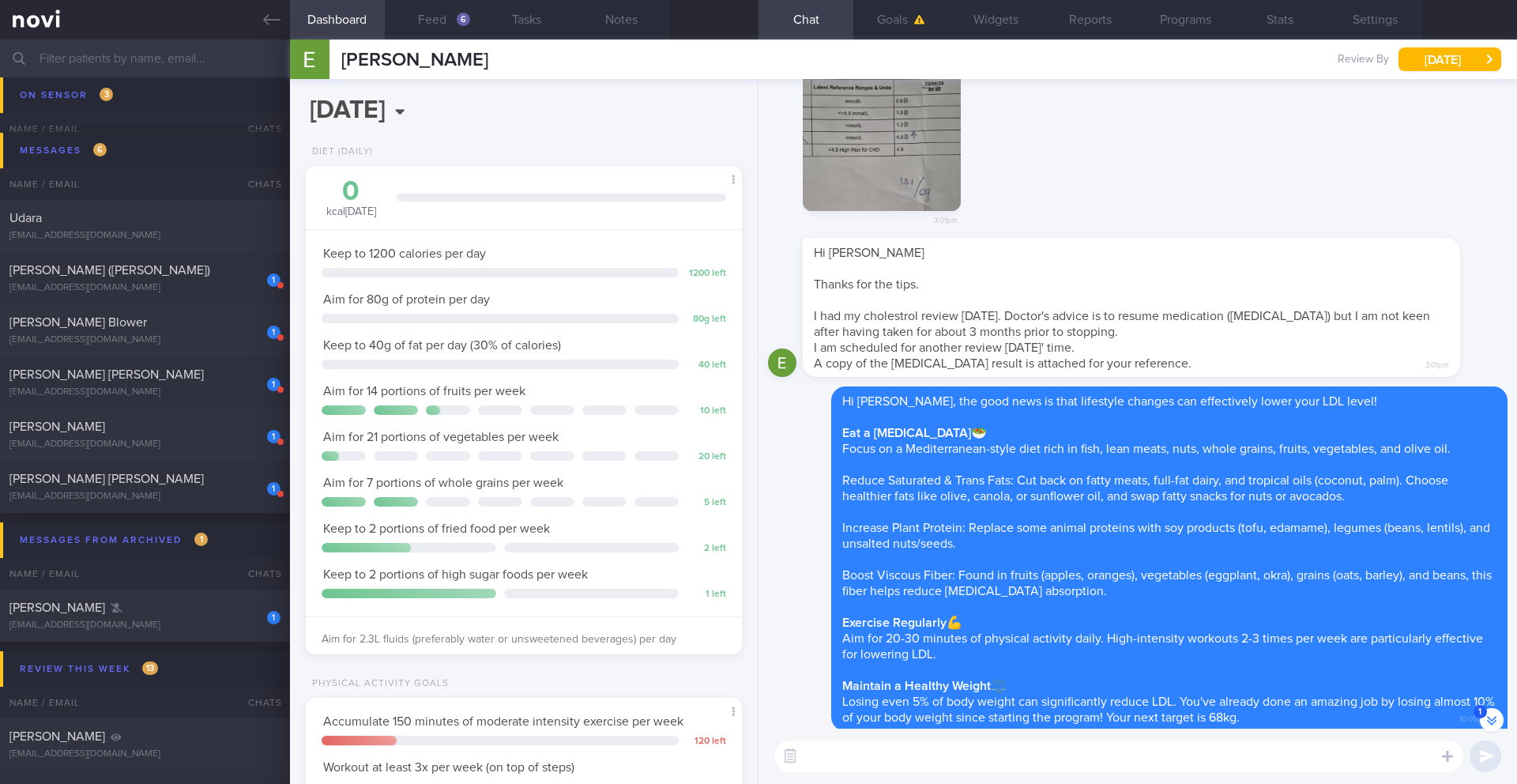
scroll to position [1, 0]
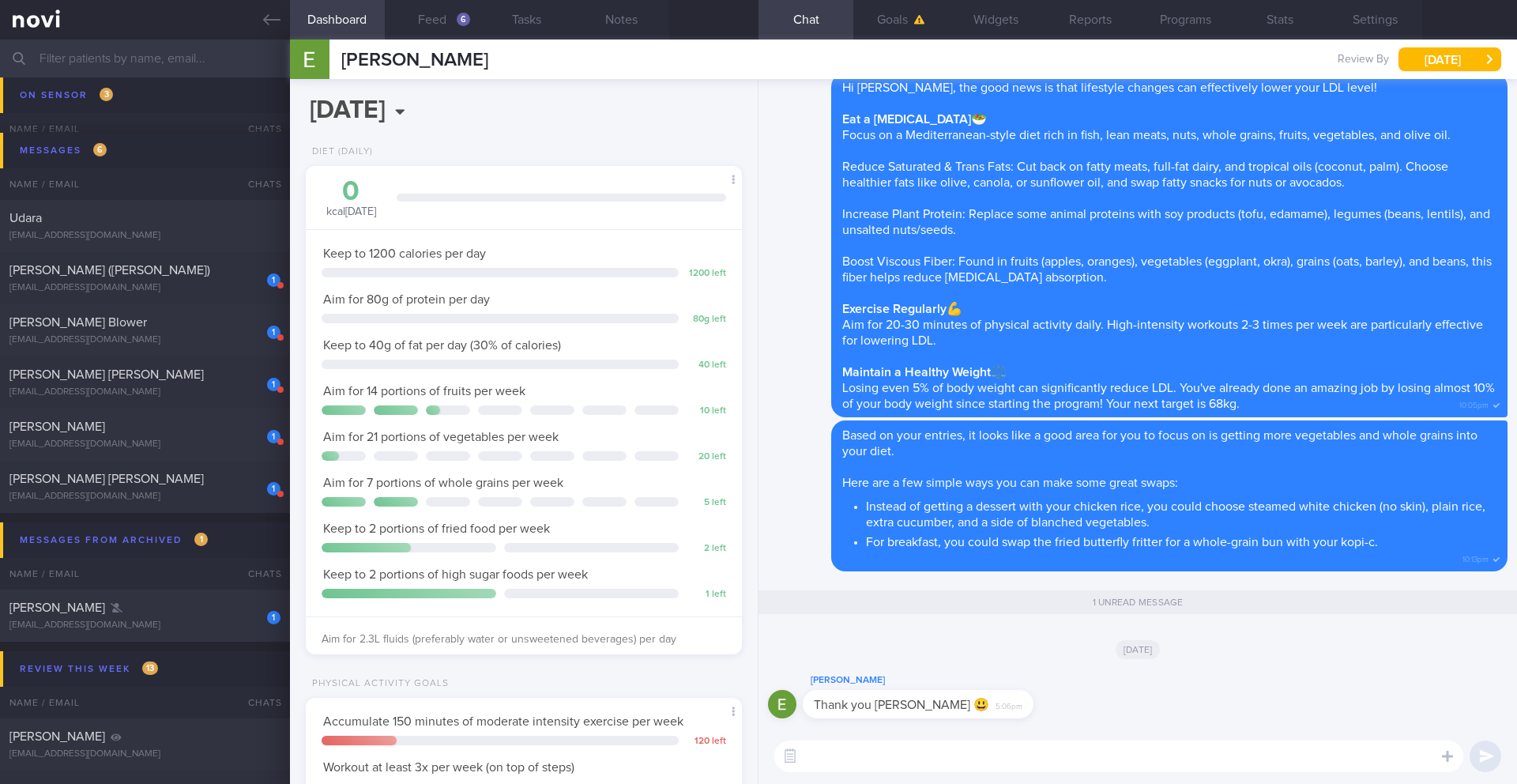
click at [946, 770] on textarea at bounding box center [1119, 756] width 690 height 32
type textarea "You're welcome! 😊"
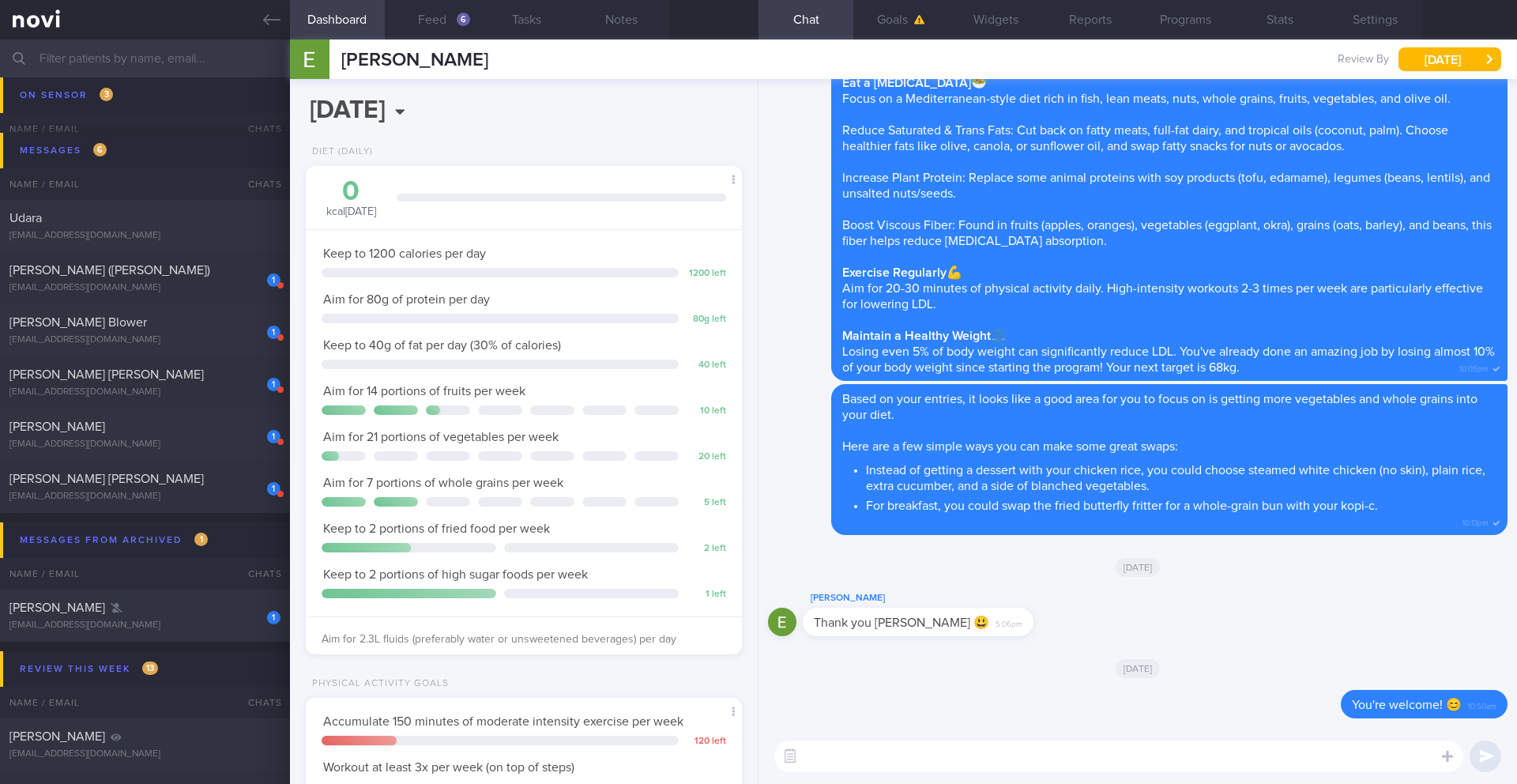
scroll to position [0, 0]
click at [211, 618] on div "1 [PERSON_NAME] [EMAIL_ADDRESS][DOMAIN_NAME]" at bounding box center [144, 615] width 290 height 32
type input "29/8 SAF"
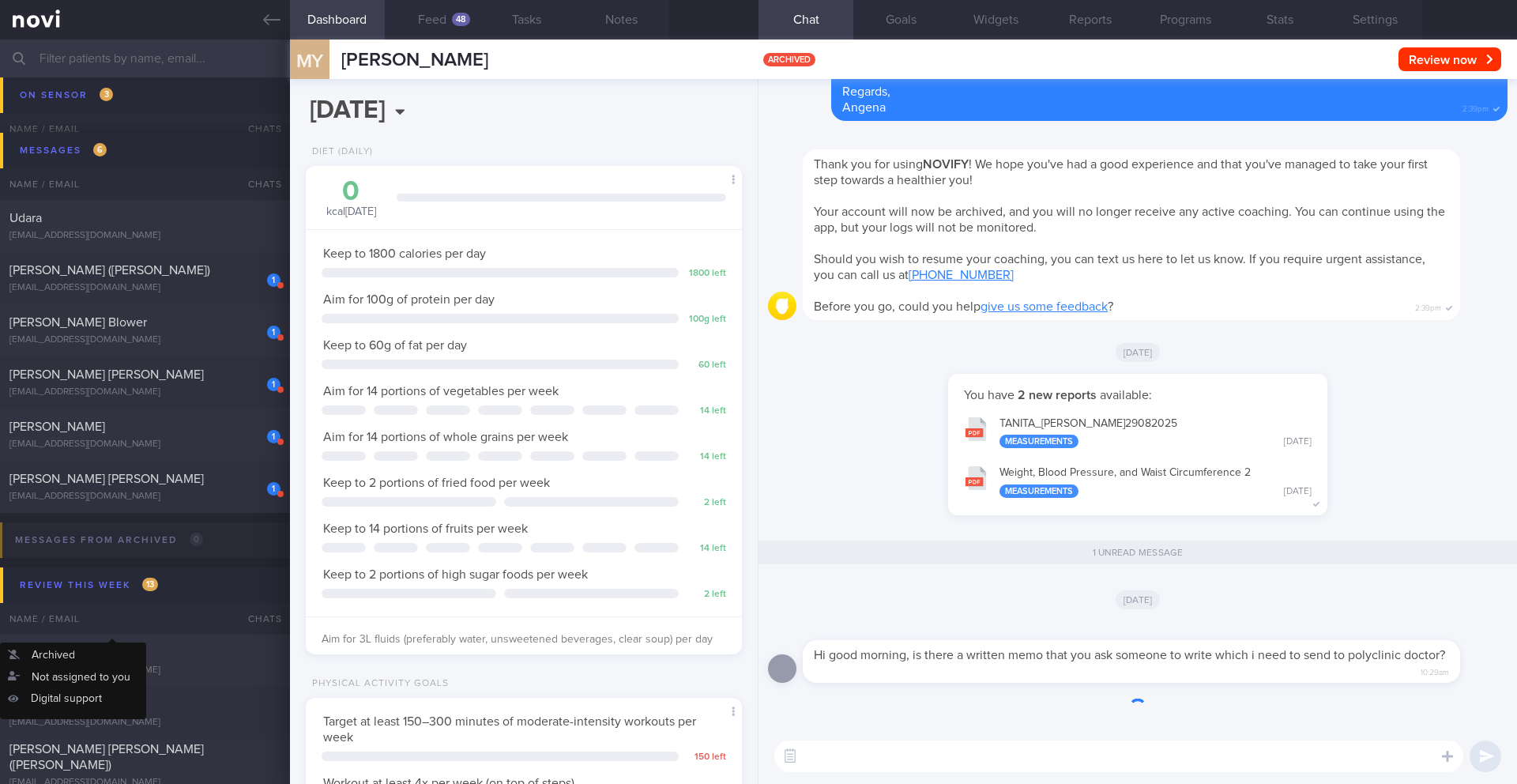
scroll to position [201, 403]
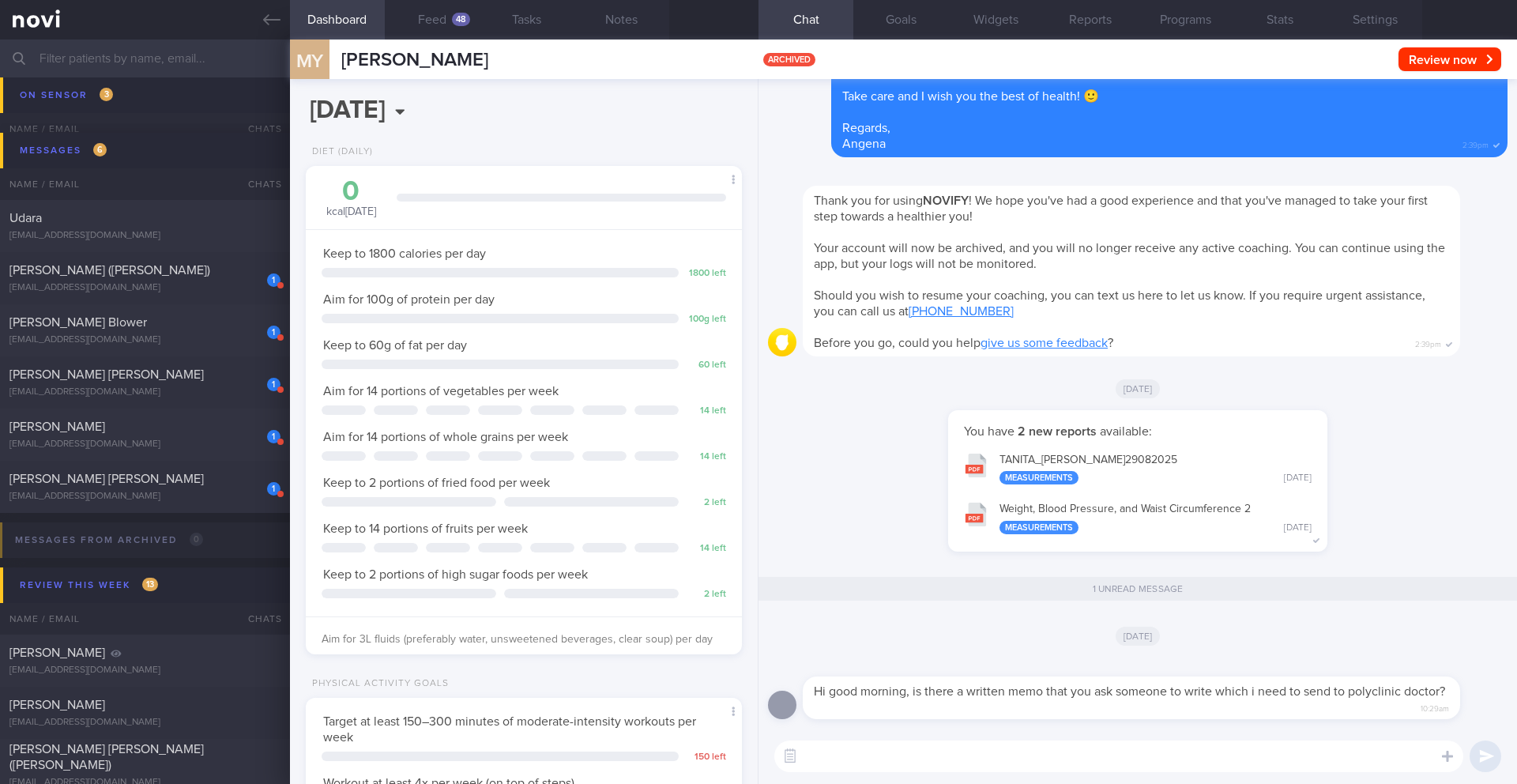
click at [872, 761] on textarea at bounding box center [1119, 756] width 690 height 32
type textarea "Hi [PERSON_NAME], I have informed one of the NOVI doctors to write a memo for y…"
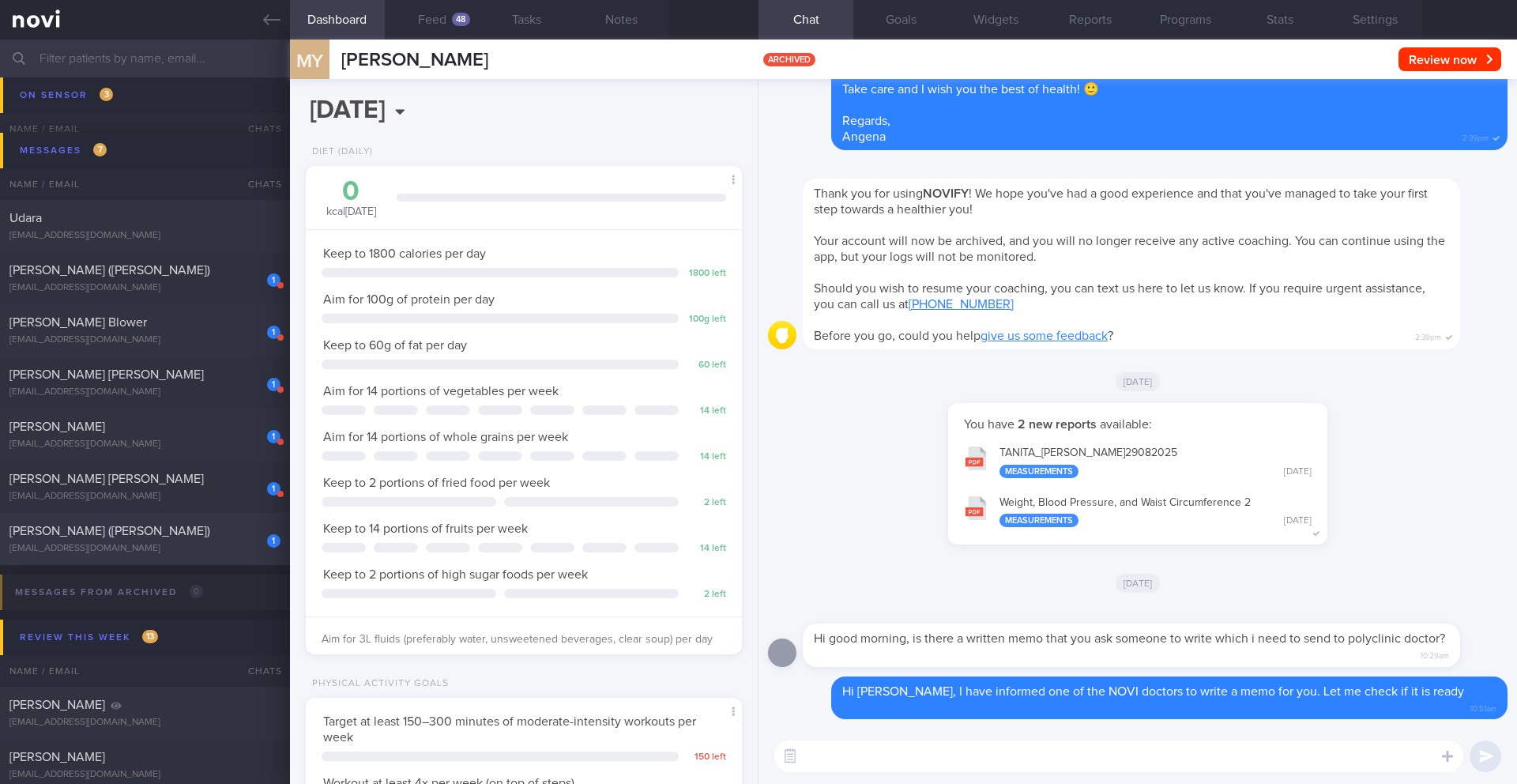
click at [203, 541] on div "1 [PERSON_NAME] ([PERSON_NAME]) [EMAIL_ADDRESS][DOMAIN_NAME]" at bounding box center [144, 539] width 290 height 32
type input "10/9 Check for logs and coach"
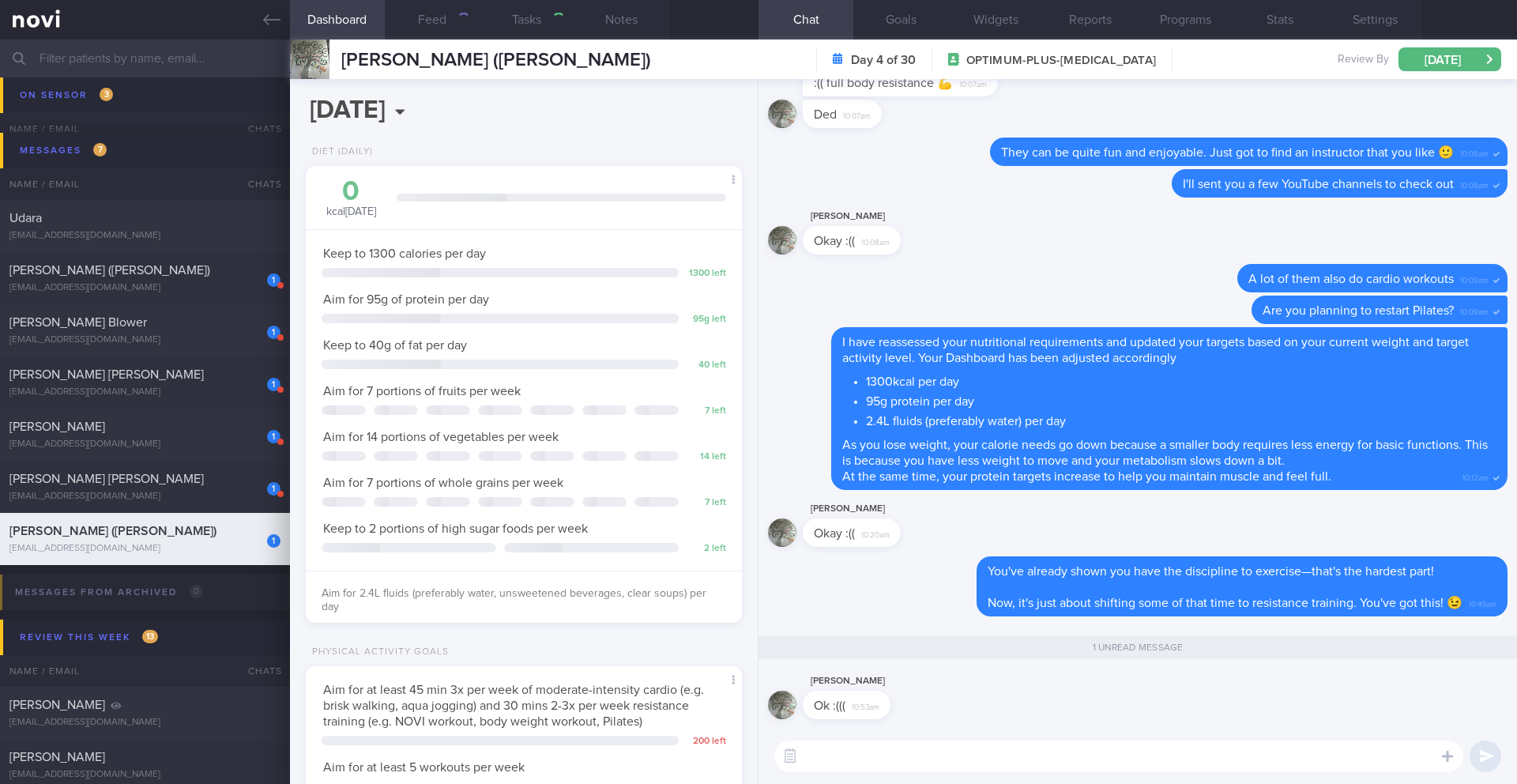
scroll to position [198, 397]
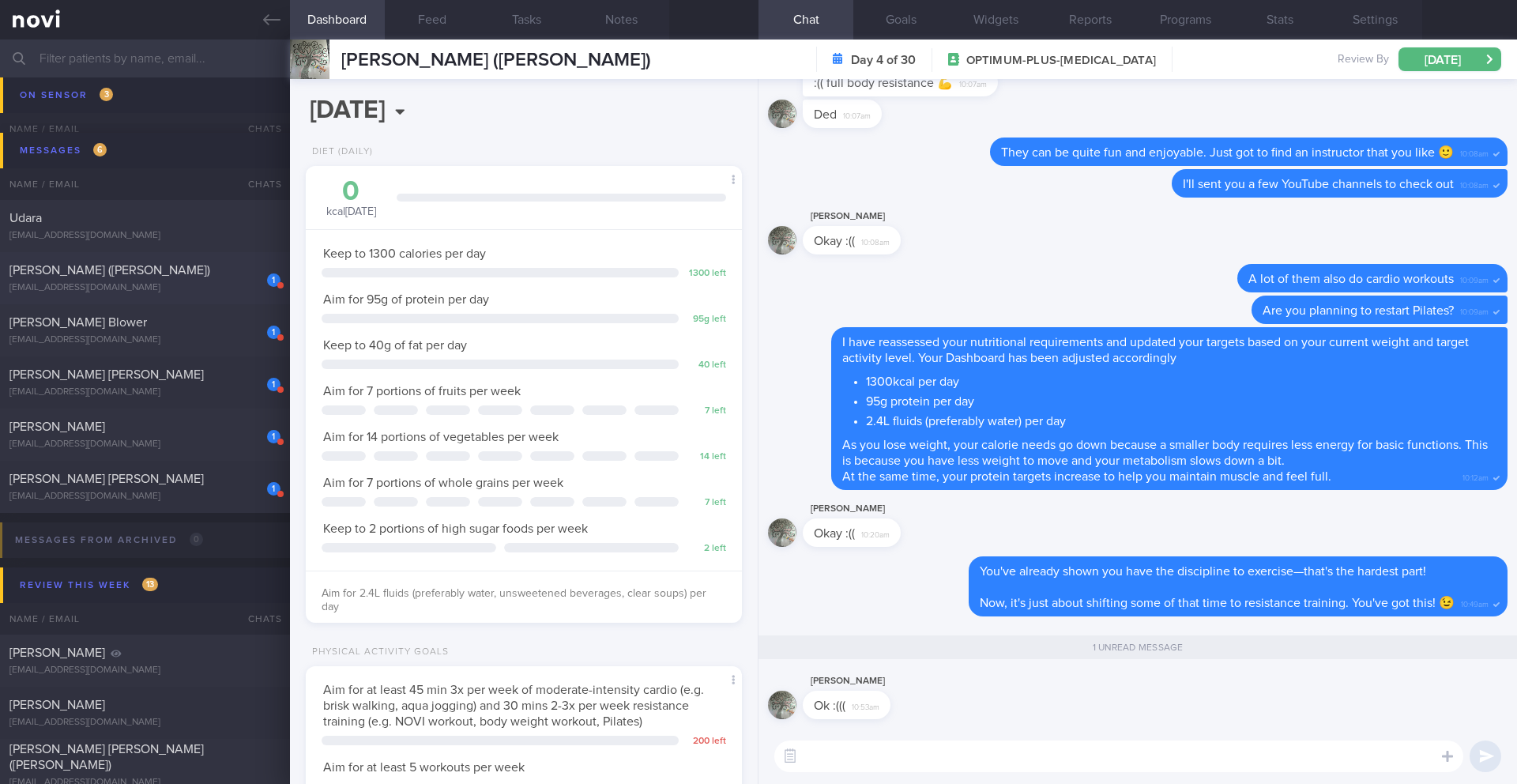
click at [144, 270] on span "[PERSON_NAME] ([PERSON_NAME])" at bounding box center [110, 269] width 201 height 12
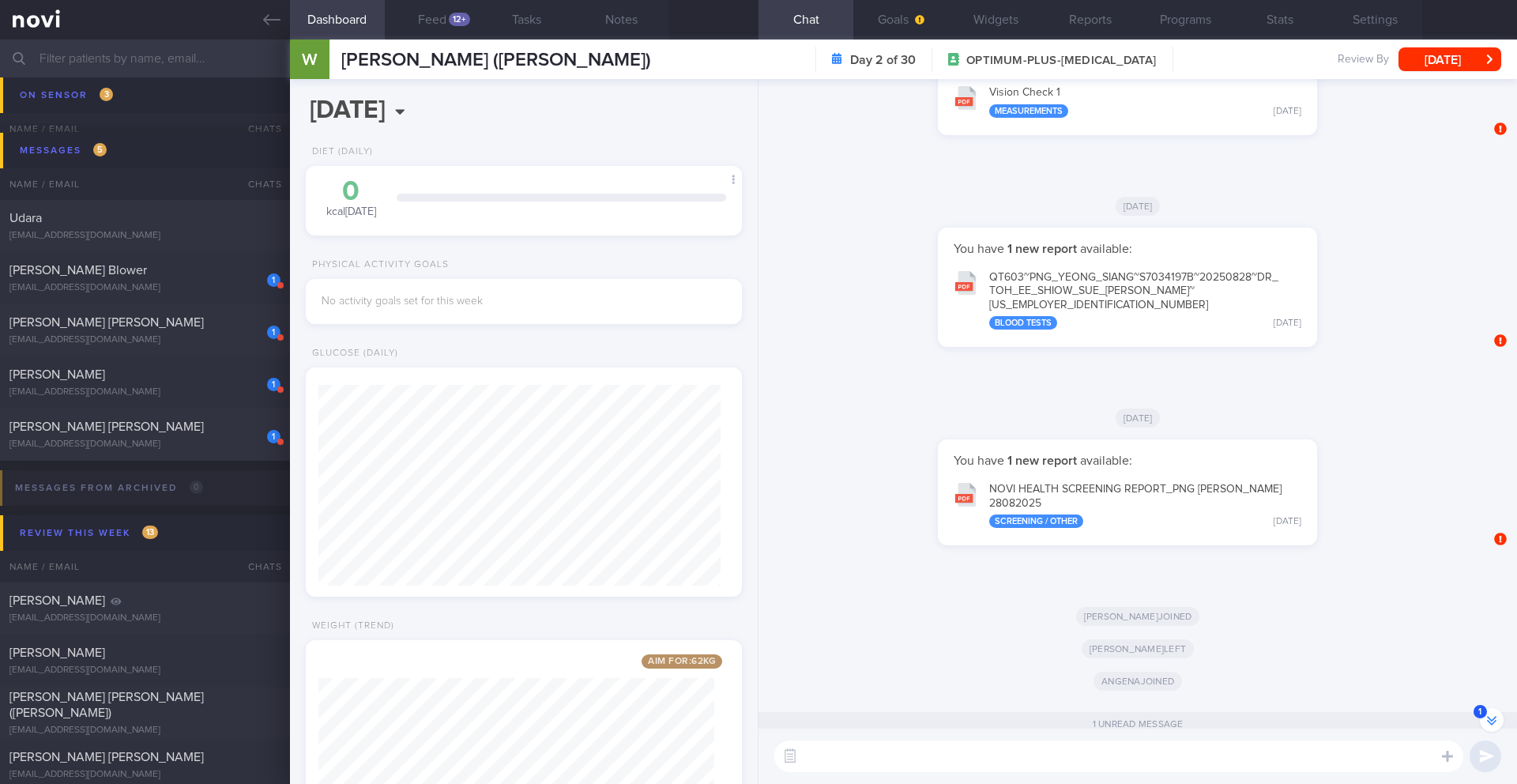
scroll to position [1, 0]
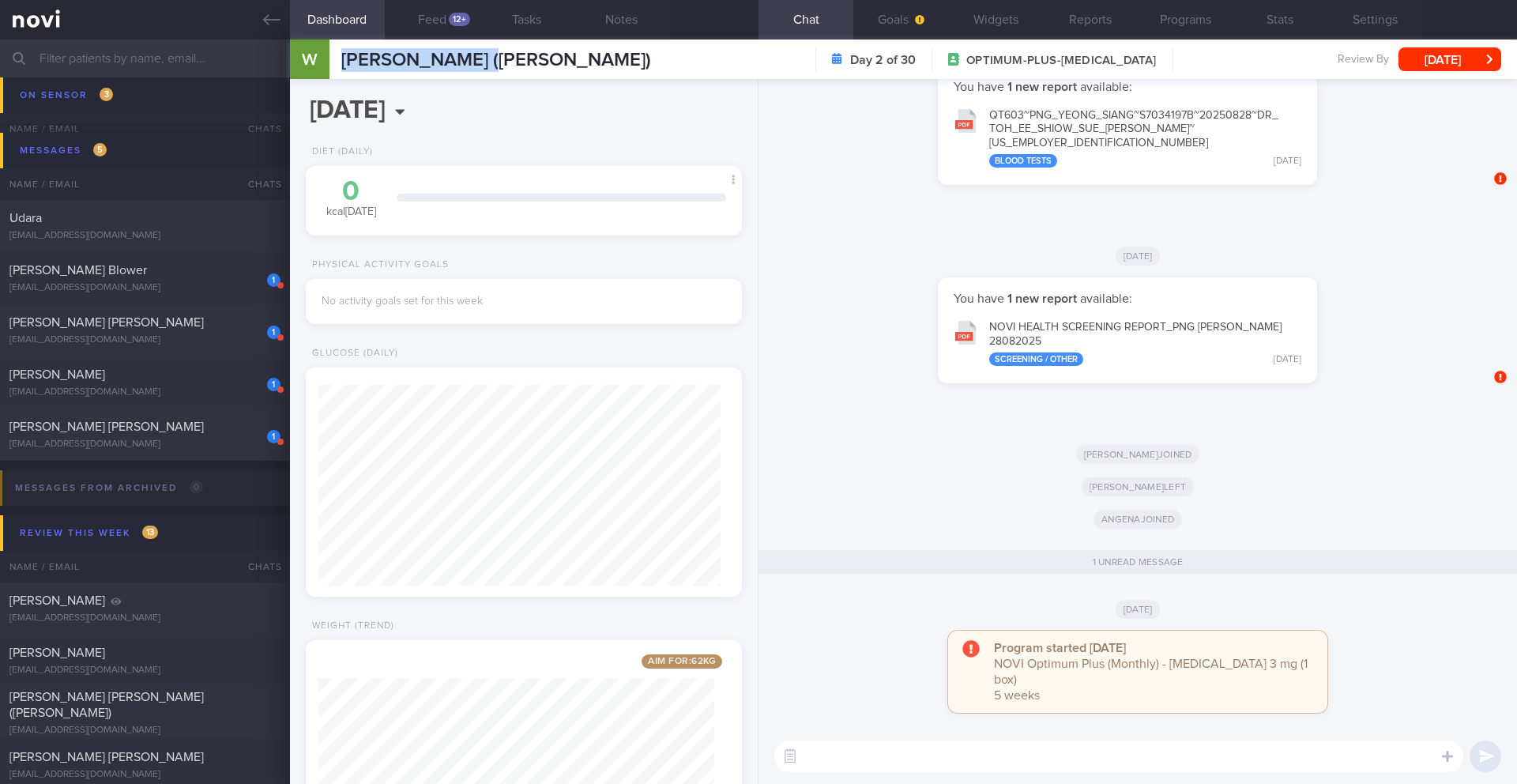
drag, startPoint x: 344, startPoint y: 66, endPoint x: 485, endPoint y: 69, distance: 141.0
click at [485, 69] on div "[PERSON_NAME] ([PERSON_NAME]) [PERSON_NAME] ([PERSON_NAME]) [EMAIL_ADDRESS][DOM…" at bounding box center [496, 59] width 310 height 23
copy span "[PERSON_NAME]"
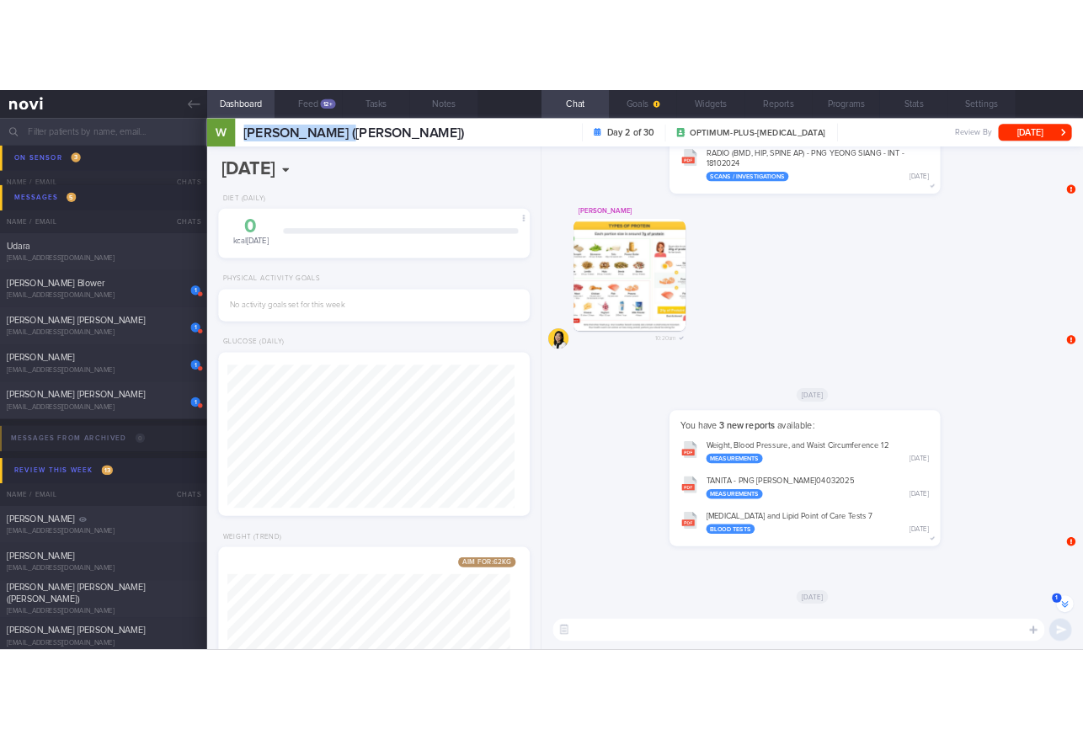
scroll to position [-1841, 0]
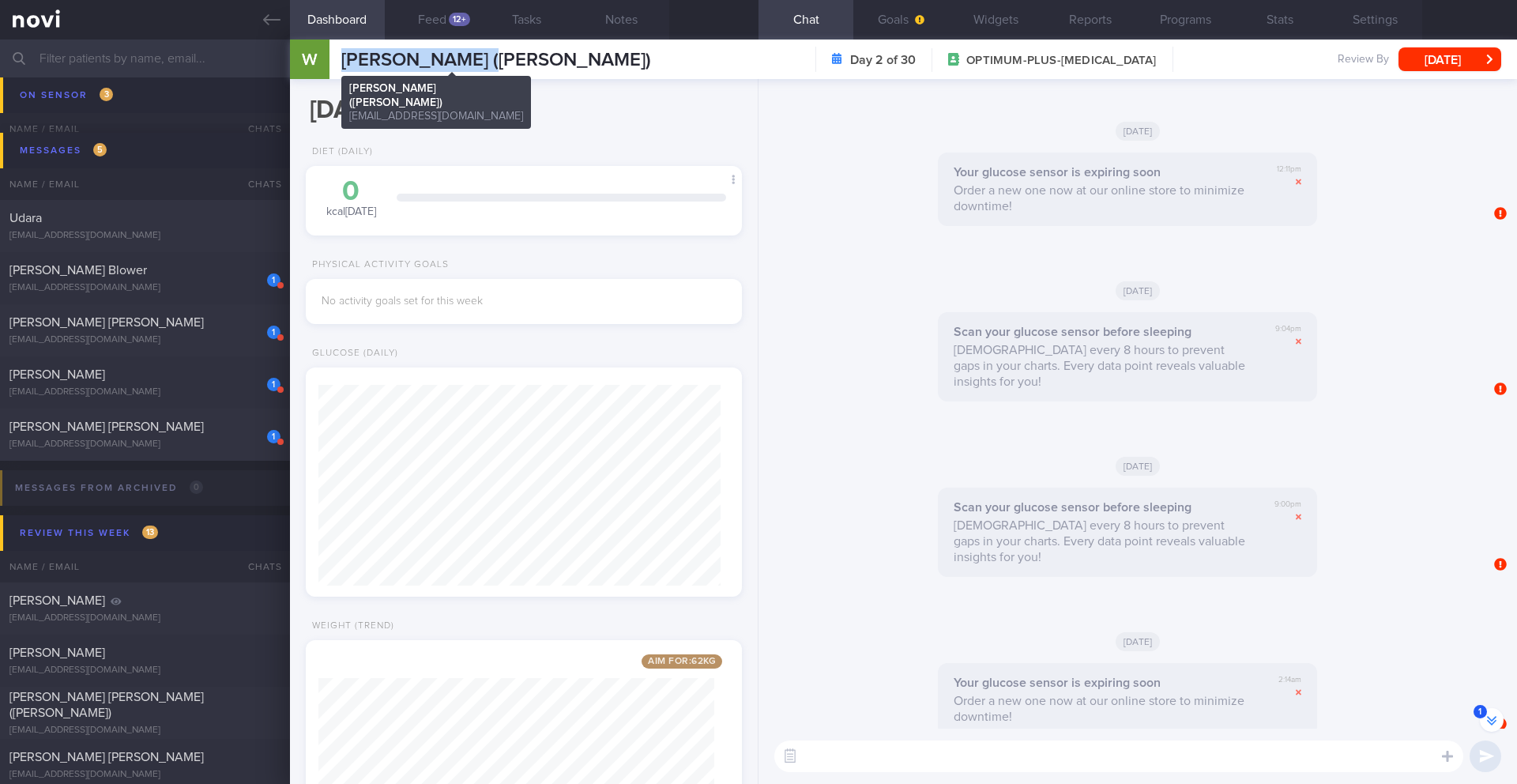
copy span "[PERSON_NAME]"
click at [188, 434] on div "1 [PERSON_NAME] [PERSON_NAME] [EMAIL_ADDRESS][DOMAIN_NAME]" at bounding box center [144, 434] width 290 height 32
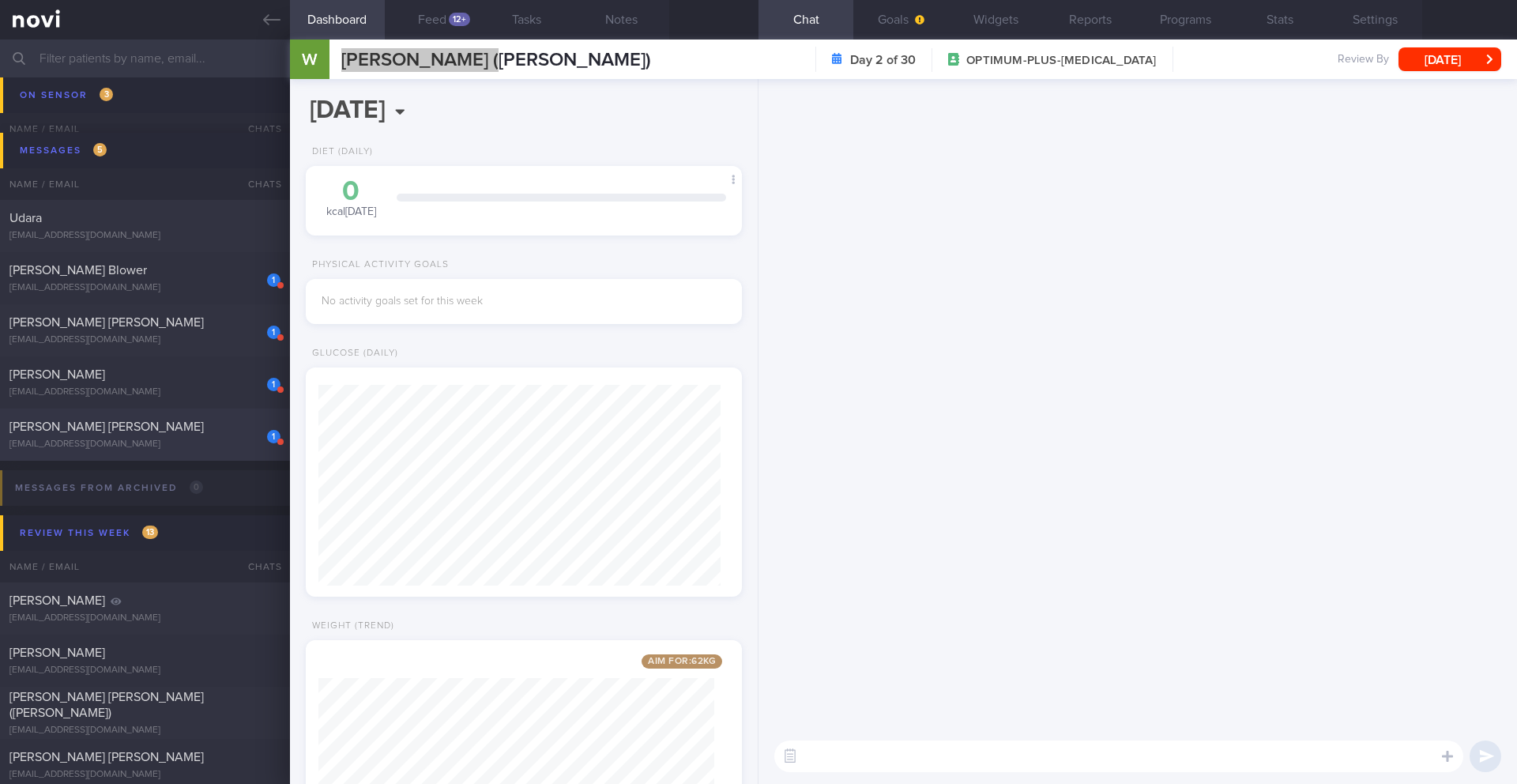
scroll to position [0, 0]
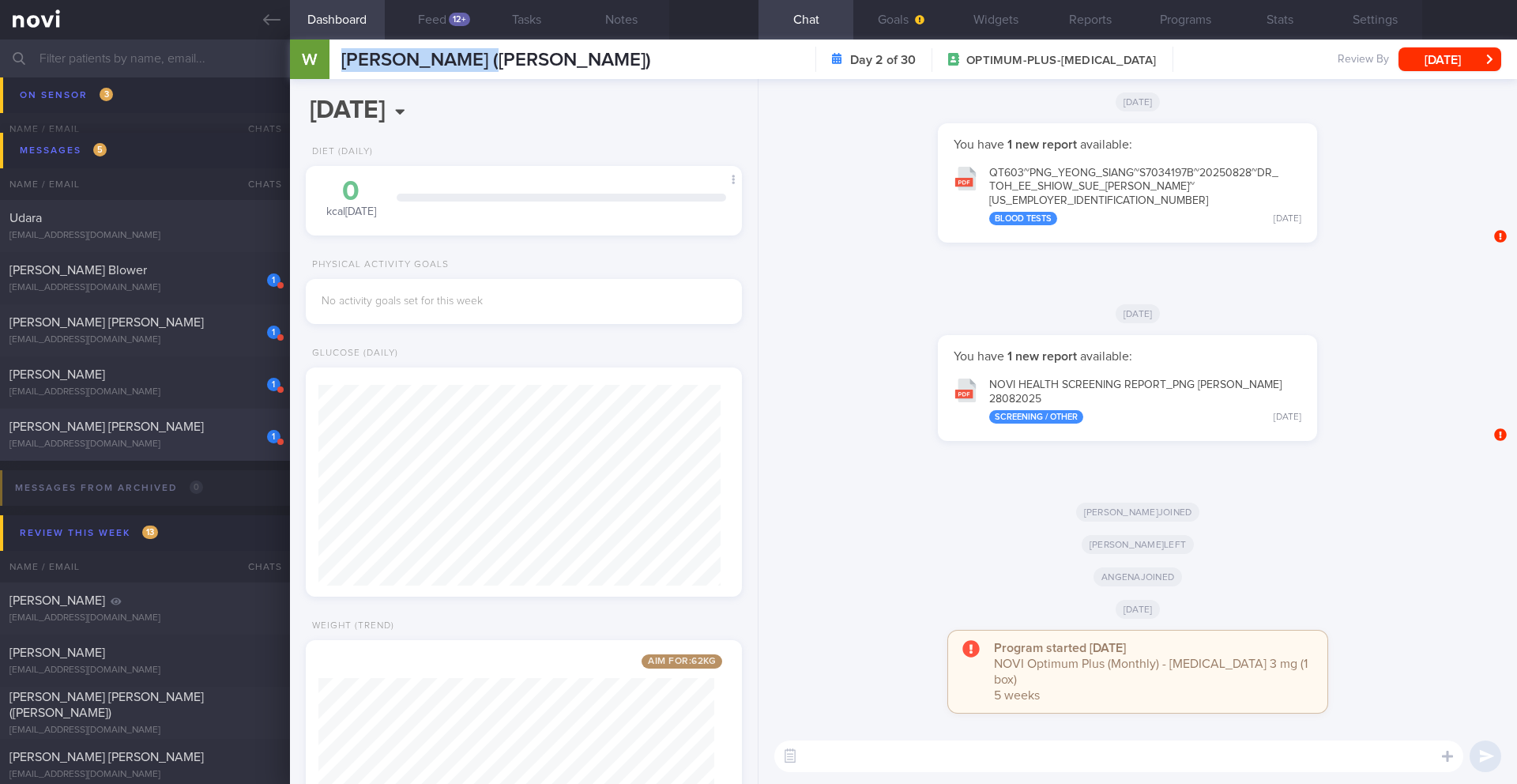
click at [218, 448] on div "[EMAIL_ADDRESS][DOMAIN_NAME]" at bounding box center [144, 445] width 271 height 12
type input "3/9 Check [PERSON_NAME] notes. Check on exercise"
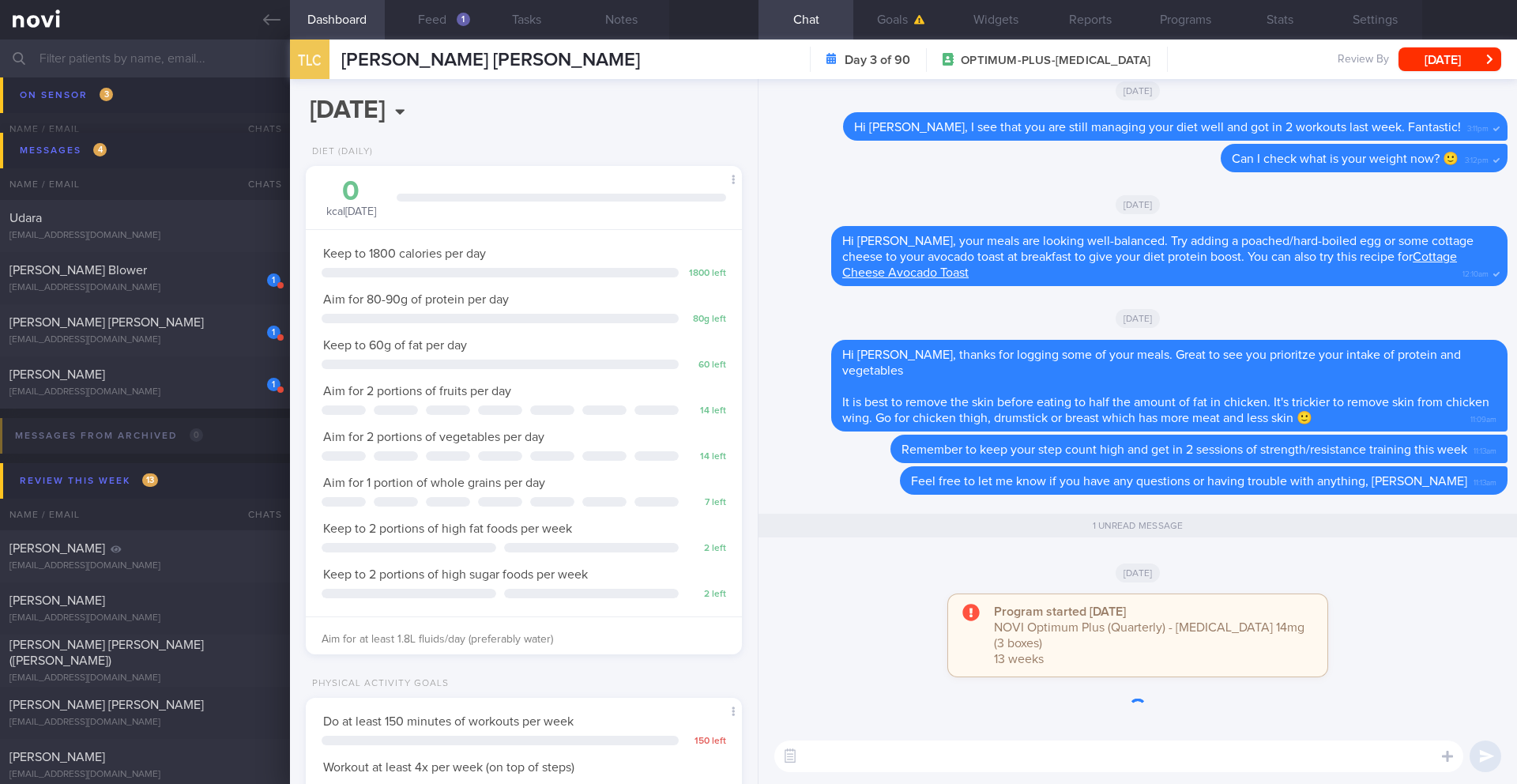
scroll to position [220, 397]
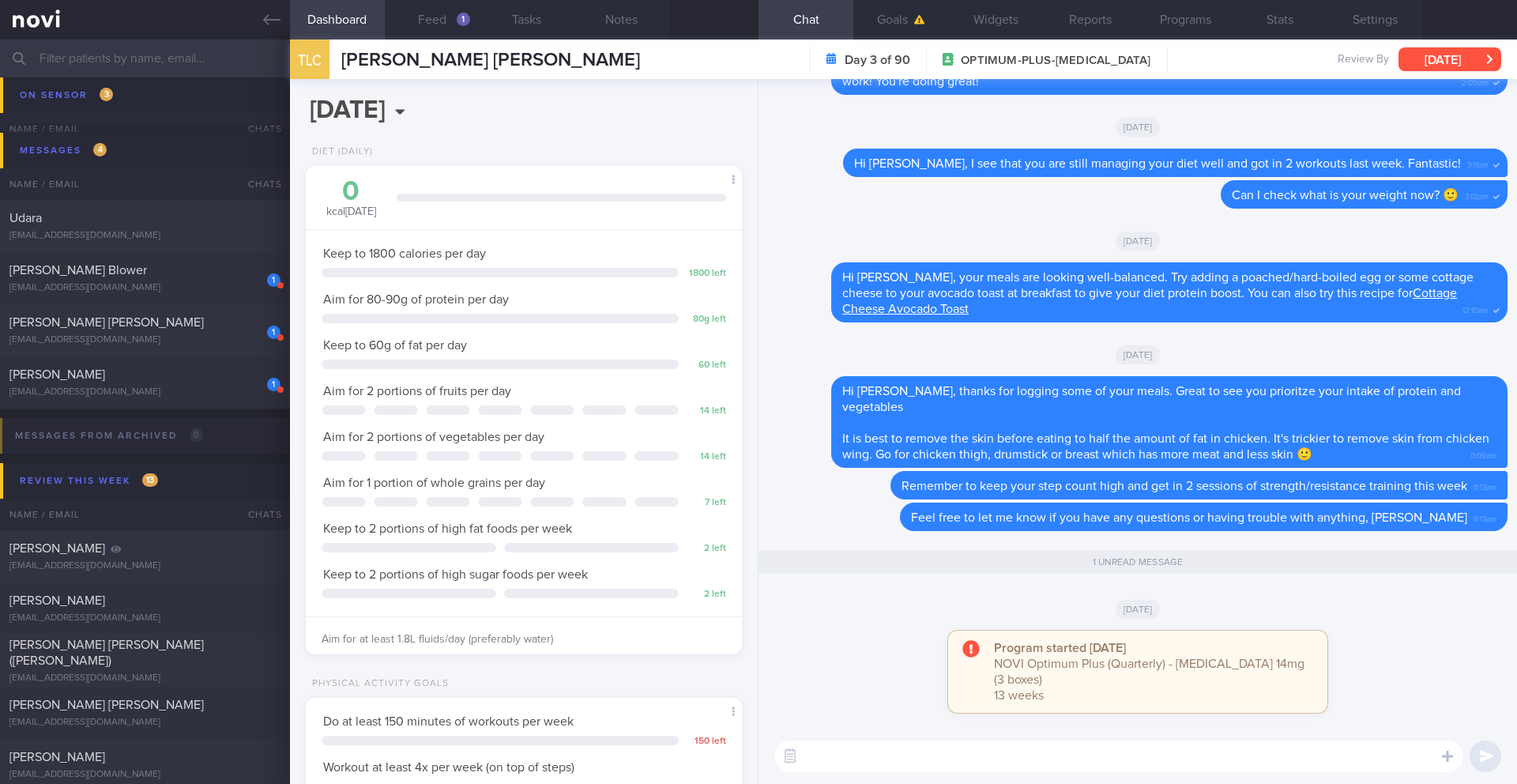
click at [1445, 63] on button "[DATE]" at bounding box center [1450, 59] width 103 height 23
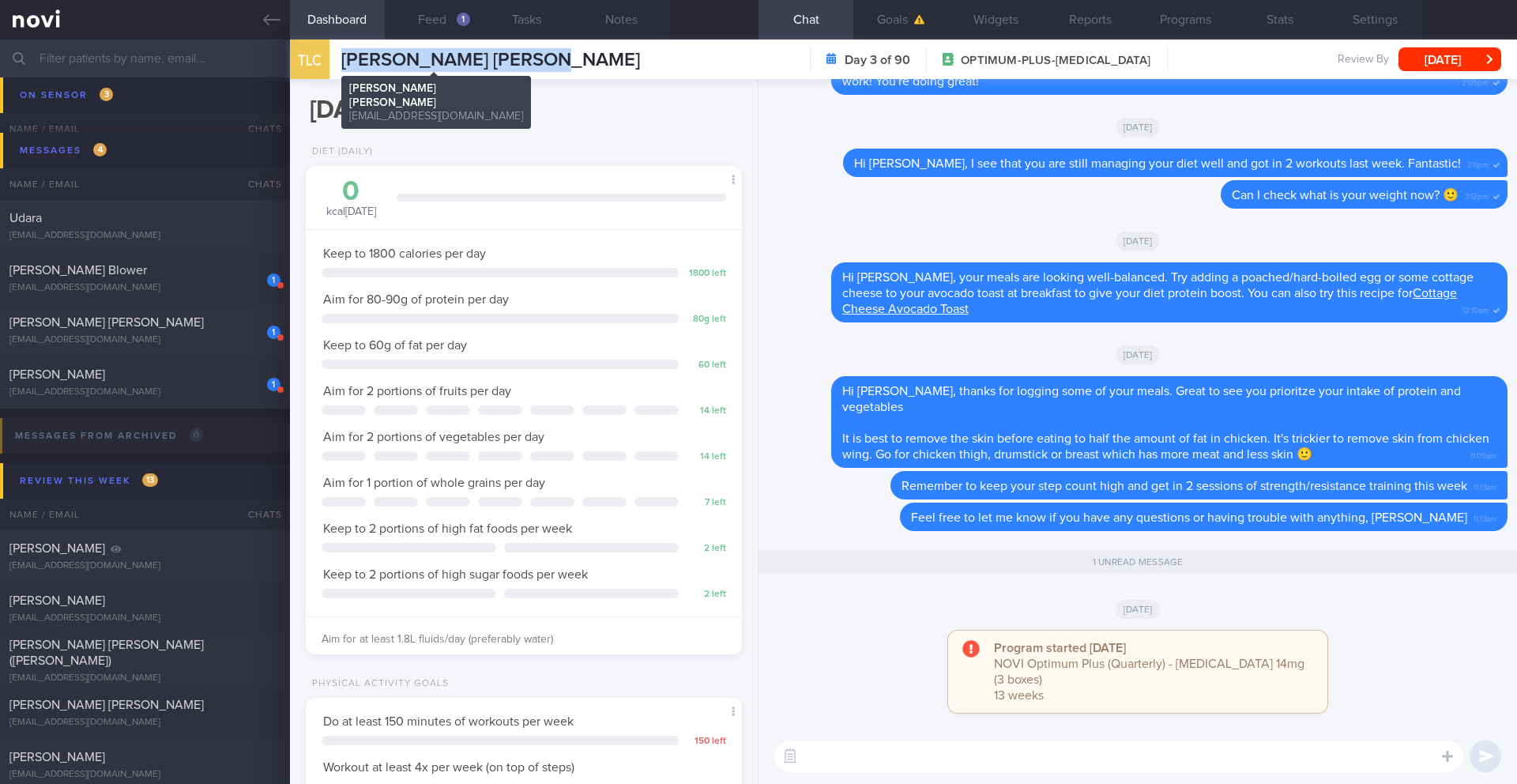
drag, startPoint x: 522, startPoint y: 61, endPoint x: 345, endPoint y: 62, distance: 177.0
click at [341, 63] on div "TLC [PERSON_NAME] [PERSON_NAME] [PERSON_NAME] [PERSON_NAME] [PERSON_NAME][EMAIL…" at bounding box center [903, 59] width 1227 height 39
copy span "[PERSON_NAME] [PERSON_NAME]"
click at [621, 18] on button "Notes" at bounding box center [621, 20] width 95 height 39
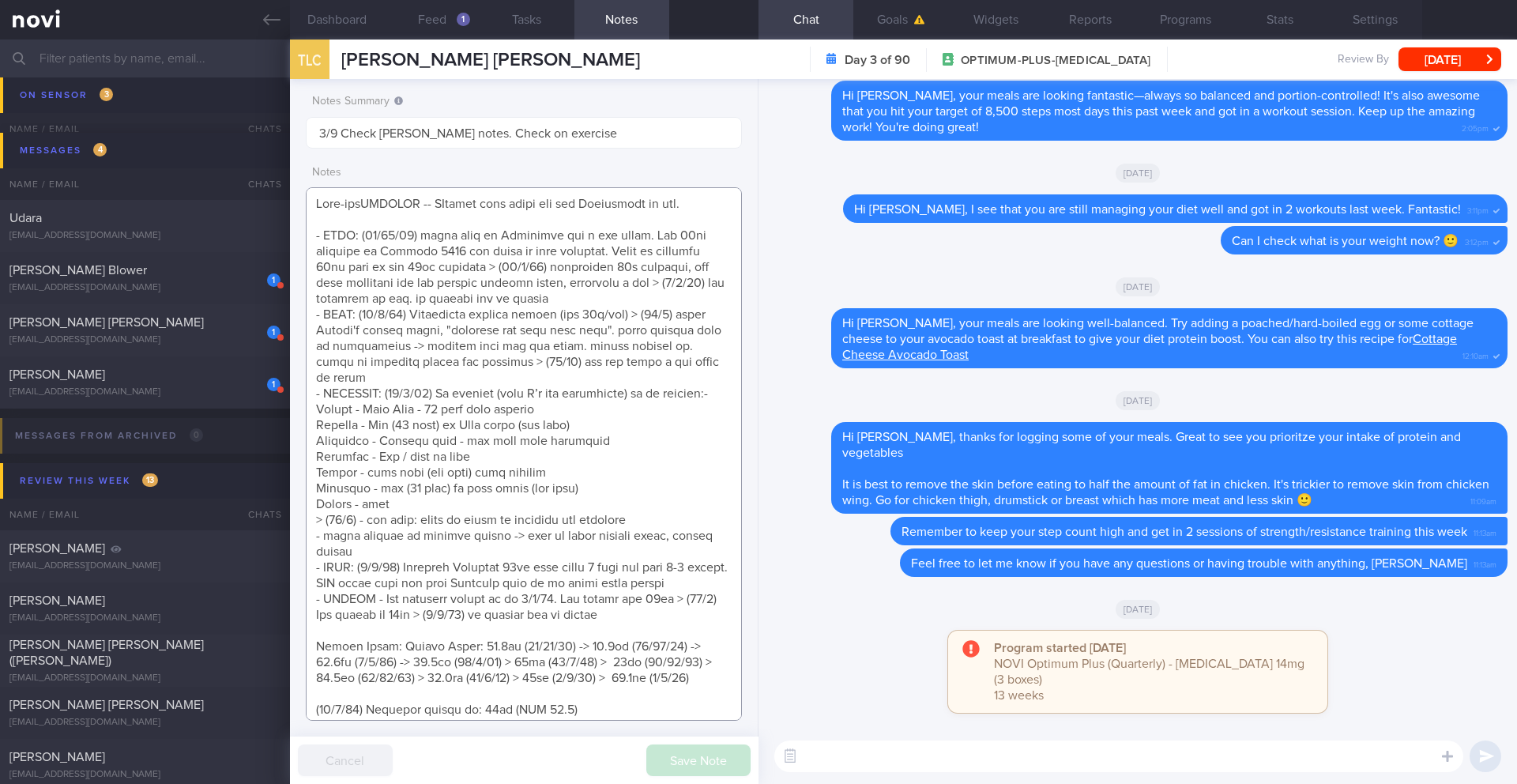
click at [705, 201] on textarea at bounding box center [523, 454] width 436 height 534
click at [714, 203] on textarea at bounding box center [523, 454] width 436 height 534
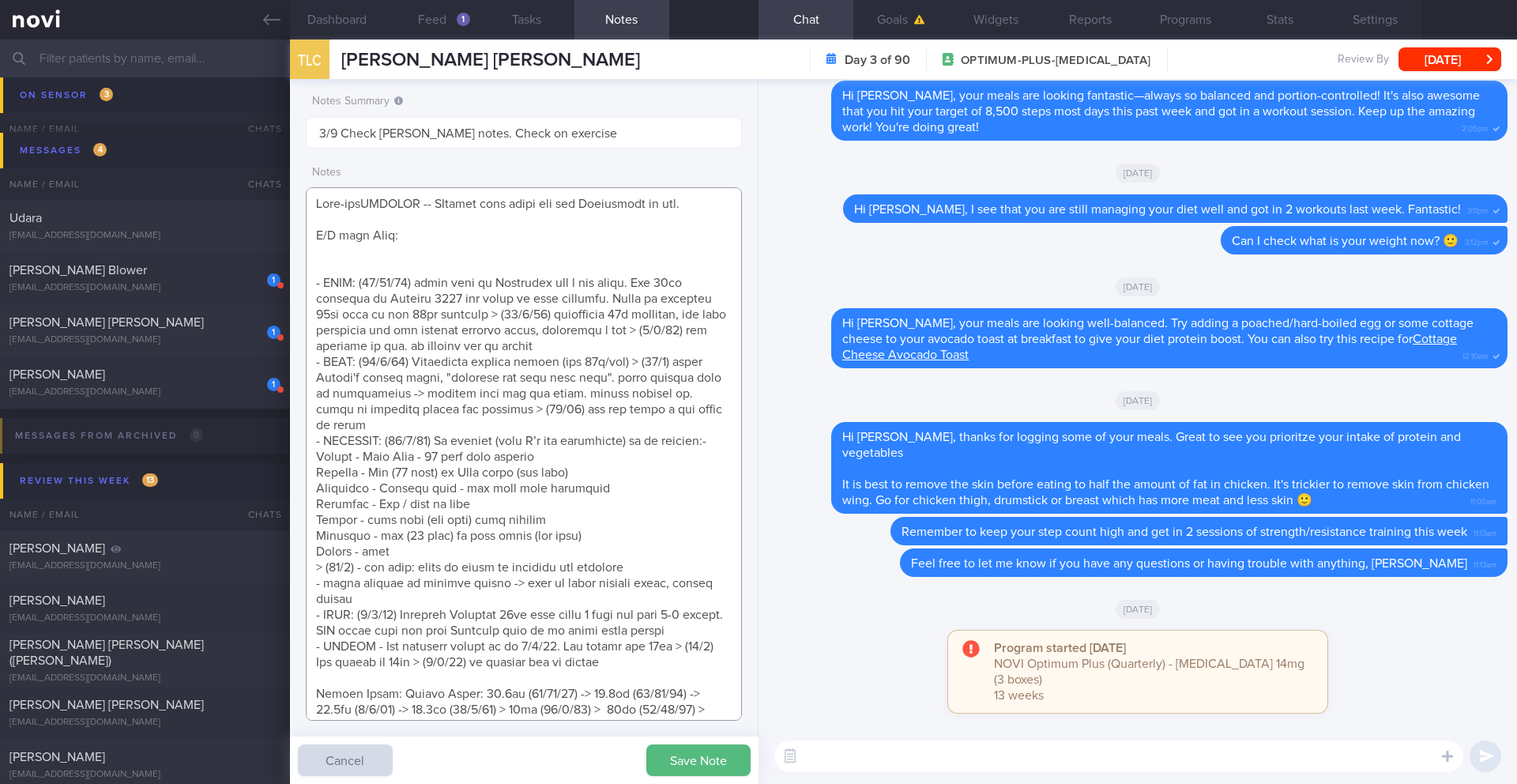
paste textarea "- completed 3 months [MEDICAL_DATA] 14mg OM to once every 2 days since last vis…"
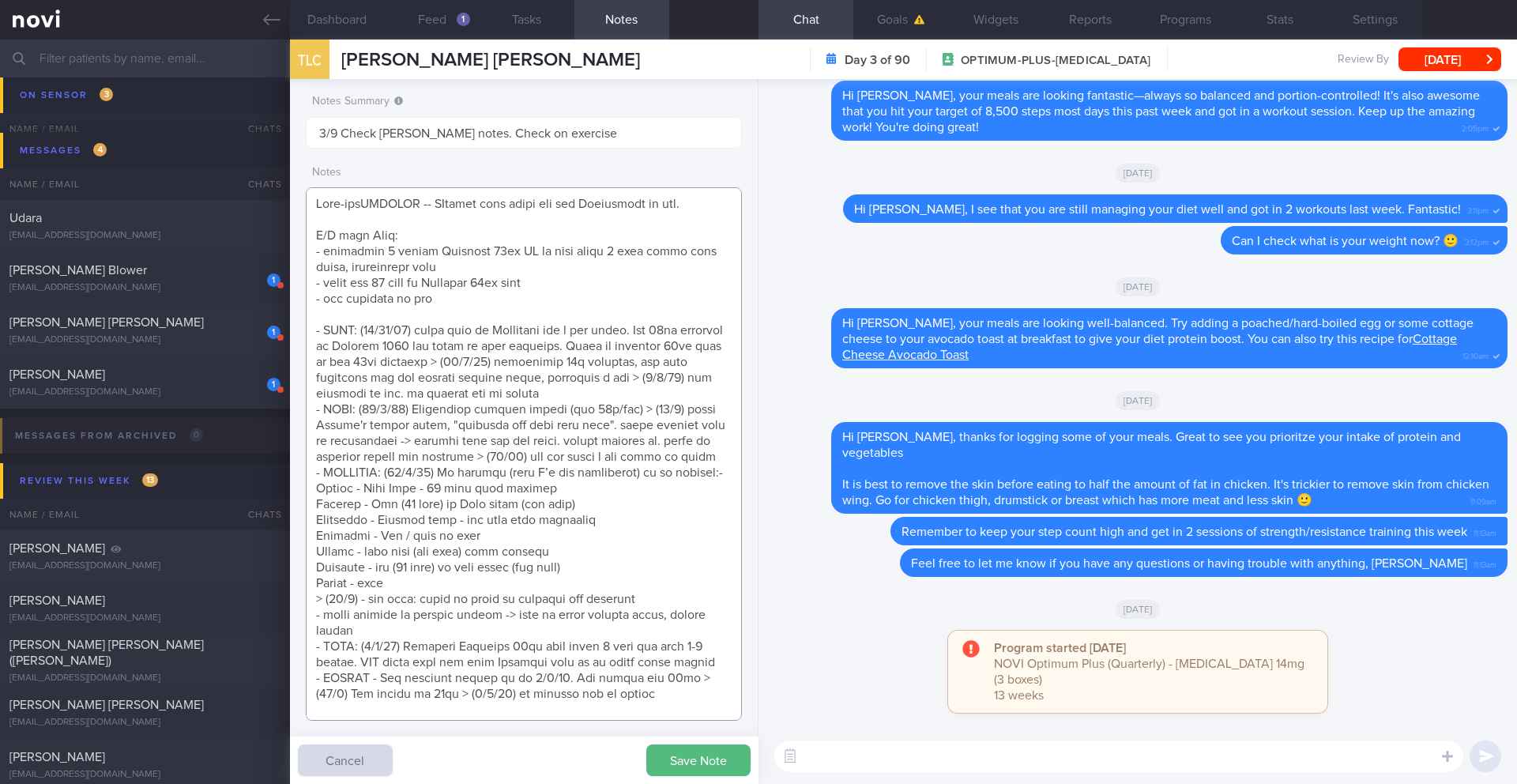
click at [444, 236] on textarea at bounding box center [523, 454] width 436 height 534
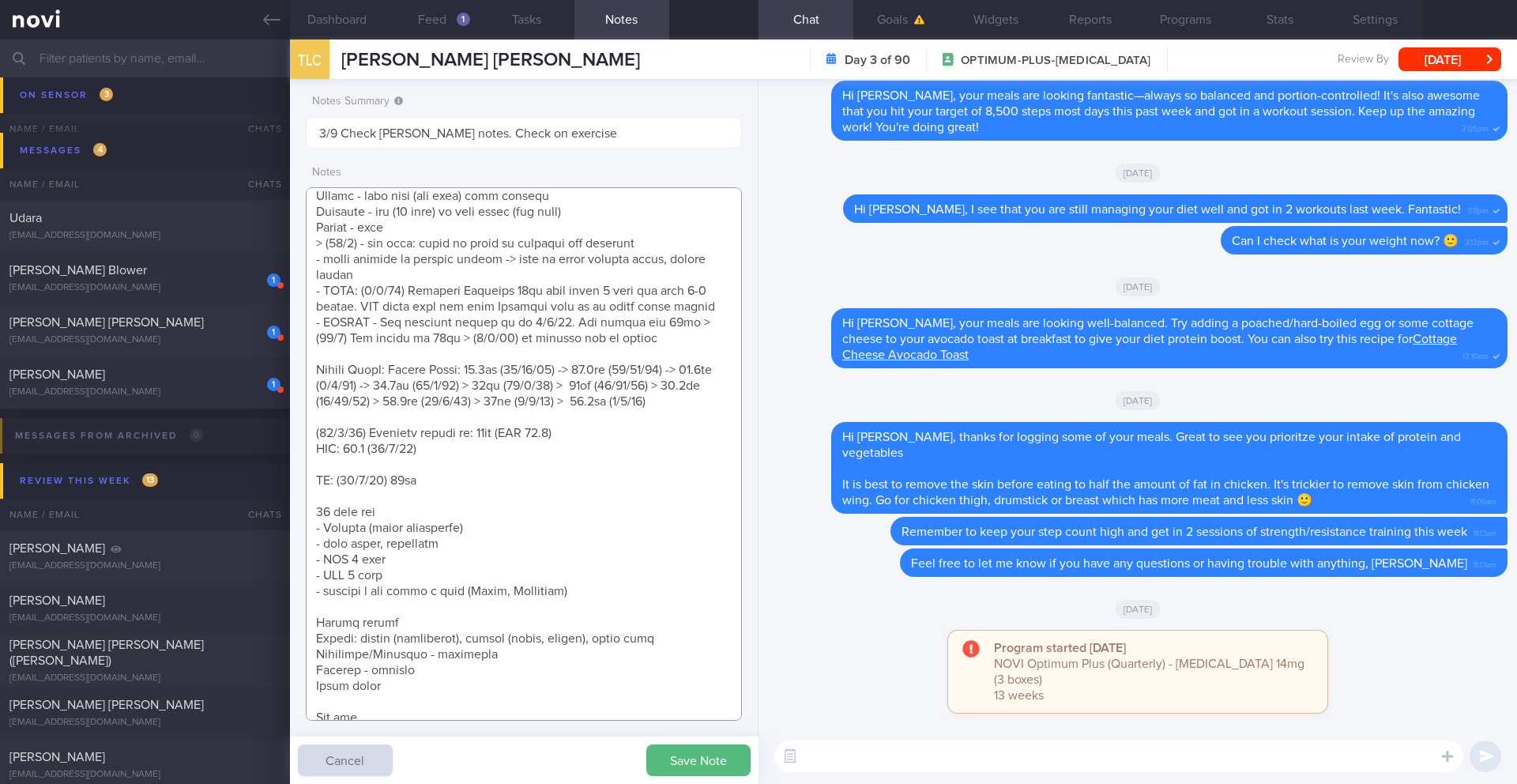
scroll to position [369, 0]
click at [711, 390] on textarea at bounding box center [523, 454] width 436 height 534
paste textarea "62kg ([DATE])"
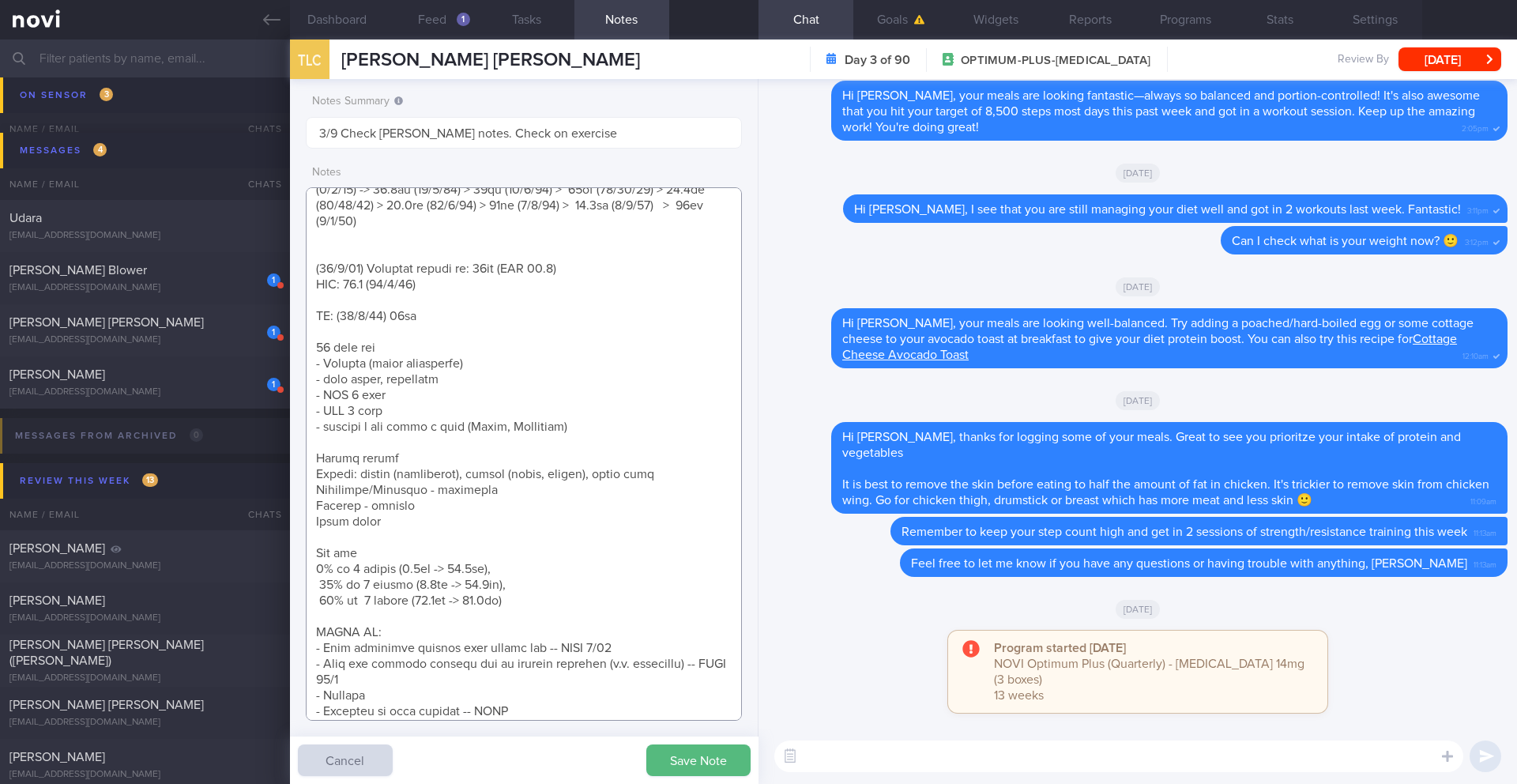
scroll to position [565, 0]
click at [463, 212] on textarea at bounding box center [523, 454] width 436 height 534
paste textarea "comfortable weight 60-61kg now"
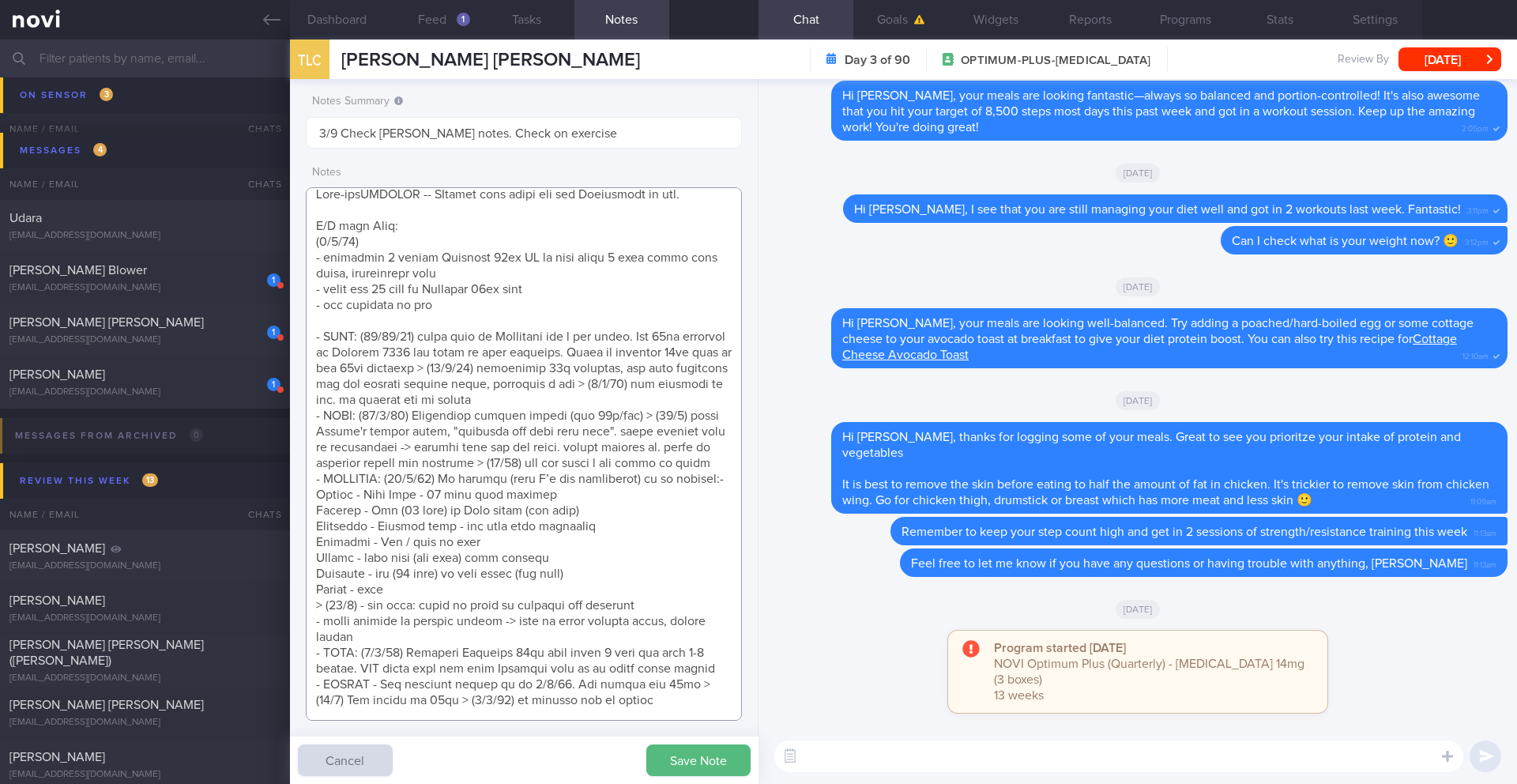
scroll to position [0, 0]
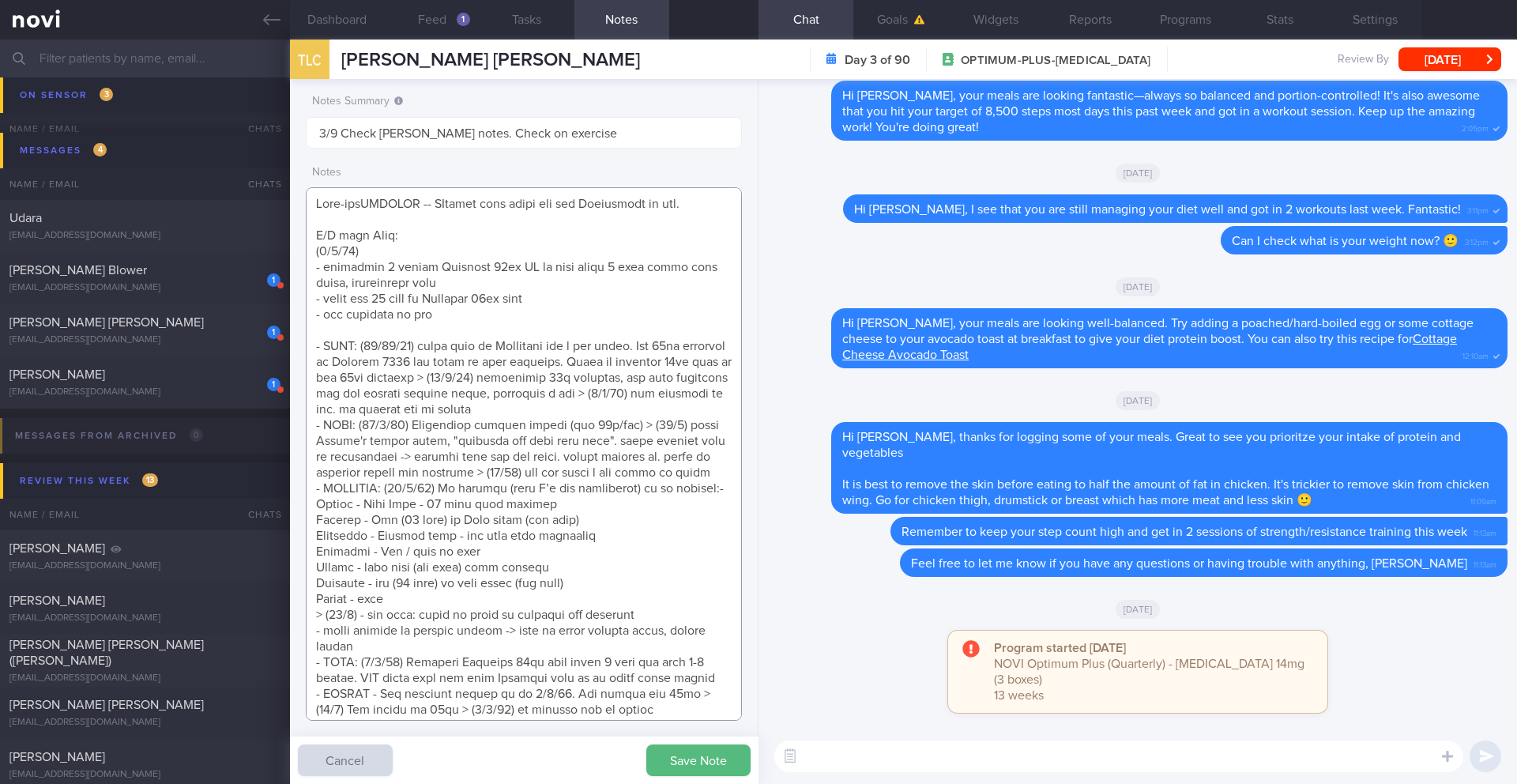
click at [569, 328] on textarea at bounding box center [523, 454] width 436 height 534
click at [572, 314] on textarea at bounding box center [523, 454] width 436 height 534
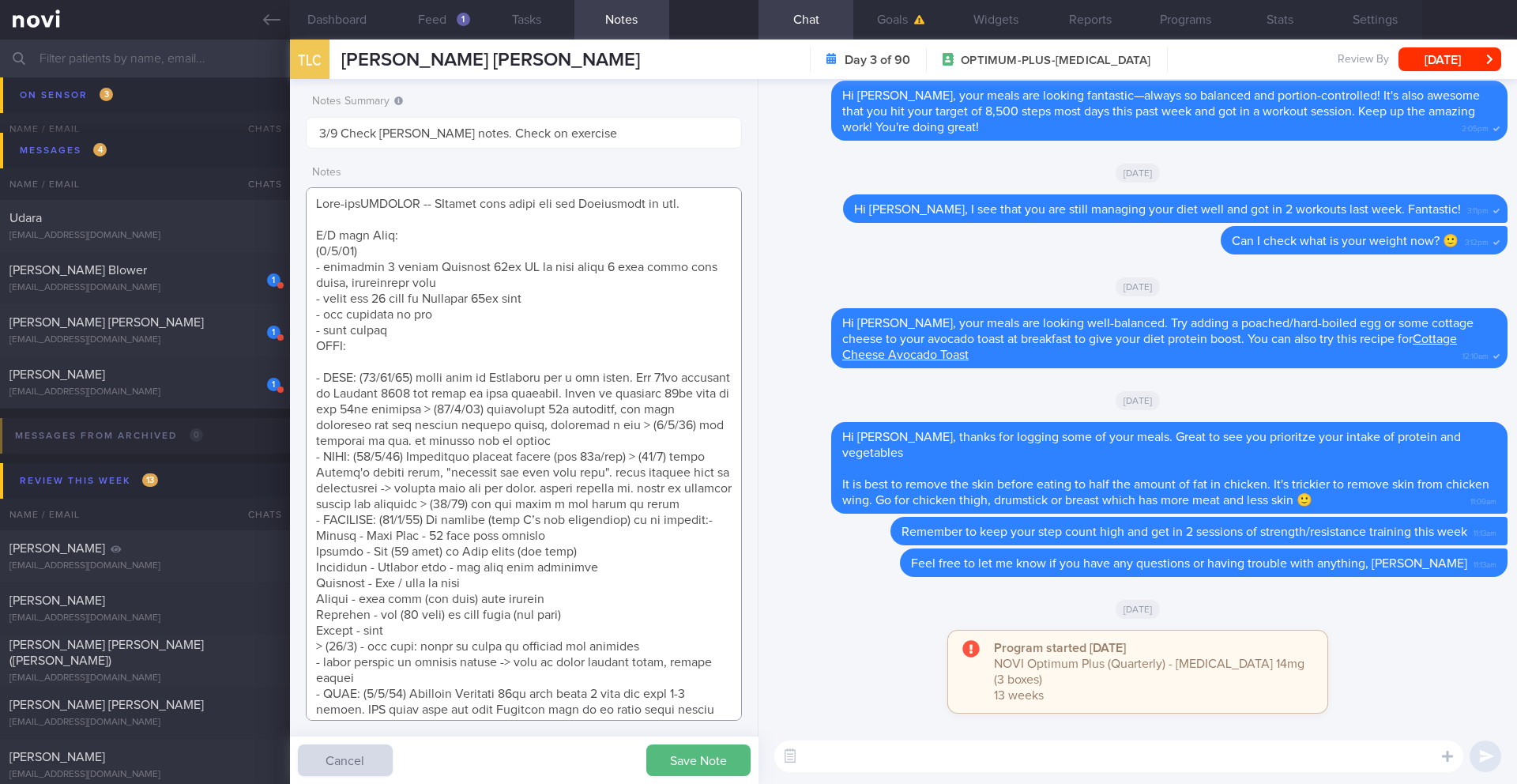
paste textarea "Continue [MEDICAL_DATA] 14mg once every 2 days for next 3-6 months KIV taper do…"
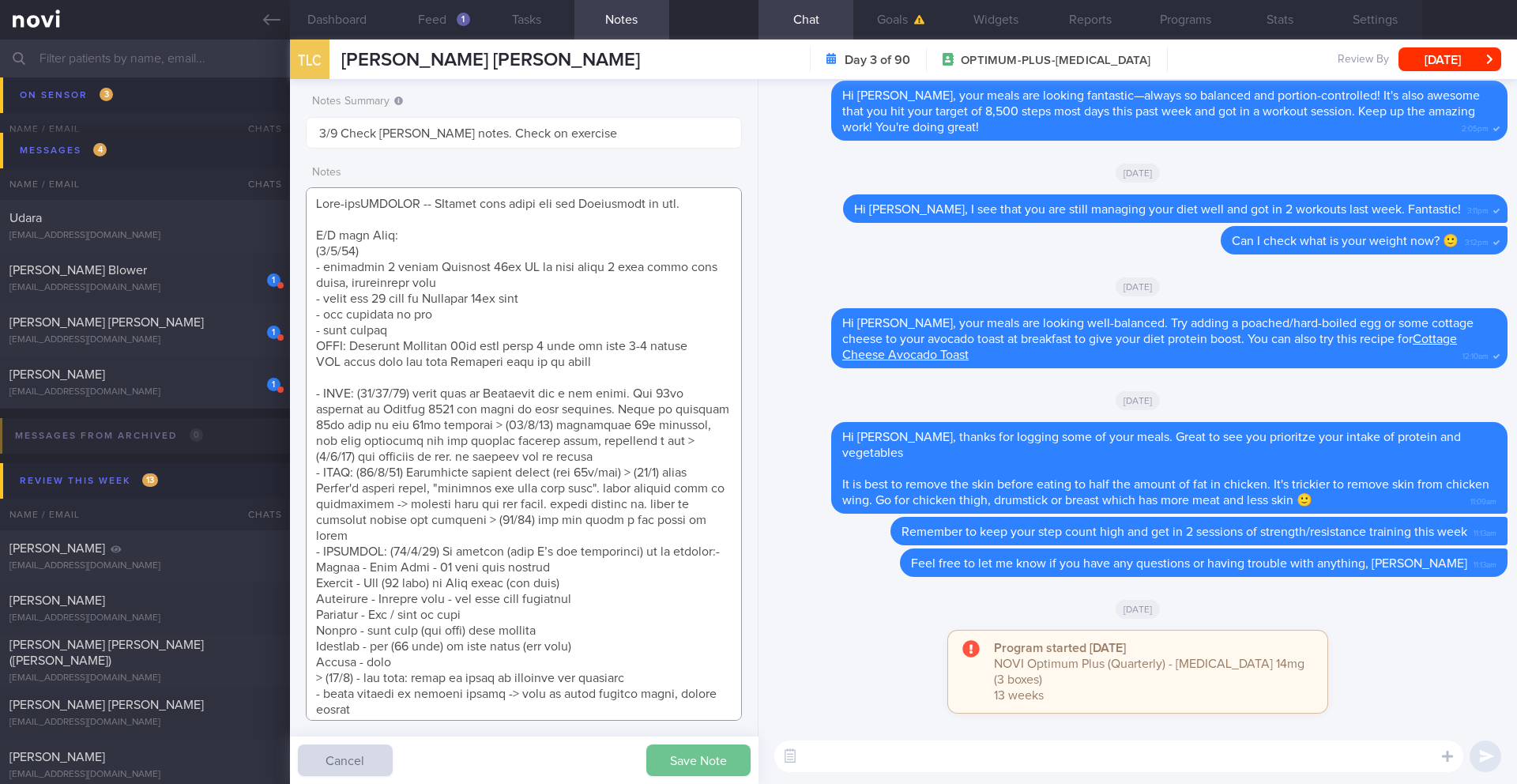
type textarea "Semi-disENGAGED -- LOgging some meals and not Responsive on app. R/V with [PERS…"
click at [675, 752] on button "Save Note" at bounding box center [698, 761] width 104 height 32
